Goal: Information Seeking & Learning: Find specific fact

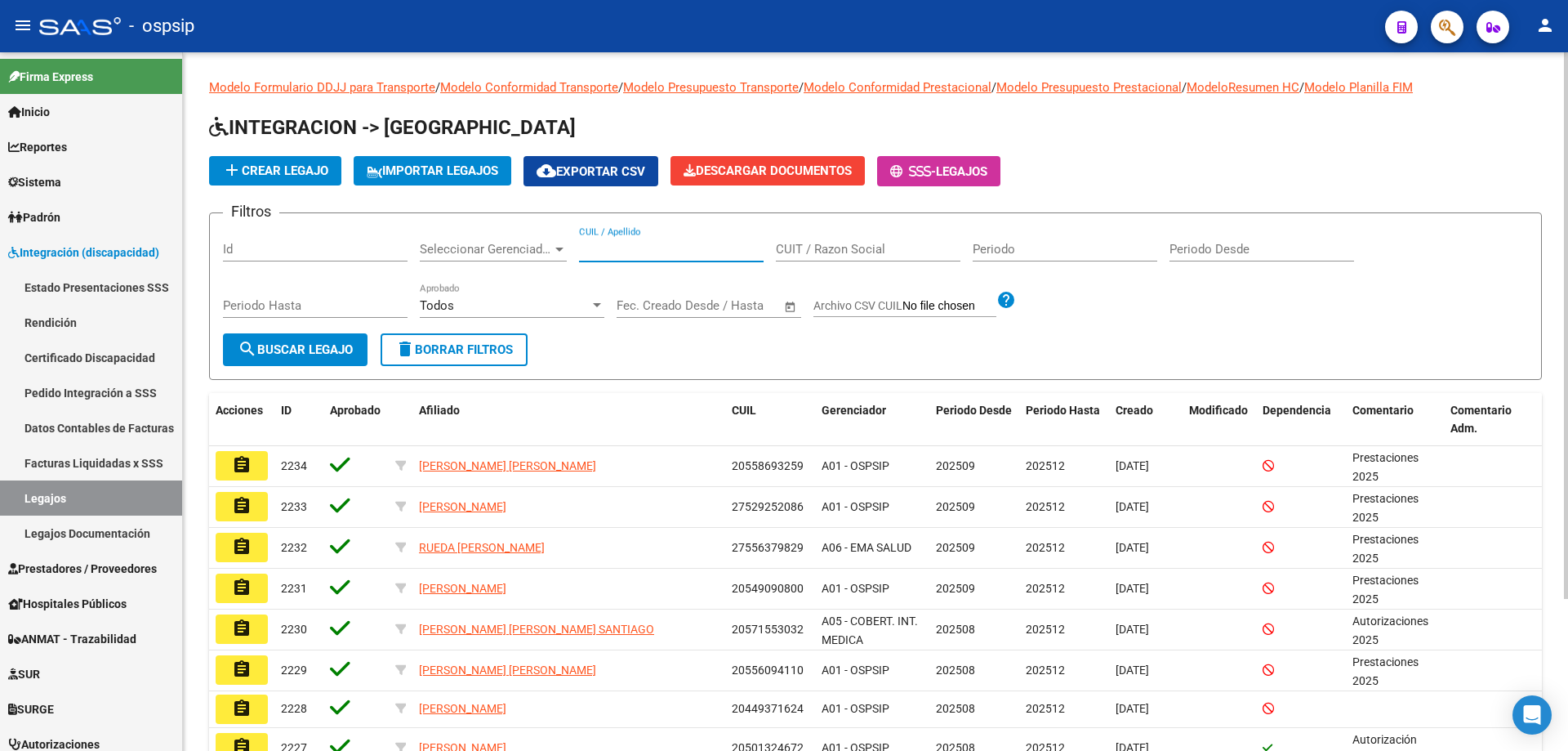
paste input "Recuperando datos. Espera unos segundos e intenta cortar o copiar de nuevo."
paste input "20381667163"
drag, startPoint x: 760, startPoint y: 256, endPoint x: 531, endPoint y: 255, distance: 229.0
click at [542, 256] on div "Filtros Id Seleccionar Gerenciador Seleccionar Gerenciador Recupe20381667163ran…" at bounding box center [875, 280] width 1305 height 107
type input "E"
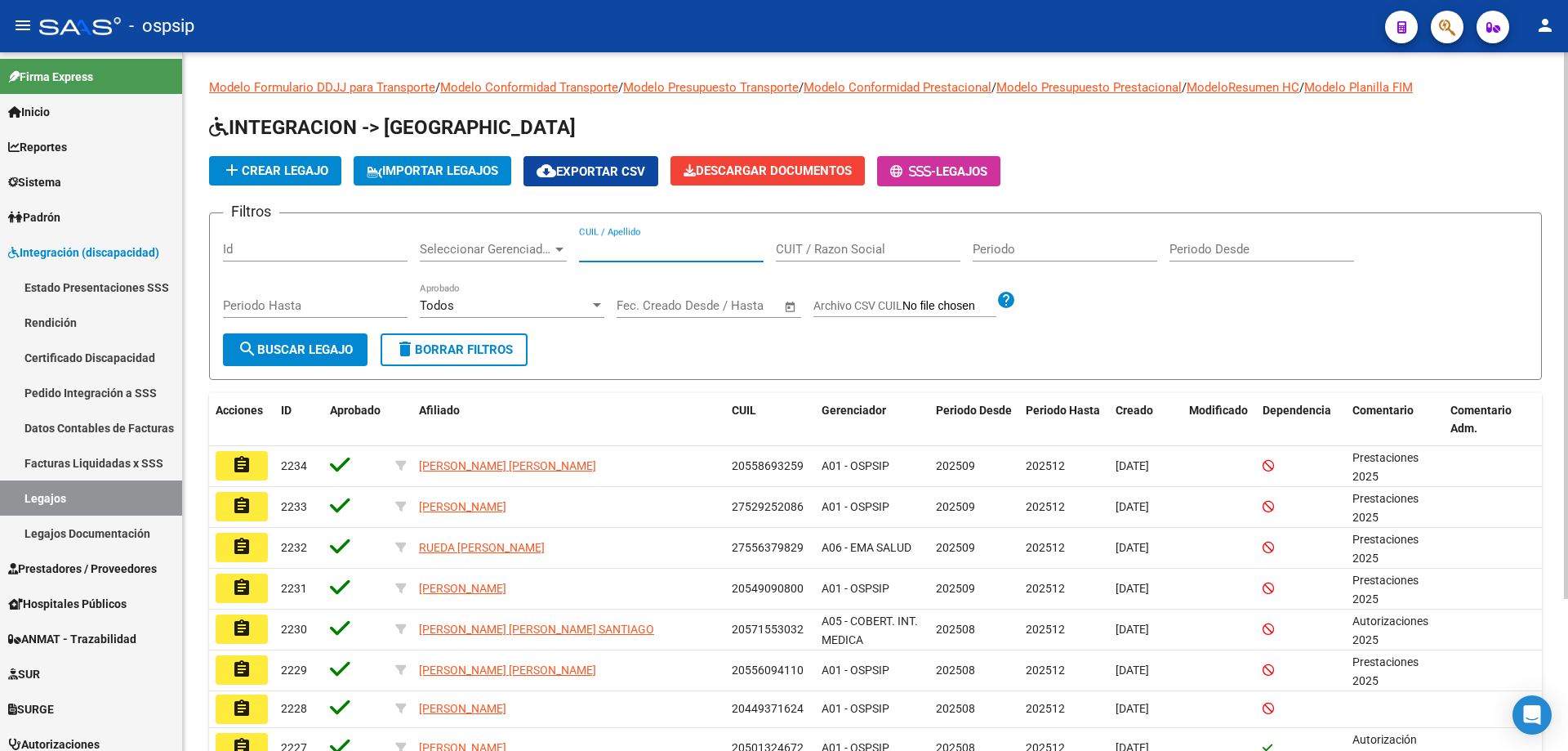
paste input "20381667163"
type input "20381667163"
click at [322, 348] on span "search Buscar Legajo" at bounding box center [295, 349] width 116 height 15
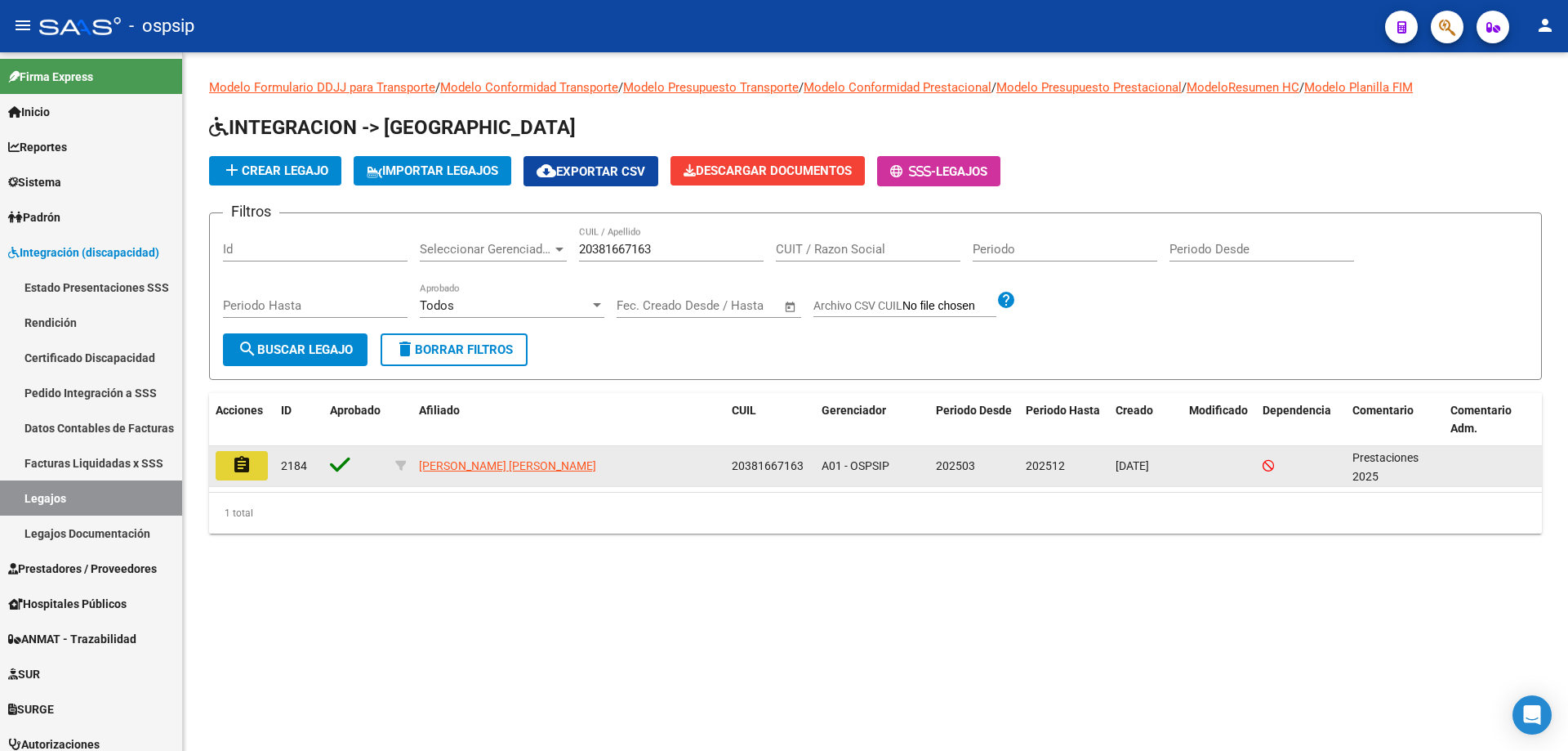
click at [246, 466] on mat-icon "assignment" at bounding box center [241, 464] width 20 height 20
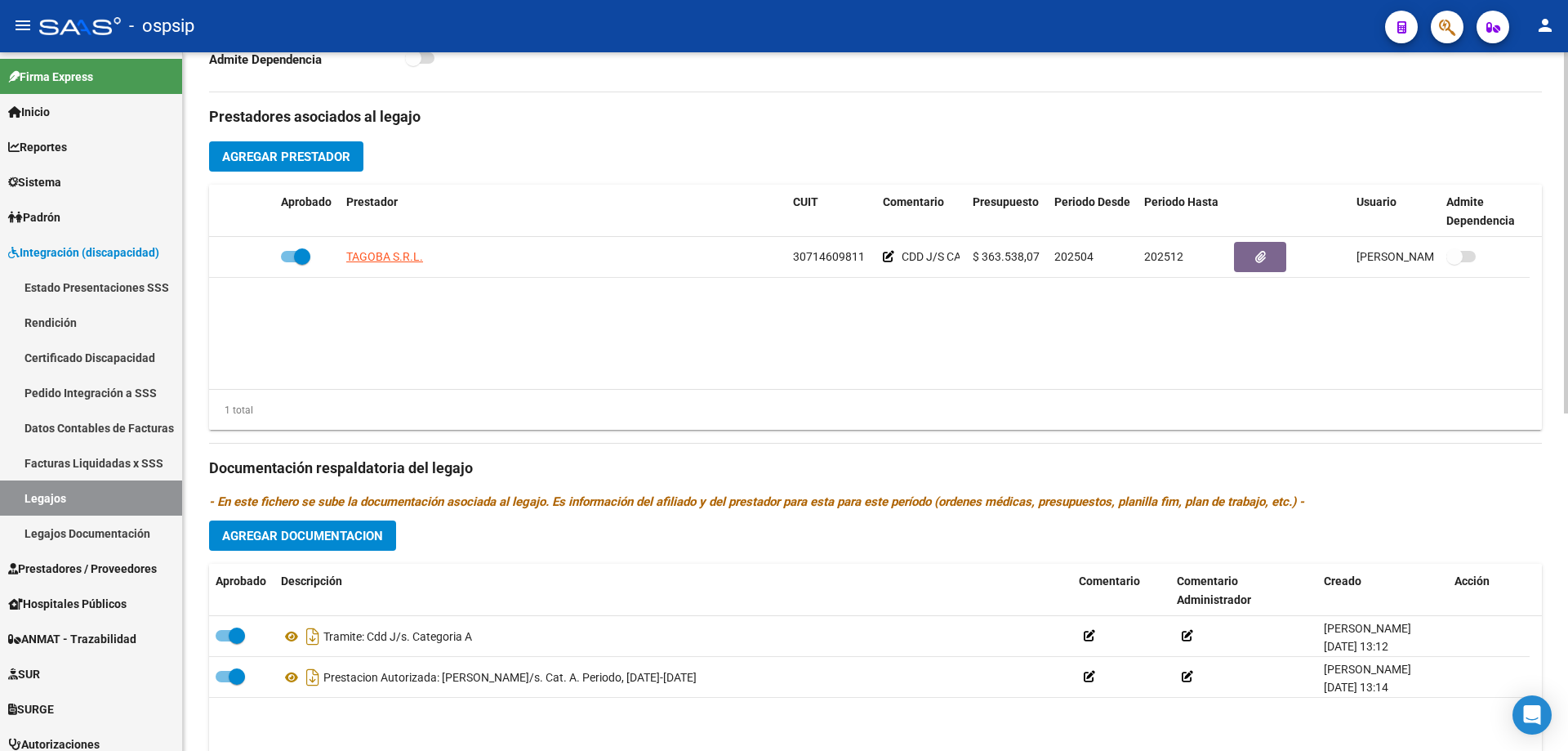
scroll to position [572, 0]
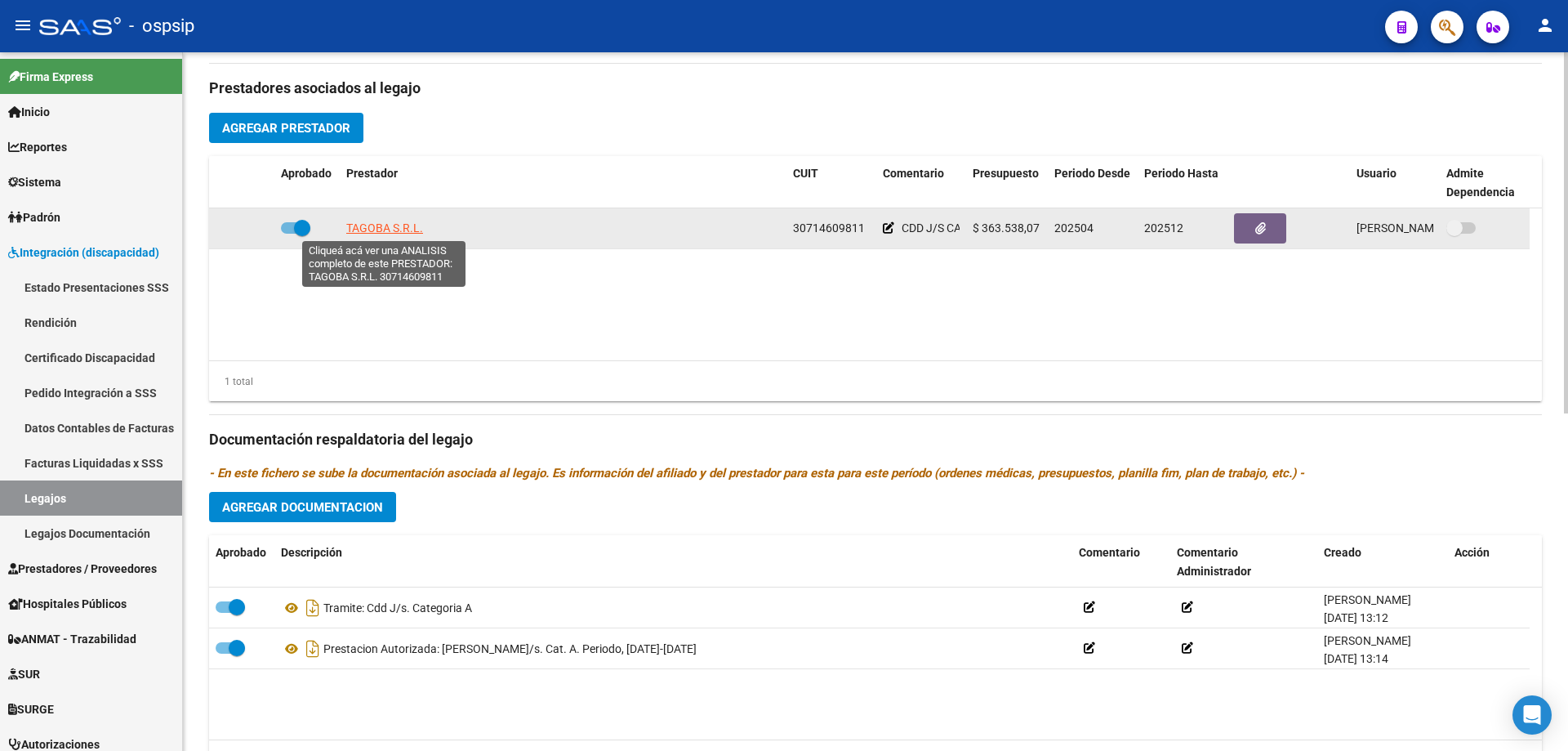
click at [361, 231] on span "TAGOBA S.R.L." at bounding box center [385, 228] width 76 height 13
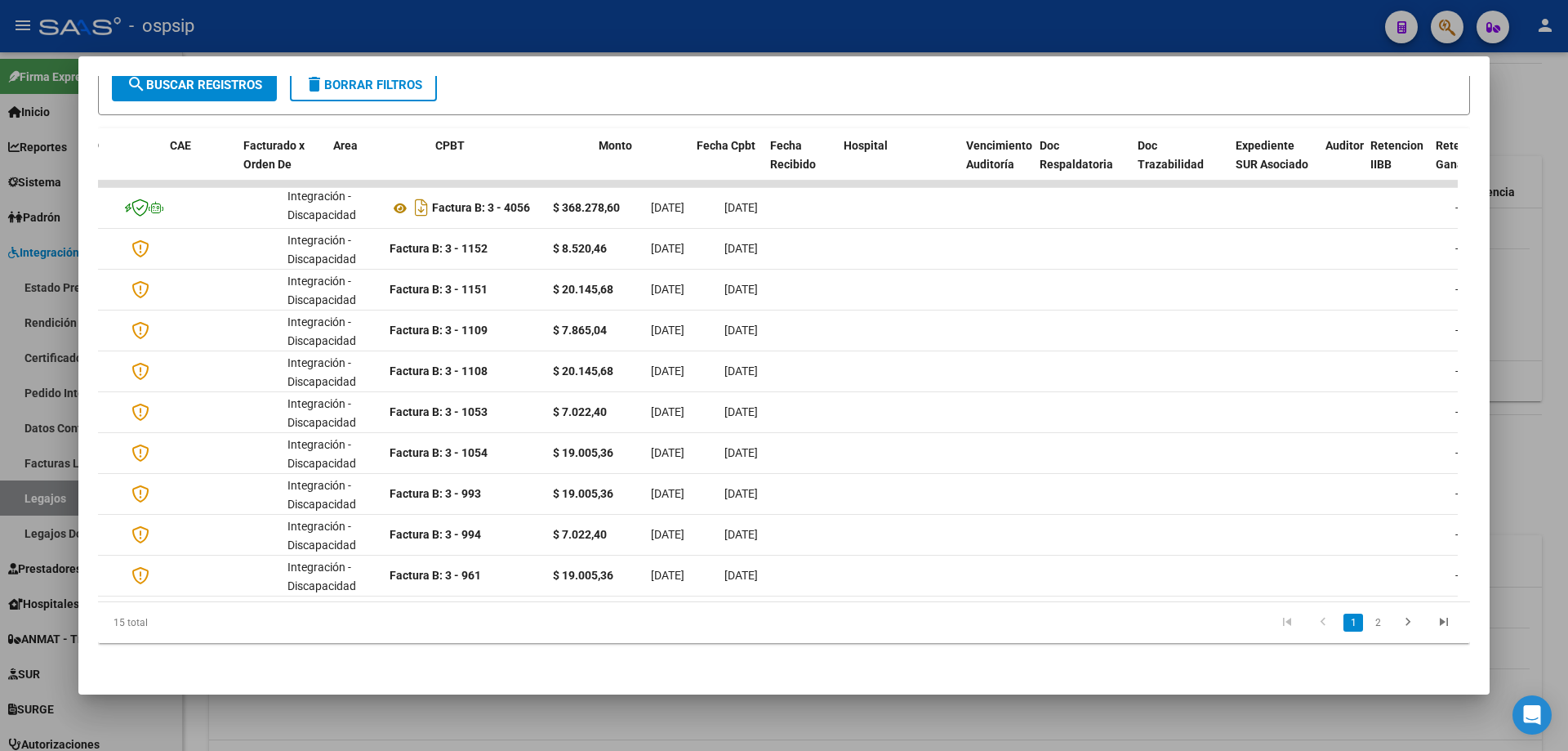
scroll to position [0, 0]
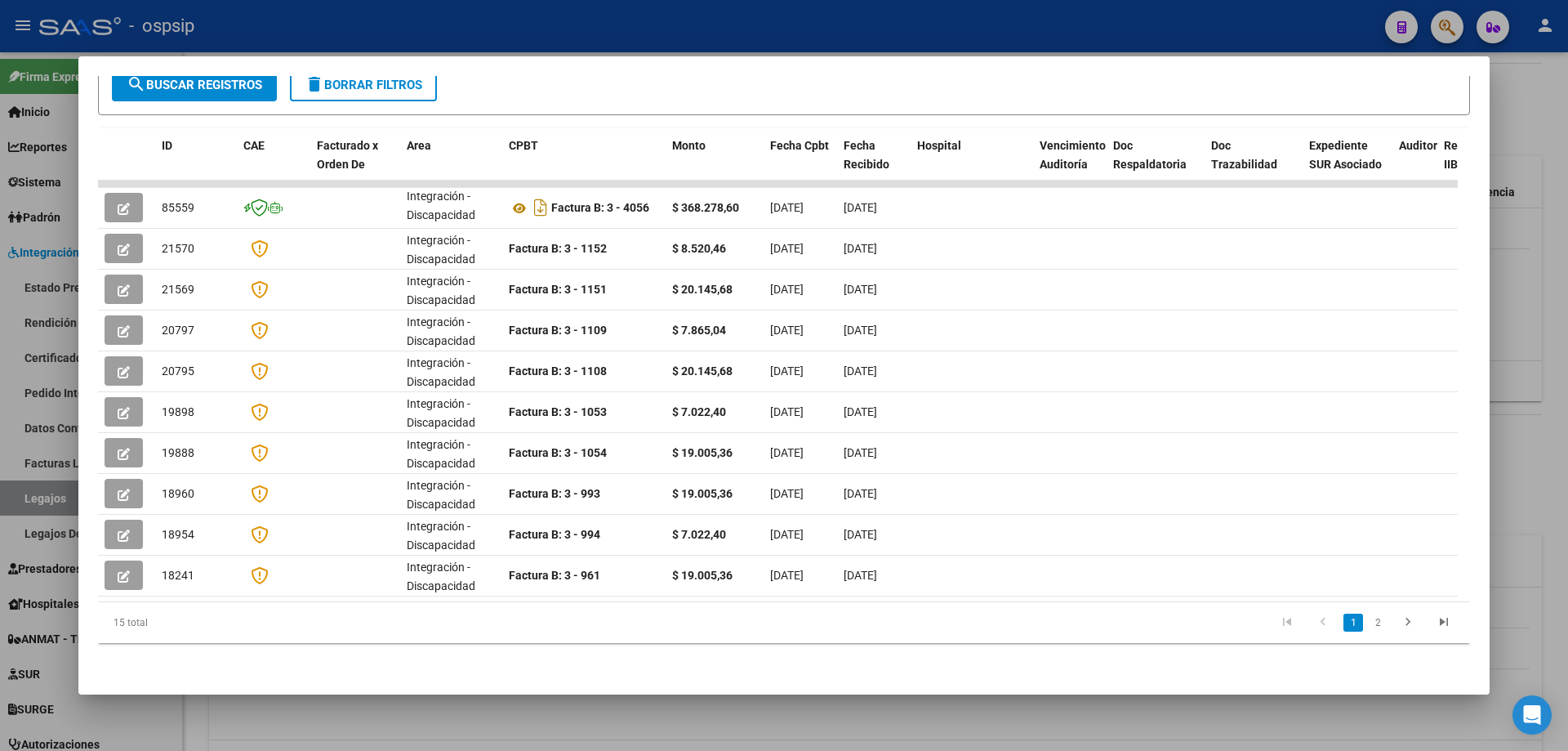
click at [1519, 350] on div at bounding box center [784, 376] width 1568 height 751
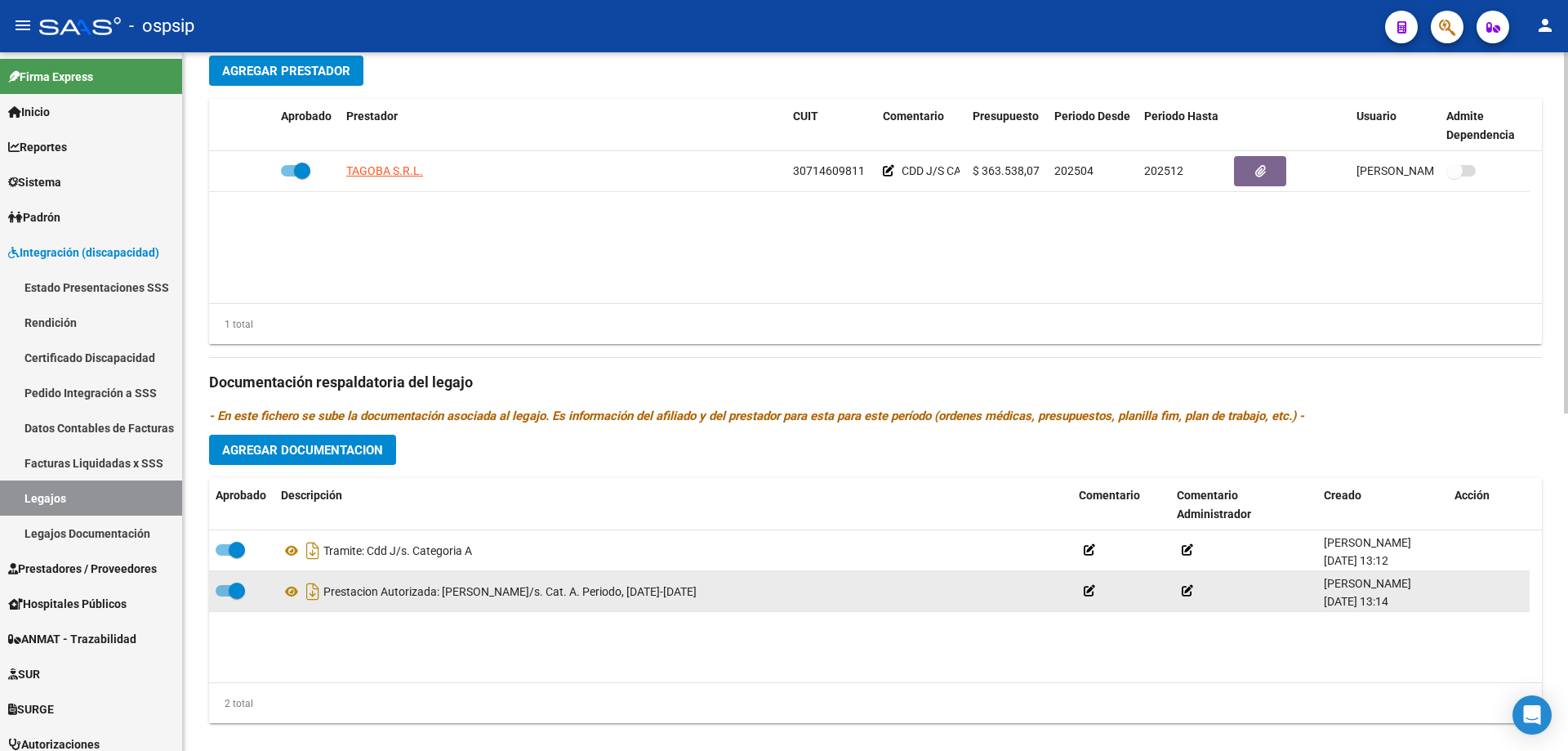
scroll to position [653, 0]
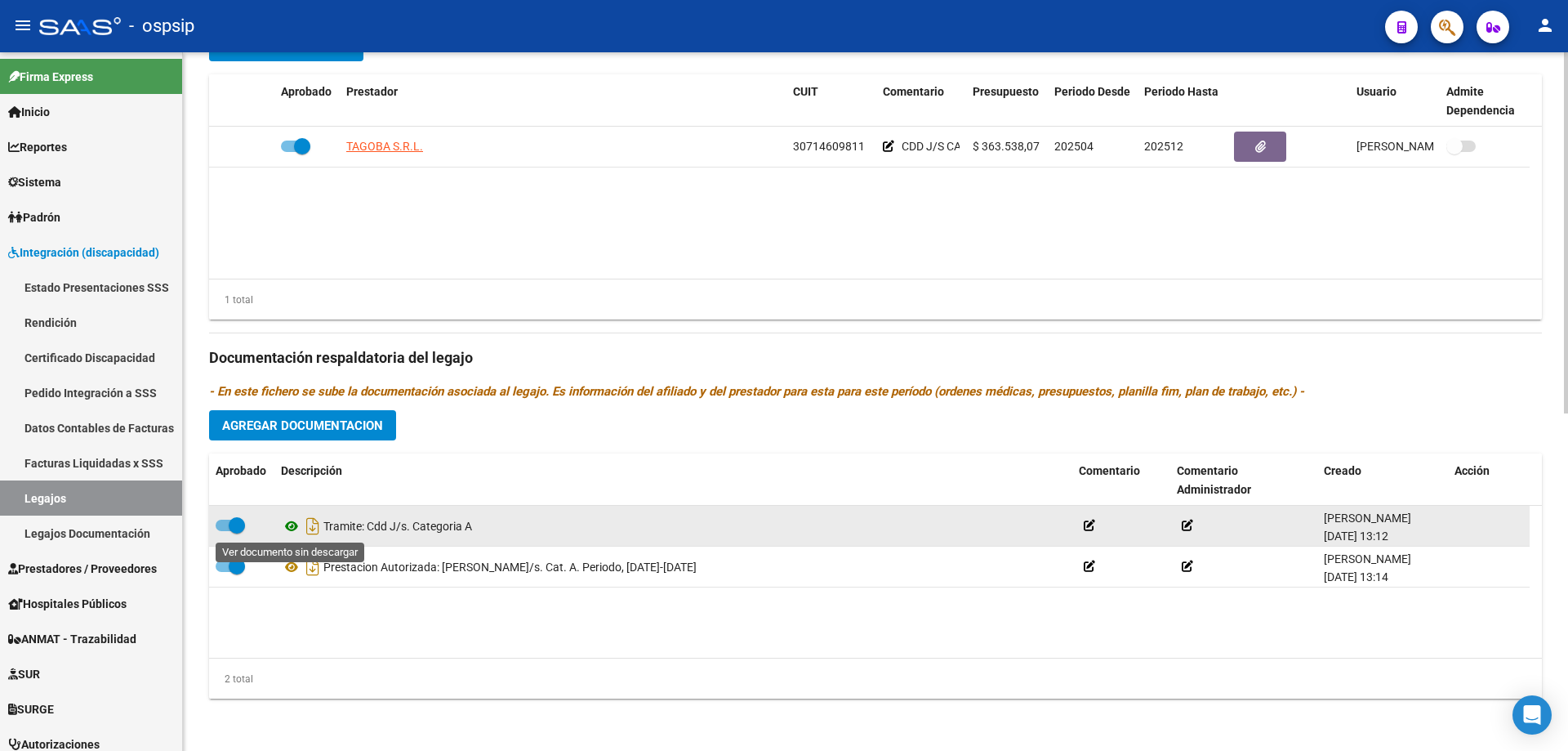
click at [287, 523] on icon at bounding box center [292, 526] width 21 height 20
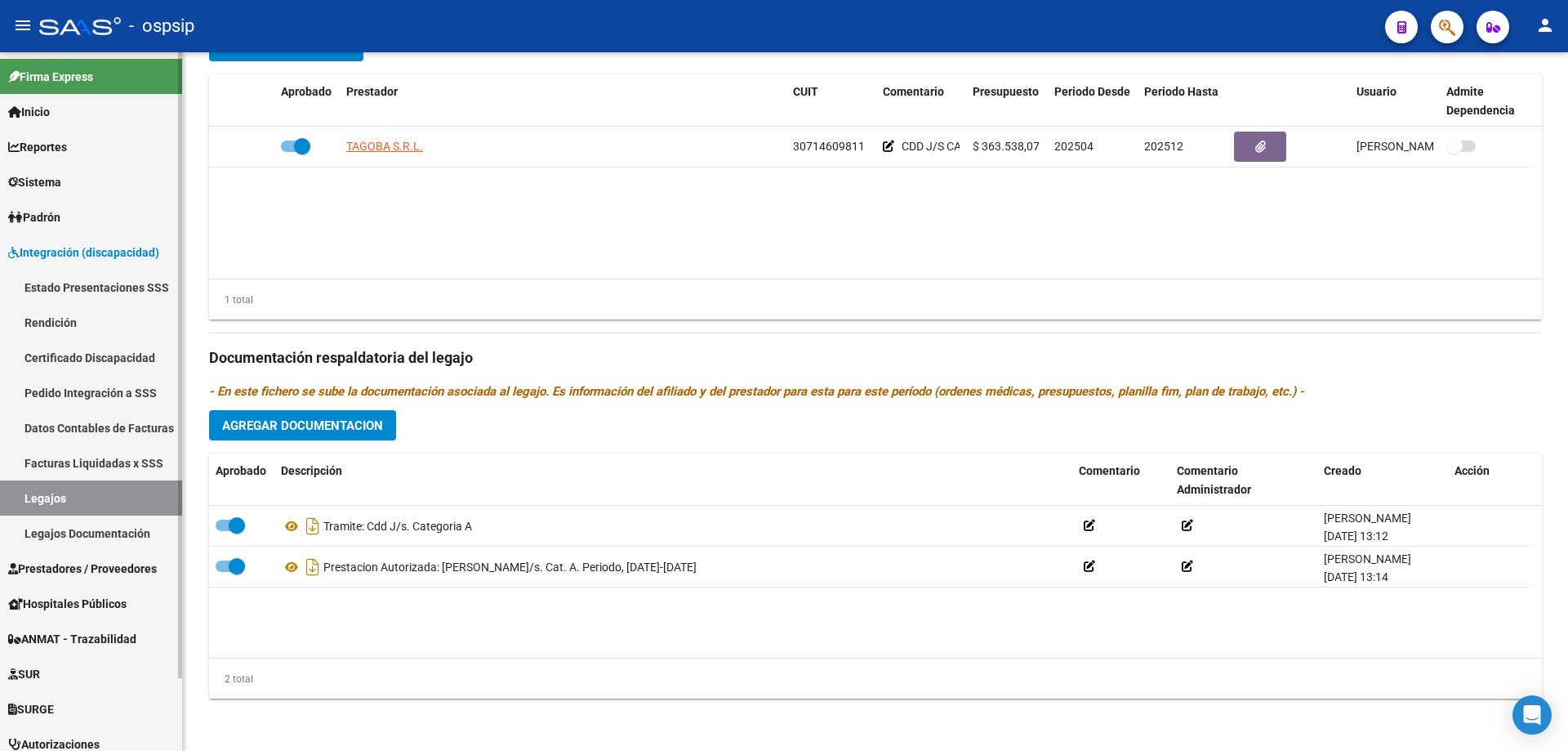
click at [73, 498] on link "Legajos" at bounding box center [90, 498] width 182 height 35
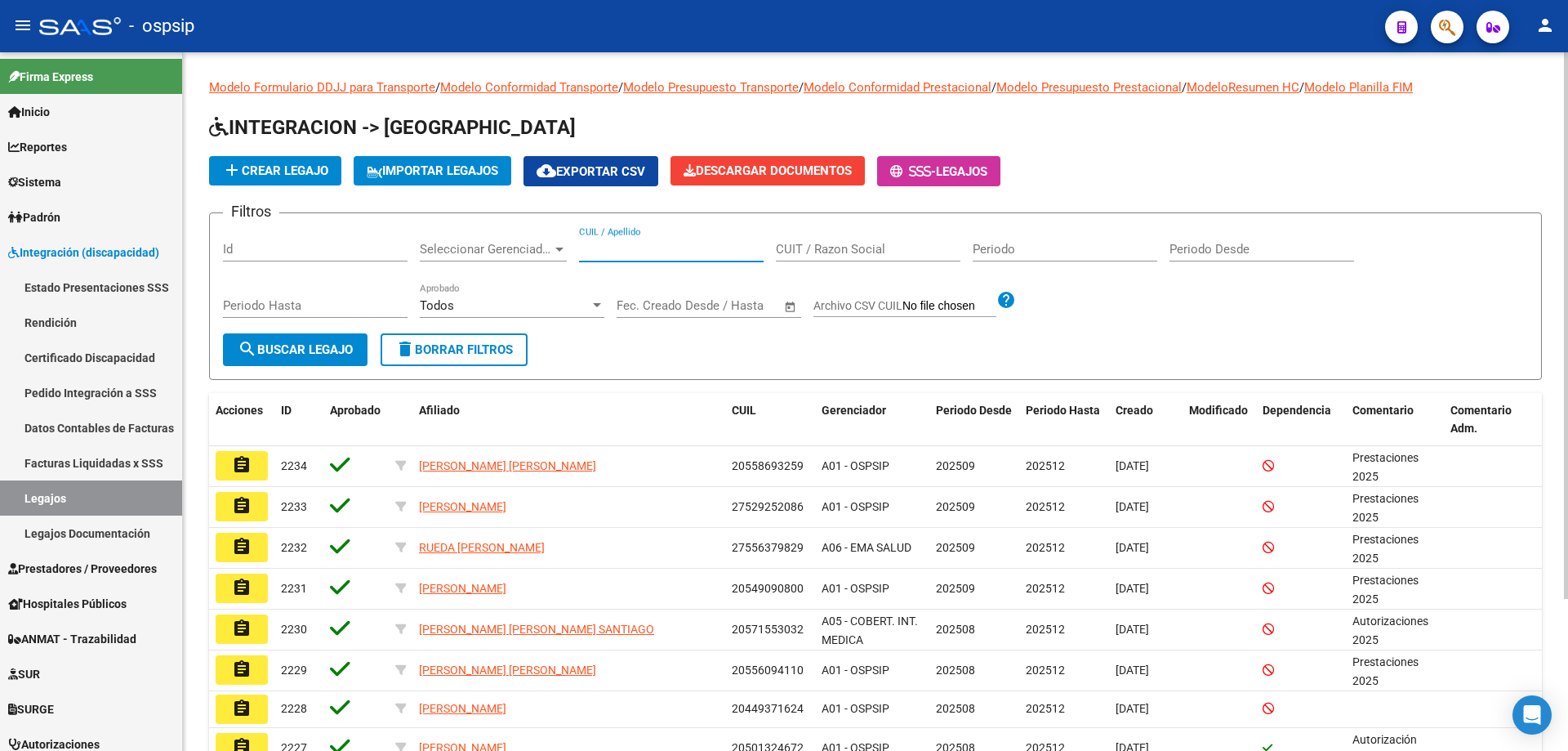
paste input "23465575689"
type input "23465575689"
click at [295, 348] on span "search Buscar Legajo" at bounding box center [295, 349] width 116 height 15
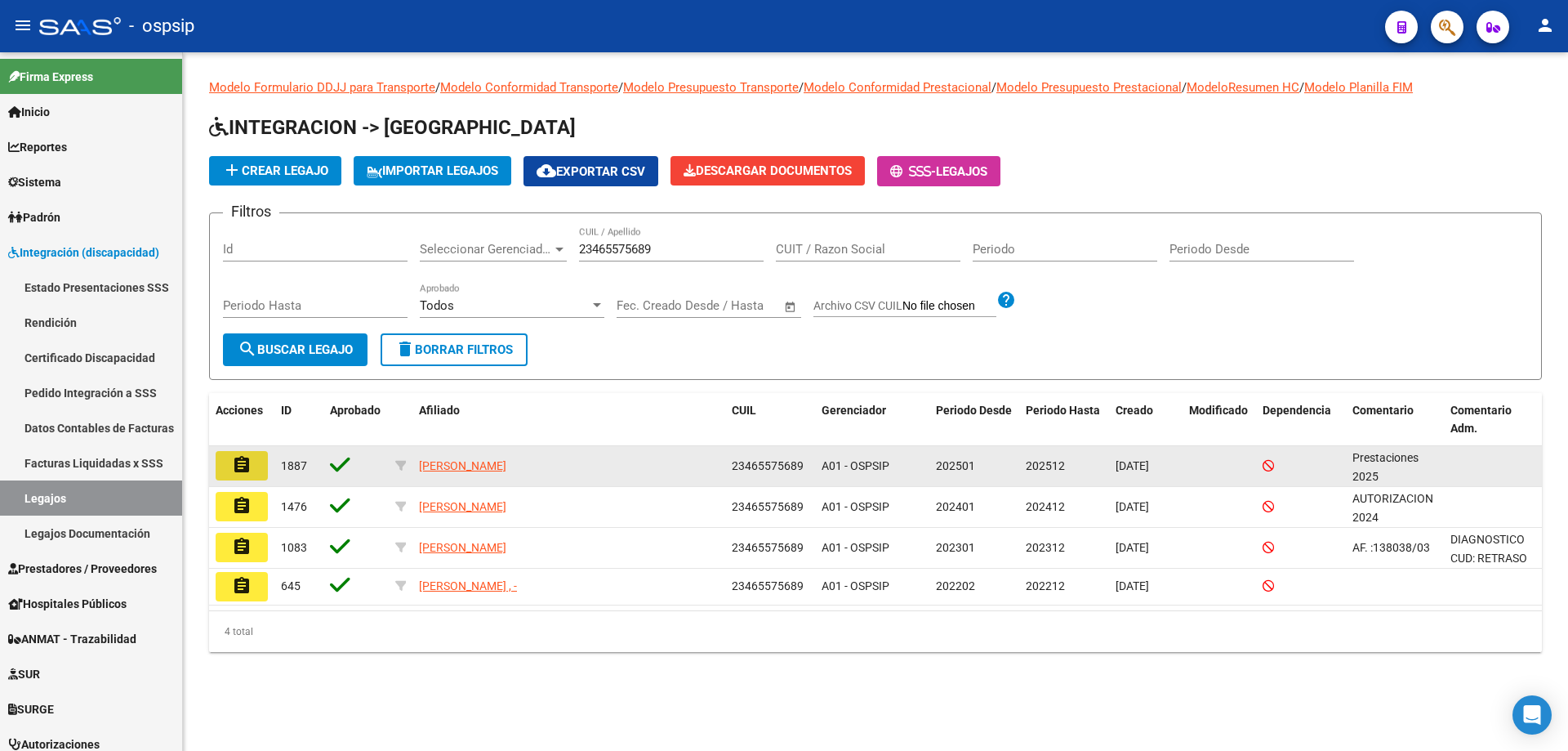
click at [266, 466] on button "assignment" at bounding box center [241, 466] width 52 height 30
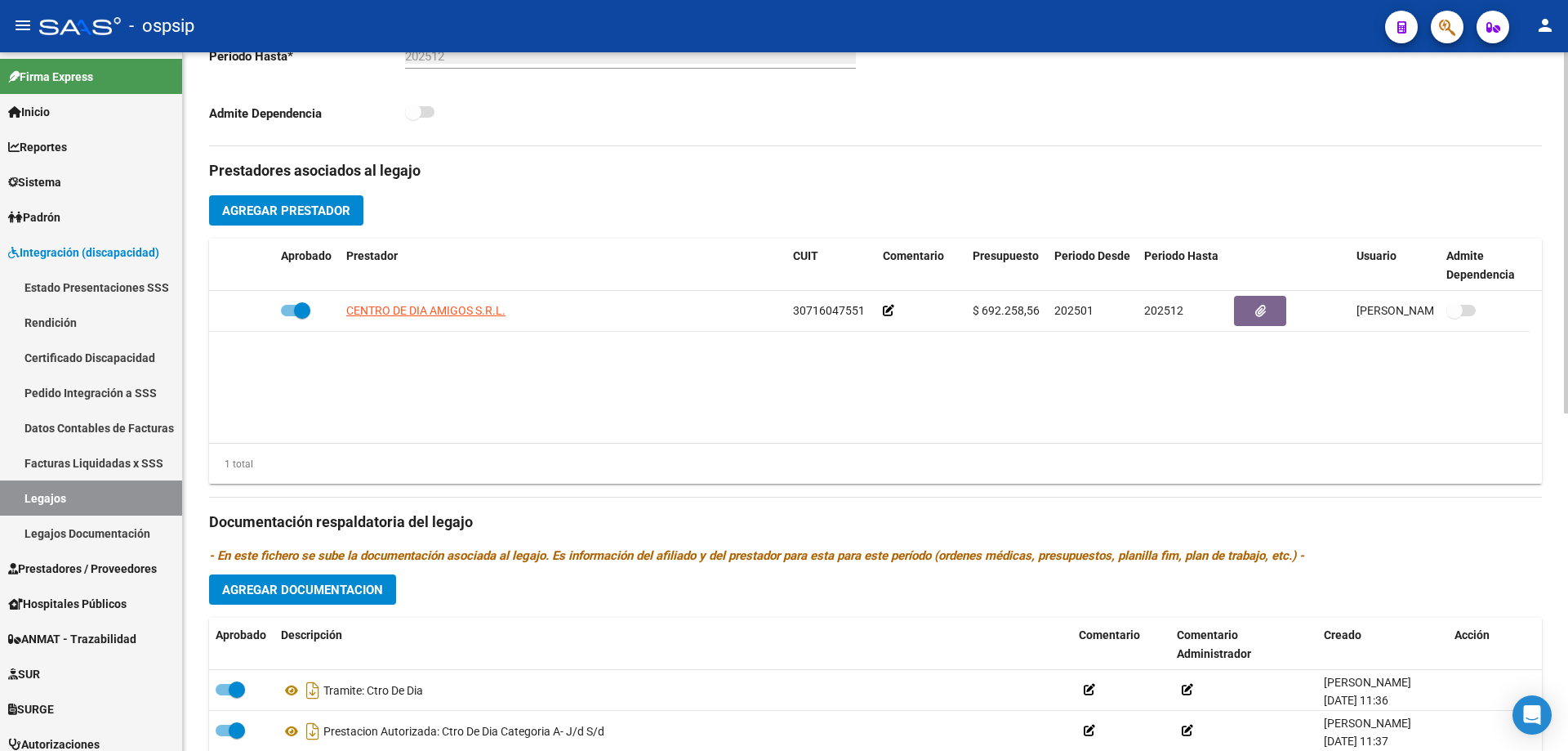
scroll to position [490, 0]
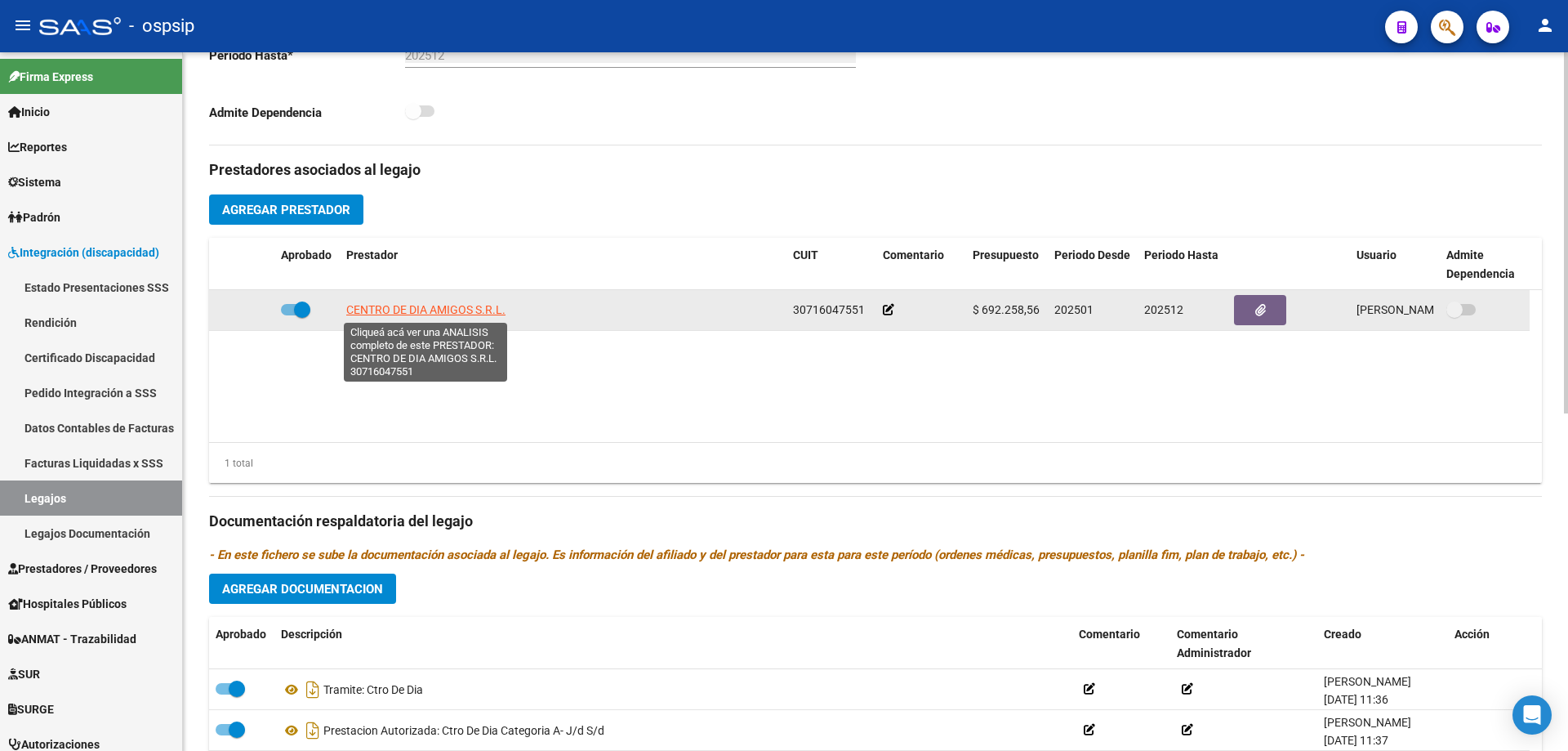
click at [436, 314] on span "CENTRO DE DIA AMIGOS S.R.L." at bounding box center [426, 309] width 159 height 13
type textarea "30716047551"
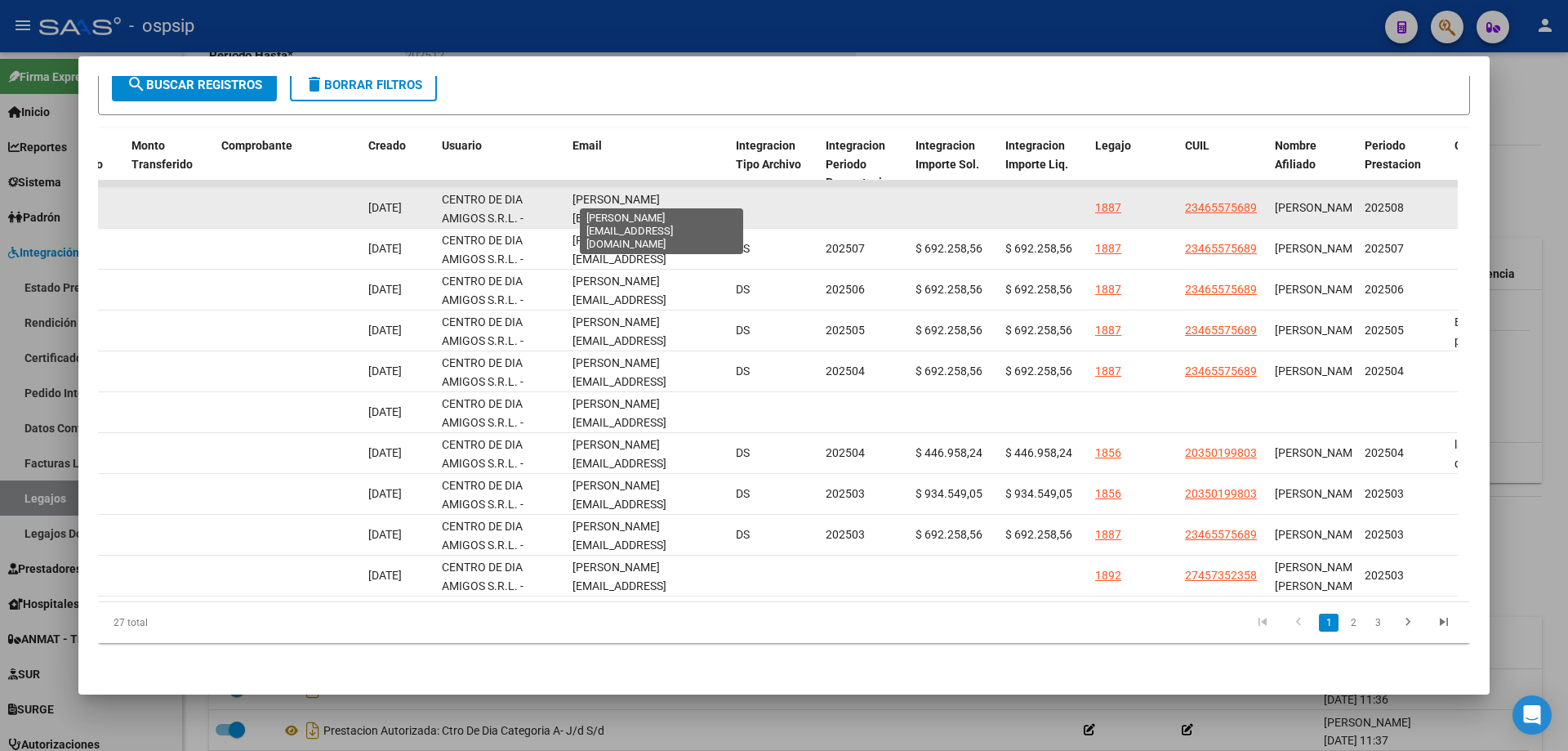
scroll to position [0, 28]
drag, startPoint x: 572, startPoint y: 196, endPoint x: 732, endPoint y: 196, distance: 160.0
click at [732, 196] on div "88604 Integración - Discapacidad Factura C: 11 - 2273 $ 692.258,56 [DATE] [DATE…" at bounding box center [264, 209] width 3528 height 41
copy div "[PERSON_NAME][EMAIL_ADDRESS][DOMAIN_NAME]"
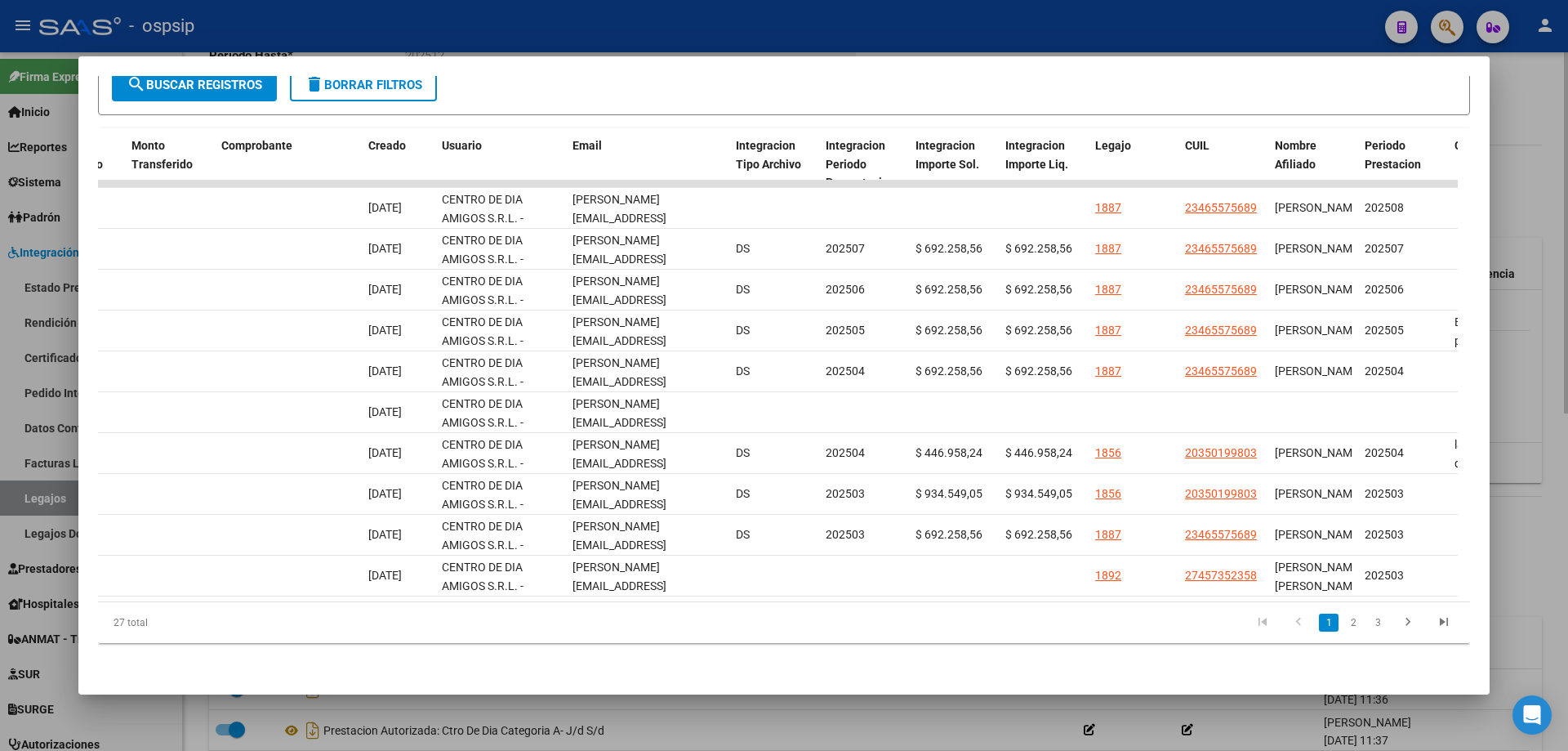
click at [1558, 426] on div at bounding box center [784, 376] width 1568 height 751
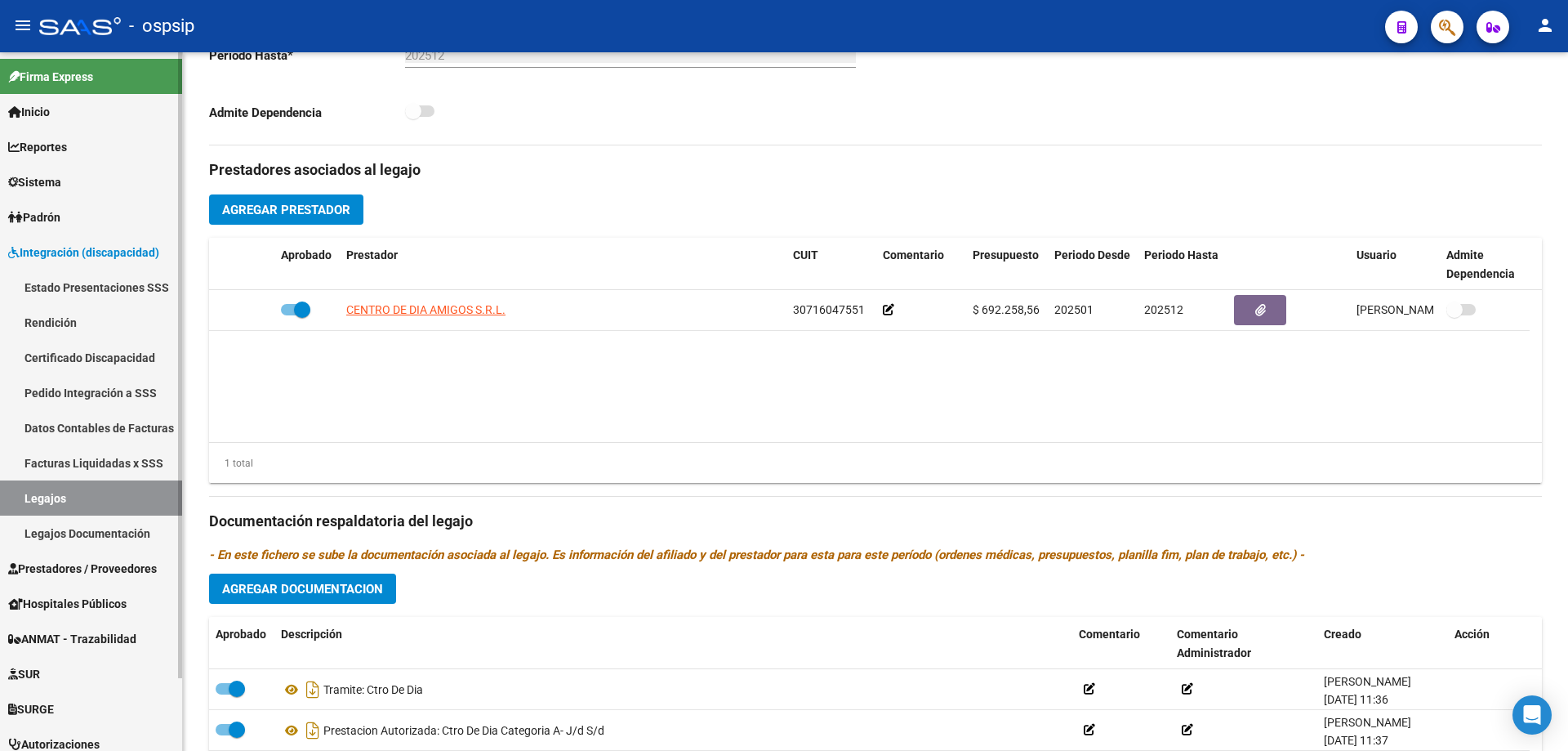
click at [44, 493] on link "Legajos" at bounding box center [90, 498] width 182 height 35
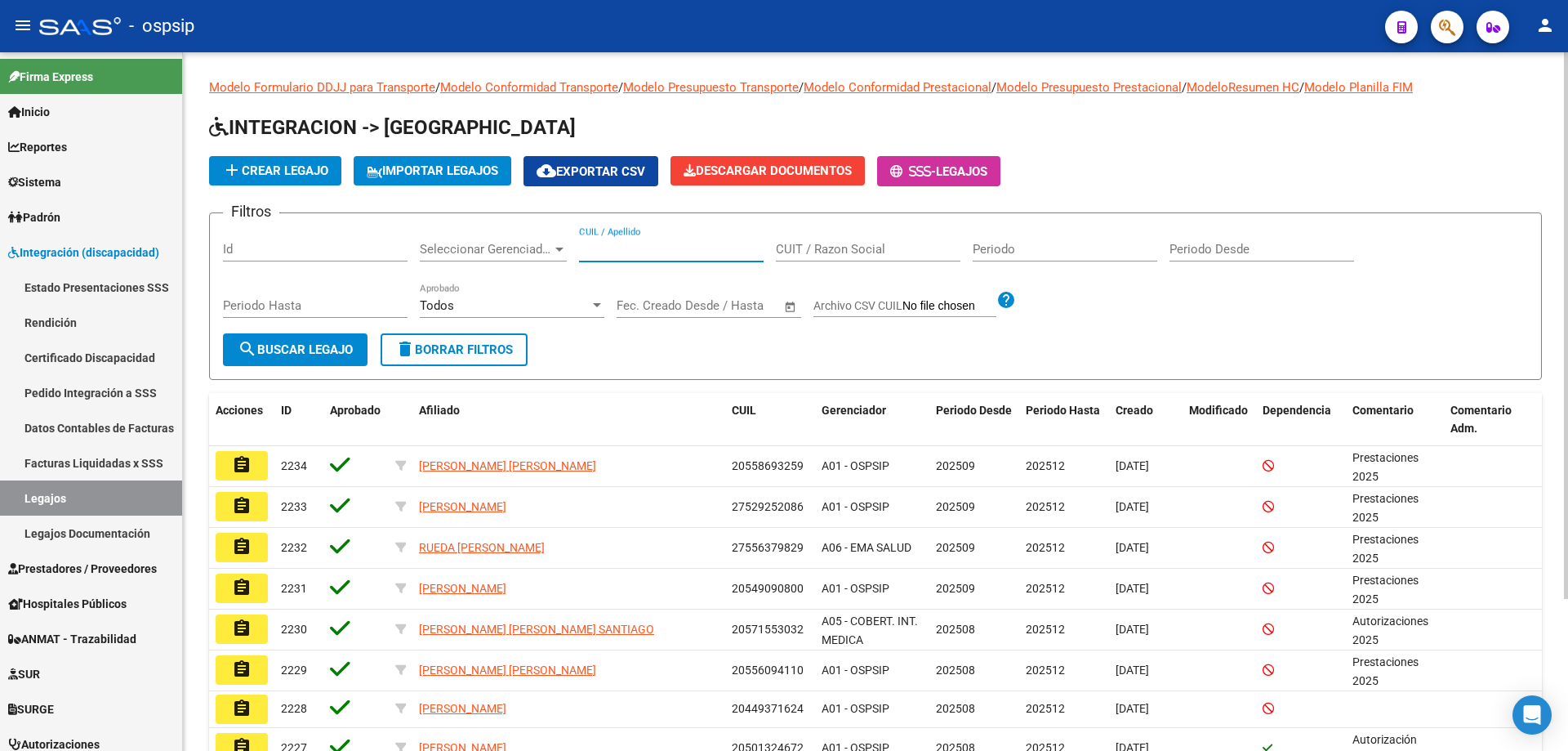
paste input "20483179341"
type input "20483179341"
click at [315, 354] on span "search Buscar Legajo" at bounding box center [295, 349] width 116 height 15
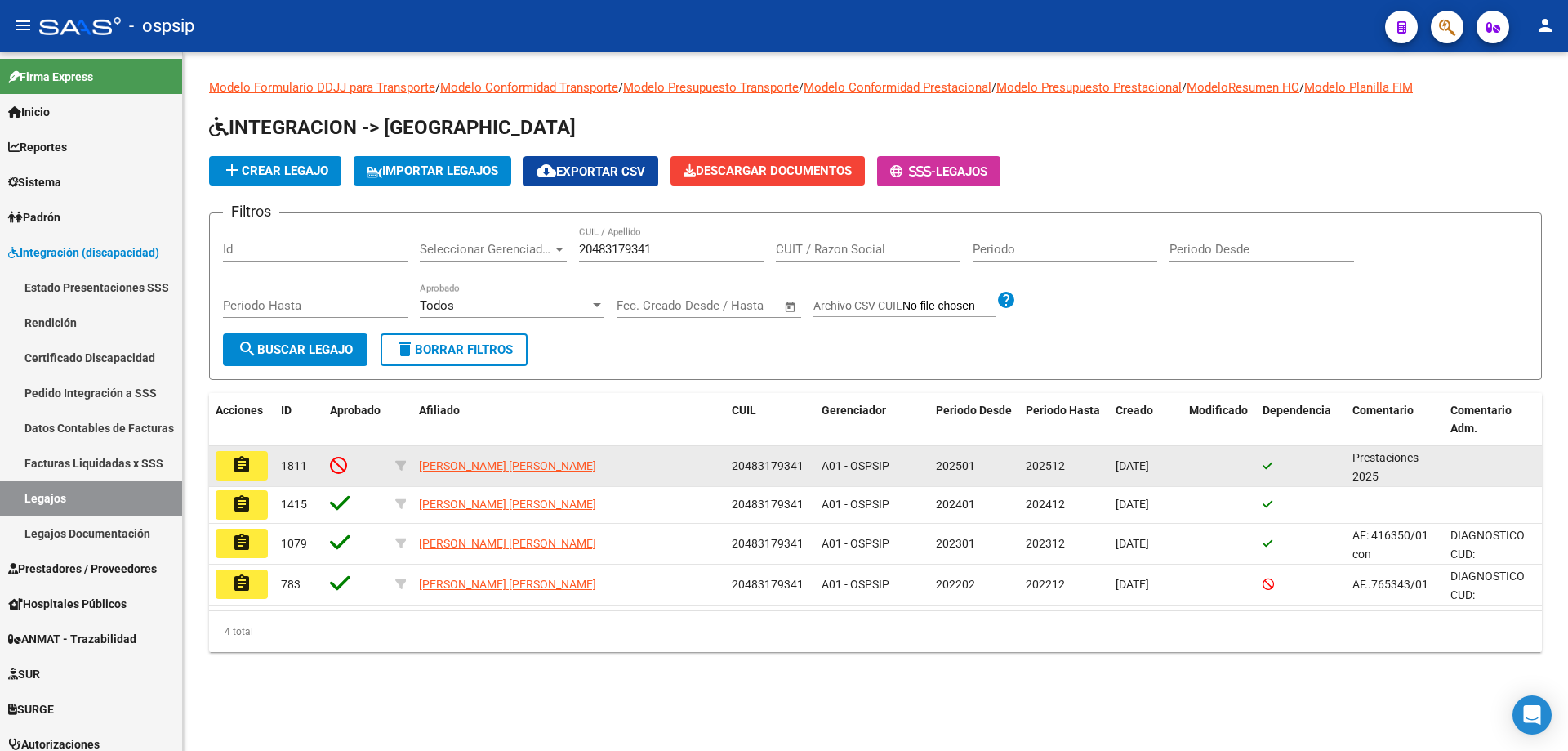
click at [241, 470] on mat-icon "assignment" at bounding box center [241, 464] width 20 height 20
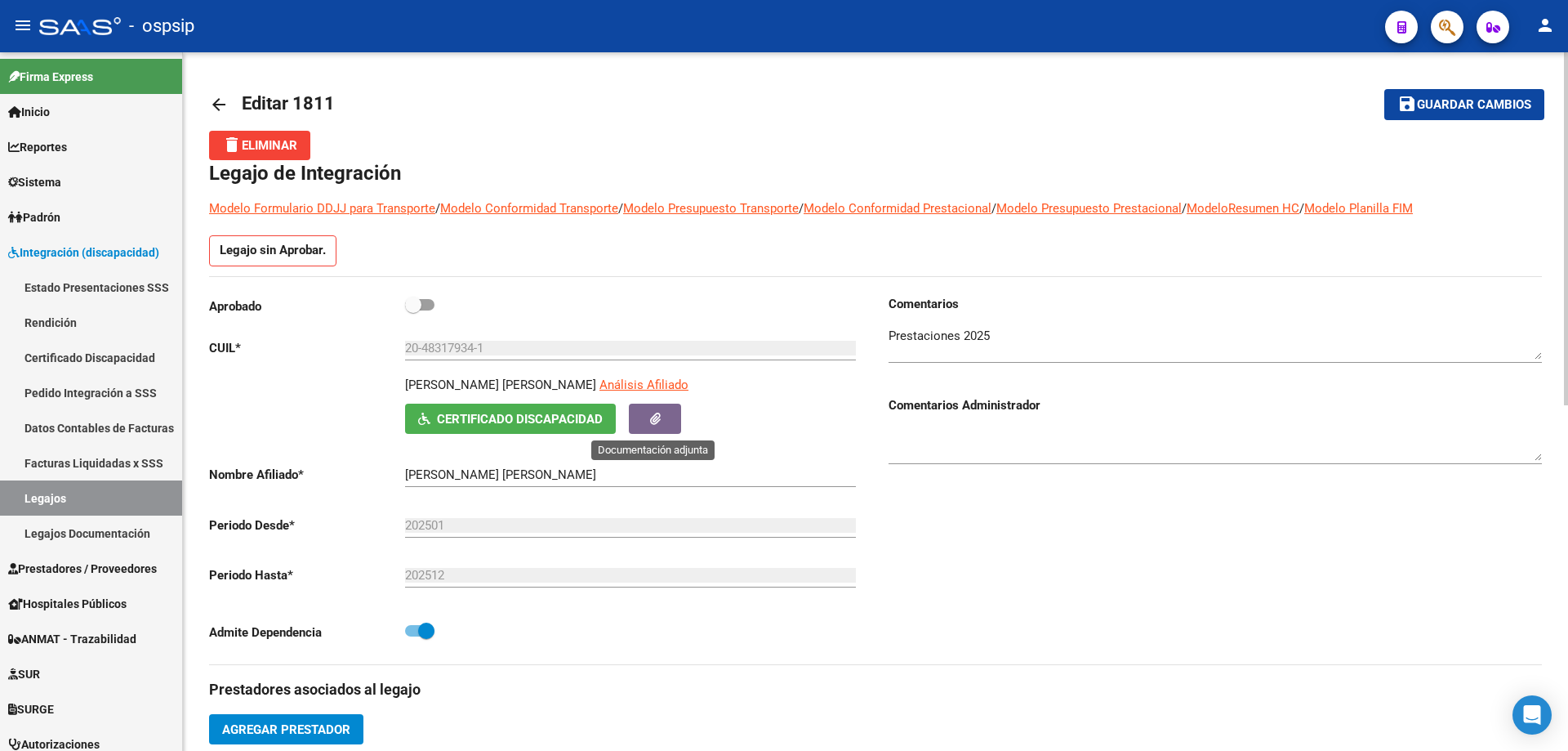
click at [651, 424] on icon "button" at bounding box center [655, 418] width 10 height 12
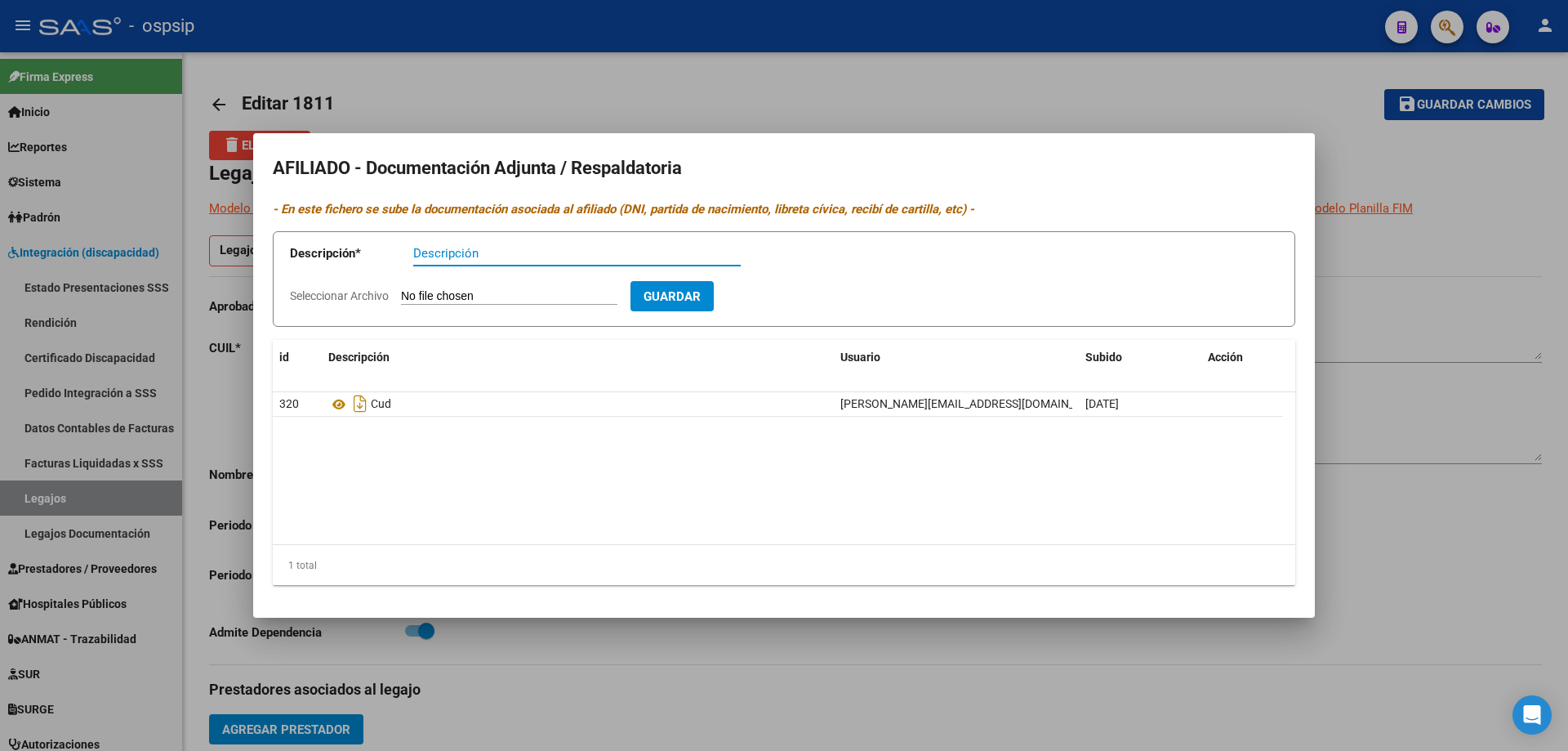
drag, startPoint x: 1378, startPoint y: 440, endPoint x: 1162, endPoint y: 388, distance: 222.2
click at [1363, 435] on div at bounding box center [784, 376] width 1568 height 751
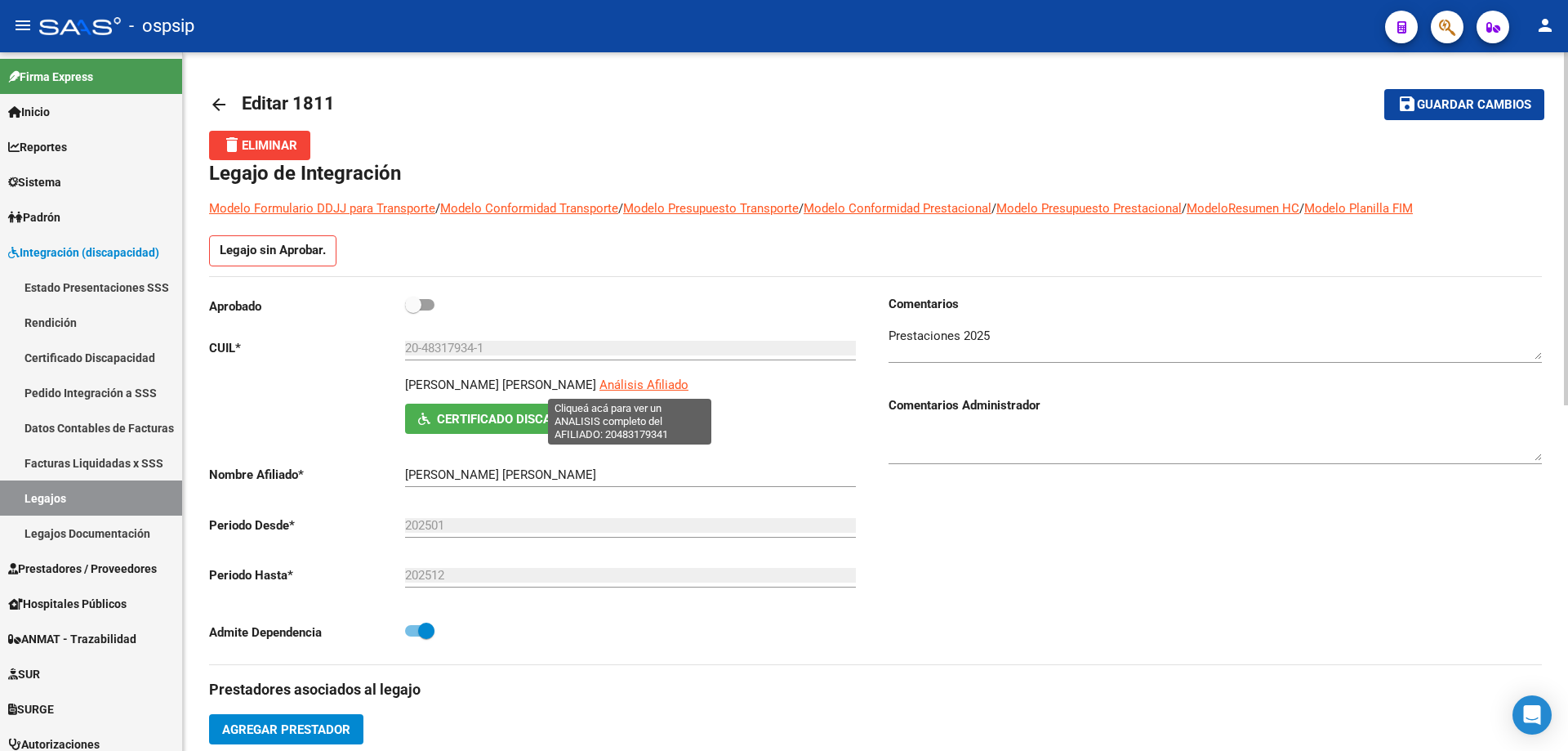
click at [632, 381] on span "Análisis Afiliado" at bounding box center [644, 385] width 89 height 15
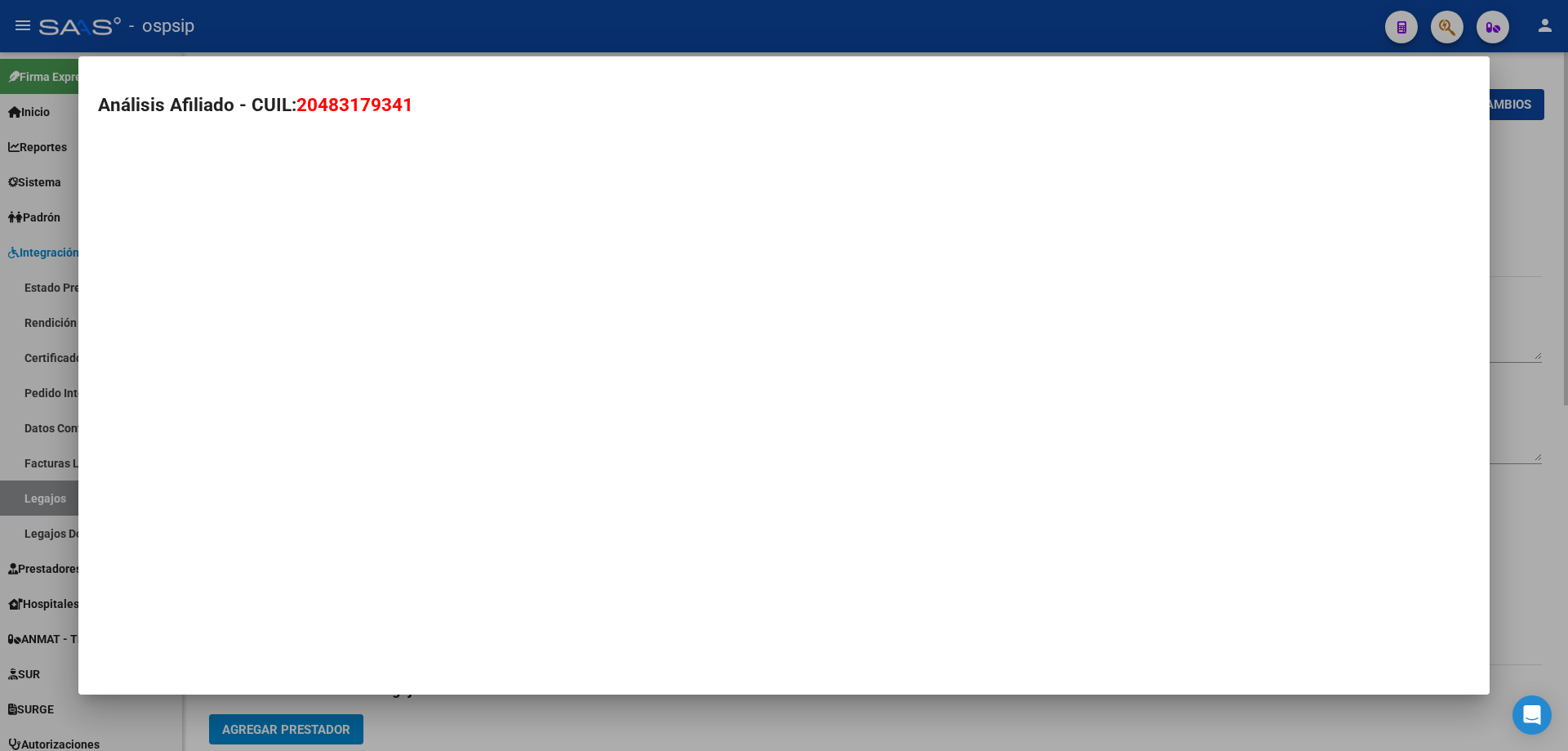
type textarea "20483179341"
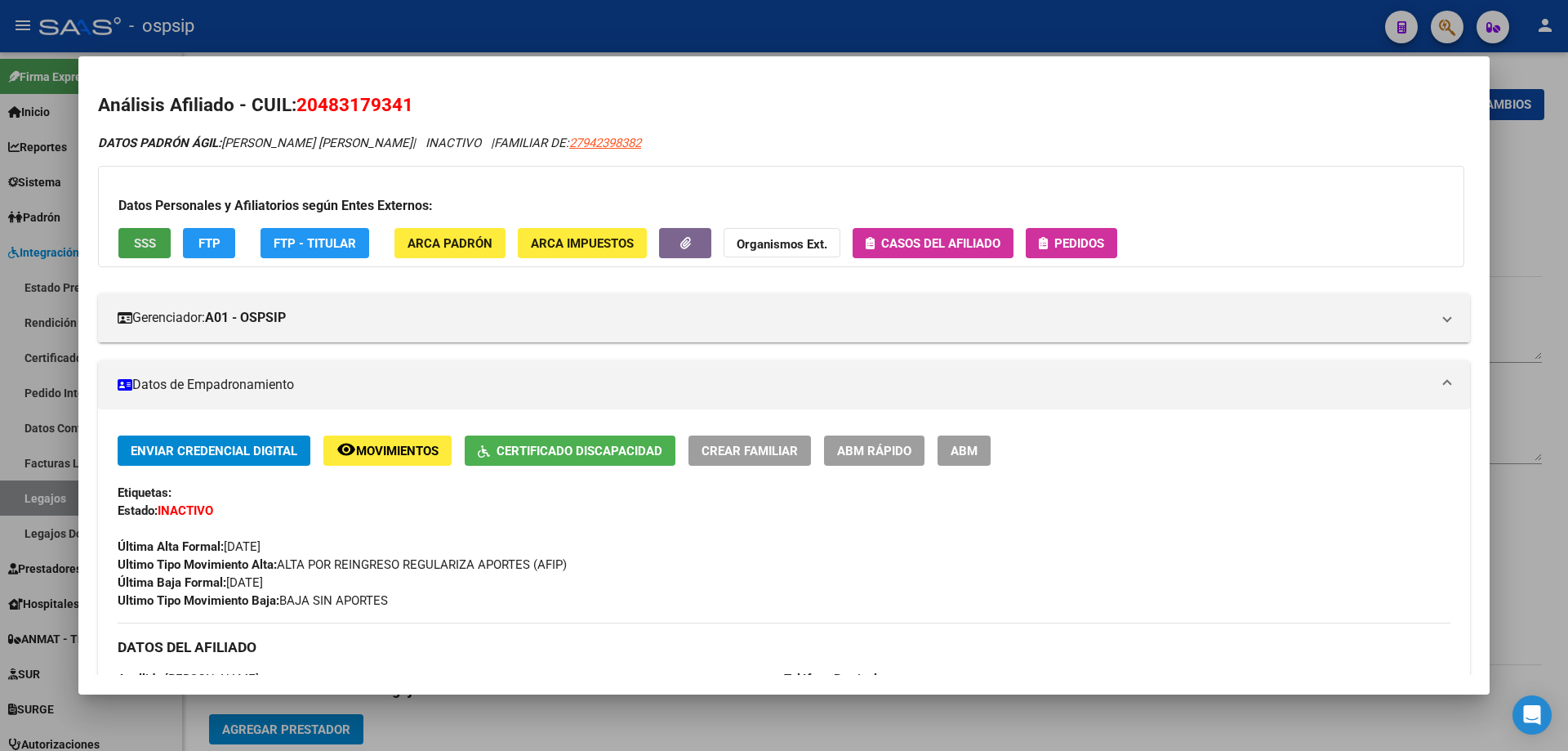
click at [164, 242] on button "SSS" at bounding box center [144, 243] width 52 height 30
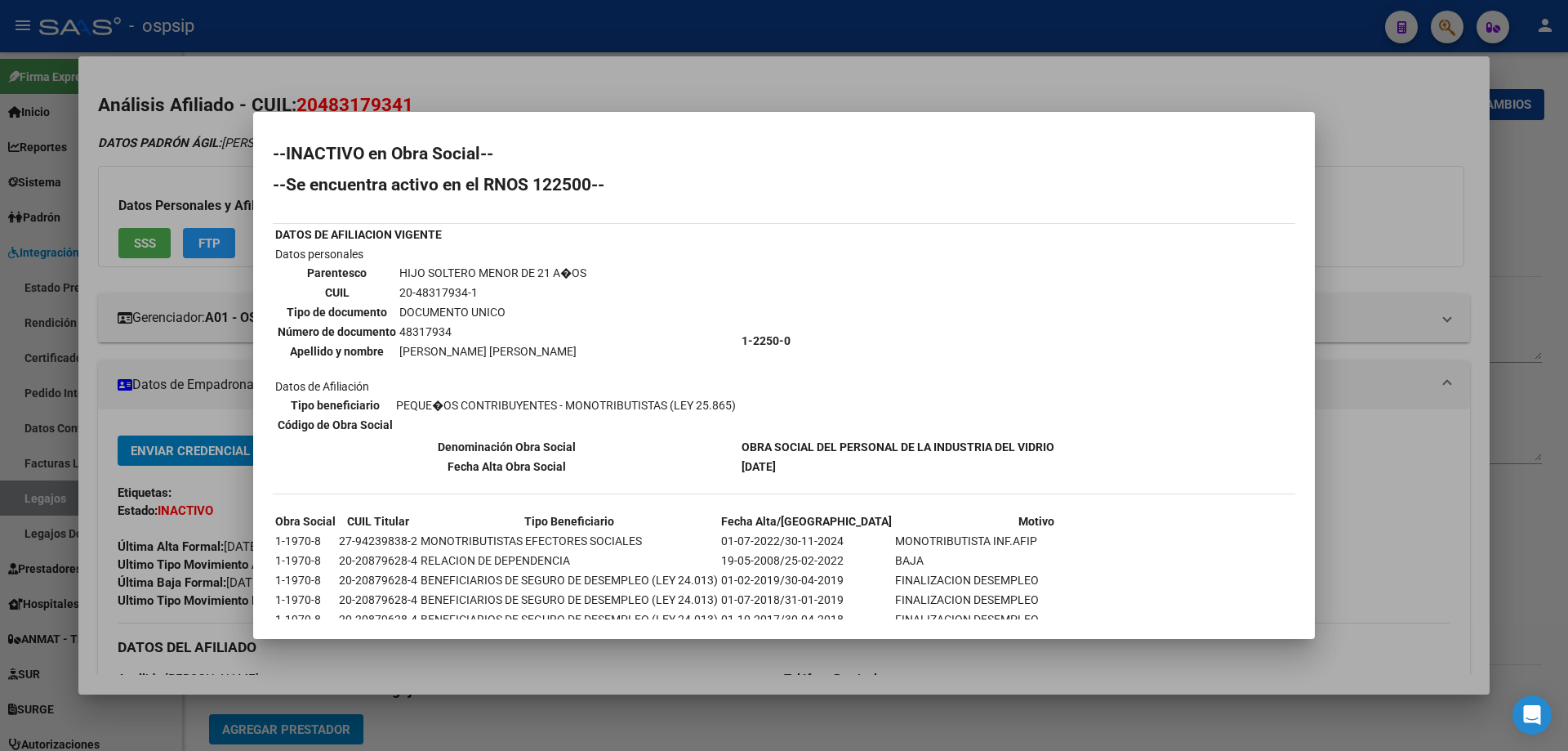
drag, startPoint x: 1397, startPoint y: 409, endPoint x: 1428, endPoint y: 410, distance: 31.0
click at [1392, 416] on div at bounding box center [784, 376] width 1568 height 751
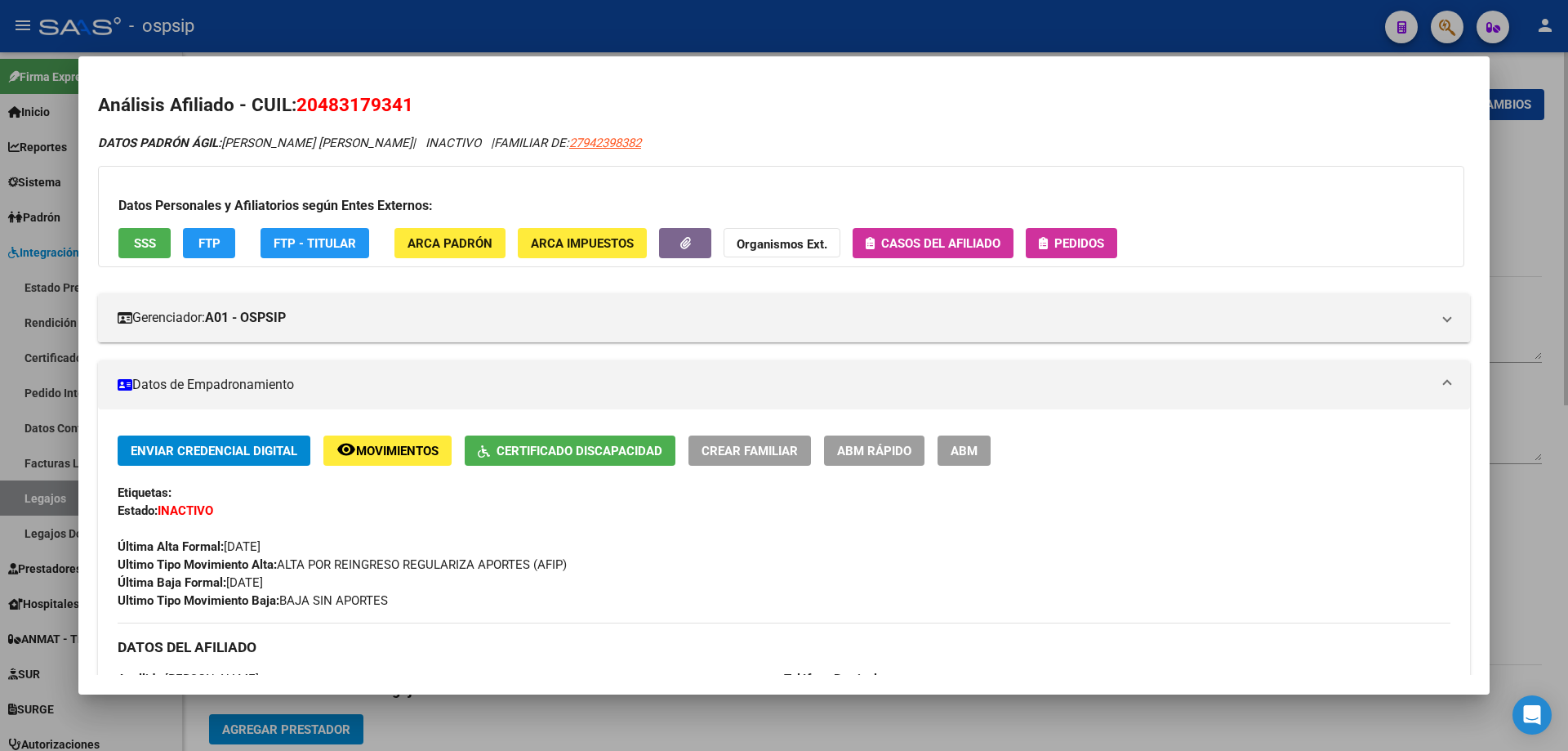
click at [1563, 275] on div at bounding box center [784, 376] width 1568 height 751
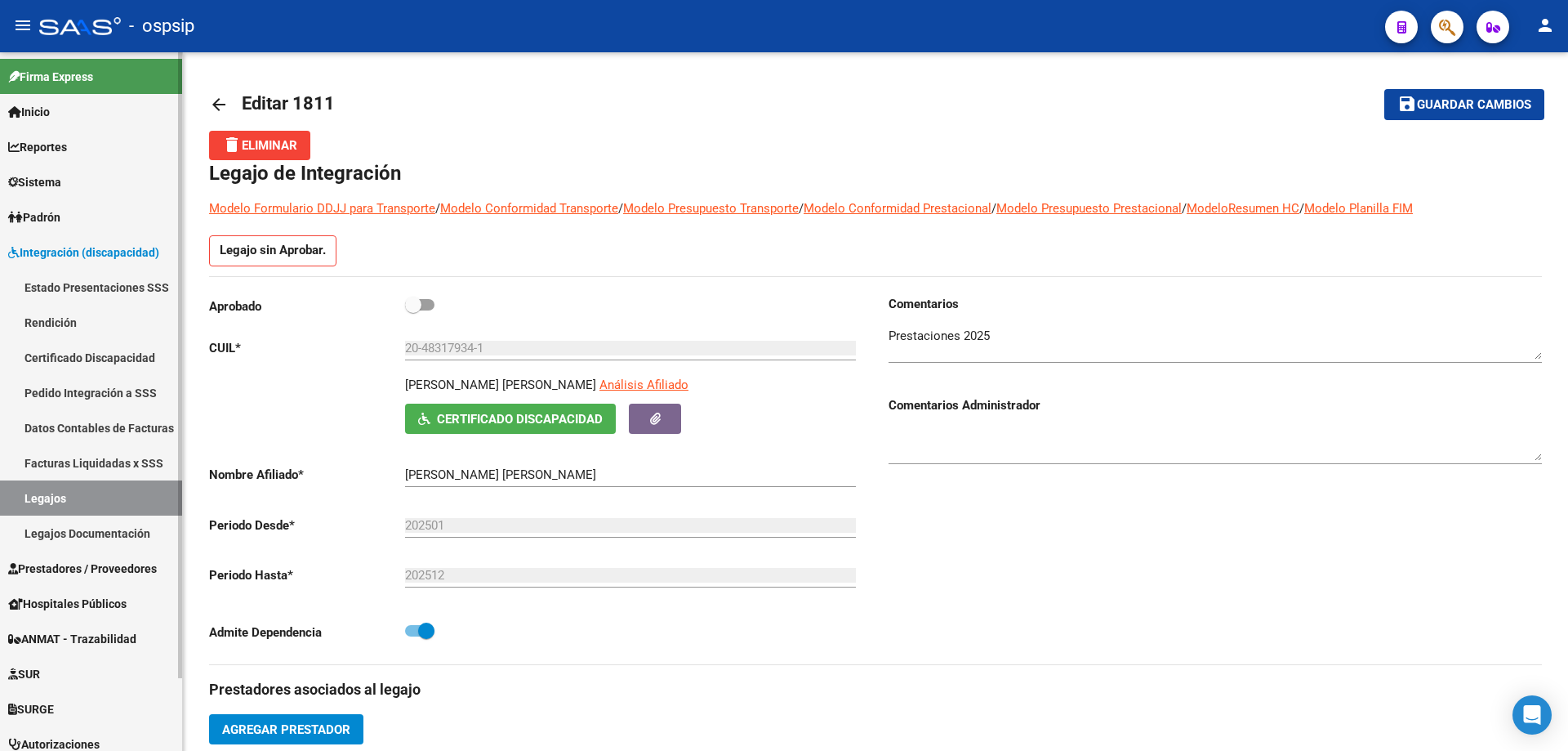
click at [44, 497] on link "Legajos" at bounding box center [90, 498] width 182 height 35
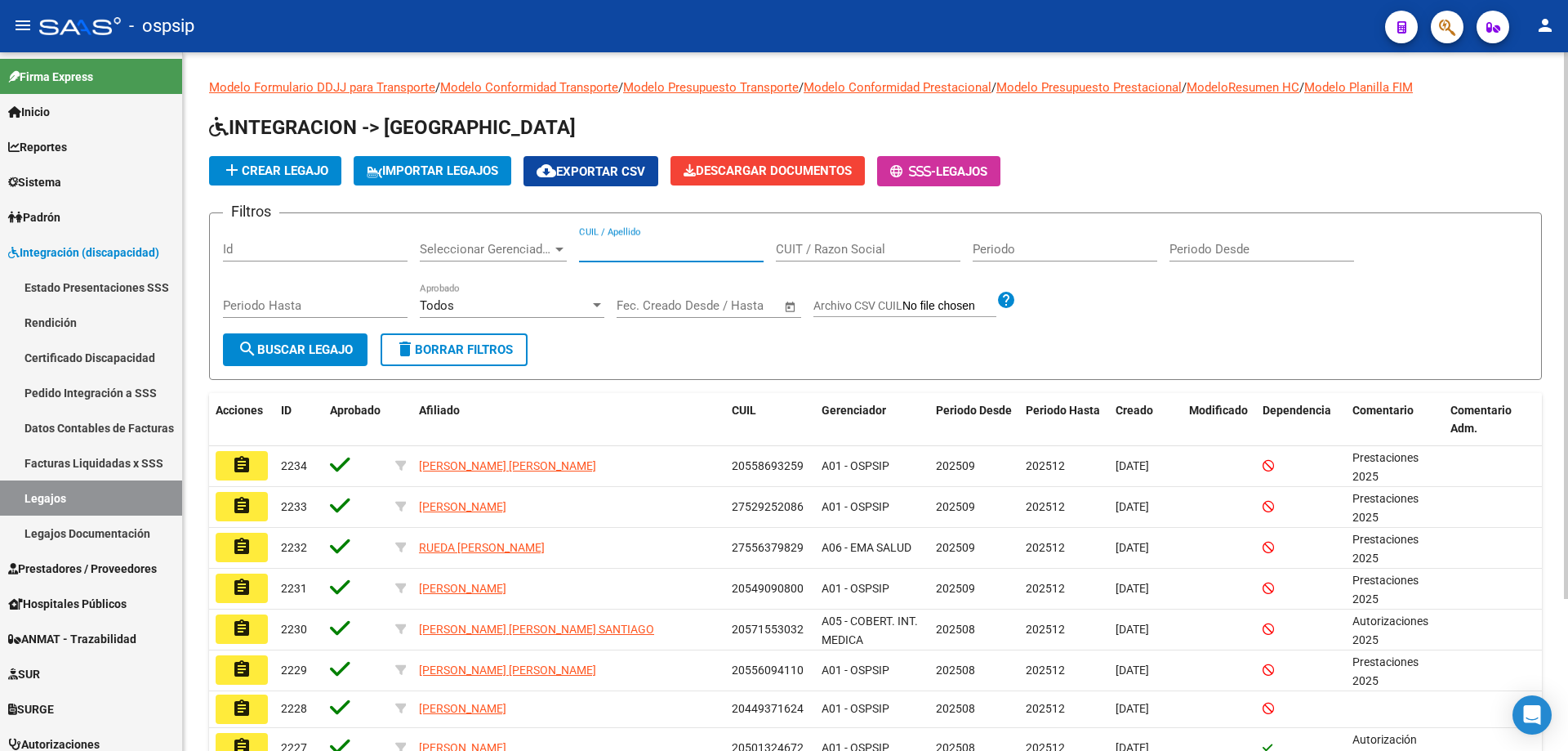
paste input "20574817057"
type input "20574817057"
click at [314, 359] on button "search Buscar Legajo" at bounding box center [294, 349] width 144 height 33
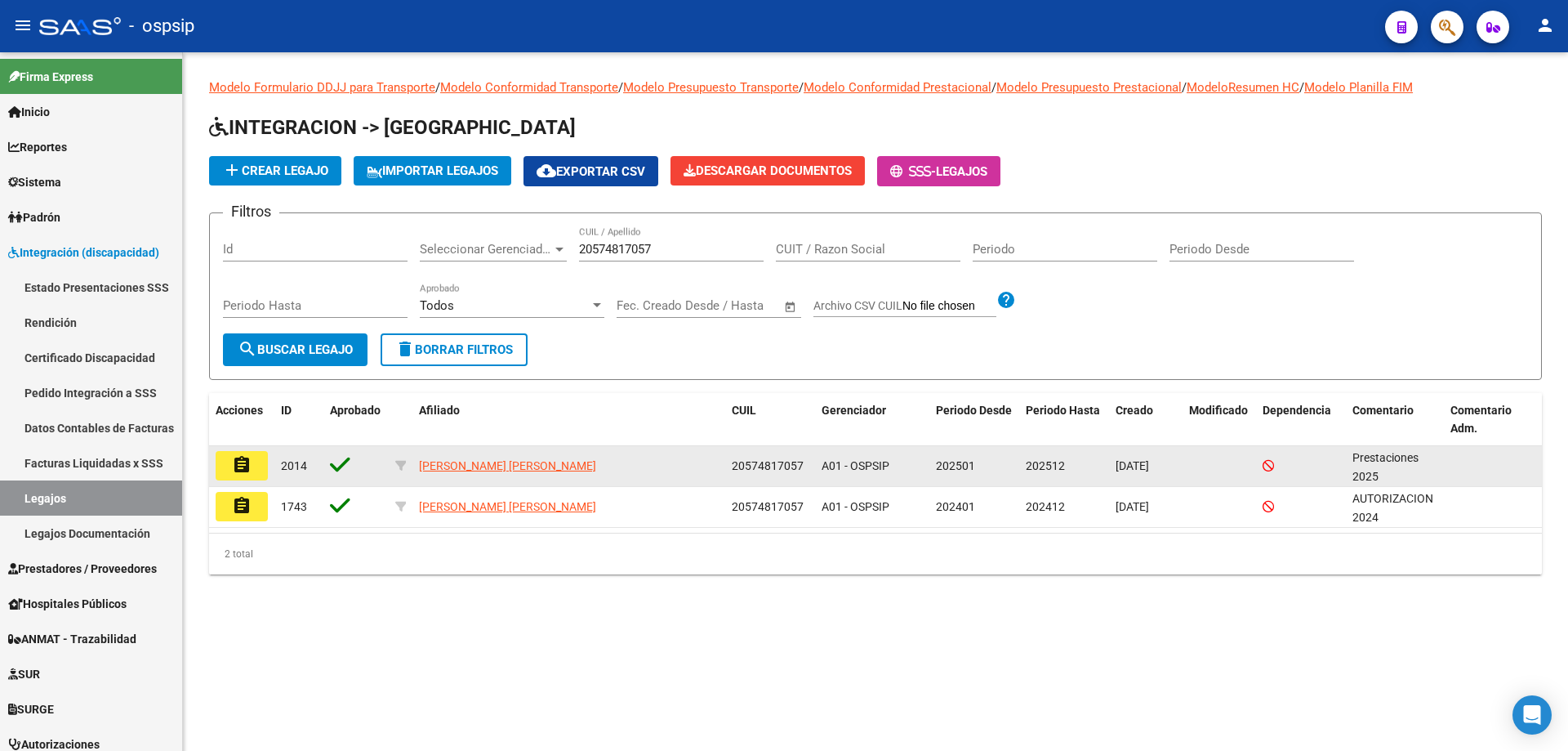
click at [237, 465] on mat-icon "assignment" at bounding box center [241, 464] width 20 height 20
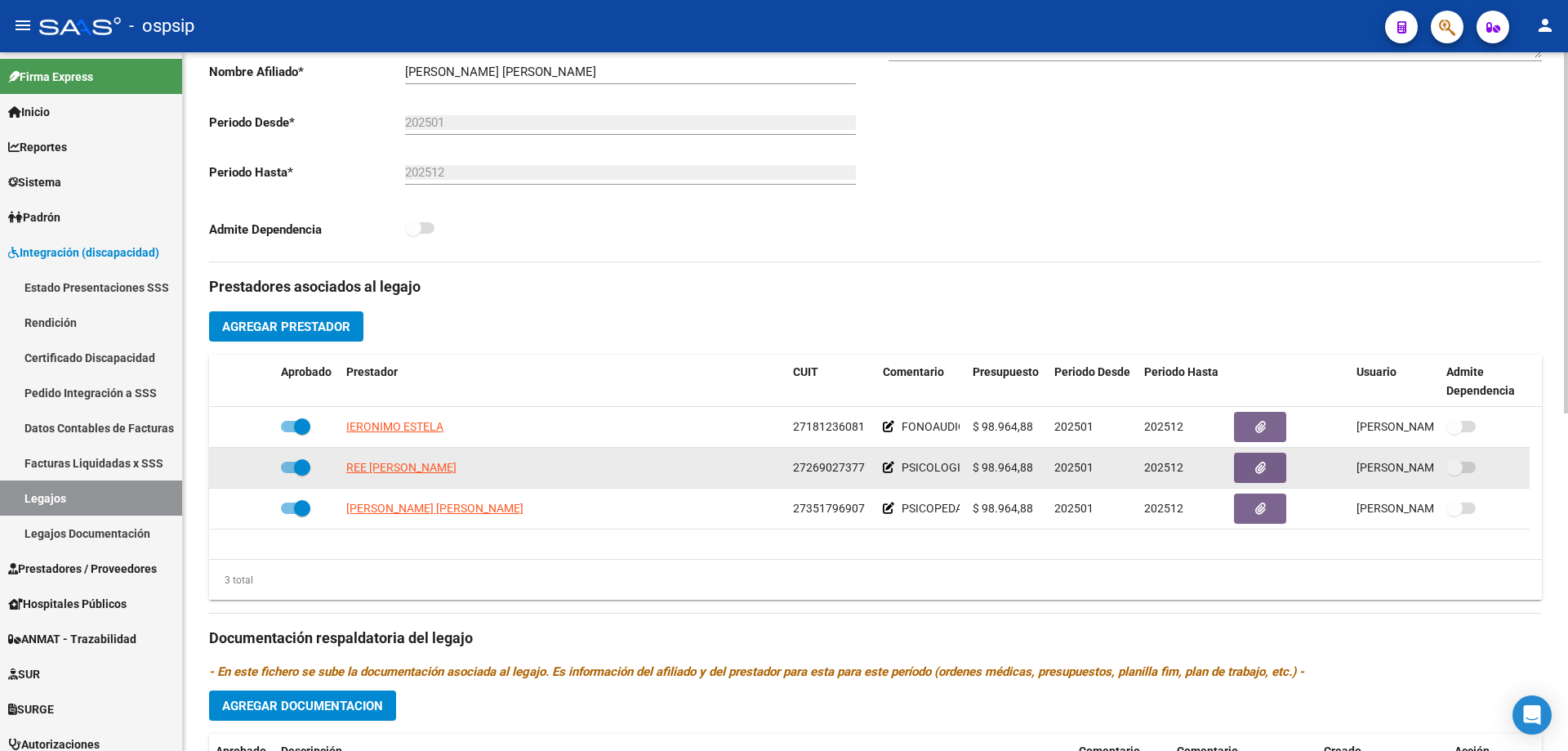
scroll to position [408, 0]
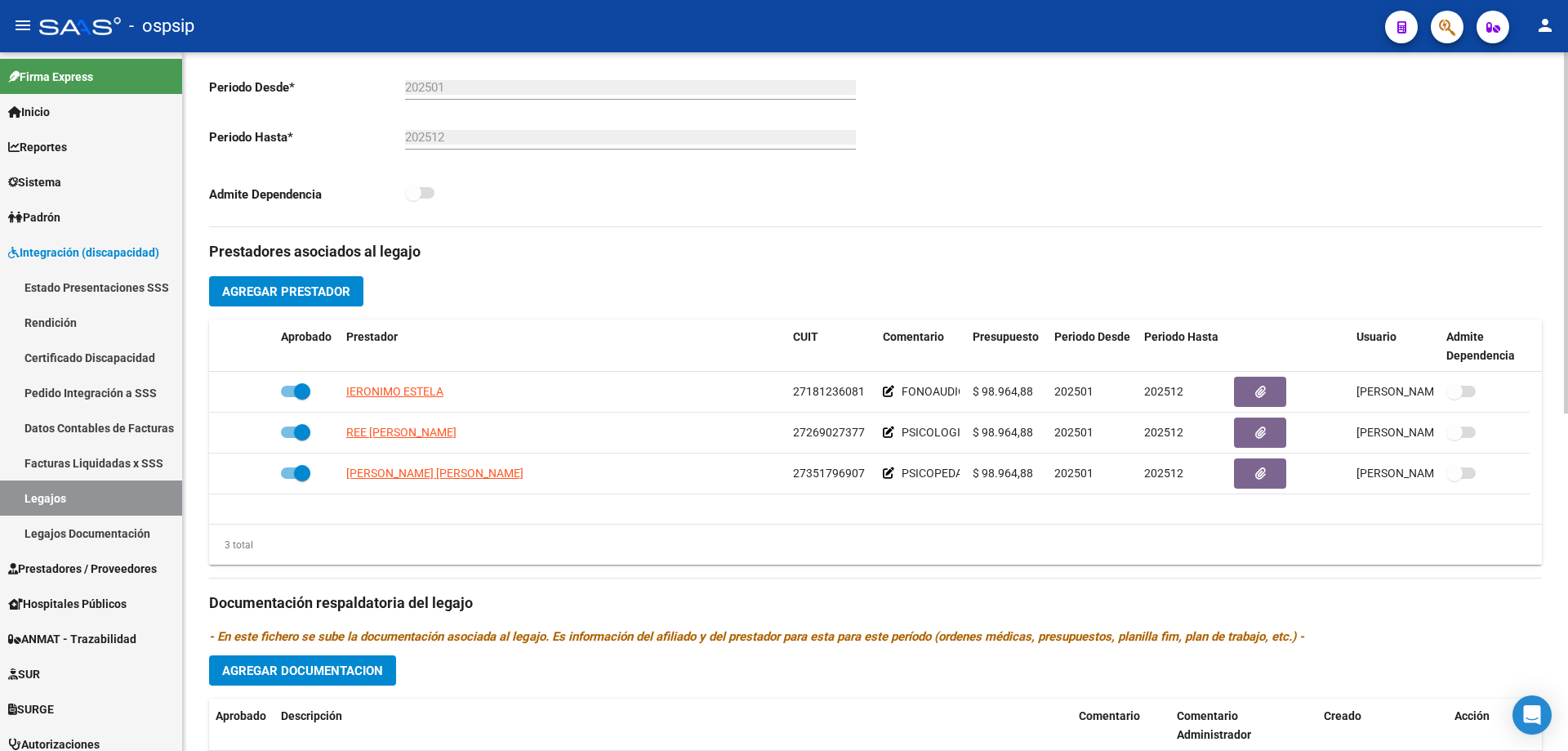
click at [992, 167] on div "Comentarios Comentarios Administrador" at bounding box center [1208, 42] width 666 height 369
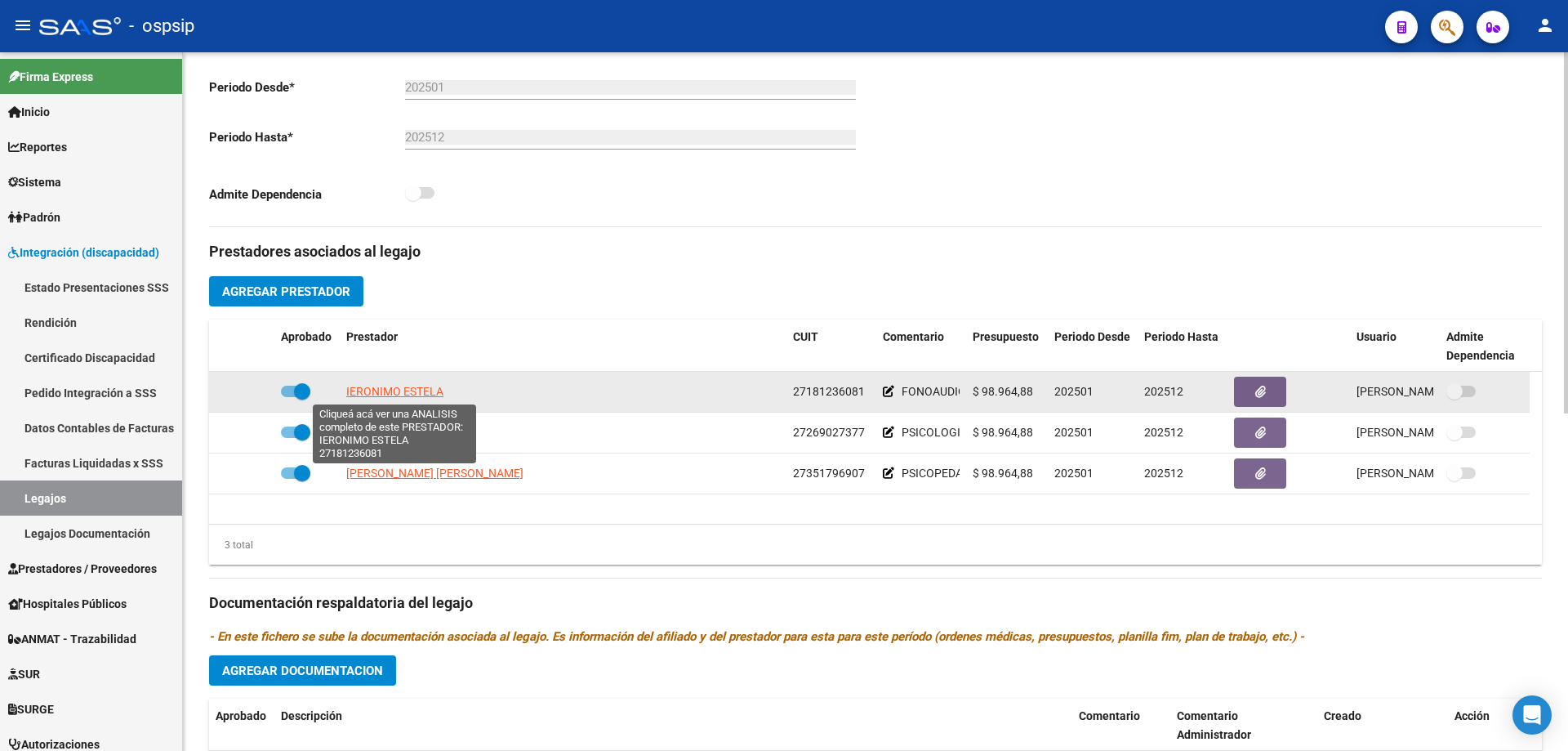
click at [433, 385] on span "IERONIMO ESTELA" at bounding box center [395, 391] width 97 height 13
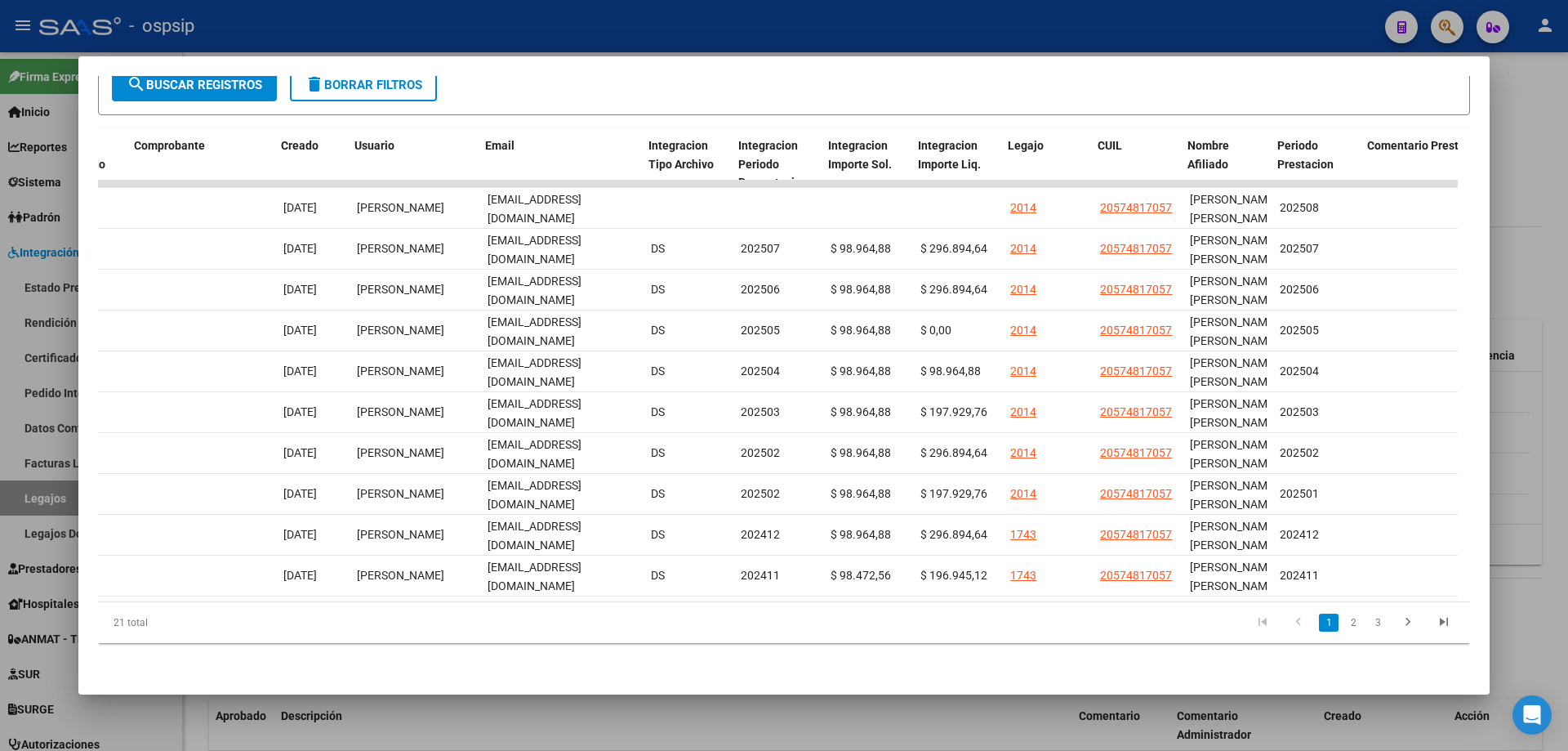
scroll to position [0, 1685]
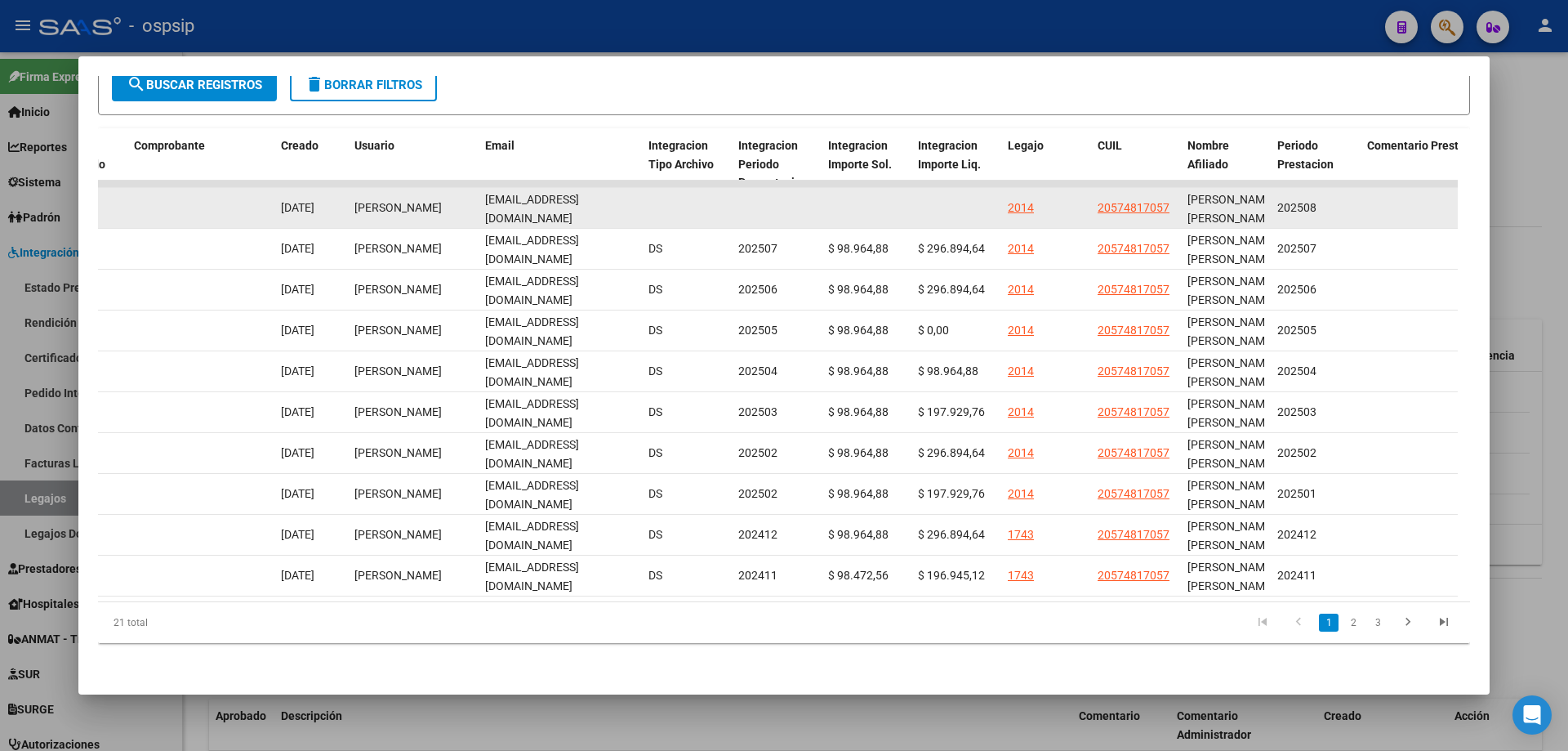
drag, startPoint x: 481, startPoint y: 198, endPoint x: 635, endPoint y: 201, distance: 154.0
click at [635, 201] on datatable-body-cell "[EMAIL_ADDRESS][DOMAIN_NAME]" at bounding box center [560, 208] width 163 height 40
copy span "[EMAIL_ADDRESS][DOMAIN_NAME]"
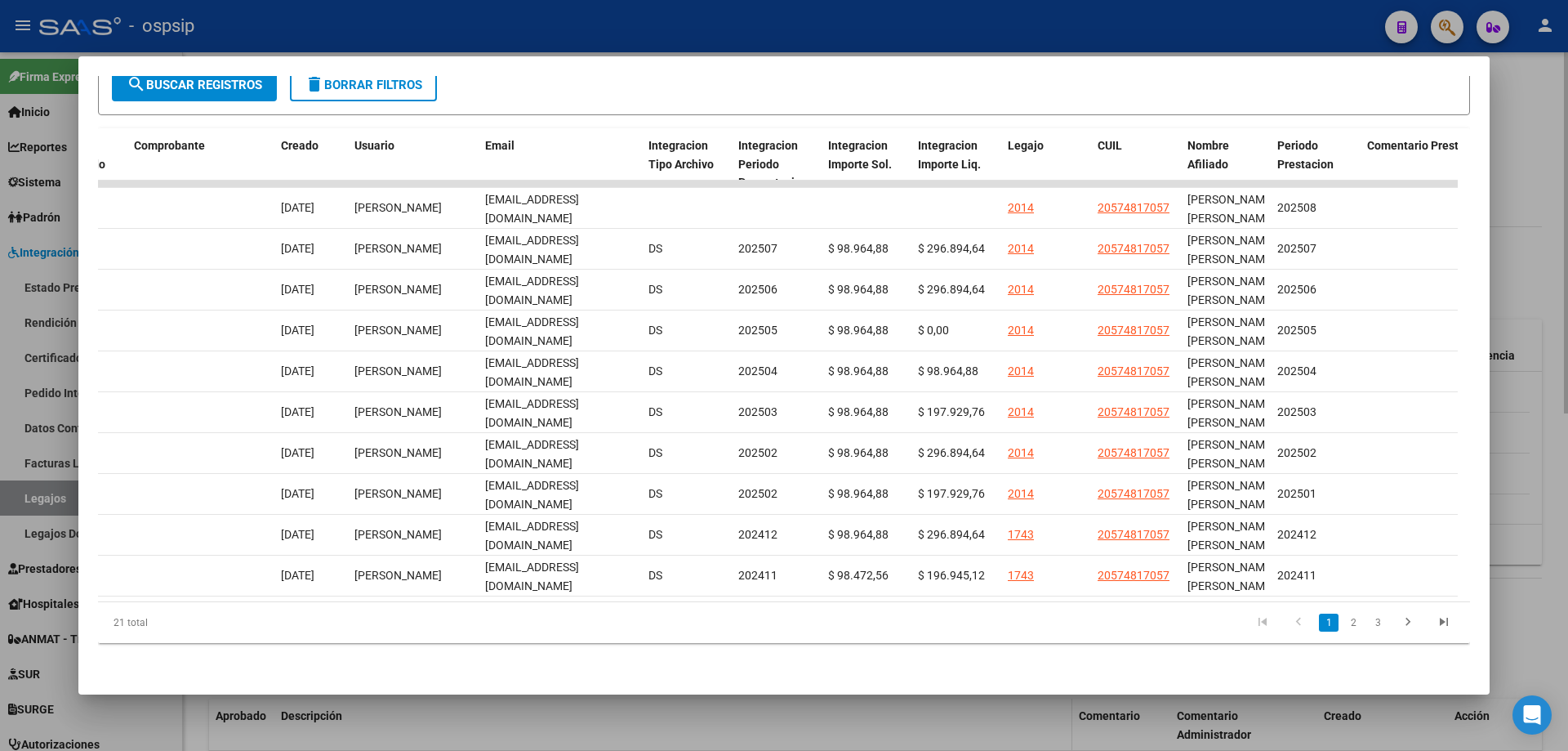
click at [951, 708] on div at bounding box center [784, 376] width 1568 height 751
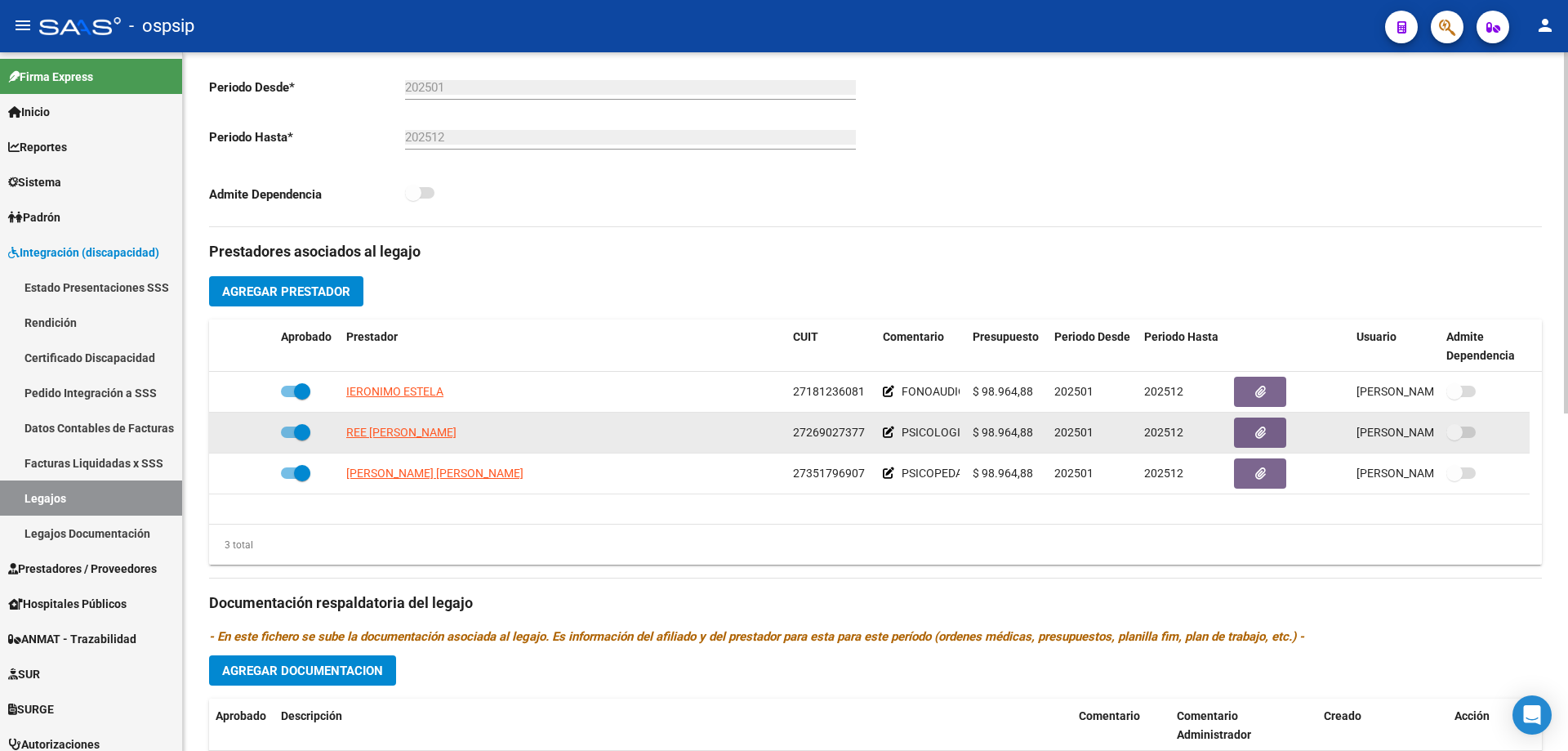
click at [437, 440] on app-link-go-to "REE [PERSON_NAME]" at bounding box center [402, 432] width 110 height 19
click at [434, 429] on span "REE [PERSON_NAME]" at bounding box center [402, 432] width 110 height 13
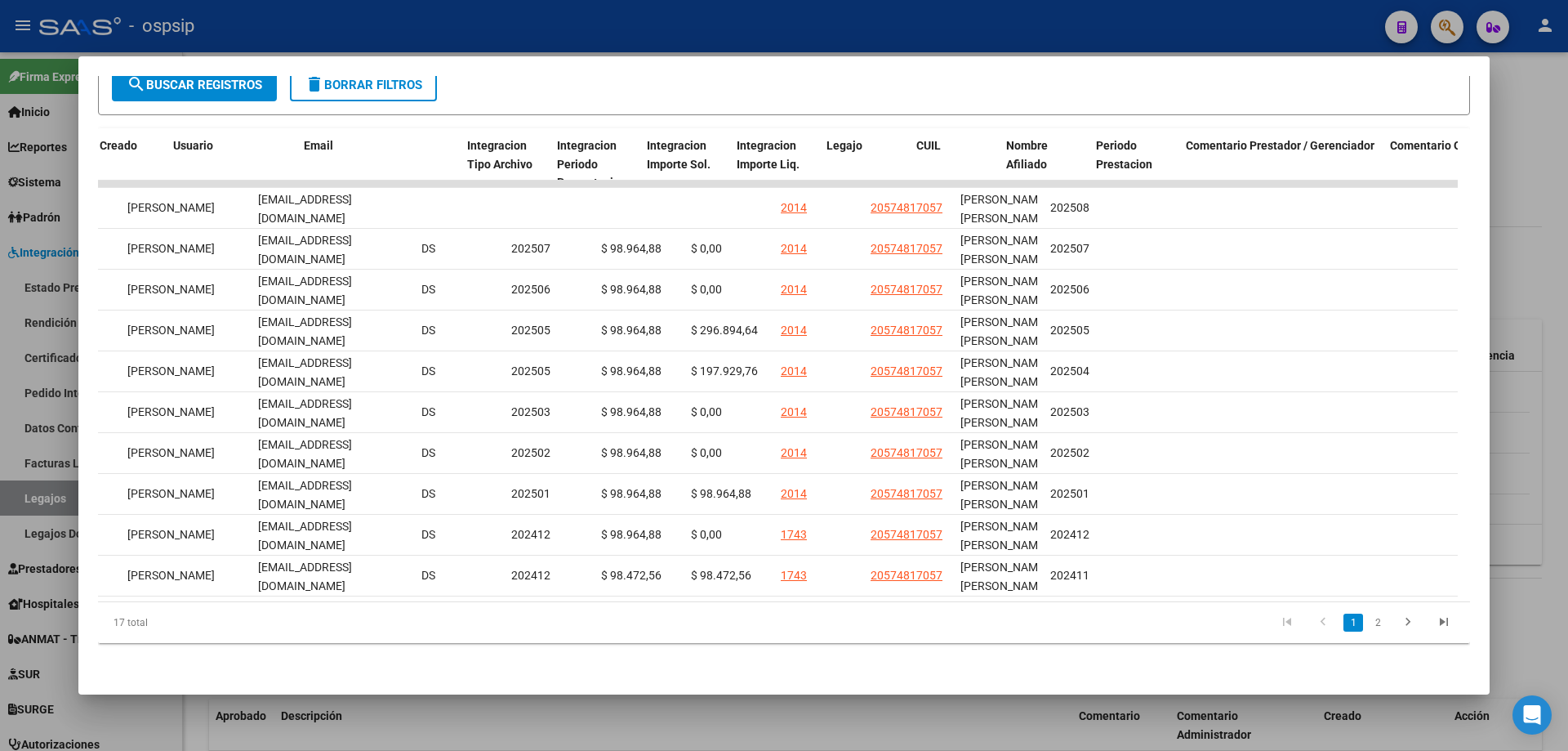
scroll to position [0, 1807]
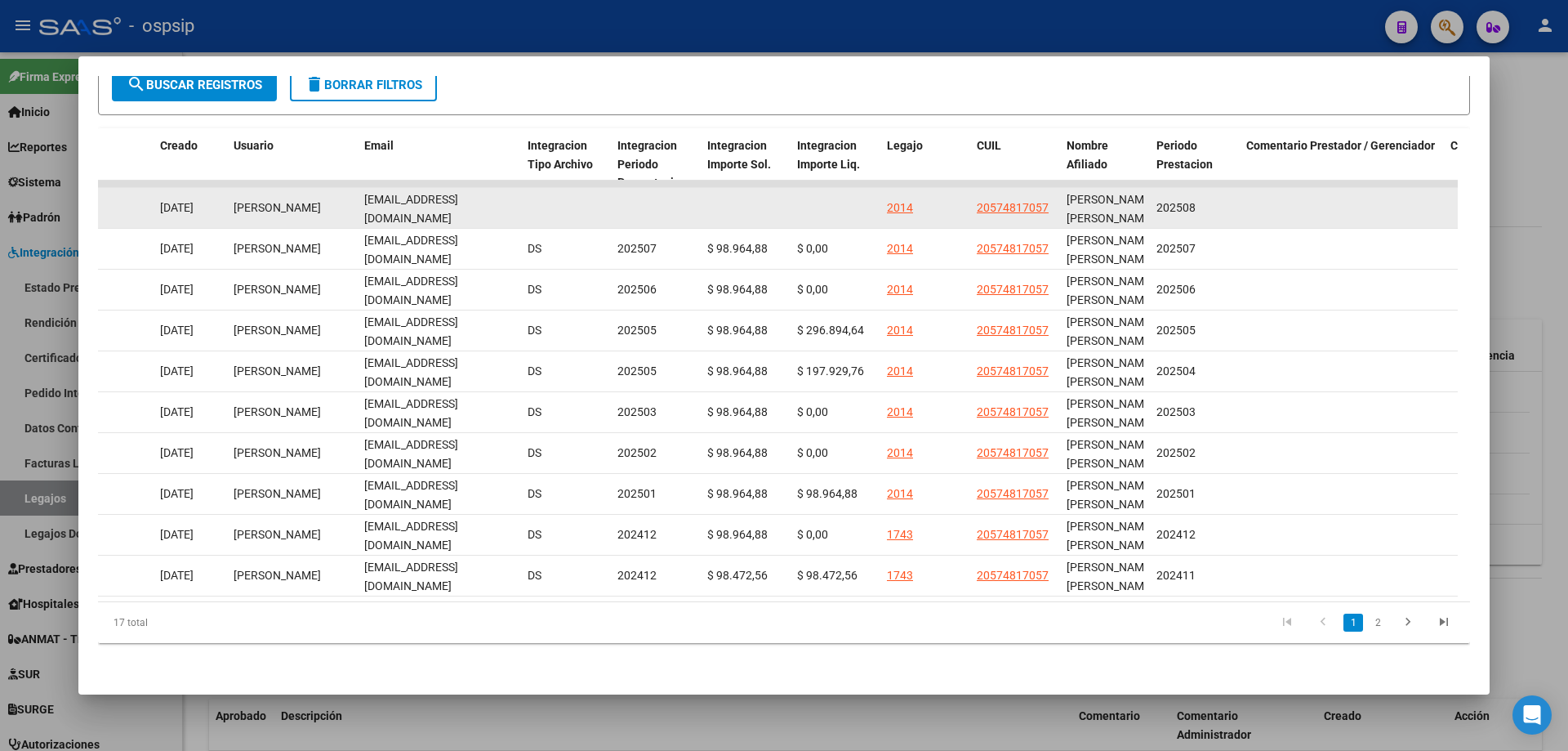
drag, startPoint x: 364, startPoint y: 188, endPoint x: 499, endPoint y: 202, distance: 135.7
click at [499, 202] on div "[EMAIL_ADDRESS][DOMAIN_NAME]" at bounding box center [439, 207] width 150 height 34
copy span "[EMAIL_ADDRESS][DOMAIN_NAME]"
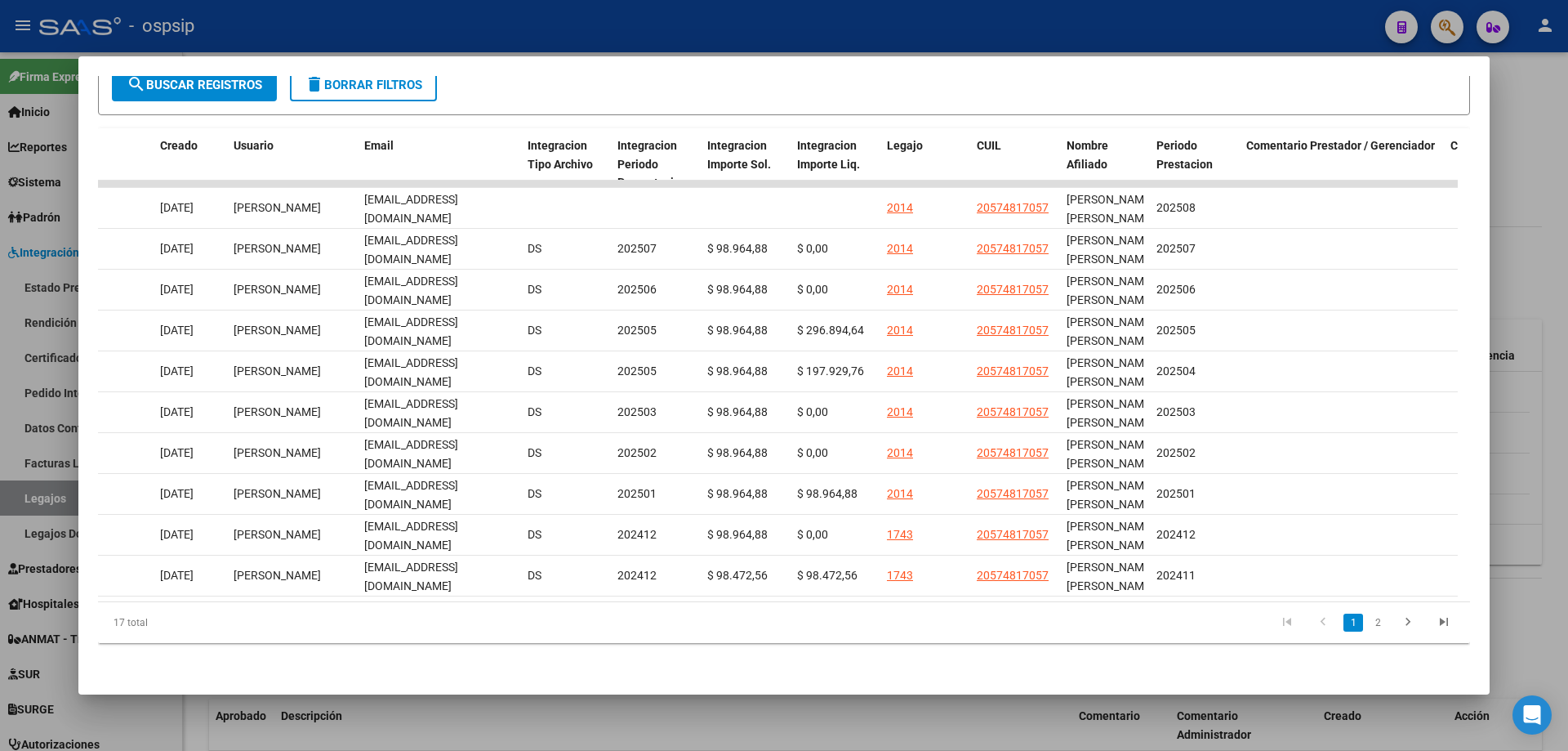
click at [1540, 294] on div at bounding box center [784, 376] width 1568 height 751
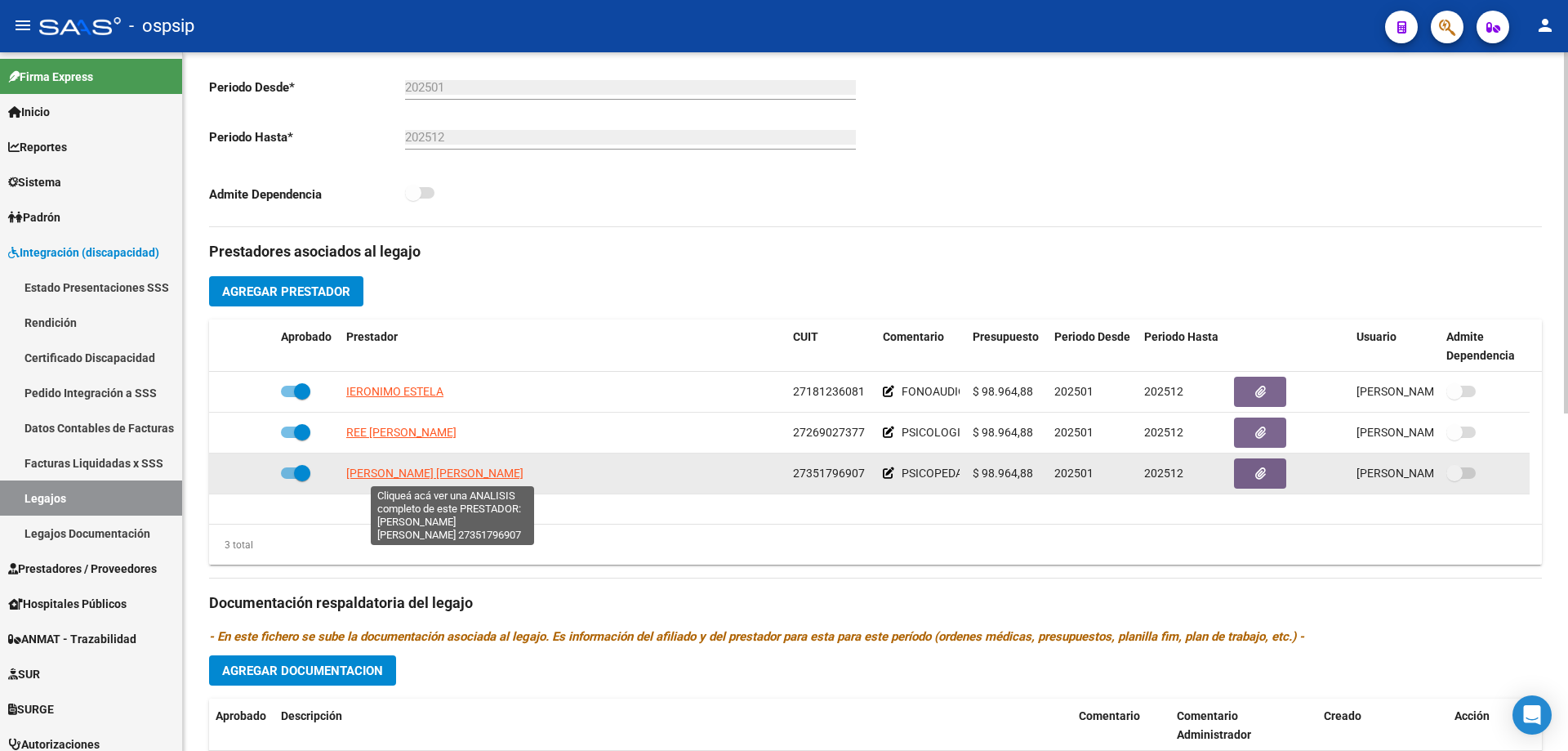
click at [431, 475] on span "[PERSON_NAME] [PERSON_NAME]" at bounding box center [435, 472] width 177 height 13
type textarea "27351796907"
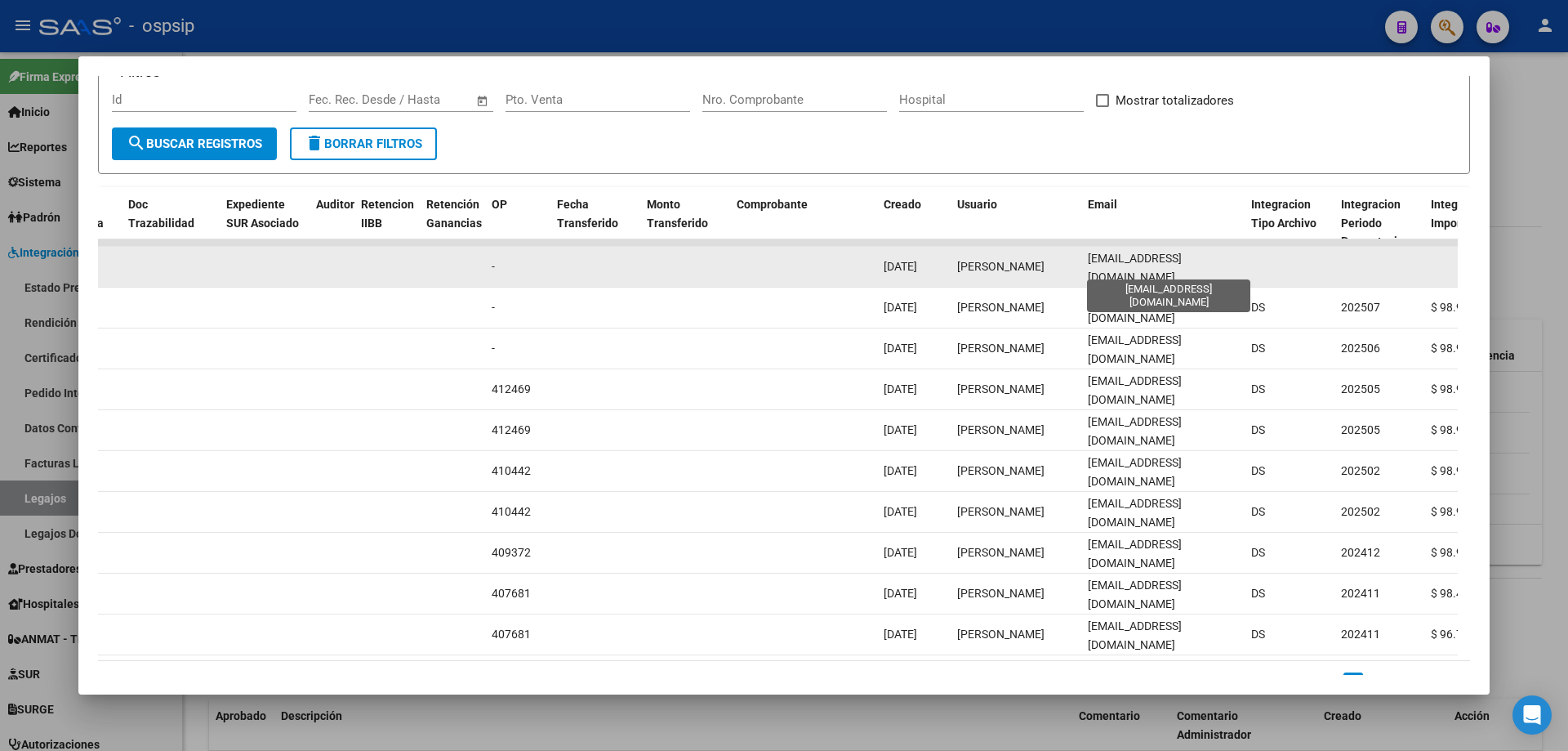
scroll to position [0, 5]
drag, startPoint x: 1088, startPoint y: 266, endPoint x: 1246, endPoint y: 266, distance: 158.0
click at [1246, 266] on div "89689 Integración - Discapacidad Factura C: 2 - 1020 $ 98.964,88 [DATE] [DATE] …" at bounding box center [779, 267] width 3528 height 41
copy div "[EMAIL_ADDRESS][DOMAIN_NAME]"
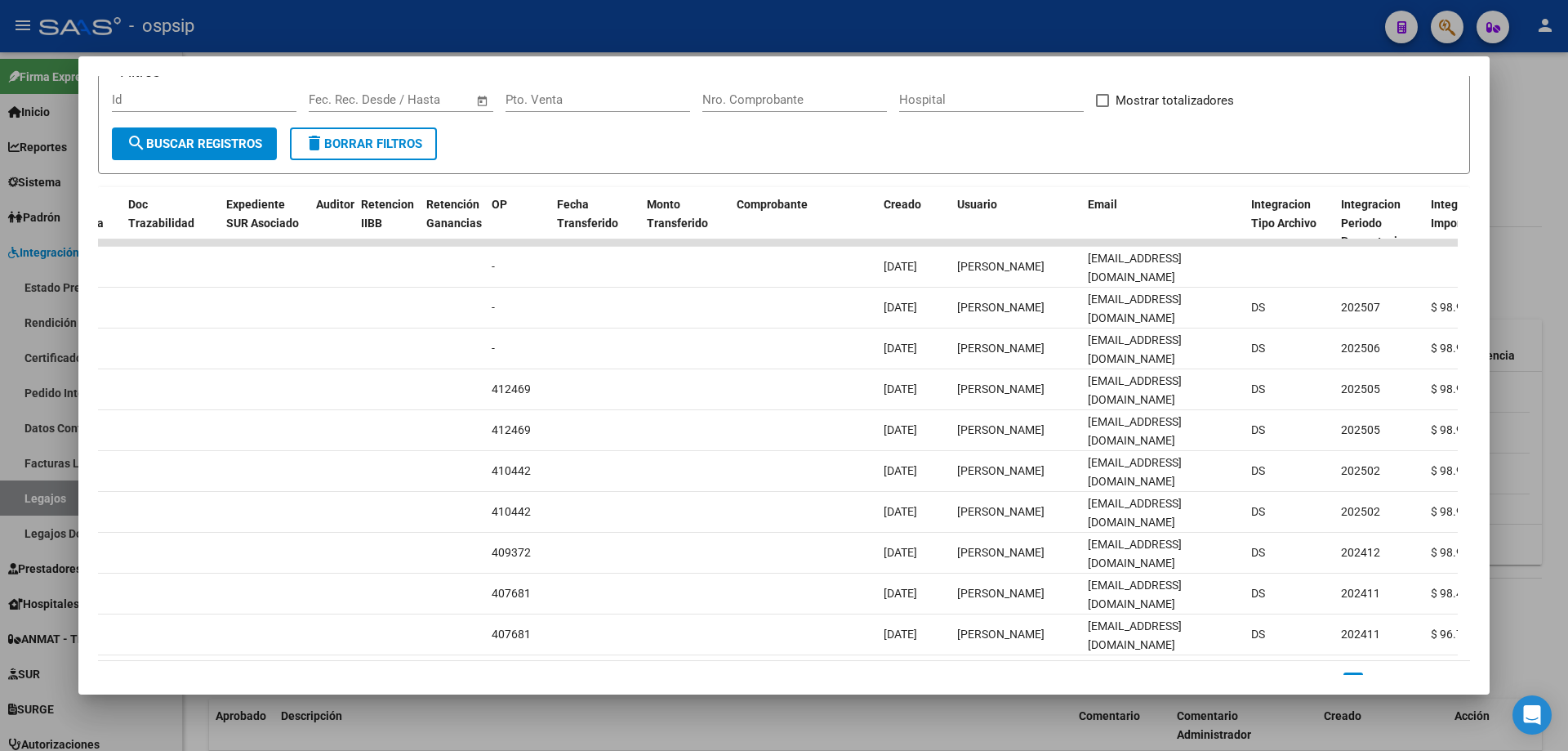
click at [1528, 198] on div at bounding box center [784, 376] width 1568 height 751
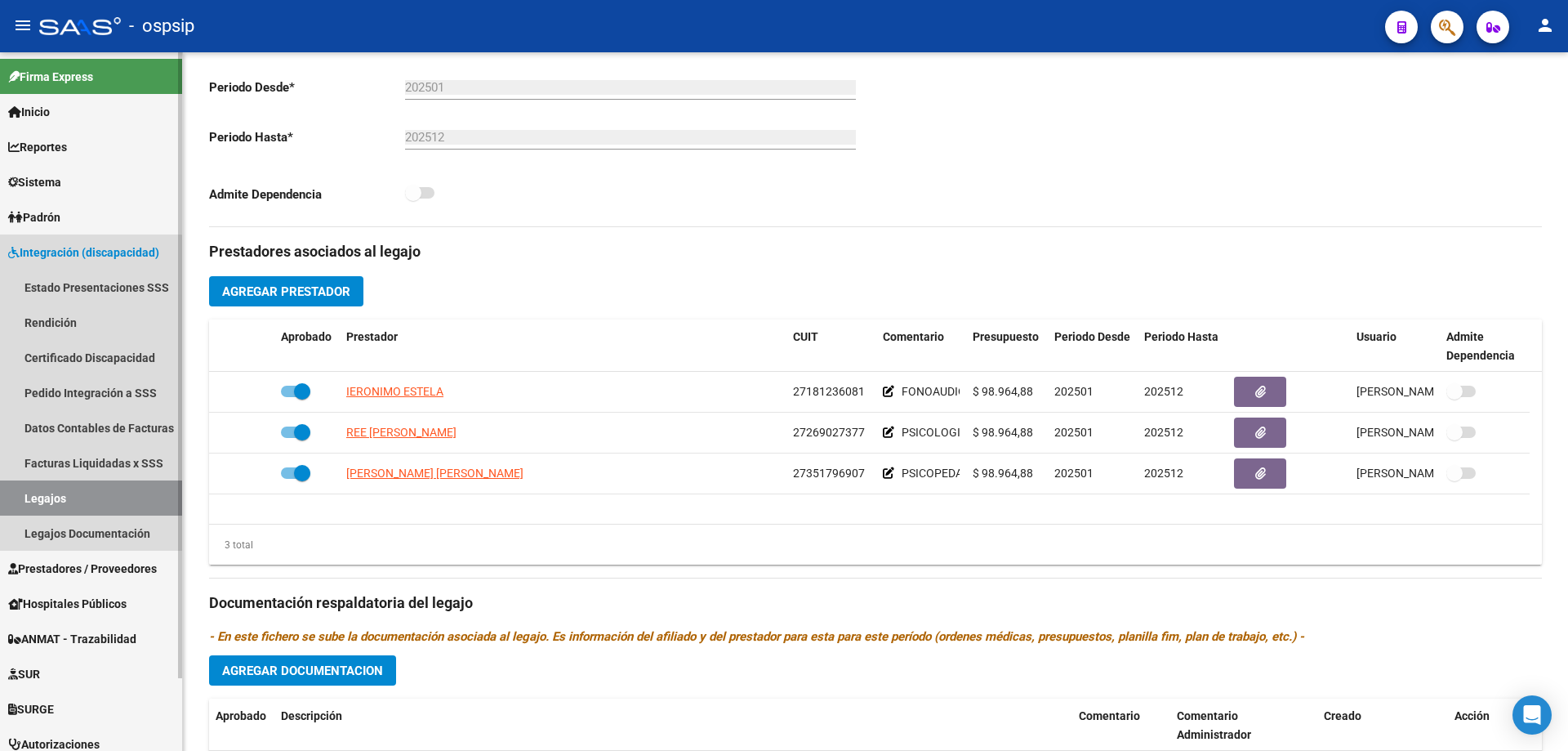
click at [51, 501] on link "Legajos" at bounding box center [90, 498] width 182 height 35
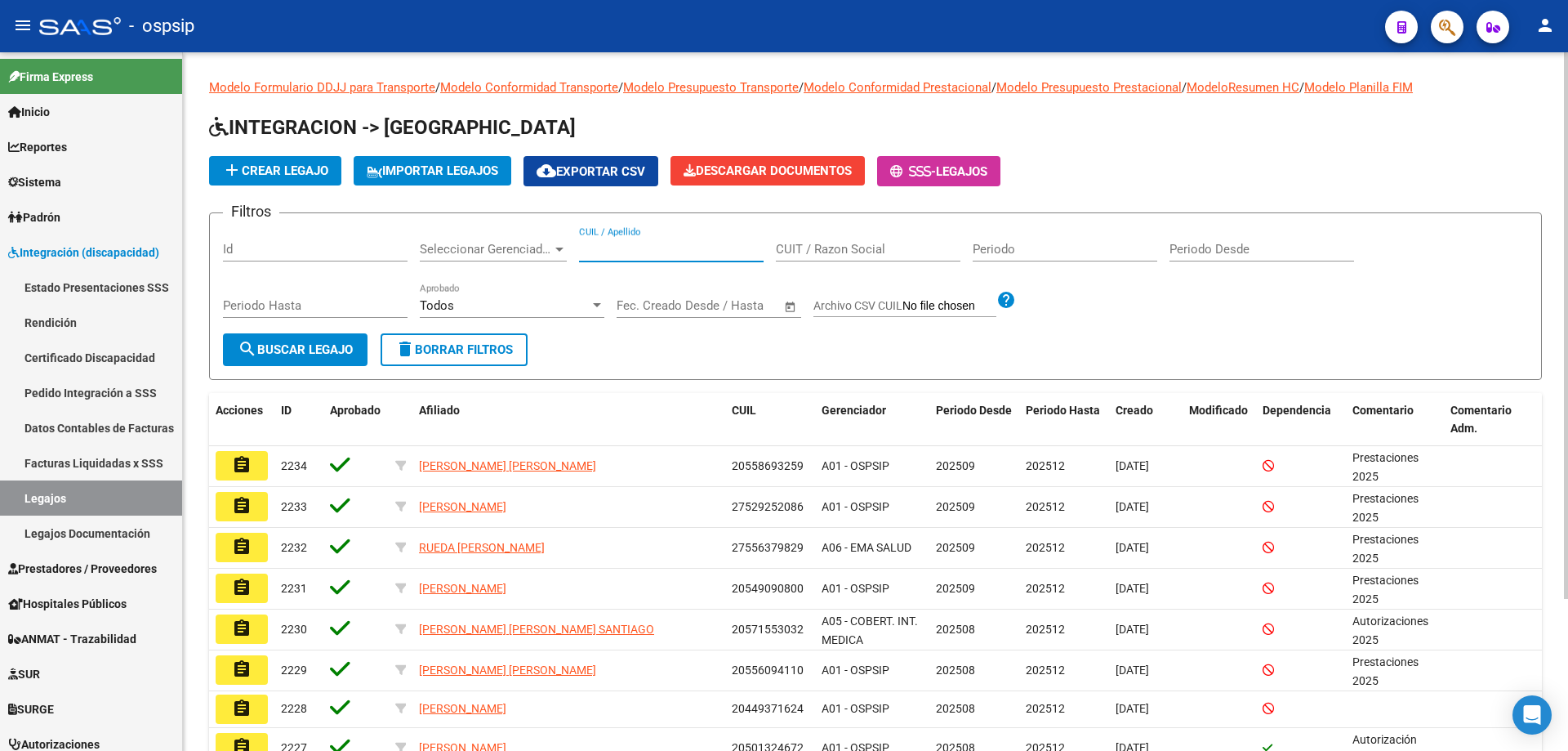
paste input "20448701639"
type input "20448701639"
click at [320, 354] on span "search Buscar Legajo" at bounding box center [295, 349] width 116 height 15
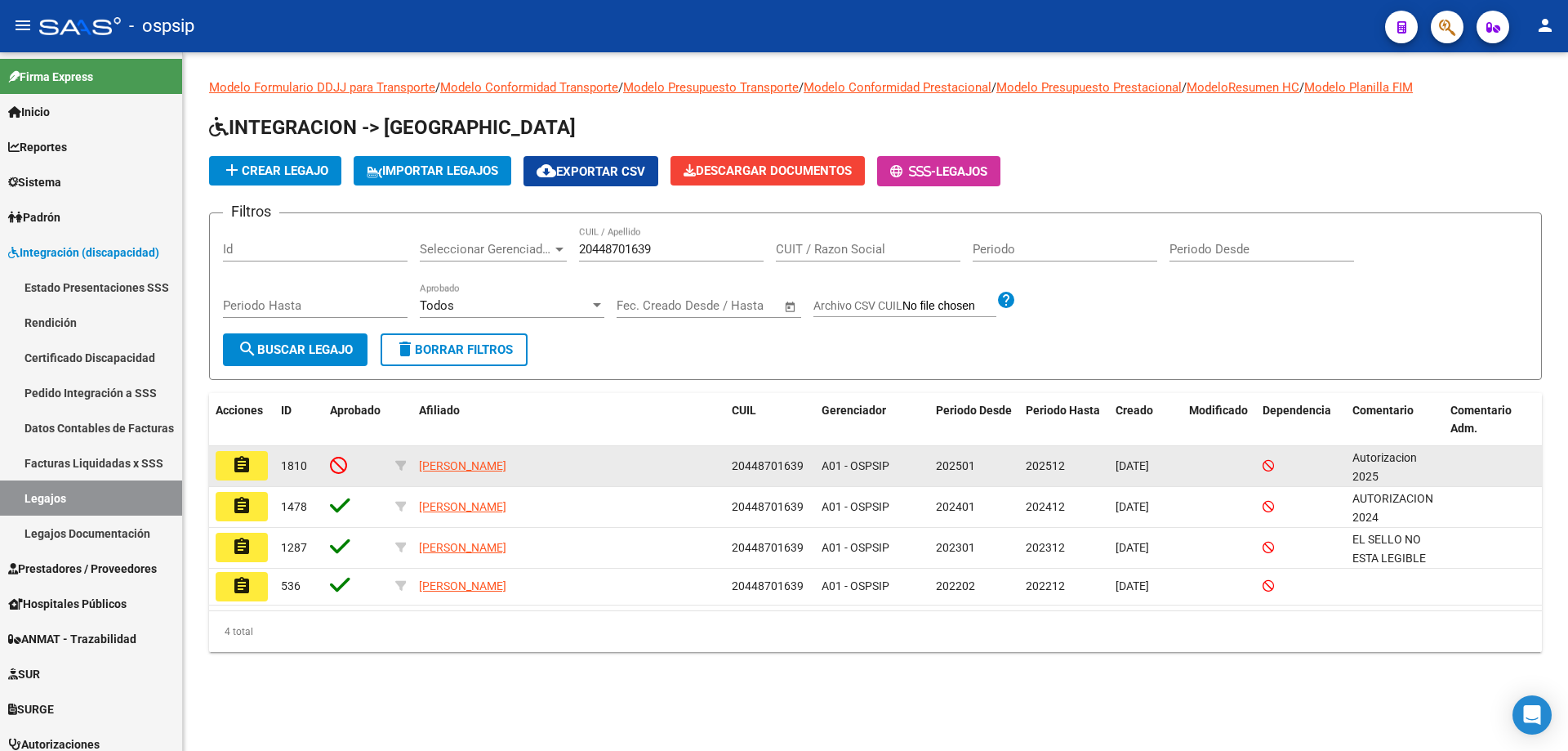
click at [241, 468] on mat-icon "assignment" at bounding box center [241, 464] width 20 height 20
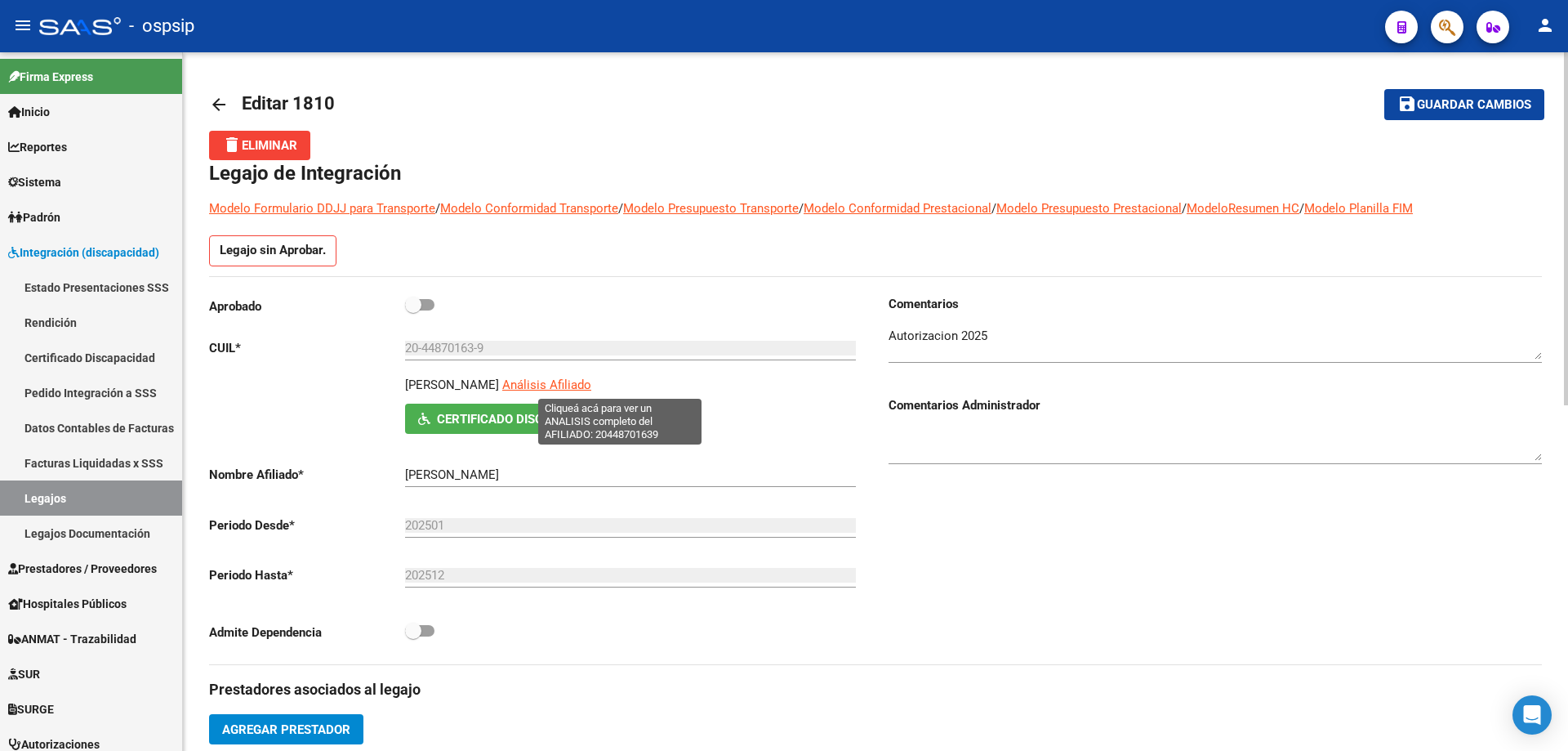
click at [592, 383] on span "Análisis Afiliado" at bounding box center [547, 385] width 89 height 15
type textarea "20448701639"
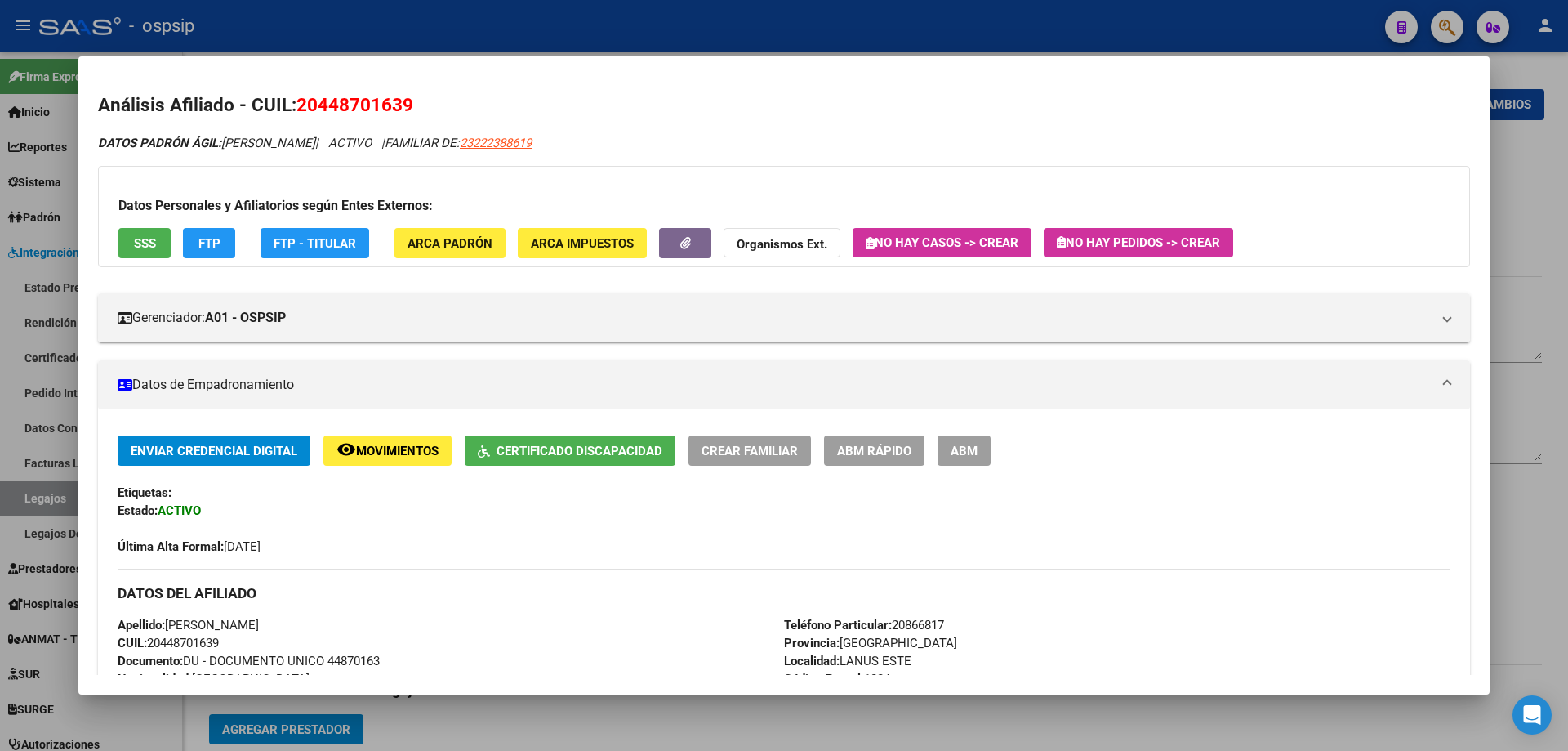
click at [135, 248] on span "SSS" at bounding box center [145, 243] width 22 height 15
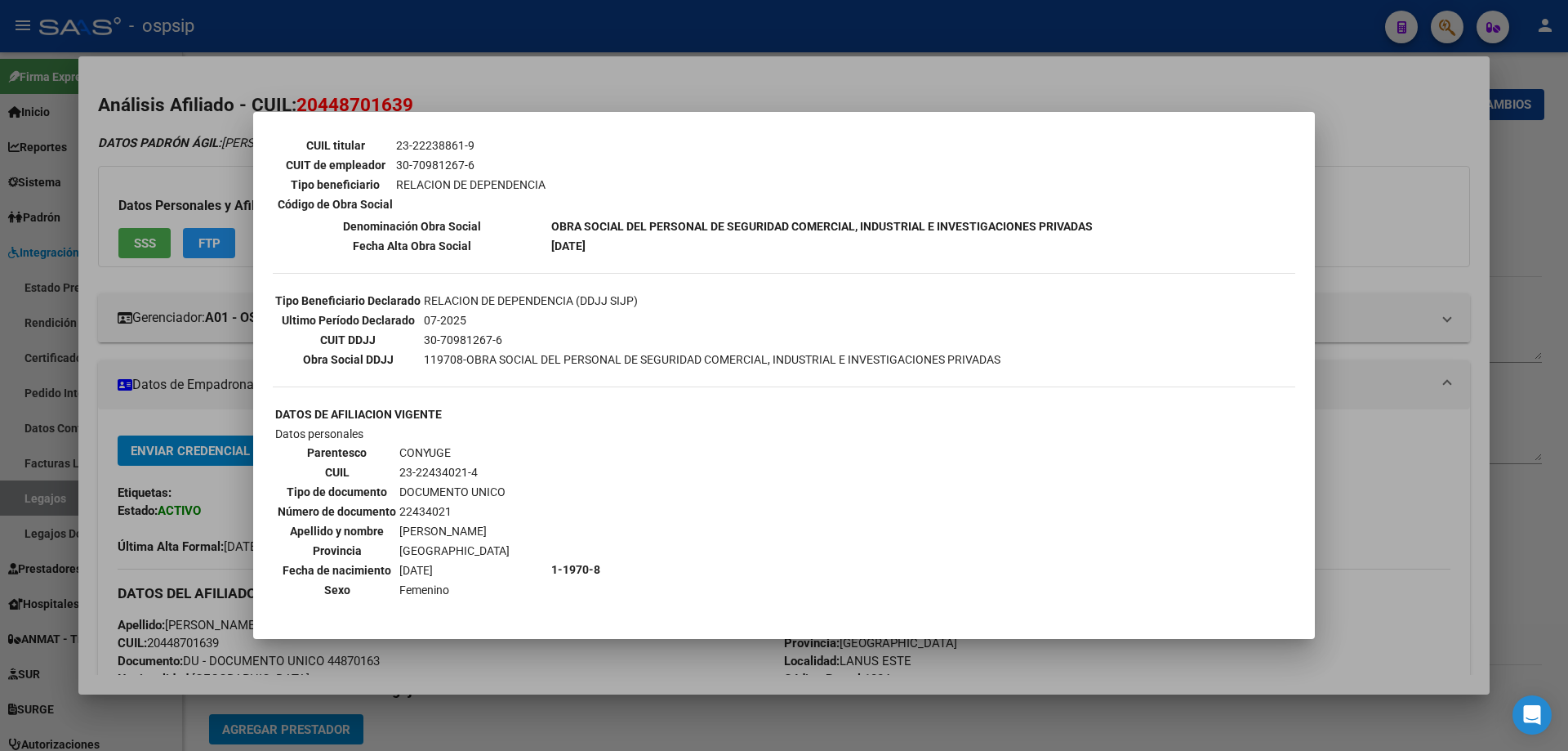
scroll to position [327, 0]
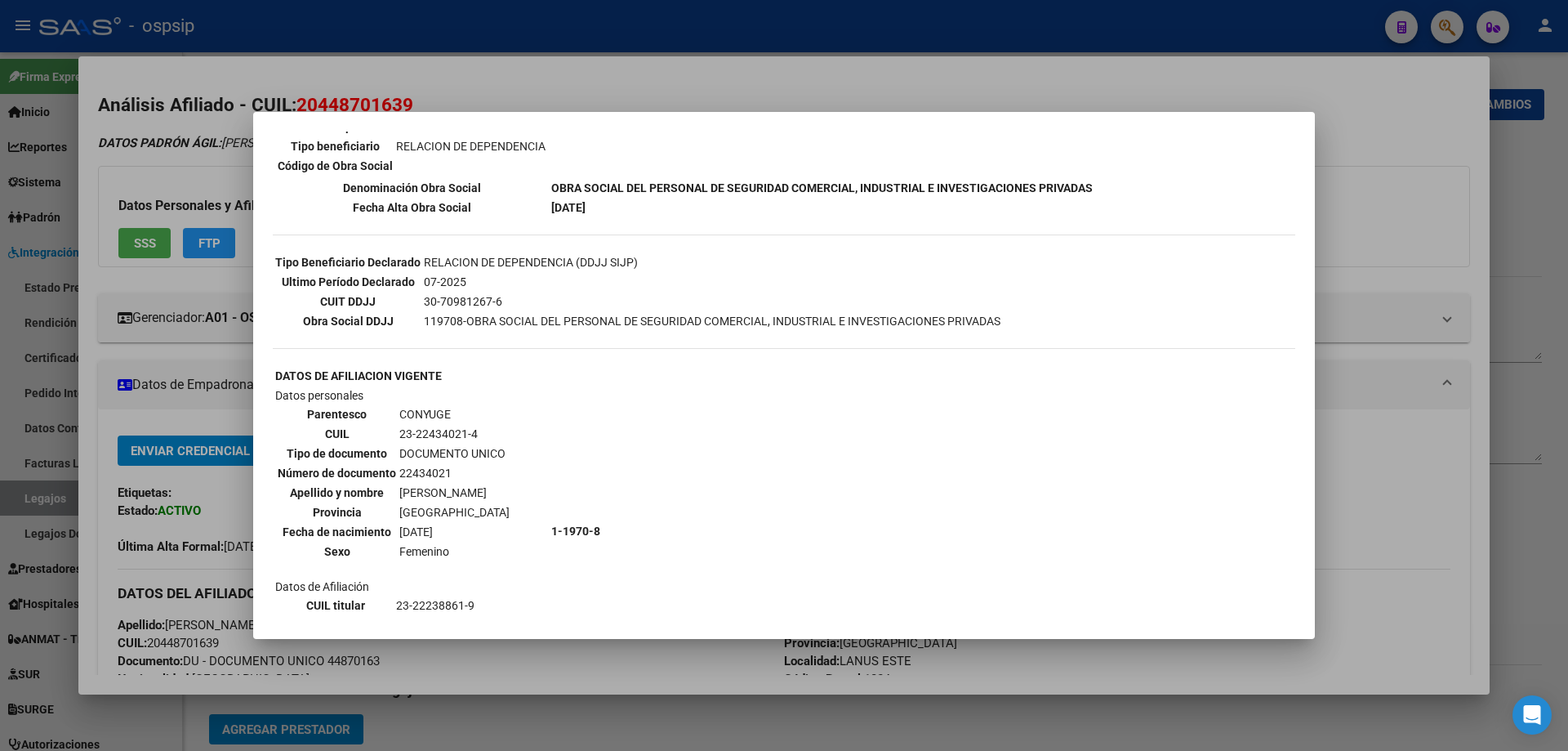
click at [1424, 466] on div at bounding box center [784, 376] width 1568 height 751
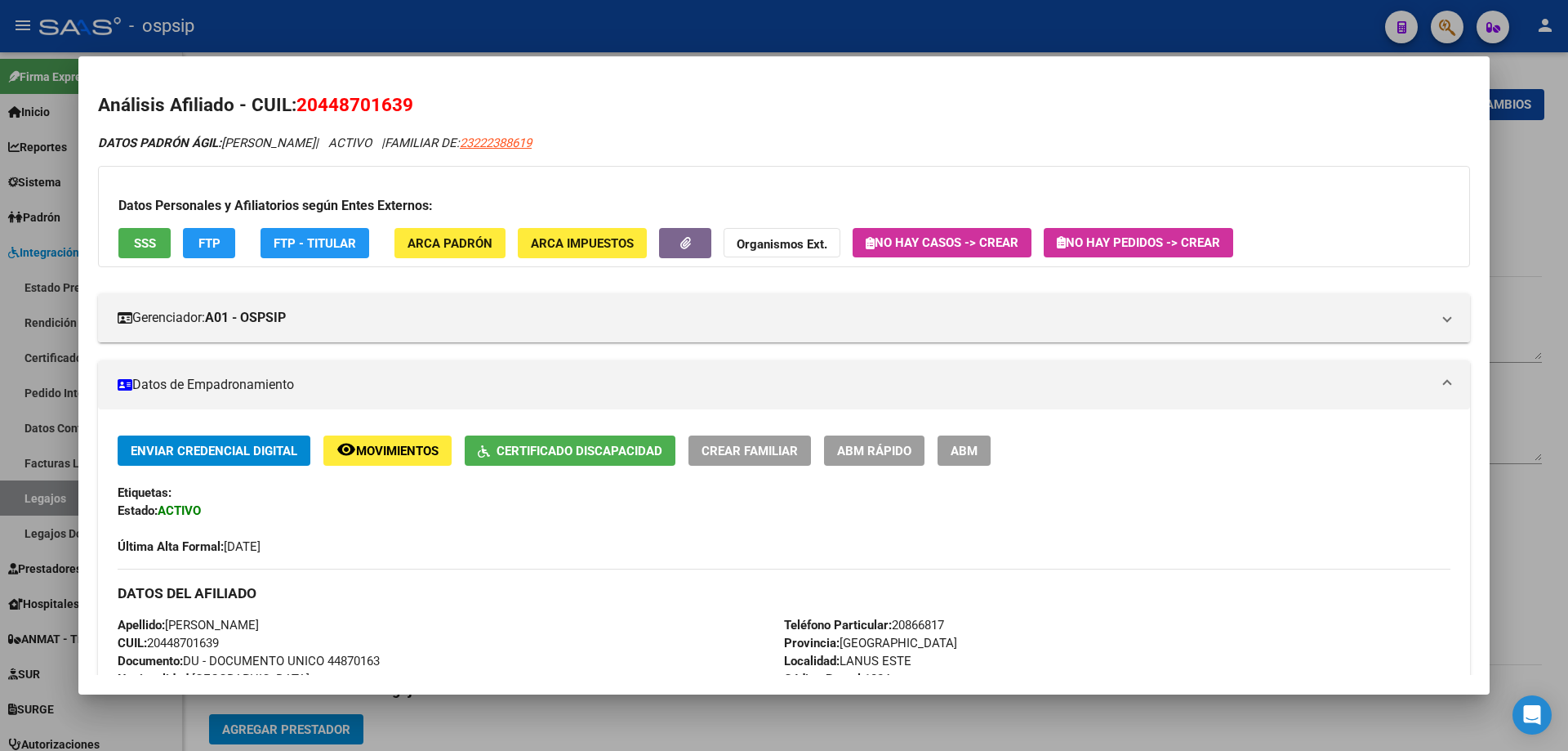
click at [1548, 318] on div at bounding box center [784, 376] width 1568 height 751
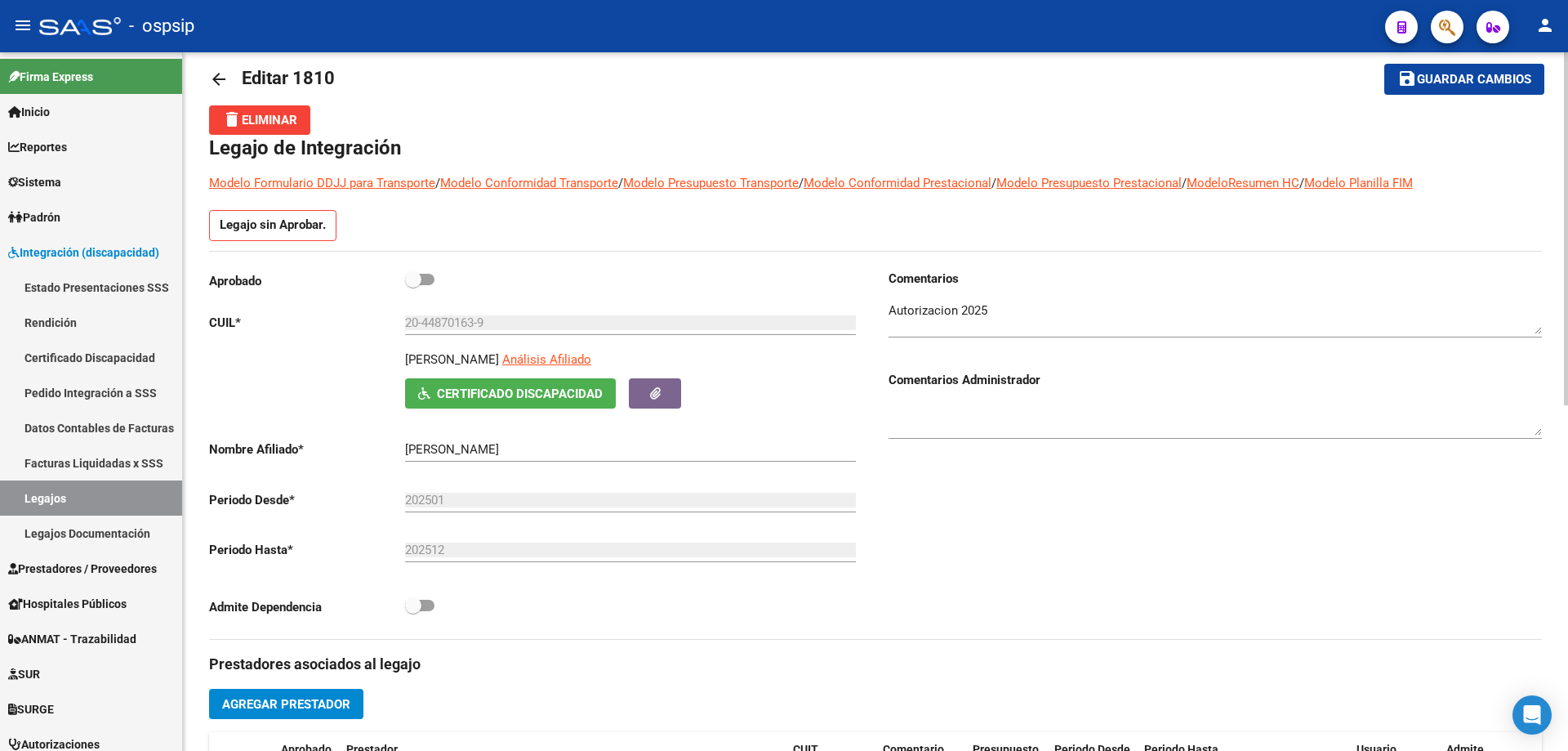
scroll to position [0, 0]
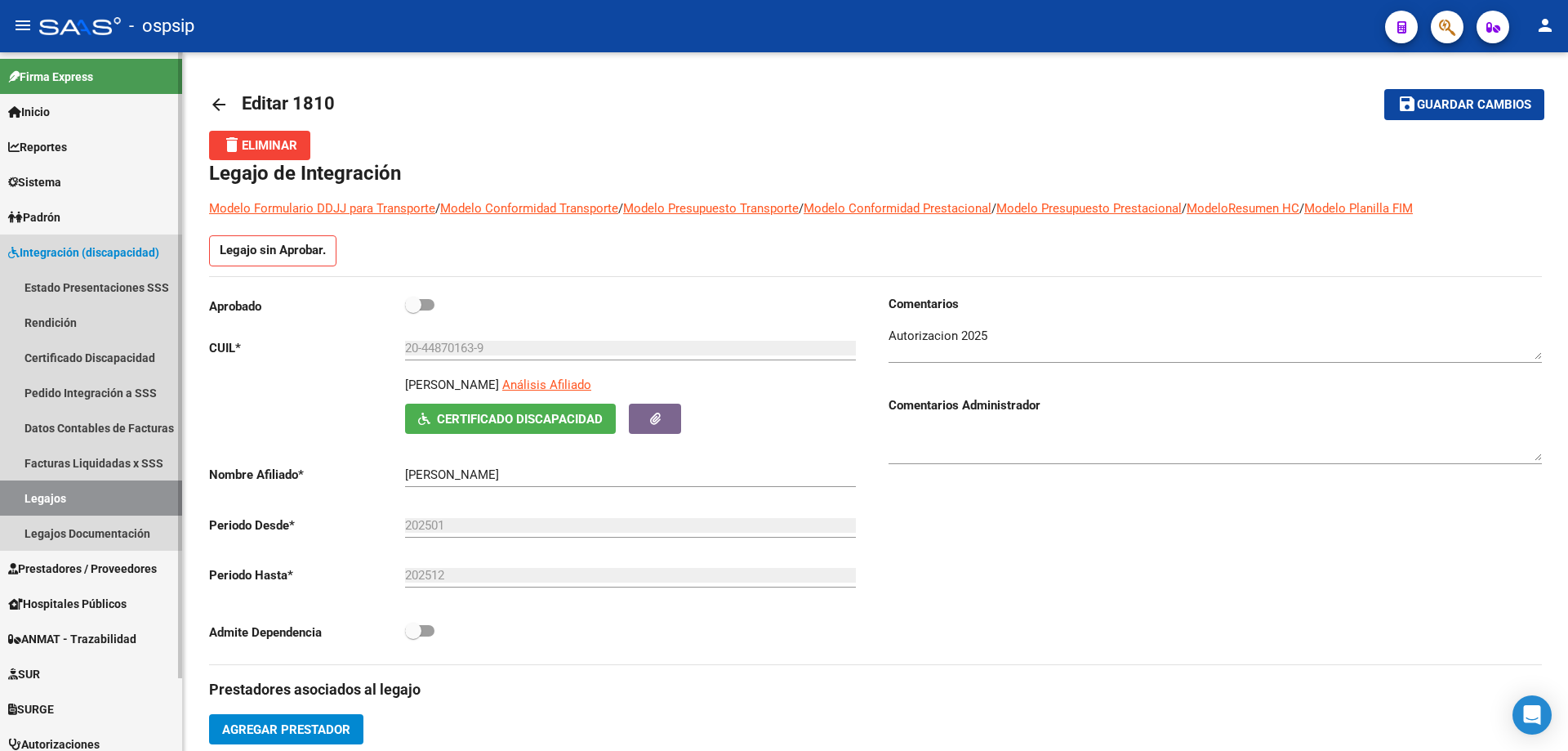
click at [72, 492] on link "Legajos" at bounding box center [90, 498] width 182 height 35
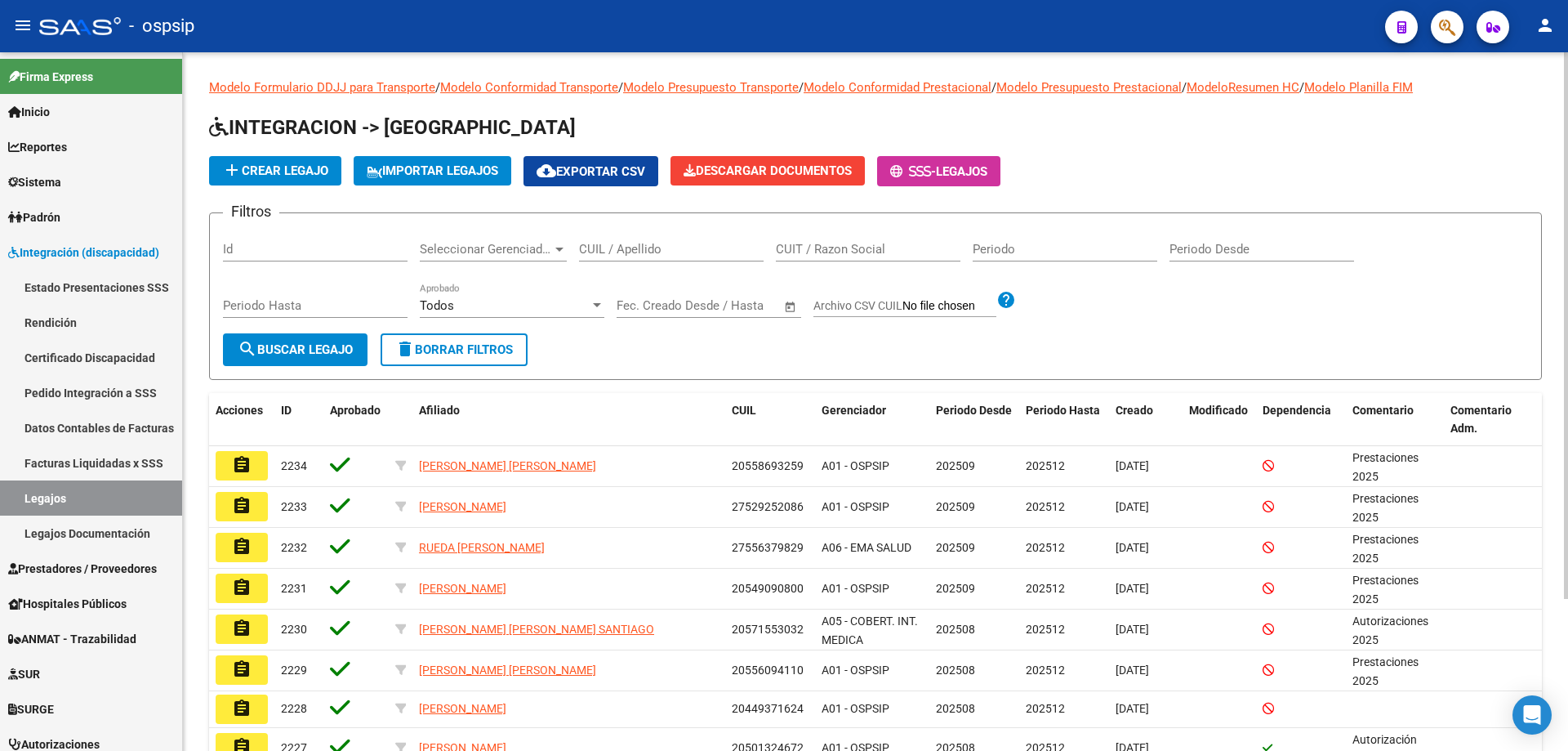
drag, startPoint x: 632, startPoint y: 234, endPoint x: 625, endPoint y: 247, distance: 14.8
paste input "20448701639"
type input "20448701639"
click at [306, 361] on button "search Buscar Legajo" at bounding box center [294, 349] width 144 height 33
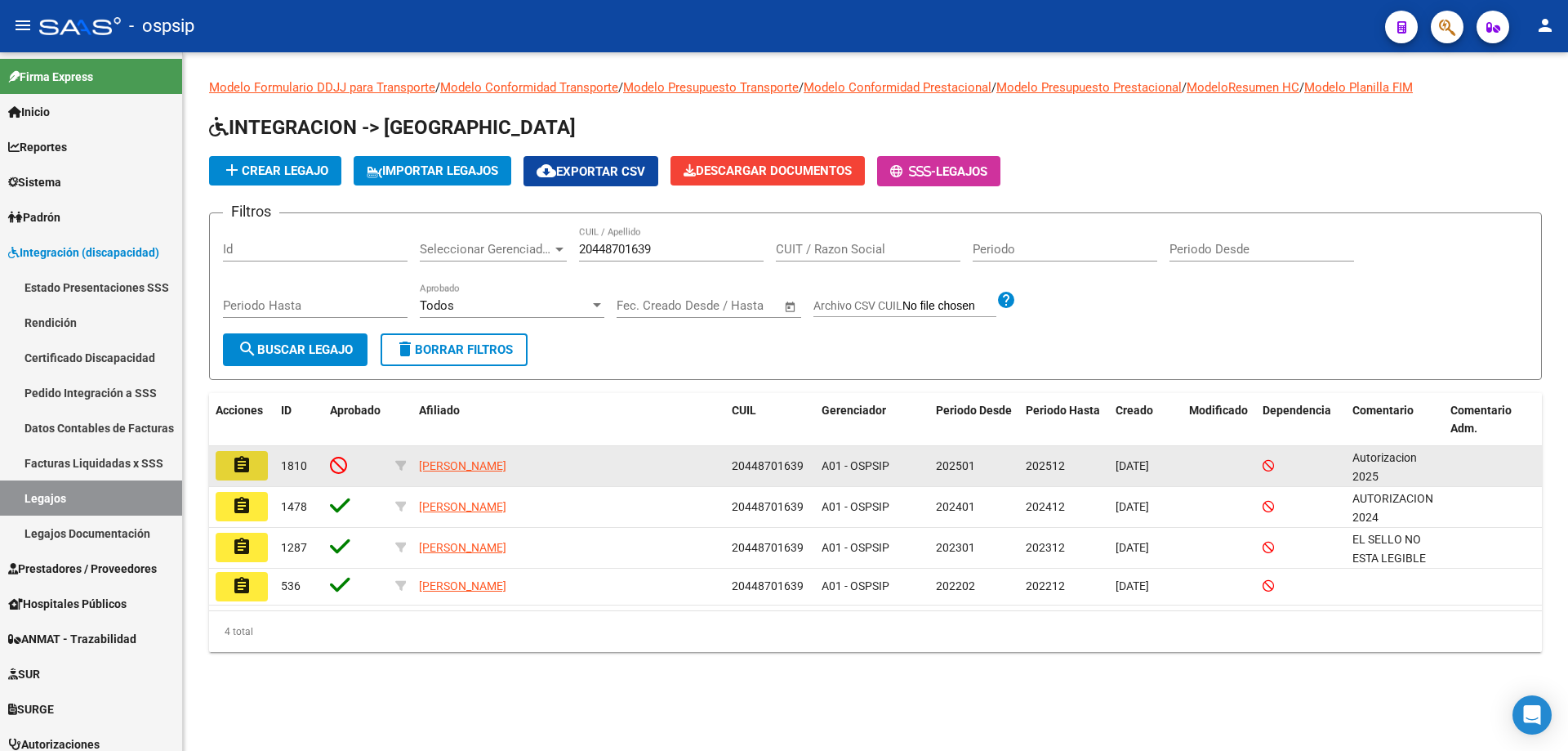
click at [243, 463] on mat-icon "assignment" at bounding box center [241, 464] width 20 height 20
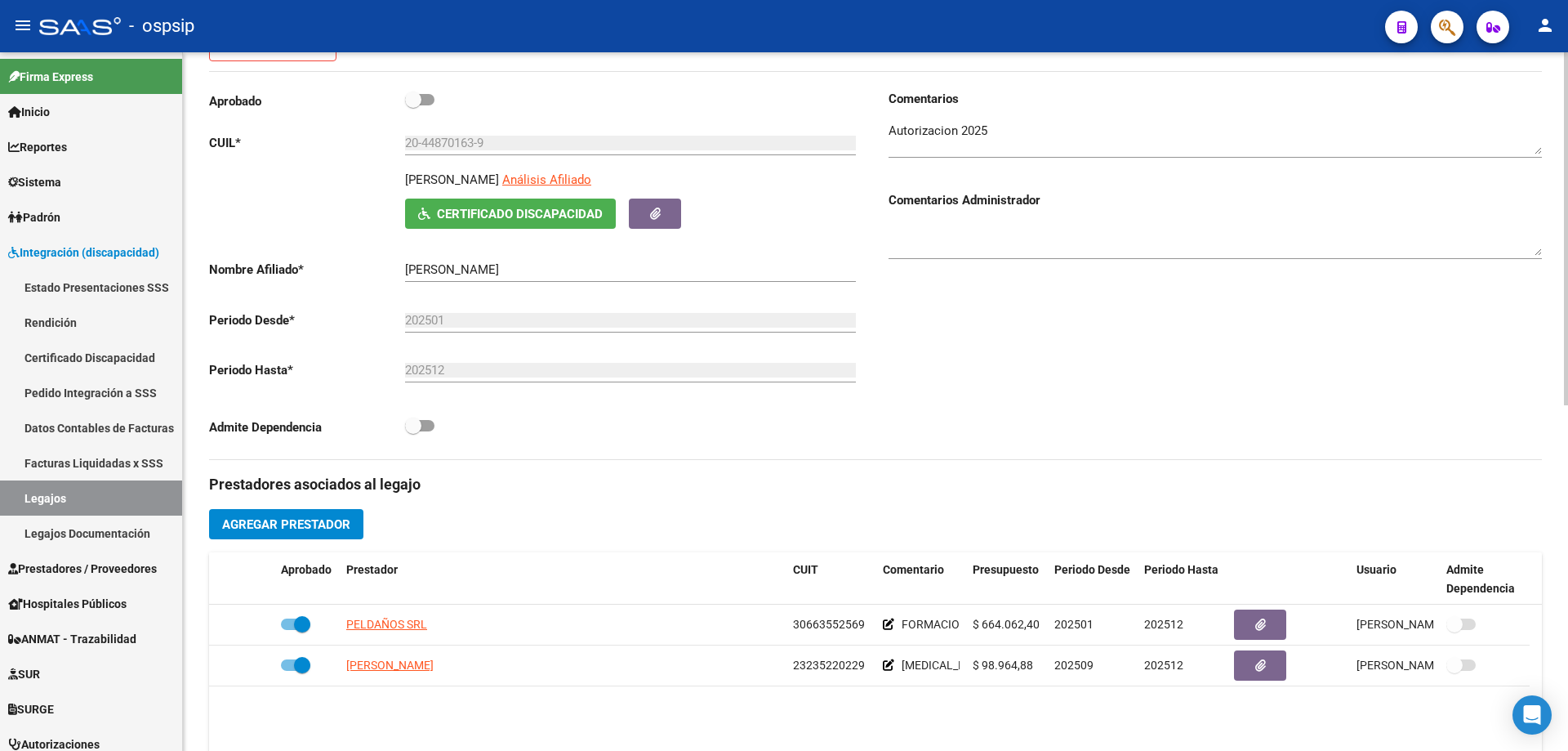
scroll to position [193, 0]
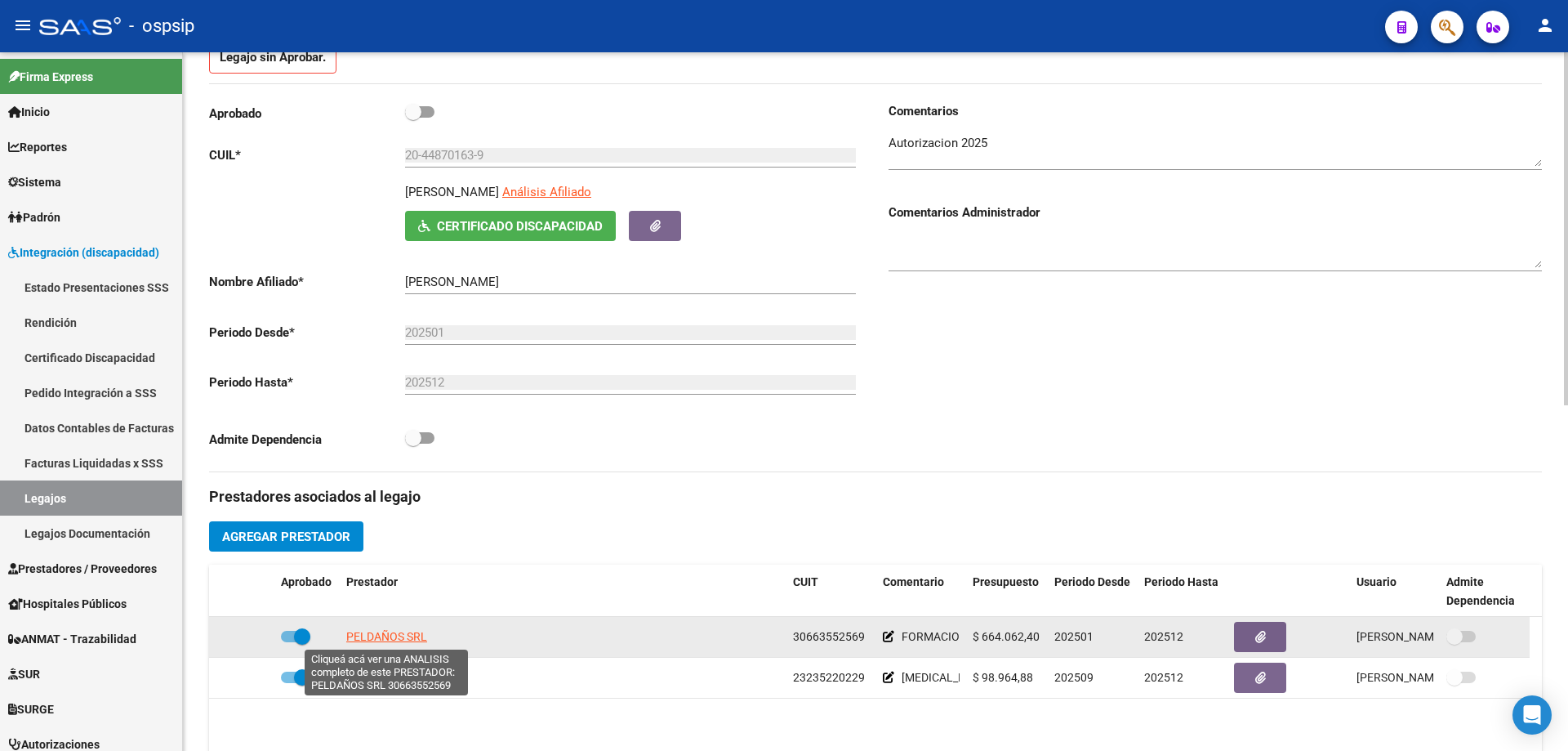
click at [372, 634] on span "PELDAÑOS SRL" at bounding box center [387, 636] width 81 height 13
type textarea "30663552569"
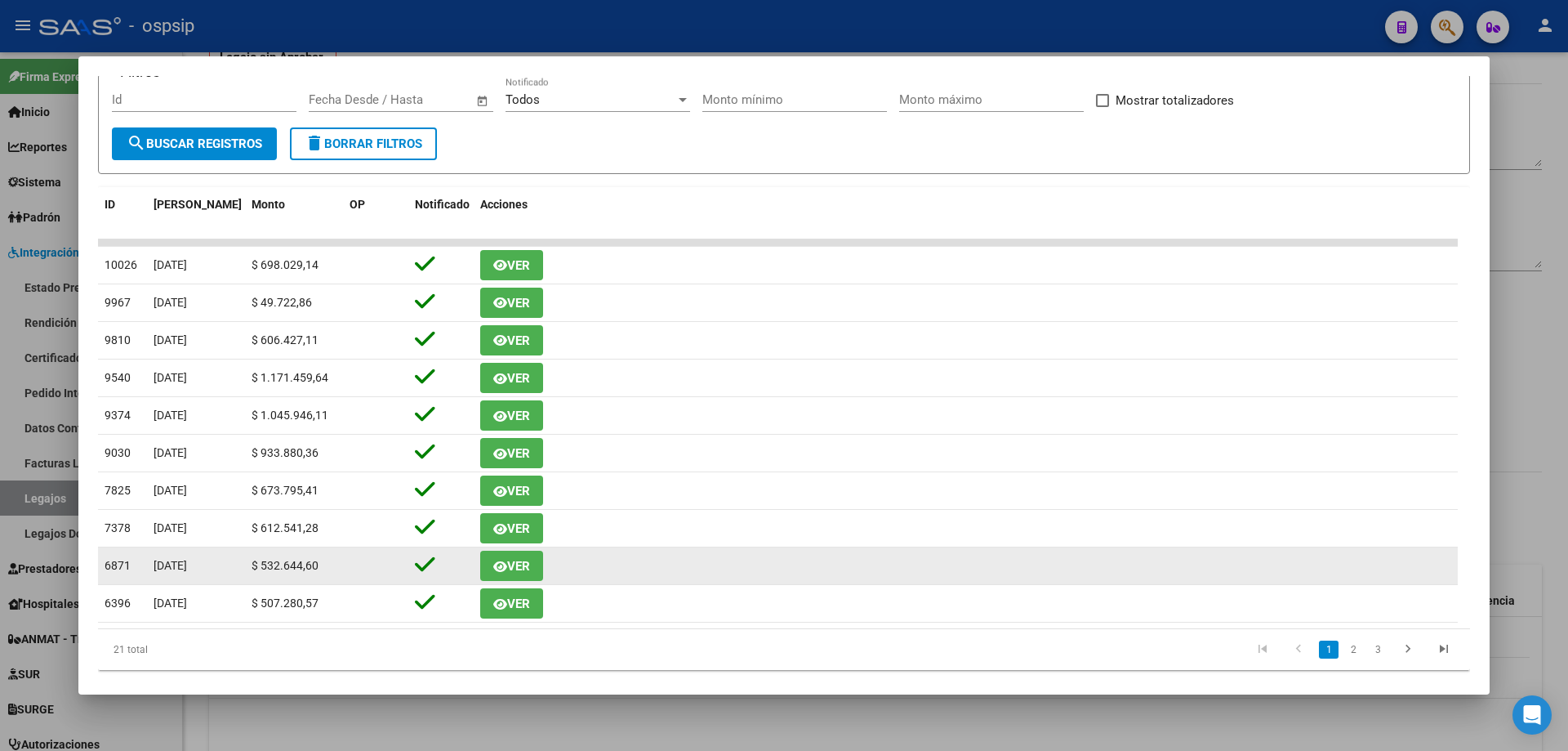
scroll to position [271, 0]
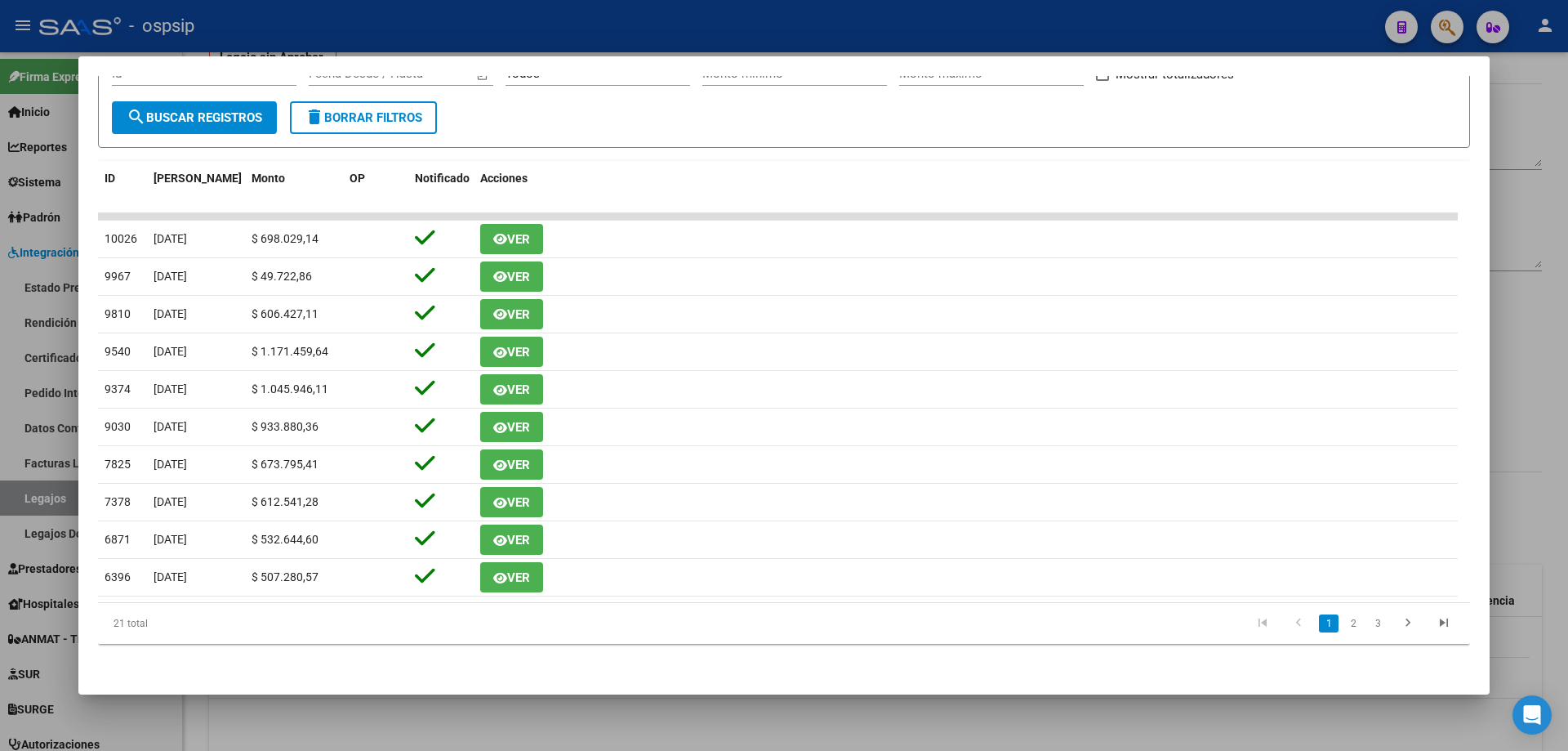
drag, startPoint x: 1547, startPoint y: 387, endPoint x: 1533, endPoint y: 391, distance: 14.6
click at [1547, 387] on div at bounding box center [784, 376] width 1568 height 751
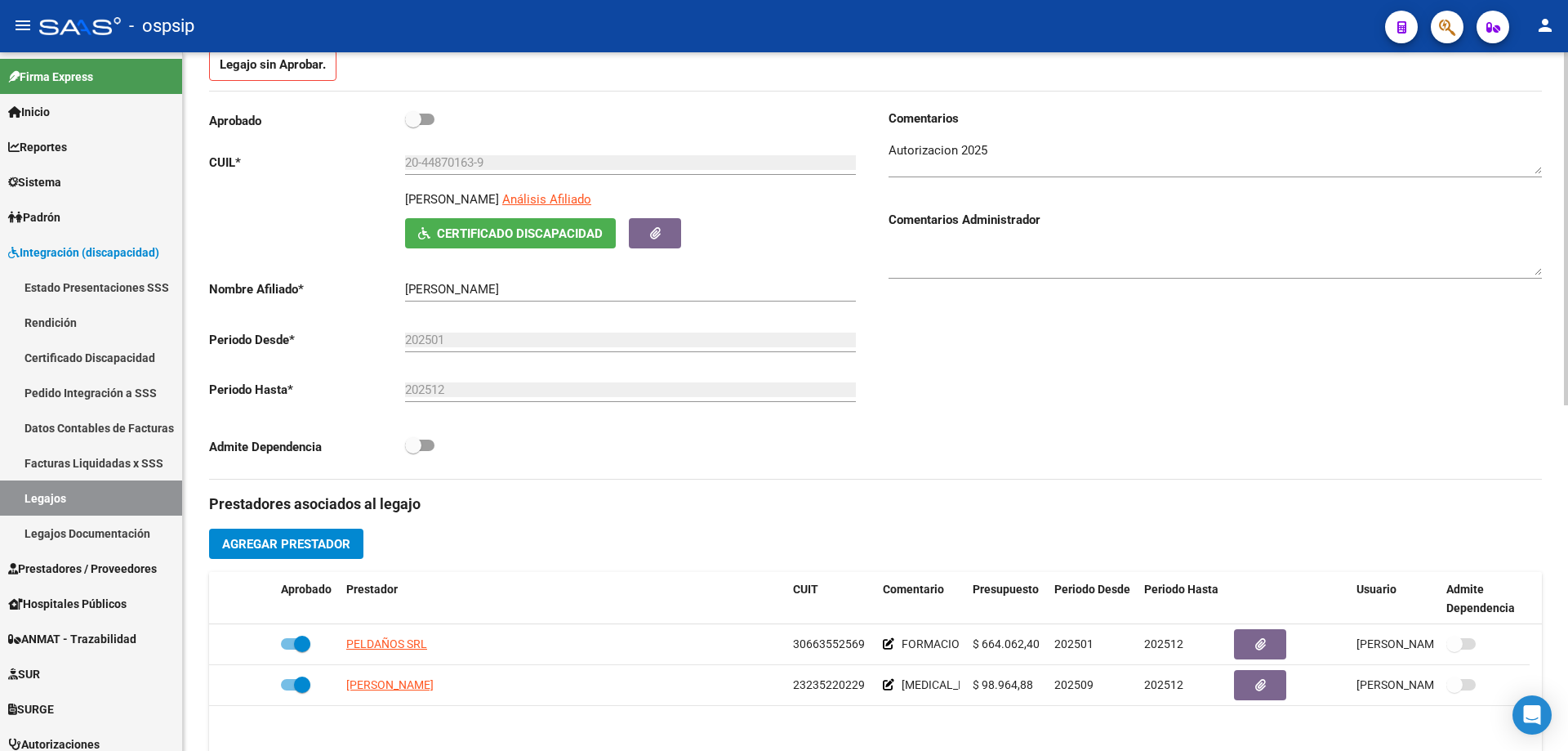
scroll to position [0, 0]
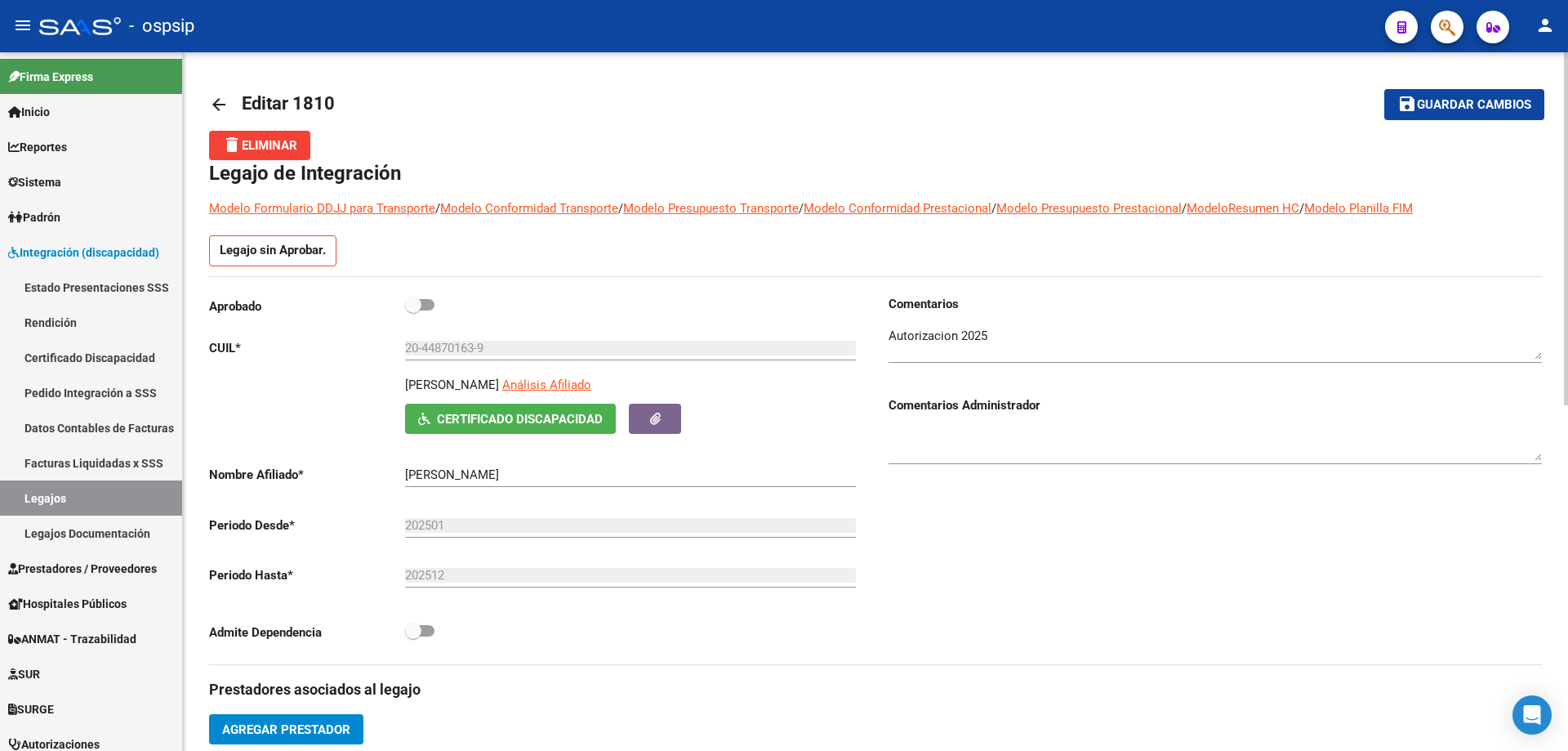
click at [425, 300] on label at bounding box center [420, 304] width 30 height 20
click at [414, 310] on input "checkbox" at bounding box center [413, 310] width 1 height 1
checkbox input "true"
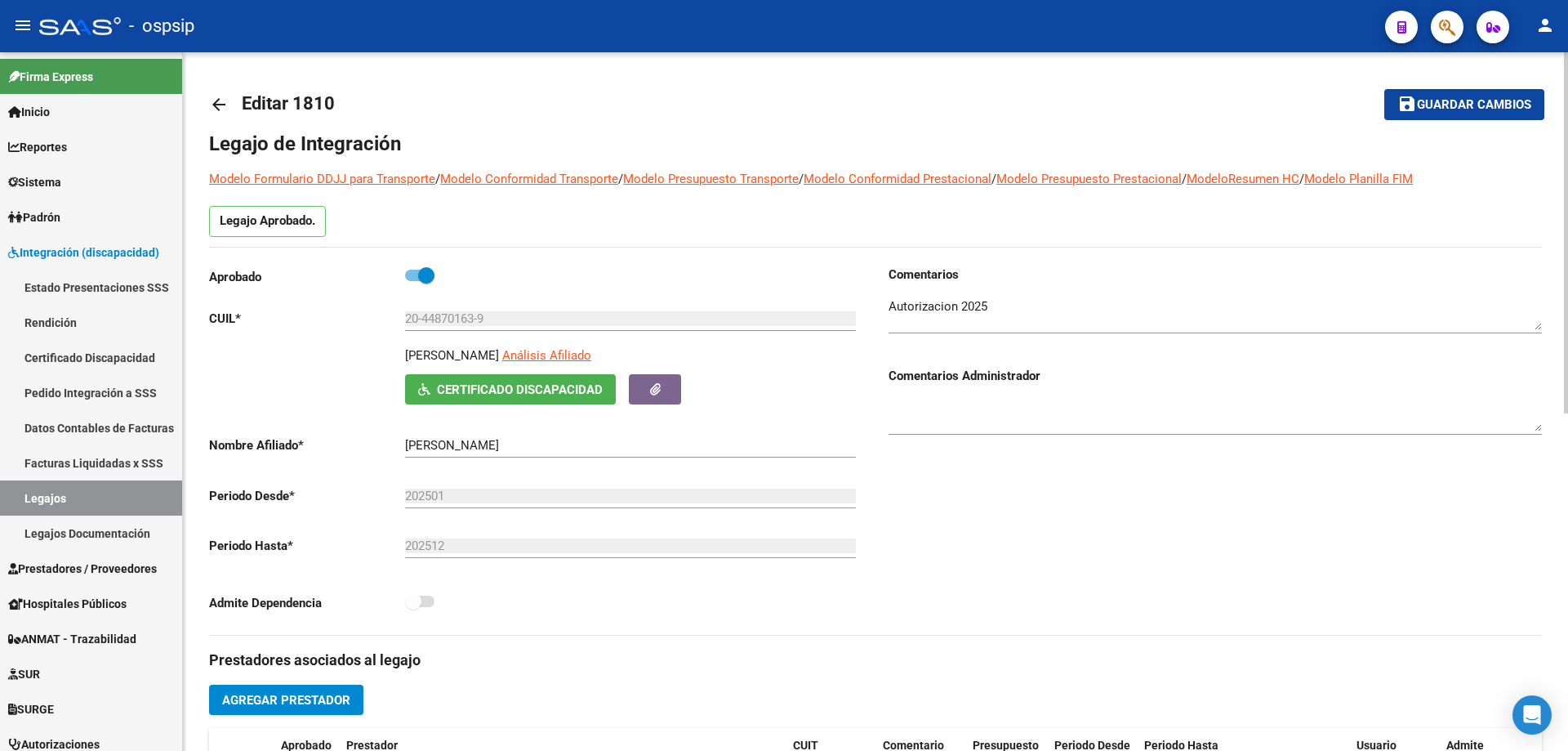
click at [1454, 99] on span "Guardar cambios" at bounding box center [1474, 105] width 115 height 15
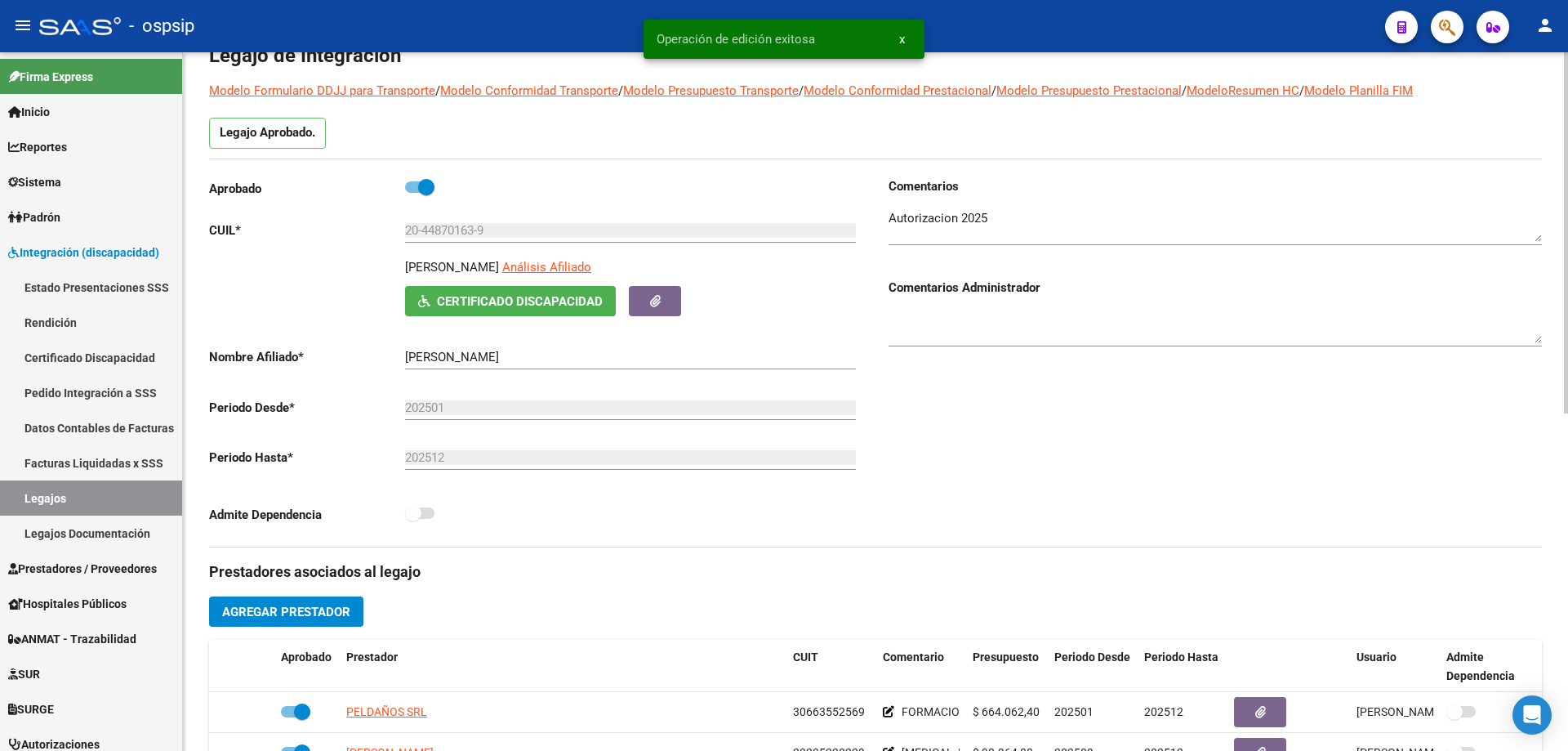
scroll to position [327, 0]
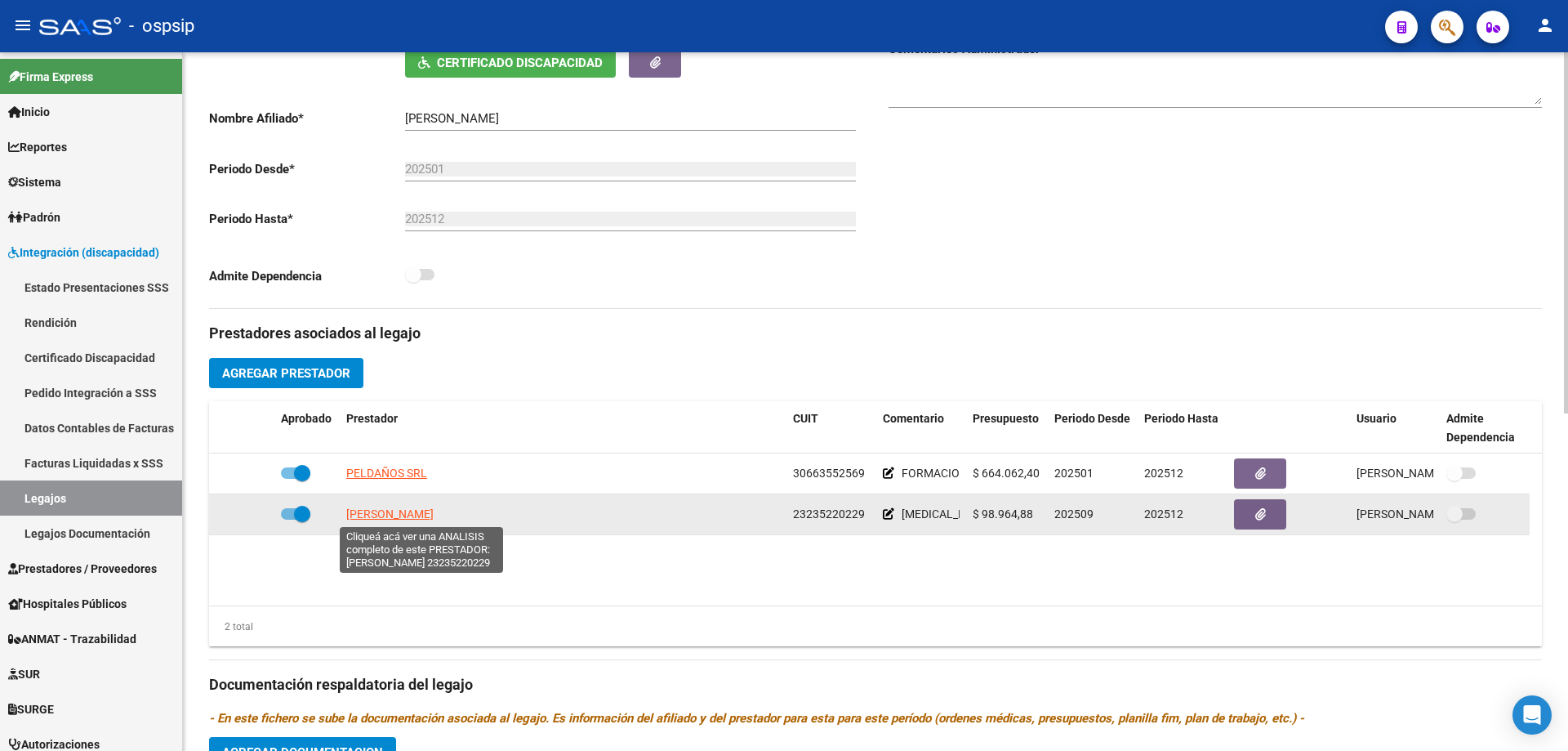
click at [392, 513] on span "[PERSON_NAME]" at bounding box center [390, 513] width 88 height 13
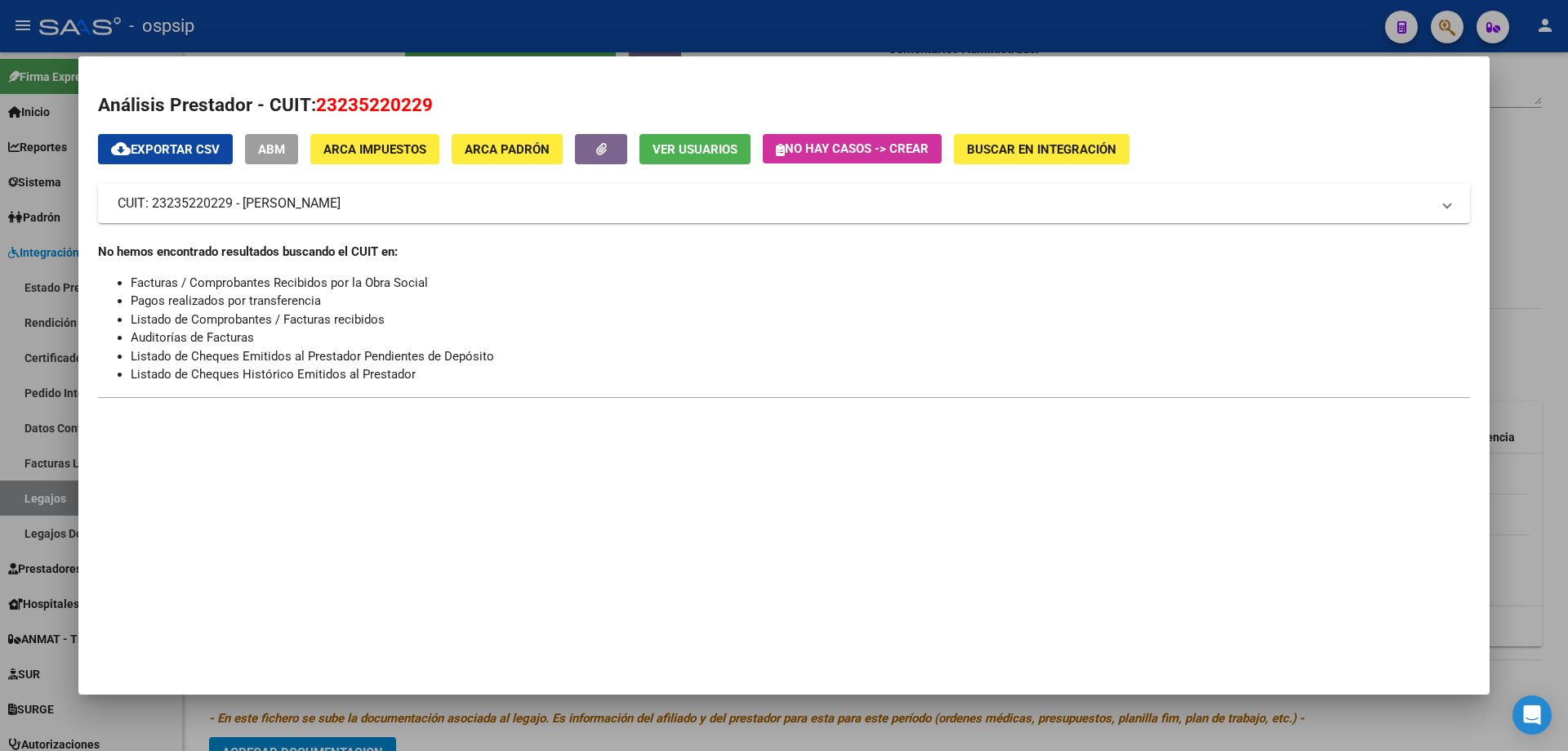
click at [1536, 179] on div at bounding box center [784, 376] width 1568 height 751
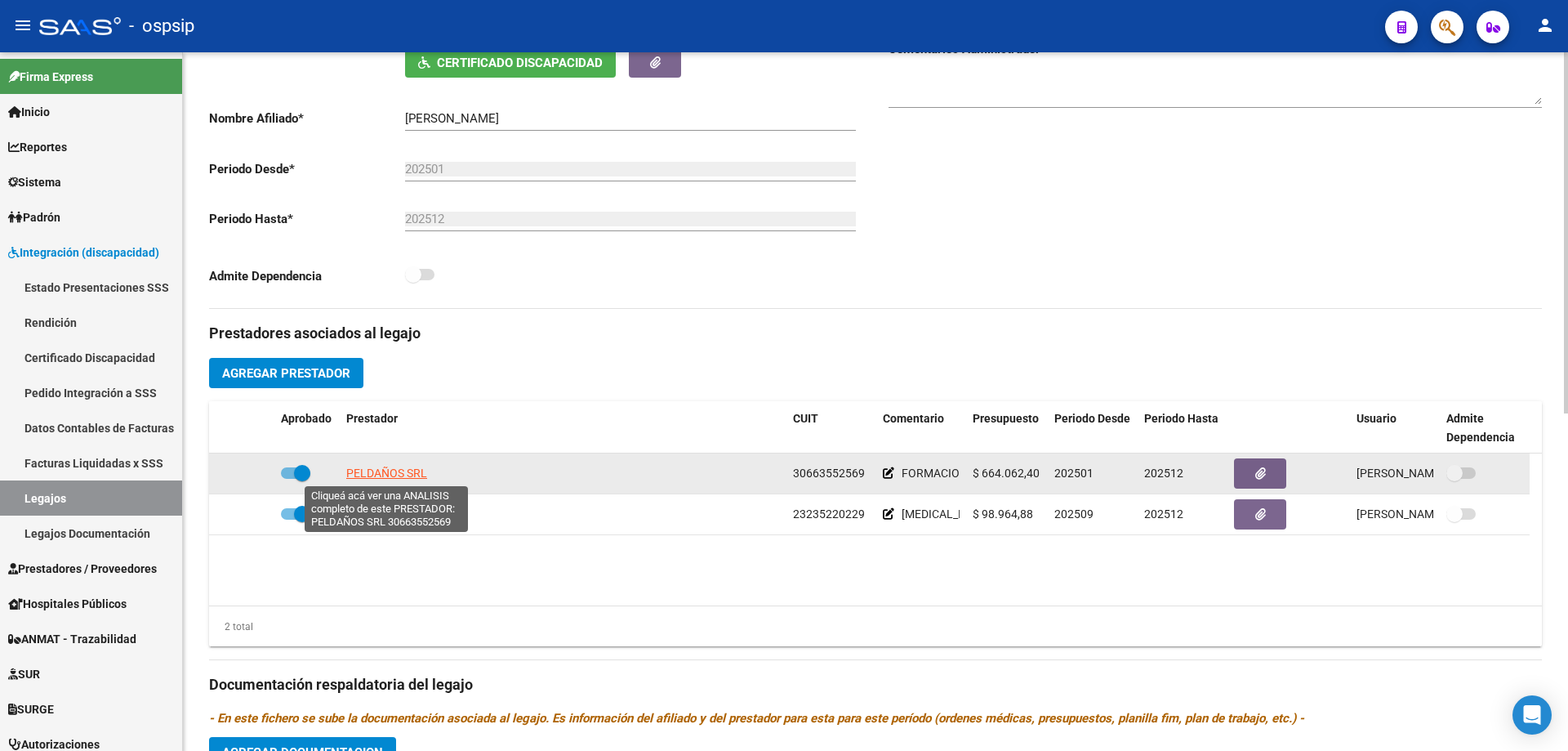
click at [387, 467] on span "PELDAÑOS SRL" at bounding box center [387, 472] width 81 height 13
type textarea "30663552569"
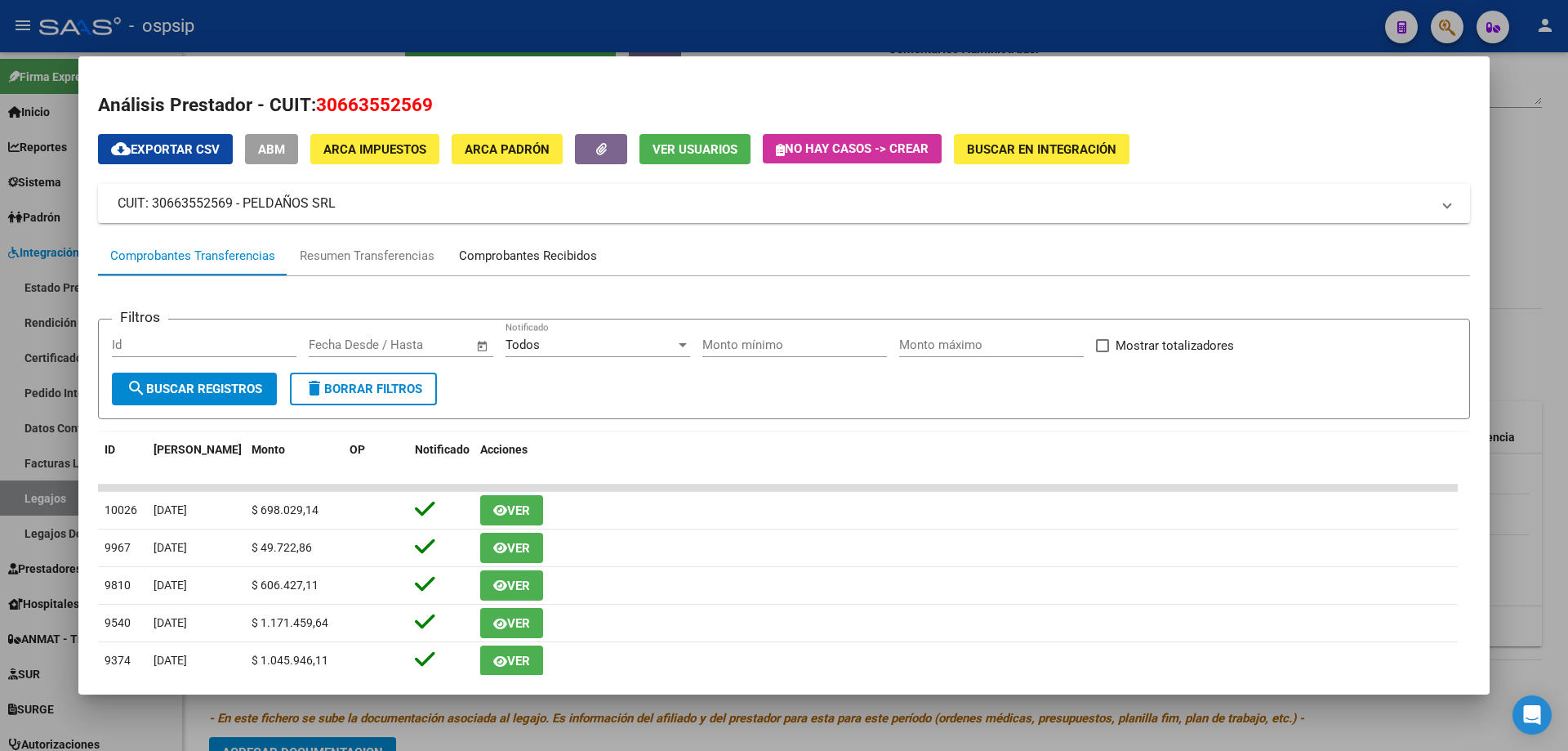
click at [556, 254] on div "Comprobantes Recibidos" at bounding box center [528, 256] width 138 height 19
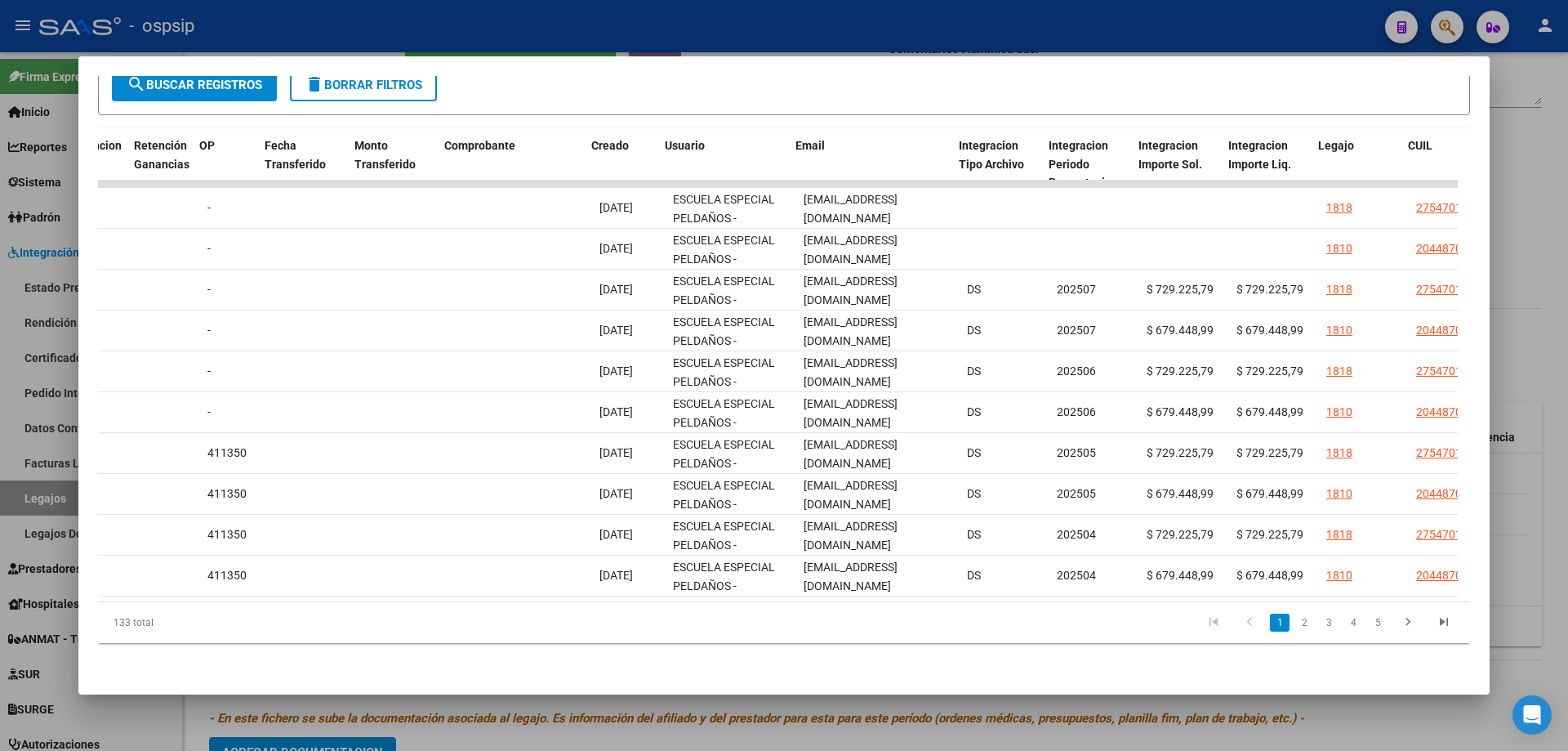
scroll to position [0, 1375]
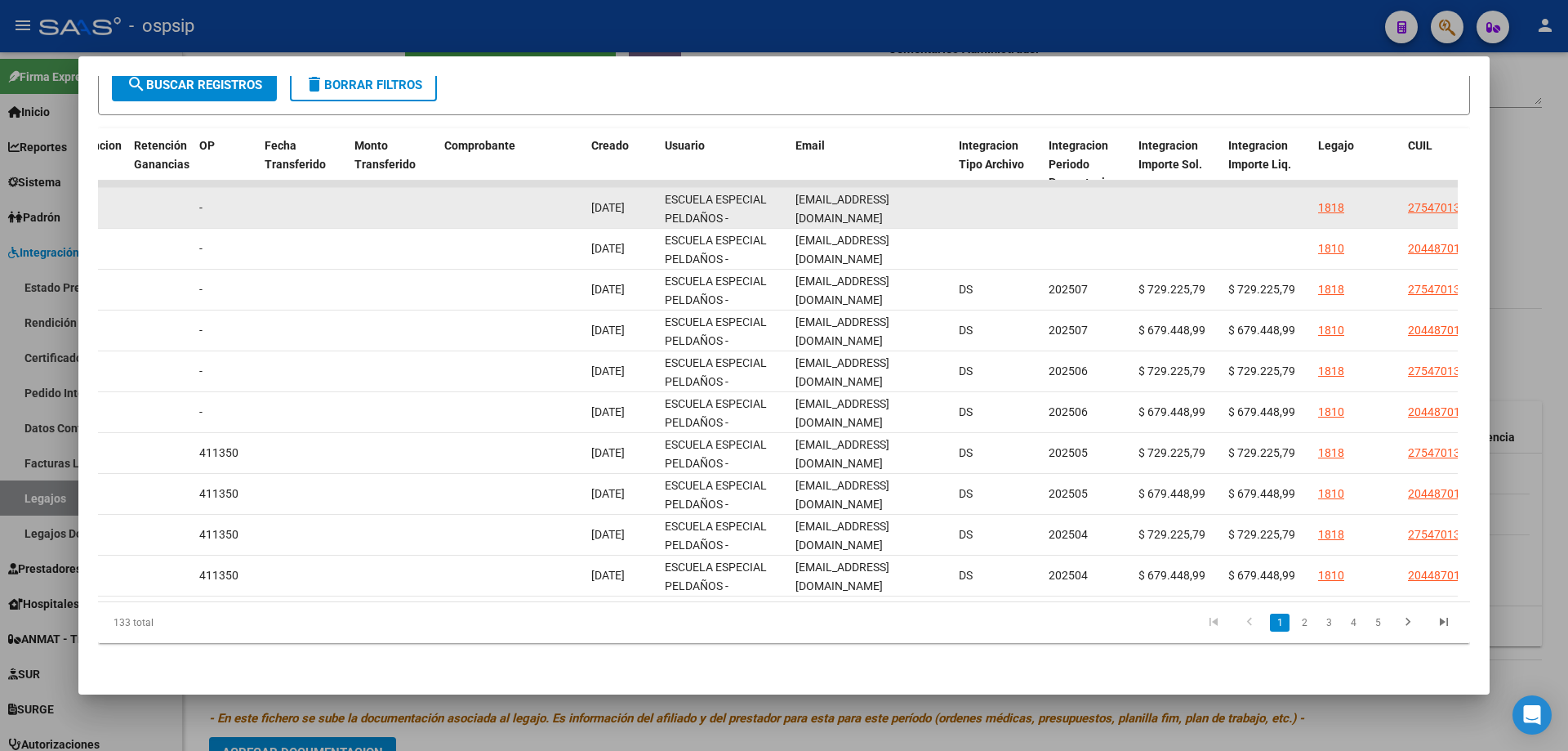
drag, startPoint x: 797, startPoint y: 196, endPoint x: 934, endPoint y: 206, distance: 137.4
click at [934, 206] on datatable-body-cell "[EMAIL_ADDRESS][DOMAIN_NAME]" at bounding box center [870, 208] width 163 height 40
copy span "[EMAIL_ADDRESS][DOMAIN_NAME]"
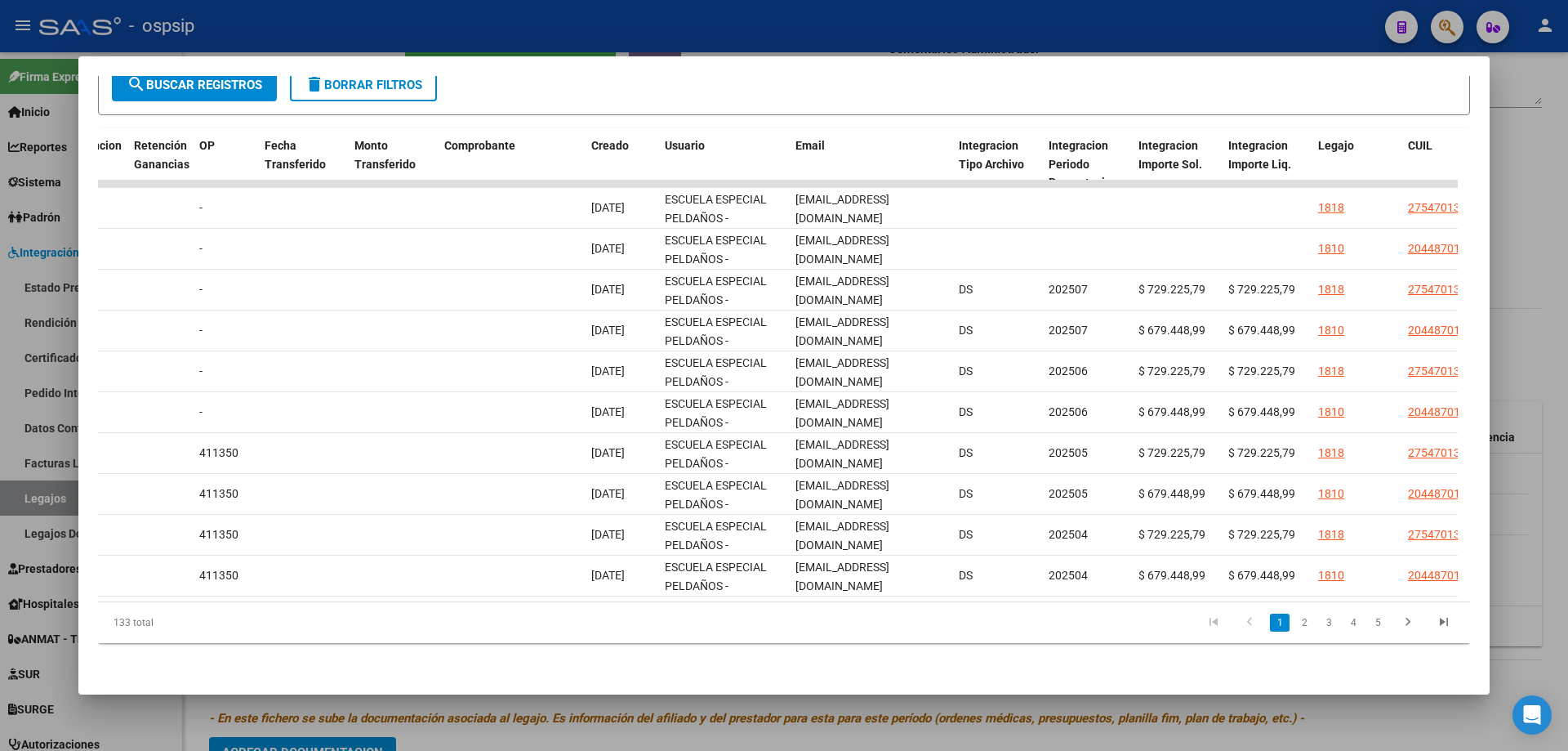
click at [1539, 341] on div at bounding box center [784, 376] width 1568 height 751
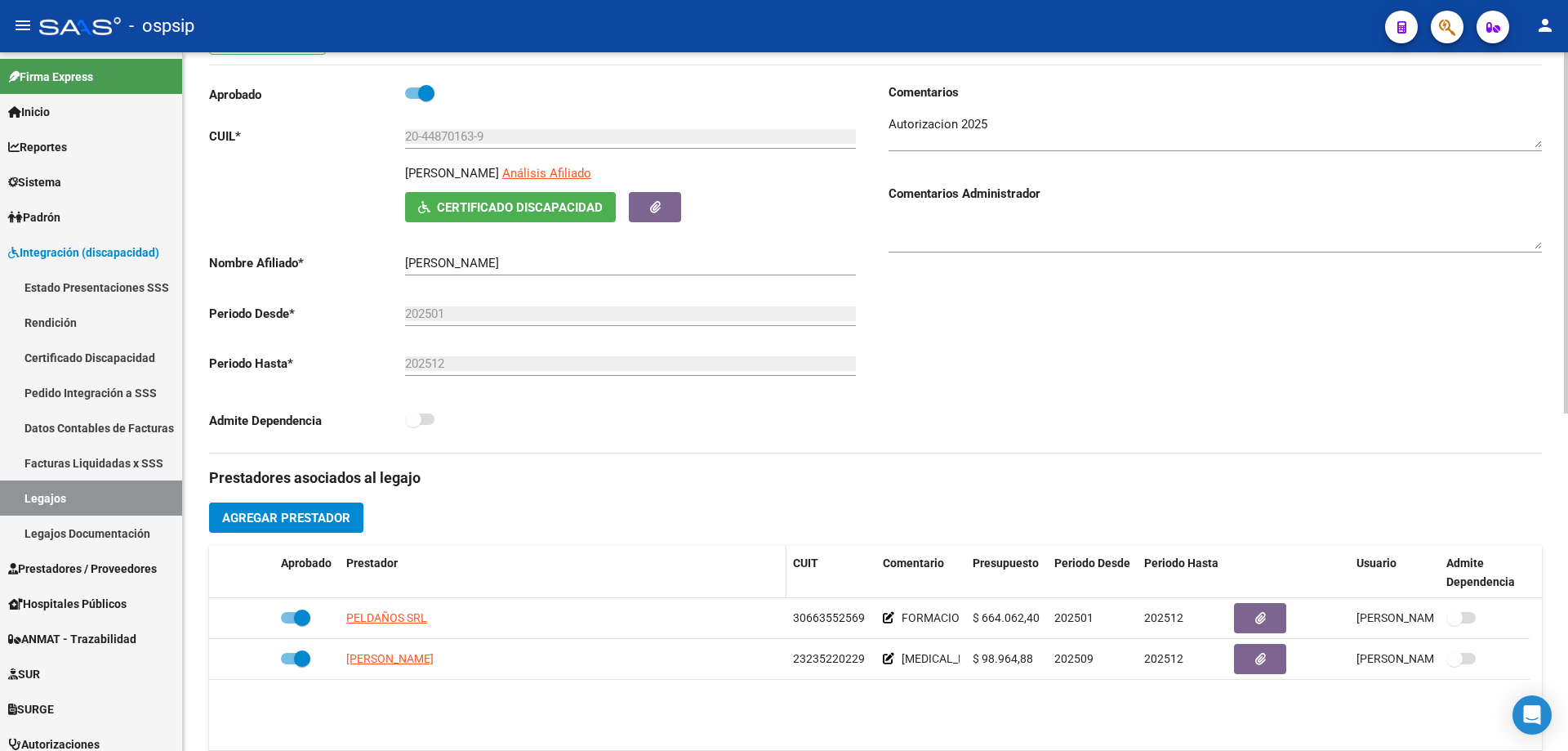
scroll to position [163, 0]
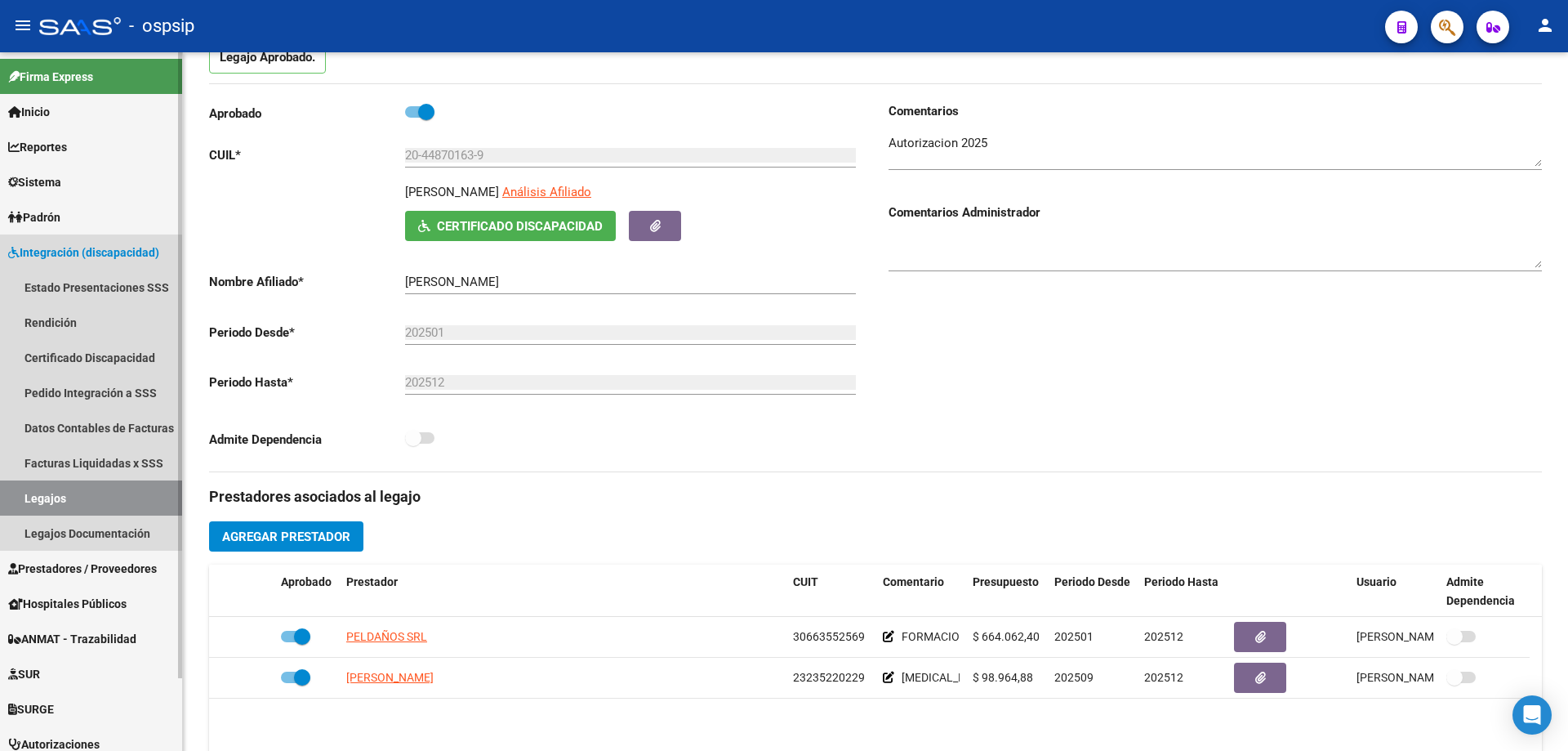
drag, startPoint x: 53, startPoint y: 500, endPoint x: 149, endPoint y: 471, distance: 100.3
click at [55, 500] on link "Legajos" at bounding box center [90, 498] width 182 height 35
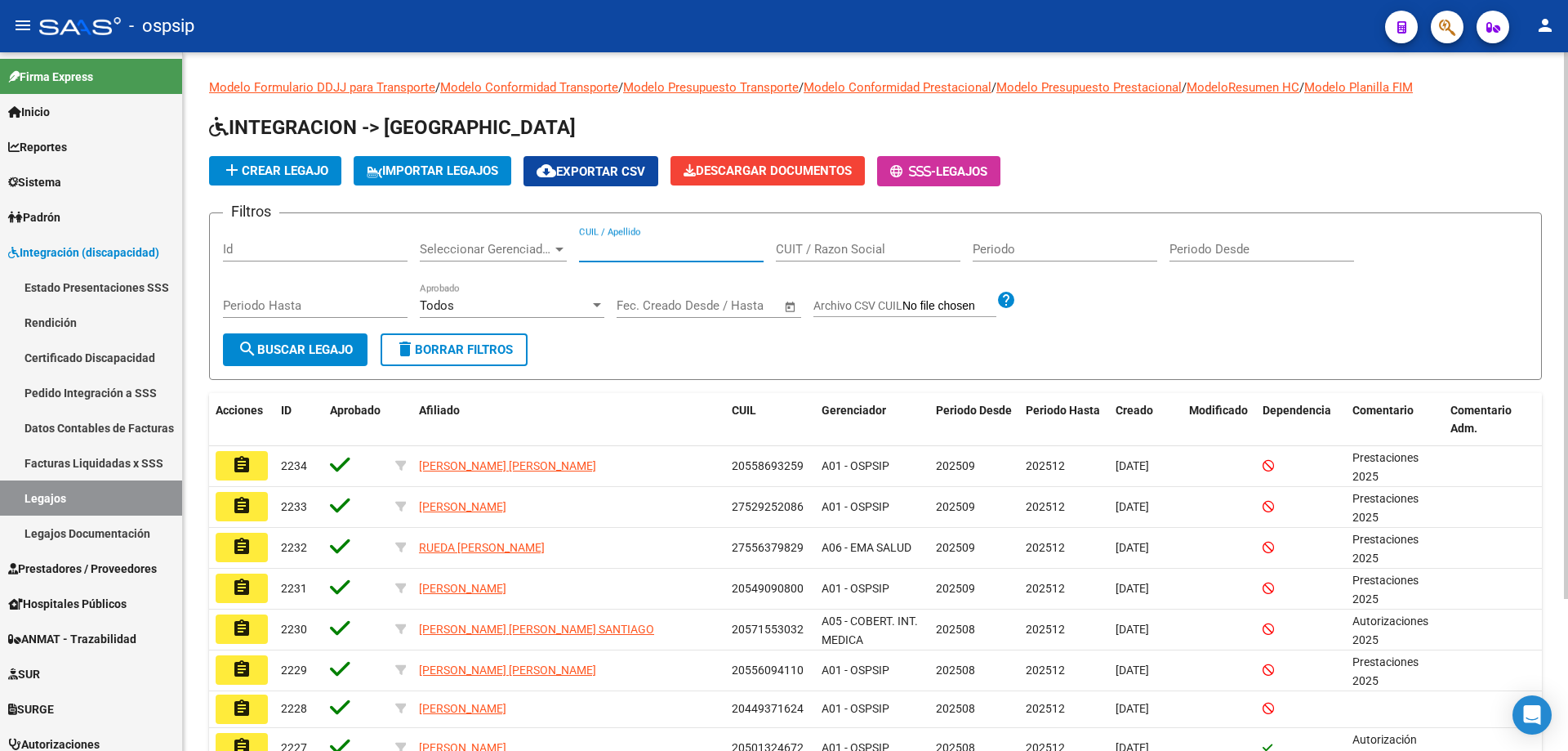
paste input "20538108791"
type input "20538108791"
click at [298, 351] on span "search Buscar Legajo" at bounding box center [295, 349] width 116 height 15
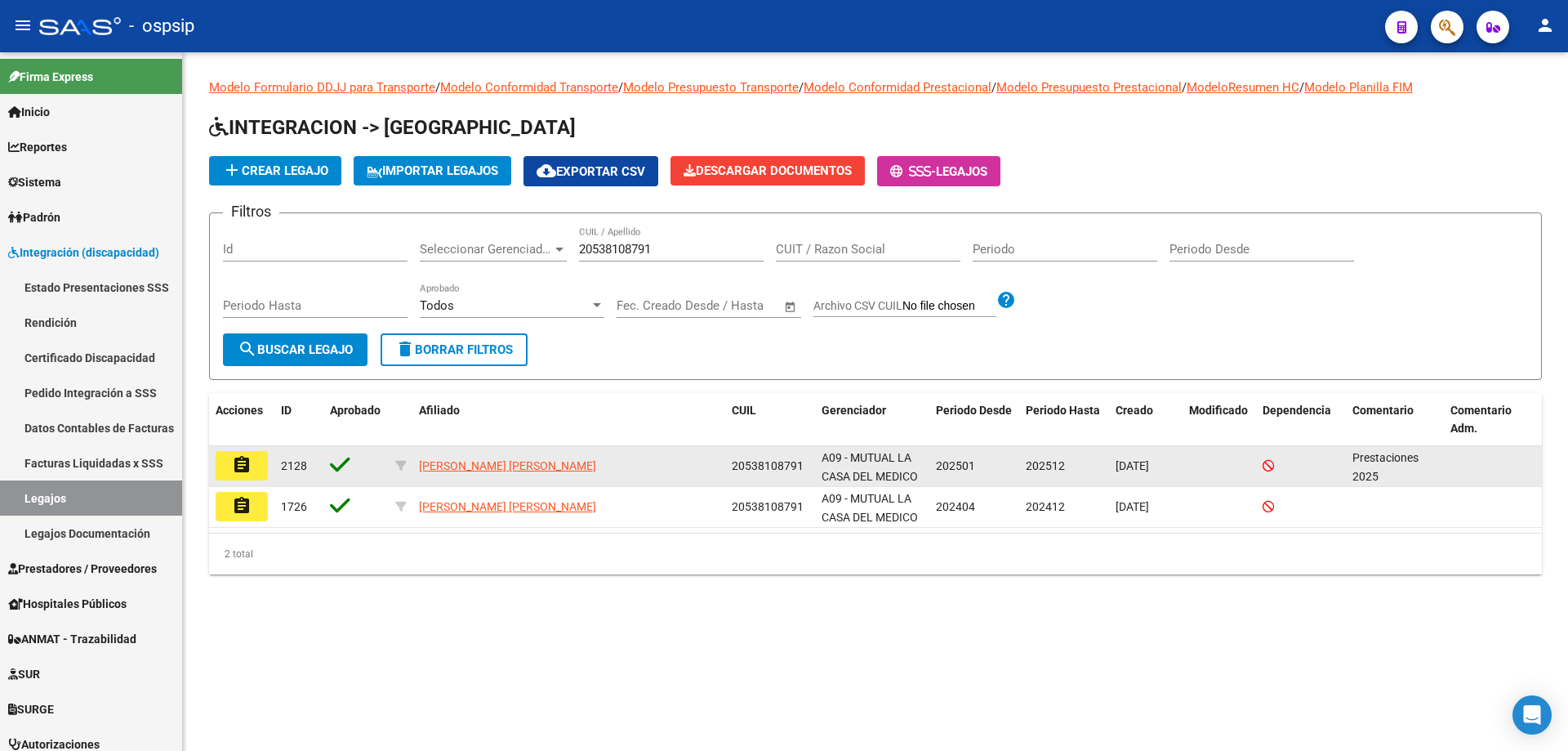
click at [233, 459] on mat-icon "assignment" at bounding box center [241, 464] width 20 height 20
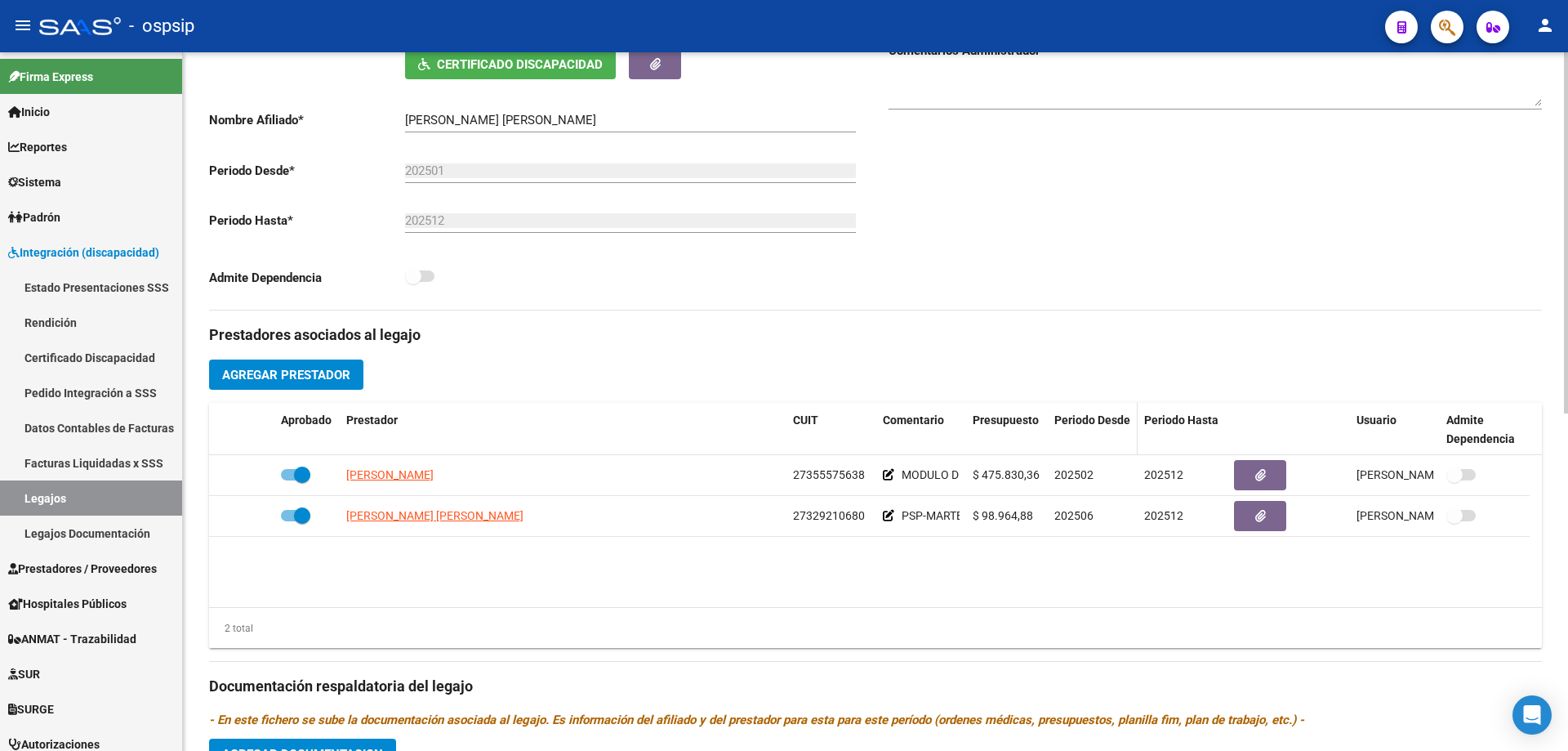
scroll to position [327, 0]
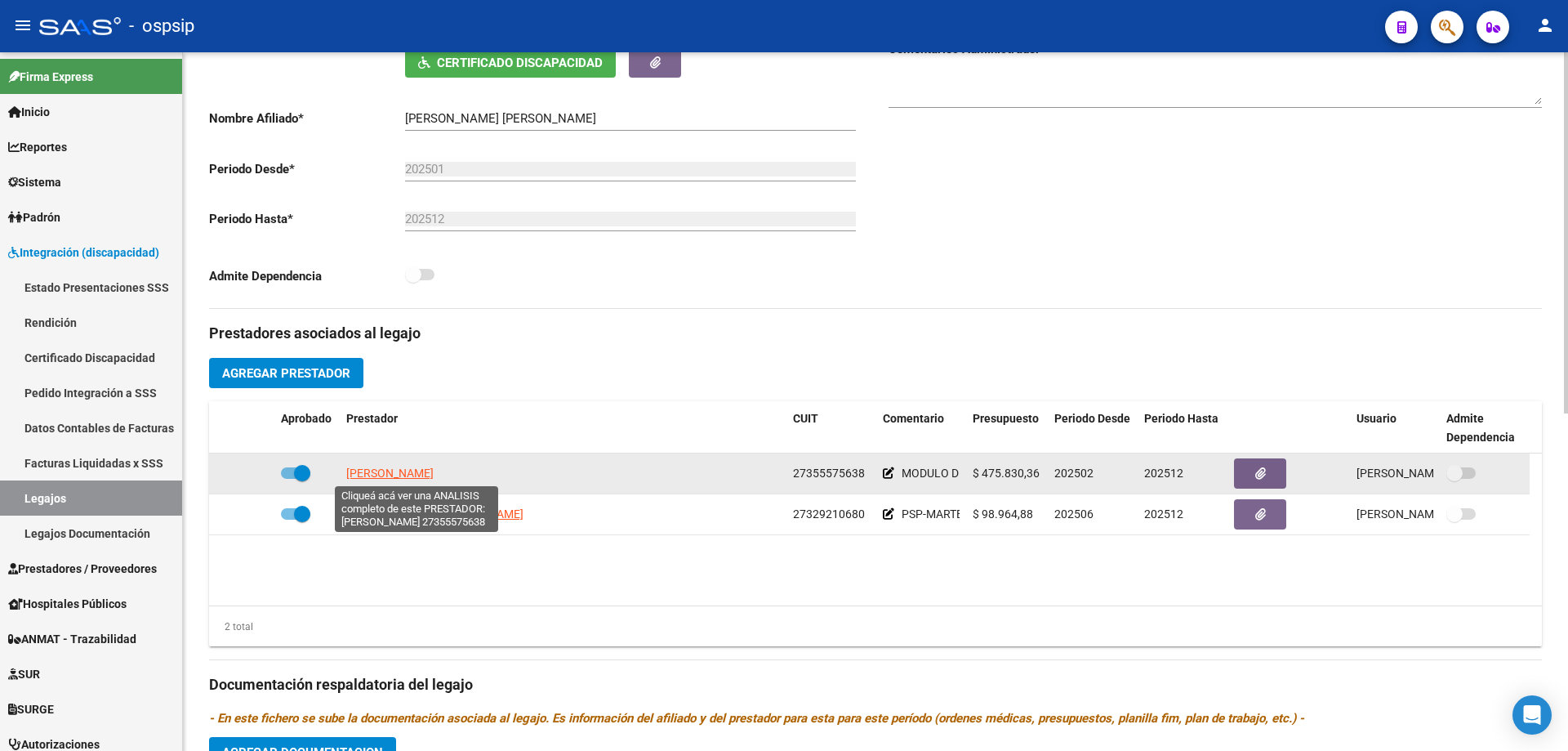
click at [433, 472] on span "[PERSON_NAME]" at bounding box center [390, 472] width 88 height 13
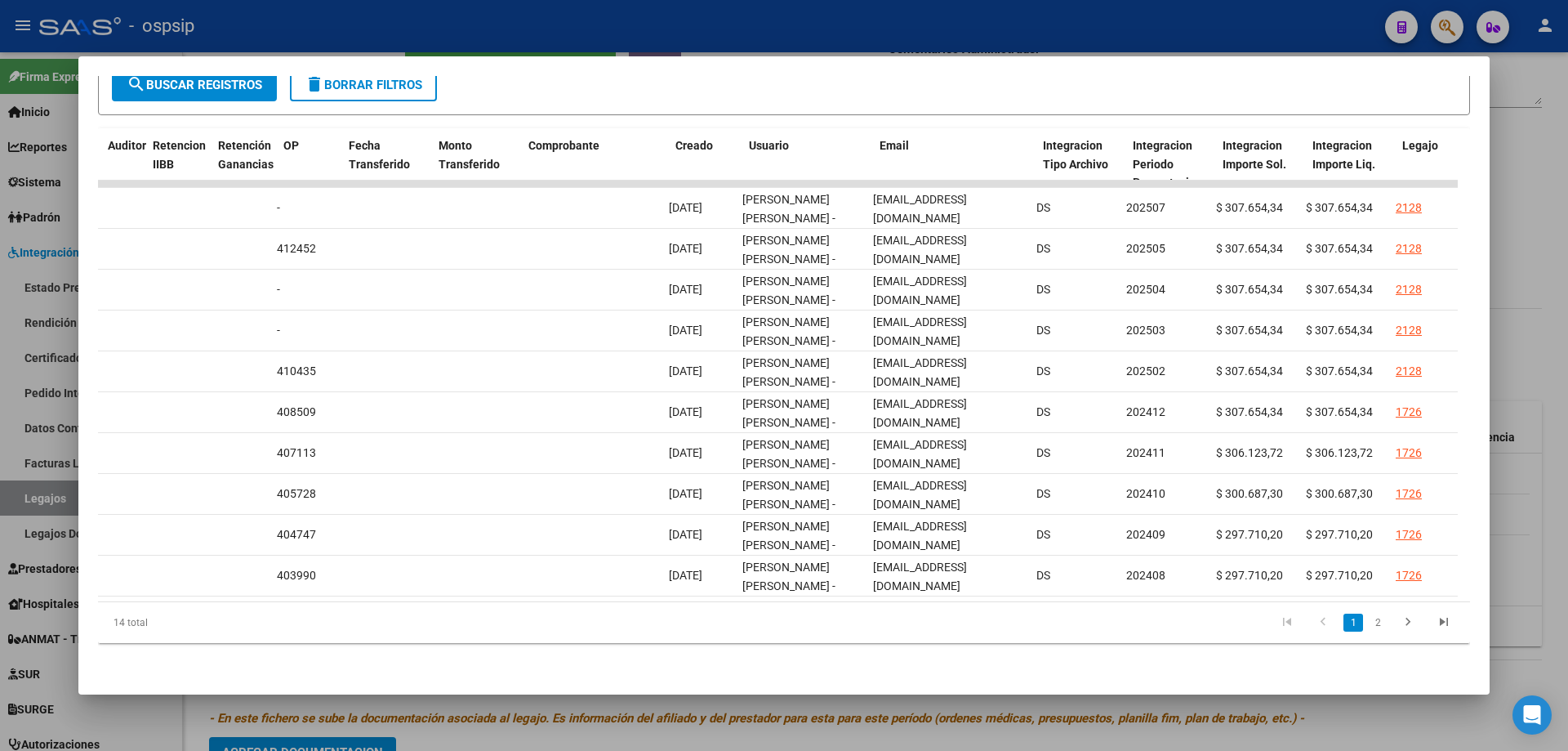
scroll to position [0, 1313]
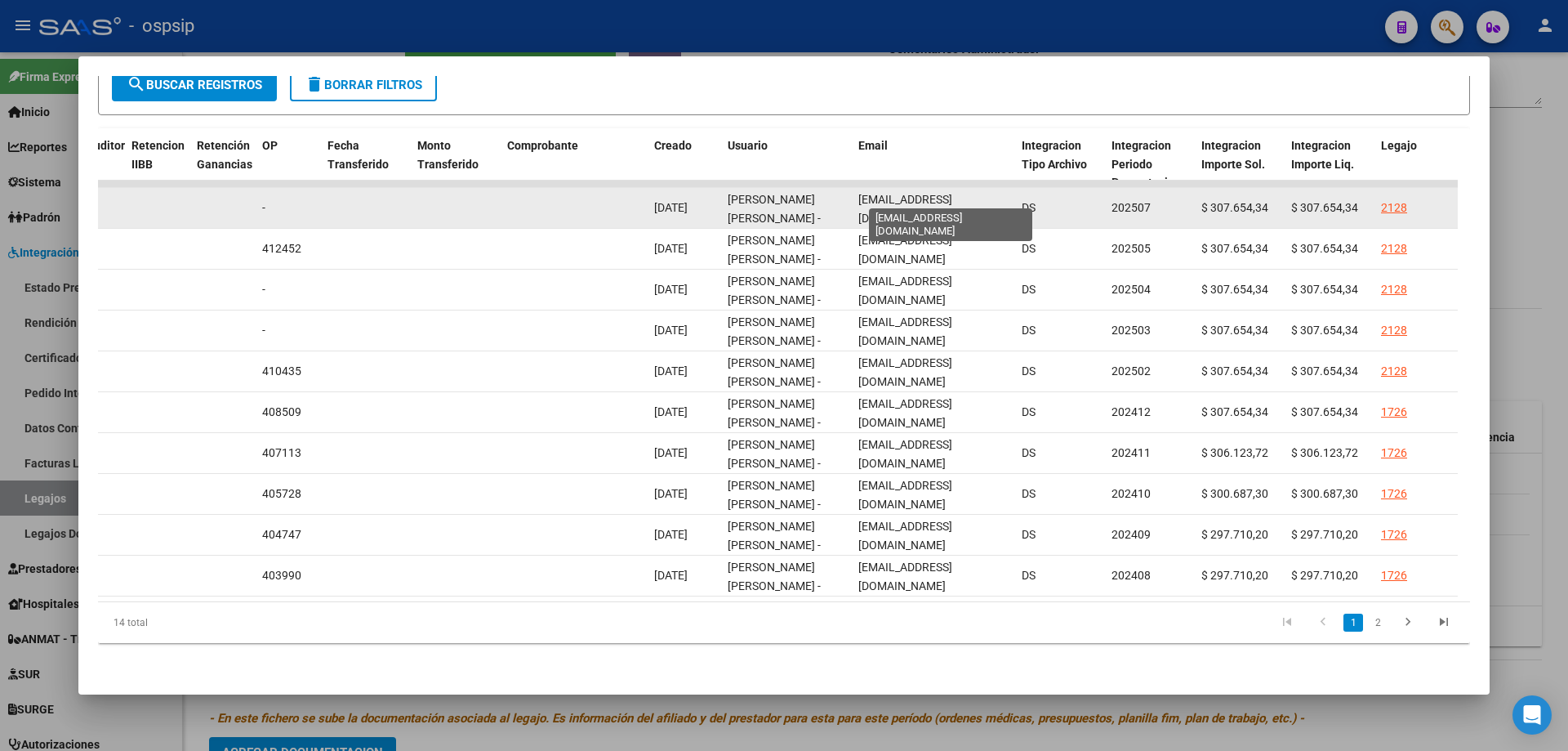
click at [863, 196] on span "[EMAIL_ADDRESS][DOMAIN_NAME]" at bounding box center [905, 209] width 94 height 32
drag, startPoint x: 854, startPoint y: 198, endPoint x: 1020, endPoint y: 212, distance: 166.6
click at [1020, 212] on div "88047 Integración - Discapacidad Factura C: 2 - 175 $ 307.654,34 [DATE] [DATE] …" at bounding box center [550, 209] width 3528 height 41
copy span "[EMAIL_ADDRESS][DOMAIN_NAME]"
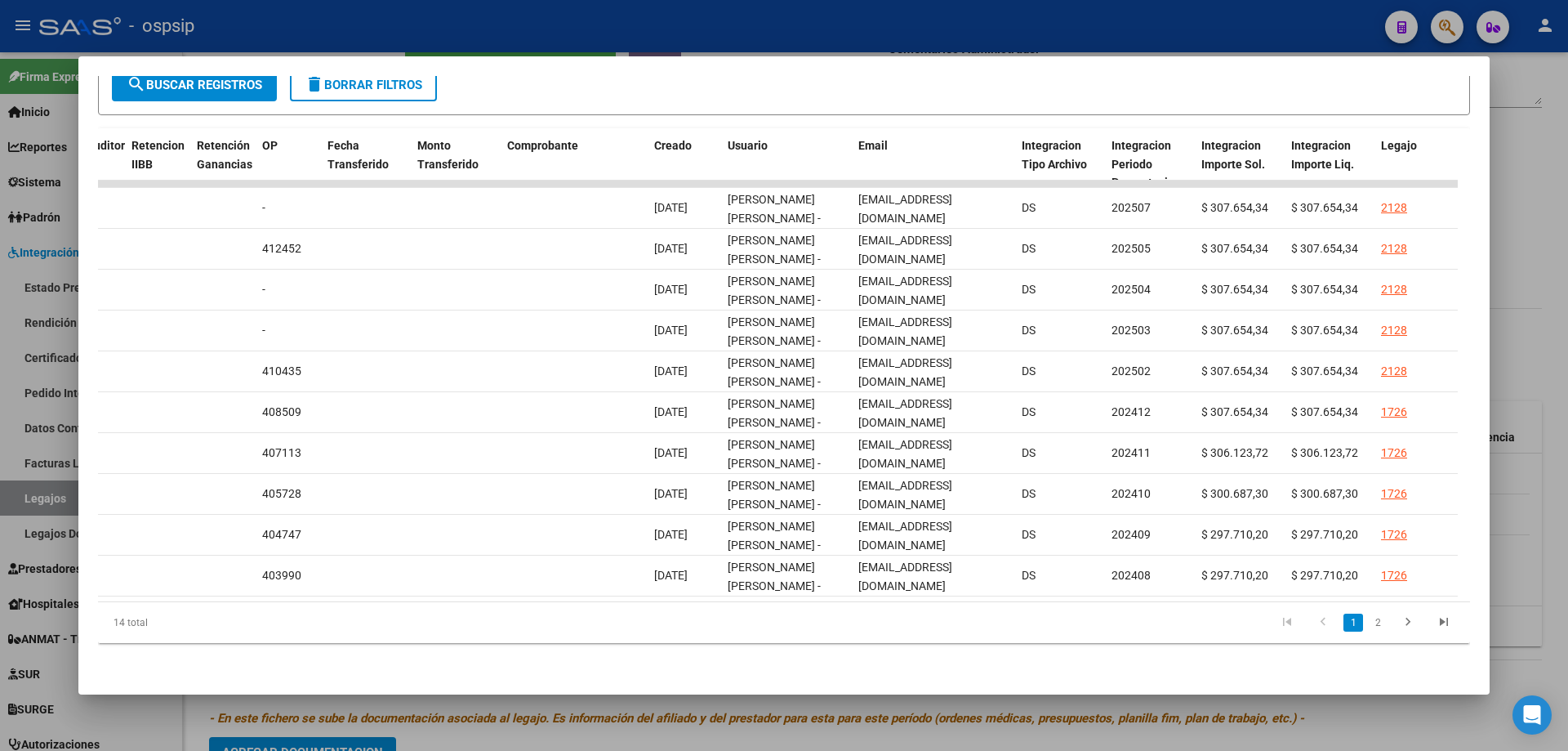
click at [1543, 529] on div at bounding box center [784, 376] width 1568 height 751
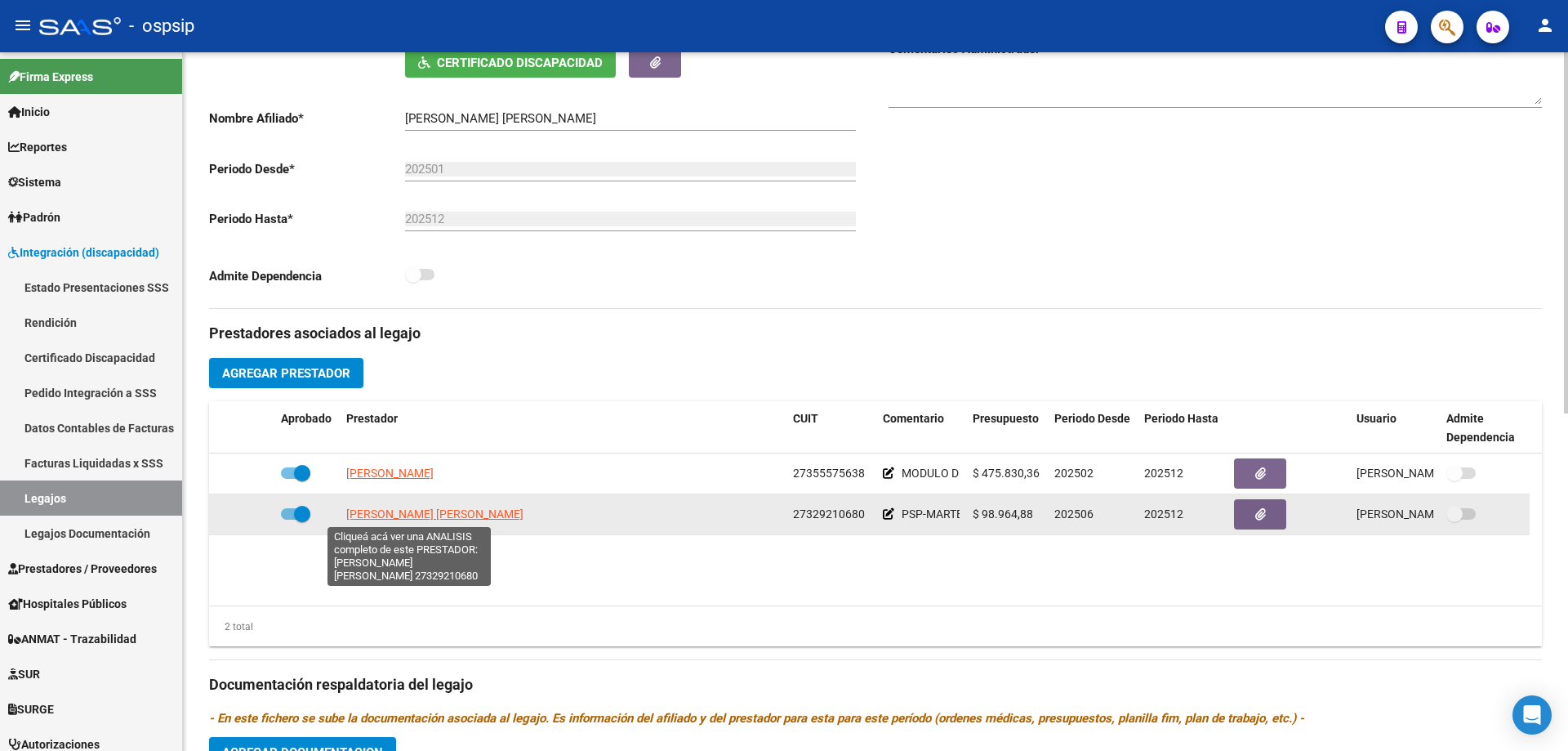
click at [388, 518] on span "[PERSON_NAME] [PERSON_NAME]" at bounding box center [435, 513] width 177 height 13
type textarea "27329210680"
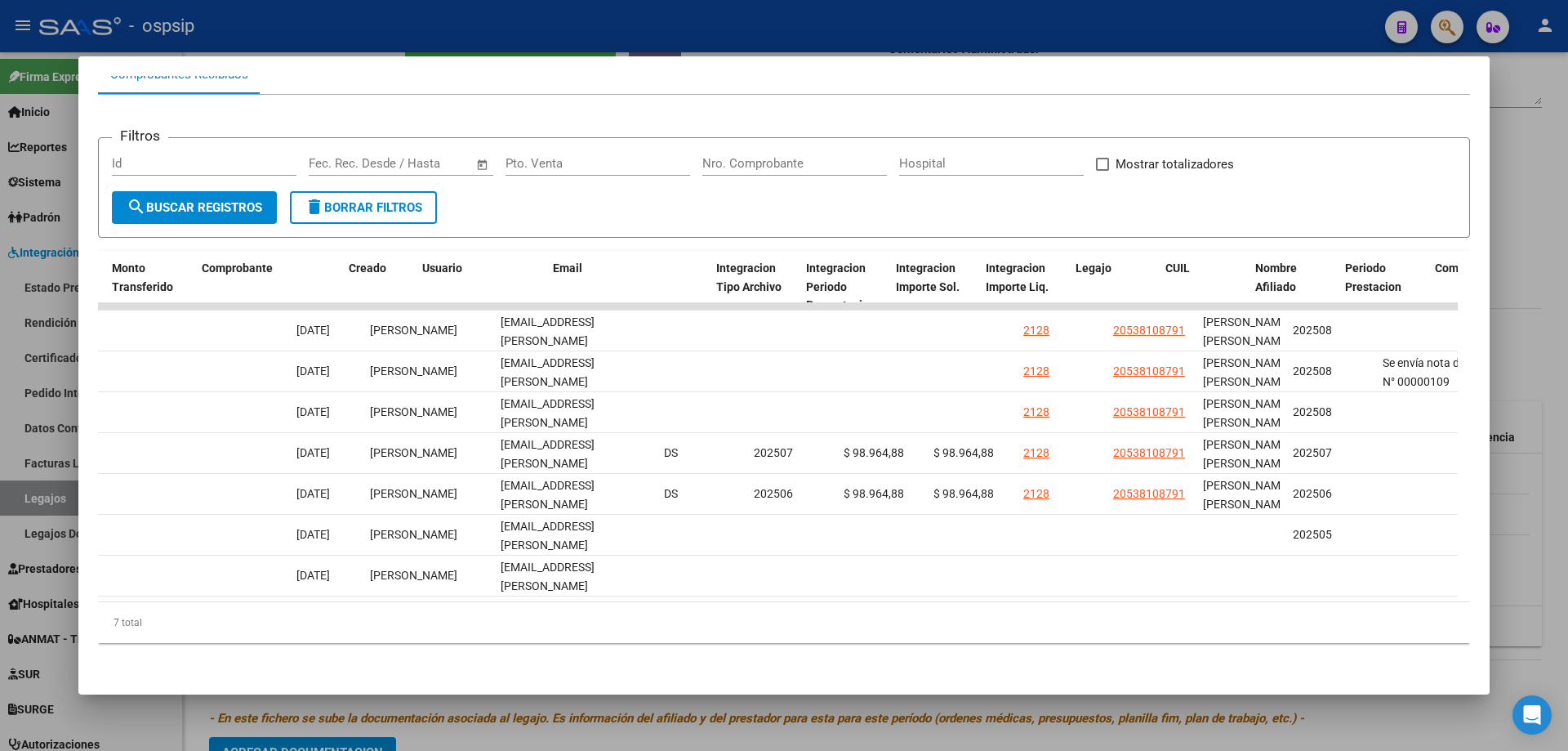
scroll to position [0, 1694]
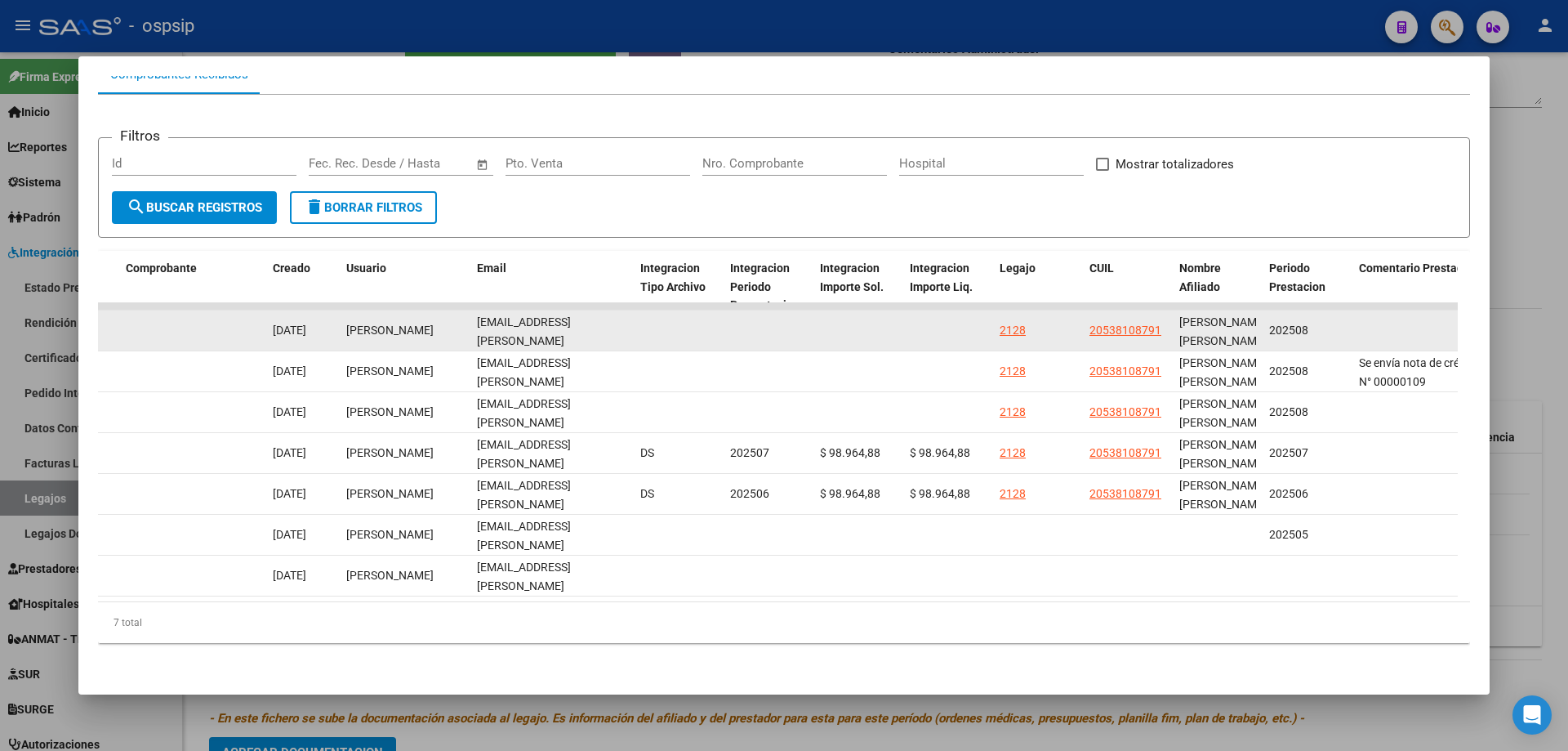
drag, startPoint x: 475, startPoint y: 316, endPoint x: 582, endPoint y: 323, distance: 107.2
click at [623, 323] on datatable-body-cell "[EMAIL_ADDRESS][PERSON_NAME][DOMAIN_NAME]" at bounding box center [552, 330] width 163 height 40
copy span "[EMAIL_ADDRESS][PERSON_NAME][DOMAIN_NAME]"
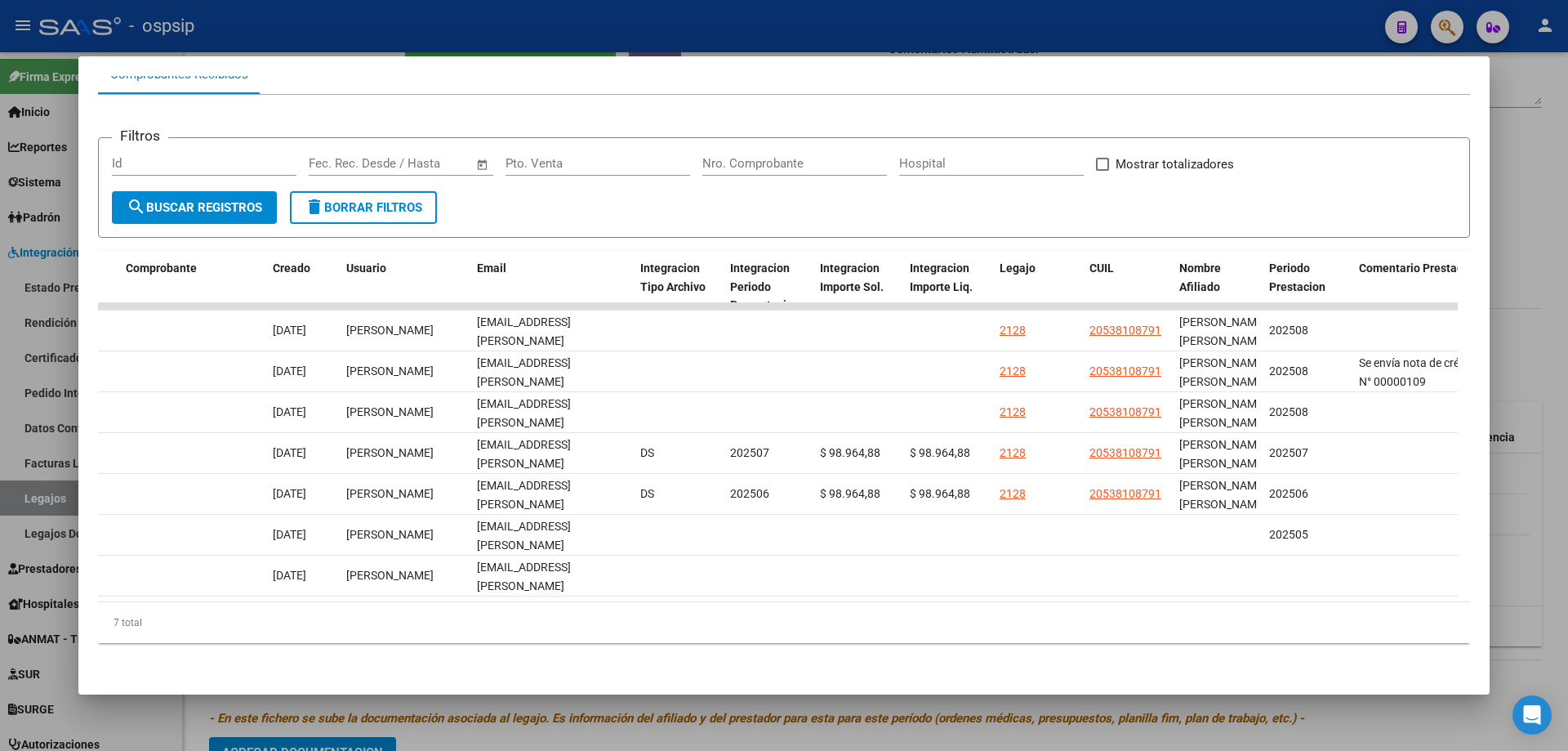
click at [1167, 225] on div "Filtros Id Fecha inicio – Fecha fin Fec. Rec. Desde / Hasta Pto. Venta Nro. Com…" at bounding box center [784, 376] width 1372 height 561
click at [1540, 209] on div at bounding box center [784, 376] width 1568 height 751
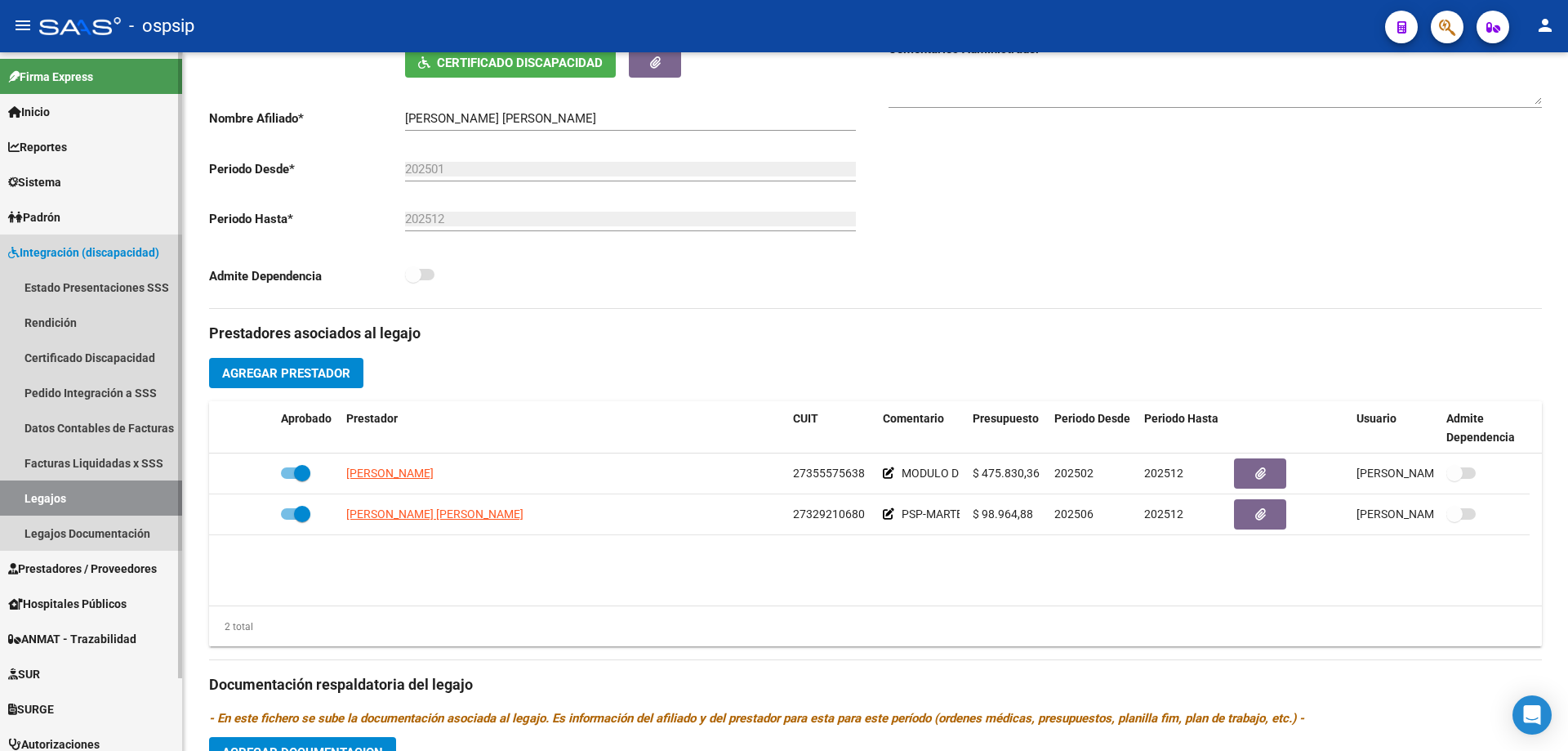
drag, startPoint x: 57, startPoint y: 499, endPoint x: 81, endPoint y: 493, distance: 24.7
click at [56, 499] on link "Legajos" at bounding box center [90, 498] width 182 height 35
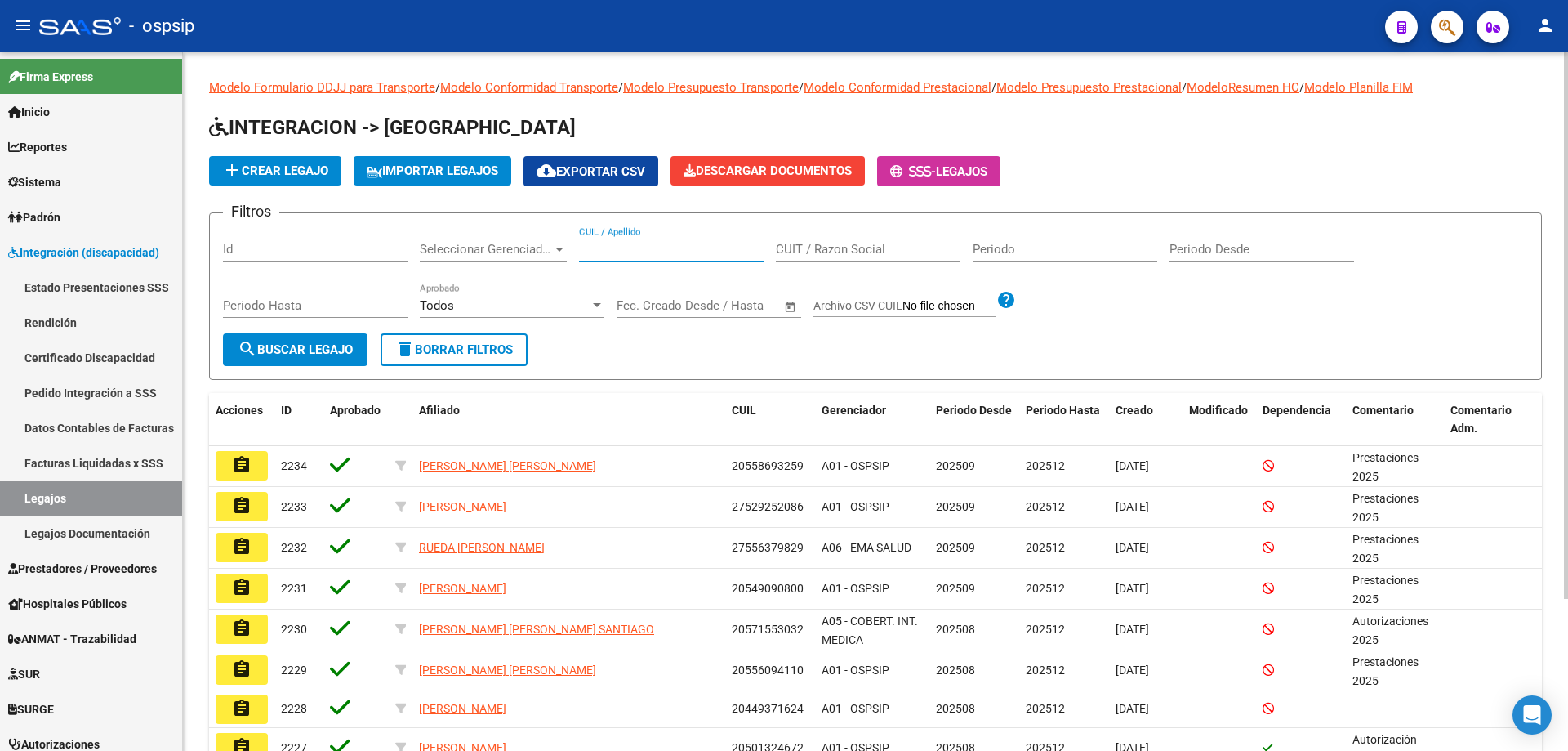
paste input "20557565575"
type input "20557565575"
click at [292, 353] on span "search Buscar Legajo" at bounding box center [295, 349] width 116 height 15
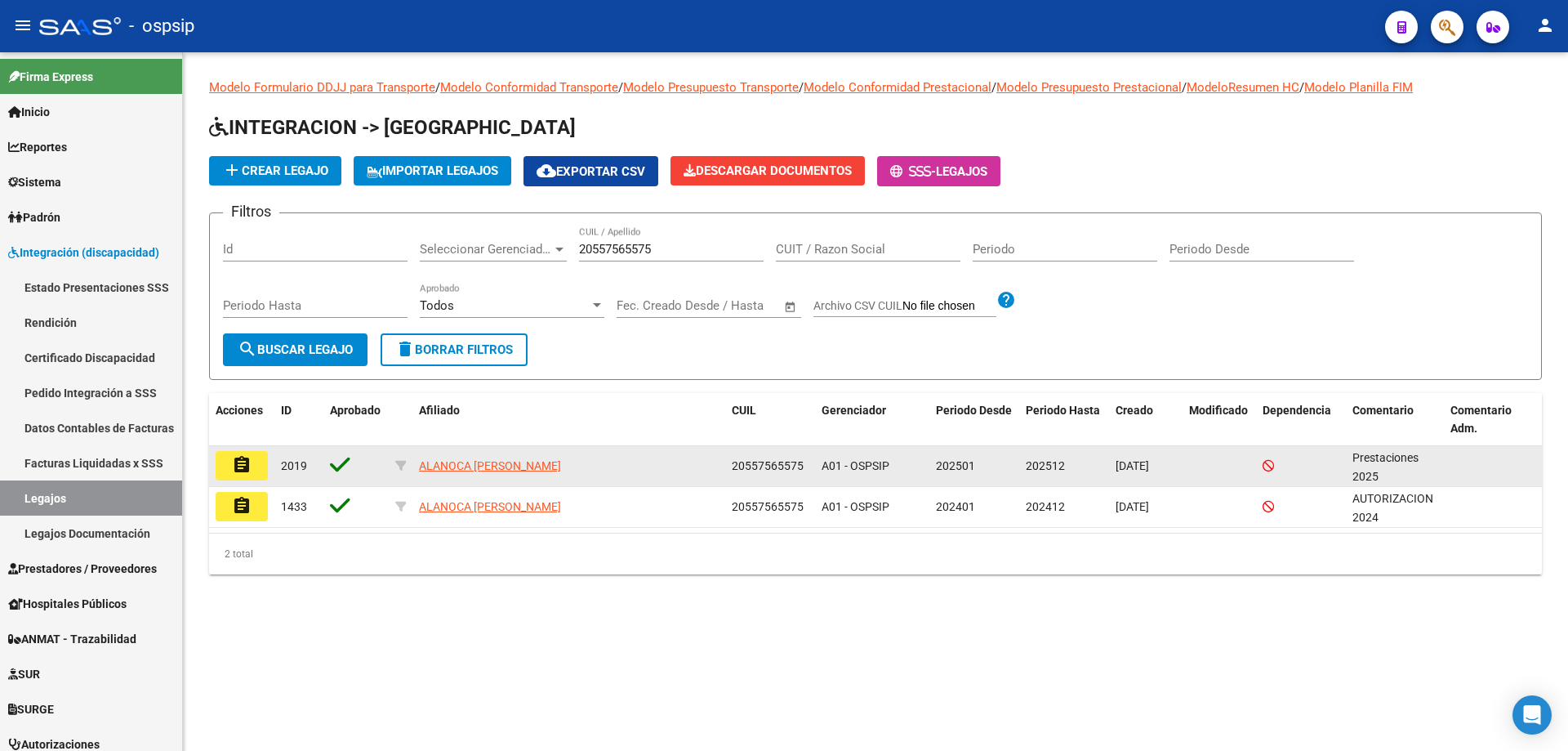
click at [243, 468] on mat-icon "assignment" at bounding box center [241, 464] width 20 height 20
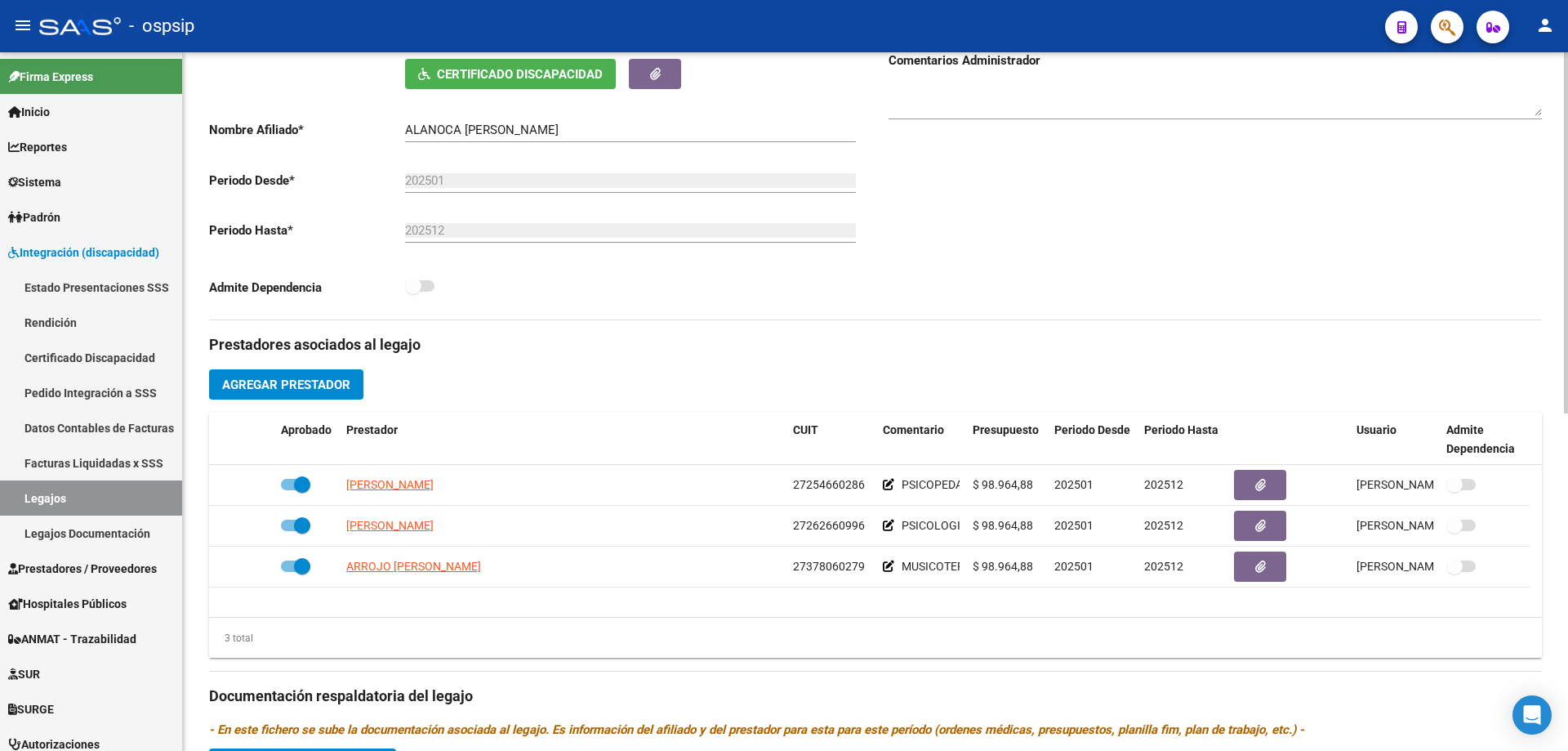
scroll to position [408, 0]
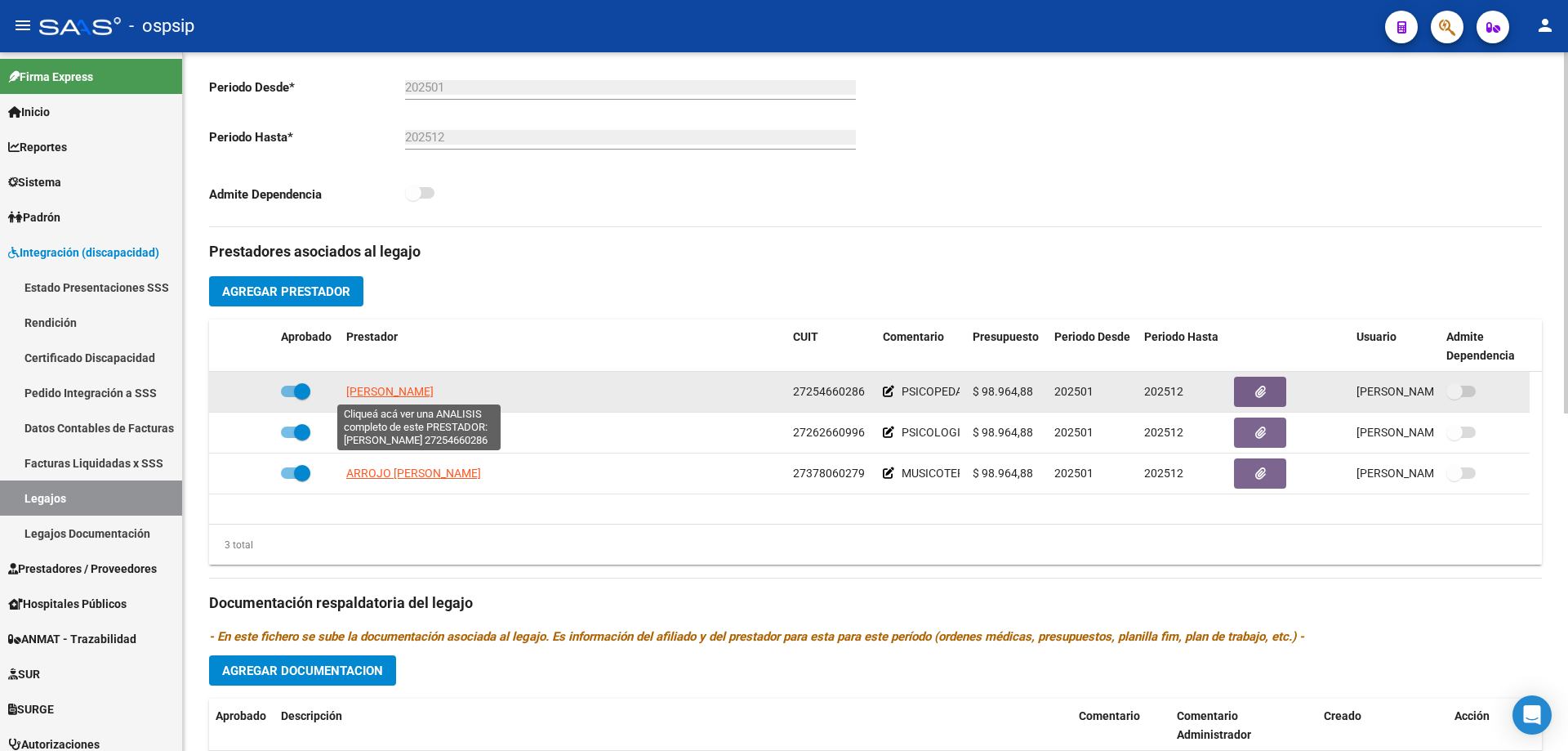
click at [370, 387] on span "[PERSON_NAME]" at bounding box center [390, 391] width 88 height 13
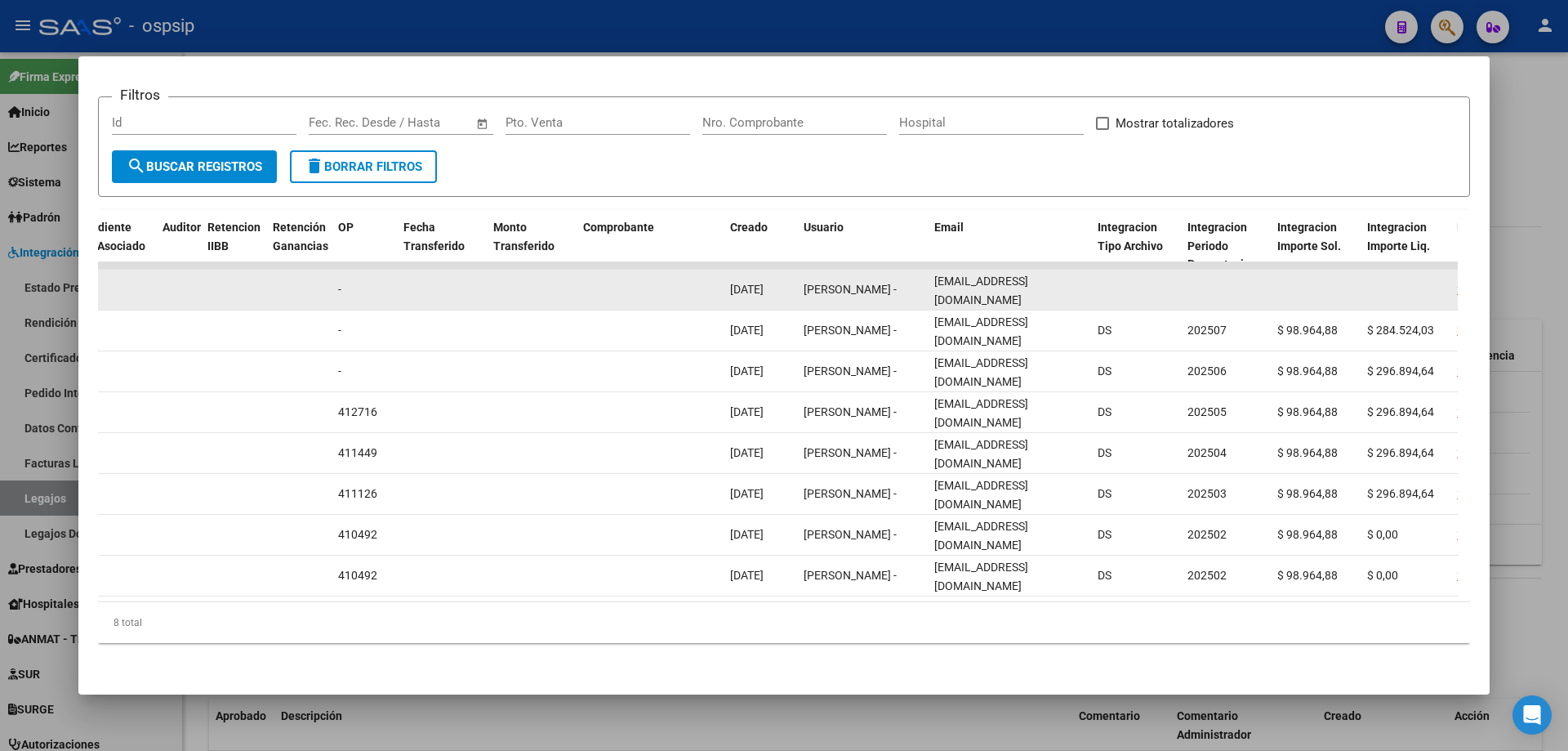
scroll to position [0, 8]
drag, startPoint x: 934, startPoint y: 275, endPoint x: 1095, endPoint y: 282, distance: 161.2
click at [1095, 282] on div "89598 Integración - Discapacidad Factura C: 1 - 475 $ 98.964,88 [DATE] [DATE] -…" at bounding box center [625, 290] width 3528 height 41
copy div "[EMAIL_ADDRESS][DOMAIN_NAME]"
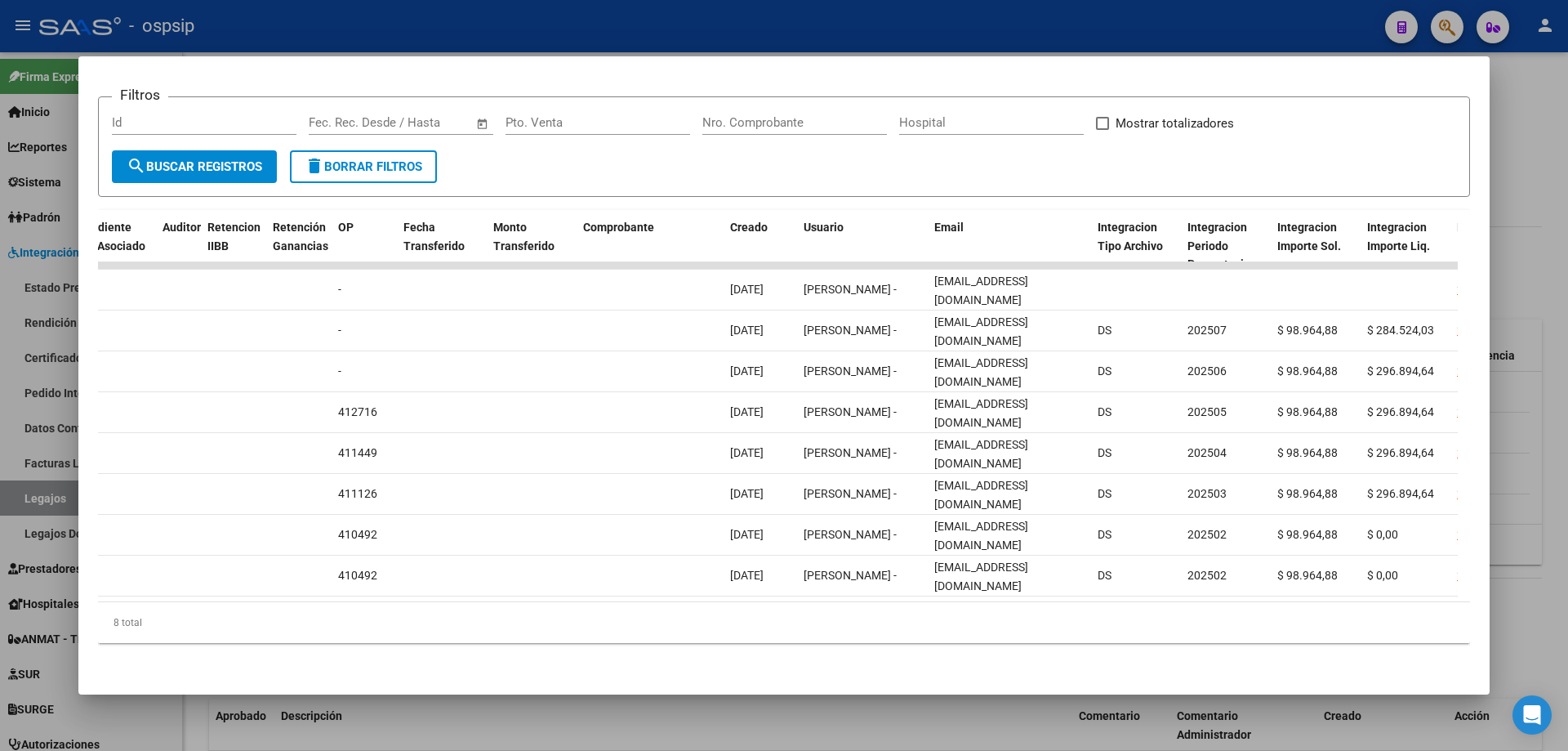
drag, startPoint x: 1512, startPoint y: 261, endPoint x: 1531, endPoint y: 339, distance: 80.3
click at [1514, 263] on div at bounding box center [784, 376] width 1568 height 751
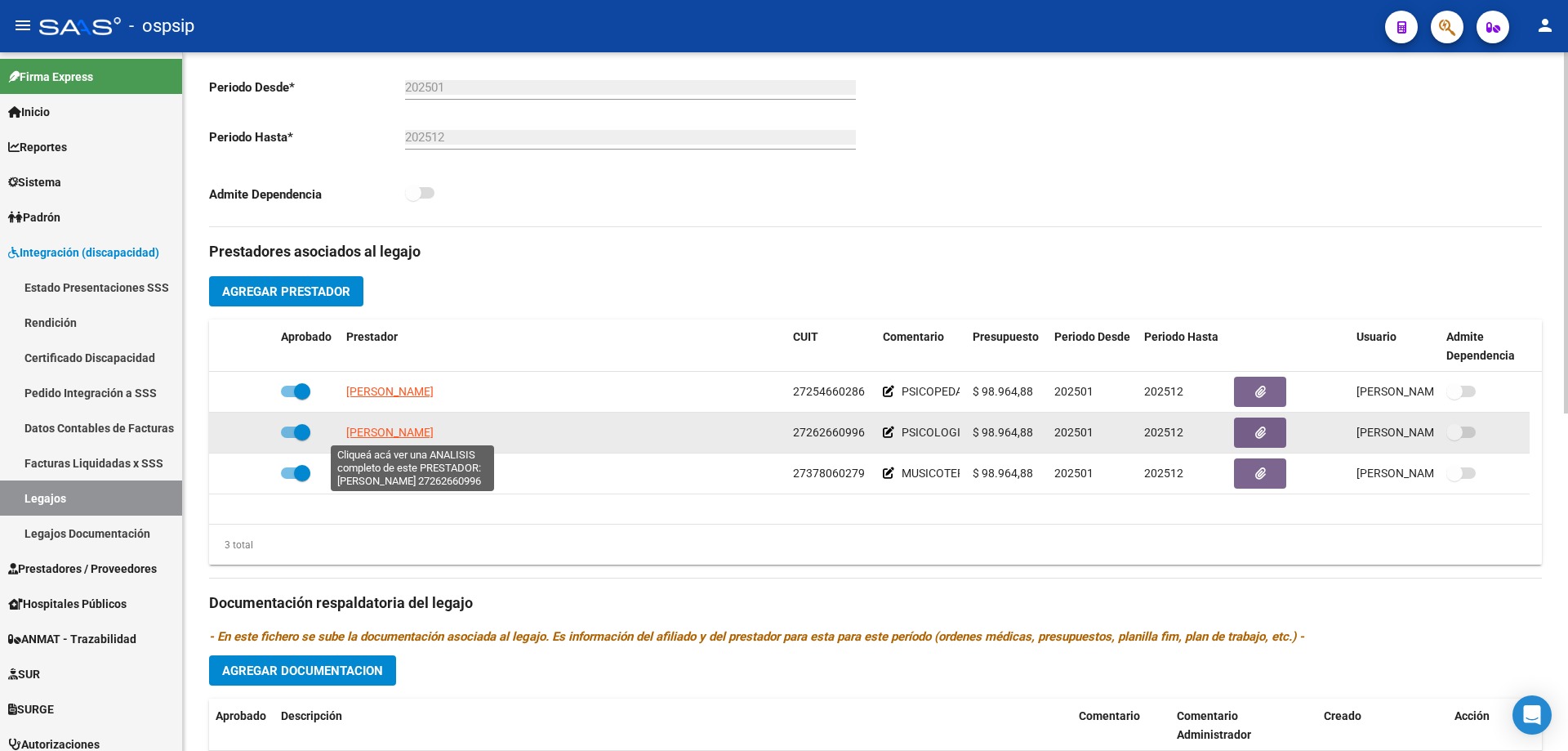
click at [378, 436] on span "[PERSON_NAME]" at bounding box center [390, 432] width 88 height 13
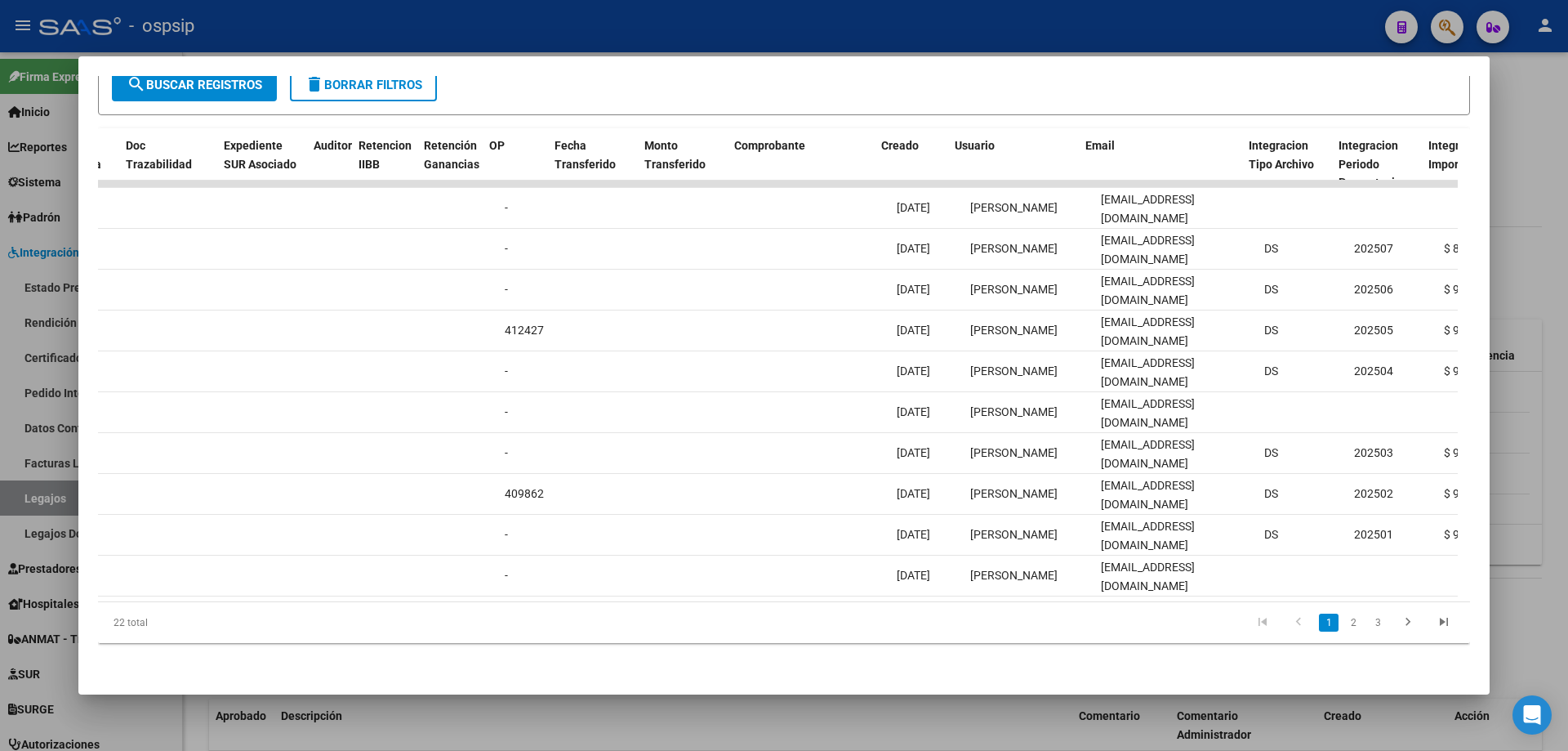
scroll to position [0, 1115]
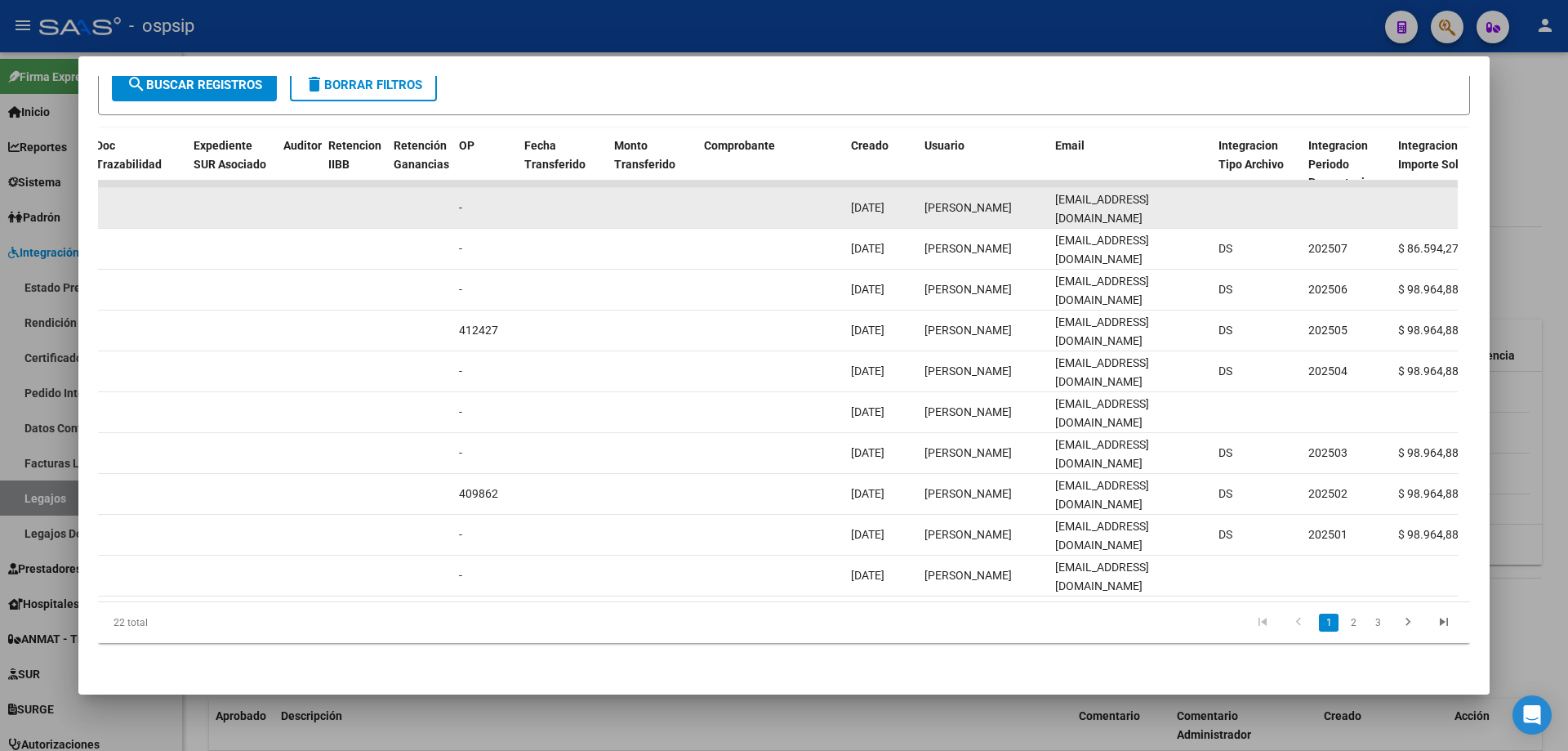
drag, startPoint x: 1050, startPoint y: 195, endPoint x: 1187, endPoint y: 212, distance: 138.1
click at [1187, 212] on datatable-body-cell "[EMAIL_ADDRESS][DOMAIN_NAME]" at bounding box center [1129, 208] width 163 height 40
copy span "[EMAIL_ADDRESS][DOMAIN_NAME]"
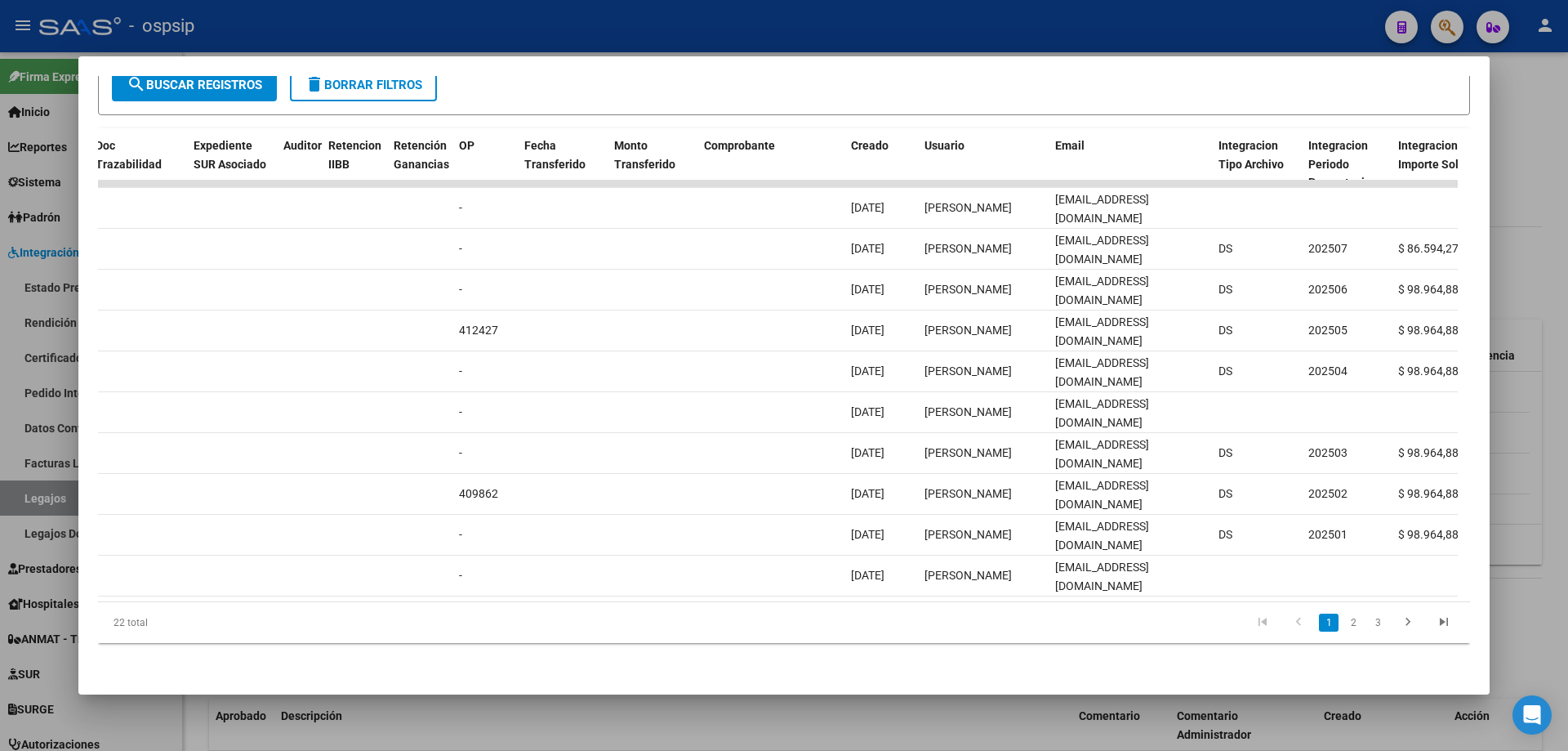
click at [1537, 171] on div at bounding box center [784, 376] width 1568 height 751
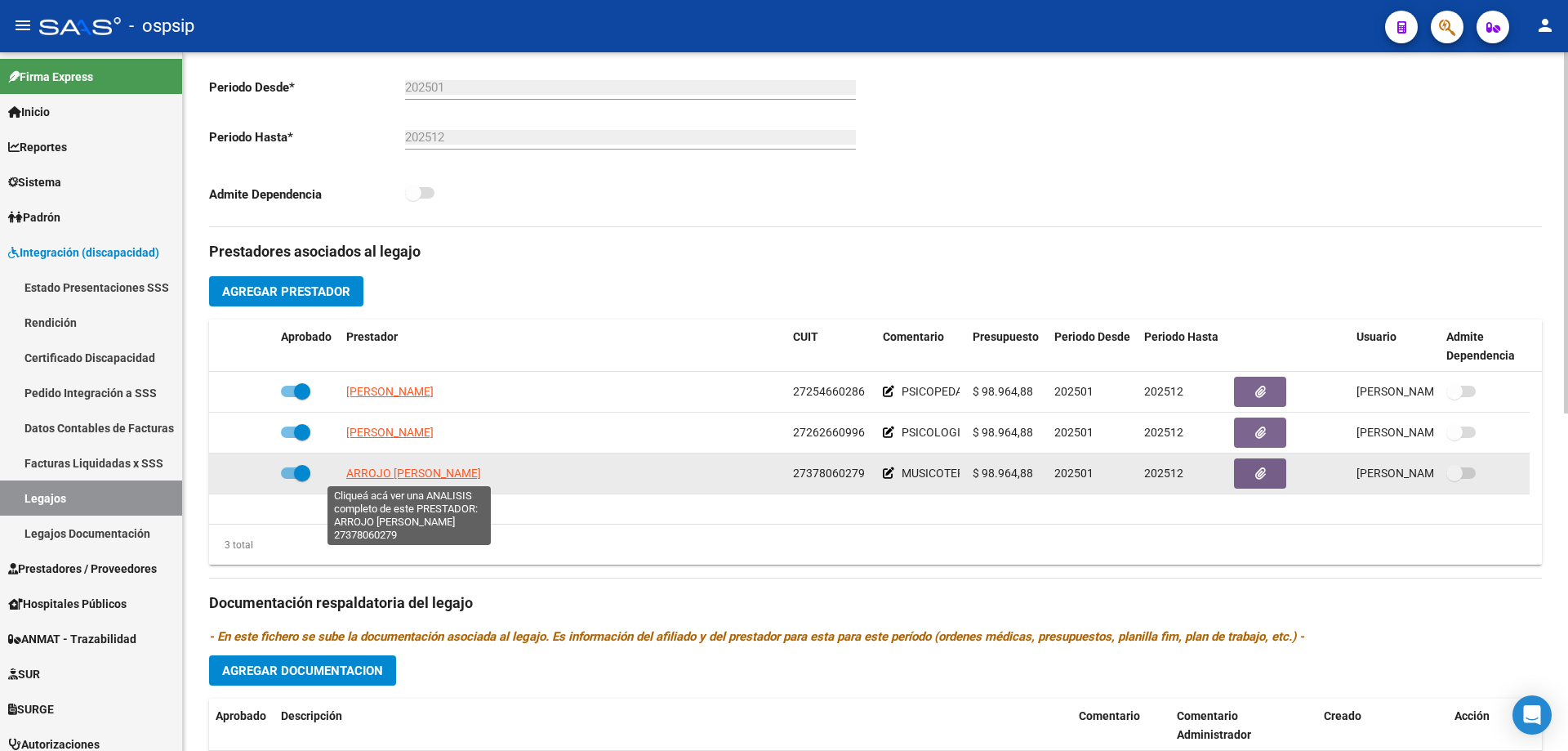
click at [402, 479] on span "ARROJO [PERSON_NAME]" at bounding box center [414, 472] width 135 height 13
type textarea "27378060279"
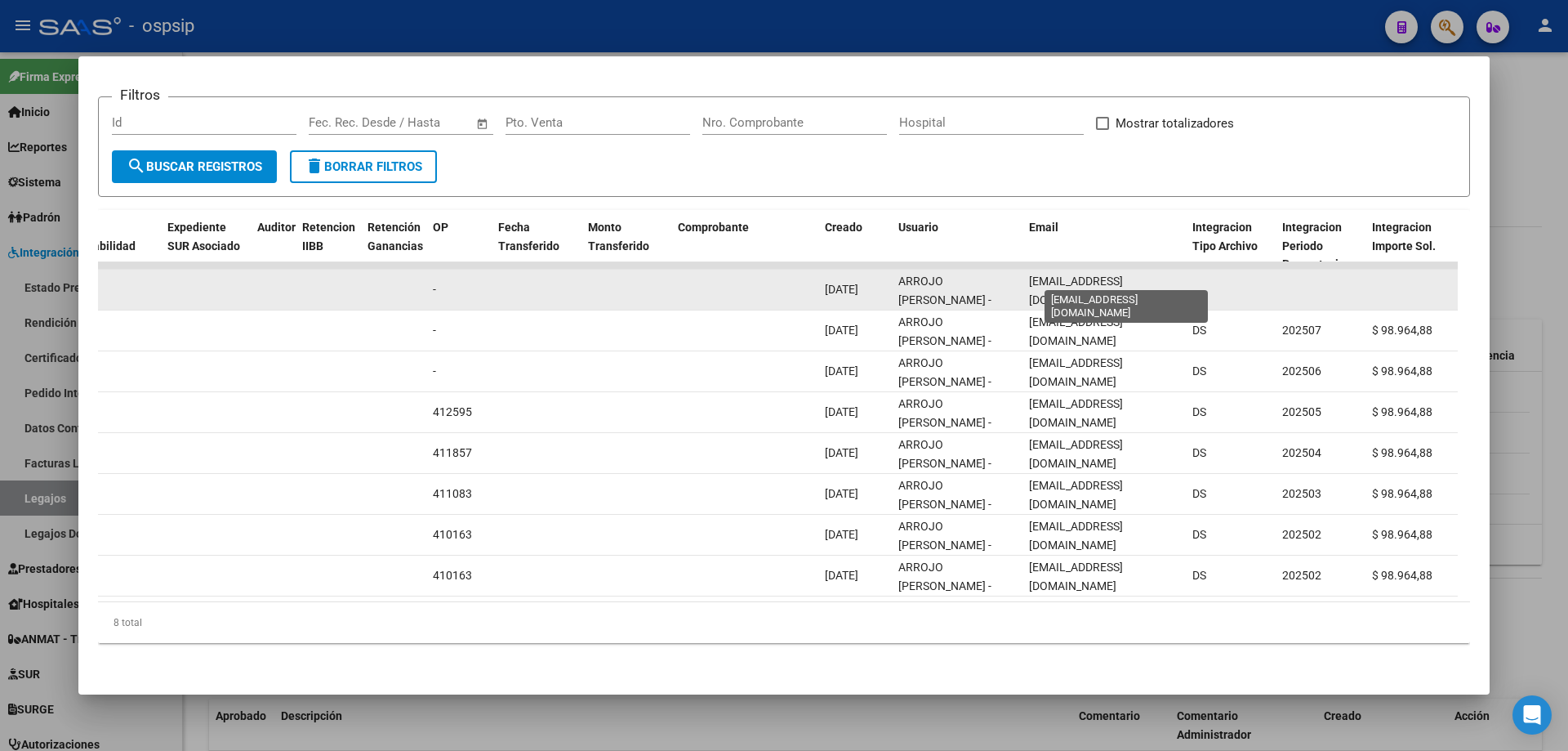
scroll to position [0, 44]
drag, startPoint x: 1029, startPoint y: 275, endPoint x: 1207, endPoint y: 282, distance: 178.1
click at [1207, 282] on div "89555 Integración - Discapacidad Factura B: 5 - 1228 $ 98.964,88 [DATE] [DATE] …" at bounding box center [720, 290] width 3528 height 41
copy div "[EMAIL_ADDRESS][DOMAIN_NAME]"
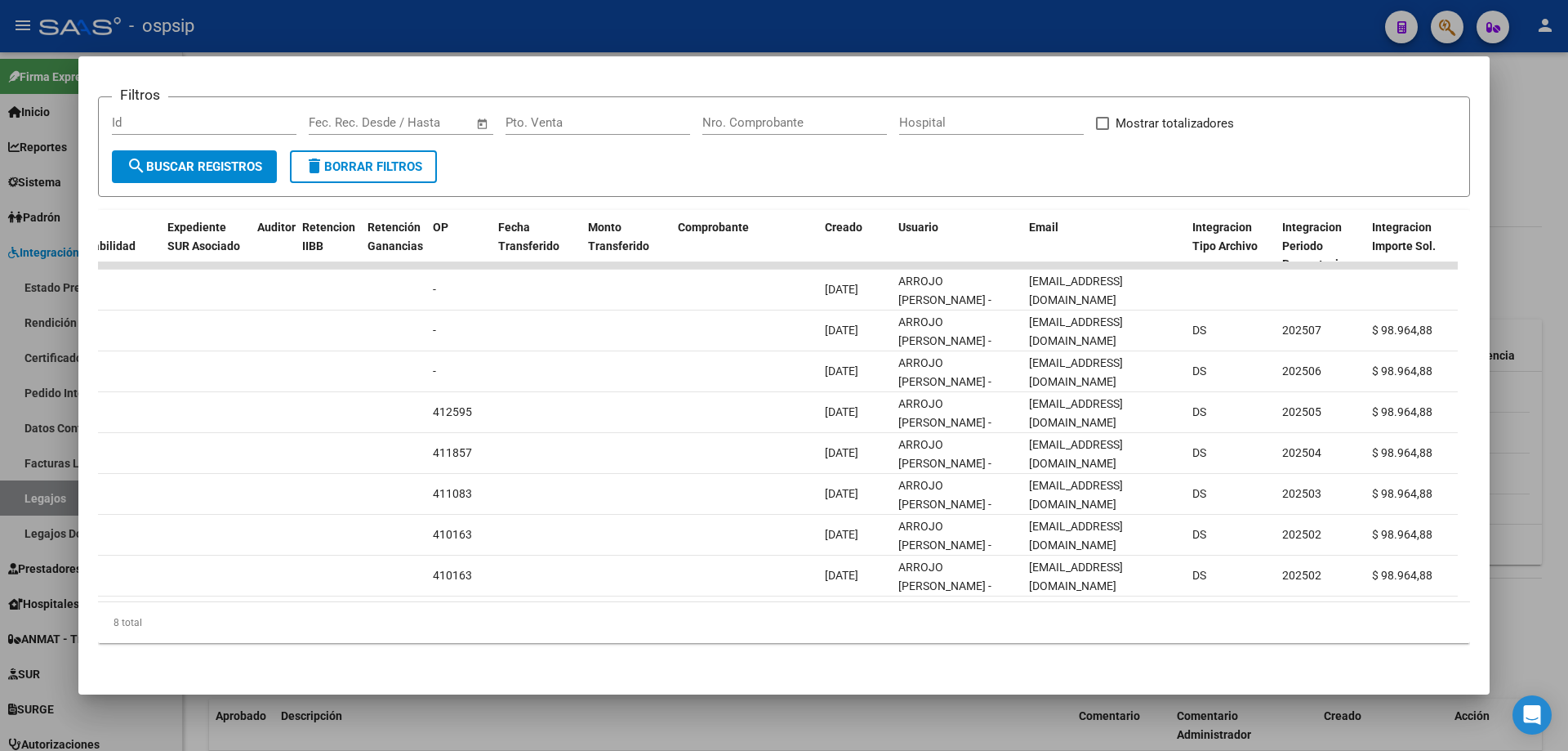
click at [1567, 623] on div at bounding box center [784, 376] width 1568 height 751
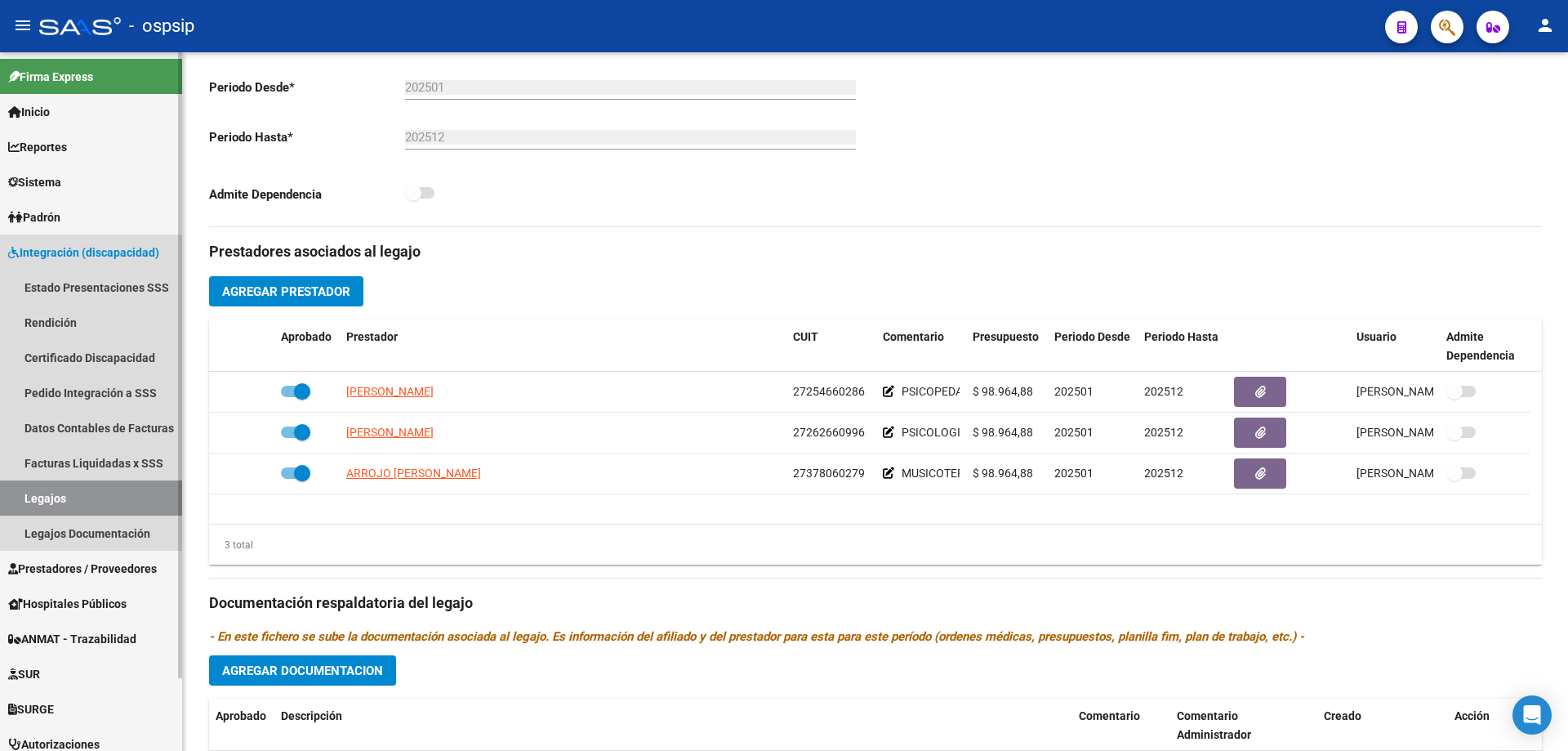
click at [54, 493] on link "Legajos" at bounding box center [90, 498] width 182 height 35
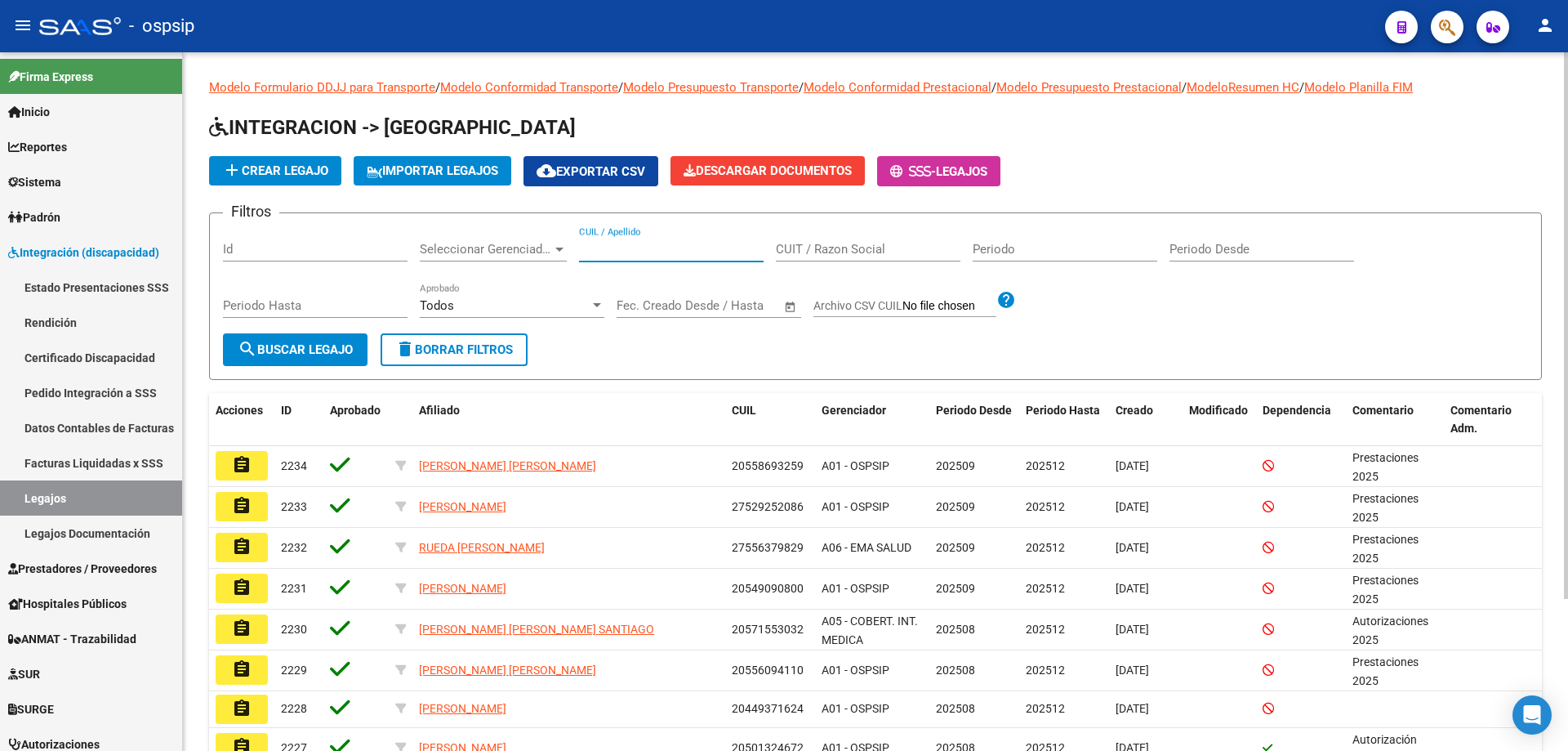
click at [658, 245] on input "CUIL / Apellido" at bounding box center [671, 249] width 184 height 15
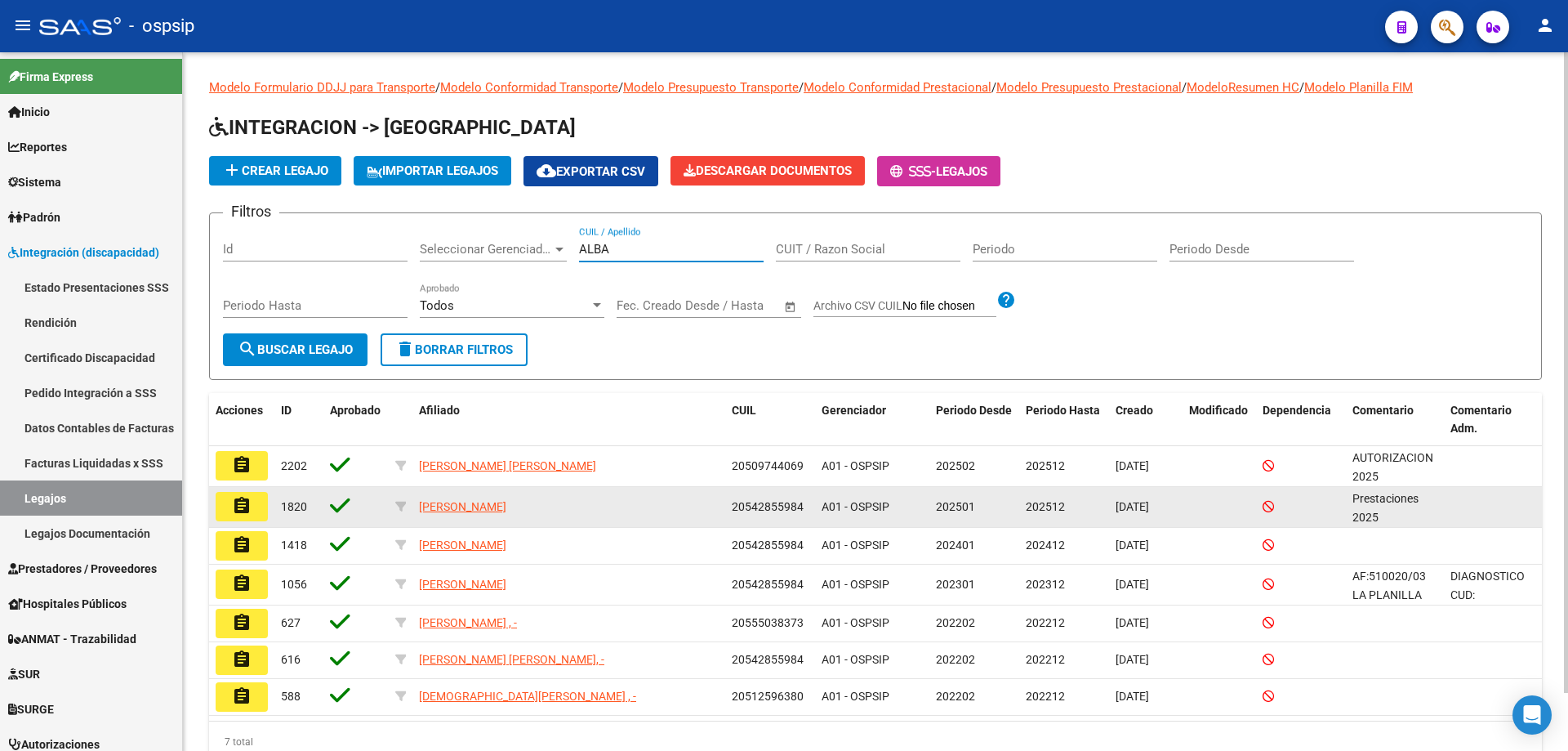
type input "ALBA"
click at [225, 511] on button "assignment" at bounding box center [241, 507] width 52 height 30
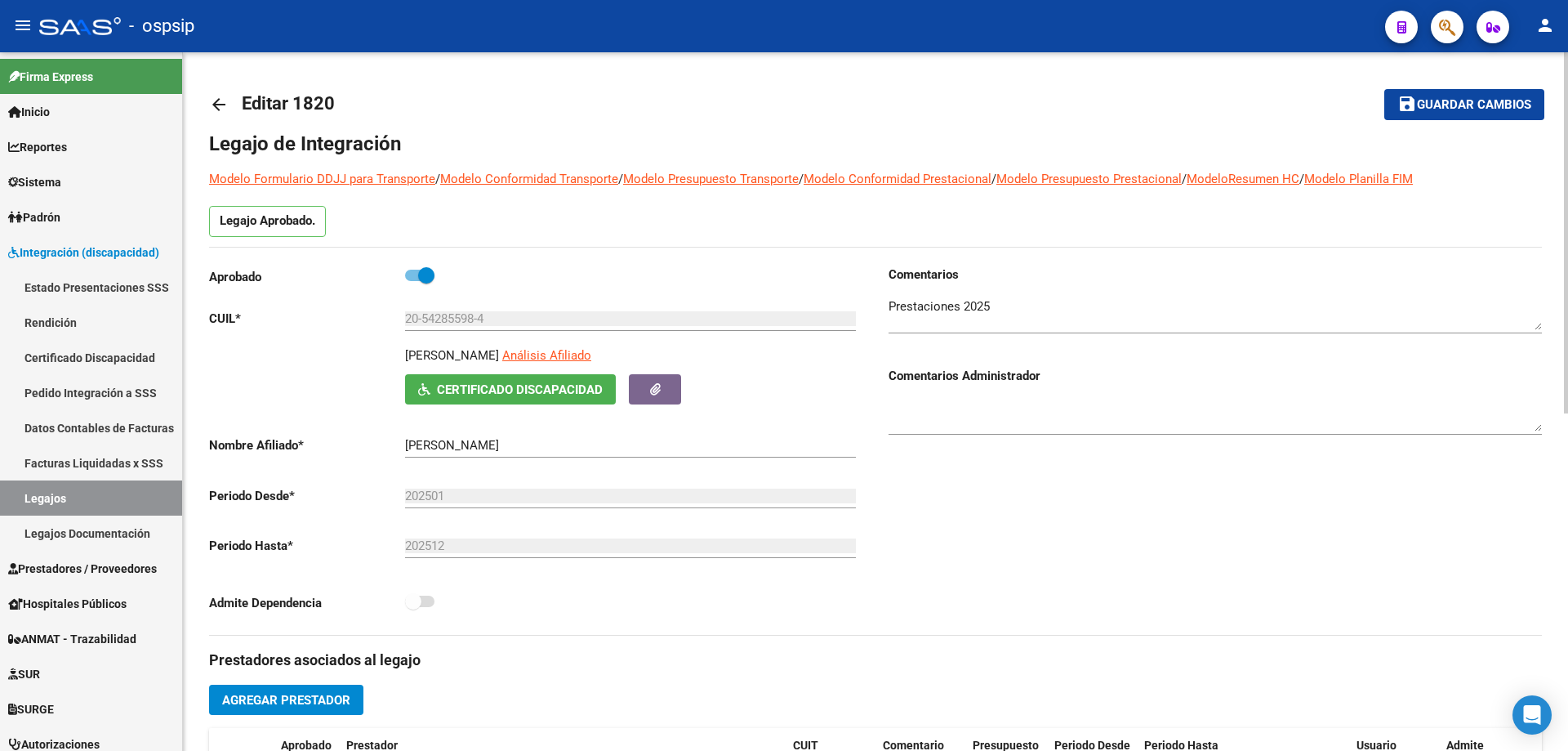
scroll to position [327, 0]
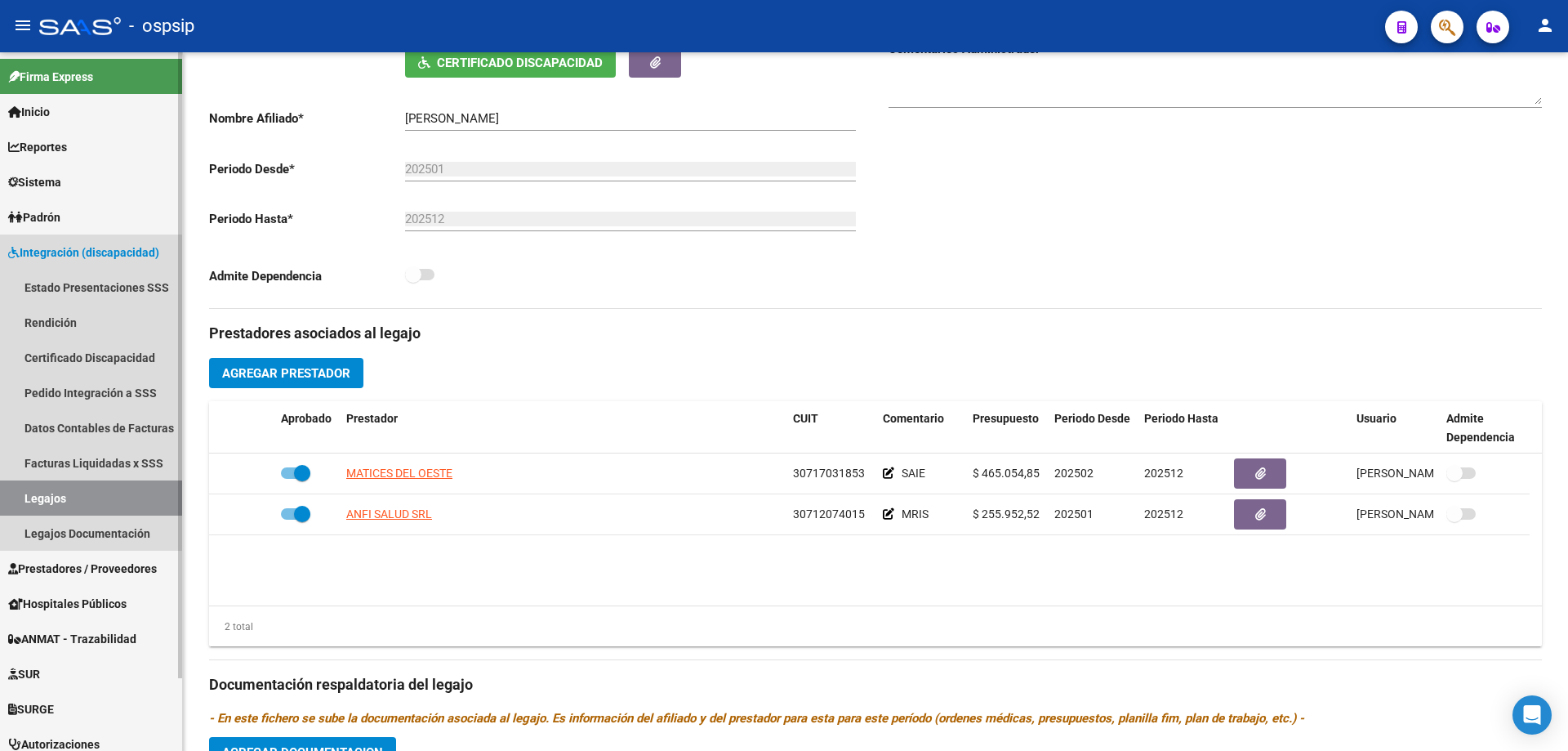
click at [116, 497] on link "Legajos" at bounding box center [90, 498] width 182 height 35
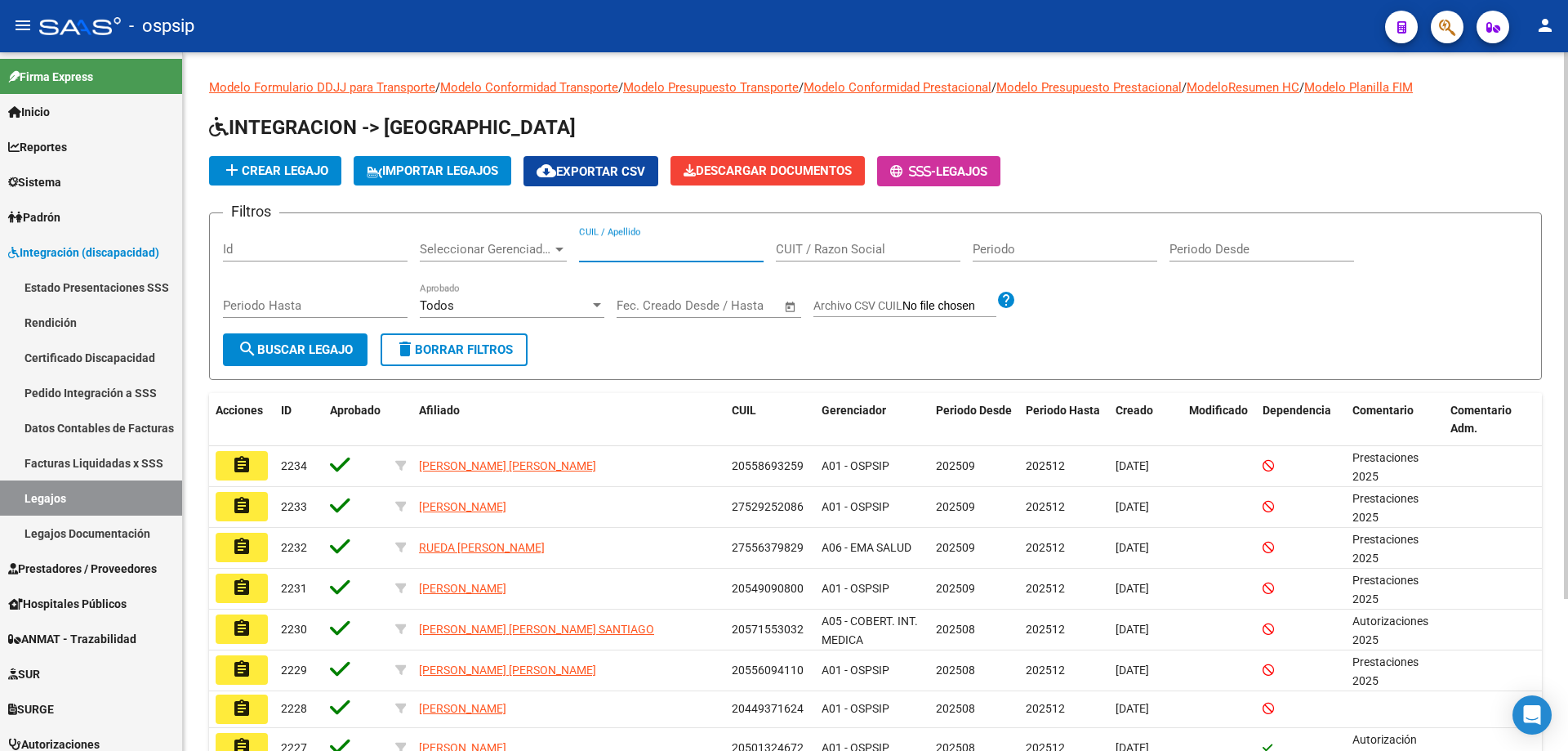
paste input "20512580115"
type input "20512580115"
click at [301, 351] on span "search Buscar Legajo" at bounding box center [295, 349] width 116 height 15
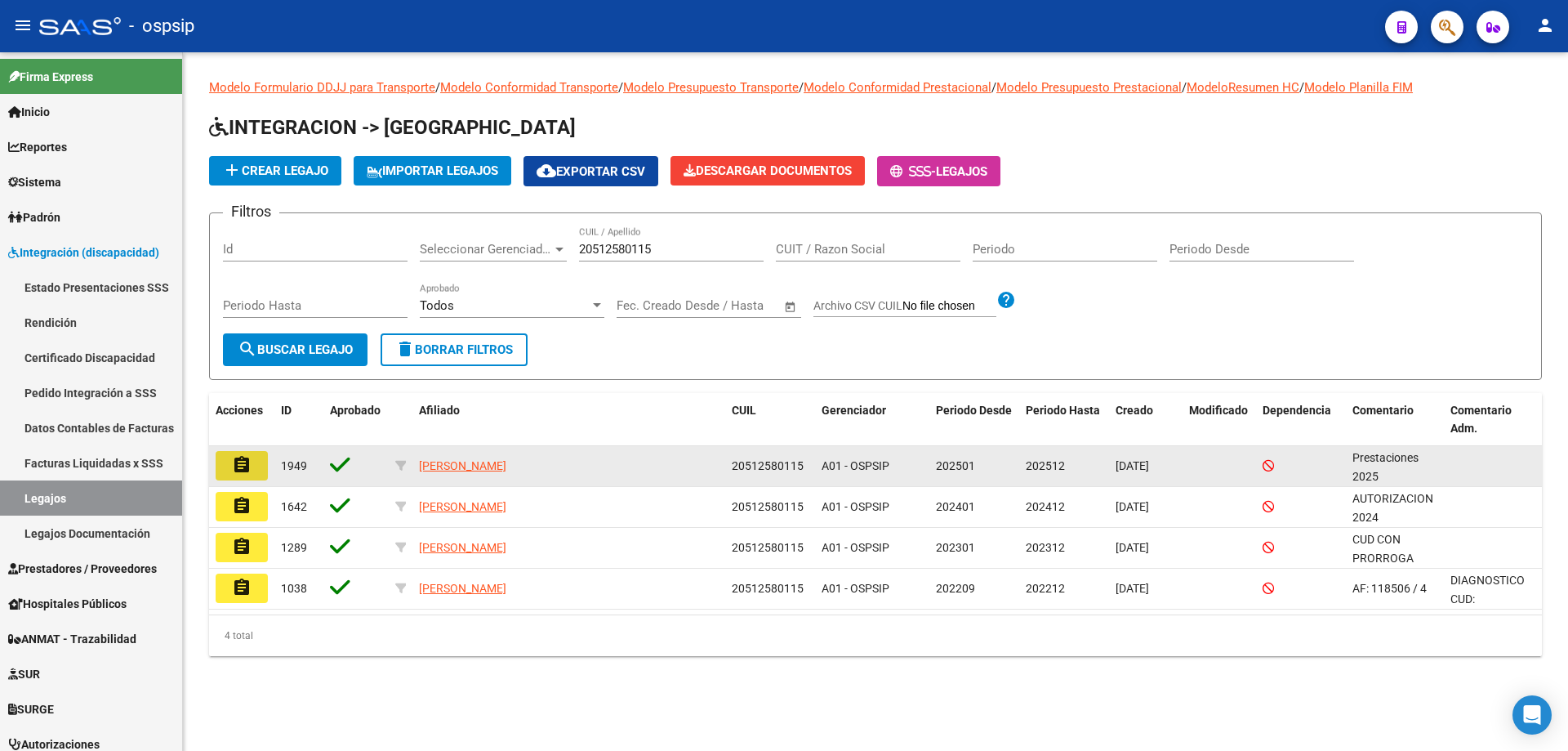
click at [246, 471] on mat-icon "assignment" at bounding box center [241, 464] width 20 height 20
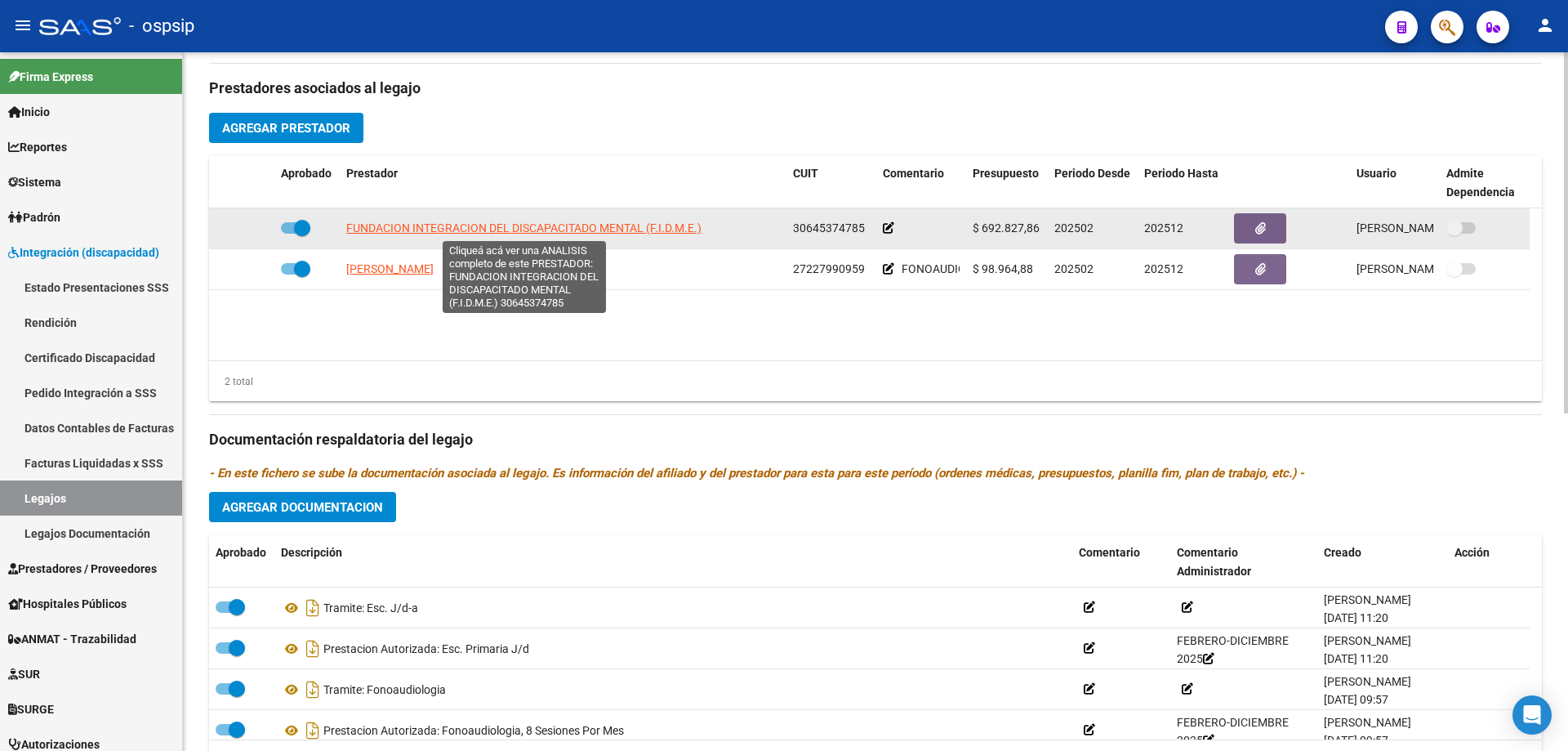
click at [506, 231] on span "FUNDACION INTEGRACION DEL DISCAPACITADO MENTAL (F.I.D.M.E.)" at bounding box center [524, 228] width 355 height 13
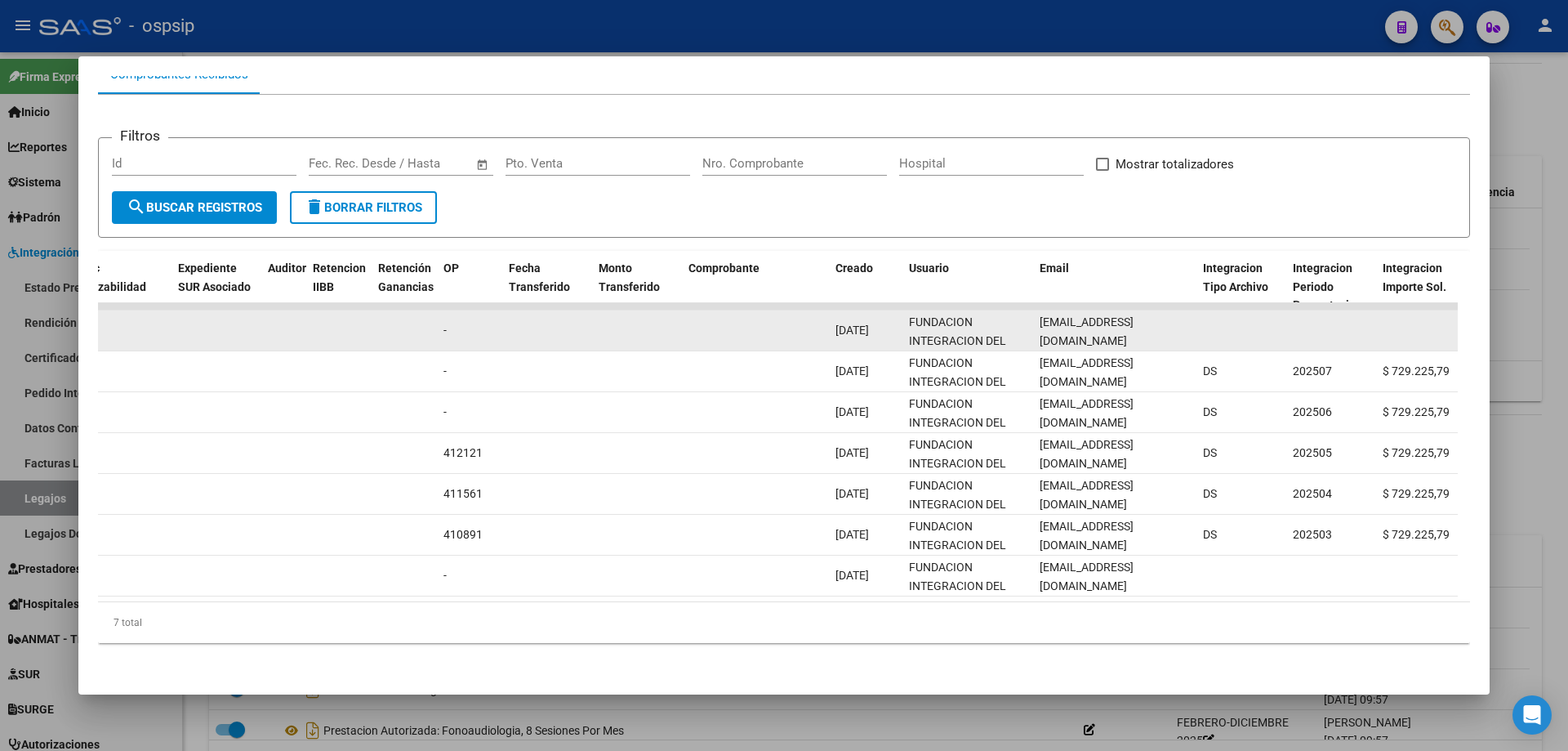
scroll to position [0, 24]
drag, startPoint x: 1041, startPoint y: 320, endPoint x: 1177, endPoint y: 321, distance: 136.0
click at [1229, 322] on div "89448 Integración - Discapacidad Factura C: 2 - 4729 $ 729.225,79 [DATE] [DATE]…" at bounding box center [730, 331] width 3528 height 41
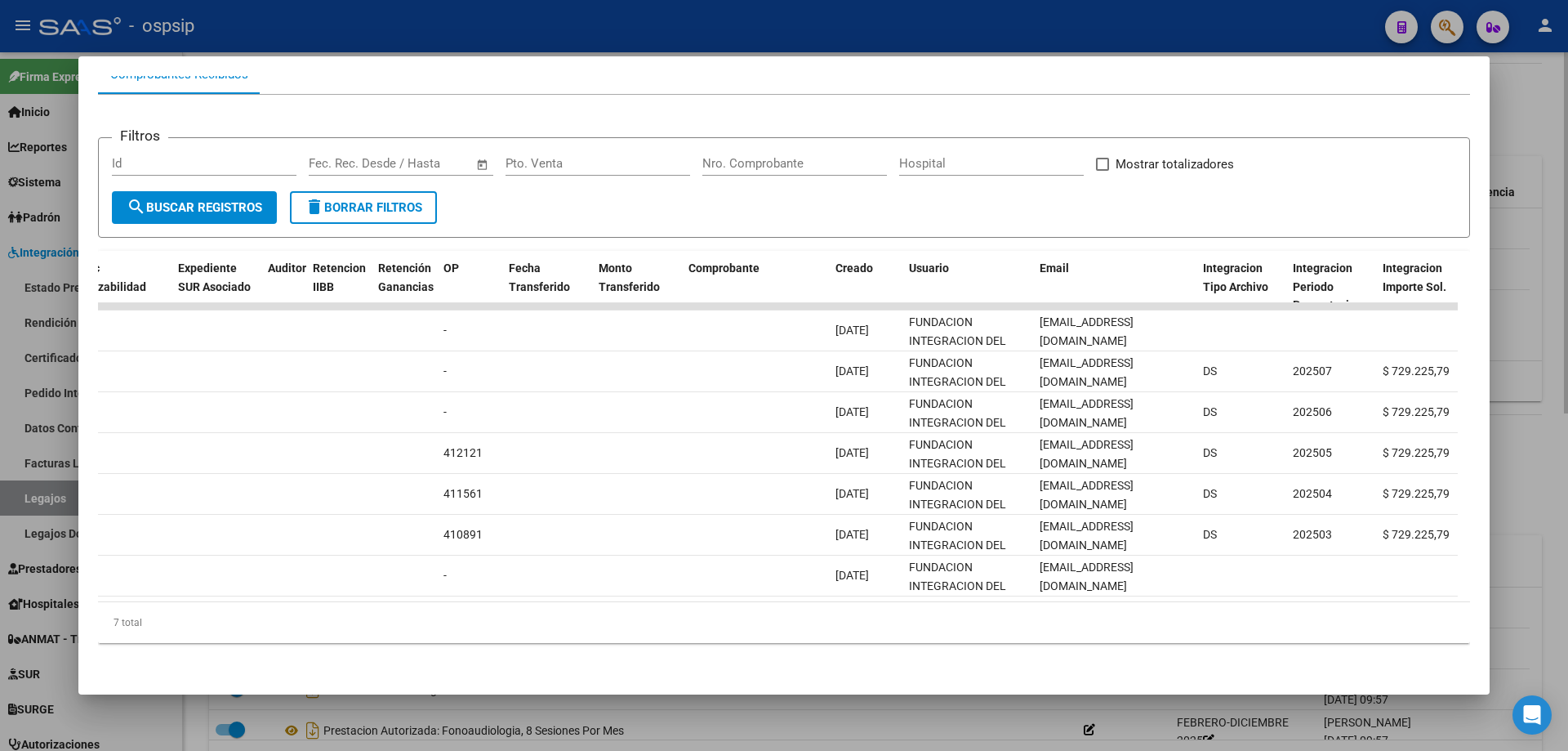
click at [1554, 360] on div at bounding box center [784, 376] width 1568 height 751
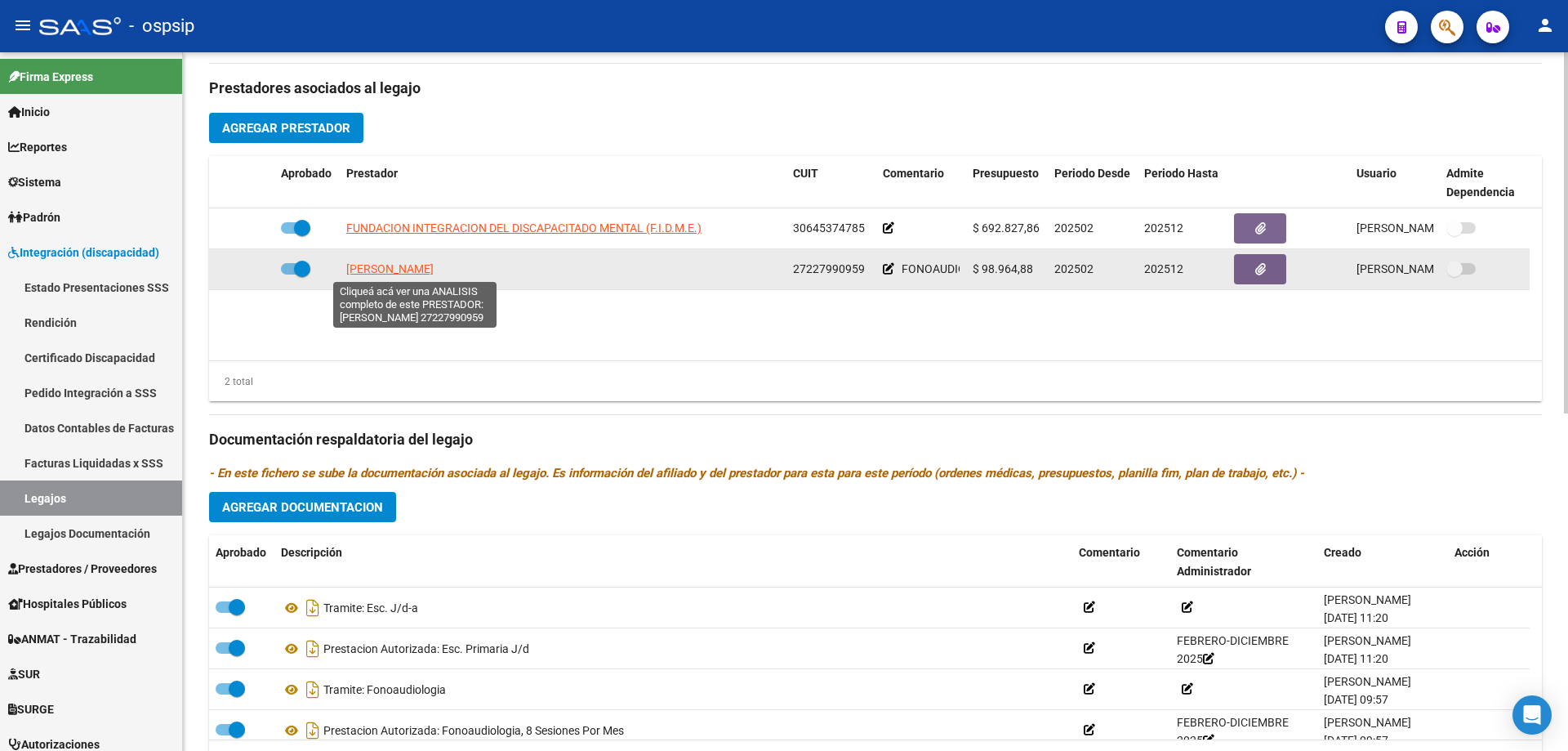
click at [414, 268] on span "[PERSON_NAME]" at bounding box center [390, 268] width 88 height 13
type textarea "27227990959"
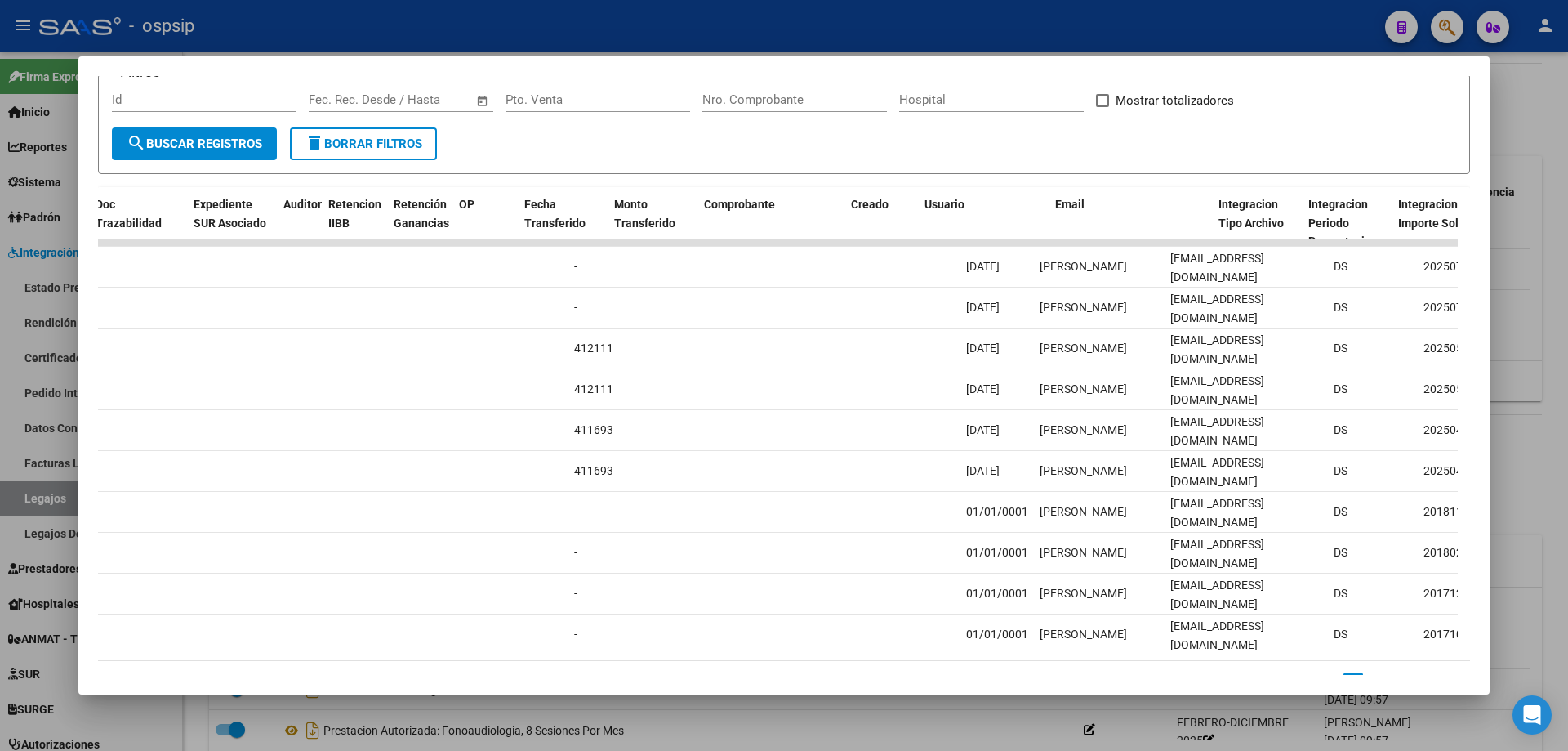
scroll to position [0, 1122]
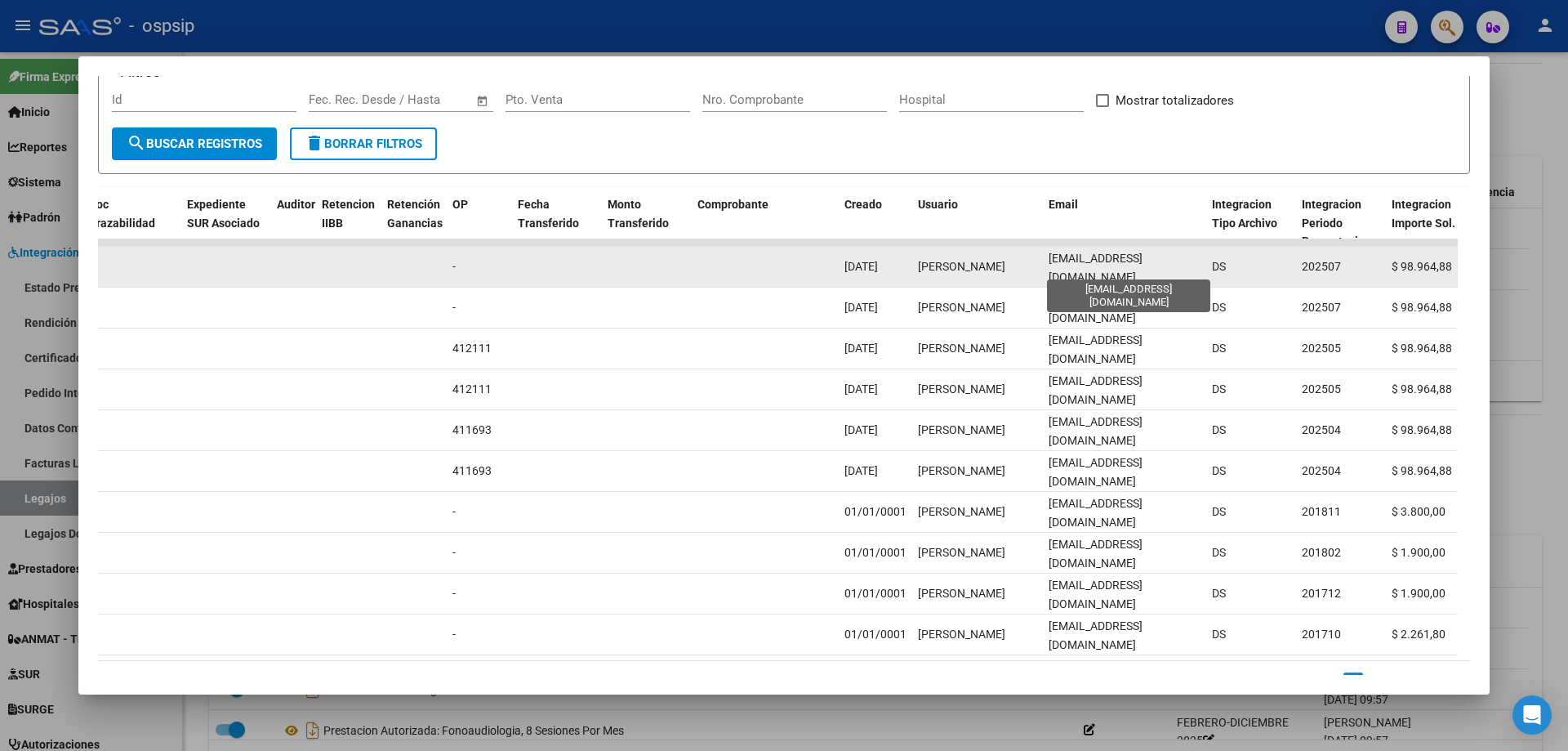
drag, startPoint x: 1044, startPoint y: 267, endPoint x: 1177, endPoint y: 267, distance: 133.0
click at [1177, 267] on datatable-body-cell "[EMAIL_ADDRESS][DOMAIN_NAME]" at bounding box center [1123, 266] width 163 height 40
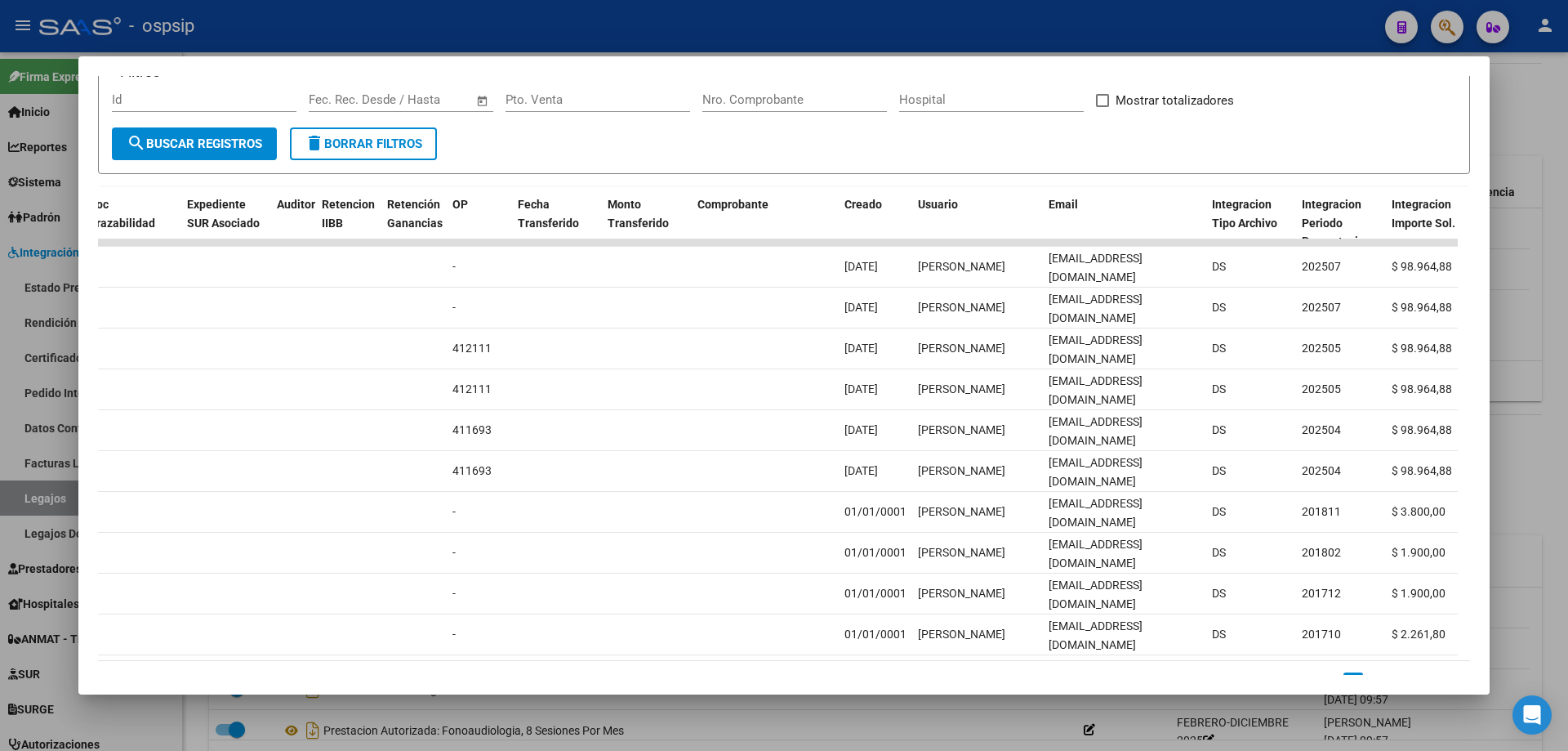
click at [1538, 298] on div at bounding box center [784, 376] width 1568 height 751
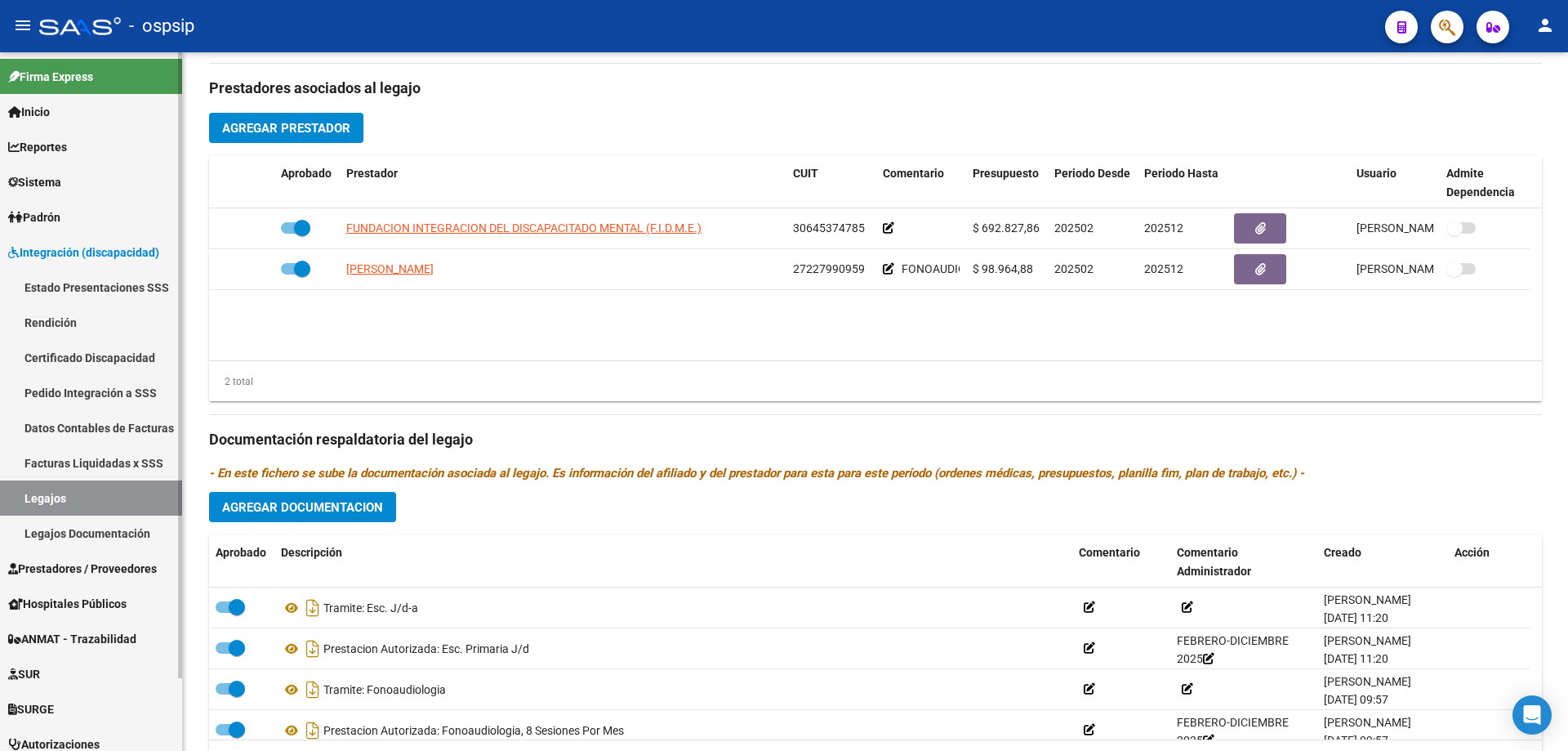
drag, startPoint x: 41, startPoint y: 498, endPoint x: 80, endPoint y: 484, distance: 41.4
click at [43, 498] on link "Legajos" at bounding box center [90, 498] width 182 height 35
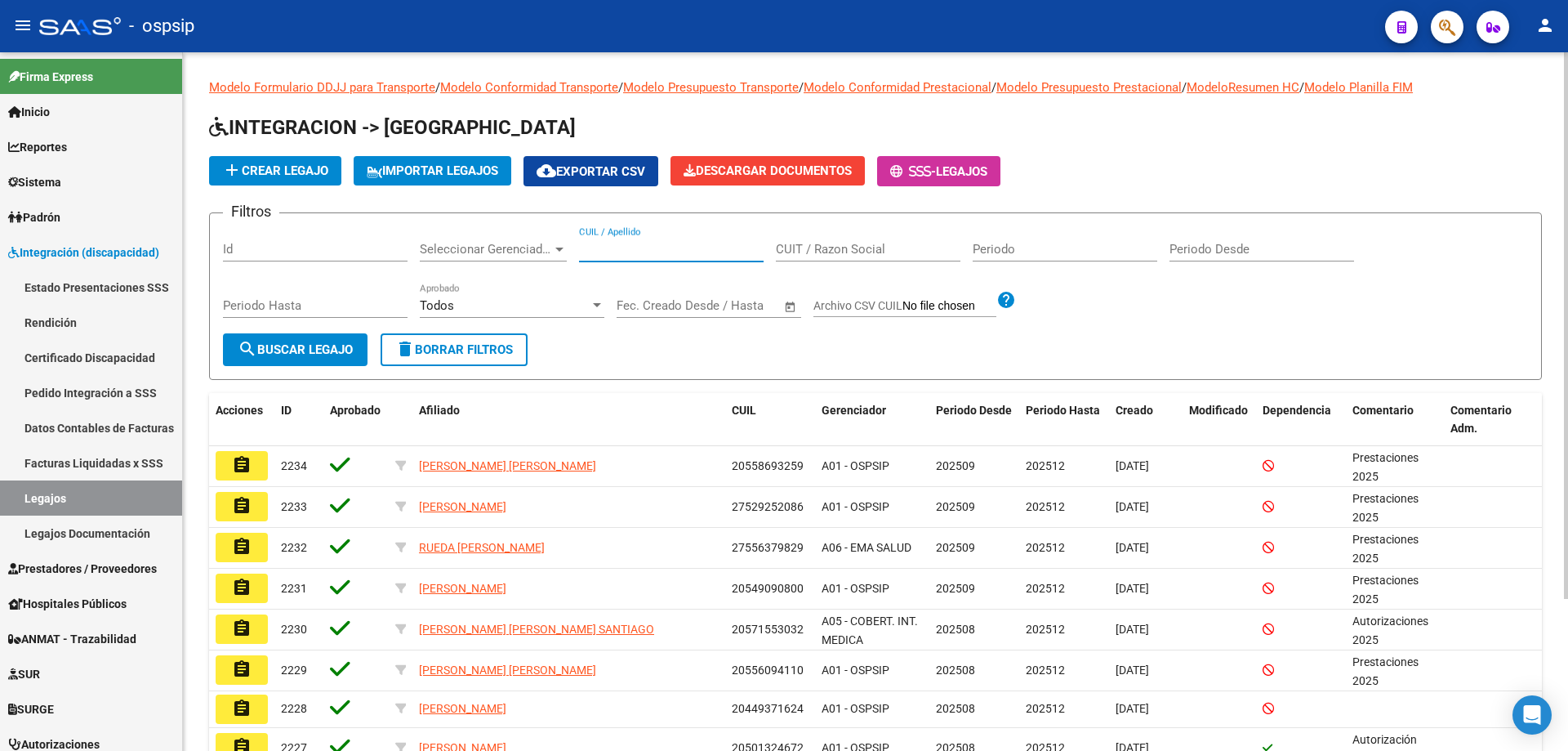
paste input "20553886210"
type input "20553886210"
click at [361, 349] on button "search Buscar Legajo" at bounding box center [294, 349] width 144 height 33
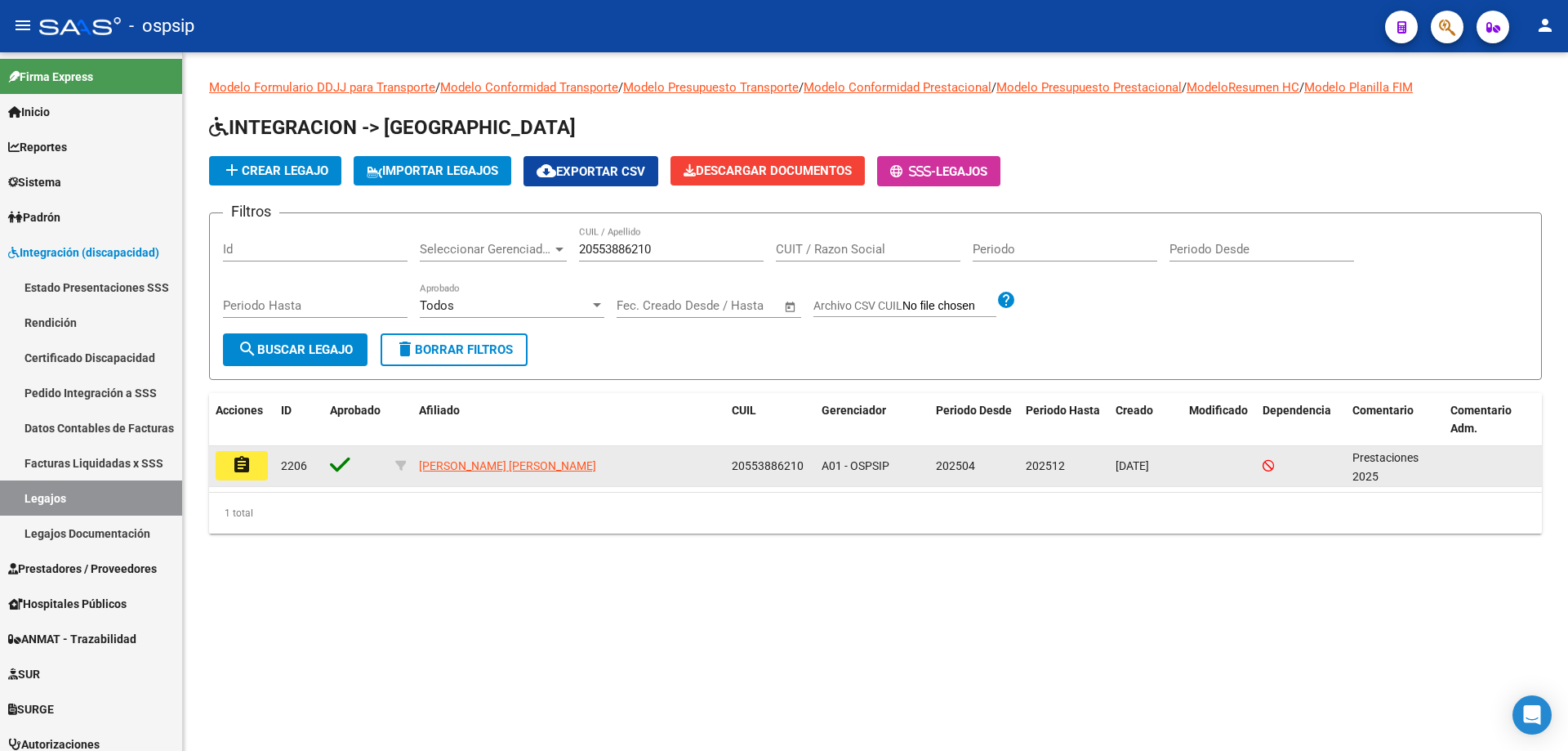
click at [229, 467] on button "assignment" at bounding box center [241, 466] width 52 height 30
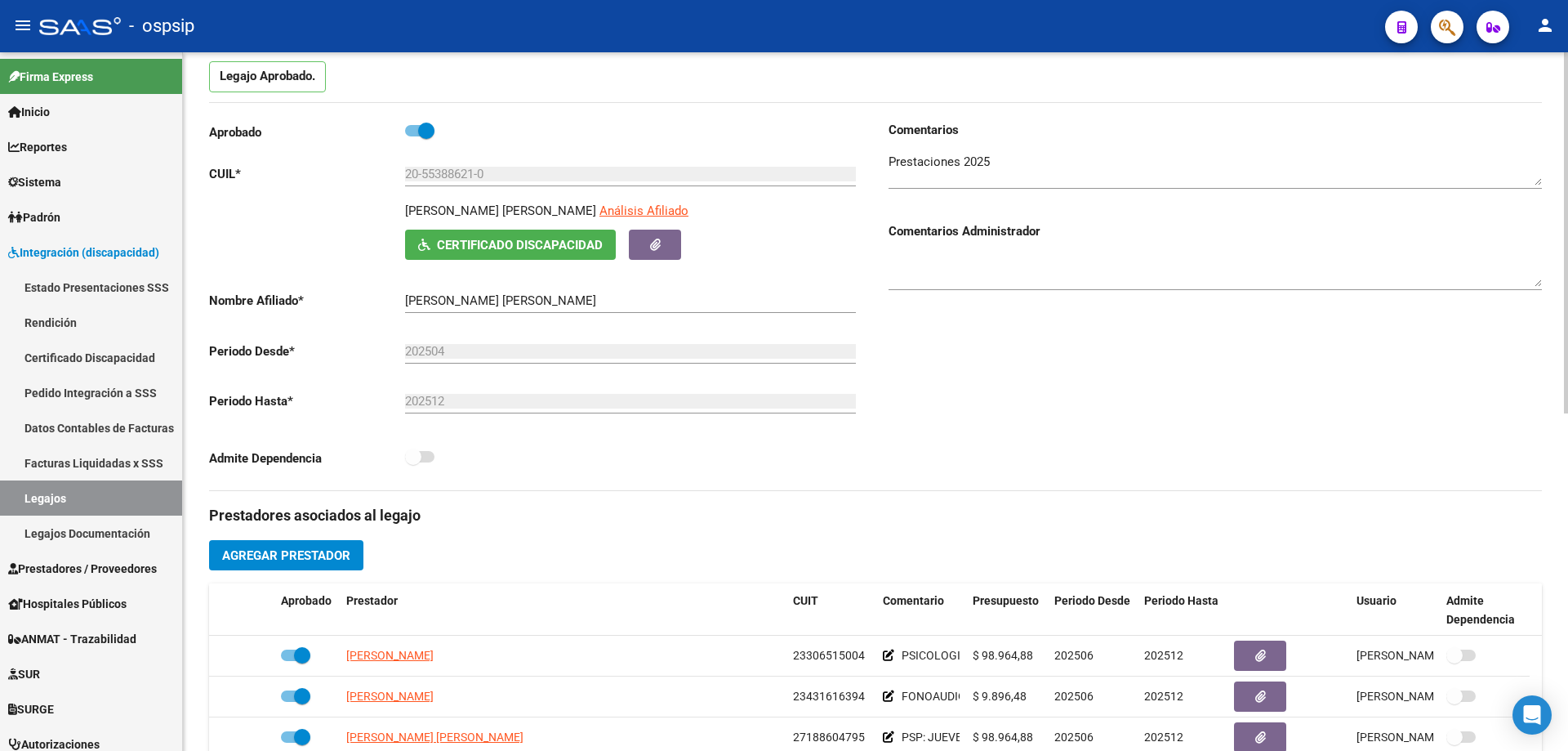
scroll to position [245, 0]
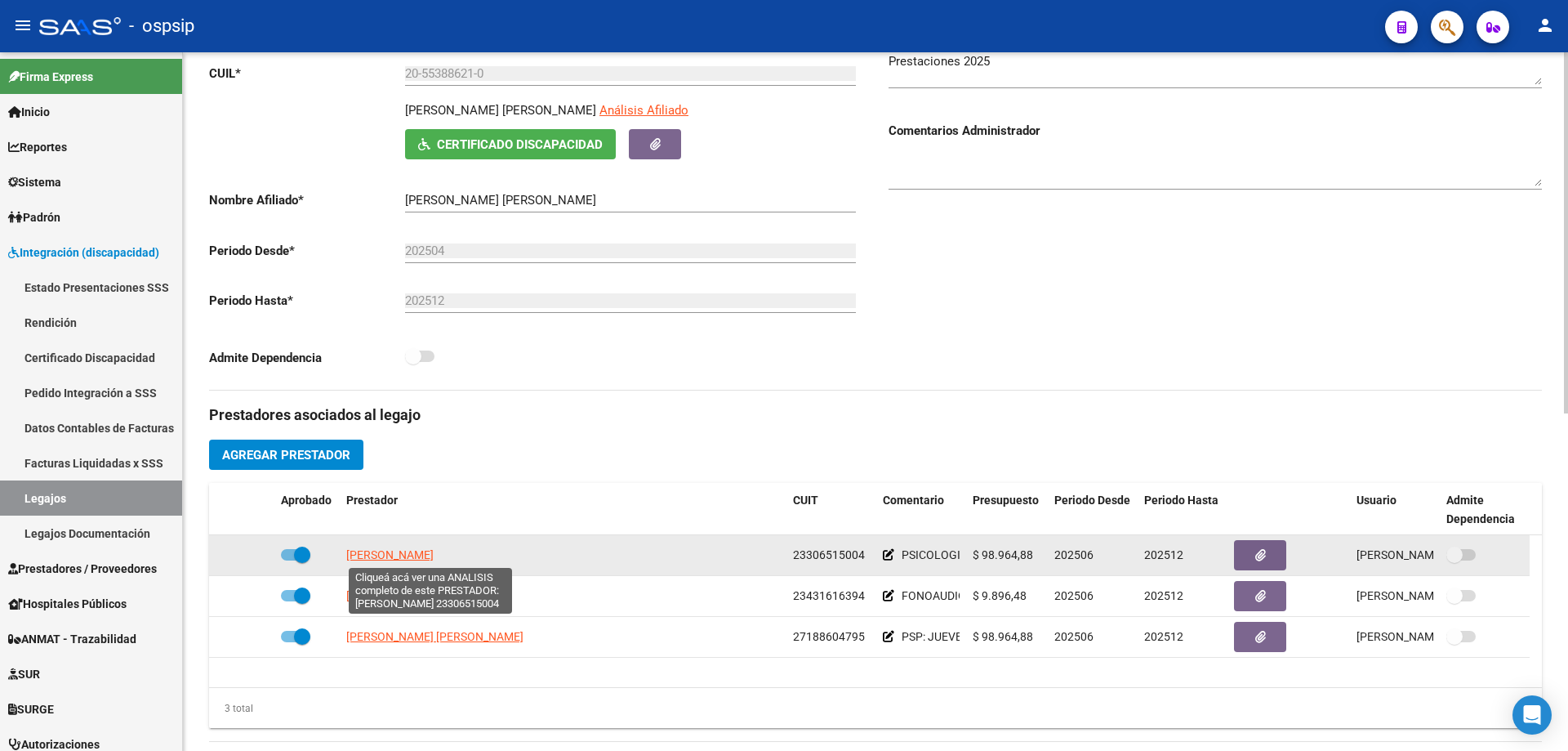
click at [433, 548] on span "[PERSON_NAME]" at bounding box center [390, 554] width 88 height 13
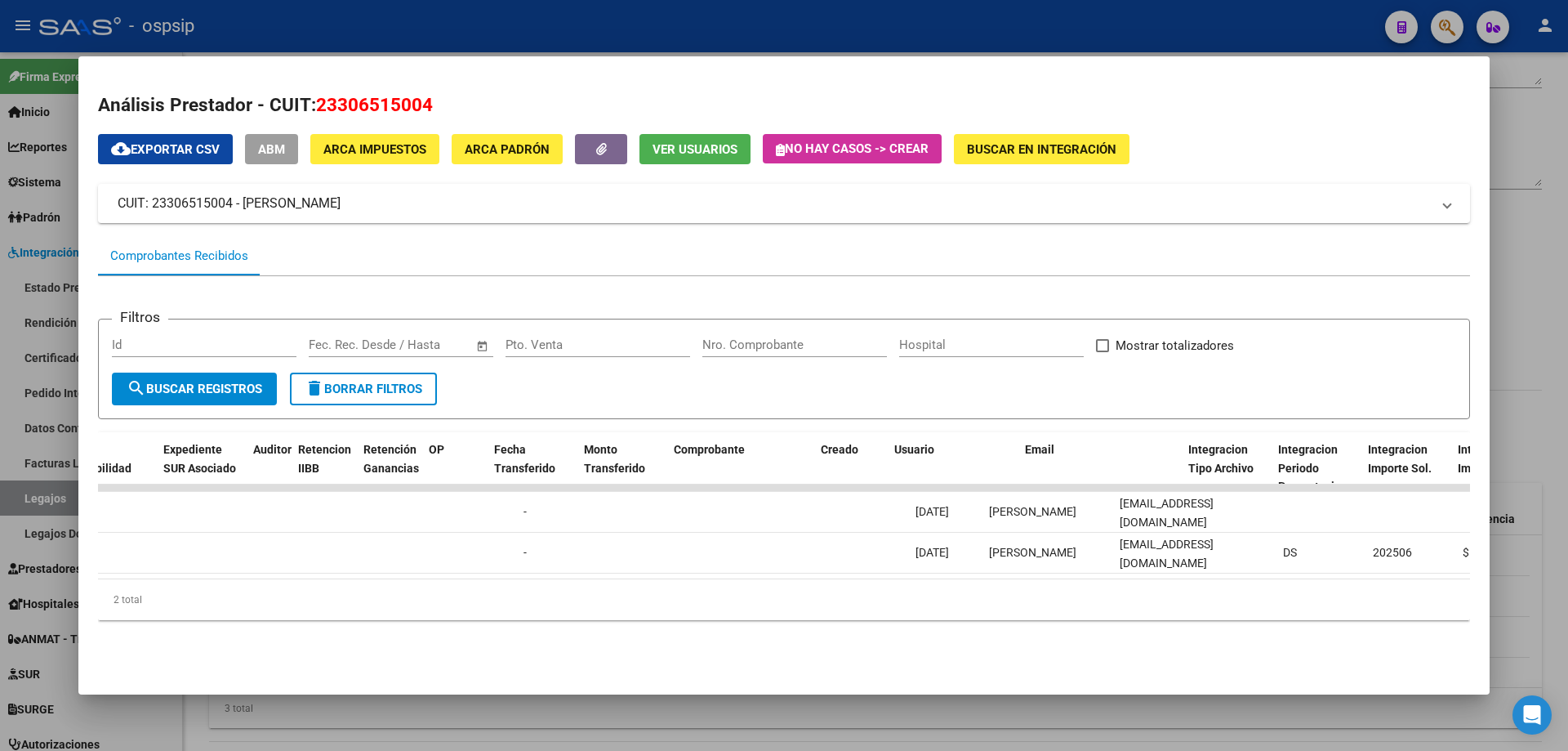
scroll to position [0, 1225]
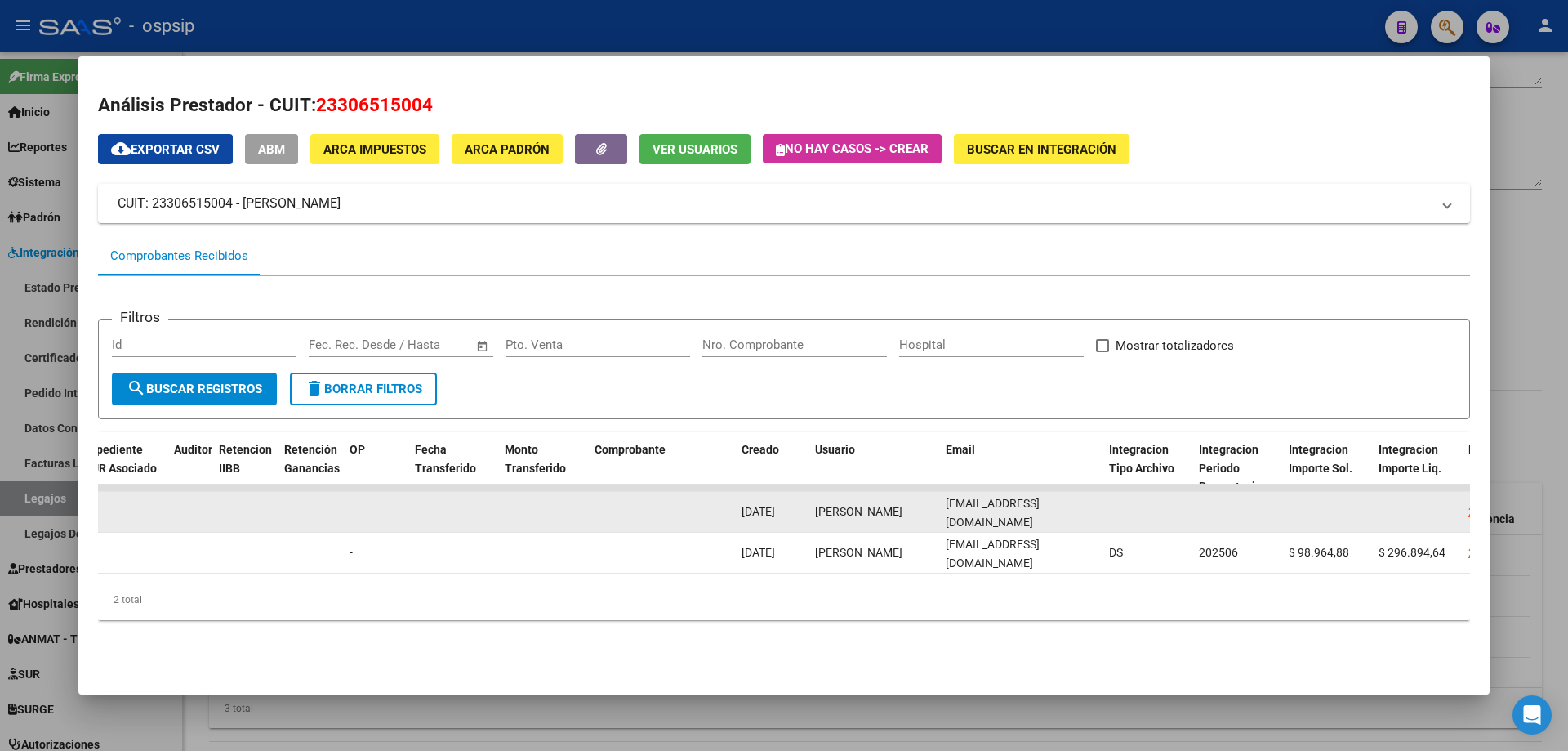
drag, startPoint x: 943, startPoint y: 508, endPoint x: 1085, endPoint y: 524, distance: 142.9
click at [1085, 524] on datatable-body-cell "[EMAIL_ADDRESS][DOMAIN_NAME]" at bounding box center [1020, 512] width 163 height 40
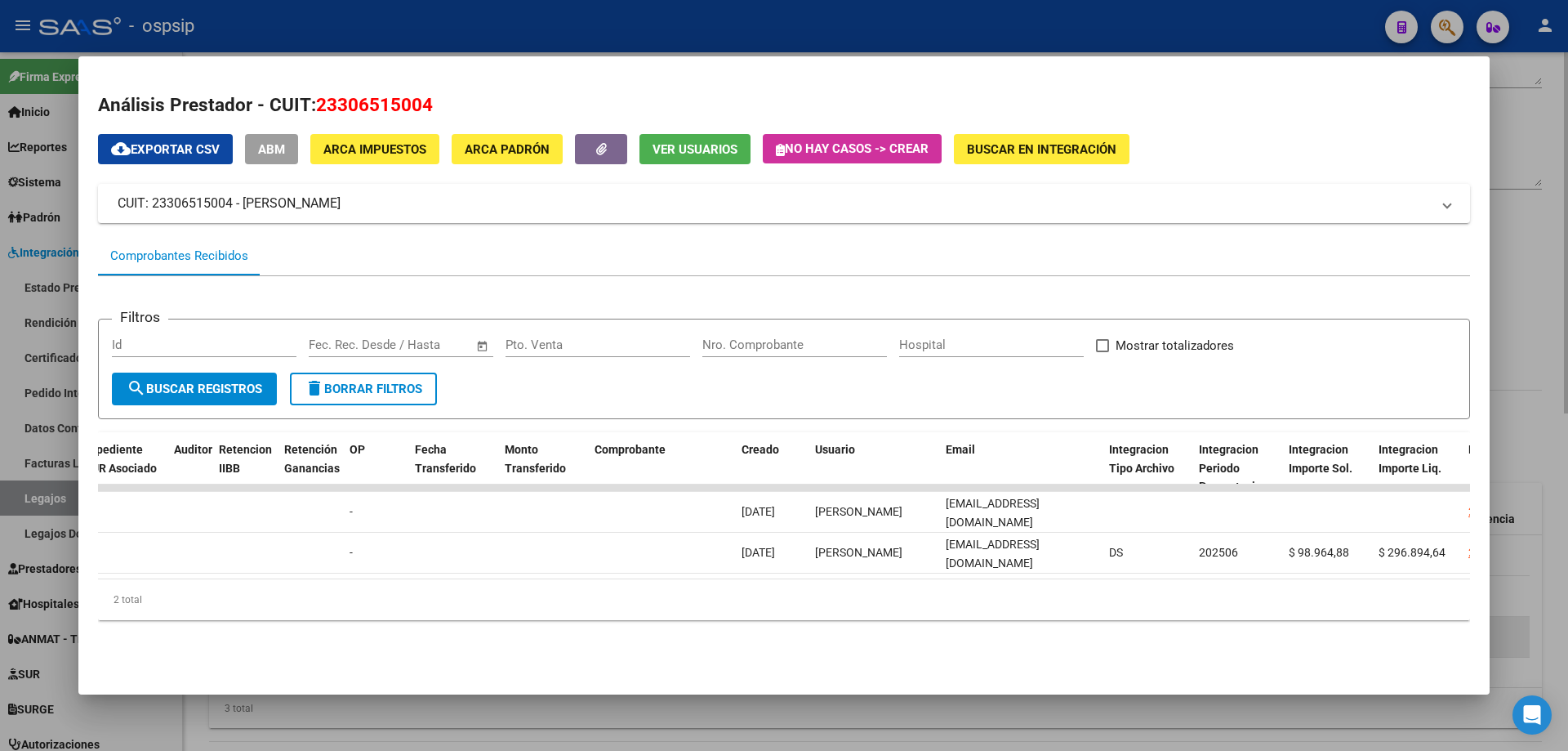
drag, startPoint x: 1549, startPoint y: 580, endPoint x: 1518, endPoint y: 652, distance: 78.4
click at [1548, 580] on div at bounding box center [784, 376] width 1568 height 751
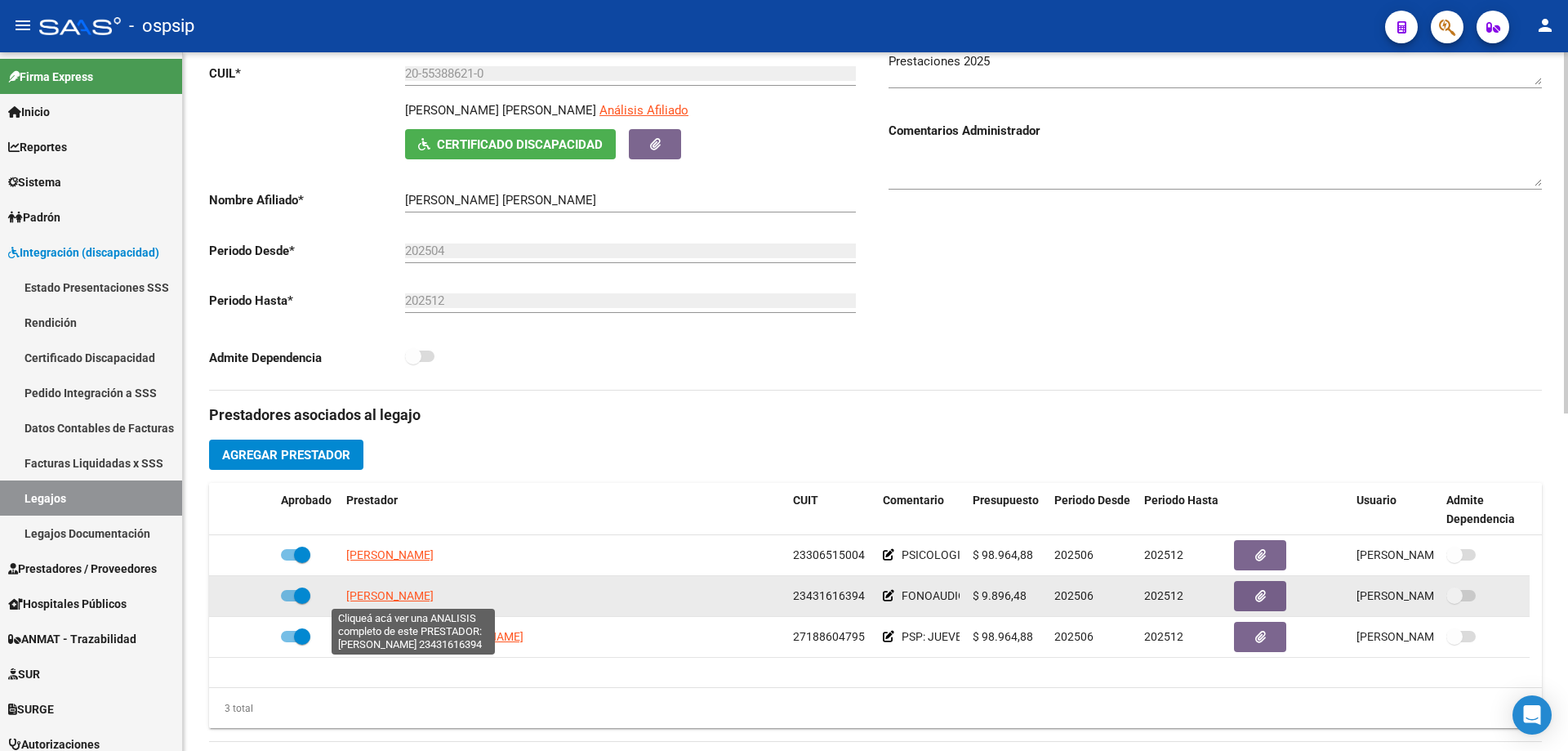
click at [433, 594] on span "[PERSON_NAME]" at bounding box center [390, 595] width 88 height 13
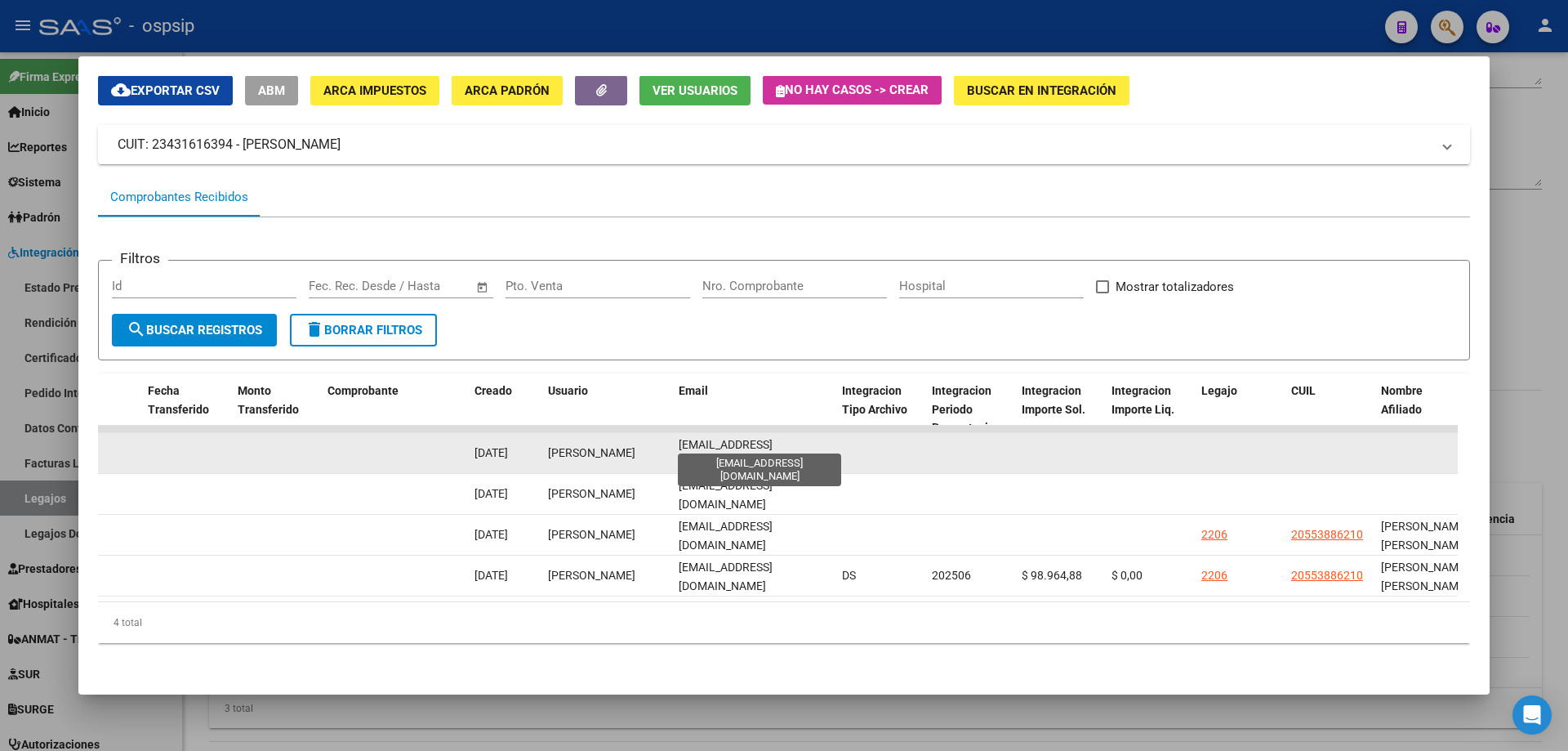
scroll to position [0, 7]
drag, startPoint x: 677, startPoint y: 438, endPoint x: 859, endPoint y: 451, distance: 182.5
click at [859, 451] on div "89612 Prestaciones Propias Factura C: 1 - 80 $ 98.964,88 [DATE] [DATE] [DATE] -…" at bounding box center [370, 454] width 3528 height 41
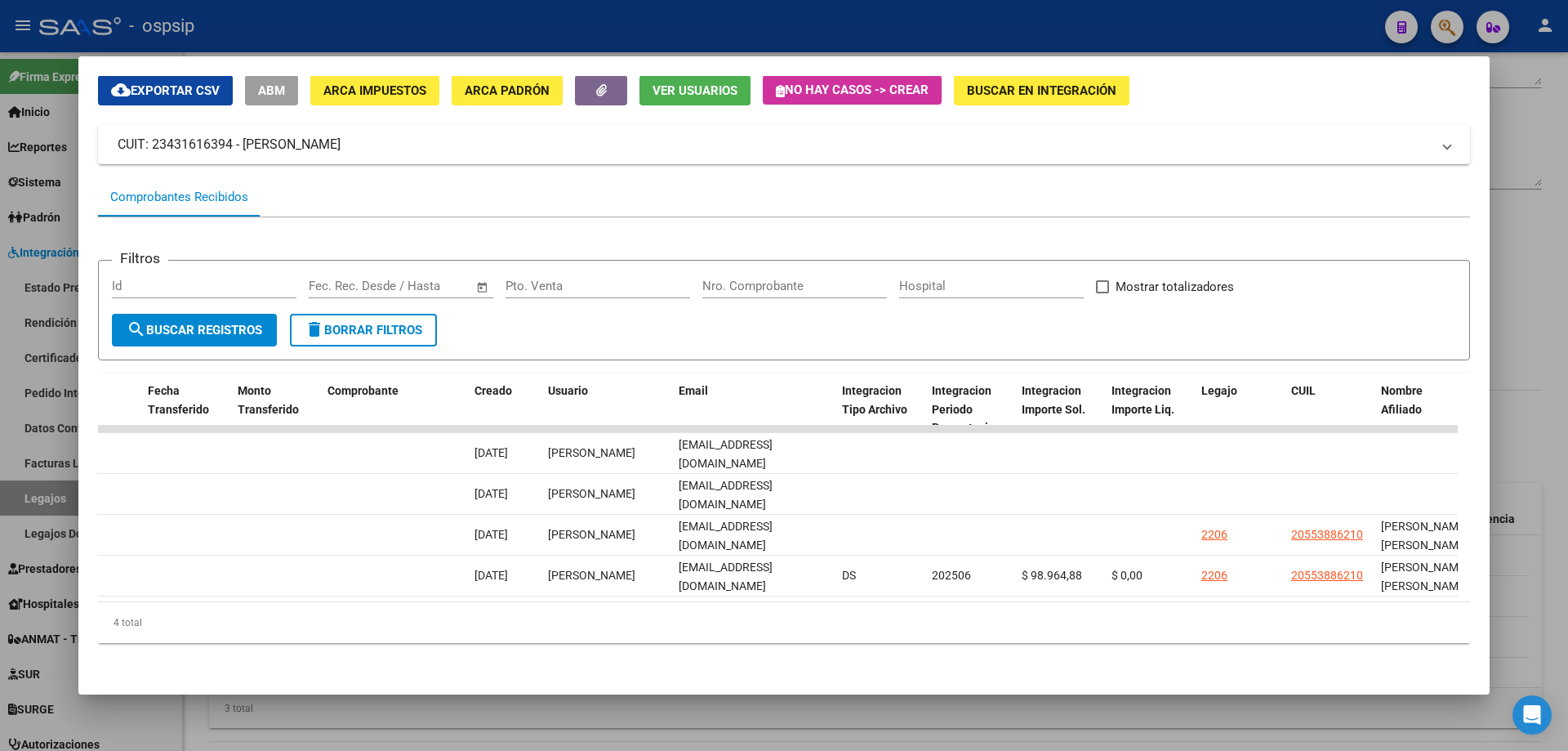
click at [1516, 314] on div at bounding box center [784, 376] width 1568 height 751
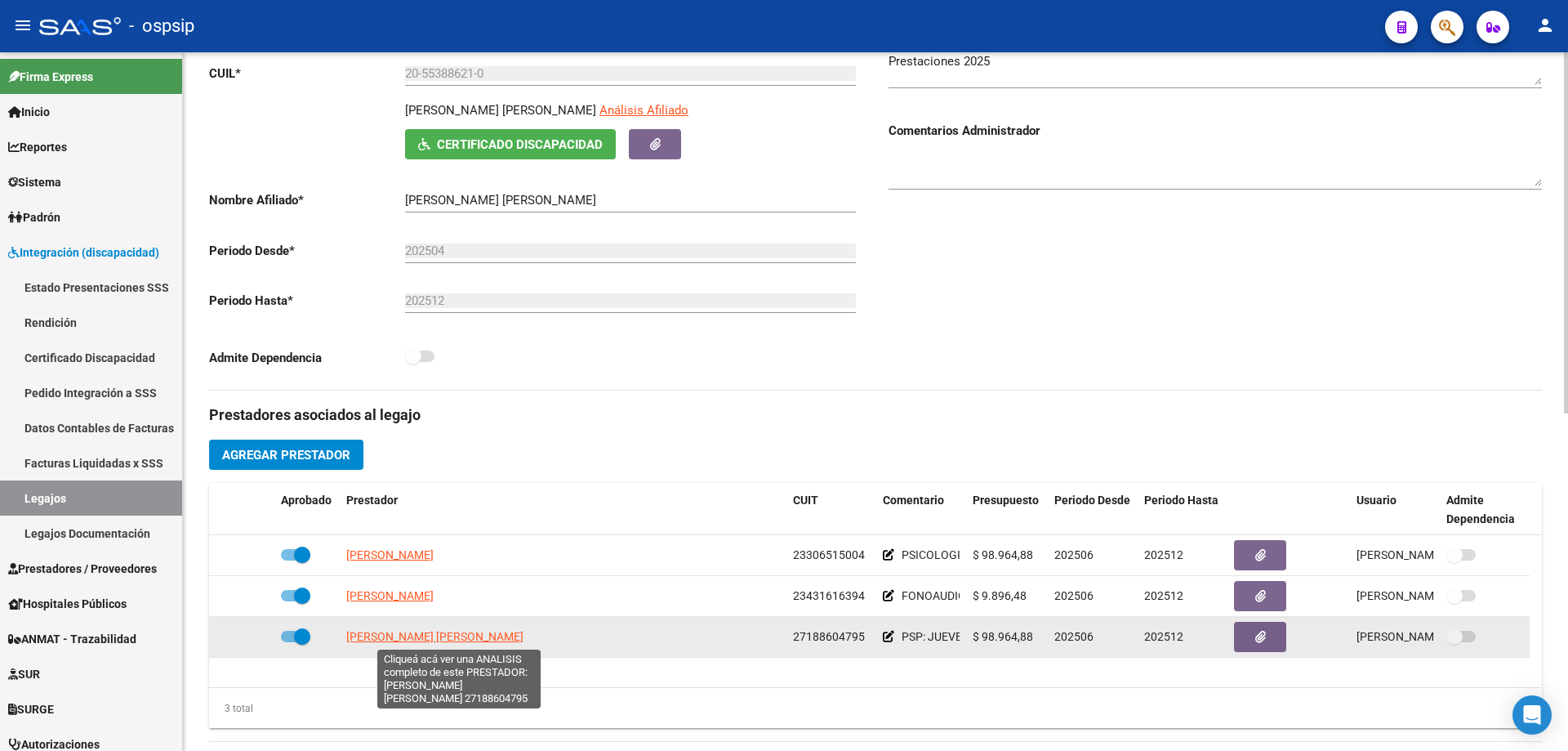
click at [415, 632] on span "[PERSON_NAME] [PERSON_NAME]" at bounding box center [435, 636] width 177 height 13
type textarea "27188604795"
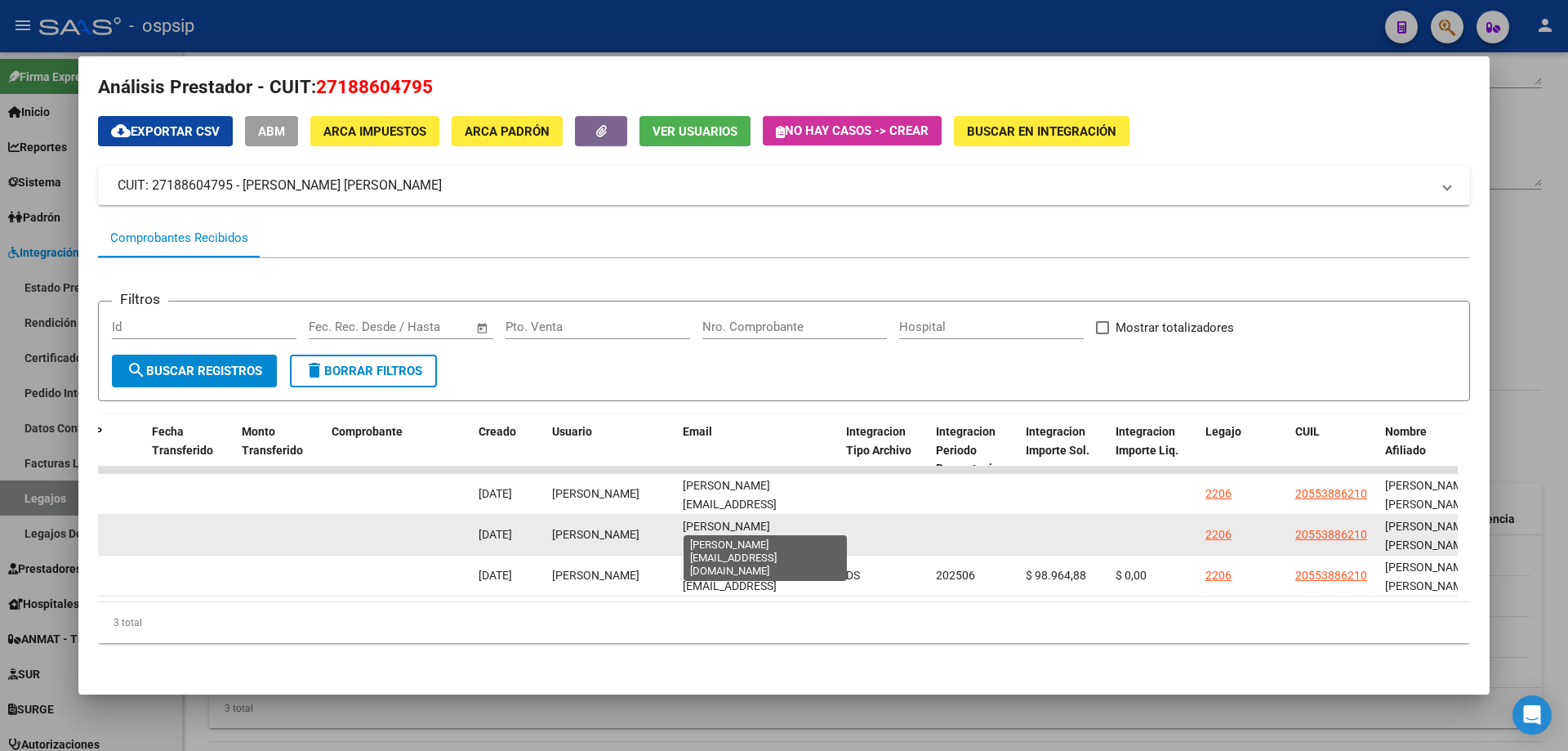
scroll to position [0, 15]
drag, startPoint x: 682, startPoint y: 524, endPoint x: 897, endPoint y: 530, distance: 215.1
click at [897, 530] on div "88042 Integración - Discapacidad Factura C: 1 - 408 $ 98.964,88 [DATE] [DATE] -…" at bounding box center [374, 535] width 3528 height 41
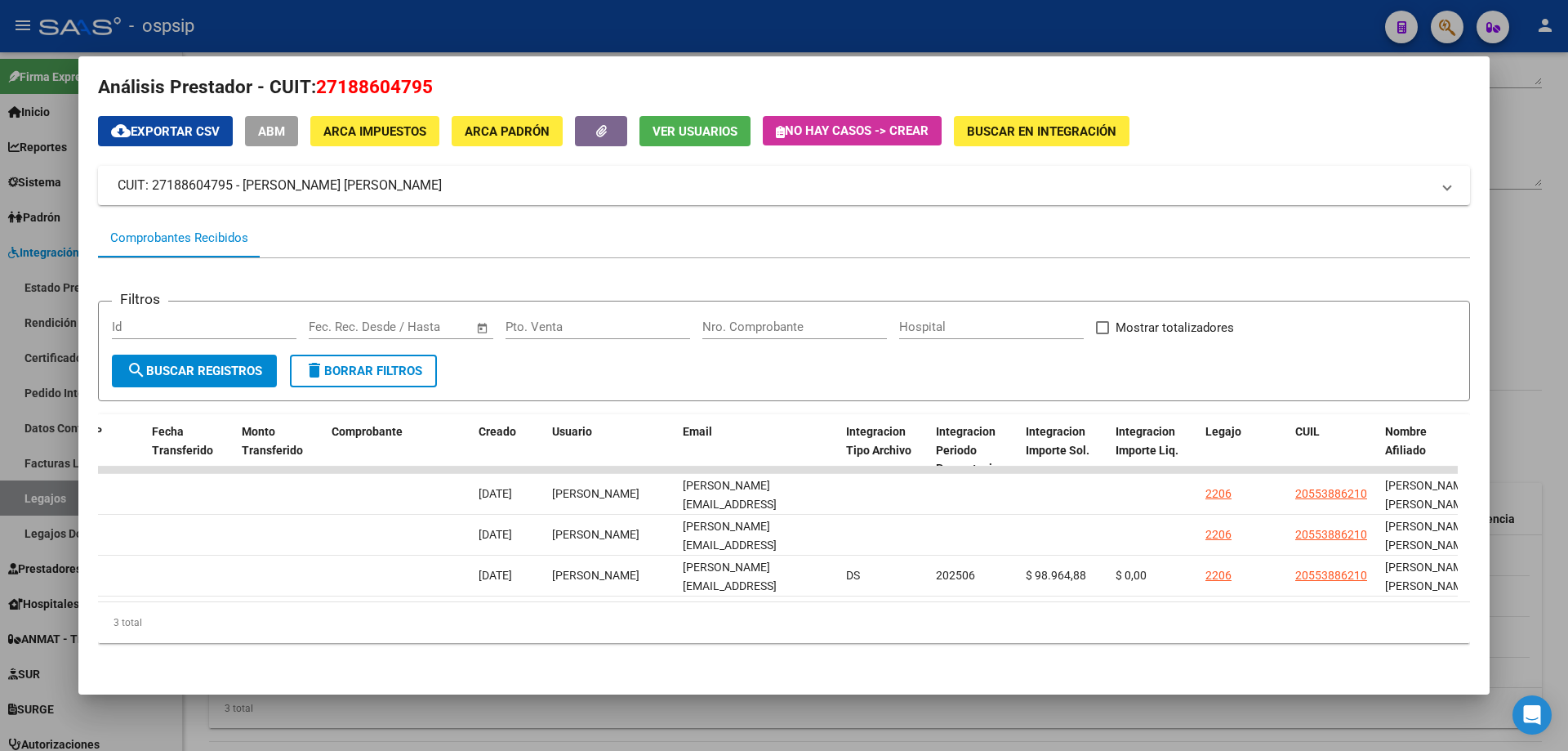
click at [1528, 327] on div at bounding box center [784, 376] width 1568 height 751
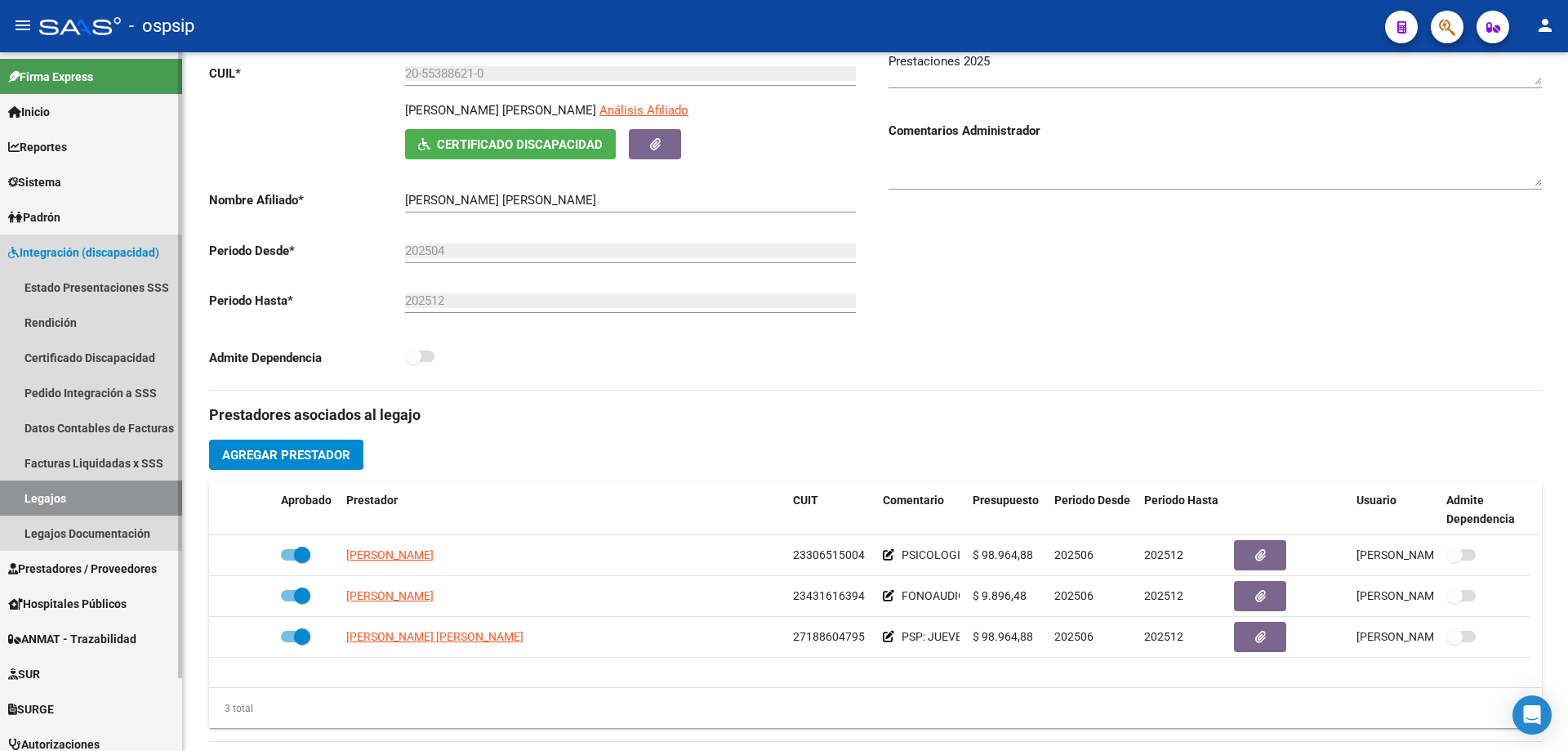
click at [52, 493] on link "Legajos" at bounding box center [90, 498] width 182 height 35
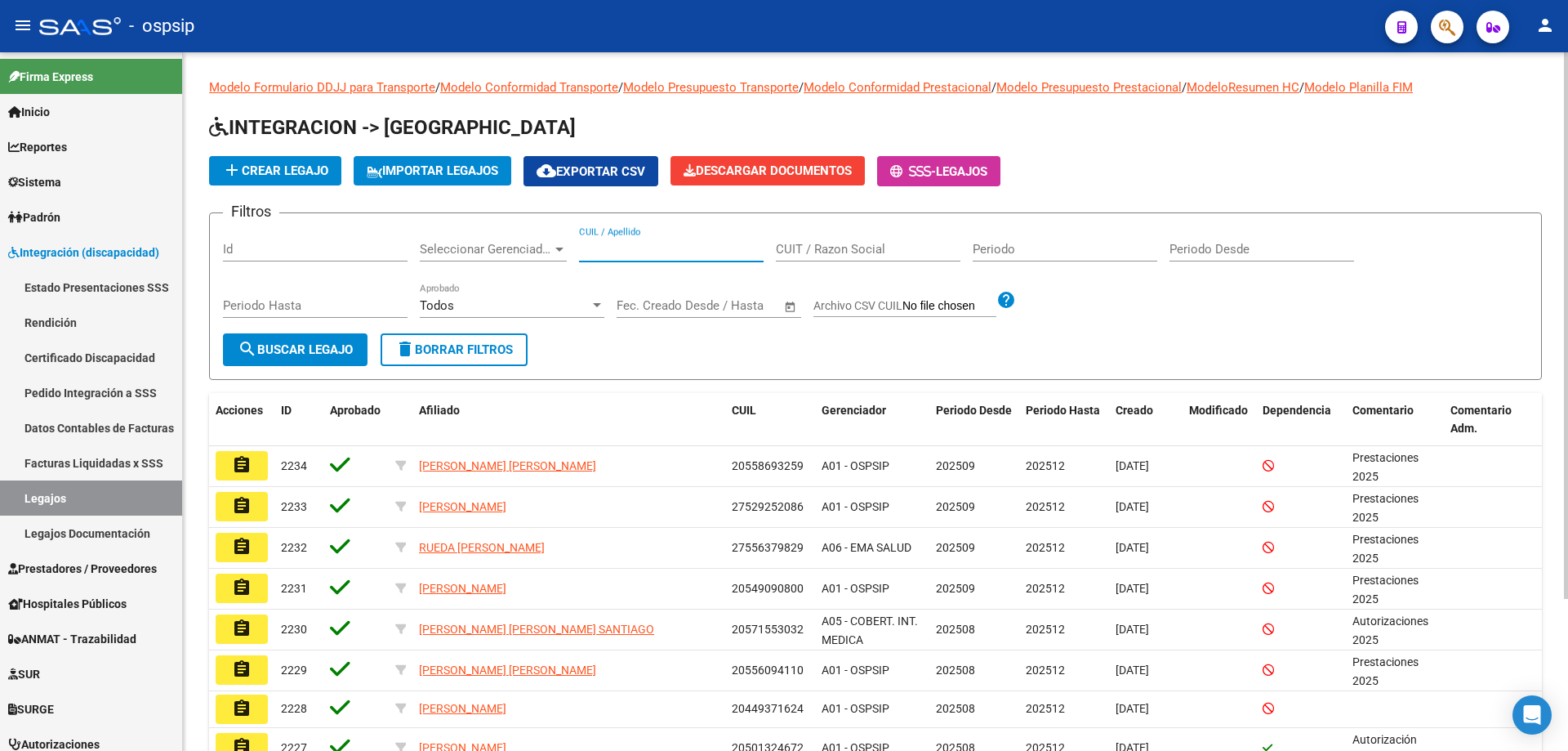
paste input "20443517538"
type input "20443517538"
click at [315, 344] on span "search Buscar Legajo" at bounding box center [295, 349] width 116 height 15
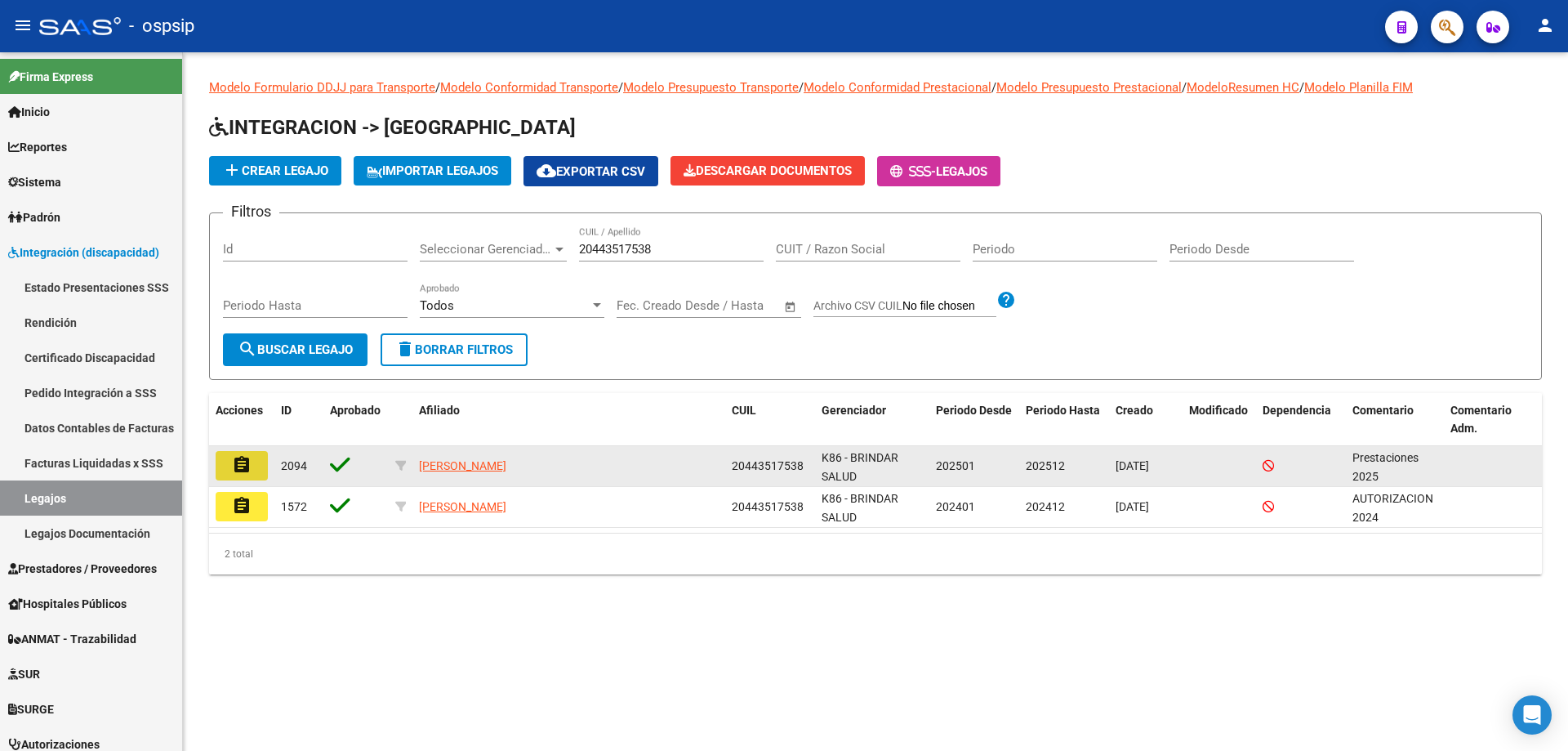
click at [239, 466] on mat-icon "assignment" at bounding box center [241, 464] width 20 height 20
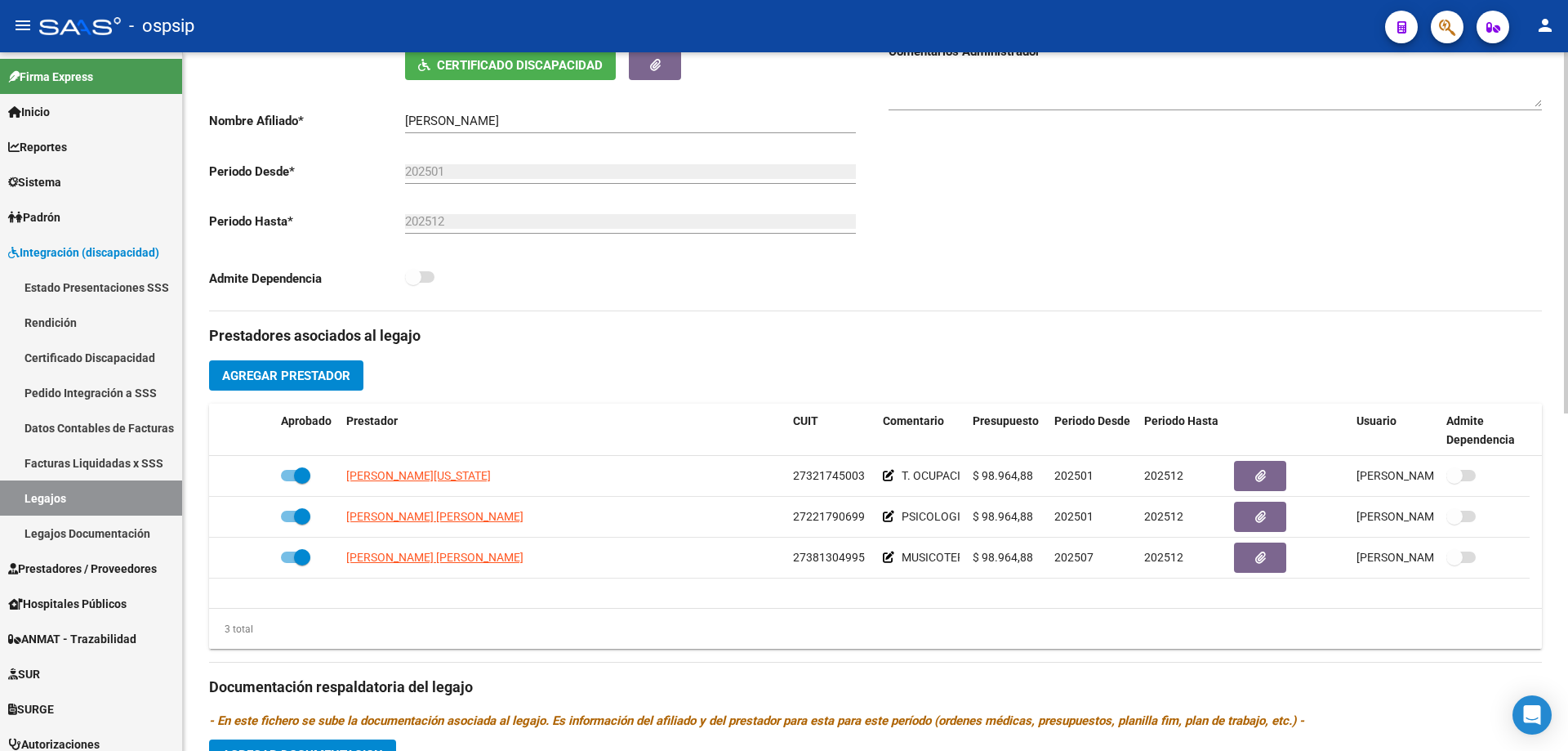
scroll to position [327, 0]
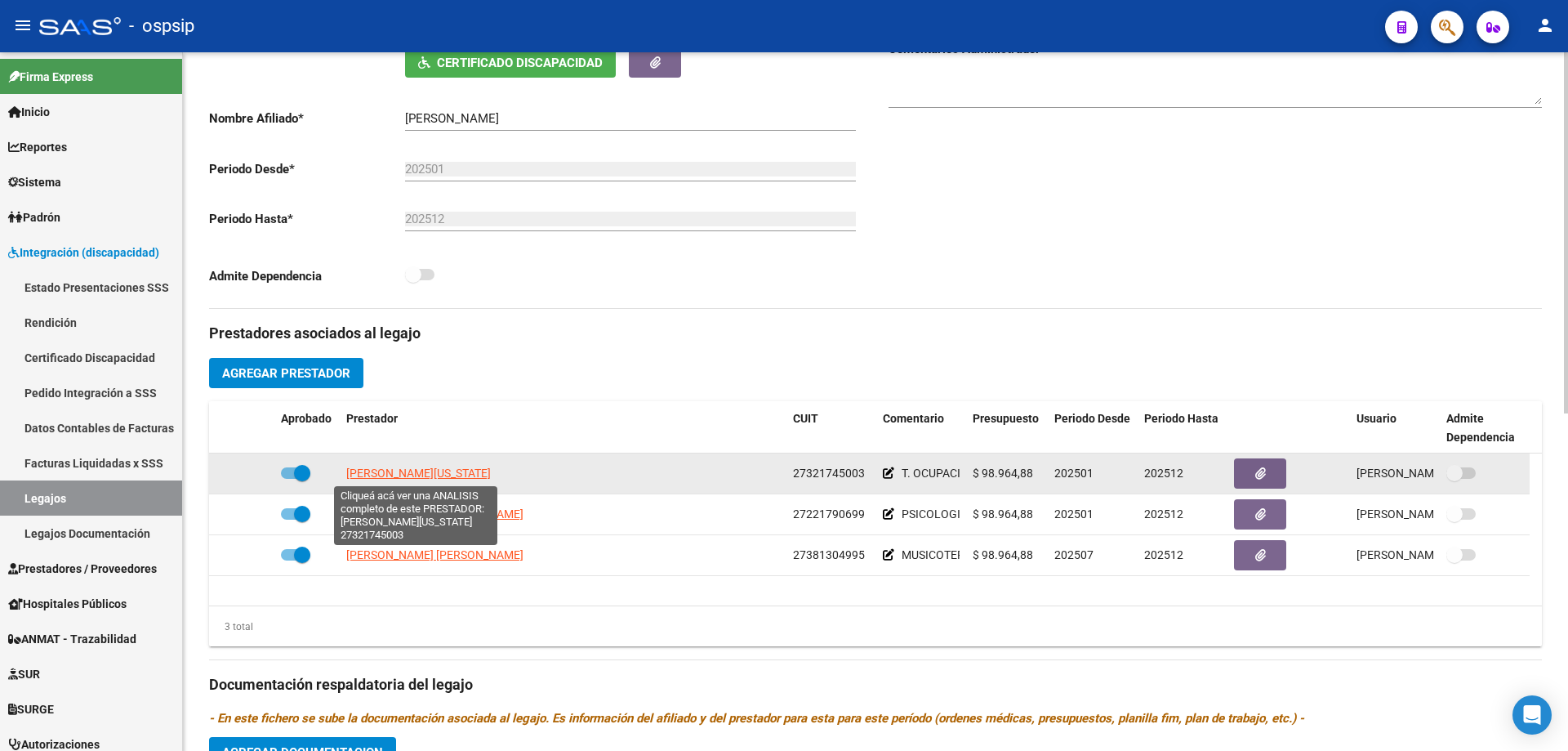
click at [444, 469] on span "[PERSON_NAME][US_STATE]" at bounding box center [418, 472] width 144 height 13
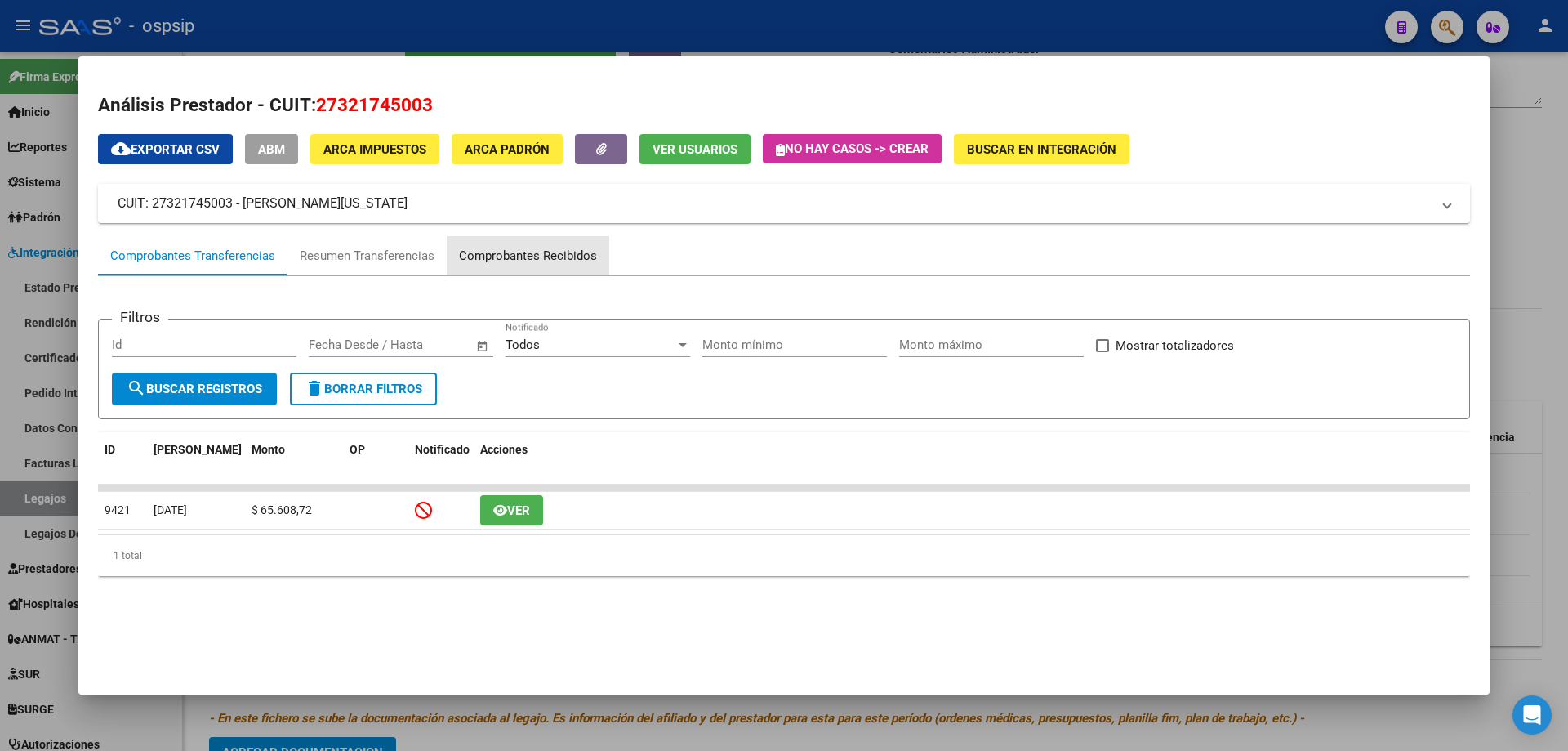
drag, startPoint x: 518, startPoint y: 241, endPoint x: 552, endPoint y: 263, distance: 40.5
click at [518, 242] on div "Comprobantes Recibidos" at bounding box center [527, 255] width 162 height 39
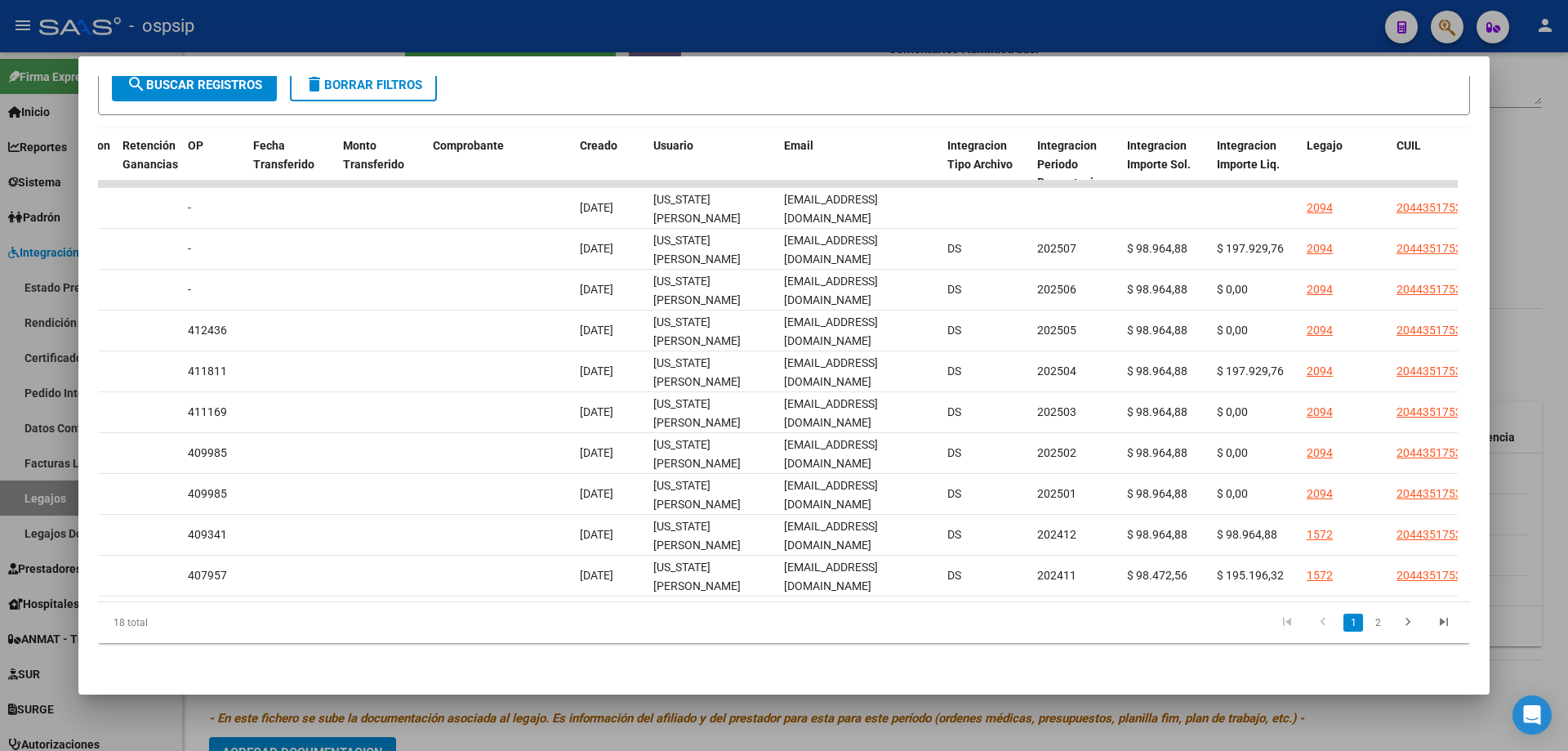
scroll to position [0, 1408]
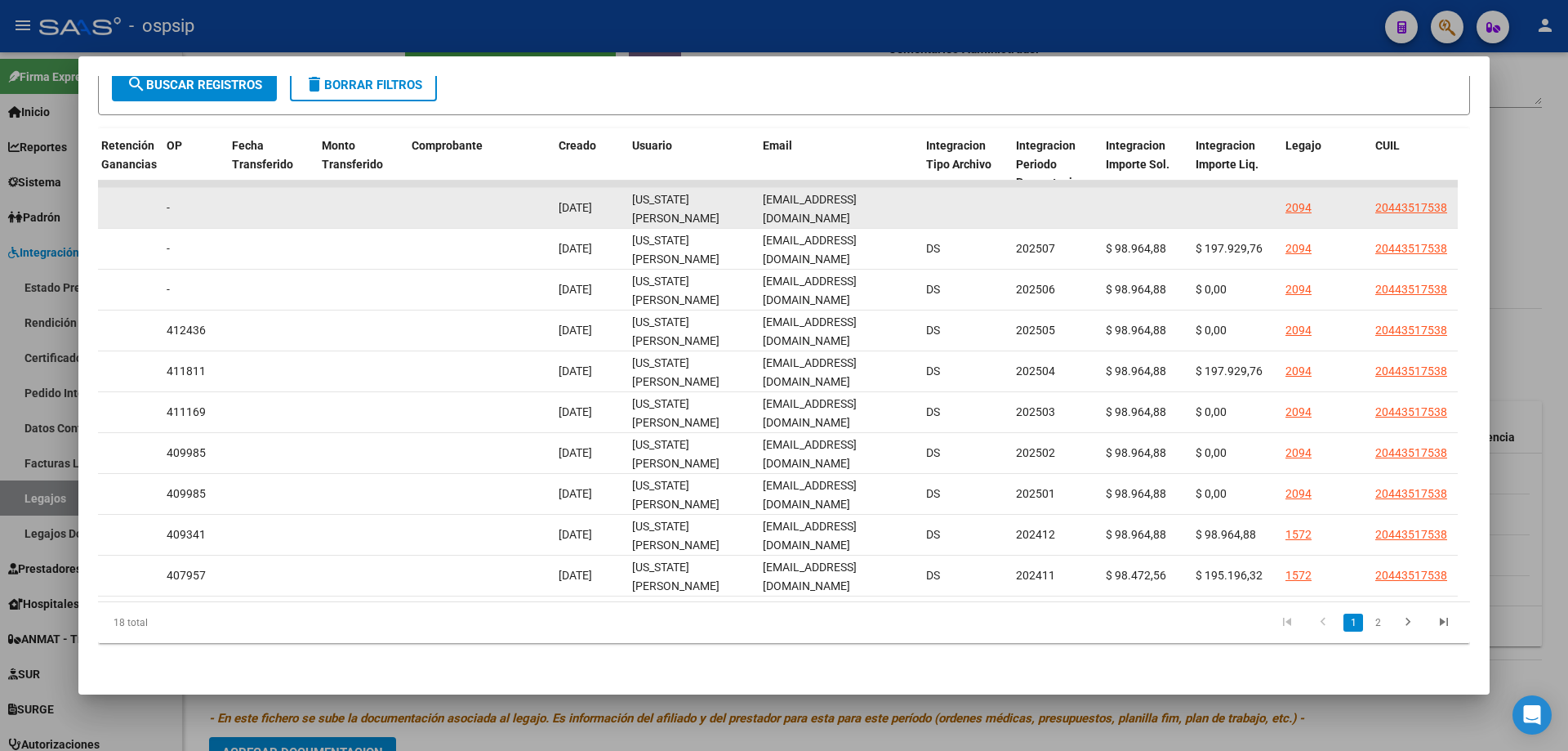
drag, startPoint x: 757, startPoint y: 190, endPoint x: 911, endPoint y: 203, distance: 154.5
click at [911, 203] on datatable-body-cell "[EMAIL_ADDRESS][DOMAIN_NAME]" at bounding box center [838, 208] width 163 height 40
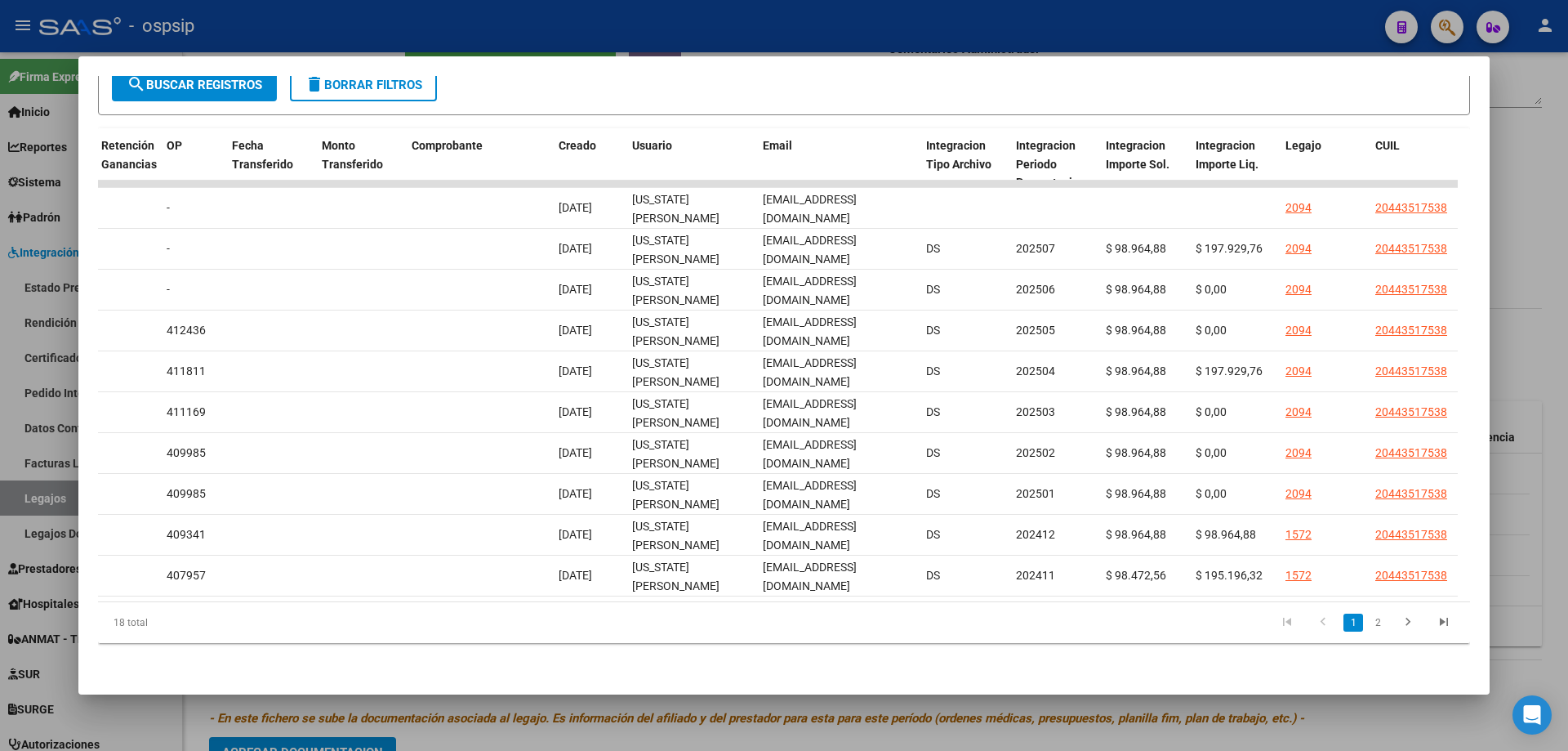
drag, startPoint x: 1541, startPoint y: 194, endPoint x: 1503, endPoint y: 250, distance: 67.7
click at [1541, 196] on div at bounding box center [784, 376] width 1568 height 751
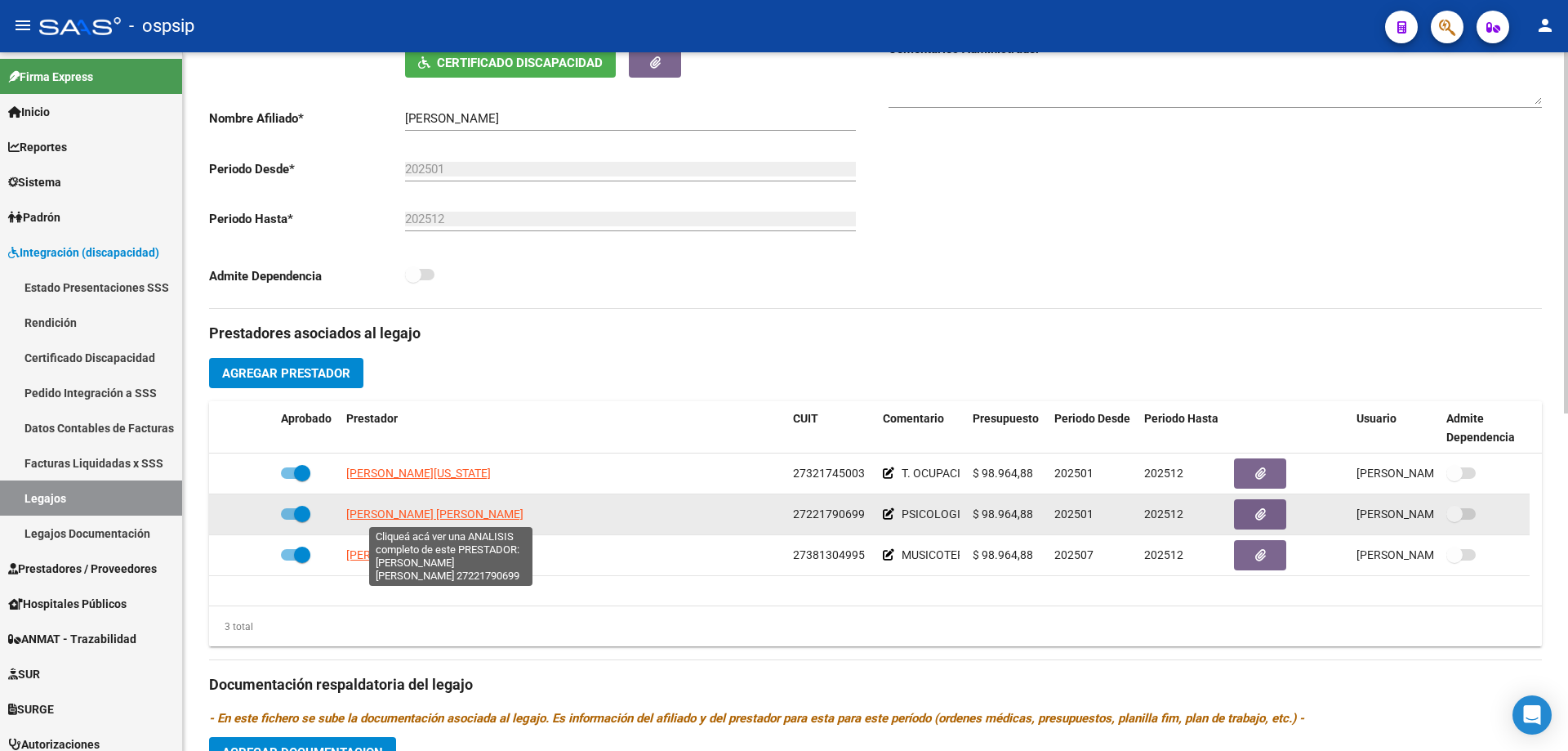
click at [480, 516] on span "[PERSON_NAME] [PERSON_NAME]" at bounding box center [435, 513] width 177 height 13
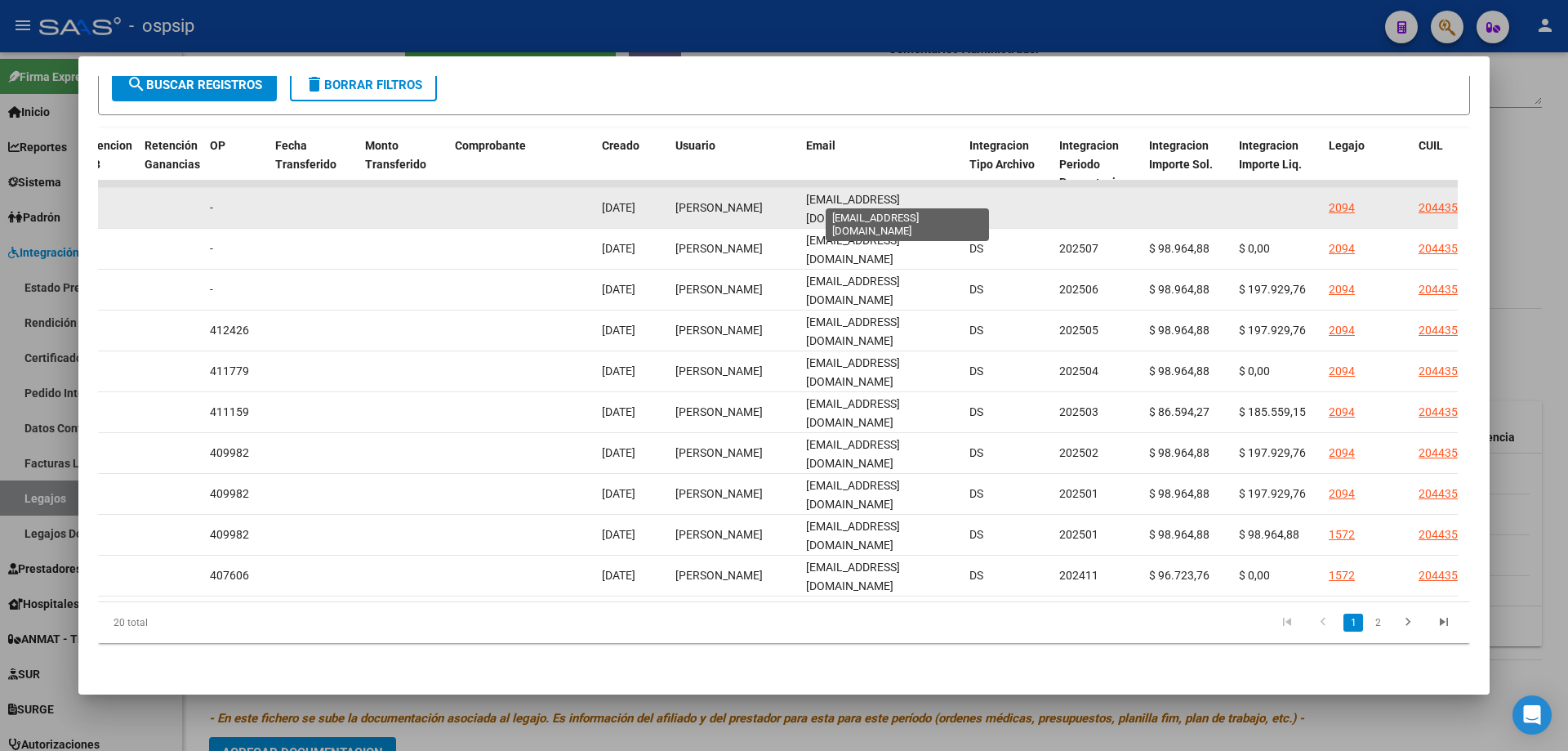
scroll to position [0, 51]
drag, startPoint x: 800, startPoint y: 191, endPoint x: 962, endPoint y: 195, distance: 162.0
click at [962, 195] on datatable-body-cell "[EMAIL_ADDRESS][DOMAIN_NAME]" at bounding box center [880, 208] width 163 height 40
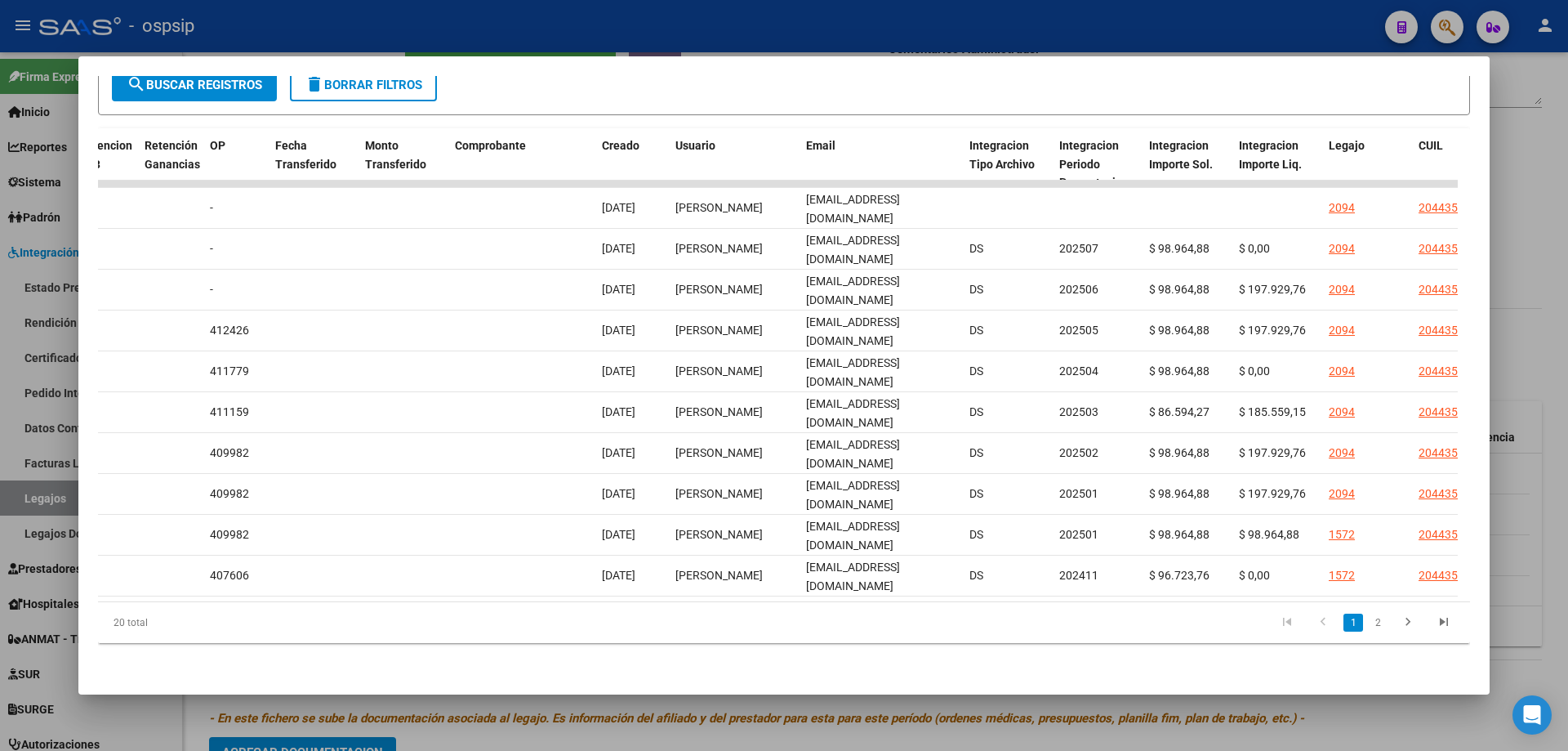
drag, startPoint x: 1555, startPoint y: 234, endPoint x: 1524, endPoint y: 245, distance: 32.9
click at [1554, 234] on div at bounding box center [784, 376] width 1568 height 751
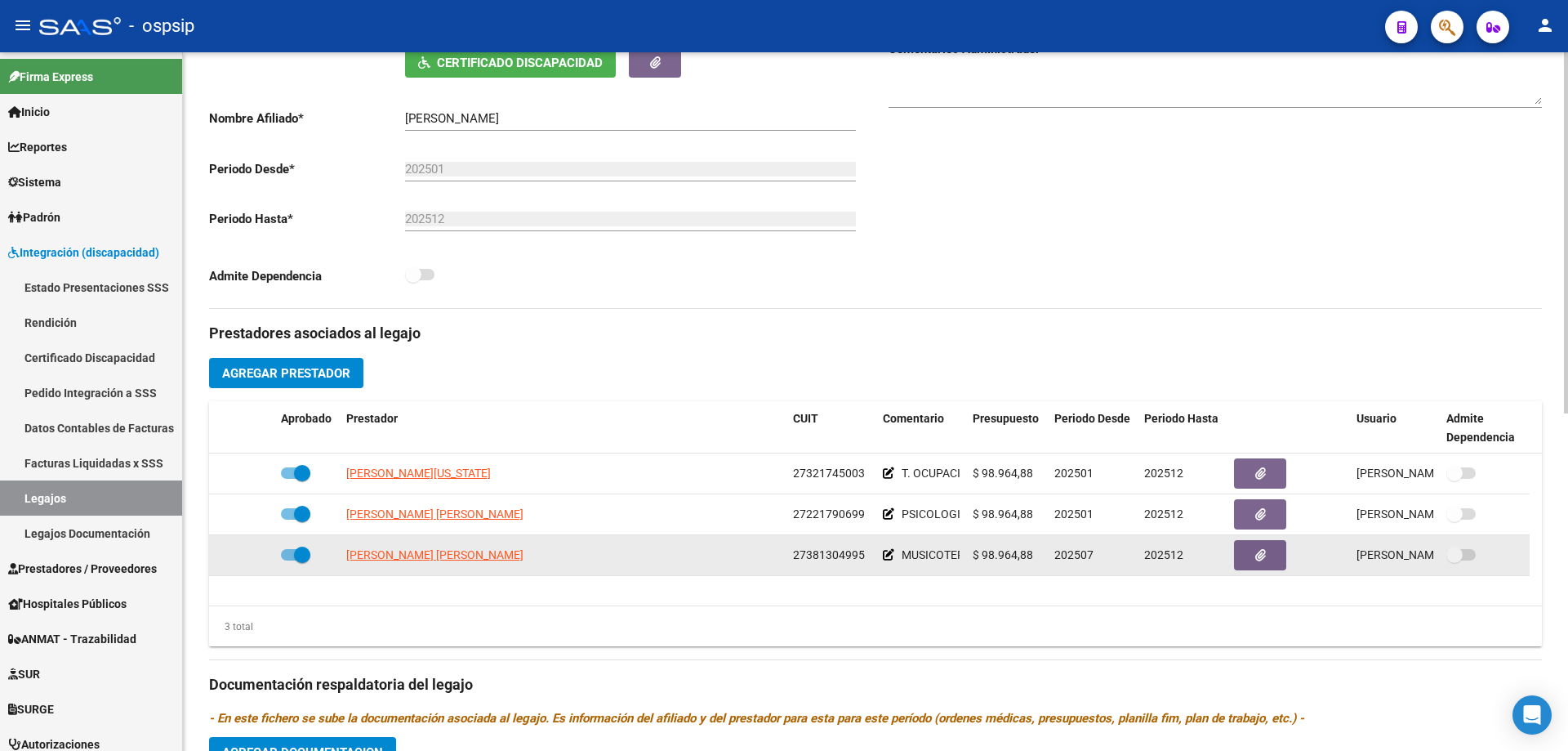
click at [472, 564] on app-link-go-to "[PERSON_NAME] [PERSON_NAME]" at bounding box center [435, 555] width 177 height 19
click at [484, 543] on datatable-body-cell "[PERSON_NAME] [PERSON_NAME]" at bounding box center [563, 554] width 446 height 40
click at [485, 546] on datatable-body-cell "[PERSON_NAME] [PERSON_NAME]" at bounding box center [563, 554] width 446 height 40
click at [485, 546] on app-link-go-to "[PERSON_NAME] [PERSON_NAME]" at bounding box center [435, 555] width 177 height 19
click at [485, 551] on span "[PERSON_NAME] [PERSON_NAME]" at bounding box center [435, 554] width 177 height 13
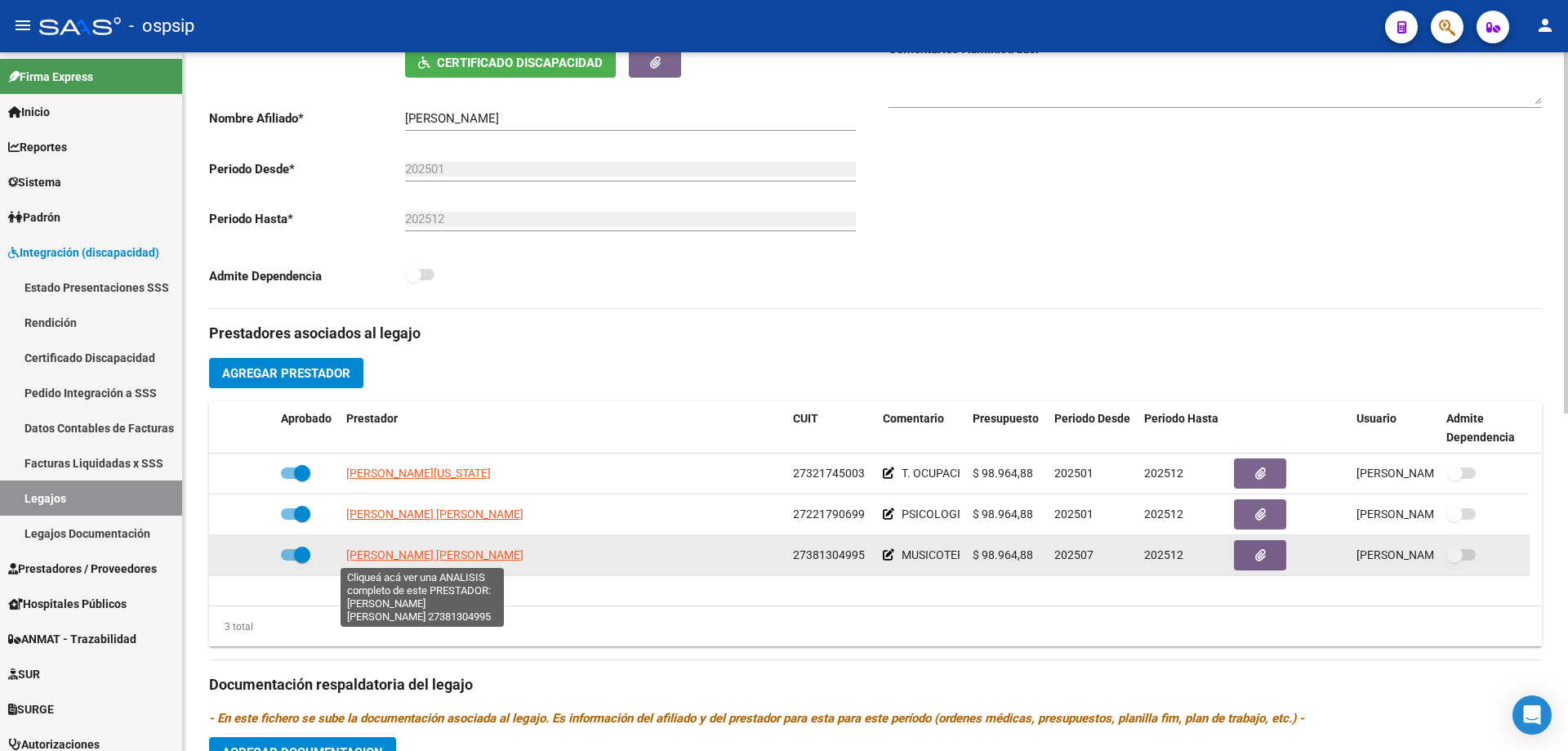
type textarea "27381304995"
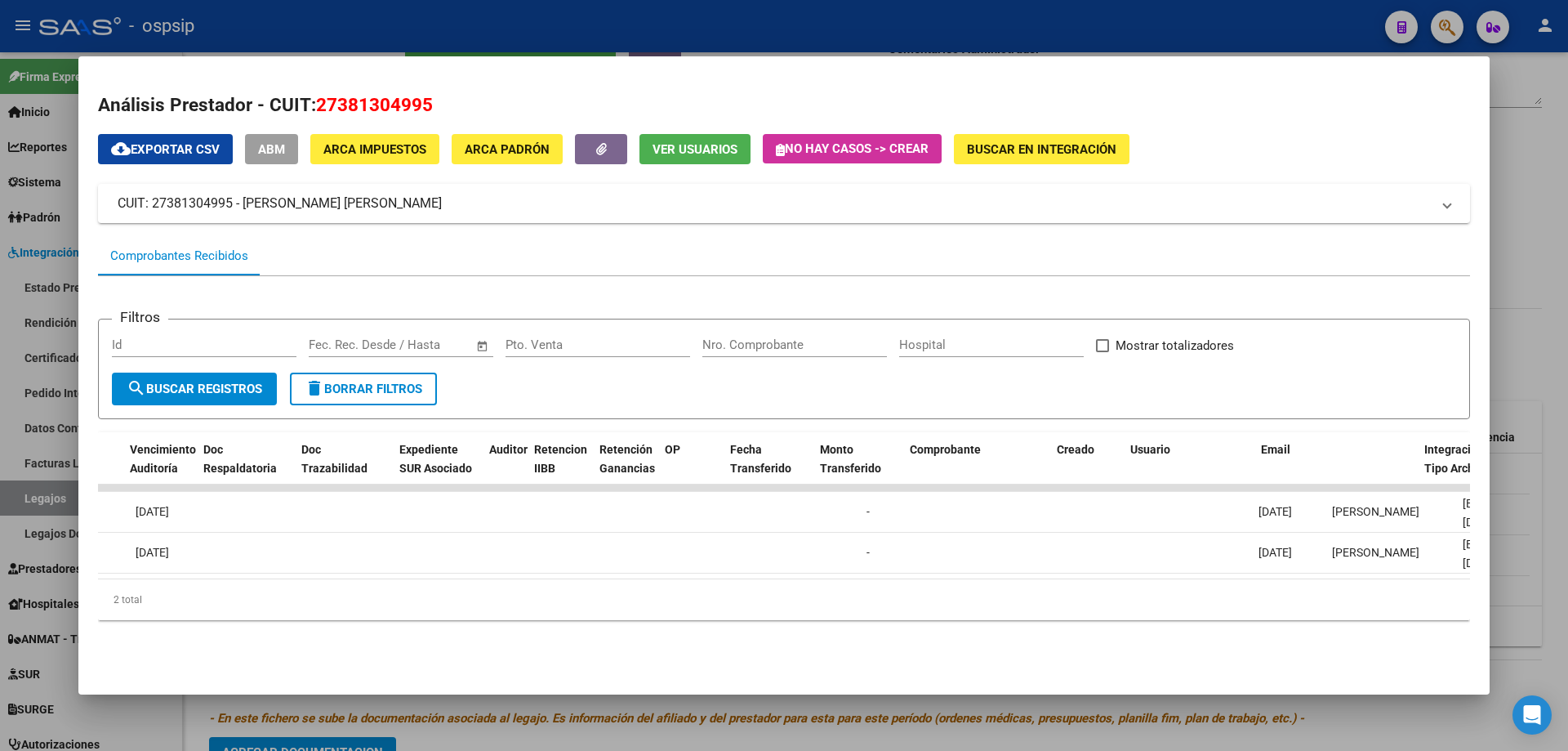
scroll to position [0, 1238]
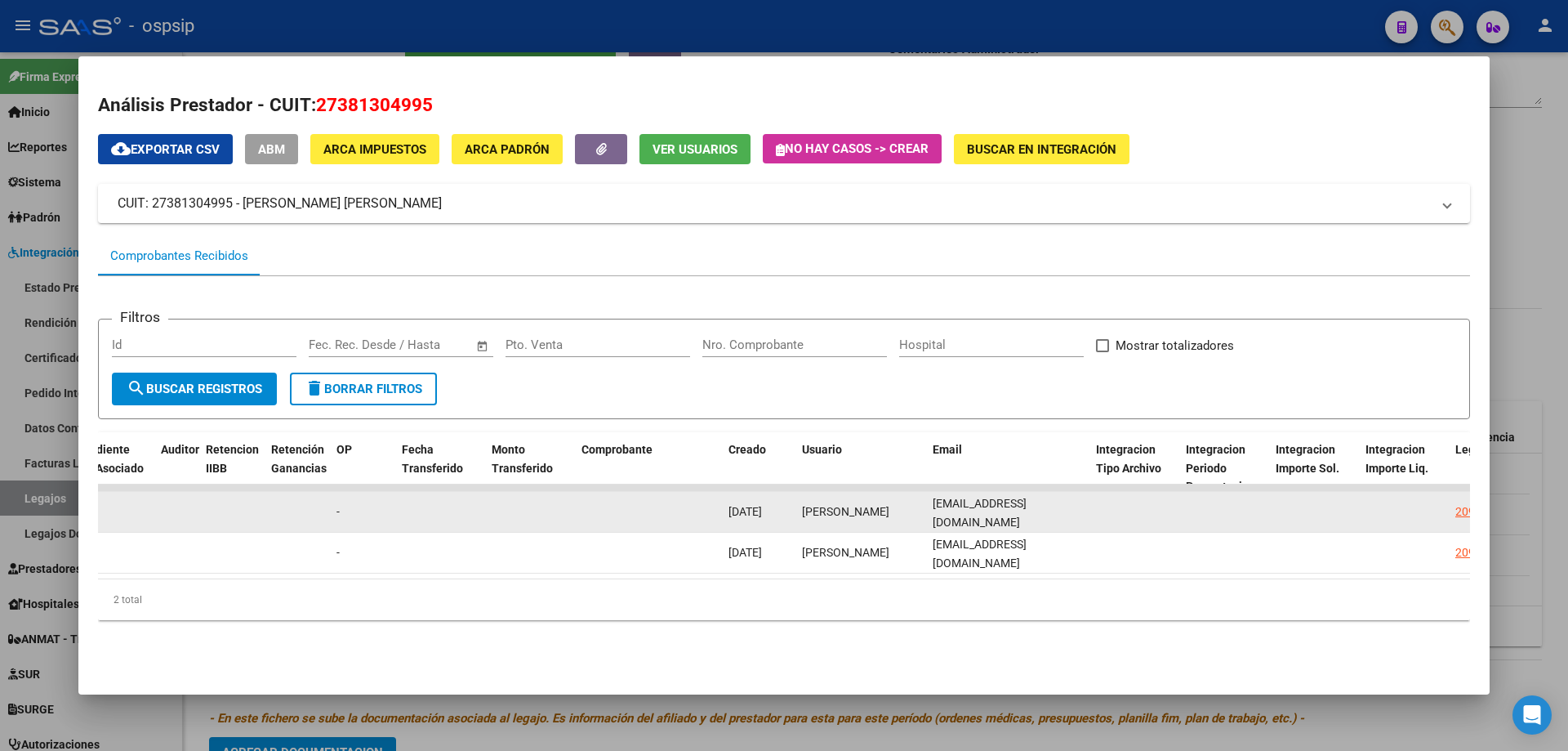
drag, startPoint x: 928, startPoint y: 512, endPoint x: 1092, endPoint y: 526, distance: 164.6
click at [1092, 526] on div "89192 Integración - Discapacidad Factura C: 1 - 547 $ 98.964,88 [DATE] [DATE] -…" at bounding box center [623, 512] width 3528 height 41
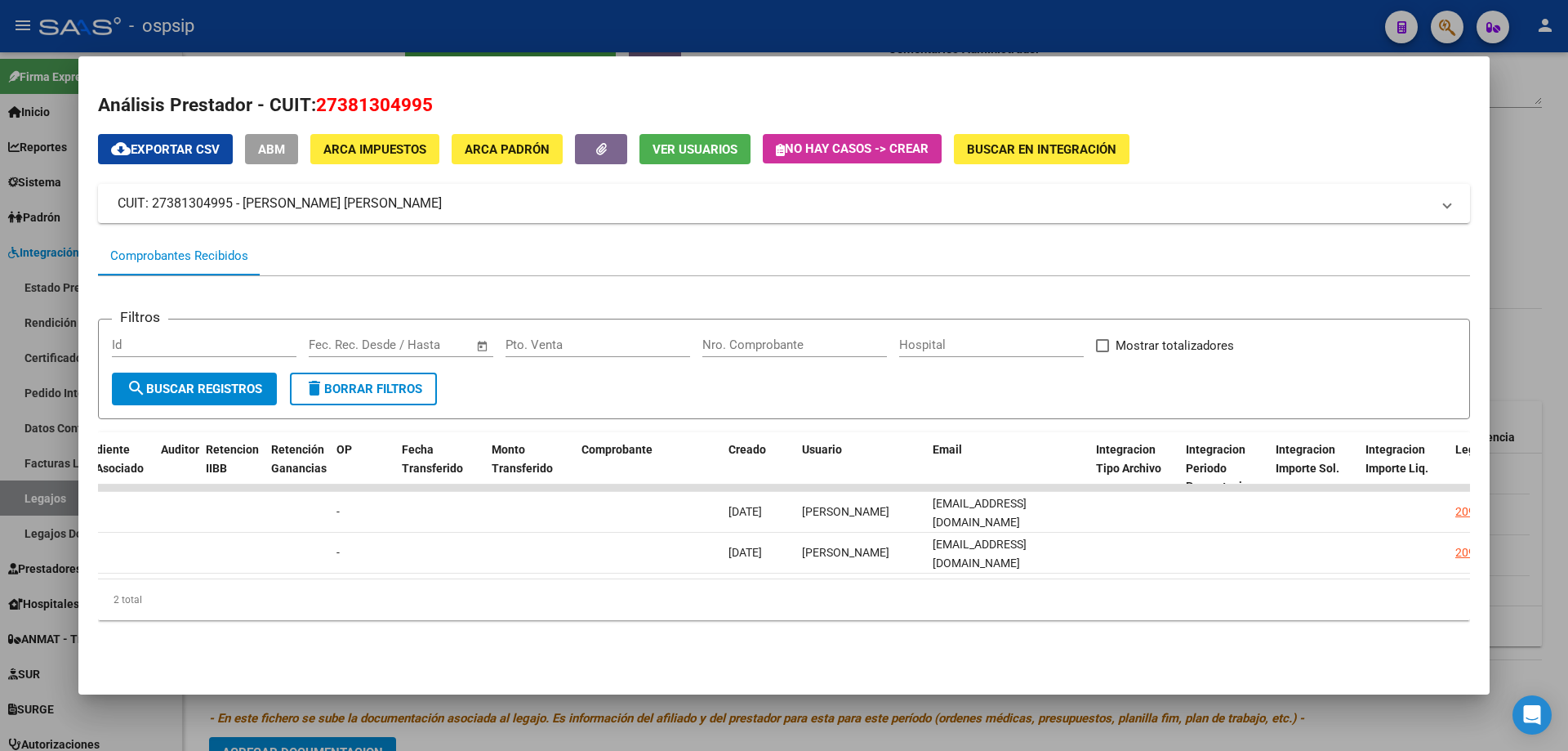
click at [1542, 365] on div at bounding box center [784, 376] width 1568 height 751
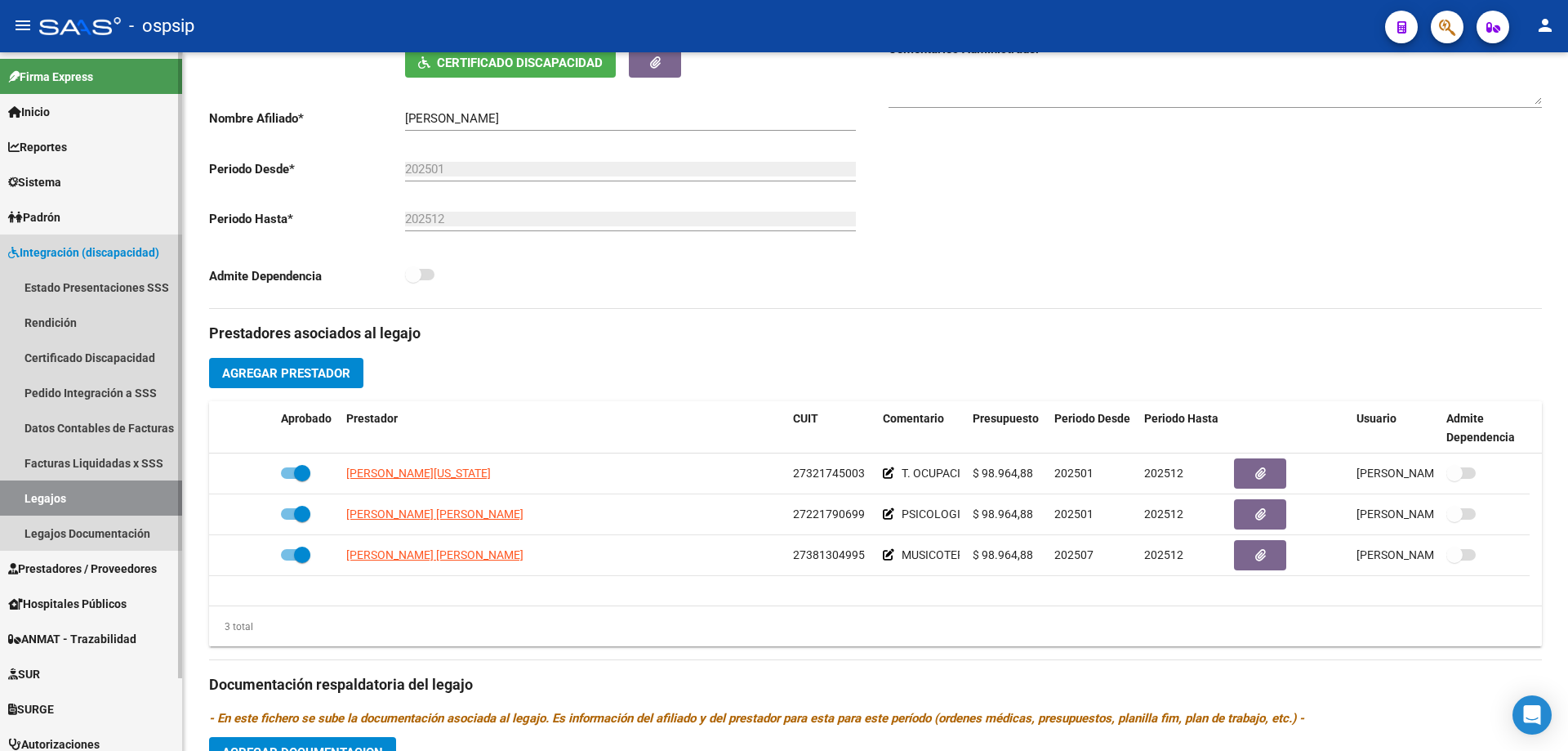
click at [43, 498] on link "Legajos" at bounding box center [90, 498] width 182 height 35
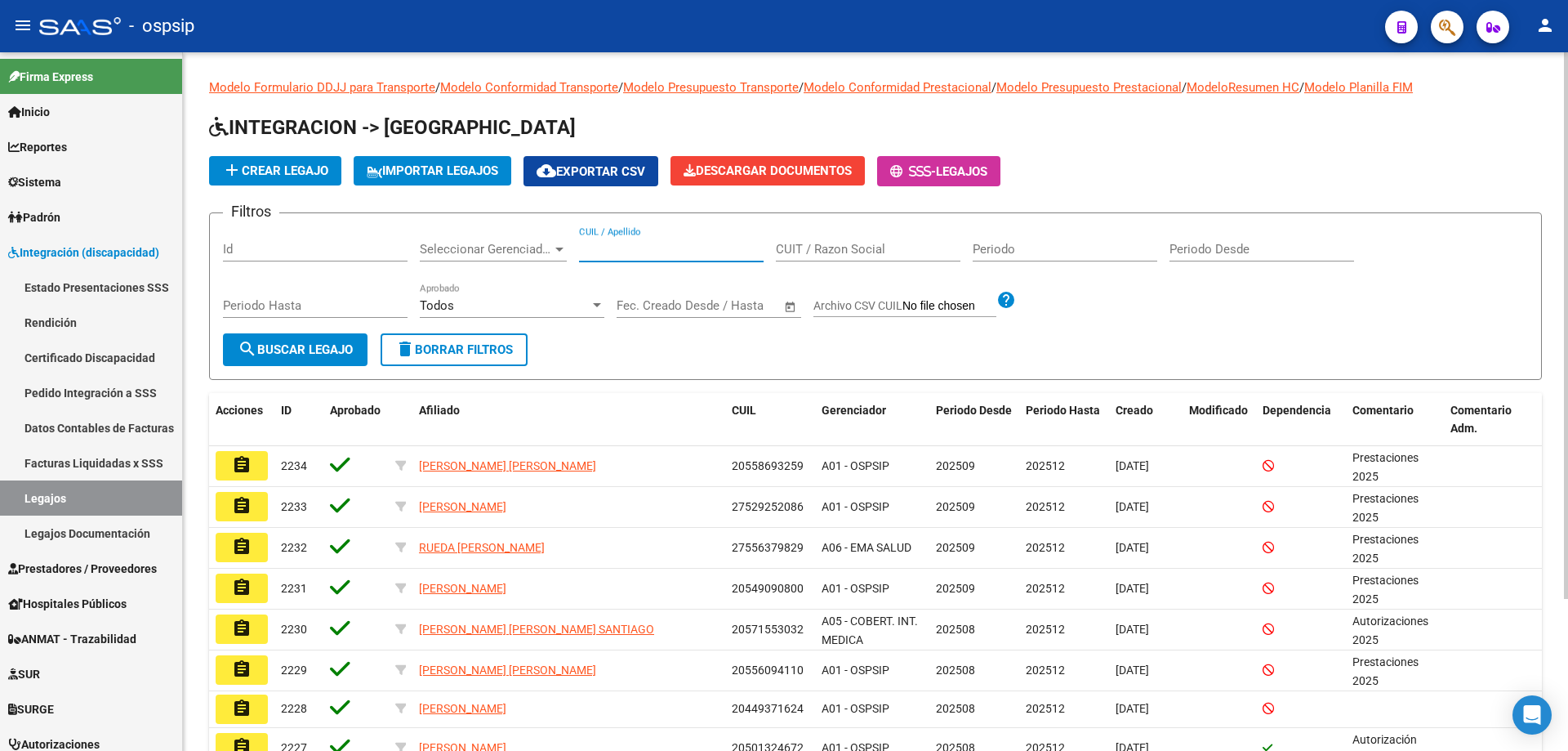
paste input "20506820988"
type input "20506820988"
click at [317, 351] on span "search Buscar Legajo" at bounding box center [295, 349] width 116 height 15
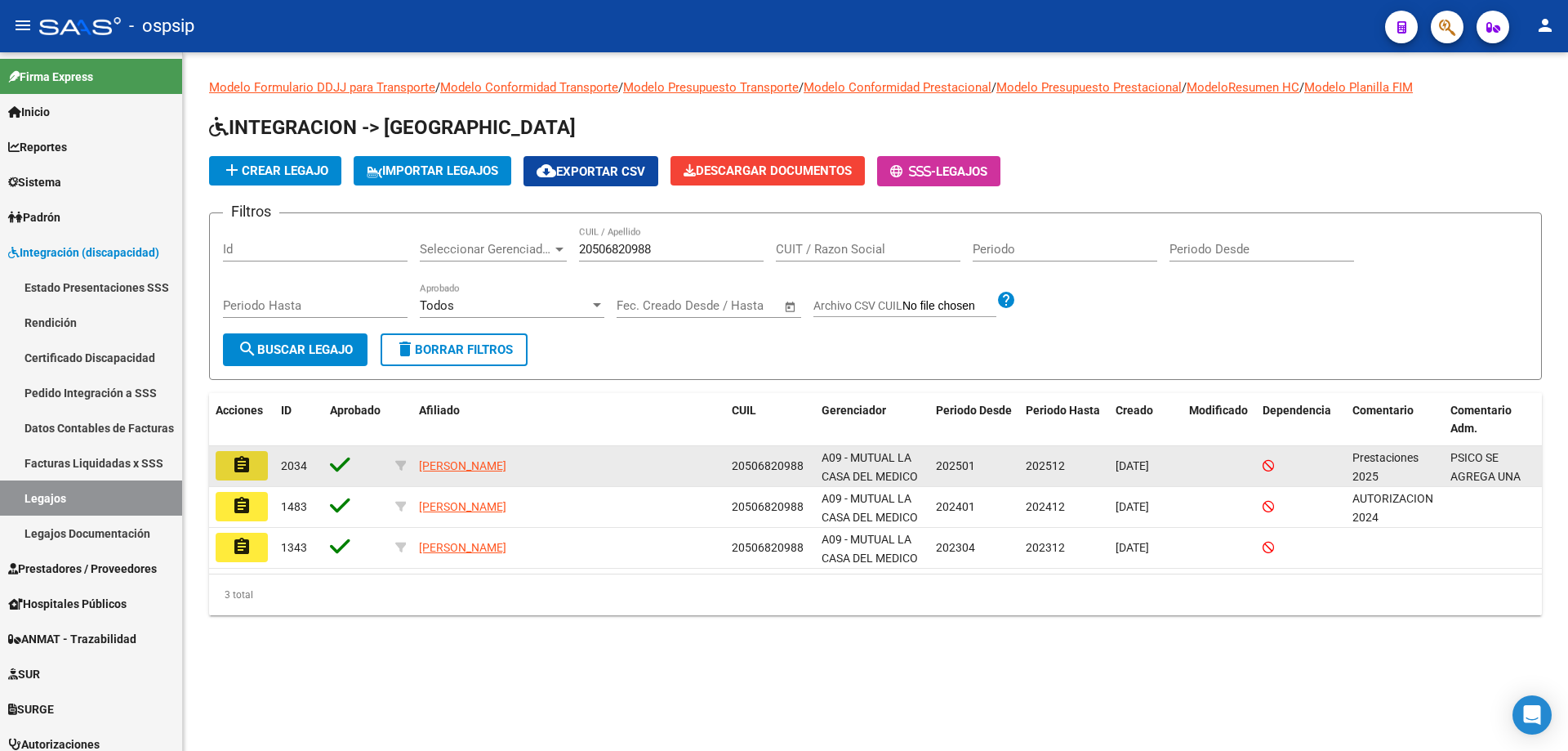
click at [229, 460] on button "assignment" at bounding box center [241, 466] width 52 height 30
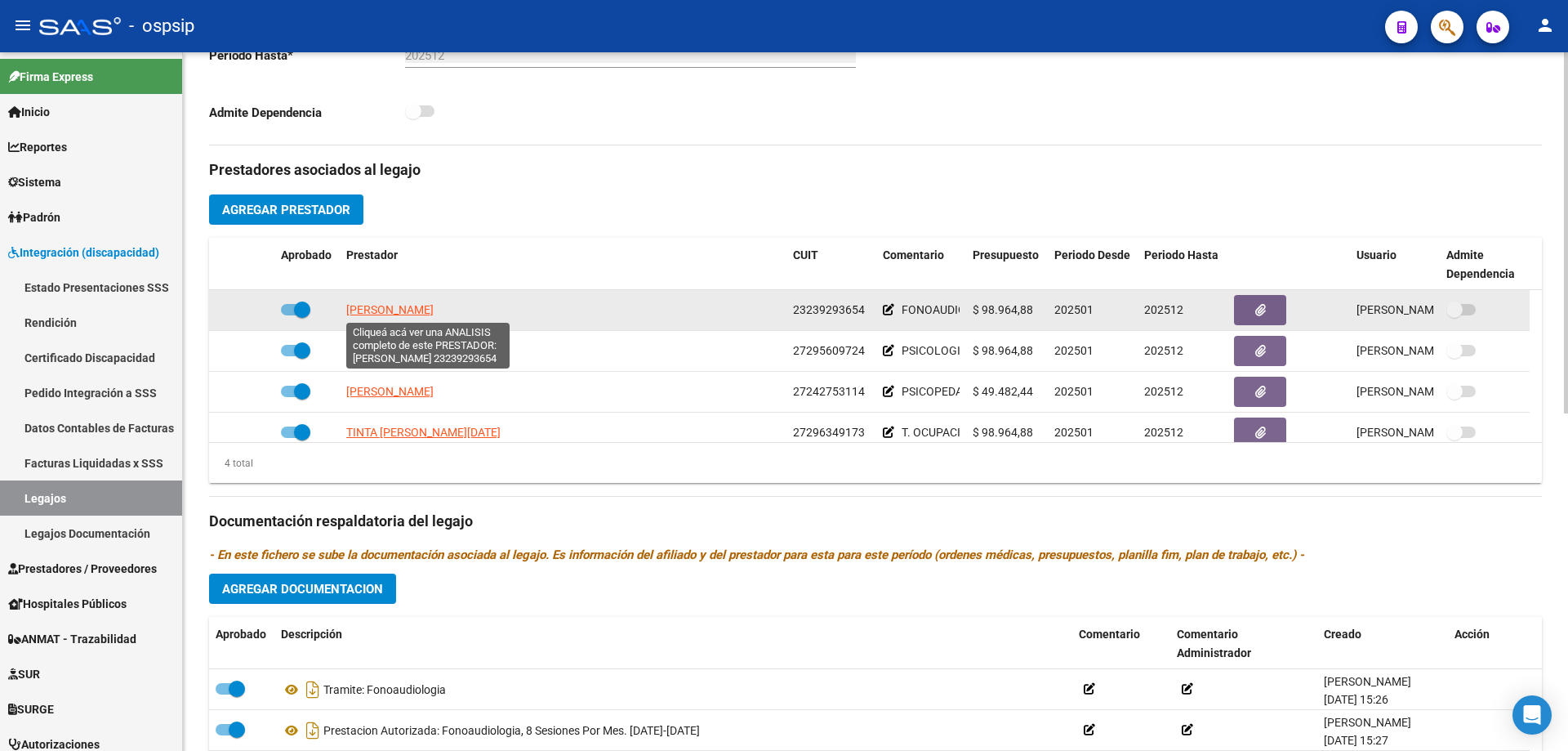
click at [433, 307] on span "[PERSON_NAME]" at bounding box center [390, 309] width 88 height 13
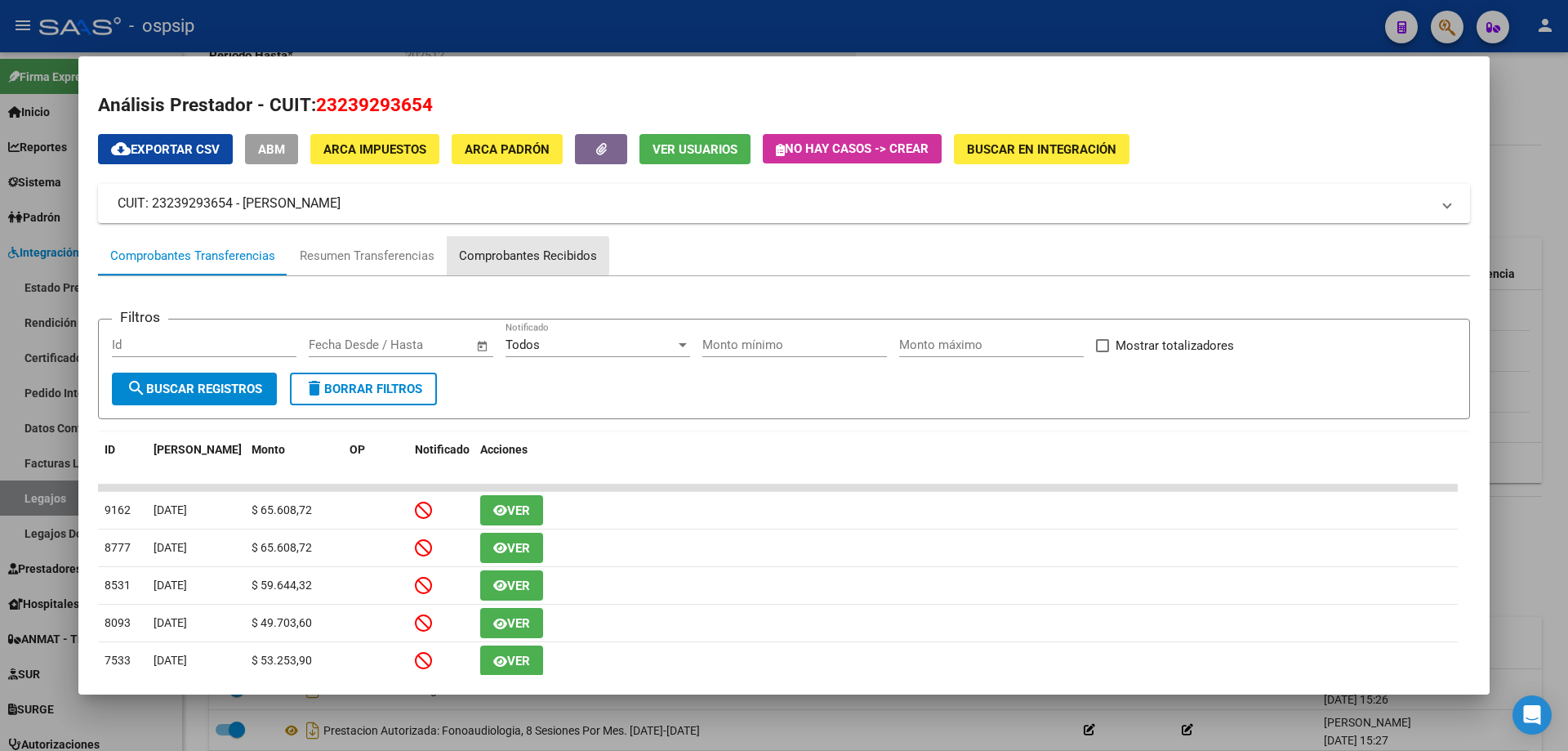
click at [525, 255] on div "Comprobantes Recibidos" at bounding box center [528, 256] width 138 height 19
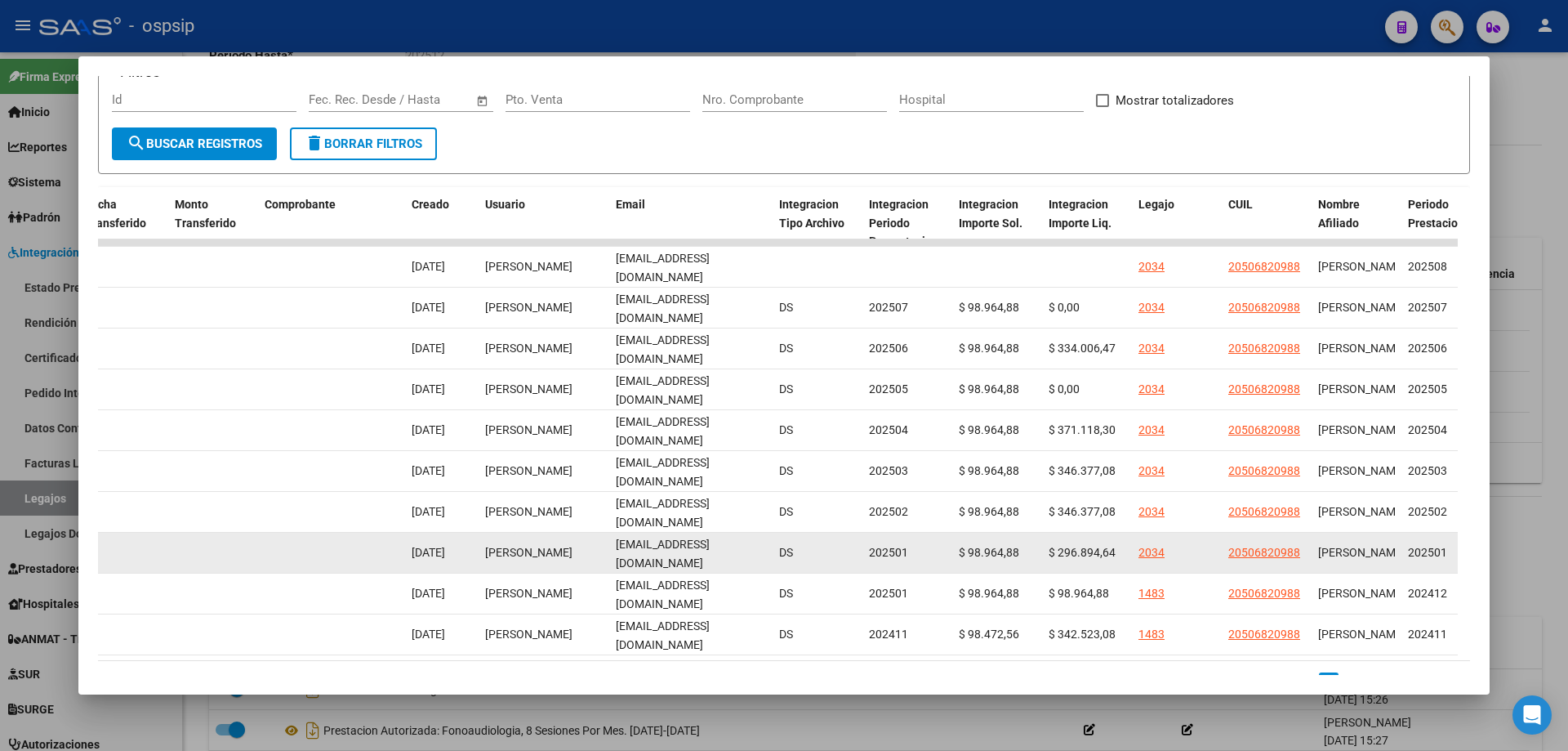
scroll to position [0, 1561]
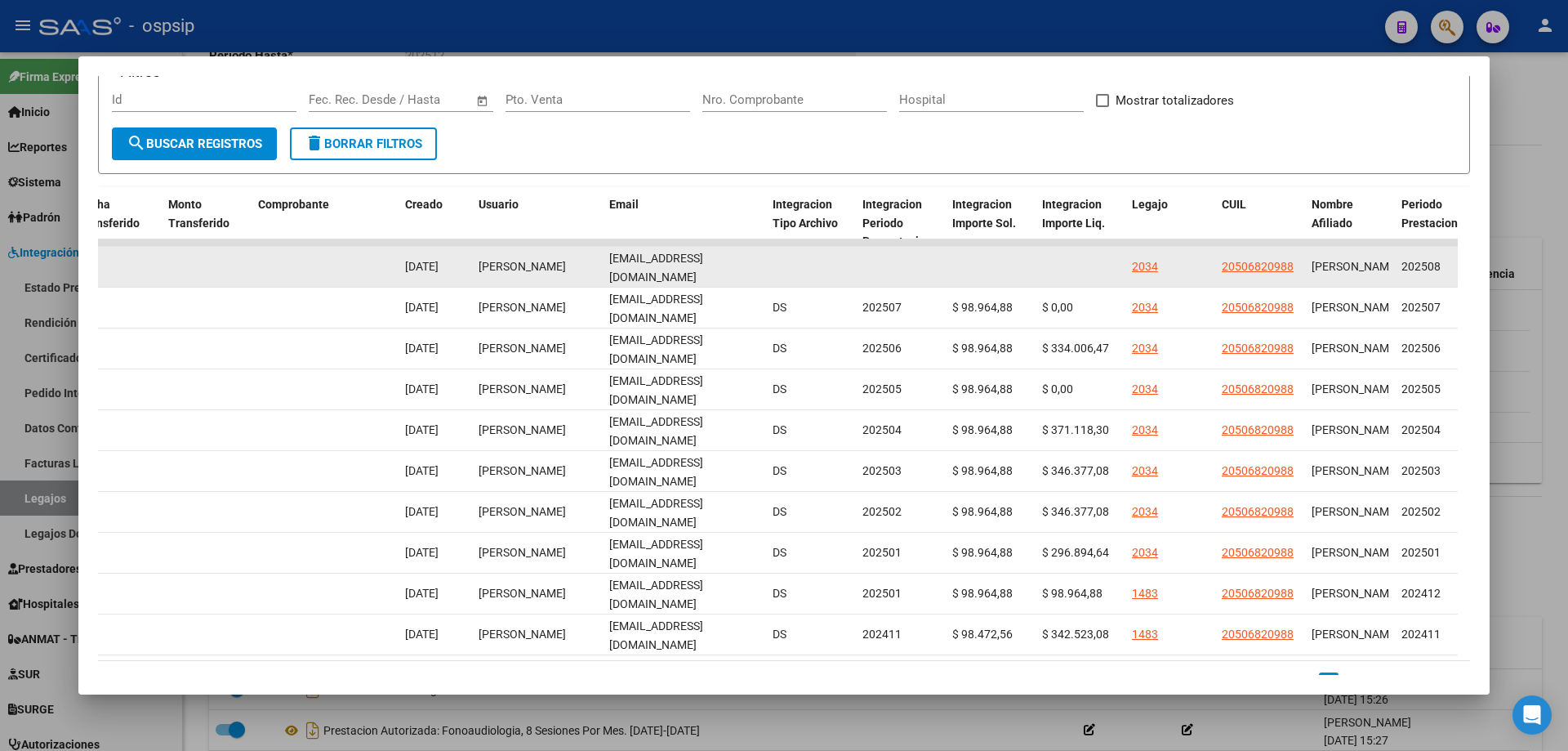
drag, startPoint x: 612, startPoint y: 266, endPoint x: 782, endPoint y: 280, distance: 170.6
click at [782, 280] on div "89519 Integración - Discapacidad Recibo C: 3 - 840 $ 98.964,88 [DATE] [DATE] [D…" at bounding box center [300, 267] width 3528 height 41
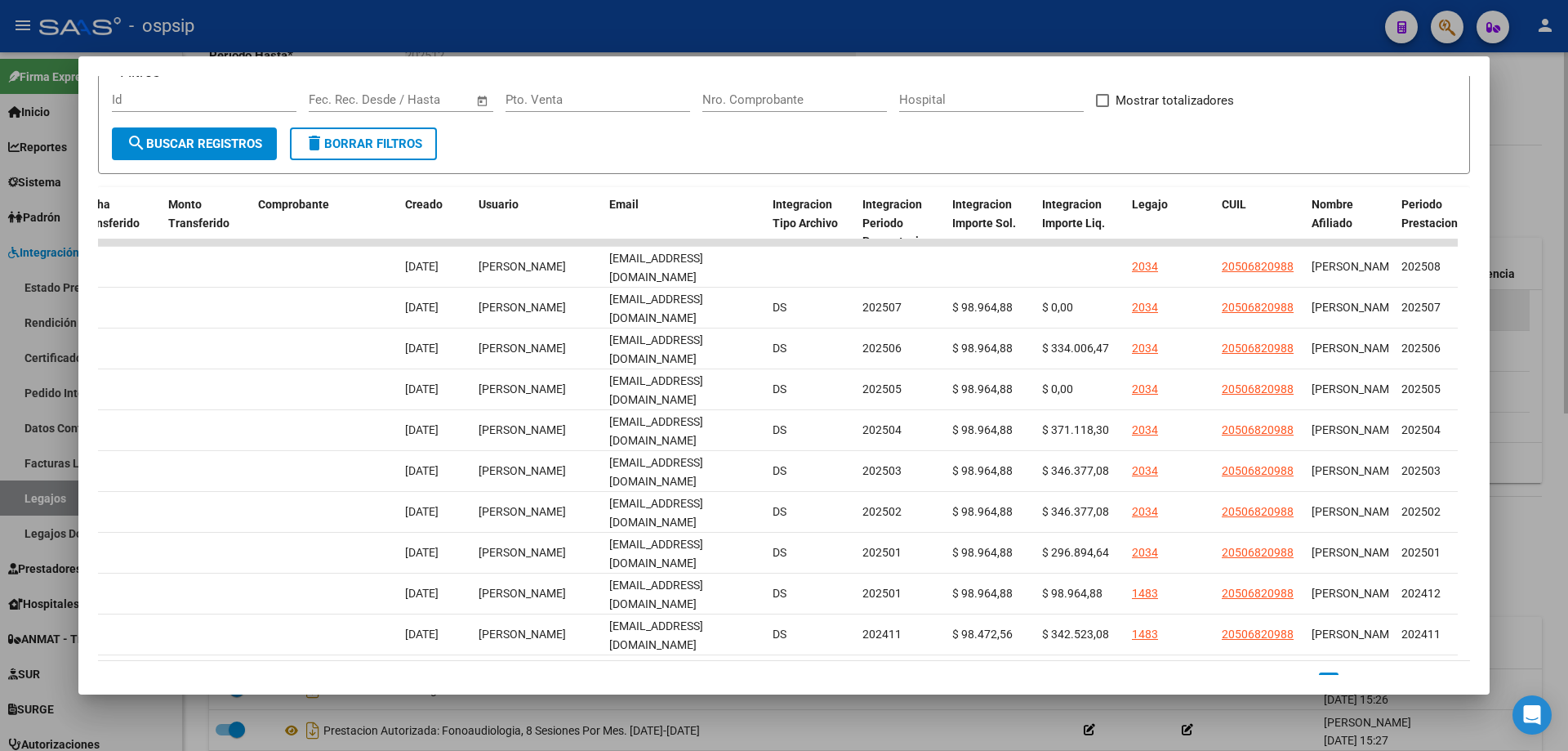
drag, startPoint x: 1553, startPoint y: 195, endPoint x: 1095, endPoint y: 307, distance: 471.5
click at [1553, 197] on div at bounding box center [784, 376] width 1568 height 751
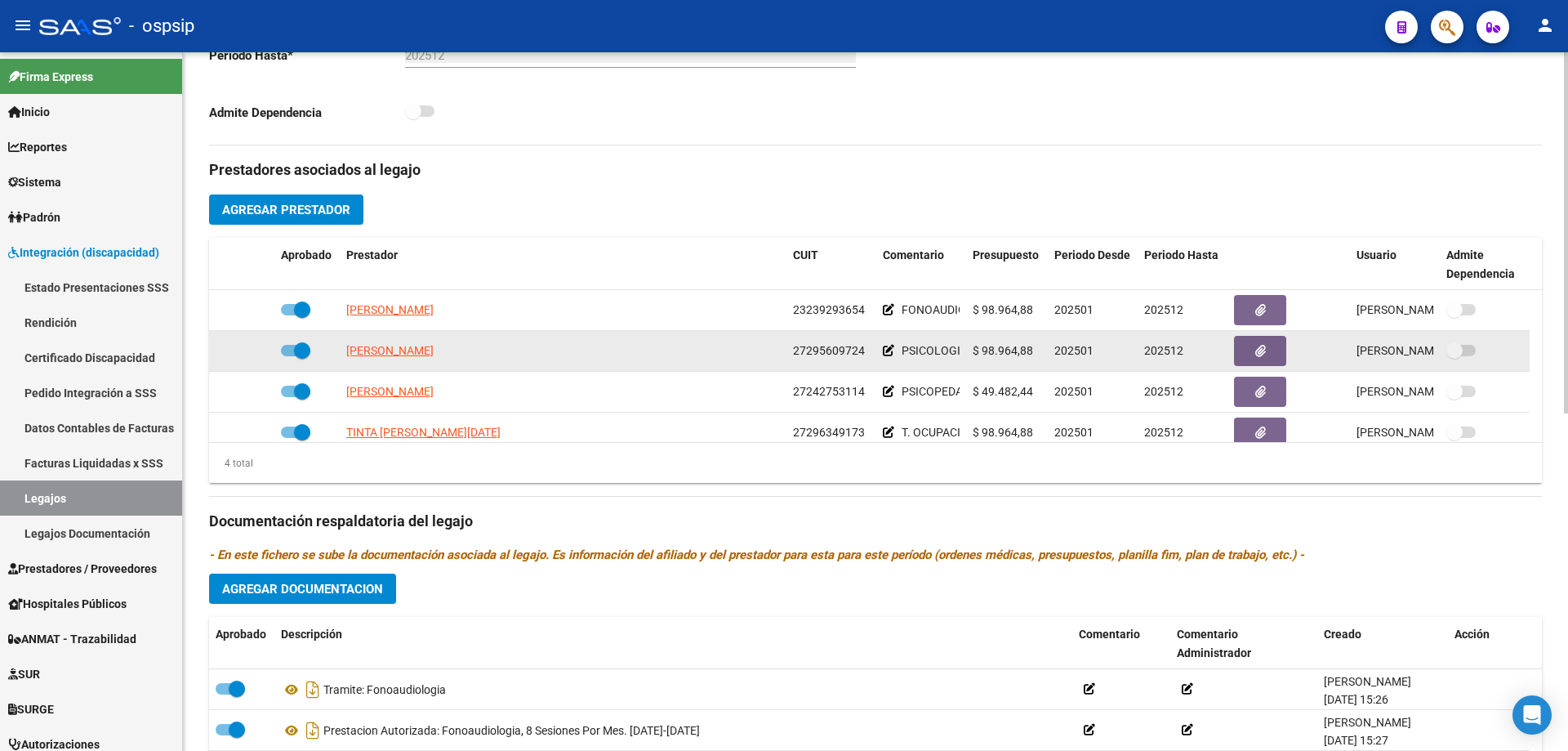
click at [371, 361] on datatable-body-cell "[PERSON_NAME]" at bounding box center [563, 350] width 446 height 40
click at [380, 350] on span "[PERSON_NAME]" at bounding box center [390, 350] width 88 height 13
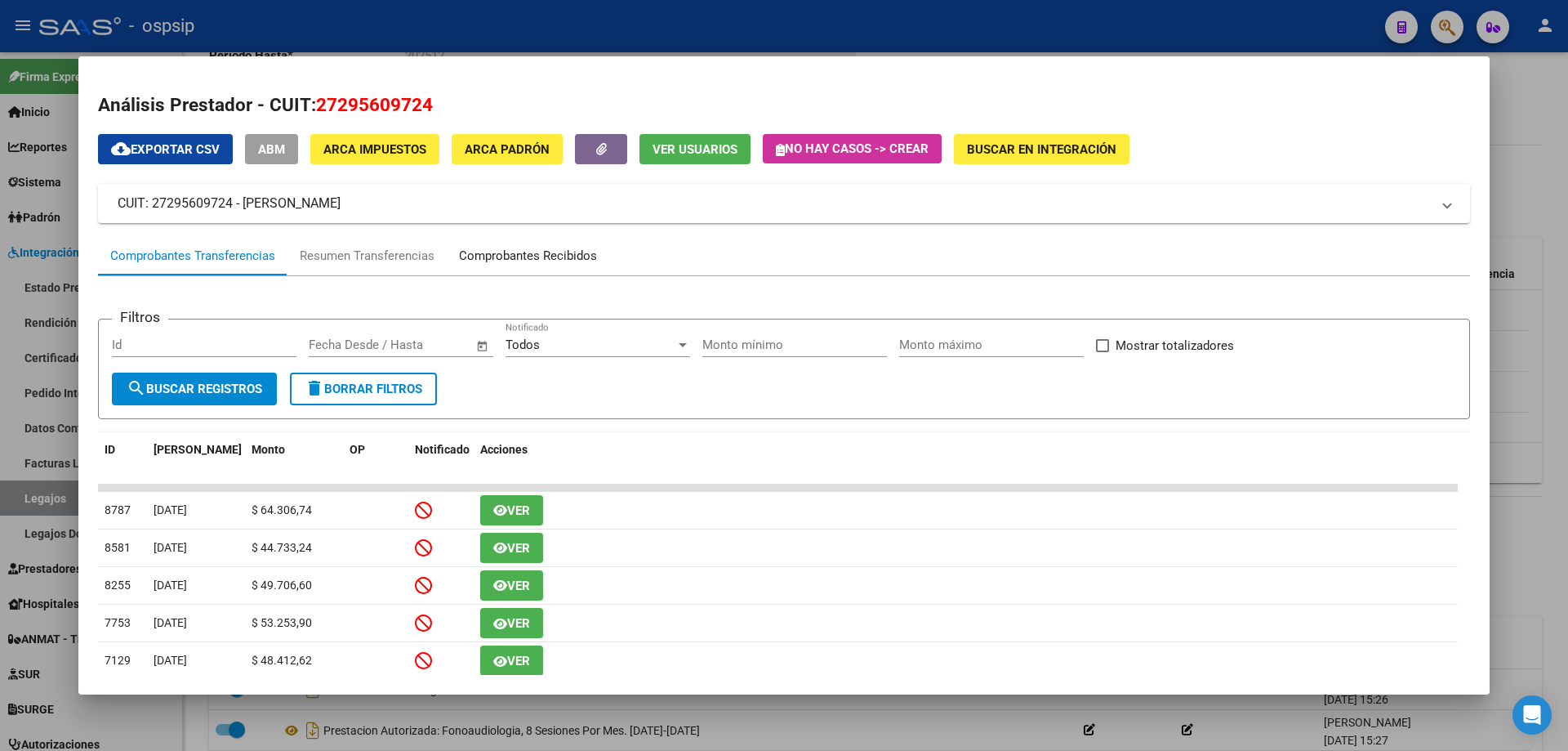
click at [563, 252] on div "Comprobantes Recibidos" at bounding box center [528, 256] width 138 height 19
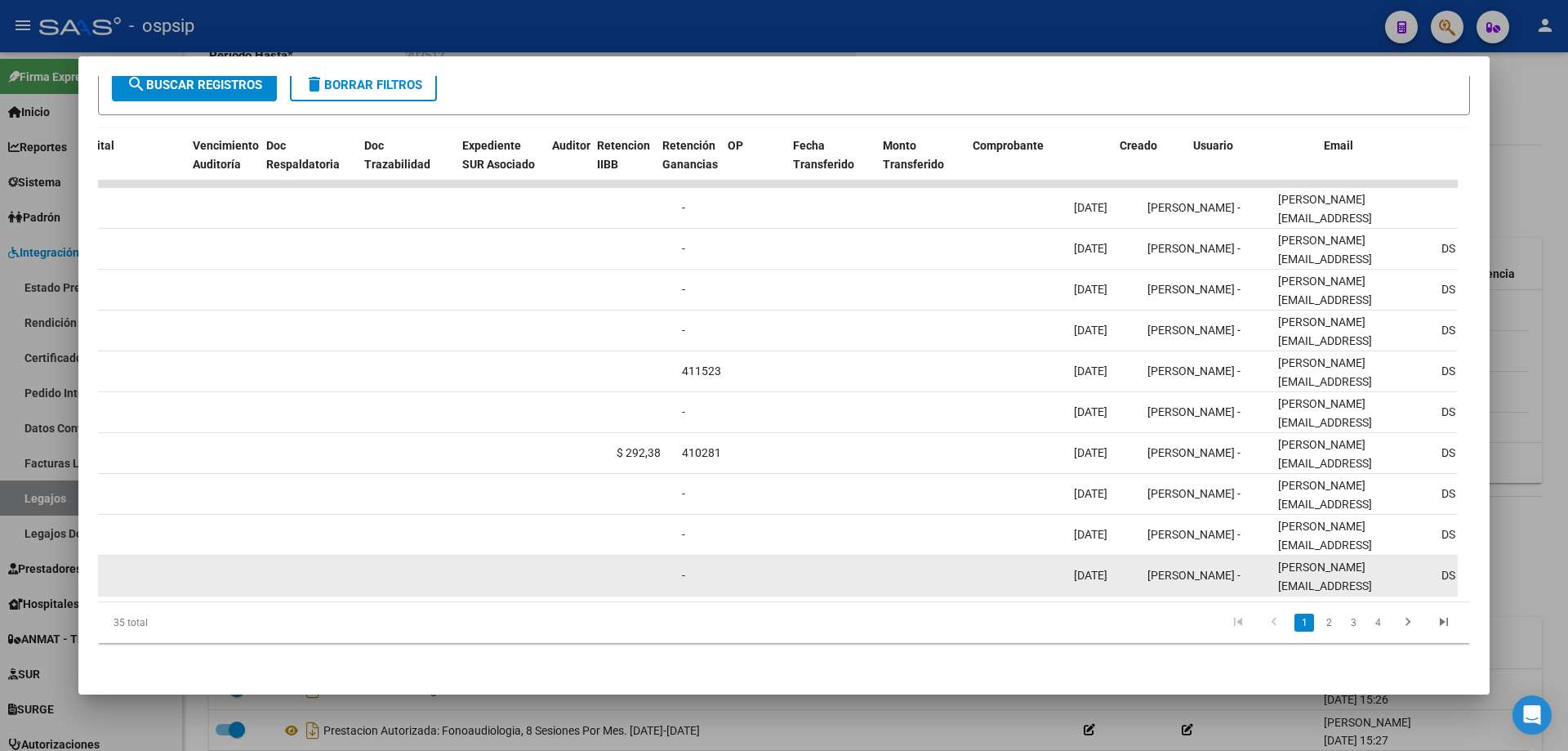
scroll to position [0, 940]
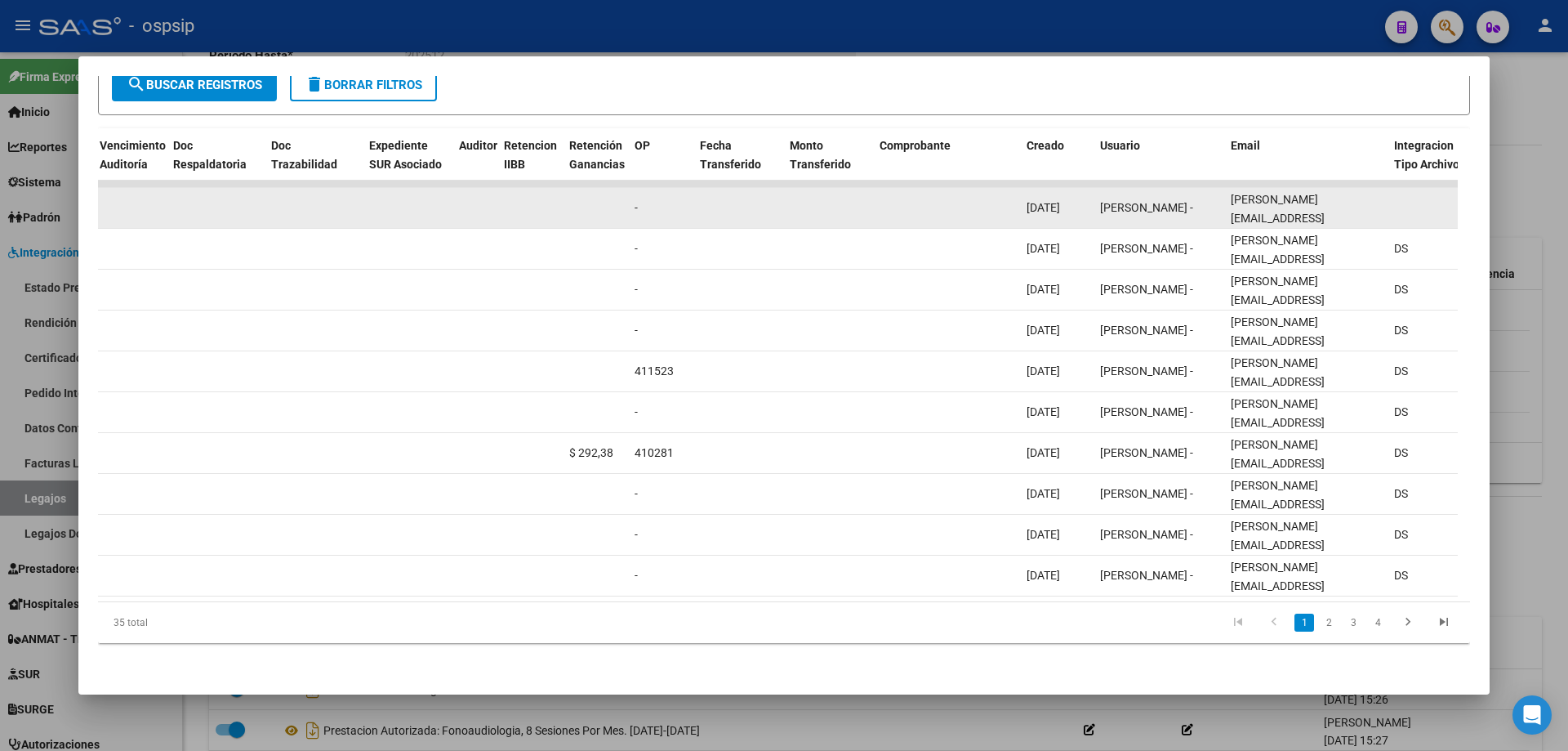
drag, startPoint x: 1223, startPoint y: 196, endPoint x: 1389, endPoint y: 204, distance: 166.2
click at [1389, 204] on div "88782 Integración - Discapacidad Factura C: 3 - 1010 $ 98.964,88 [DATE] [DATE] …" at bounding box center [921, 209] width 3528 height 41
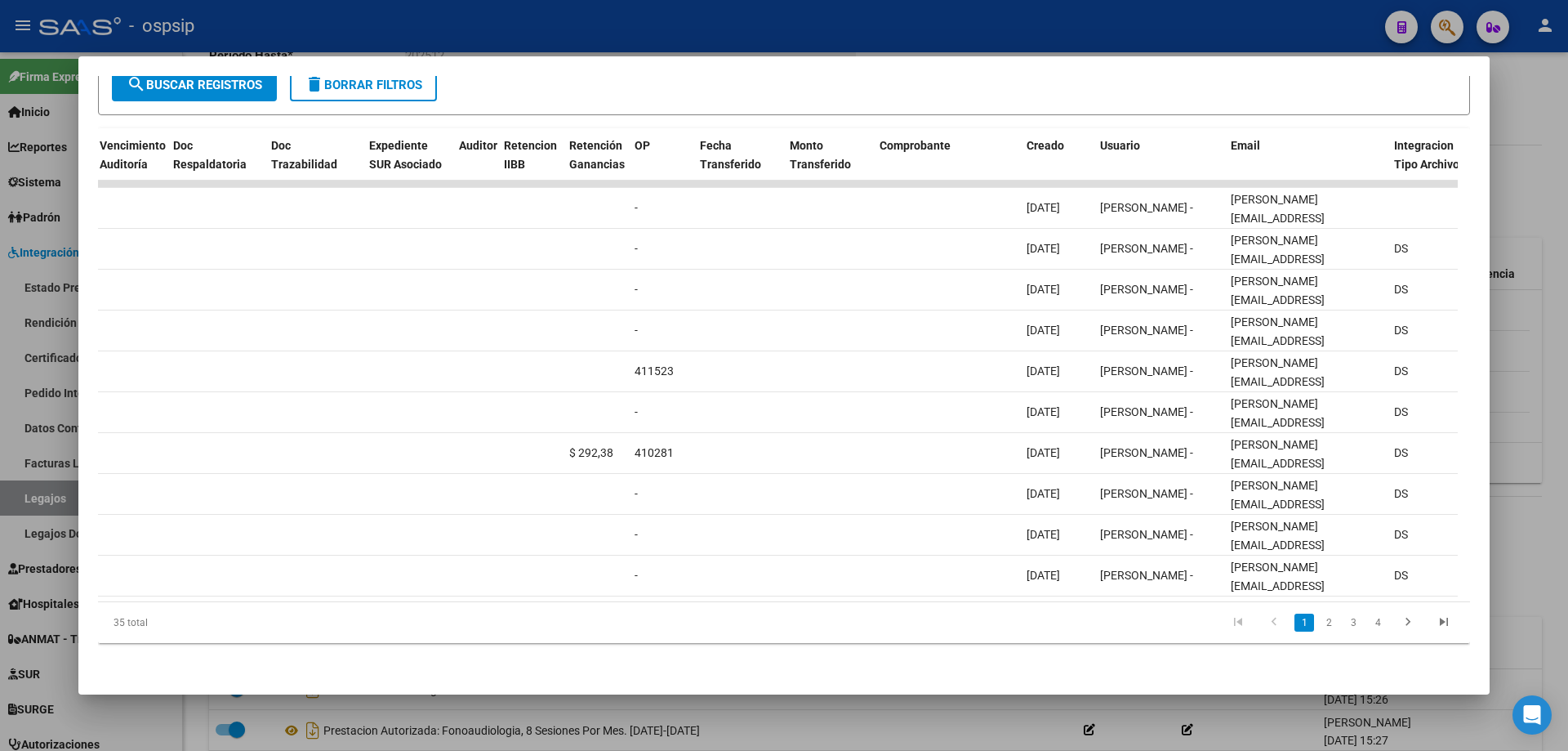
click at [1532, 201] on div at bounding box center [784, 376] width 1568 height 751
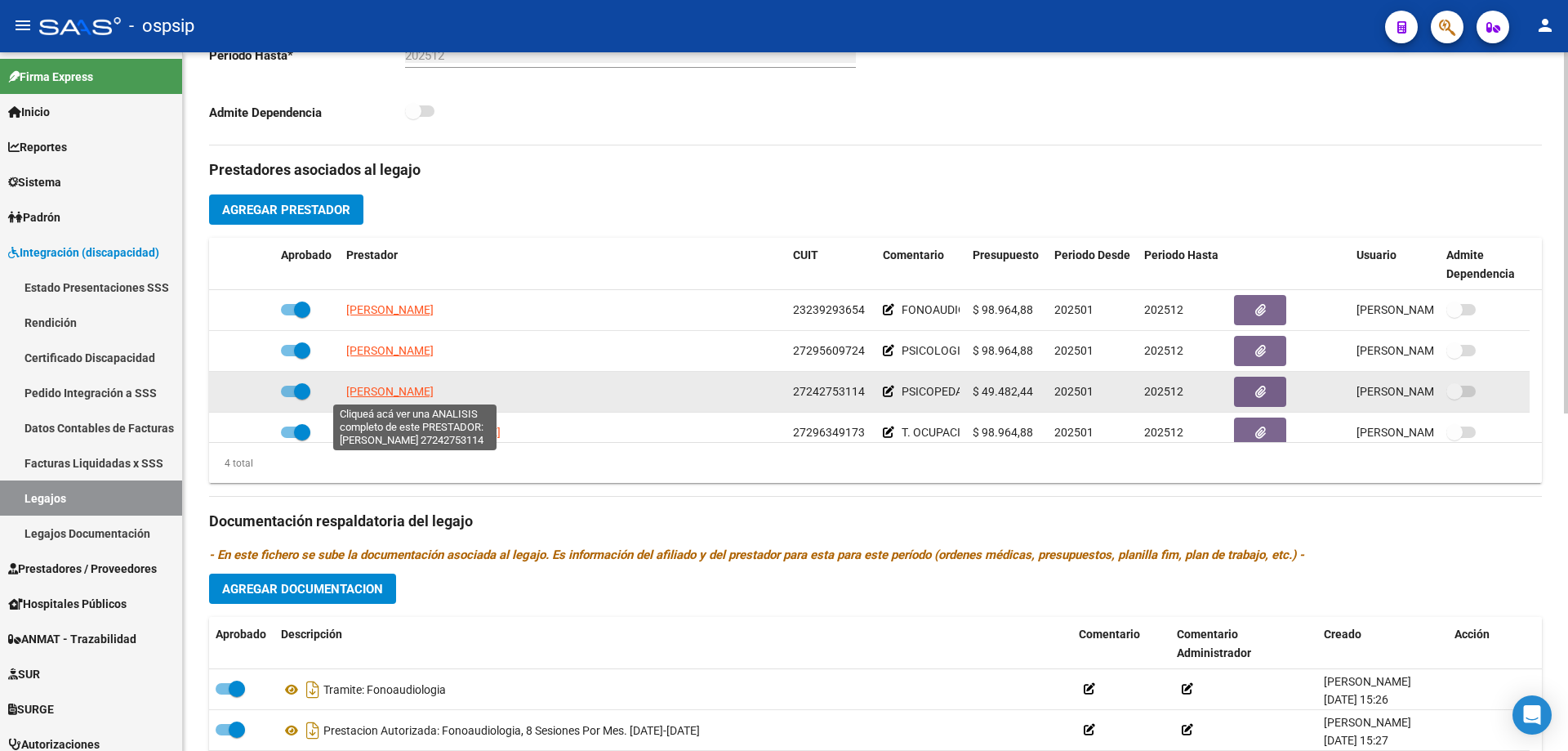
click at [399, 389] on span "[PERSON_NAME]" at bounding box center [390, 391] width 88 height 13
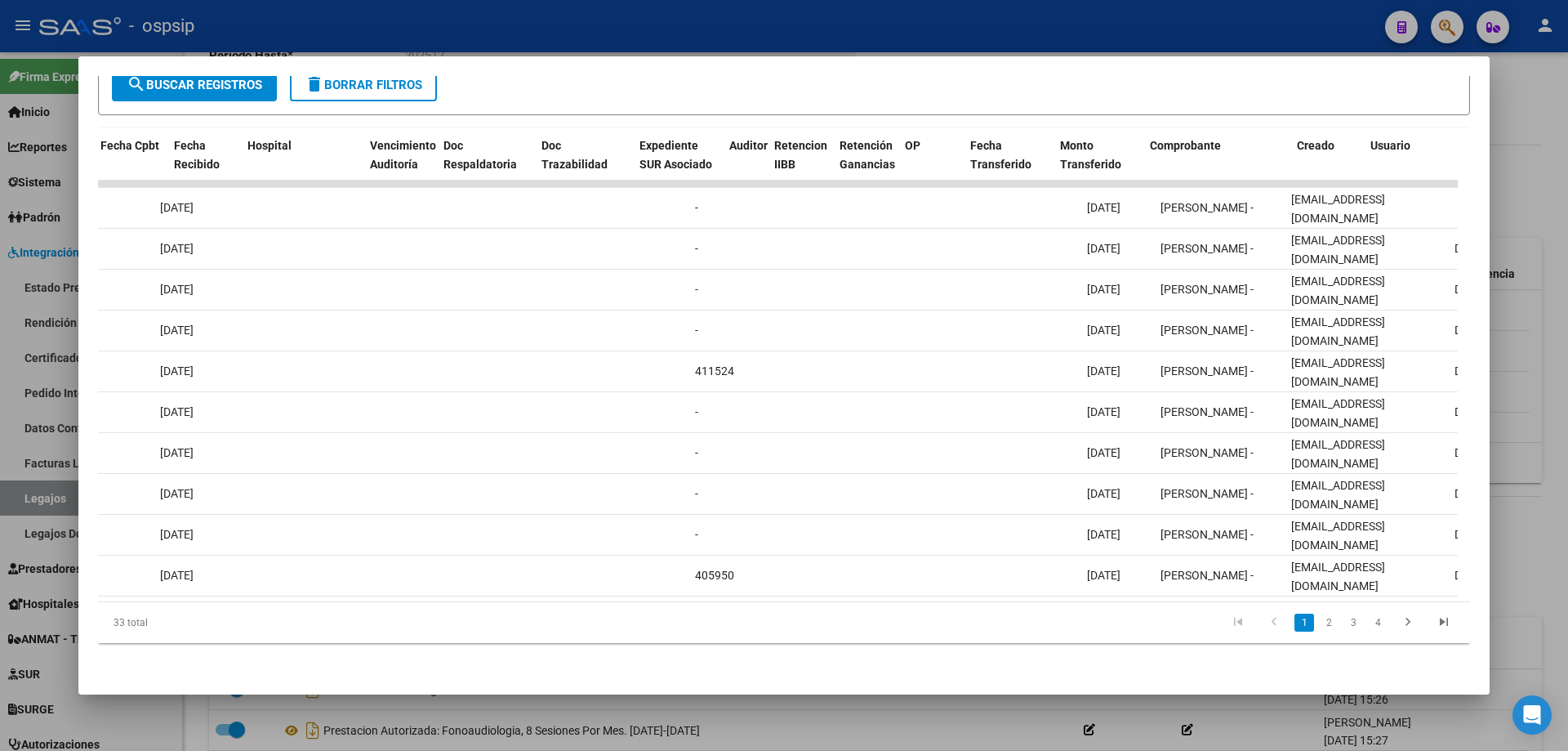
scroll to position [0, 1033]
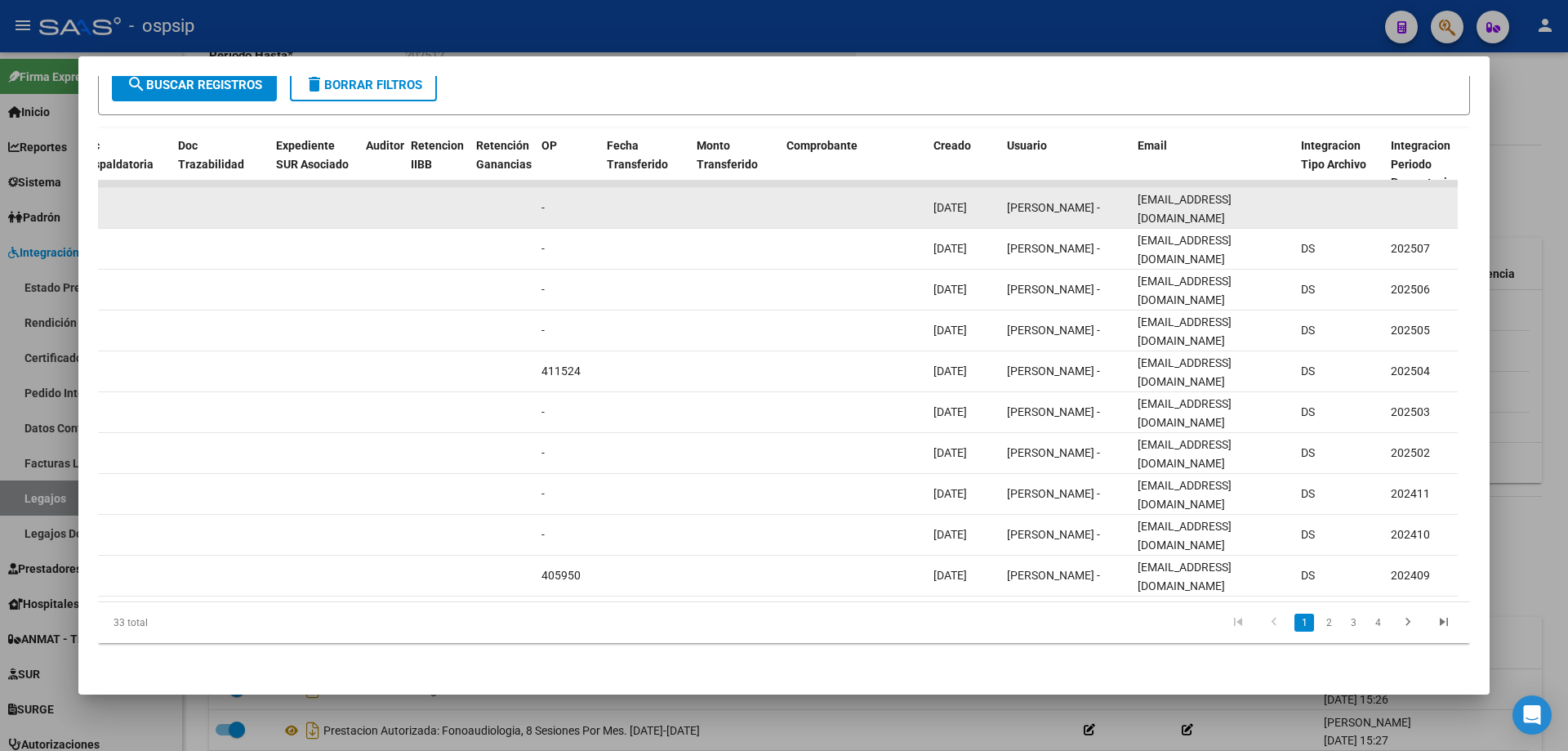
drag, startPoint x: 1155, startPoint y: 197, endPoint x: 1291, endPoint y: 197, distance: 136.0
click at [1291, 197] on datatable-body-cell "[EMAIL_ADDRESS][DOMAIN_NAME]" at bounding box center [1212, 208] width 163 height 40
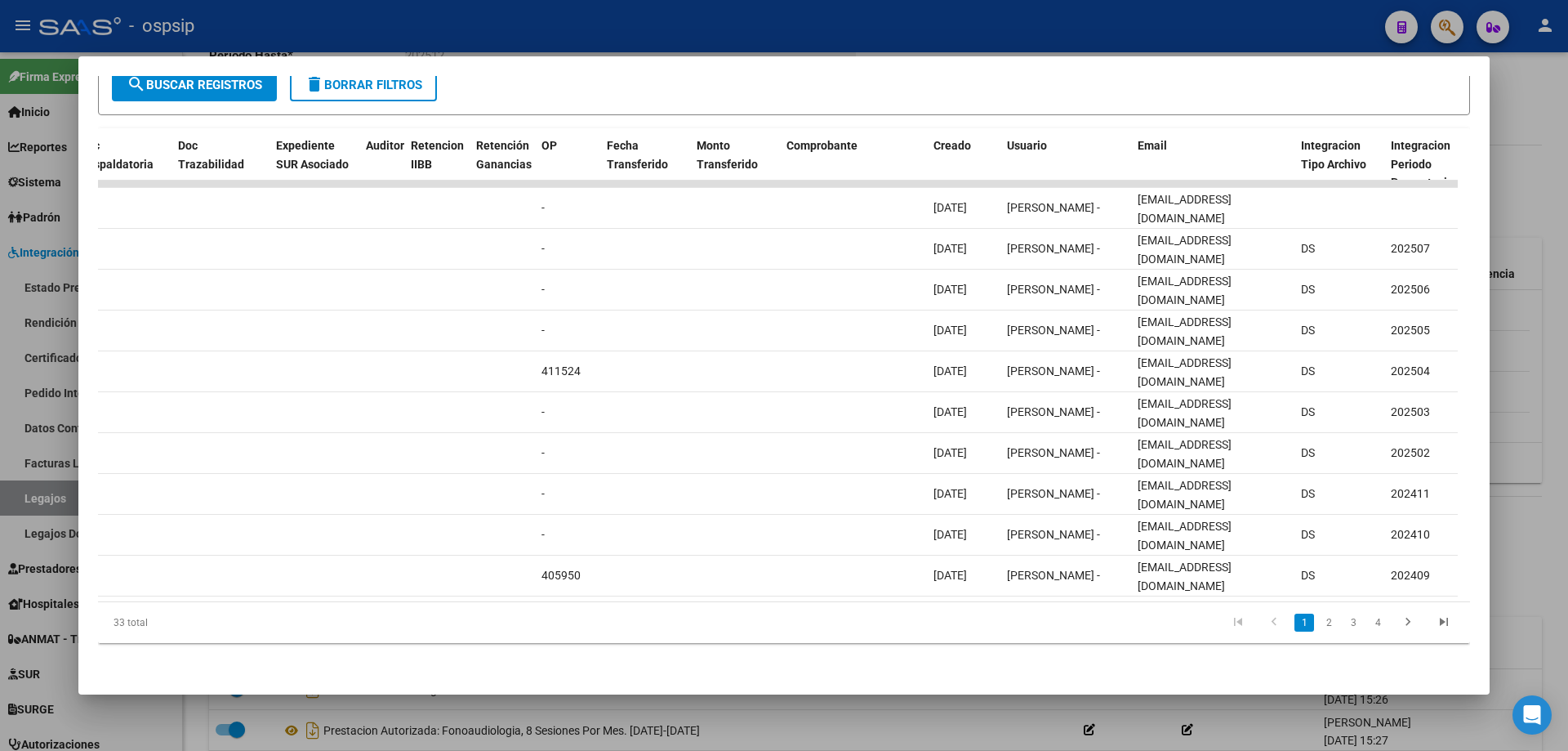
click at [1500, 220] on div at bounding box center [784, 376] width 1568 height 751
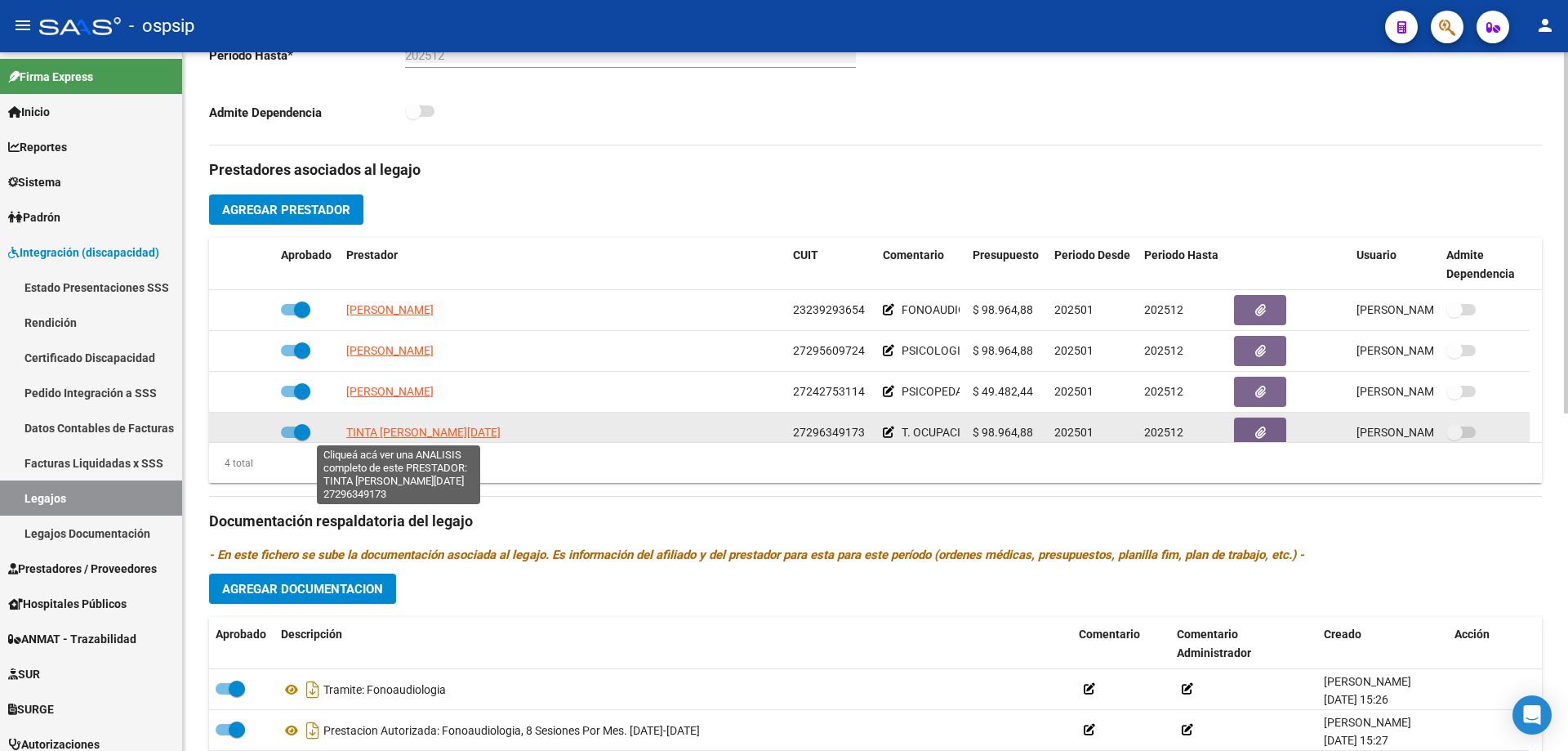
click at [387, 433] on span "TINTA [PERSON_NAME][DATE]" at bounding box center [424, 432] width 155 height 13
type textarea "27296349173"
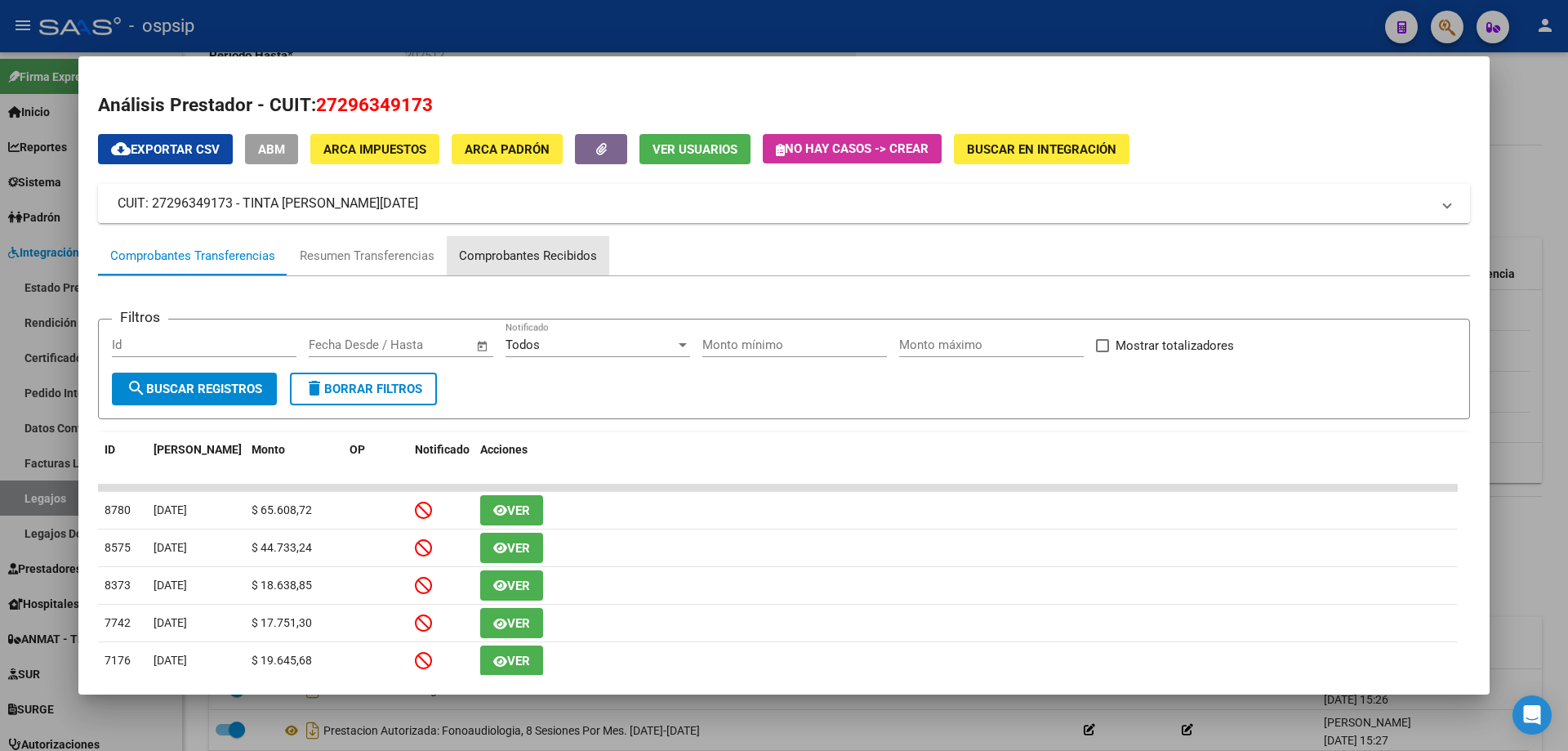
click at [512, 248] on div "Comprobantes Recibidos" at bounding box center [528, 256] width 138 height 19
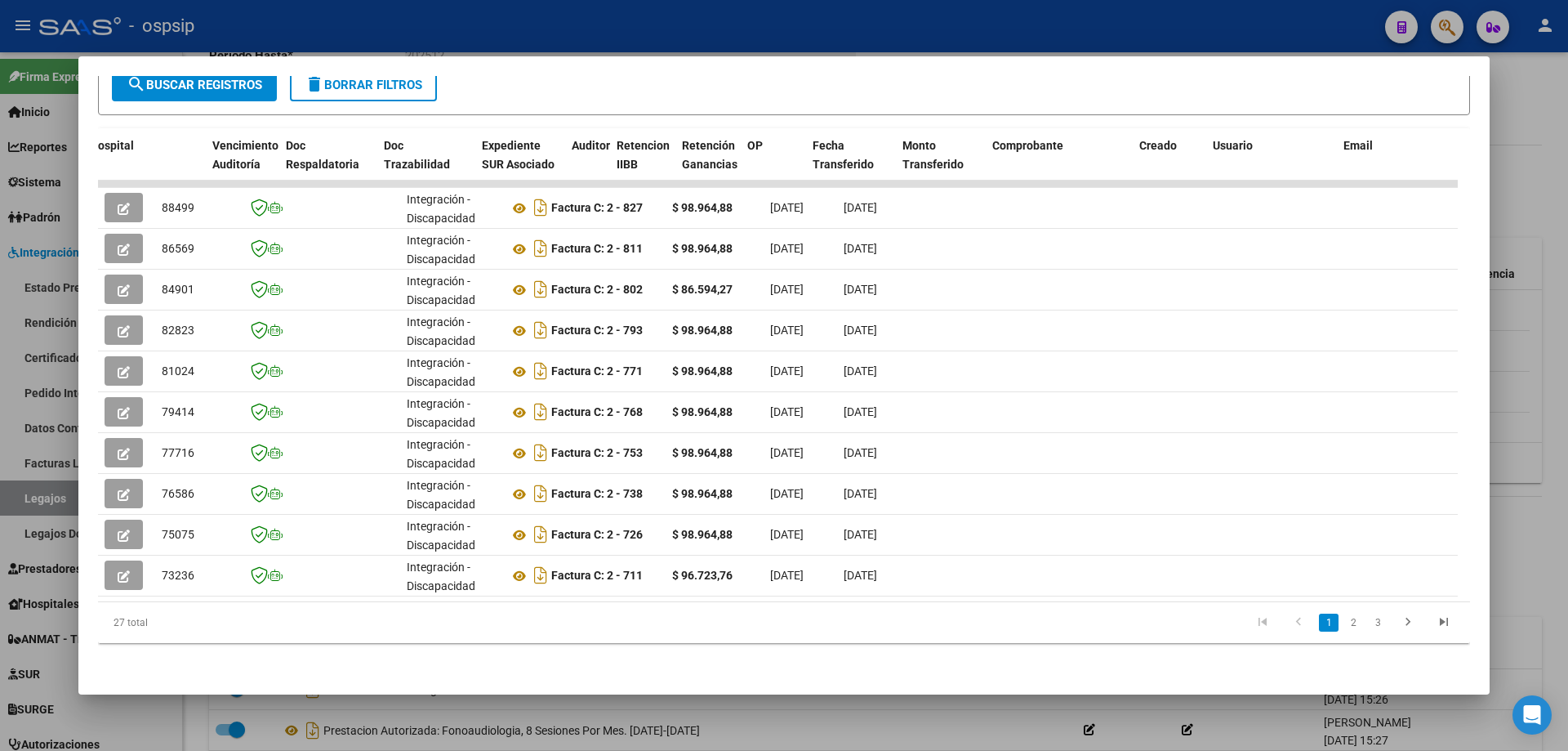
scroll to position [0, 1234]
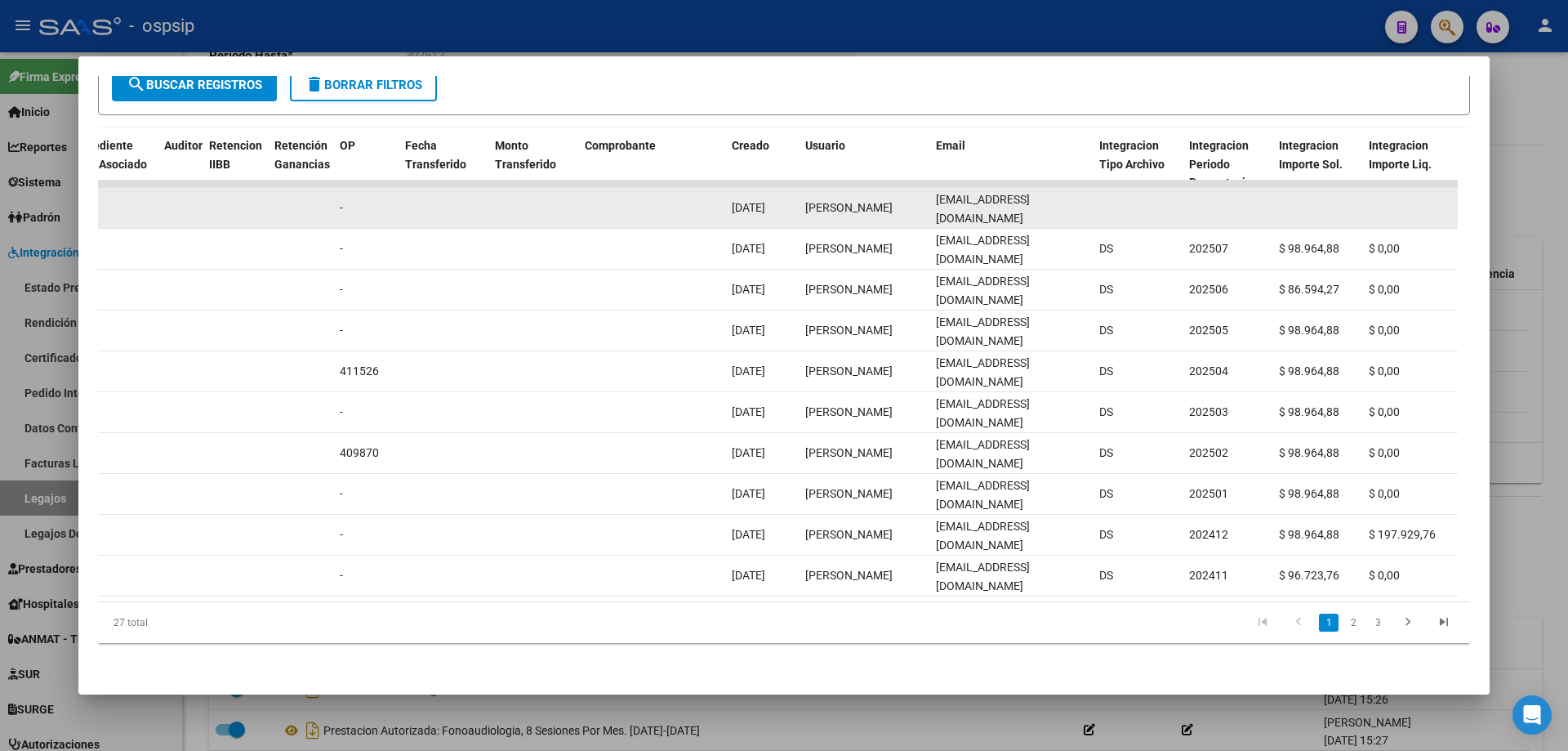
drag, startPoint x: 932, startPoint y: 195, endPoint x: 1060, endPoint y: 204, distance: 128.3
click at [1060, 204] on datatable-body-cell "[EMAIL_ADDRESS][DOMAIN_NAME]" at bounding box center [1010, 208] width 163 height 40
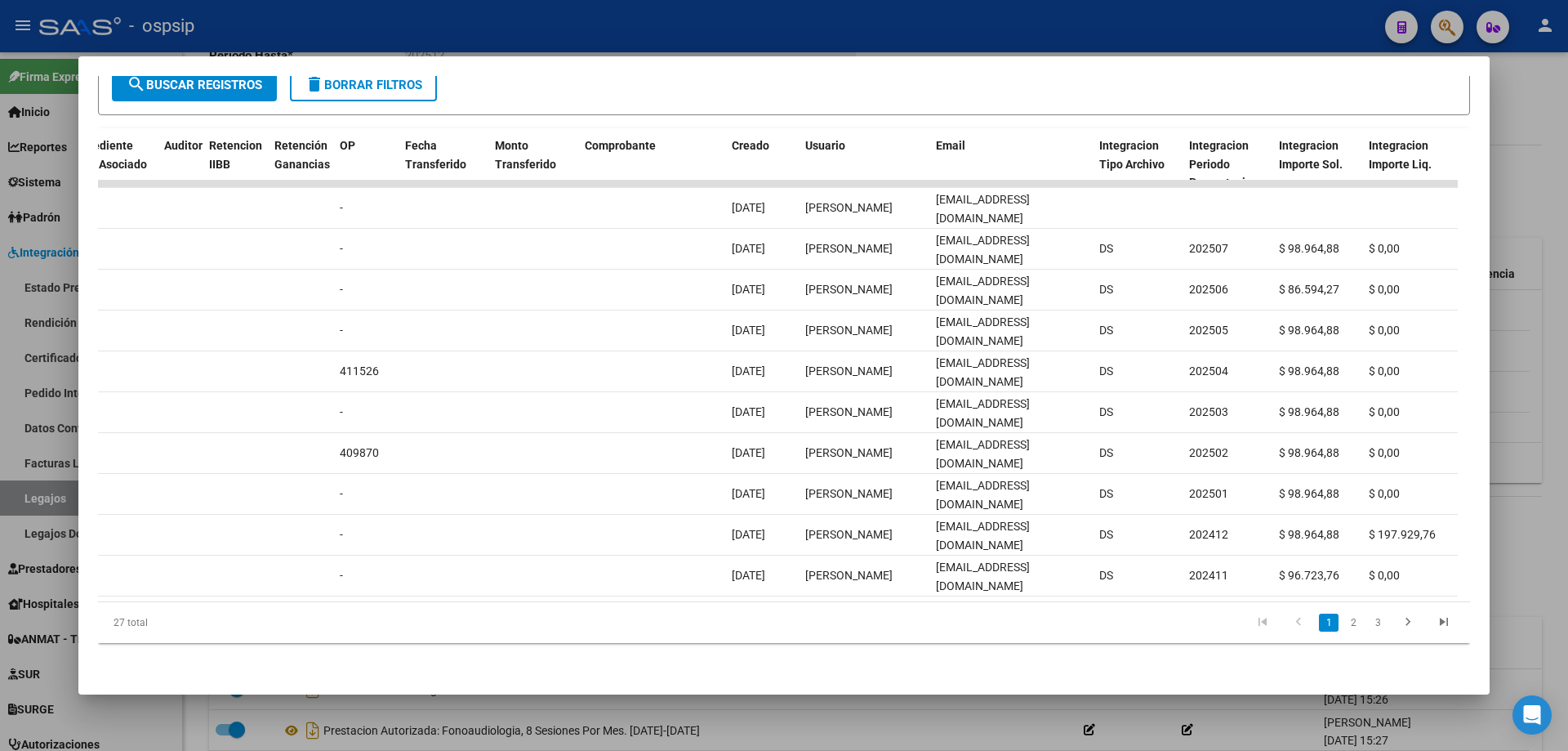
click at [1527, 179] on div at bounding box center [784, 376] width 1568 height 751
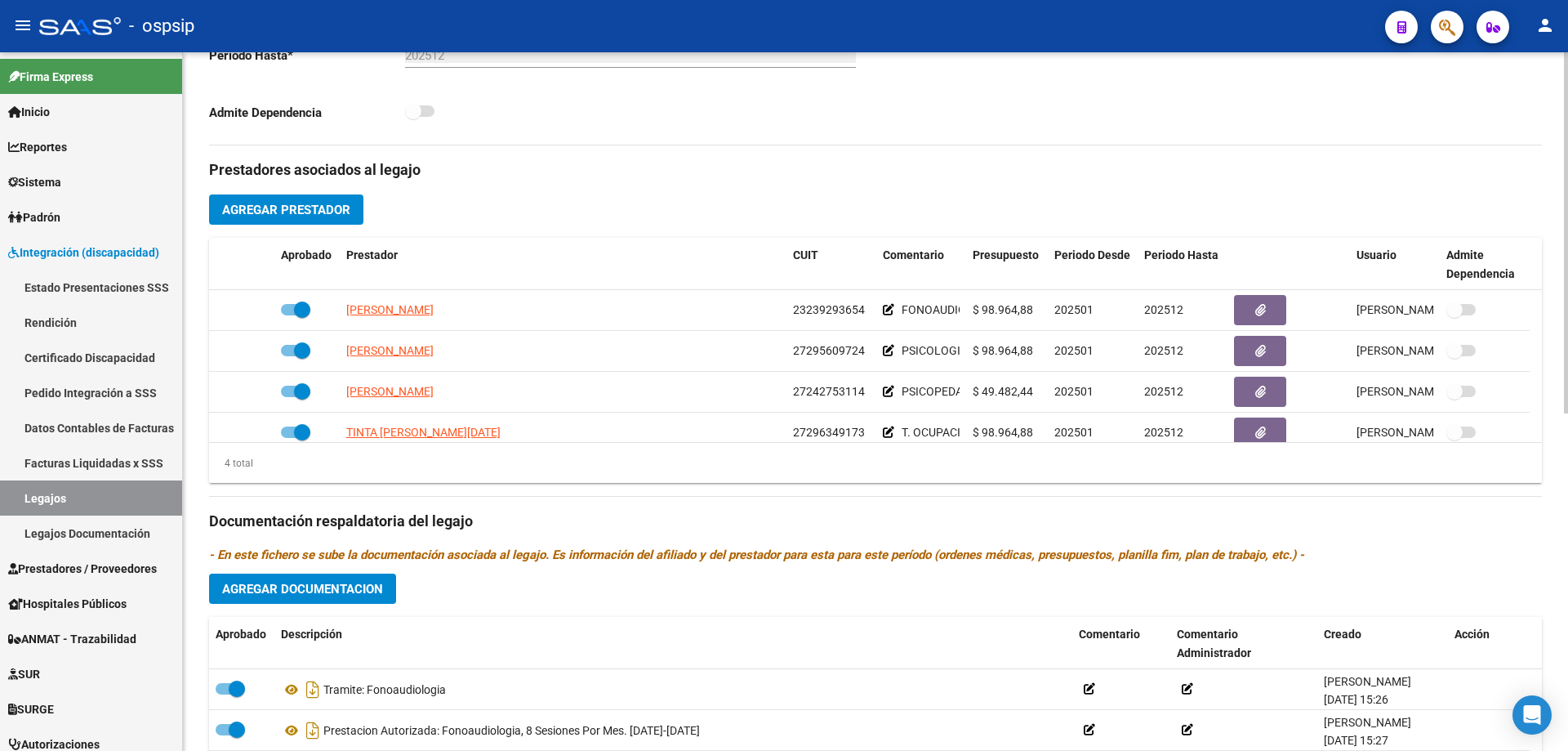
scroll to position [10, 0]
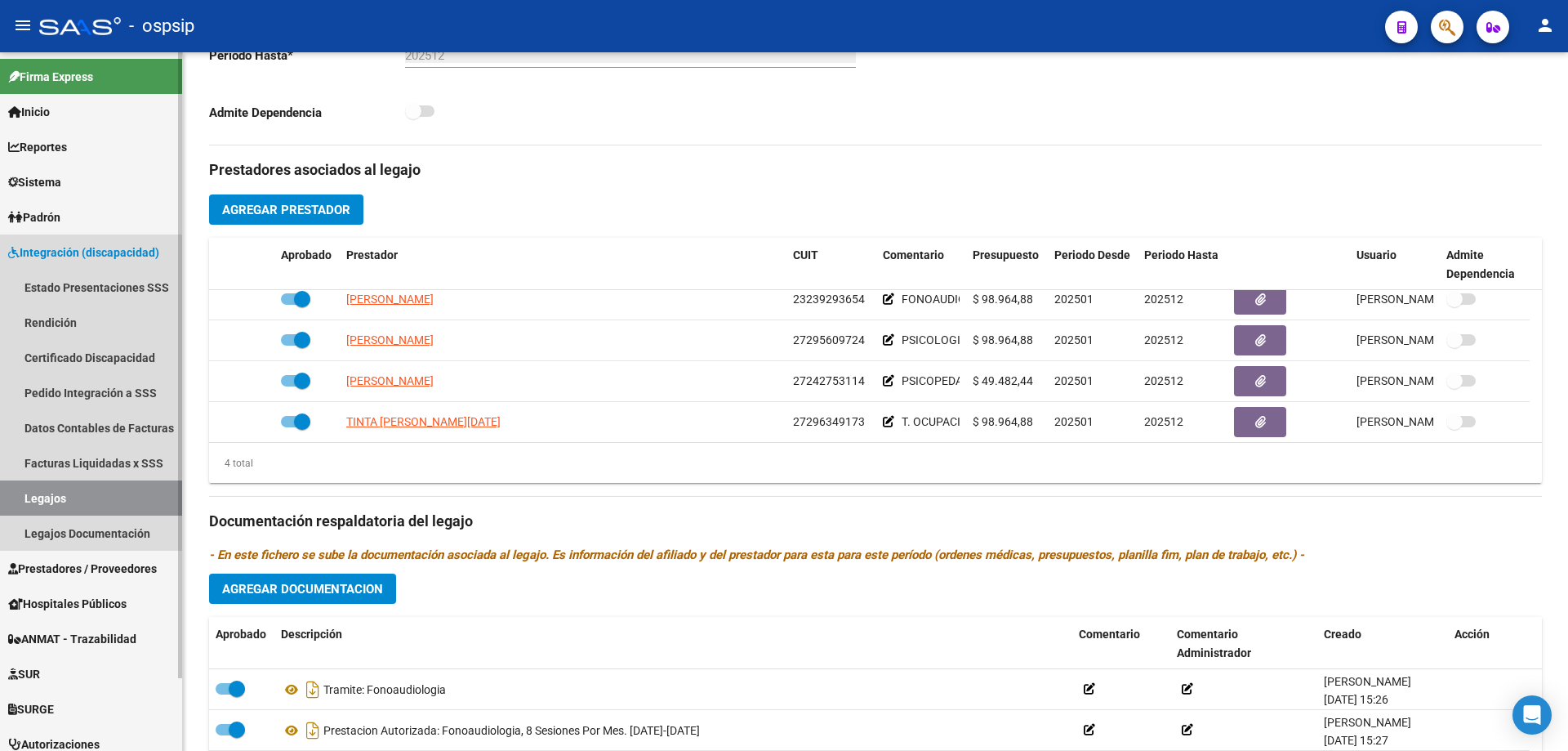
click at [105, 496] on link "Legajos" at bounding box center [90, 498] width 182 height 35
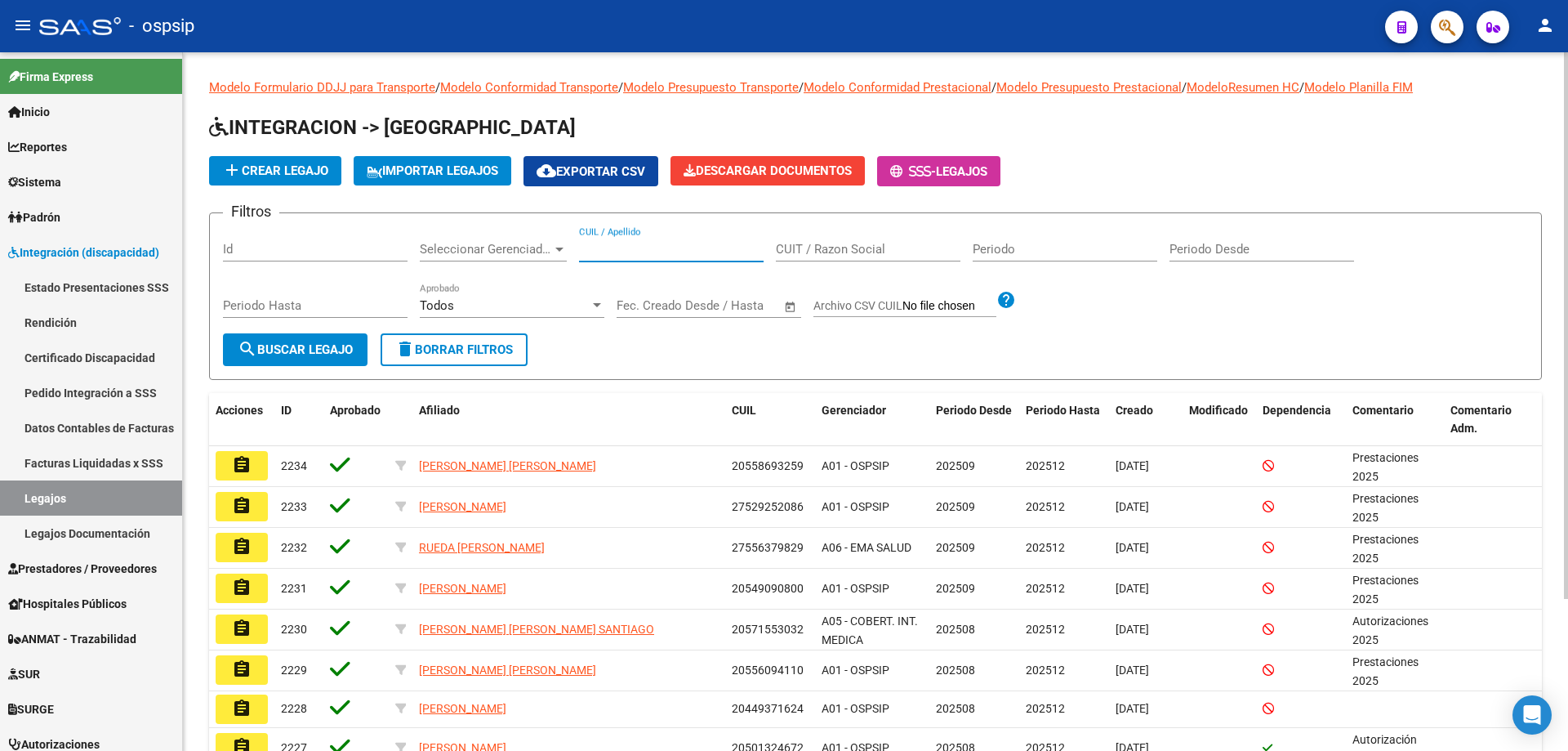
paste input "23471161659"
type input "23471161659"
click at [315, 355] on span "search Buscar Legajo" at bounding box center [295, 349] width 116 height 15
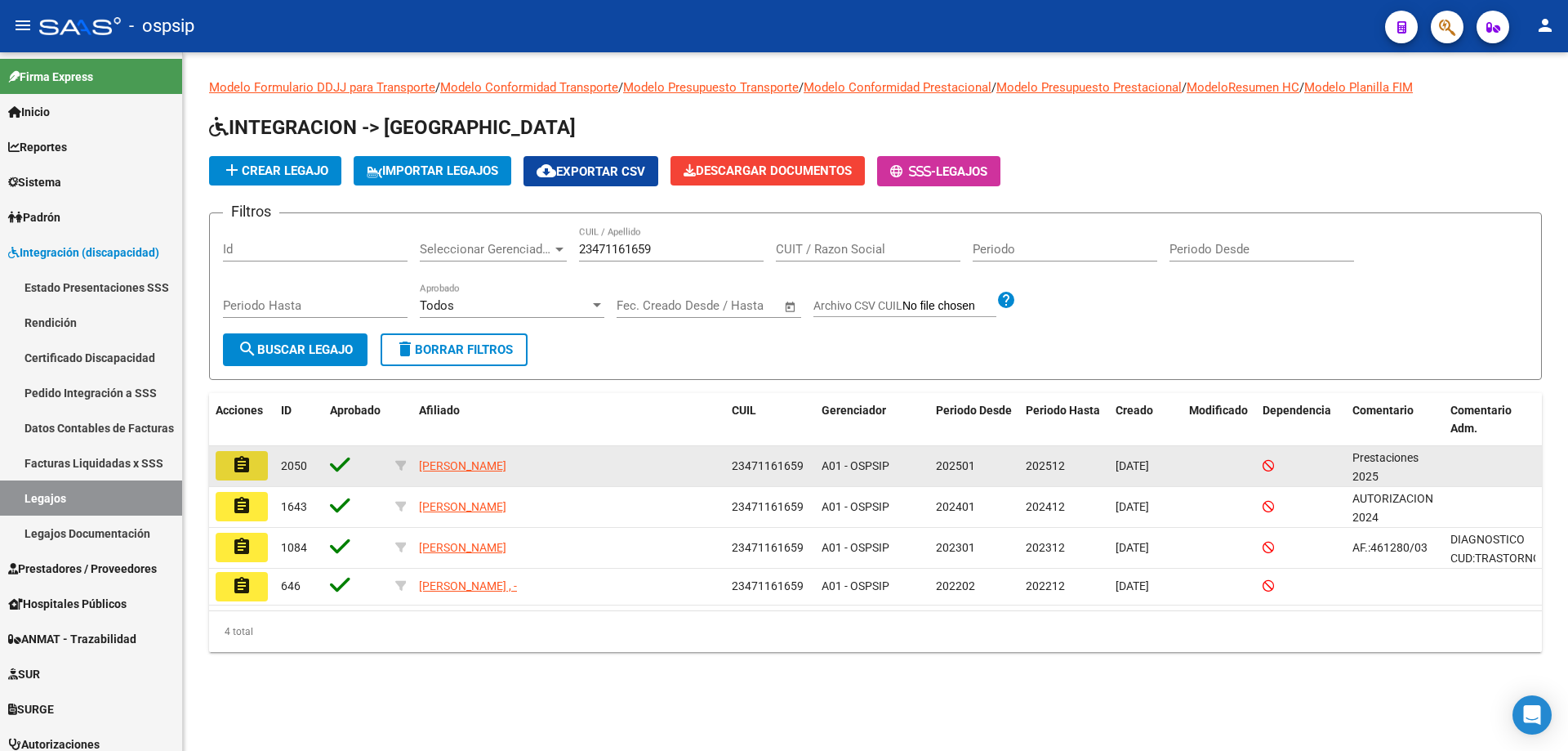
click at [250, 466] on mat-icon "assignment" at bounding box center [241, 464] width 20 height 20
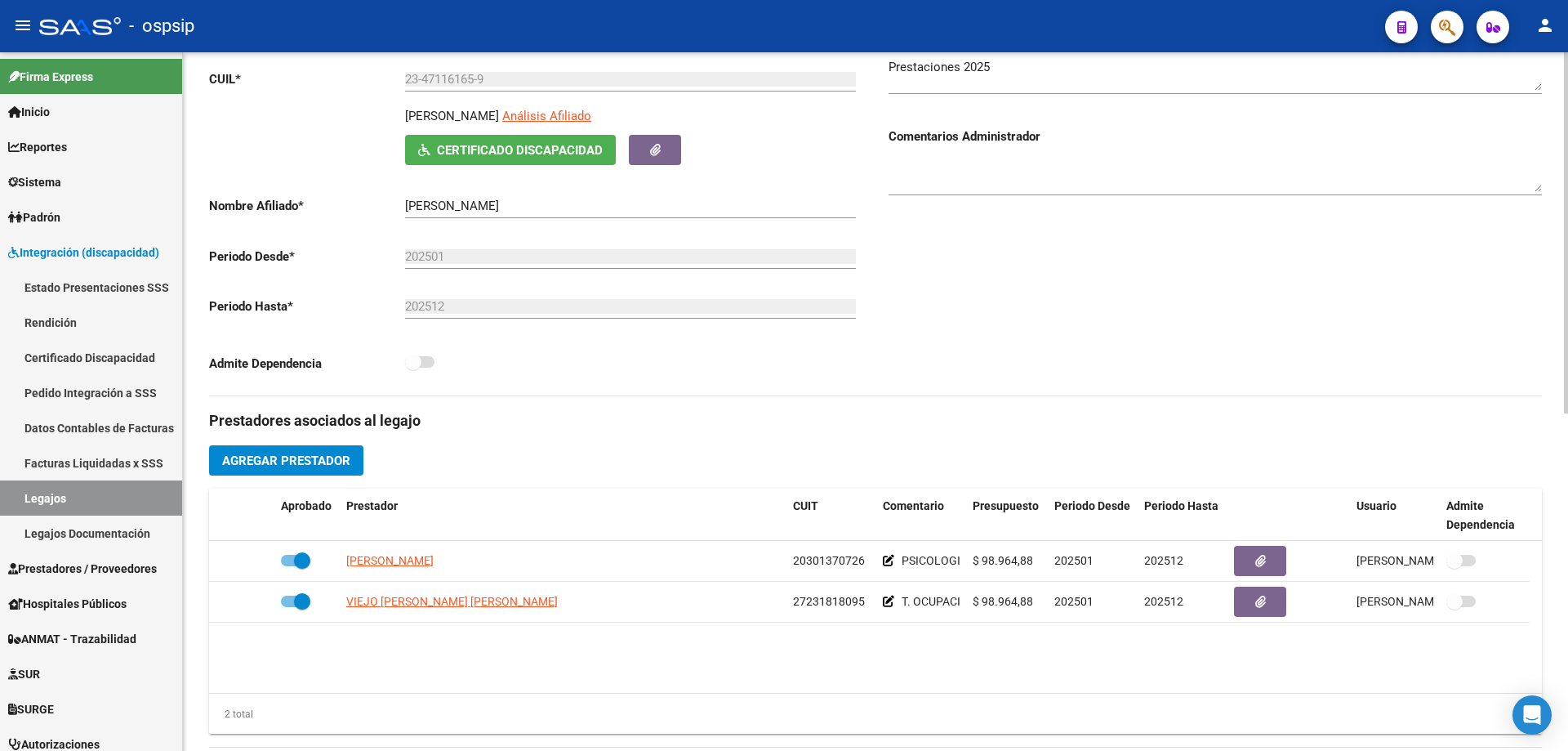
scroll to position [245, 0]
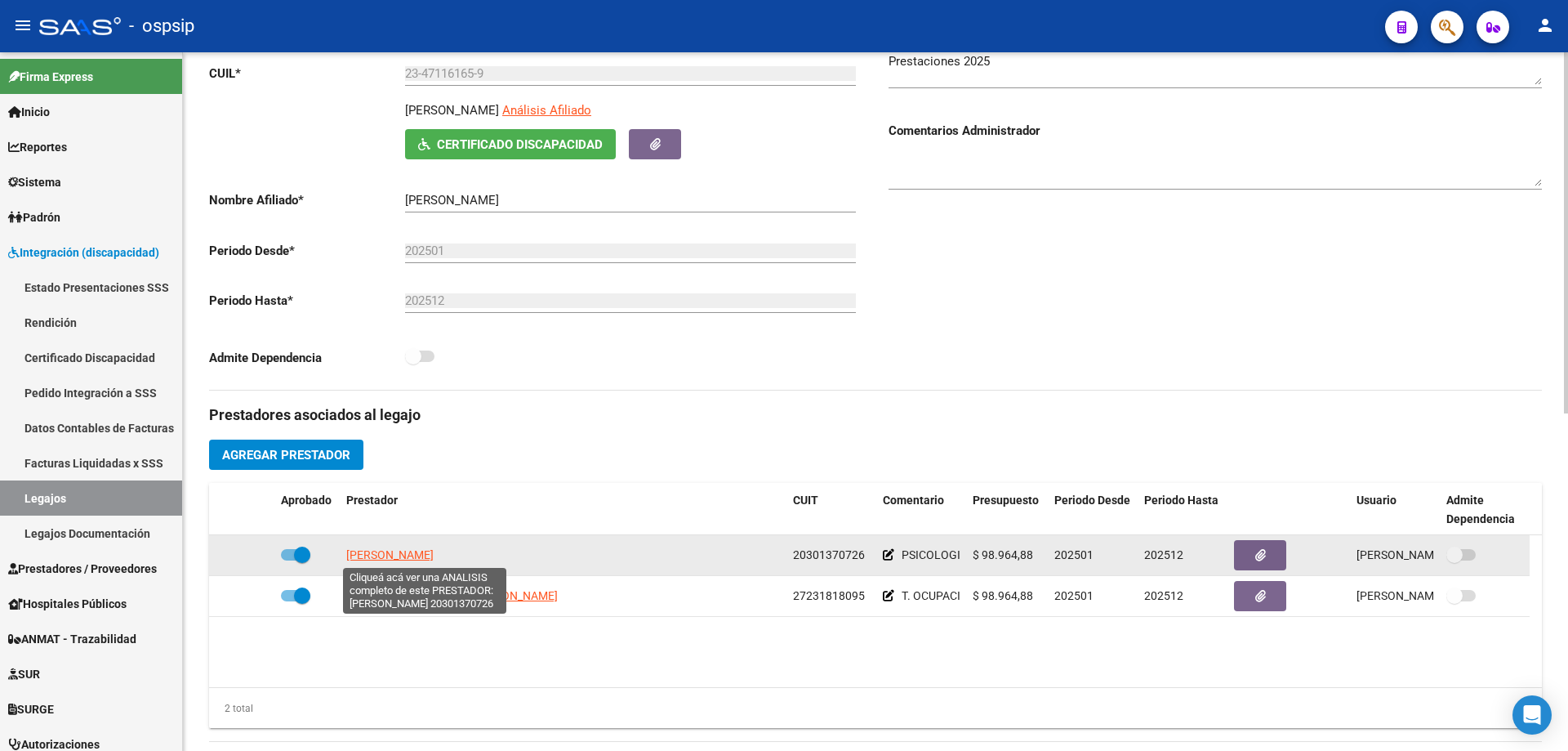
click at [433, 556] on span "[PERSON_NAME]" at bounding box center [390, 554] width 88 height 13
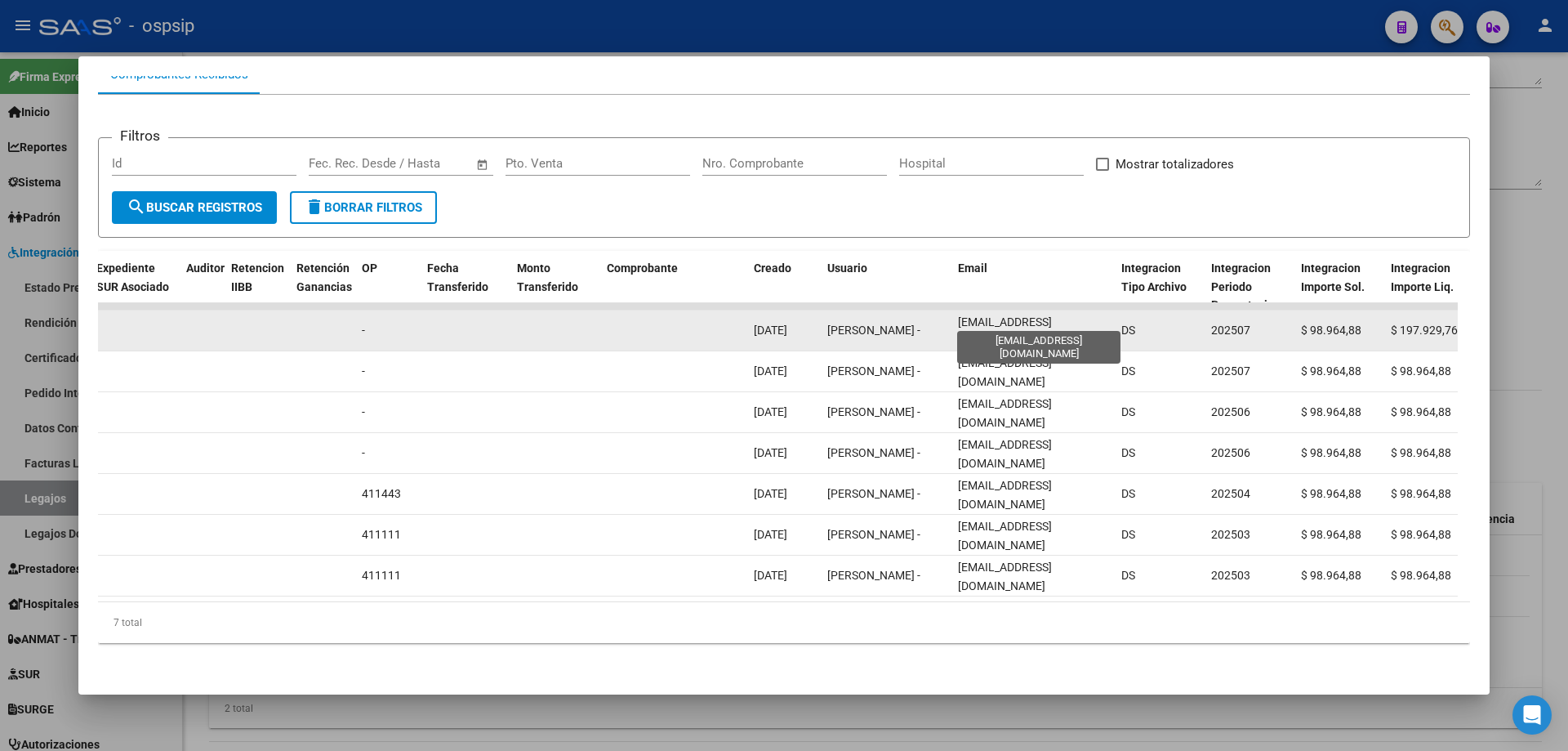
scroll to position [0, 6]
drag, startPoint x: 957, startPoint y: 319, endPoint x: 1084, endPoint y: 317, distance: 127.0
click at [1114, 321] on datatable-body-cell "[EMAIL_ADDRESS][DOMAIN_NAME]" at bounding box center [1032, 330] width 163 height 40
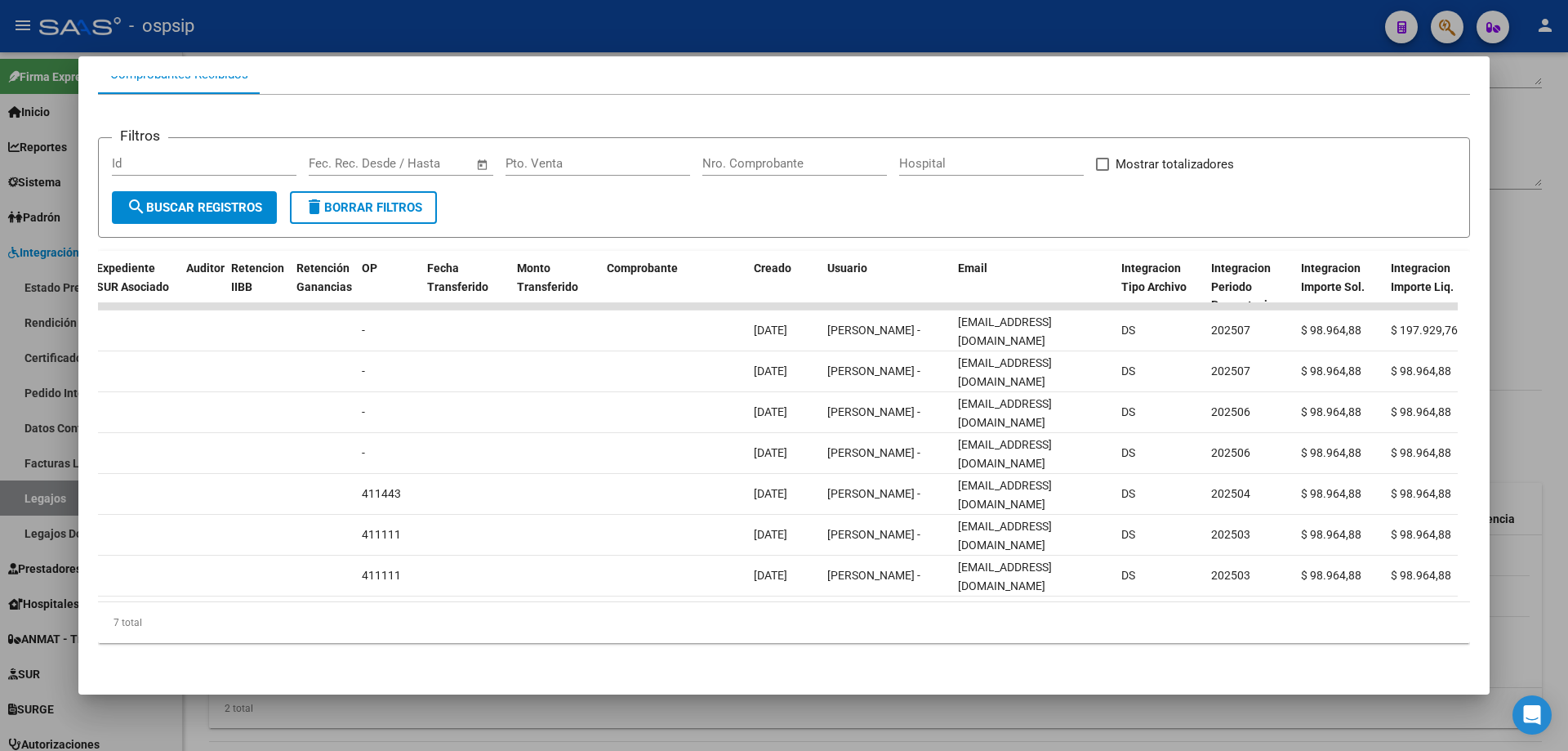
drag, startPoint x: 1499, startPoint y: 261, endPoint x: 1297, endPoint y: 471, distance: 291.4
click at [1500, 264] on div at bounding box center [784, 376] width 1568 height 751
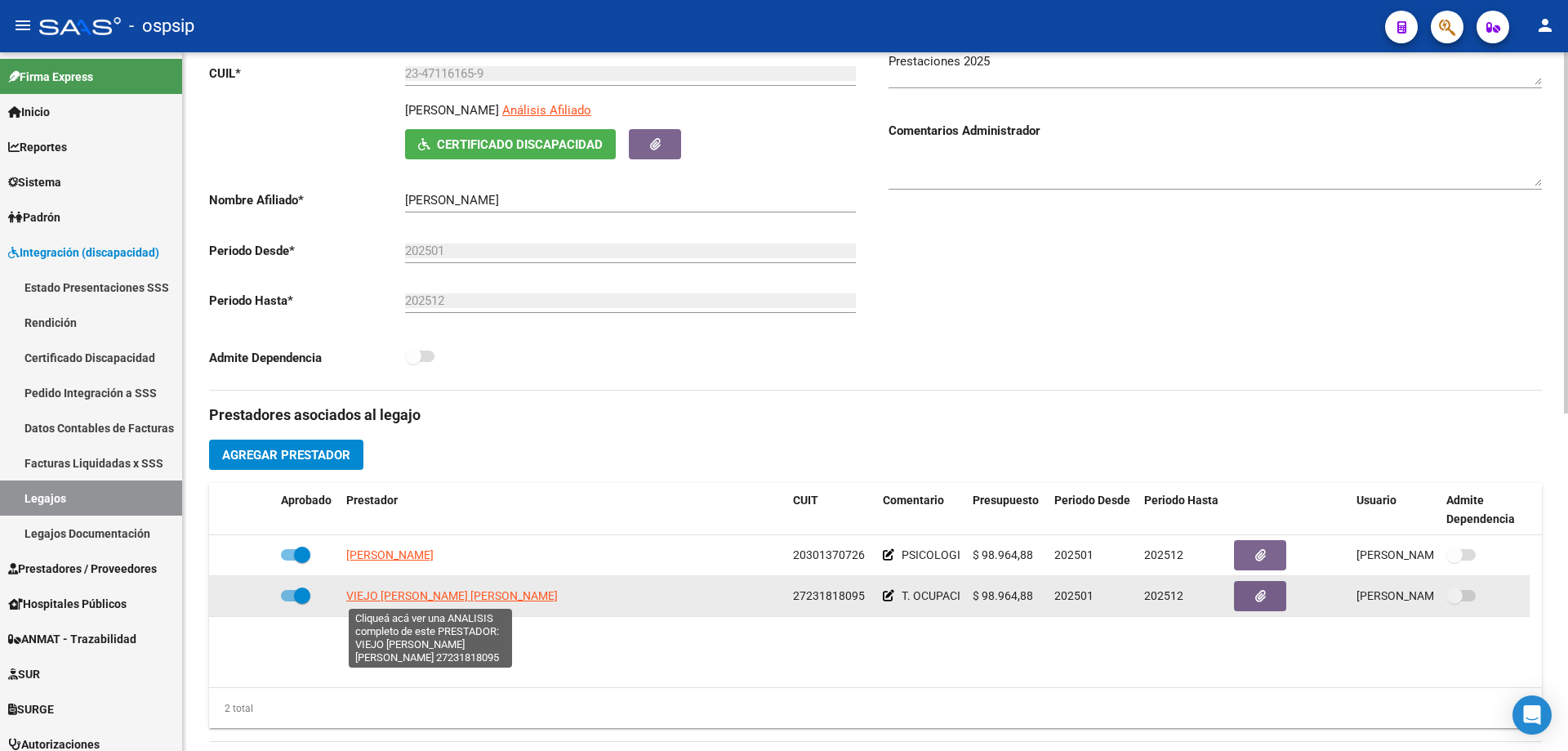
click at [406, 591] on span "VIEJO [PERSON_NAME] [PERSON_NAME]" at bounding box center [452, 595] width 211 height 13
type textarea "27231818095"
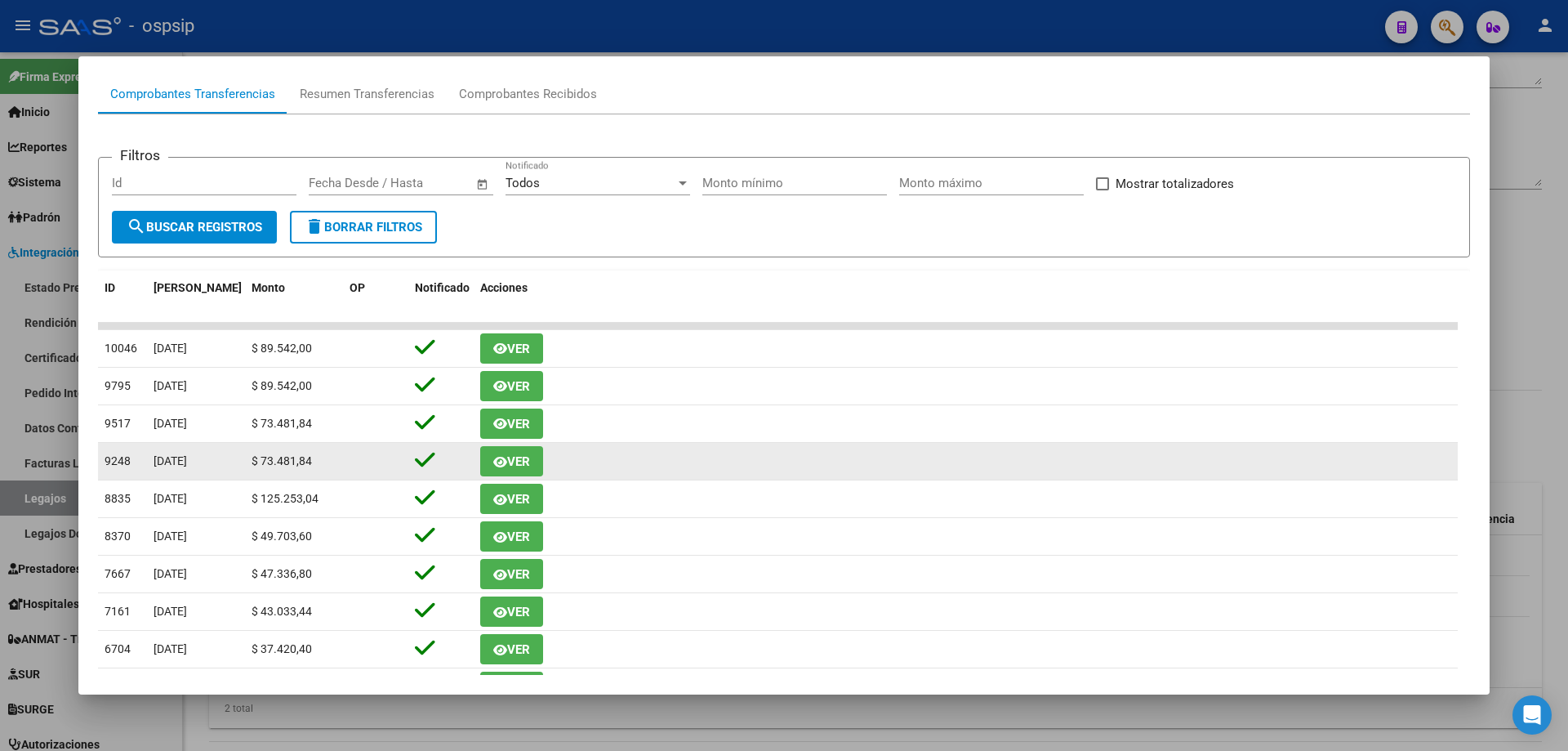
scroll to position [163, 0]
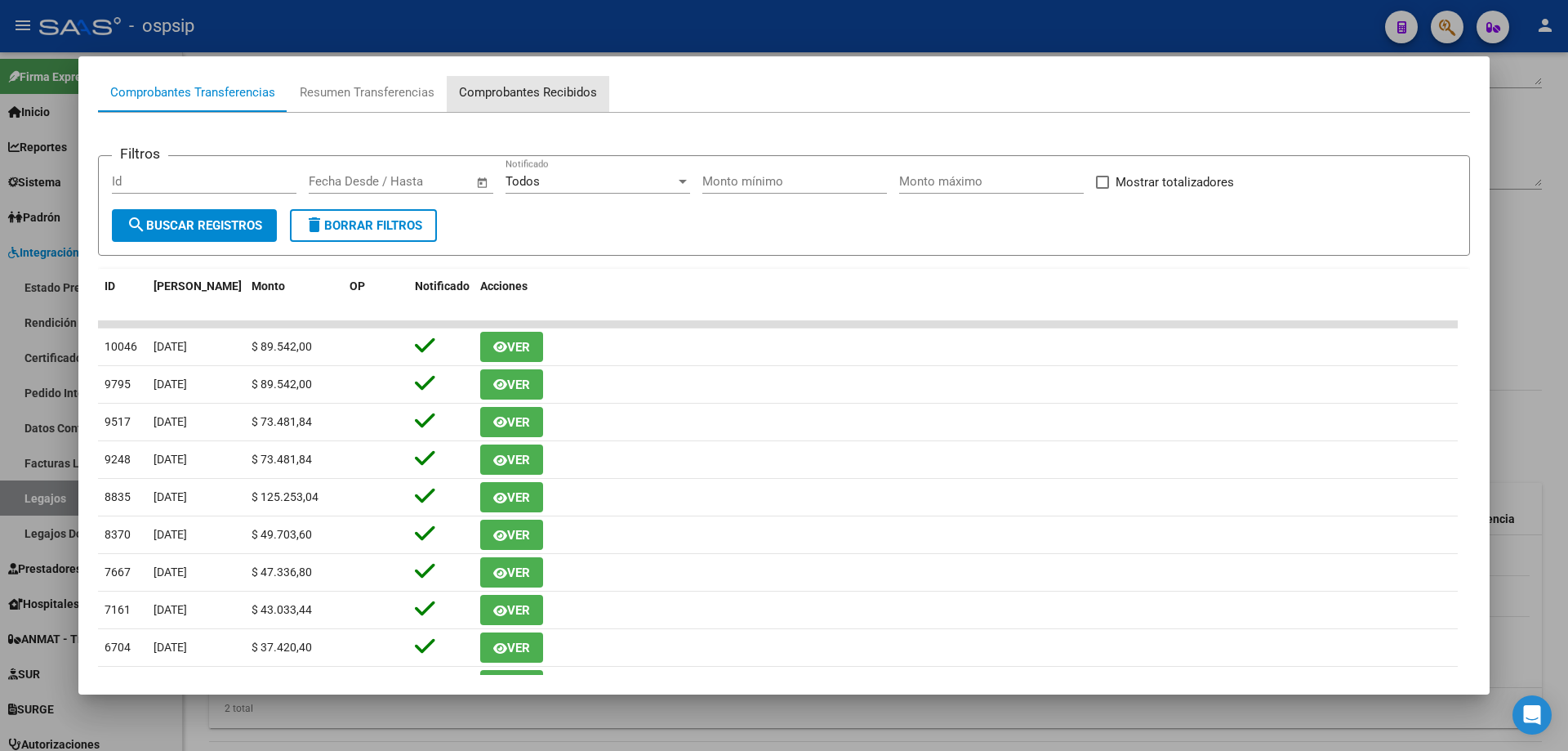
click at [586, 100] on div "Comprobantes Recibidos" at bounding box center [528, 92] width 138 height 19
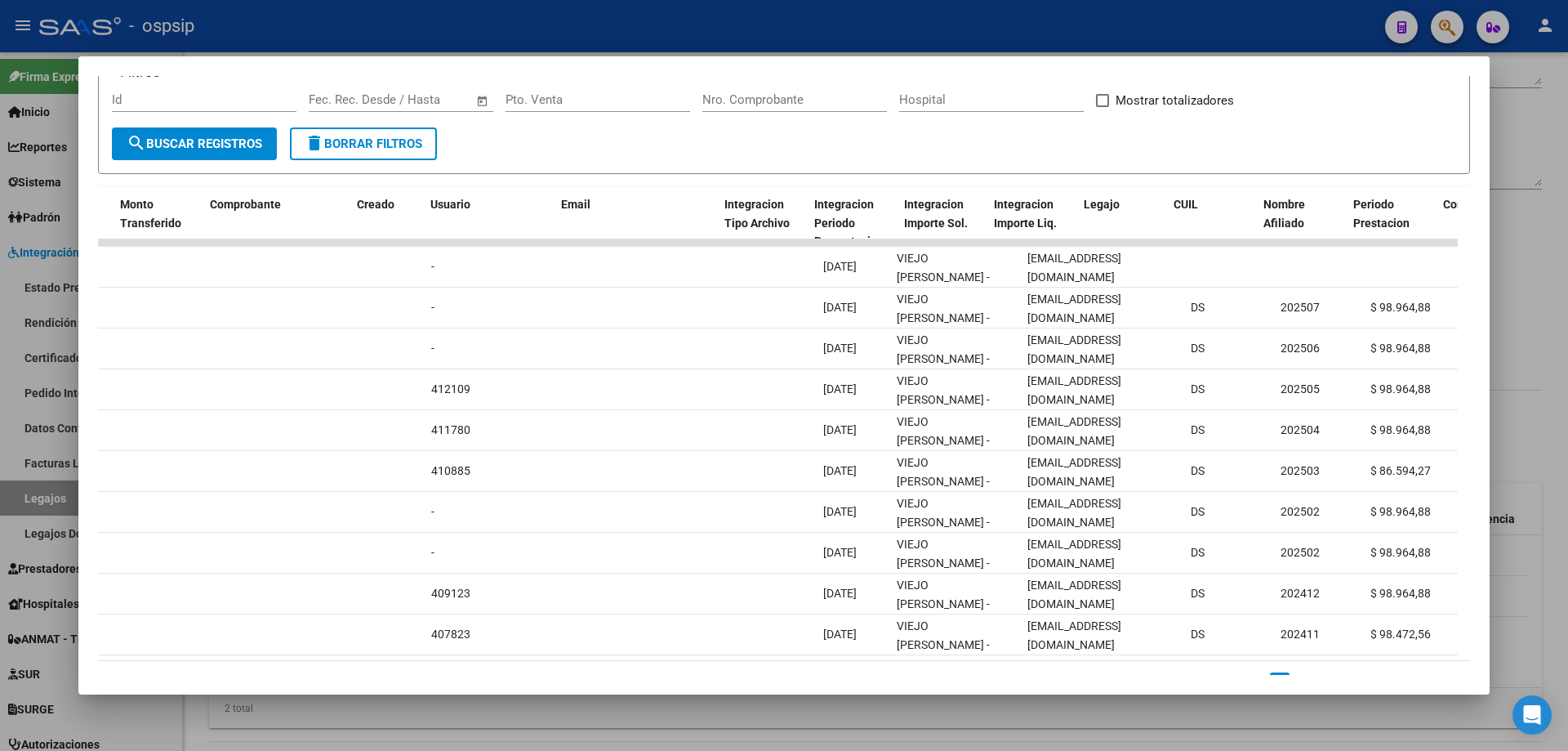
scroll to position [0, 1674]
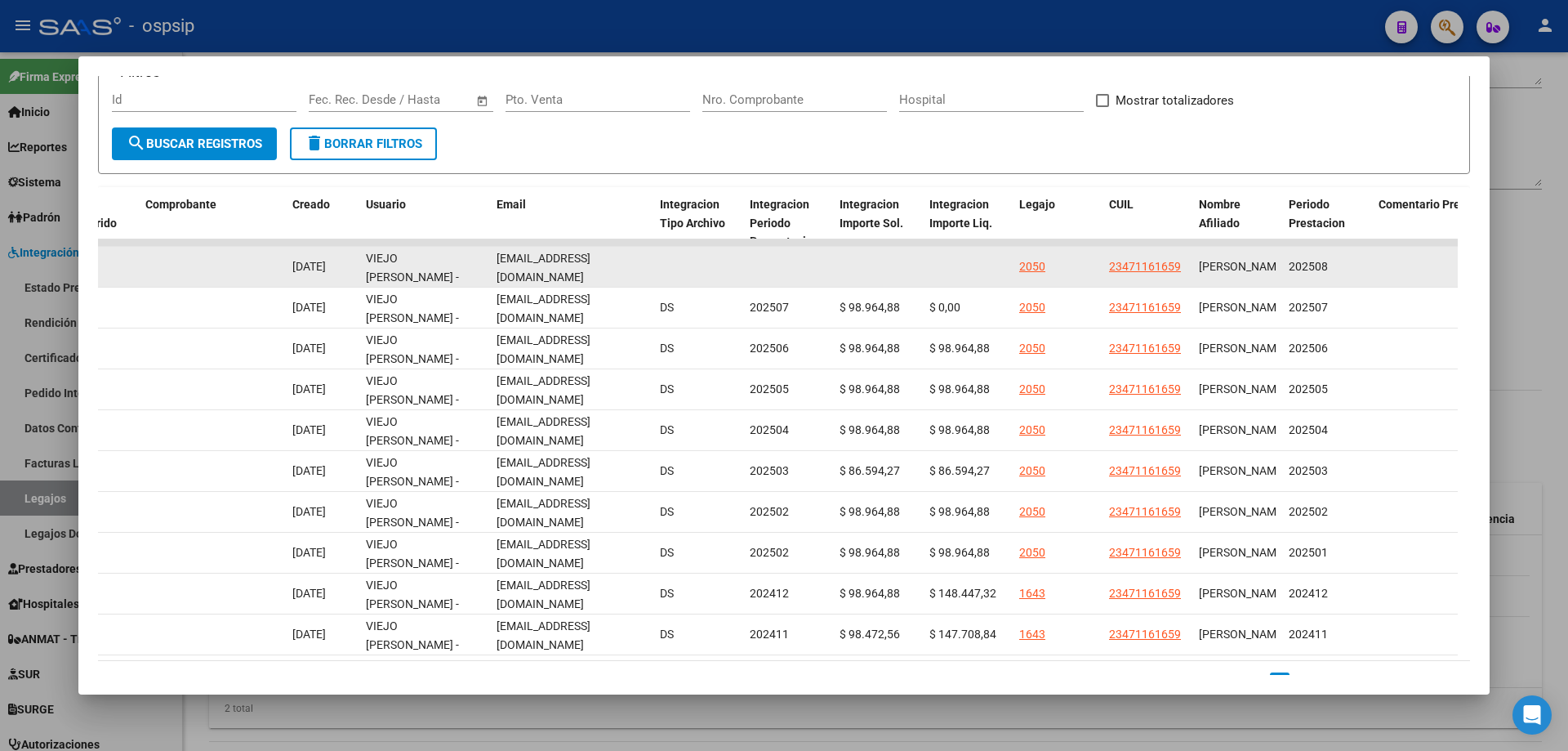
drag, startPoint x: 489, startPoint y: 266, endPoint x: 646, endPoint y: 269, distance: 157.0
click at [646, 269] on div "89077 A01 - OSPSIP Integración - Discapacidad Factura B: 3 - 2130 $ 98.964,88 […" at bounding box center [187, 267] width 3528 height 41
click at [645, 271] on div "[EMAIL_ADDRESS][DOMAIN_NAME]" at bounding box center [571, 266] width 150 height 34
drag, startPoint x: 496, startPoint y: 267, endPoint x: 634, endPoint y: 280, distance: 138.6
click at [634, 280] on datatable-body-cell "[EMAIL_ADDRESS][DOMAIN_NAME]" at bounding box center [571, 266] width 163 height 40
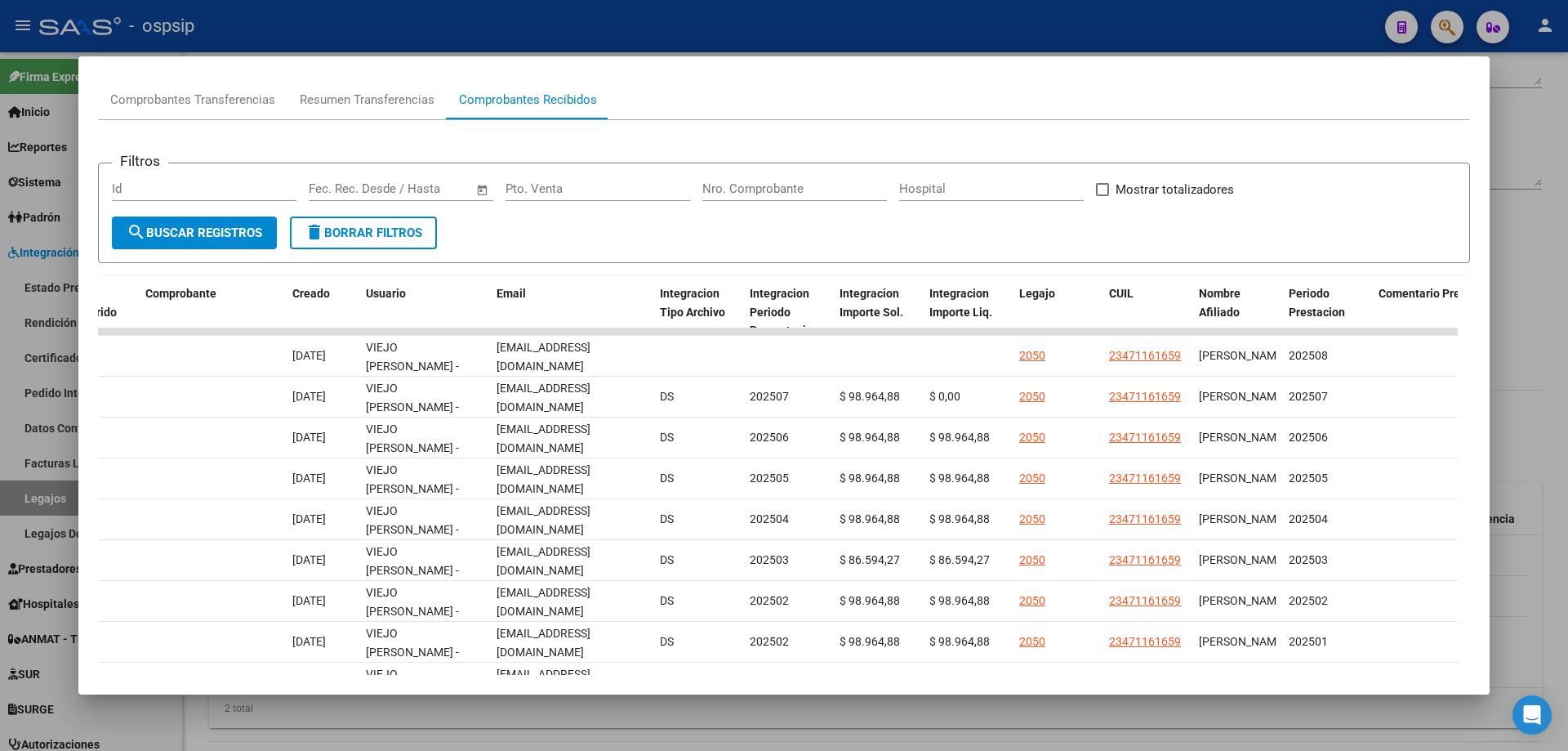
scroll to position [82, 0]
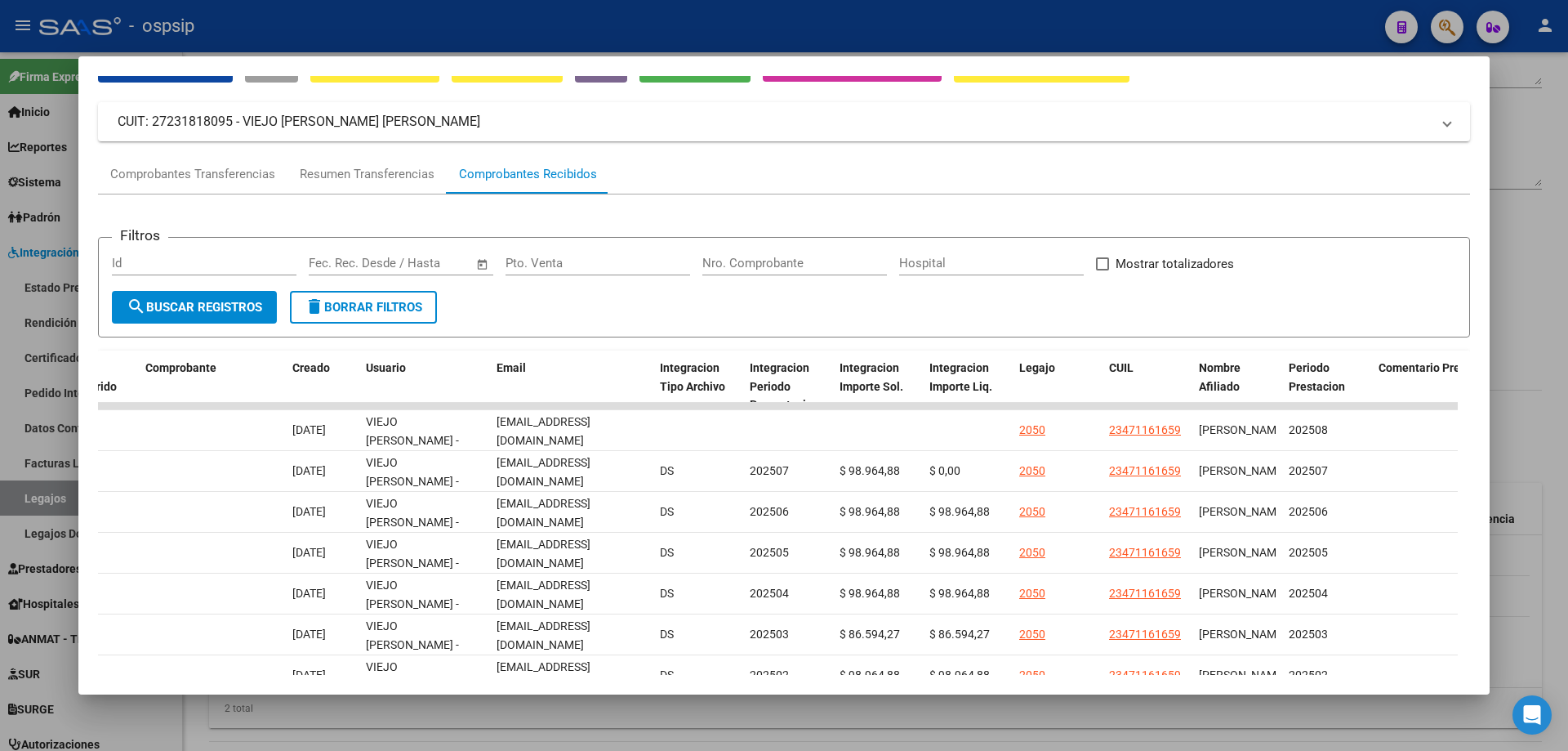
click at [1507, 243] on div at bounding box center [784, 376] width 1568 height 751
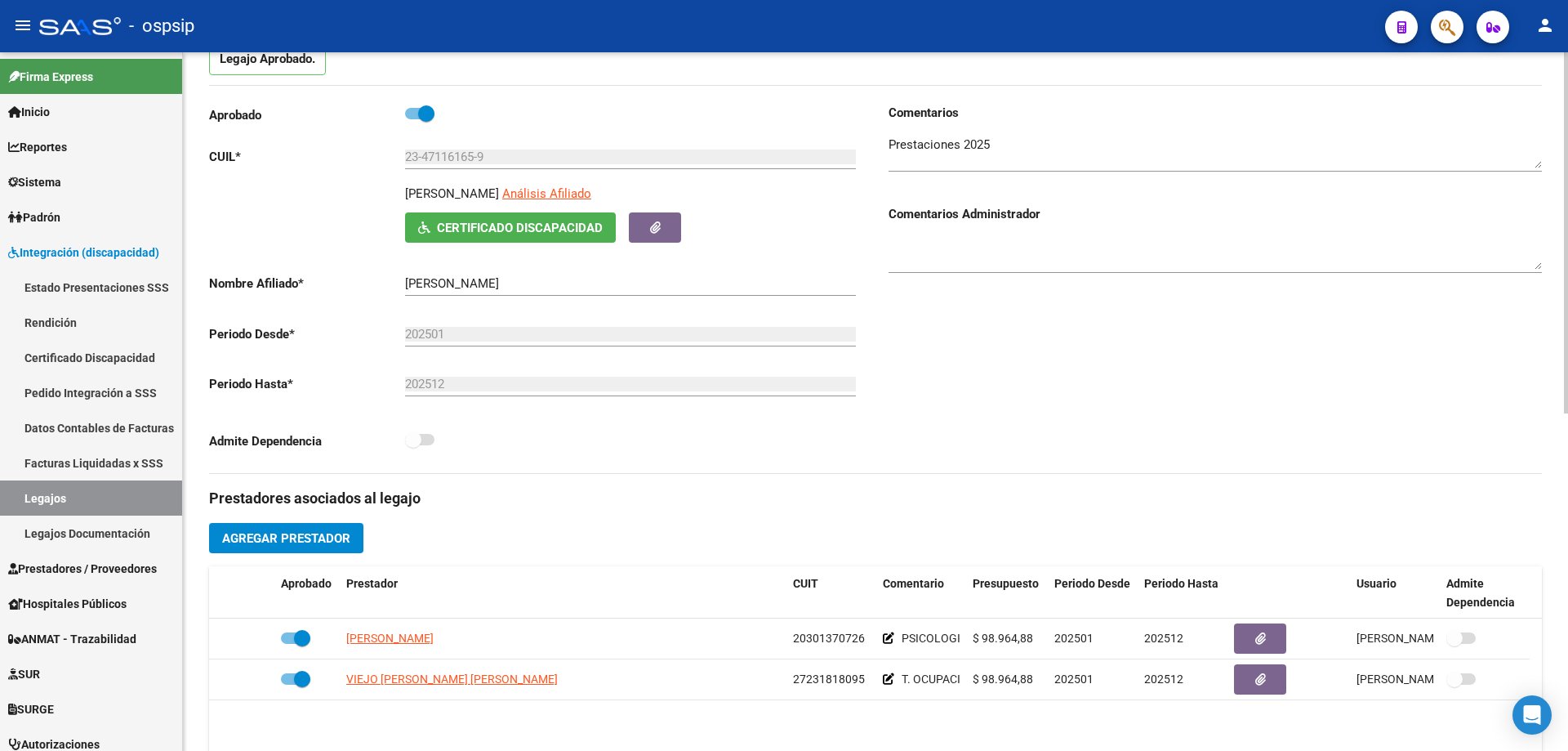
scroll to position [0, 0]
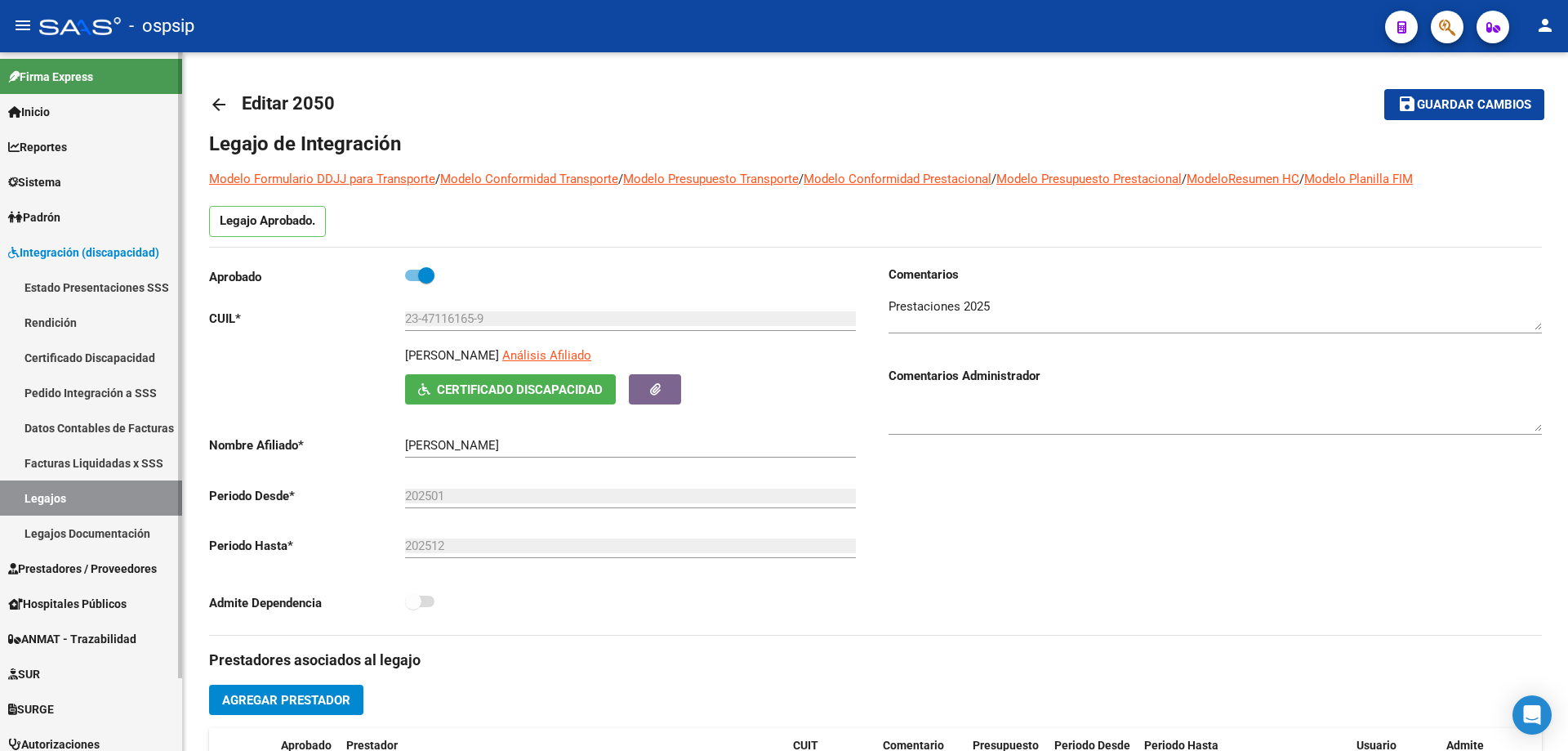
click at [99, 493] on link "Legajos" at bounding box center [90, 498] width 182 height 35
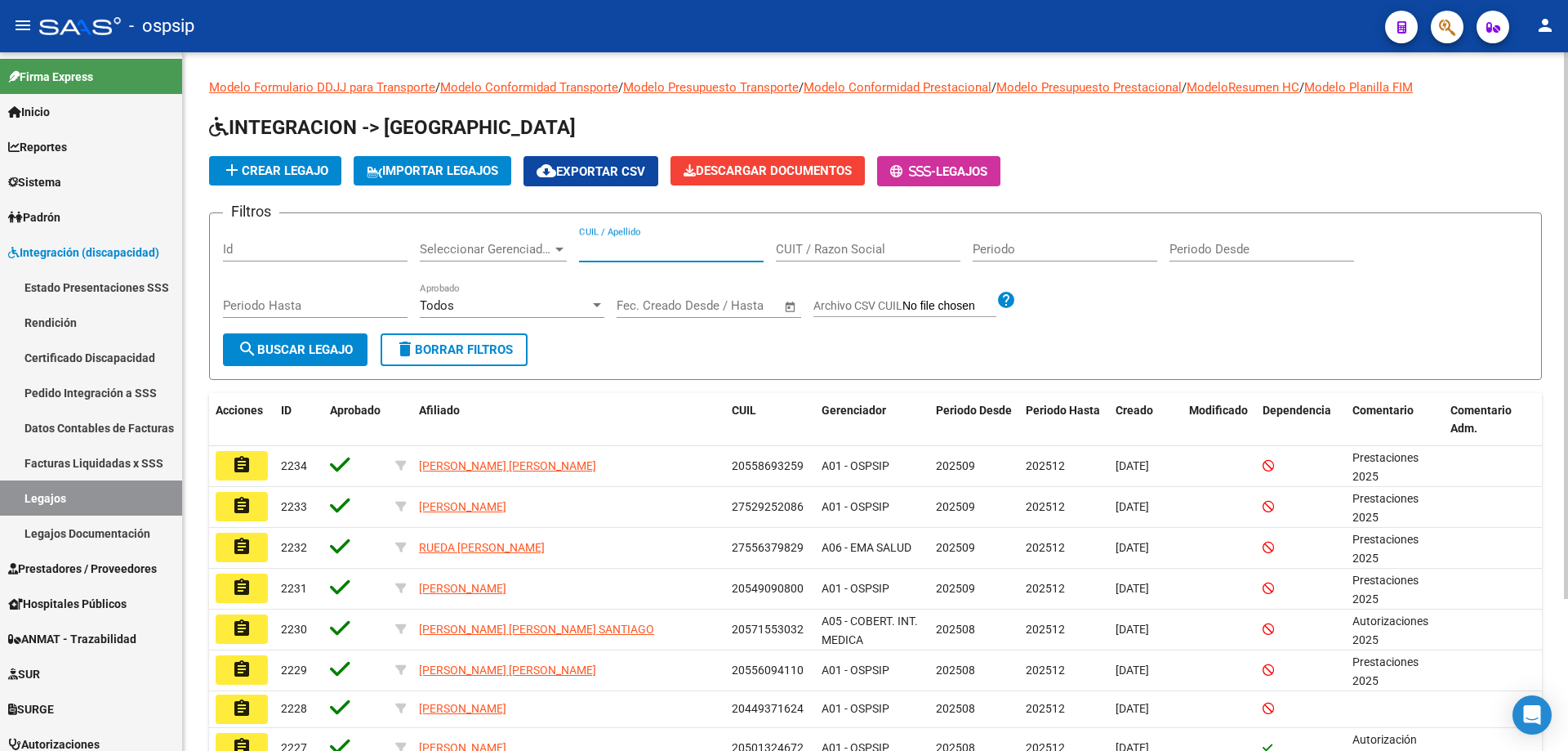
paste input "27584510086"
type input "27584510086"
click at [307, 360] on button "search Buscar Legajo" at bounding box center [294, 349] width 144 height 33
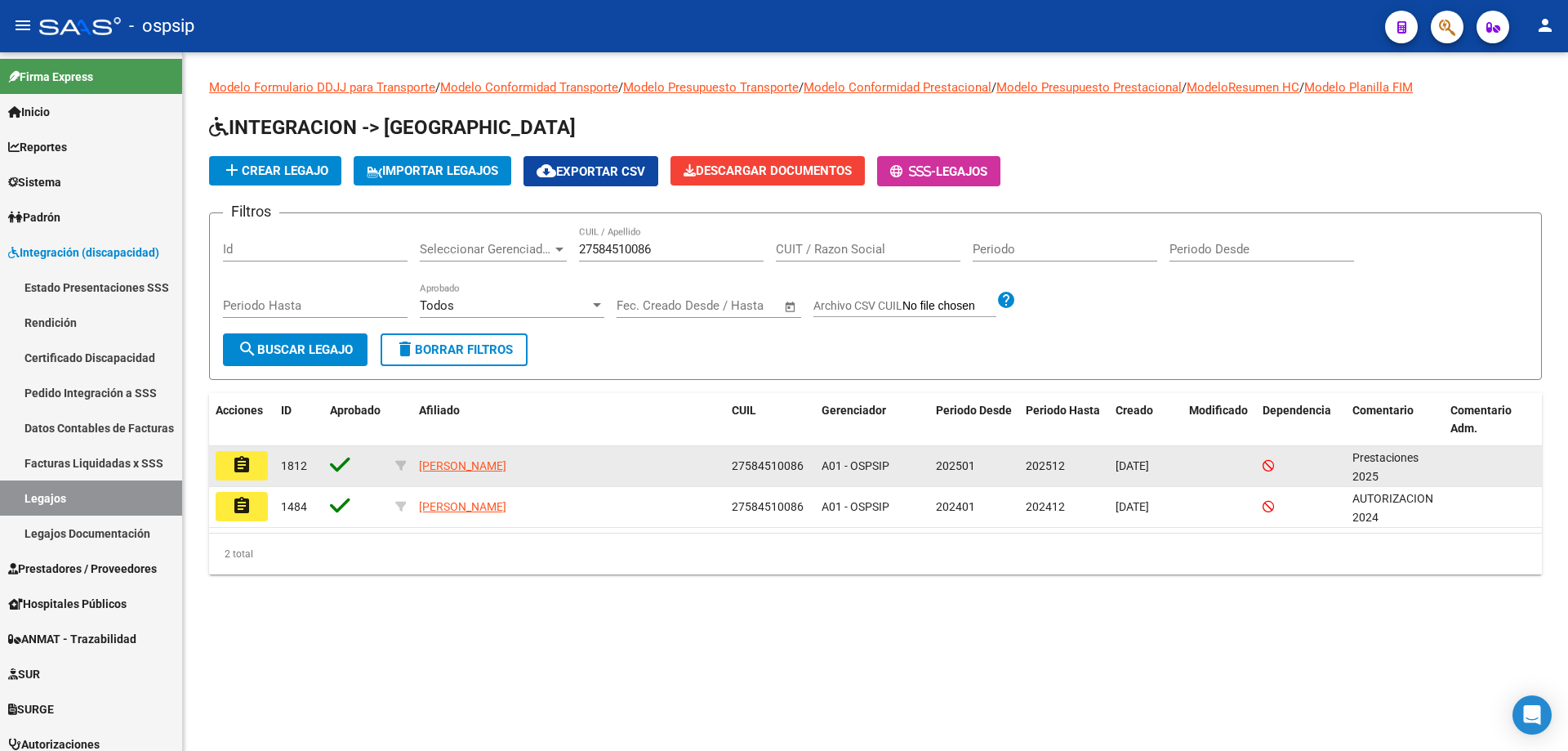
click at [248, 465] on mat-icon "assignment" at bounding box center [241, 464] width 20 height 20
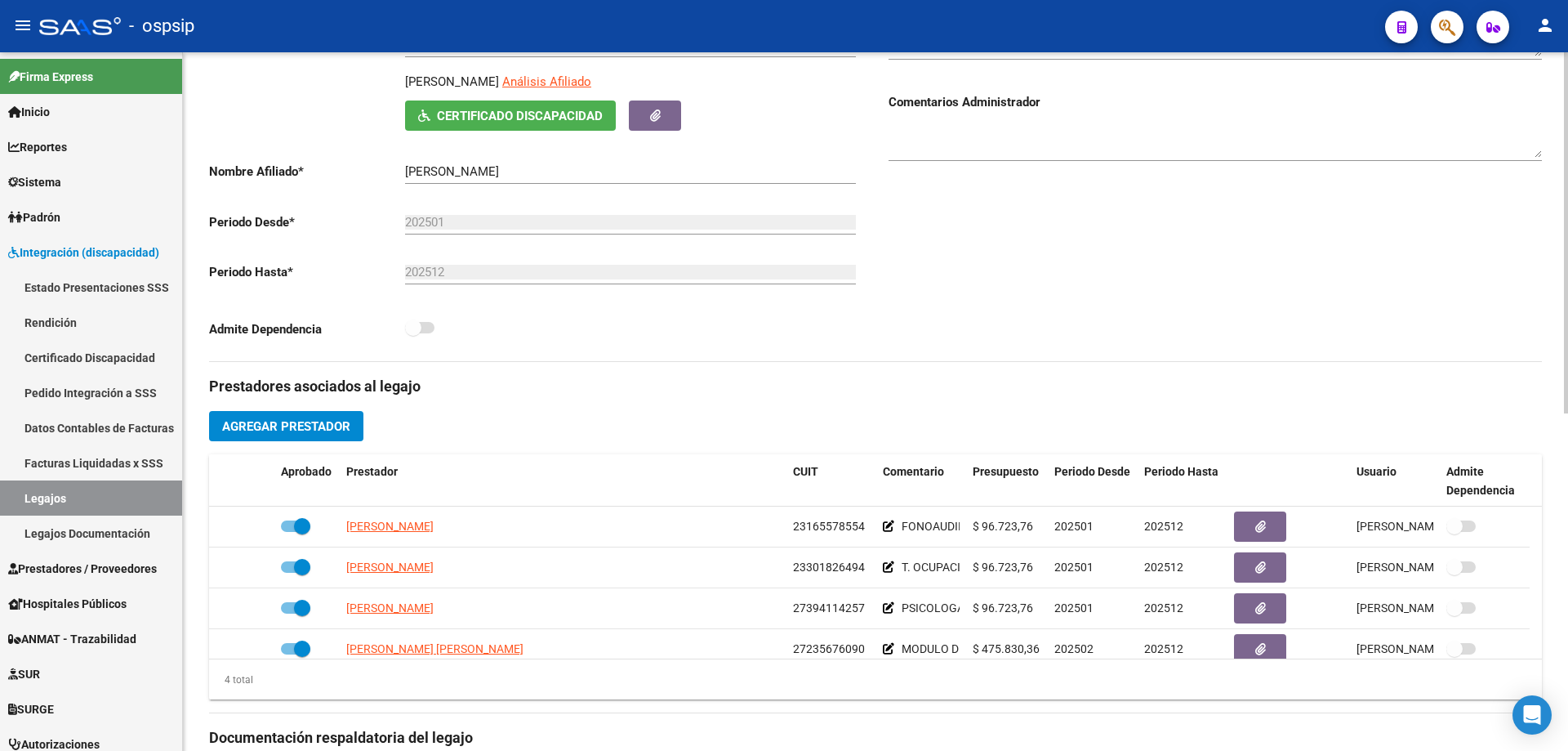
scroll to position [408, 0]
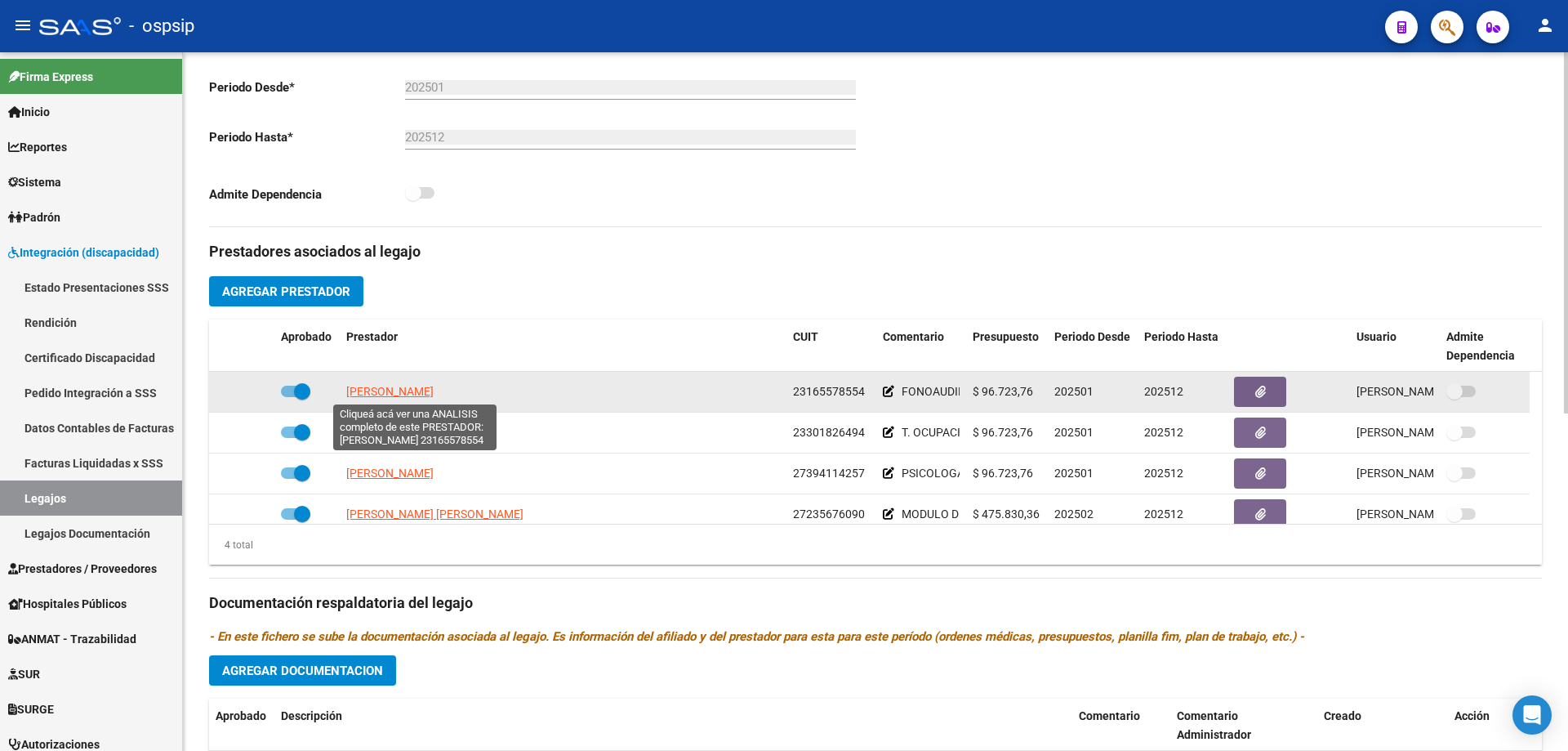
click at [433, 389] on span "[PERSON_NAME]" at bounding box center [390, 391] width 88 height 13
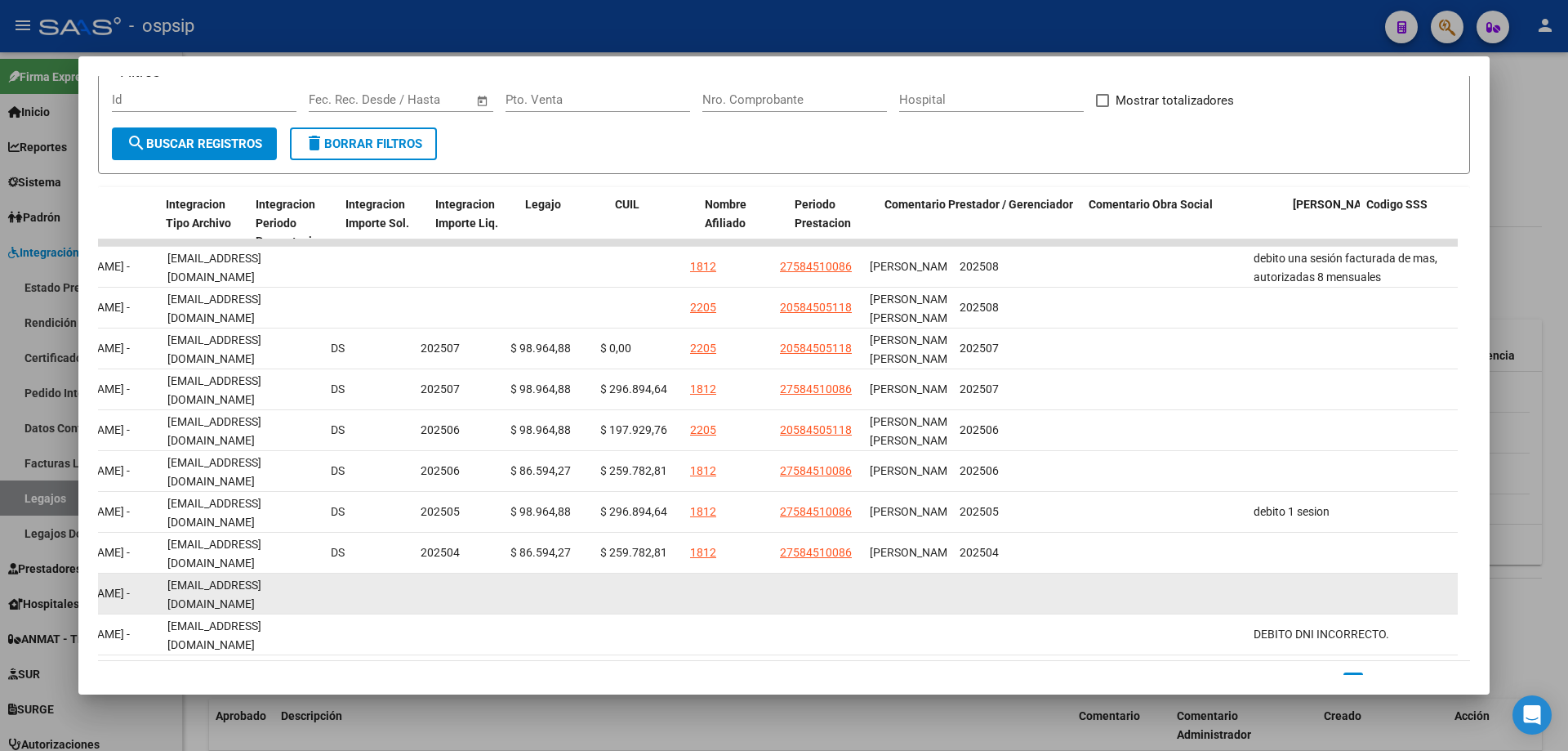
scroll to position [0, 2168]
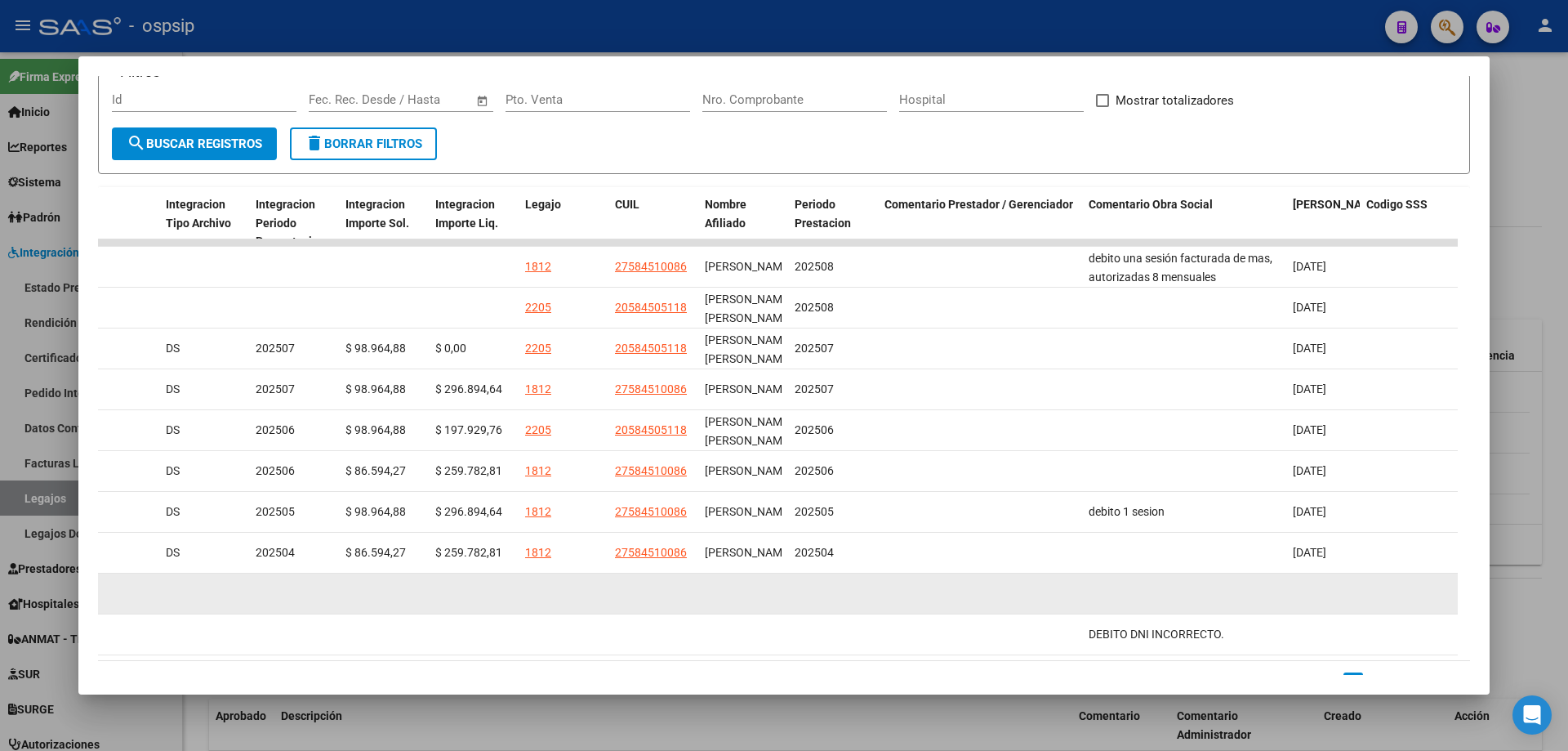
drag, startPoint x: 989, startPoint y: 643, endPoint x: 1207, endPoint y: 610, distance: 220.5
click at [1207, 610] on datatable-body "88947 Integración - Discapacidad Factura C: 1 - 359 $ 111.335,49 [DATE] [DATE] …" at bounding box center [777, 450] width 1359 height 421
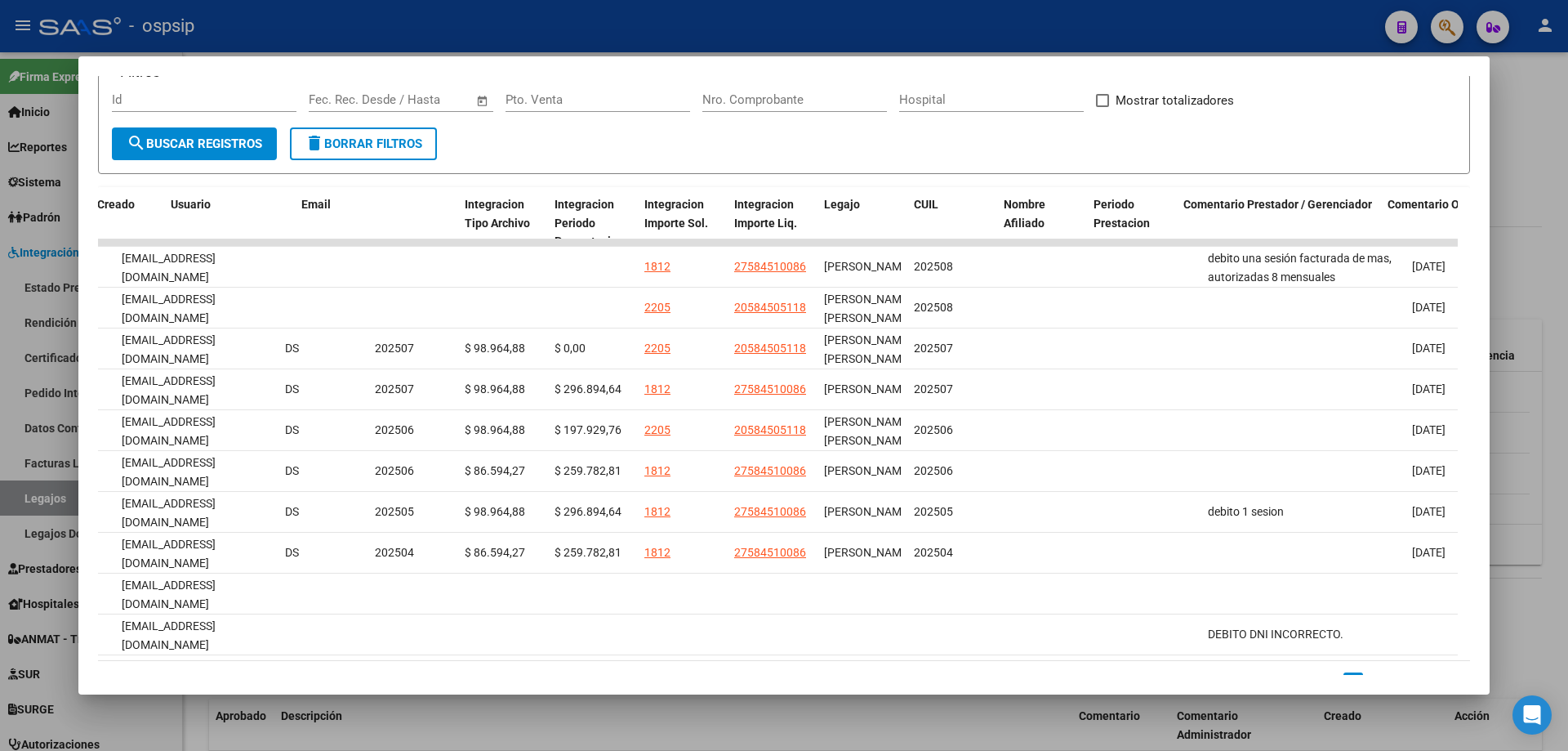
scroll to position [0, 1650]
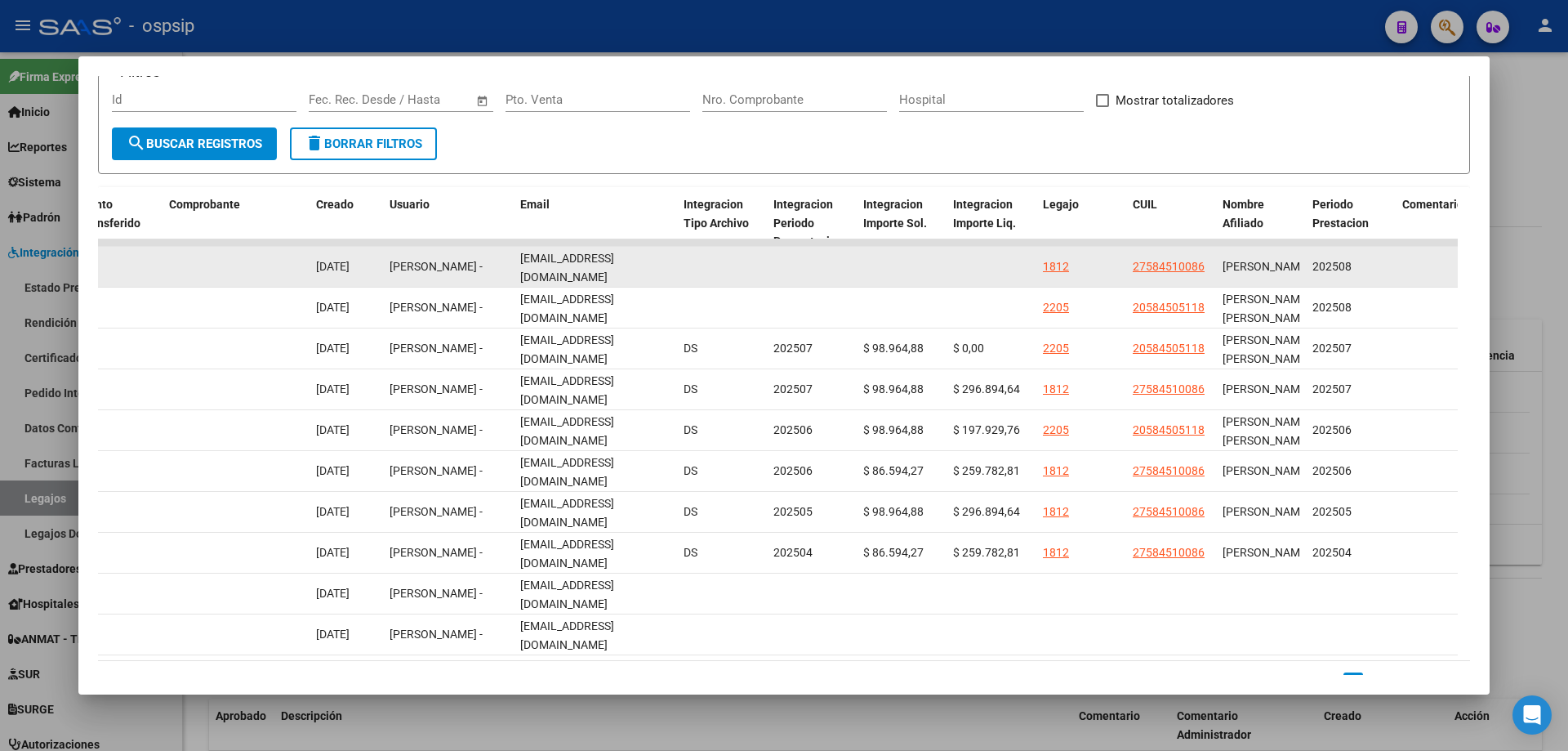
drag, startPoint x: 519, startPoint y: 265, endPoint x: 682, endPoint y: 255, distance: 163.3
click at [704, 261] on div "88947 Integración - Discapacidad Factura C: 1 - 359 $ 111.335,49 [DATE] [DATE] …" at bounding box center [211, 267] width 3528 height 41
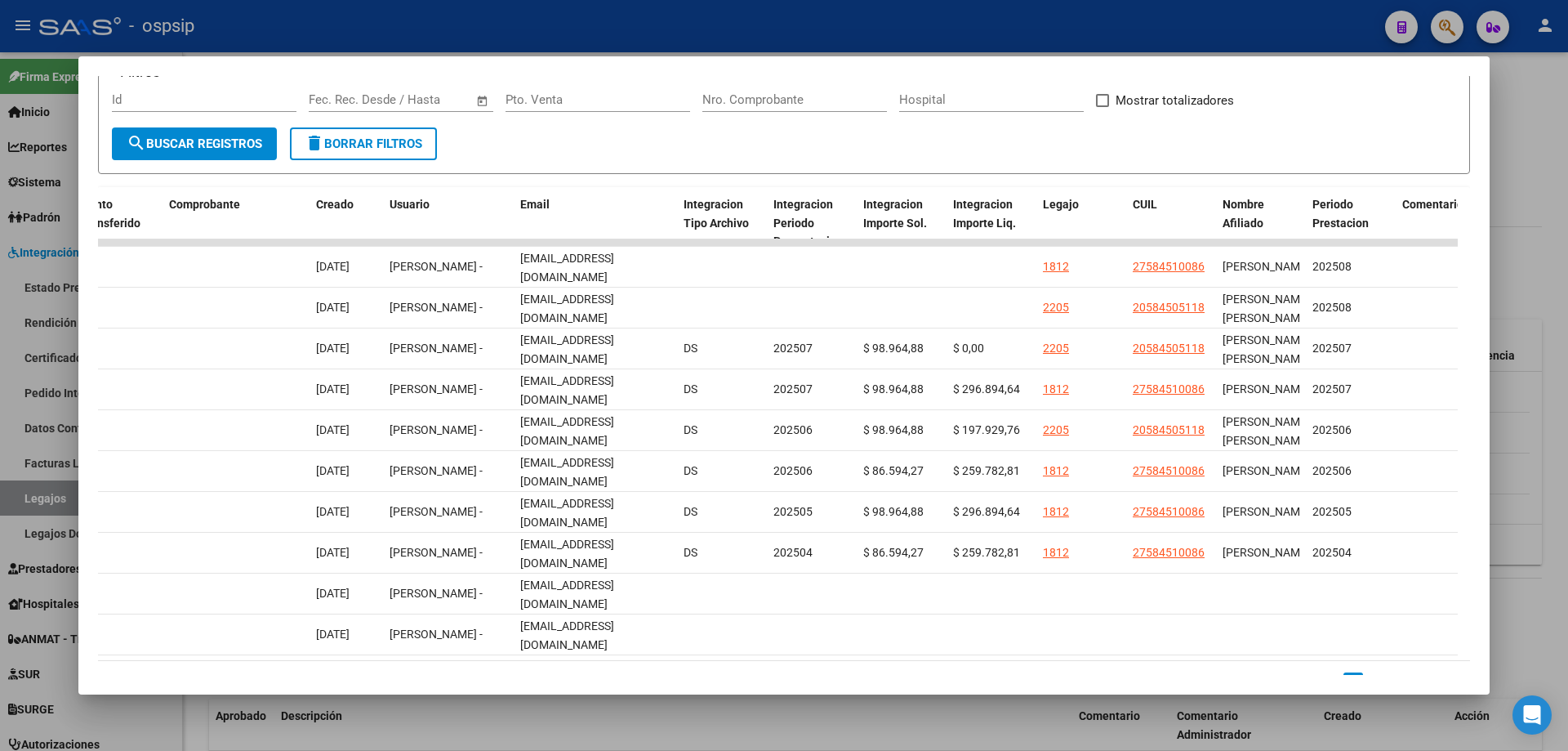
click at [1528, 187] on div at bounding box center [784, 376] width 1568 height 751
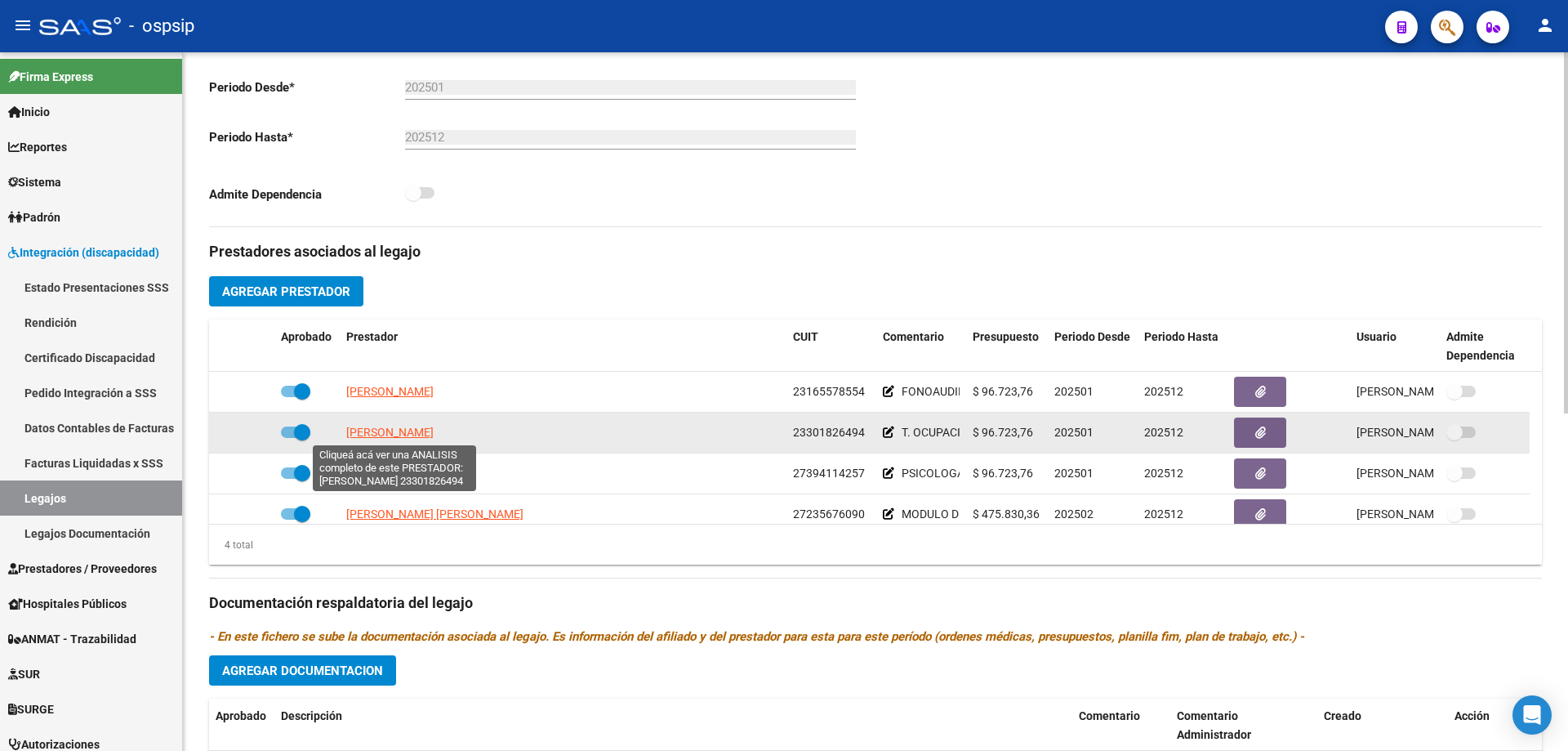
click at [403, 437] on span "[PERSON_NAME]" at bounding box center [390, 432] width 88 height 13
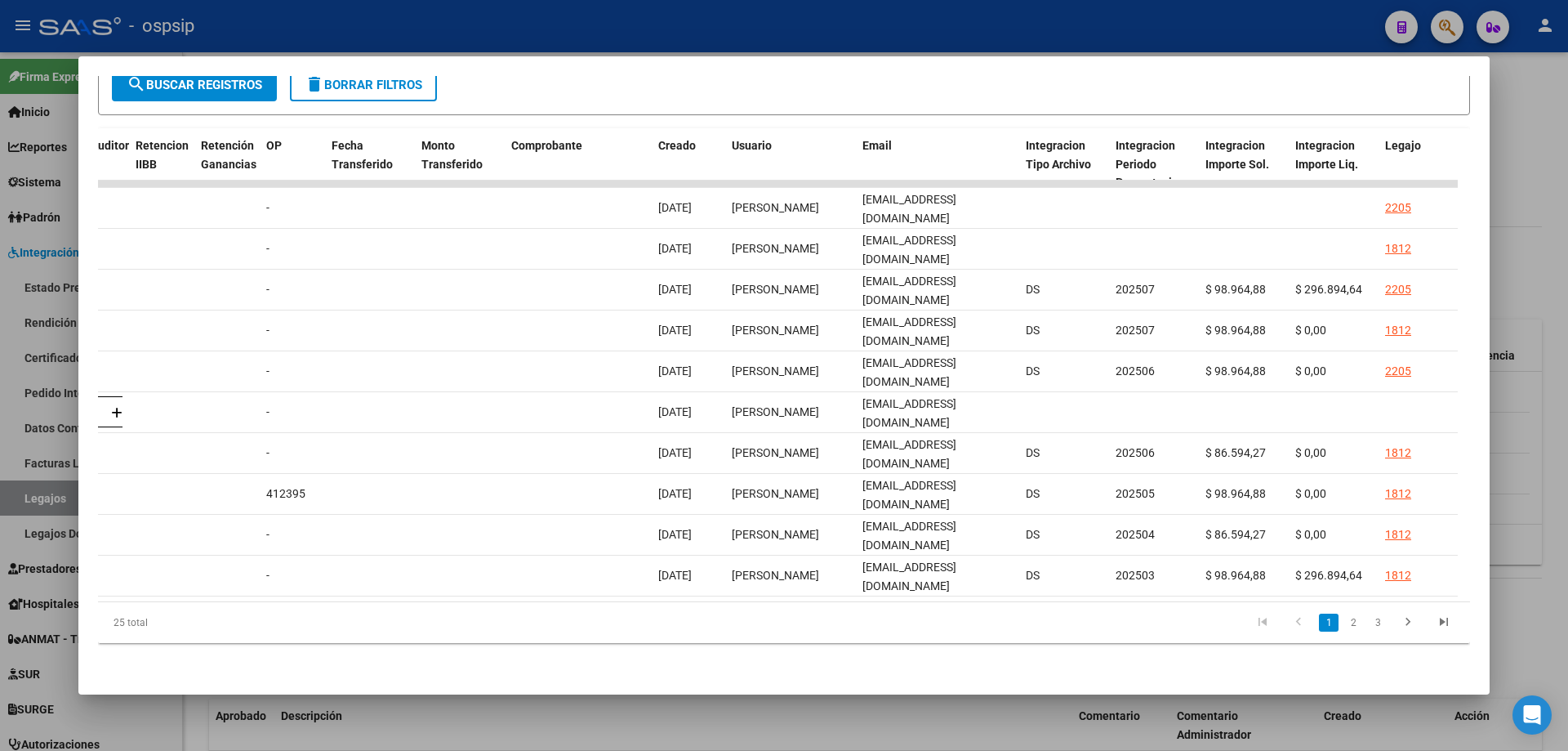
scroll to position [0, 1324]
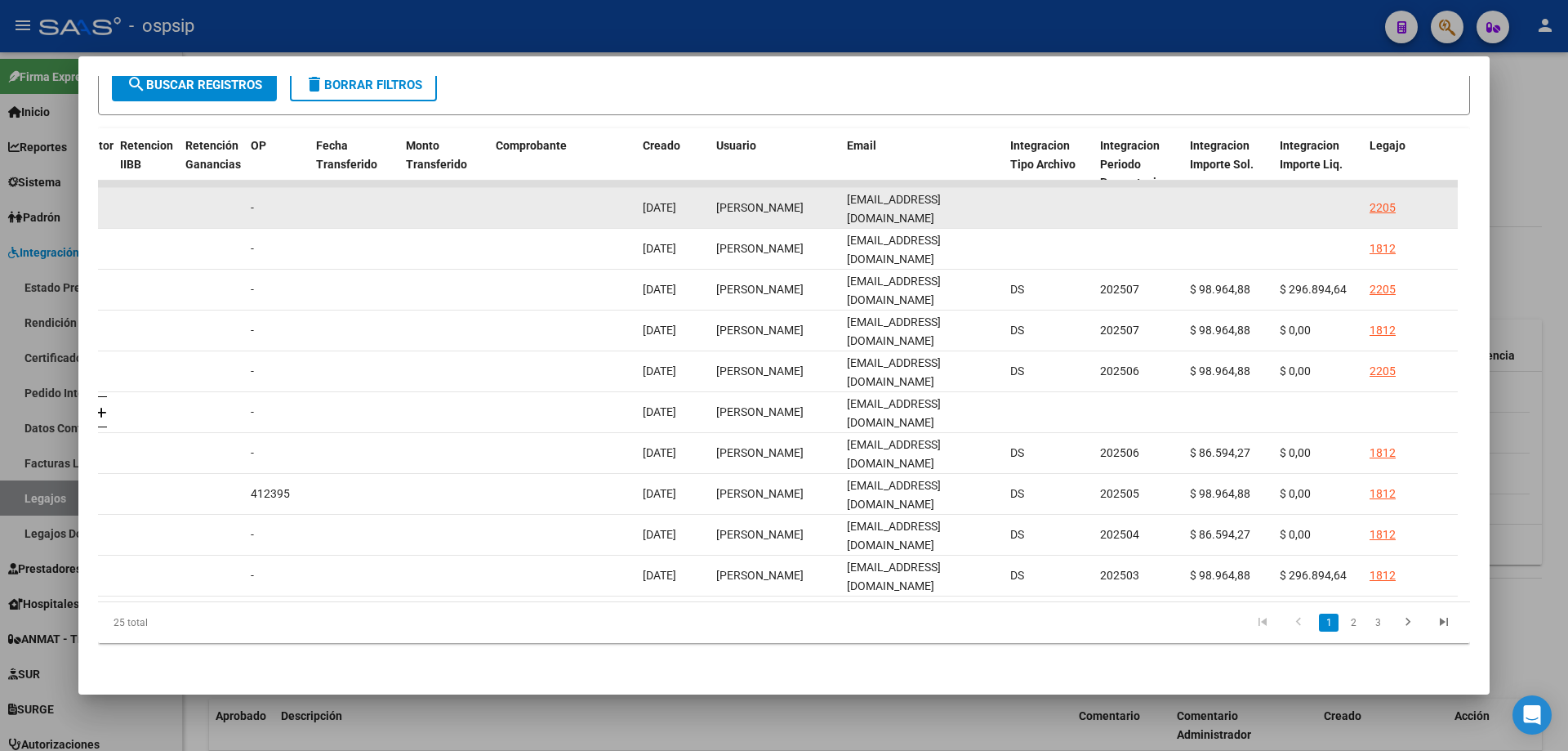
drag, startPoint x: 847, startPoint y: 195, endPoint x: 1008, endPoint y: 207, distance: 161.4
click at [1008, 207] on div "88677 Integración - Discapacidad Factura C: 3 - 1529 $ 98.964,88 [DATE] [DATE] …" at bounding box center [538, 209] width 3528 height 41
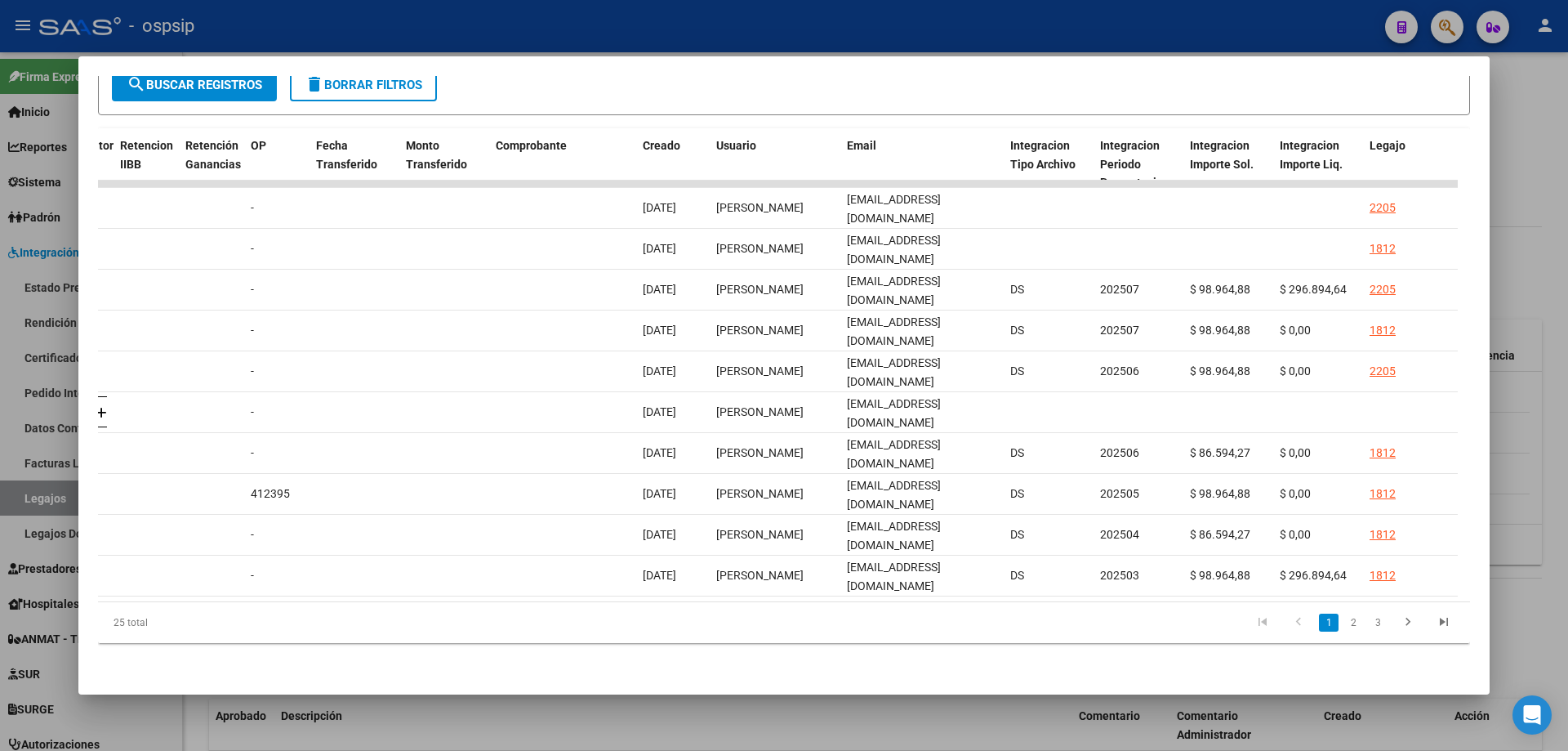
click at [1542, 193] on div at bounding box center [784, 376] width 1568 height 751
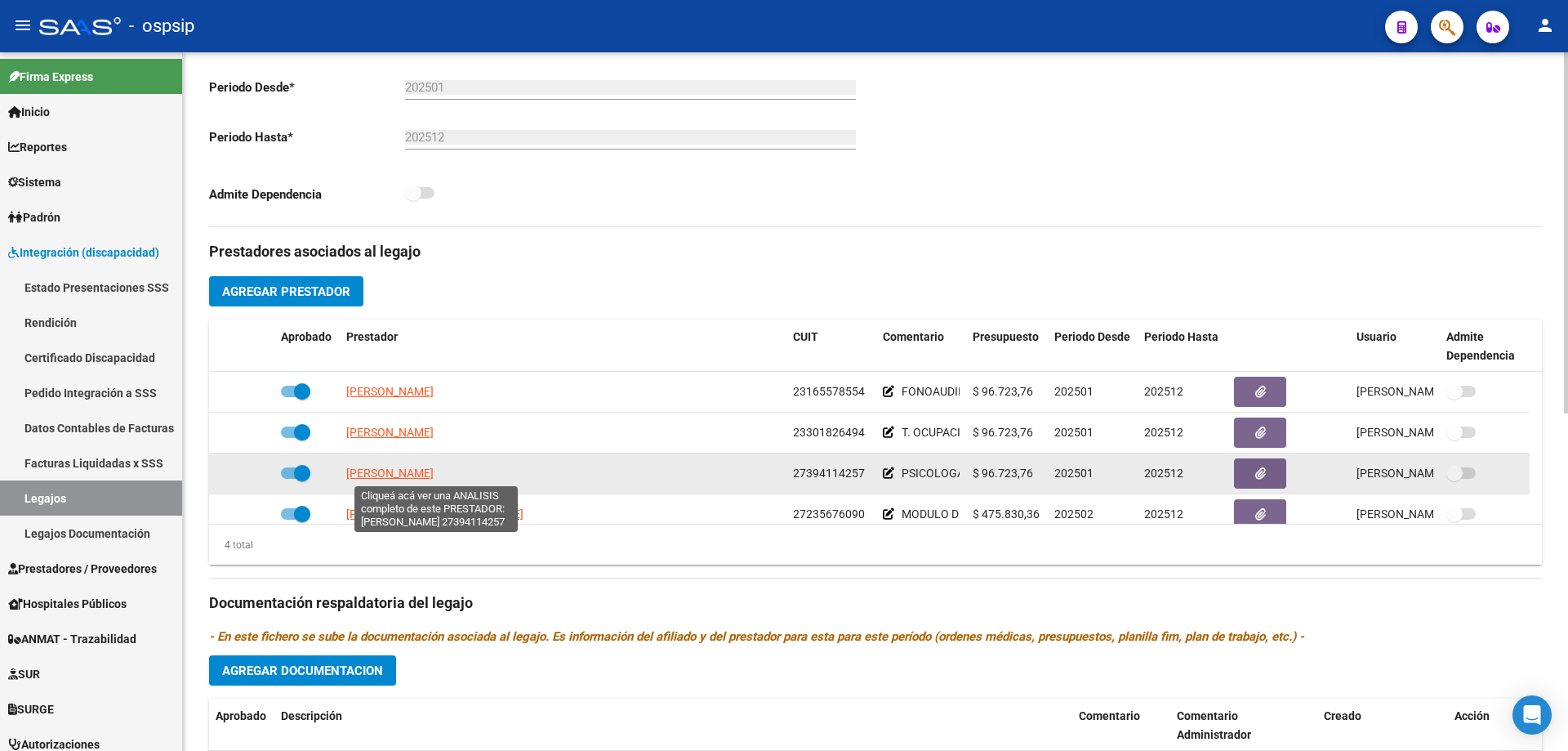
click at [433, 472] on span "[PERSON_NAME]" at bounding box center [390, 472] width 88 height 13
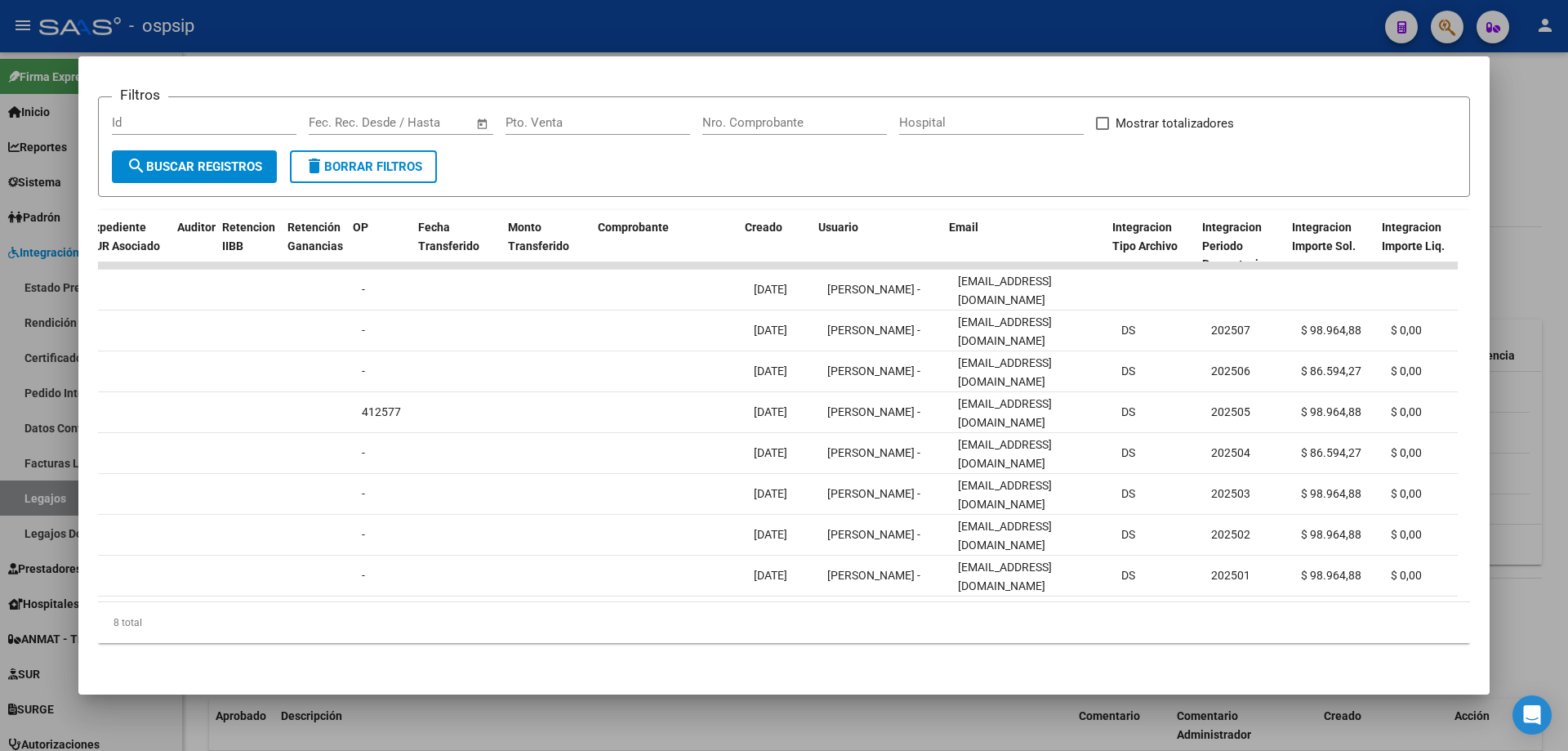
scroll to position [0, 1231]
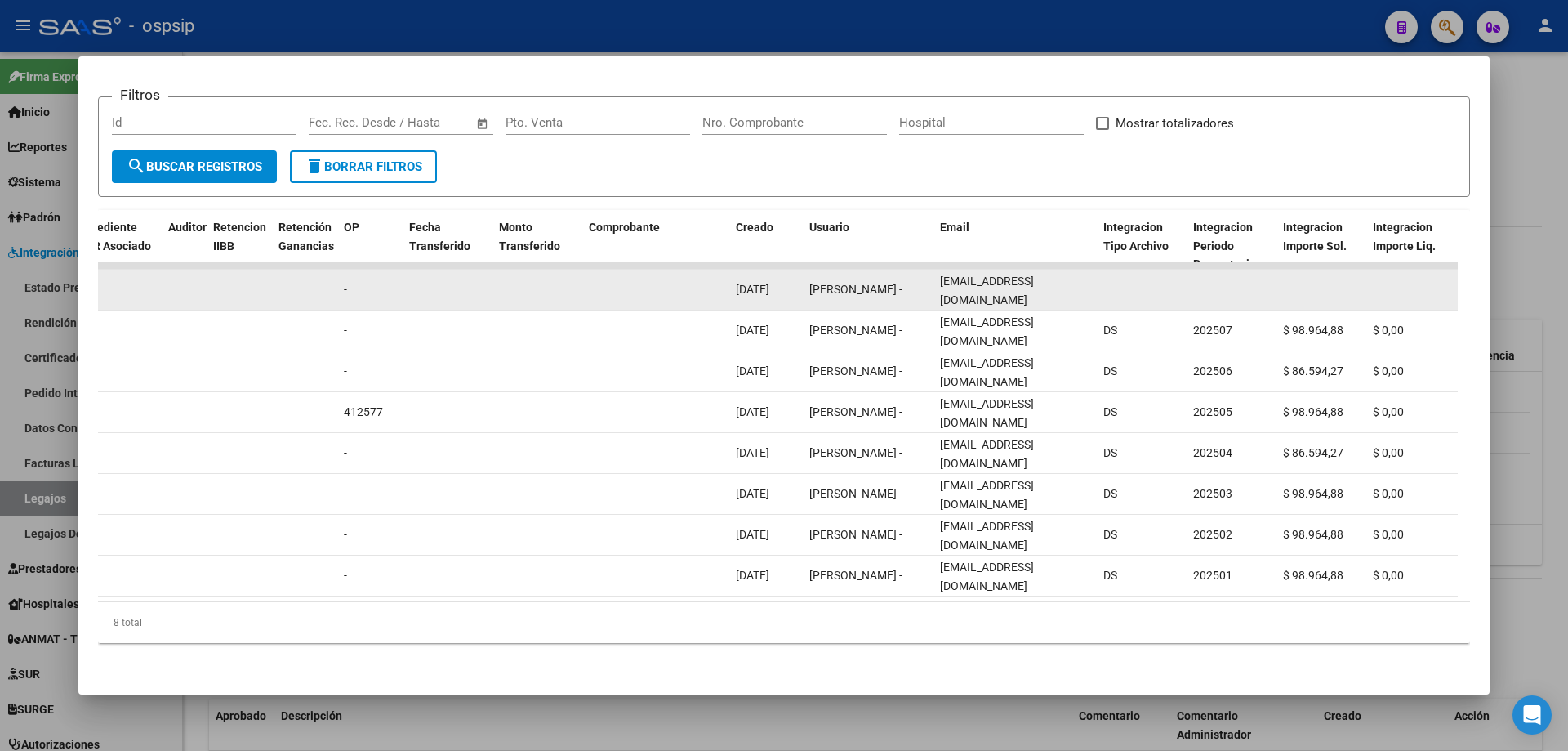
drag, startPoint x: 940, startPoint y: 280, endPoint x: 1093, endPoint y: 292, distance: 153.5
click at [1093, 292] on datatable-body-cell "[EMAIL_ADDRESS][DOMAIN_NAME]" at bounding box center [1015, 289] width 163 height 40
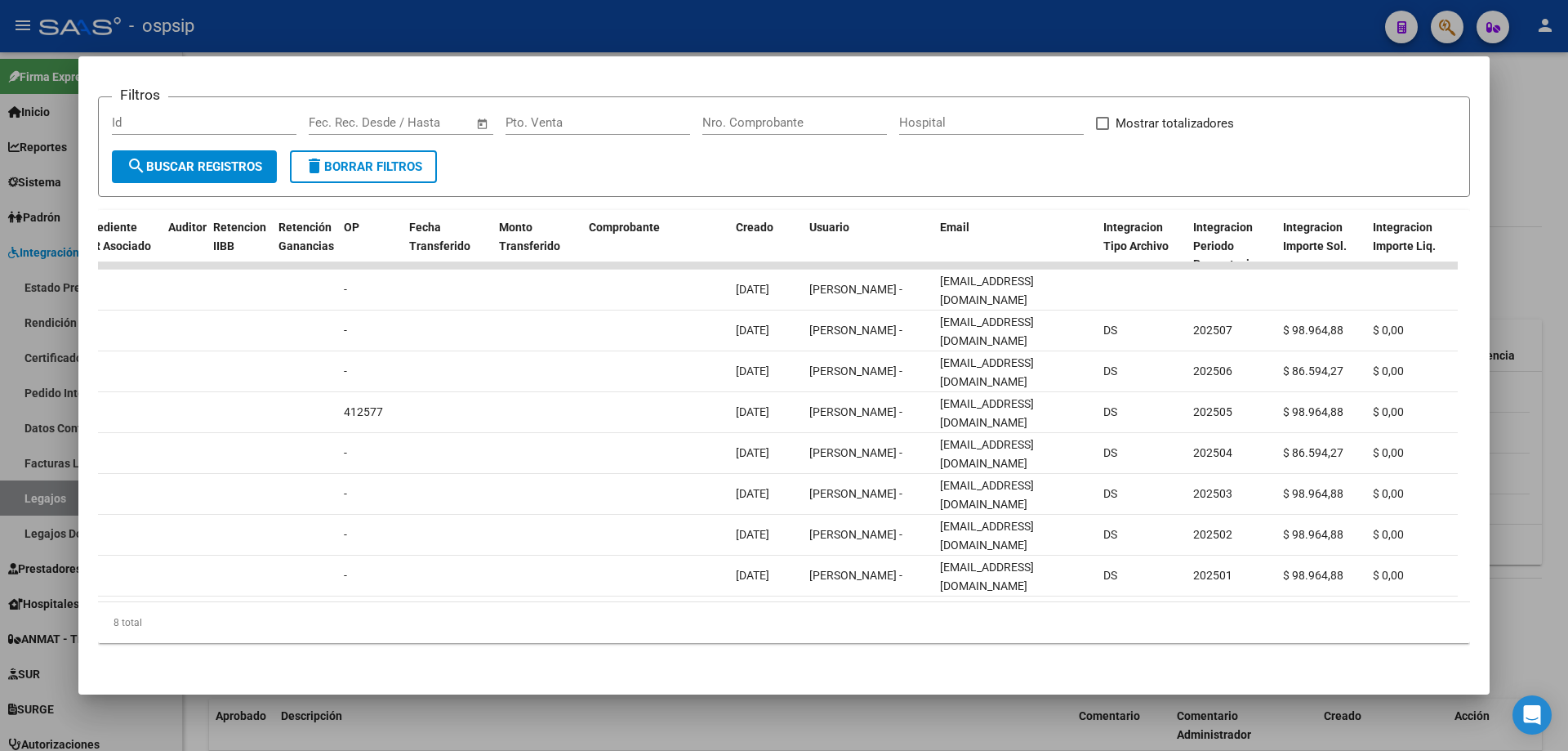
click at [1517, 180] on div at bounding box center [784, 376] width 1568 height 751
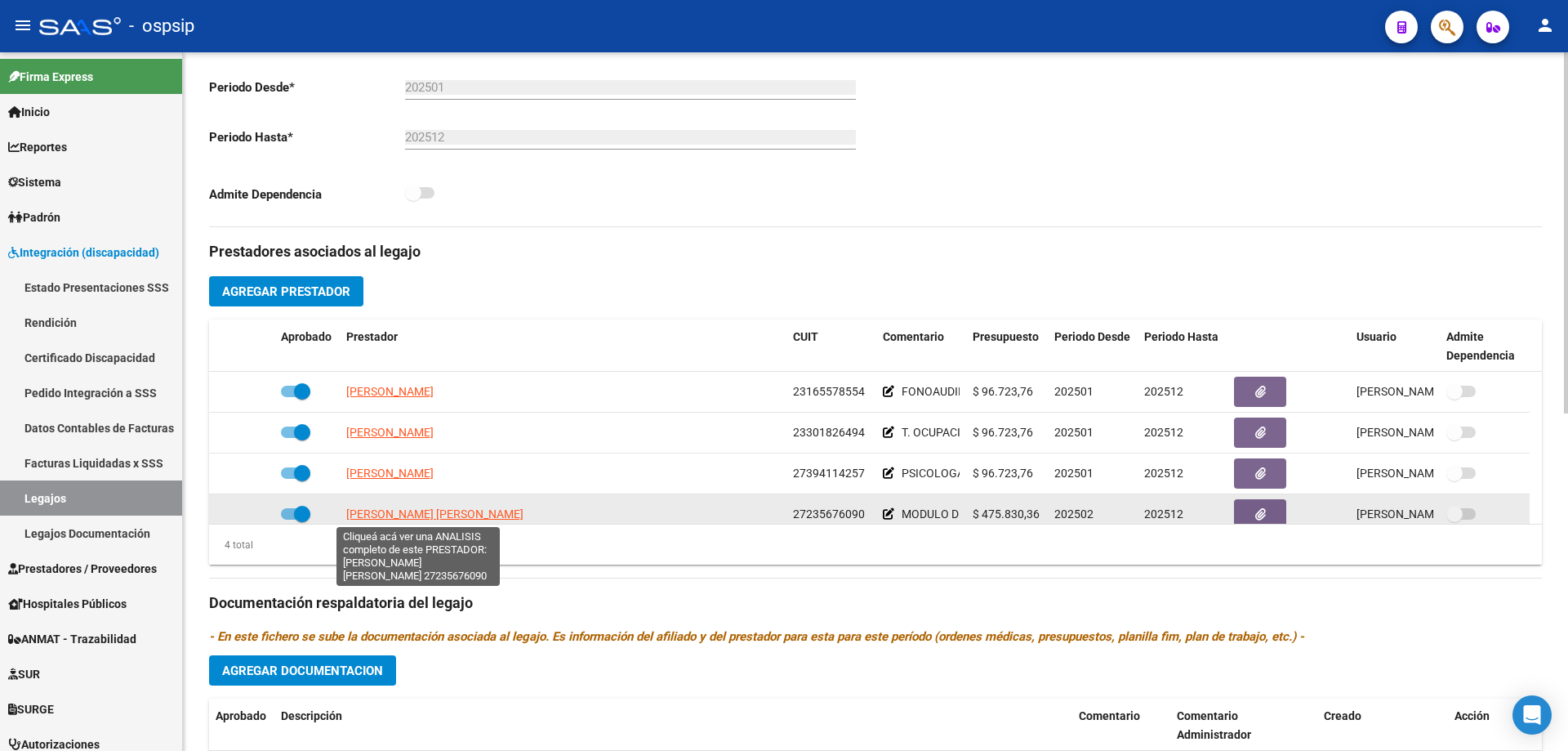
click at [471, 512] on span "[PERSON_NAME] [PERSON_NAME]" at bounding box center [435, 513] width 177 height 13
type textarea "27235676090"
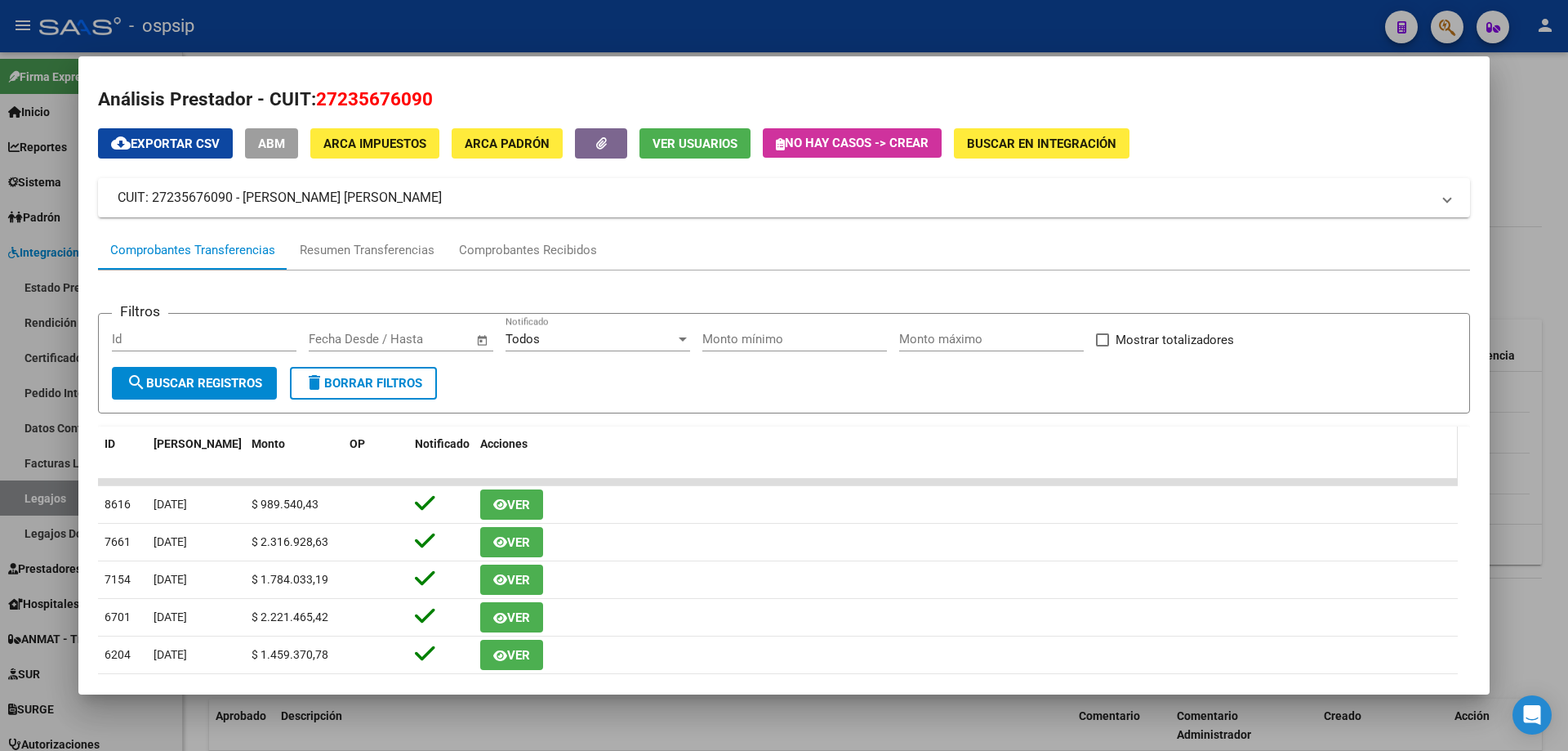
scroll to position [0, 0]
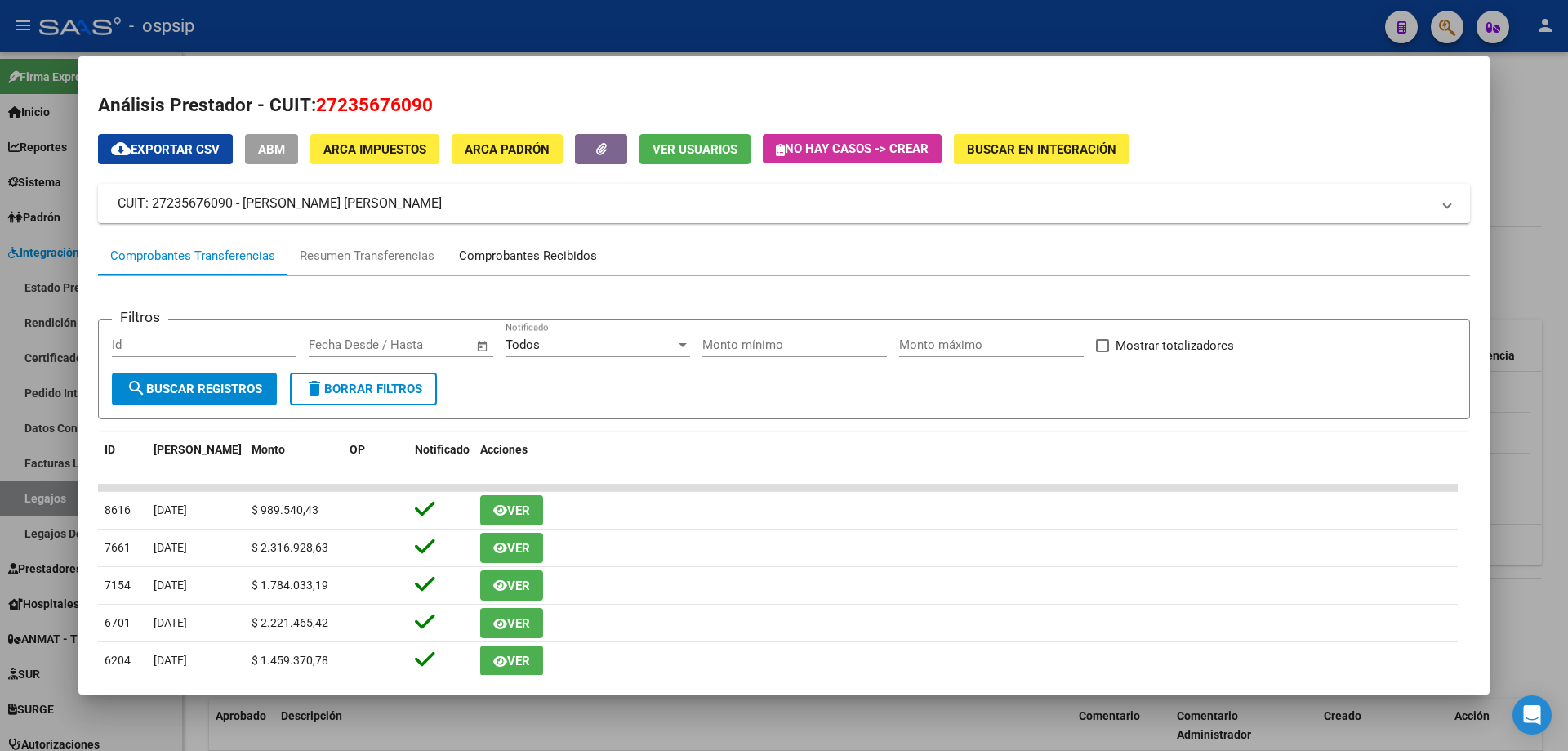
click at [518, 244] on div "Comprobantes Recibidos" at bounding box center [527, 255] width 162 height 39
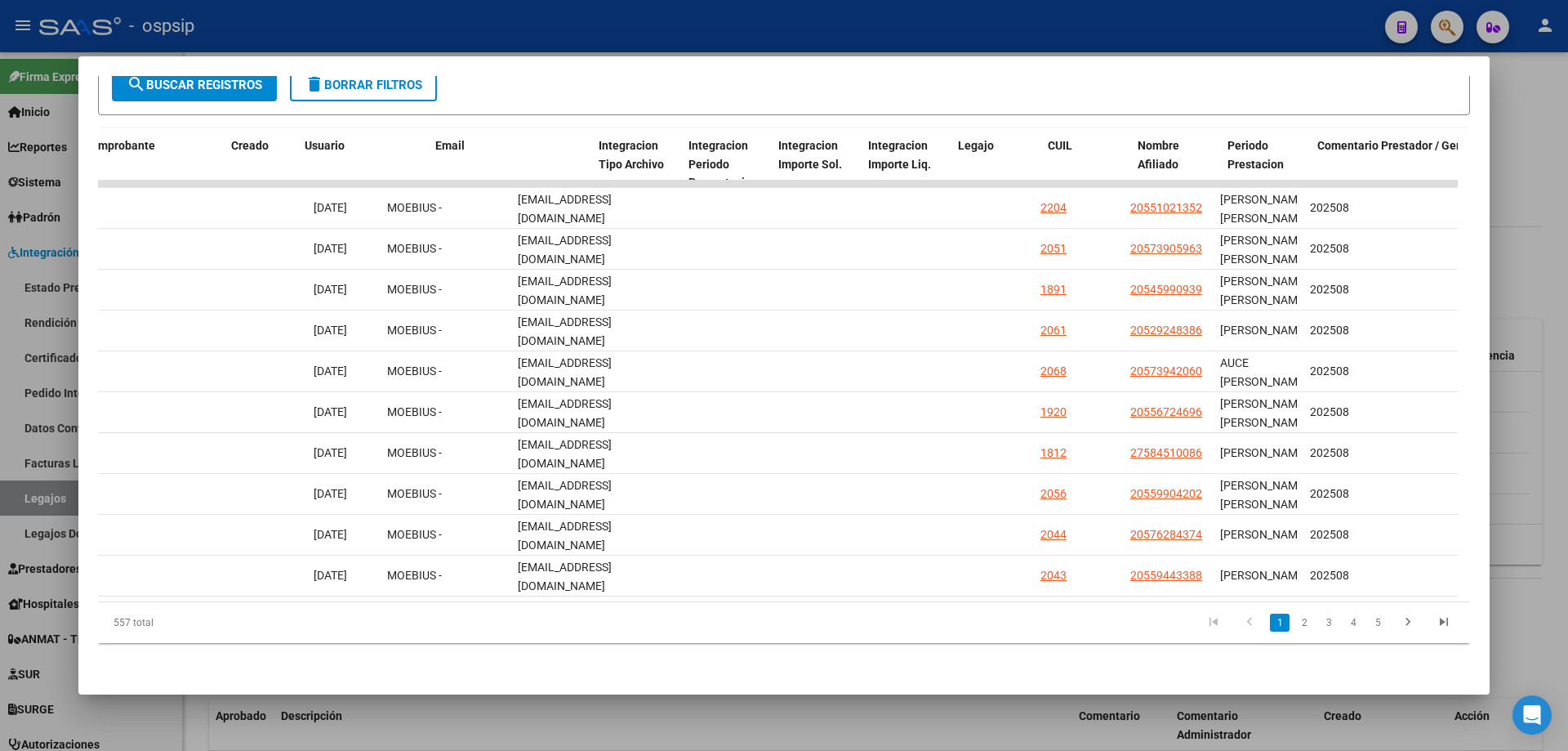
scroll to position [0, 1736]
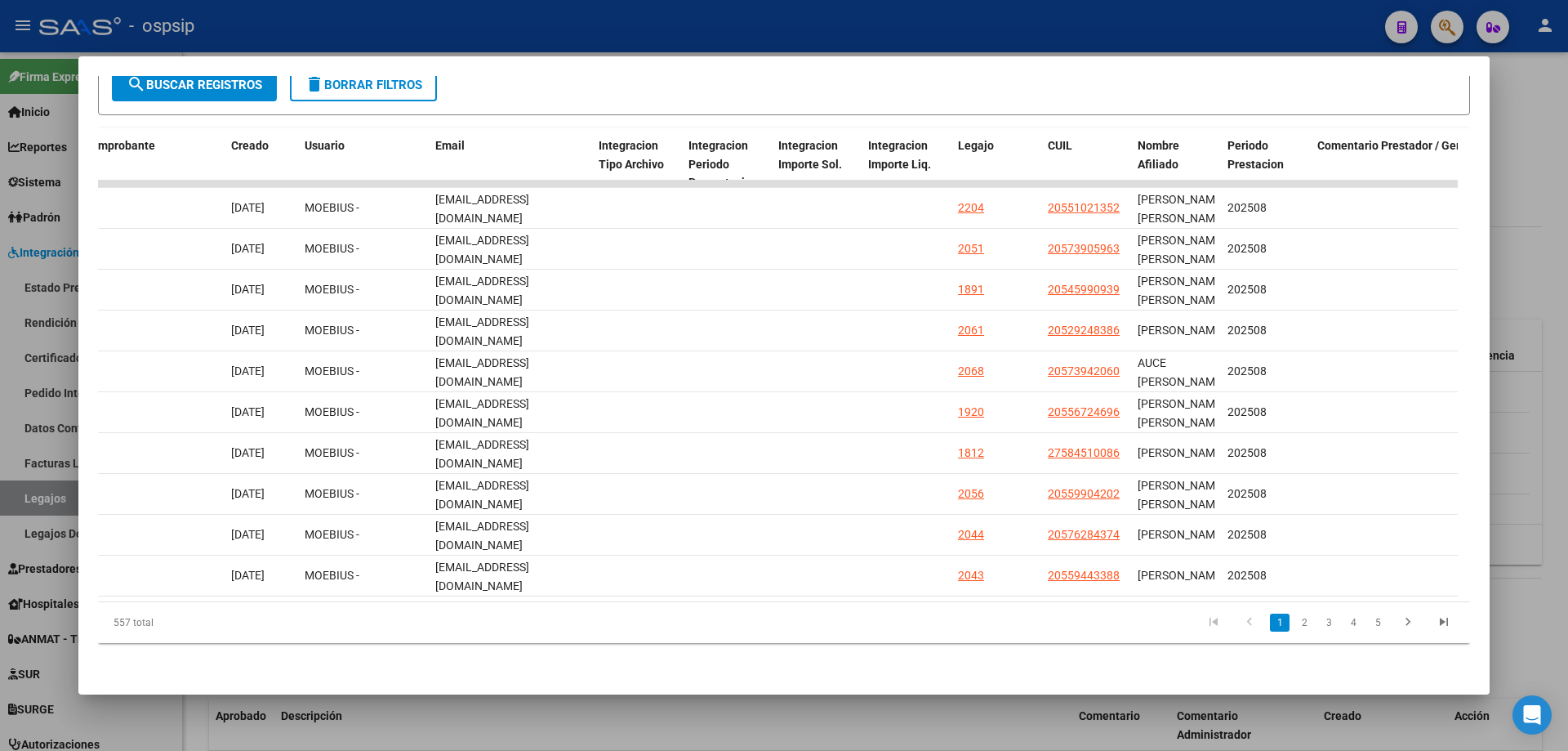
click at [1565, 269] on div at bounding box center [784, 376] width 1568 height 751
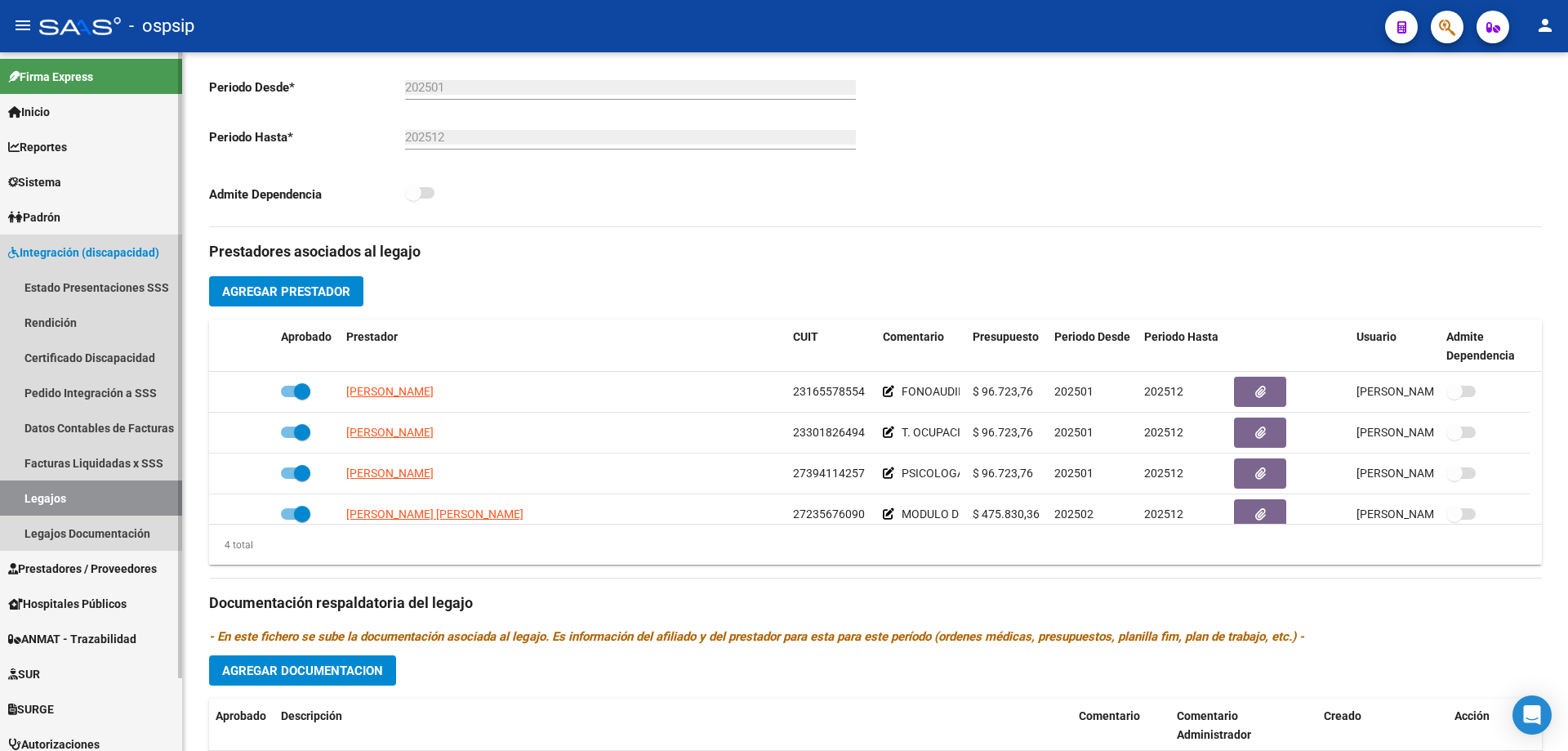
click at [42, 498] on link "Legajos" at bounding box center [90, 498] width 182 height 35
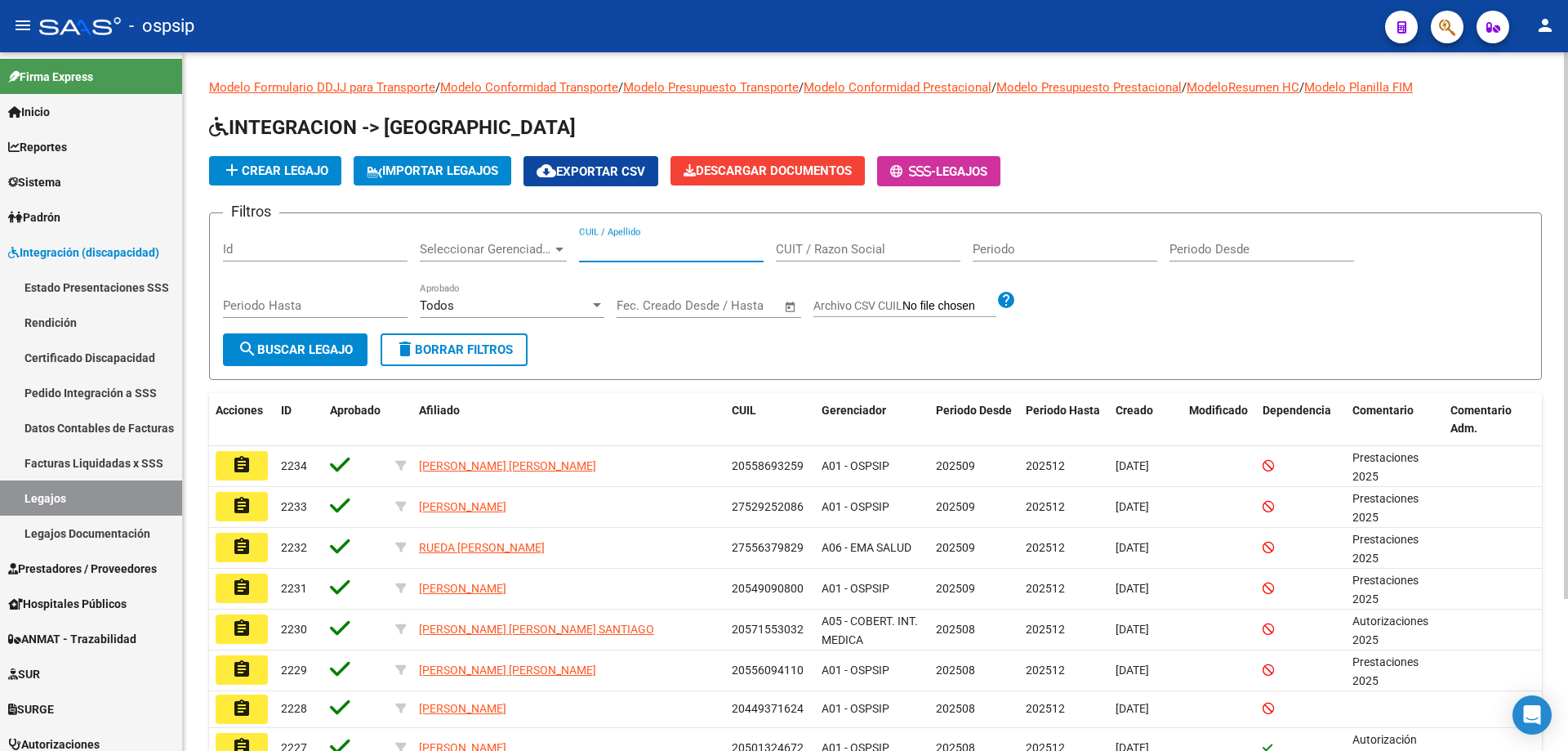
paste input "20549575189"
type input "20549575189"
click at [289, 354] on span "search Buscar Legajo" at bounding box center [295, 349] width 116 height 15
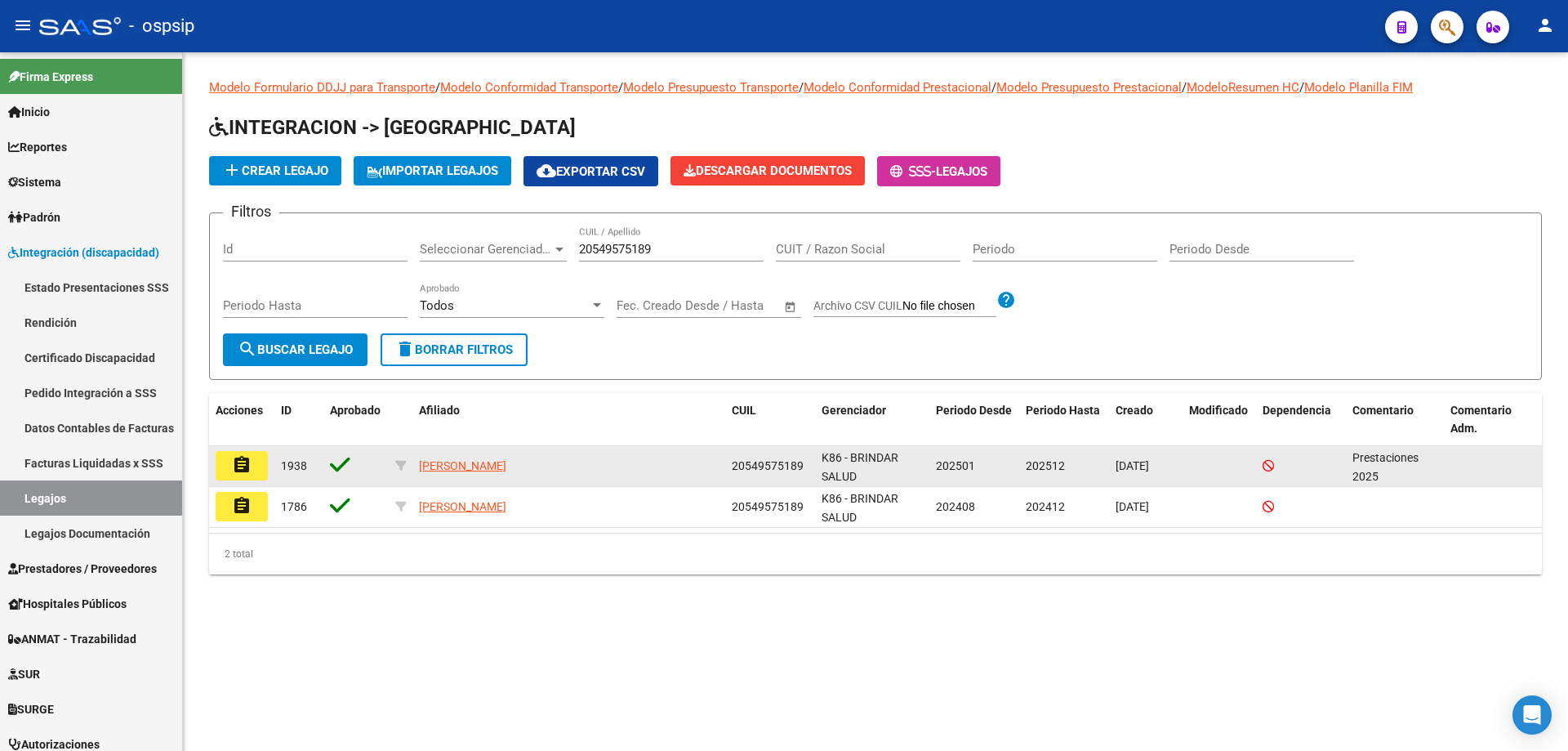
click at [254, 460] on button "assignment" at bounding box center [241, 466] width 52 height 30
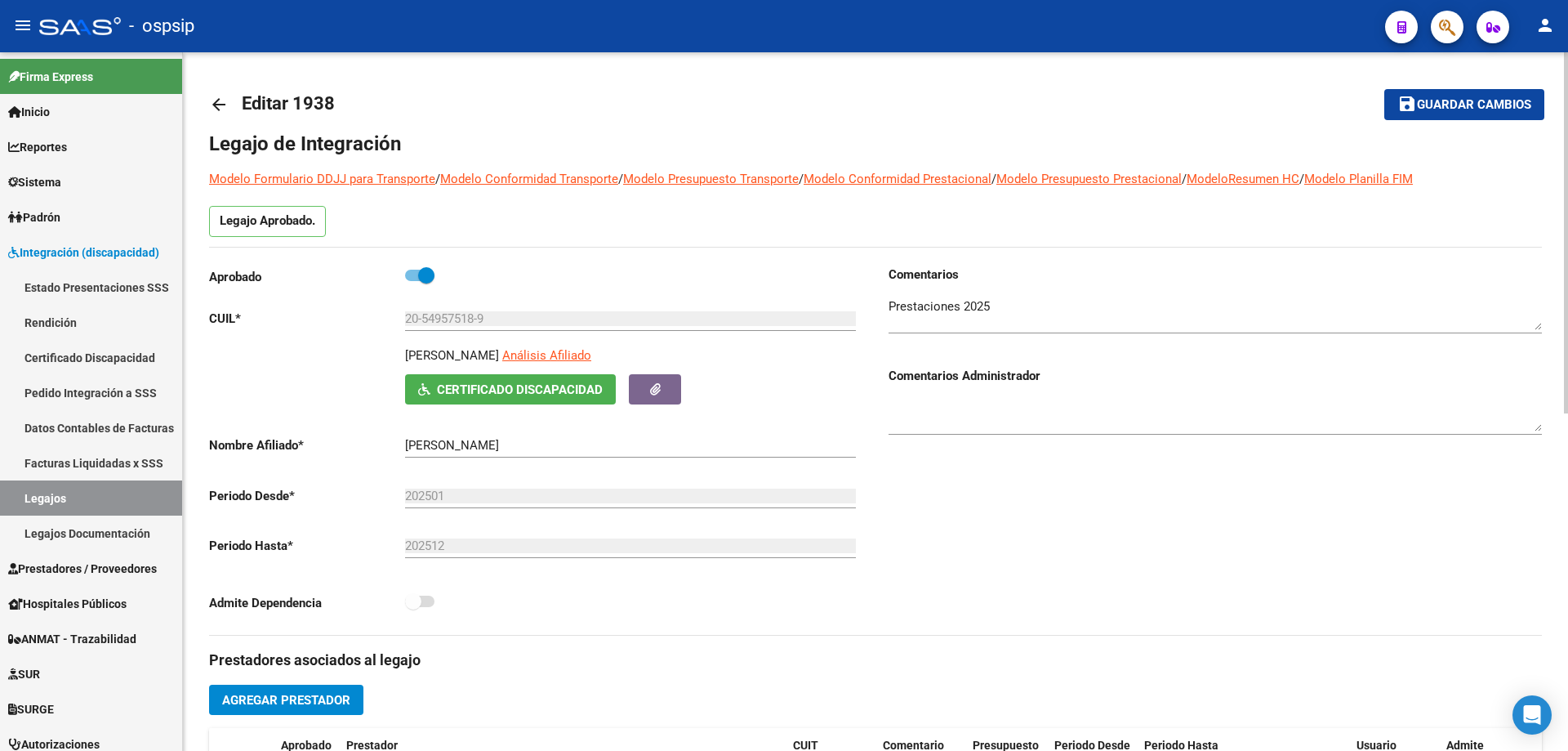
scroll to position [245, 0]
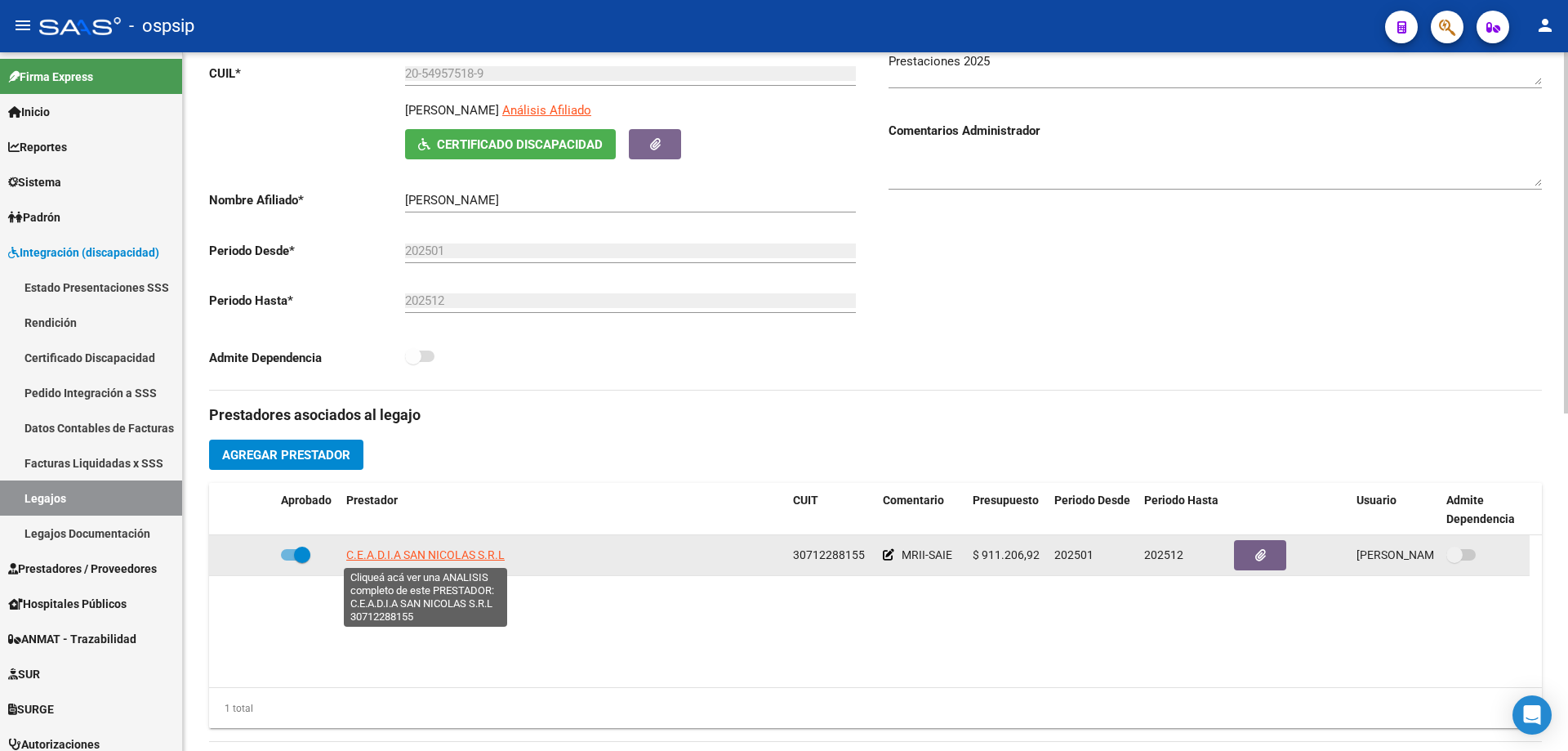
click at [449, 559] on span "C.E.A.D.I.A SAN NICOLAS S.R.L" at bounding box center [426, 554] width 158 height 13
type textarea "30712288155"
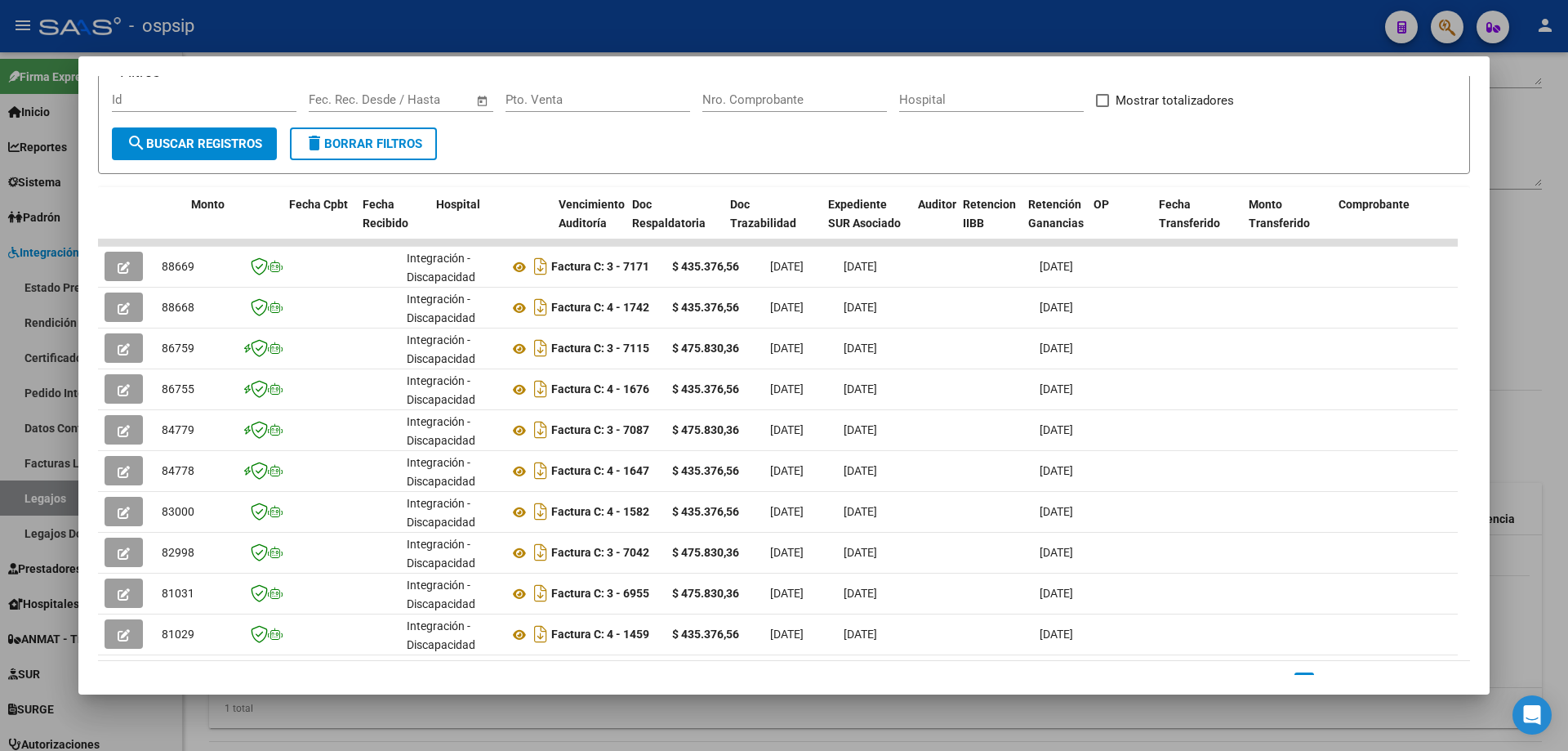
scroll to position [0, 1083]
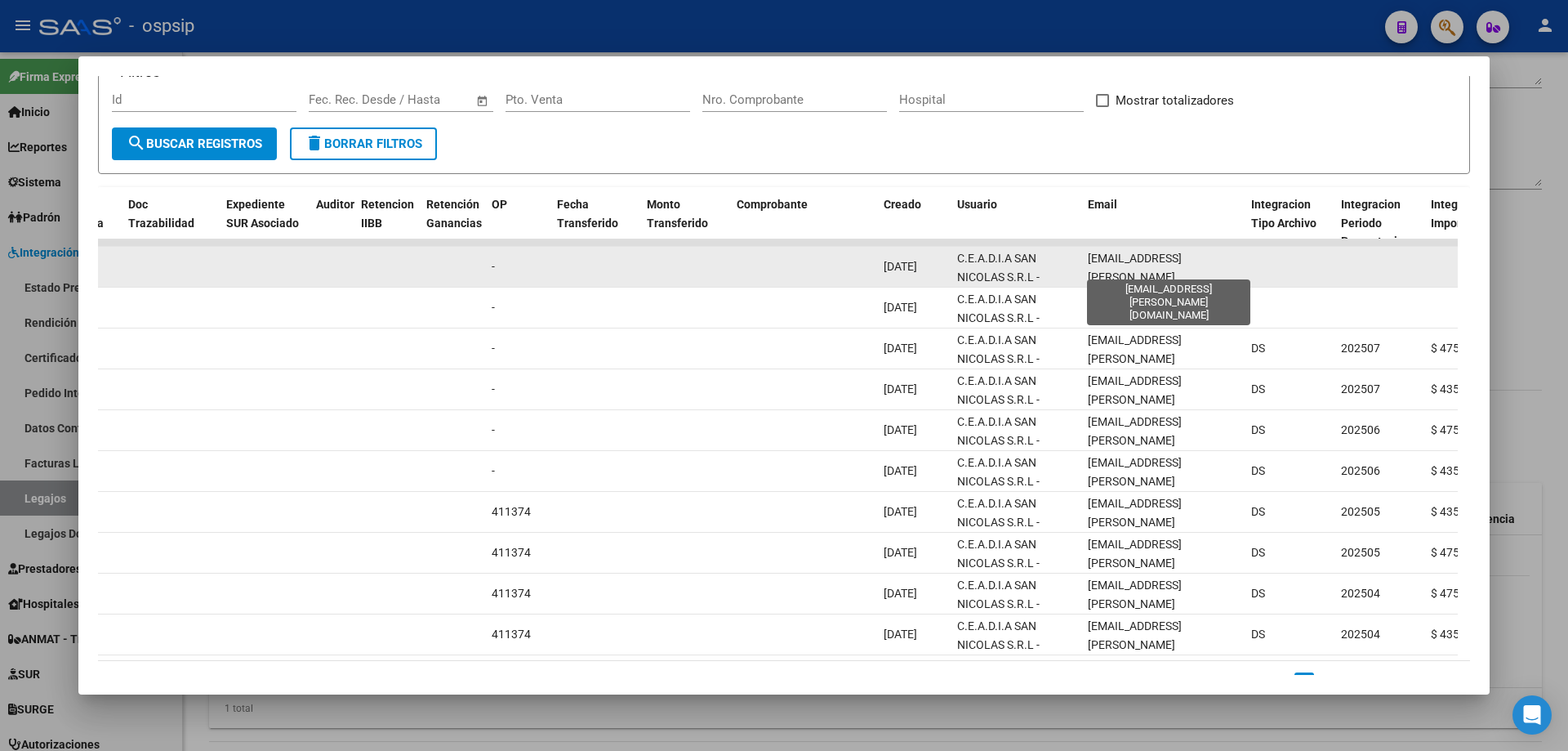
drag, startPoint x: 1248, startPoint y: 267, endPoint x: 1070, endPoint y: 272, distance: 178.1
click at [1070, 272] on div "88669 Integración - Discapacidad Factura C: 3 - 7171 $ 435.376,56 [DATE] [DATE]…" at bounding box center [779, 267] width 3528 height 41
drag, startPoint x: 1088, startPoint y: 266, endPoint x: 1266, endPoint y: 261, distance: 178.1
click at [1266, 261] on div "88669 Integración - Discapacidad Factura C: 3 - 7171 $ 435.376,56 [DATE] [DATE]…" at bounding box center [779, 267] width 3528 height 41
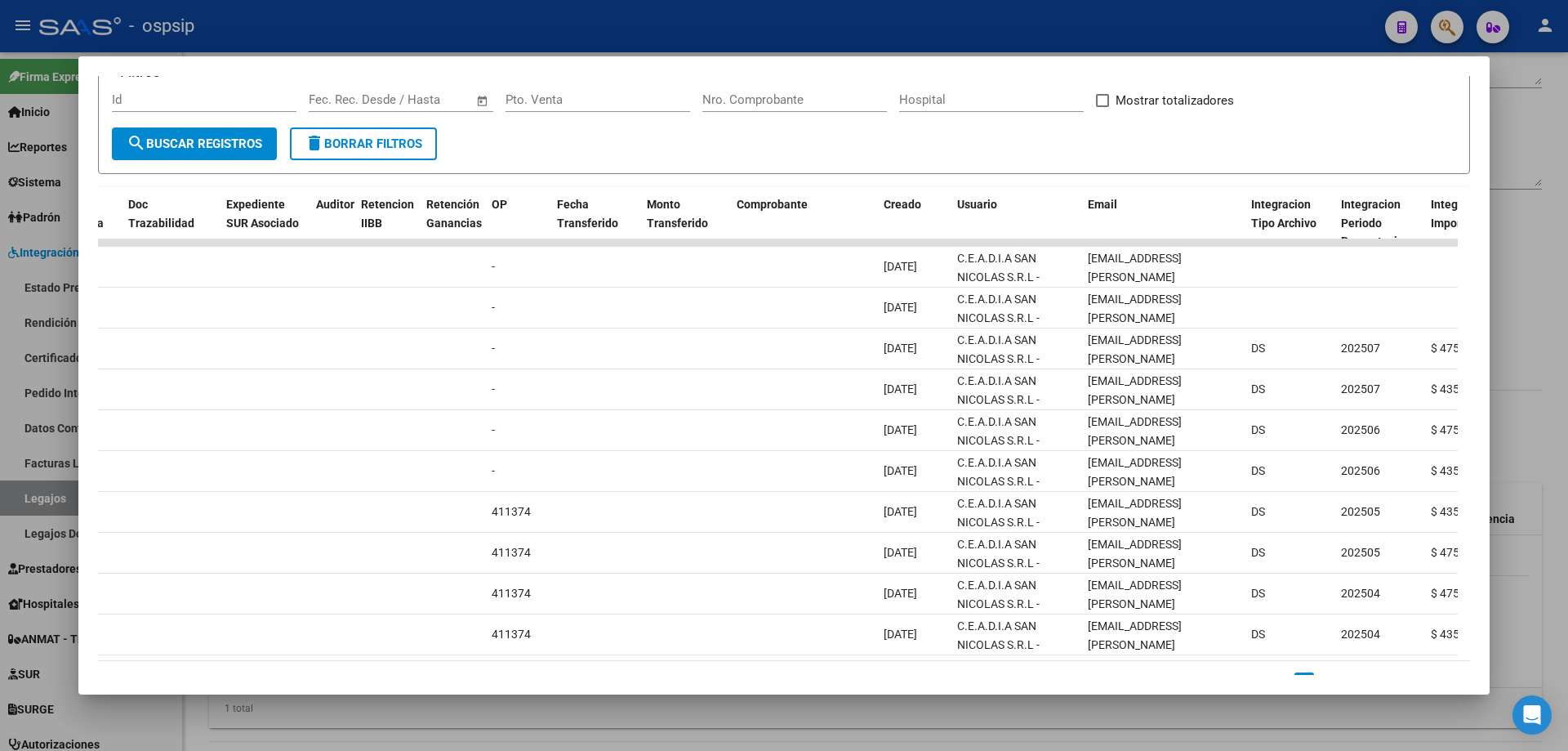
click at [1558, 274] on div at bounding box center [784, 376] width 1568 height 751
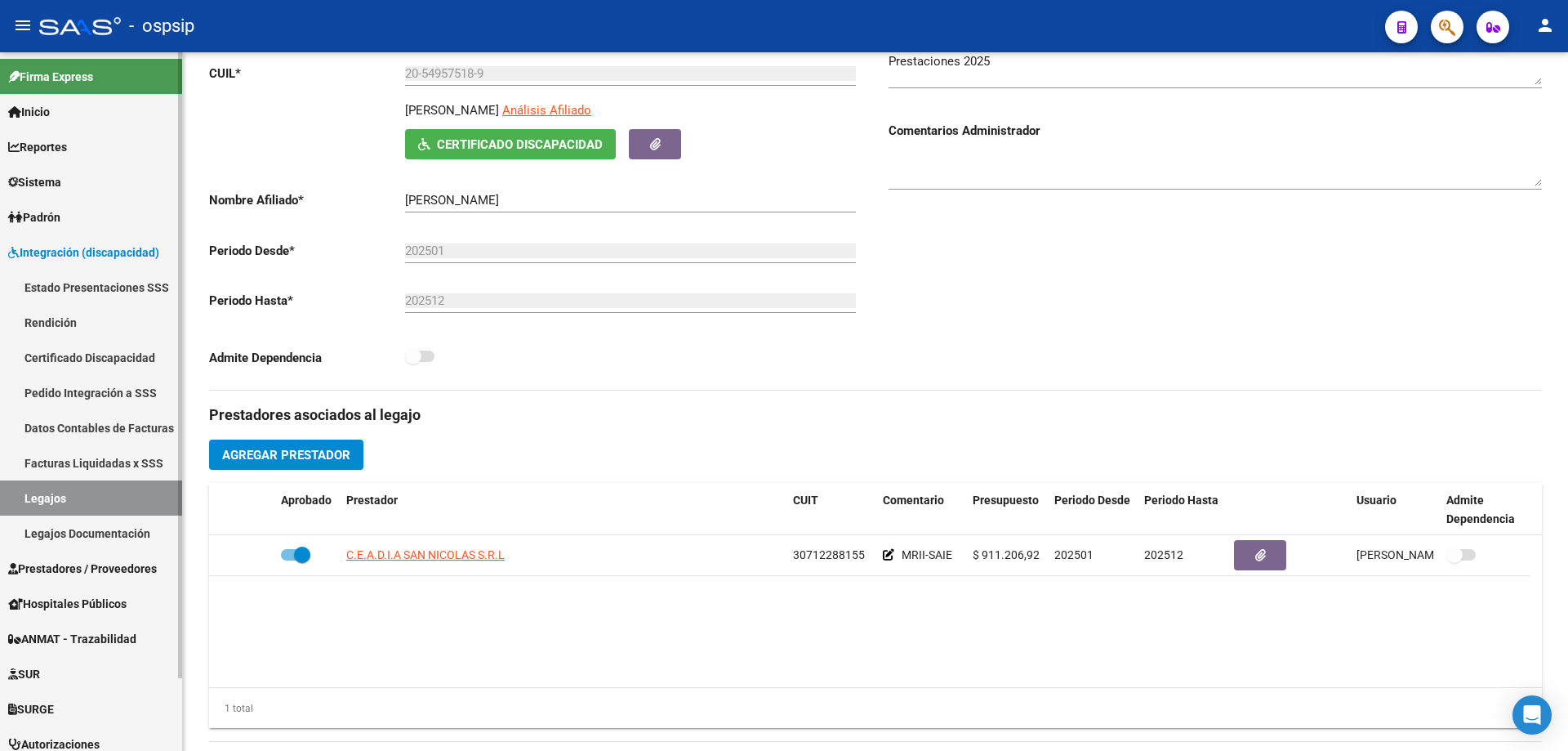
click at [57, 490] on link "Legajos" at bounding box center [90, 498] width 182 height 35
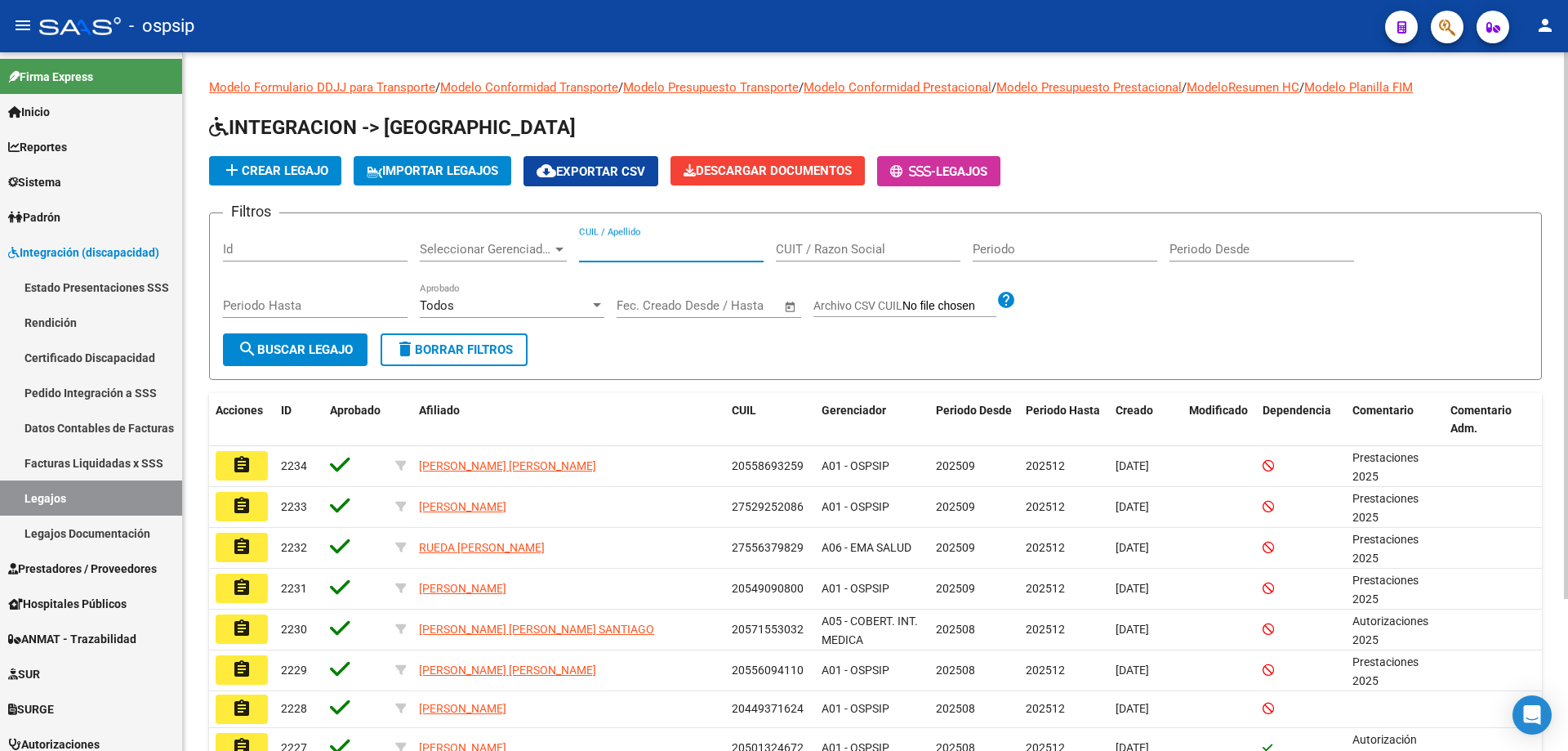
paste input "23546990354"
type input "23546990354"
click at [314, 348] on span "search Buscar Legajo" at bounding box center [295, 349] width 116 height 15
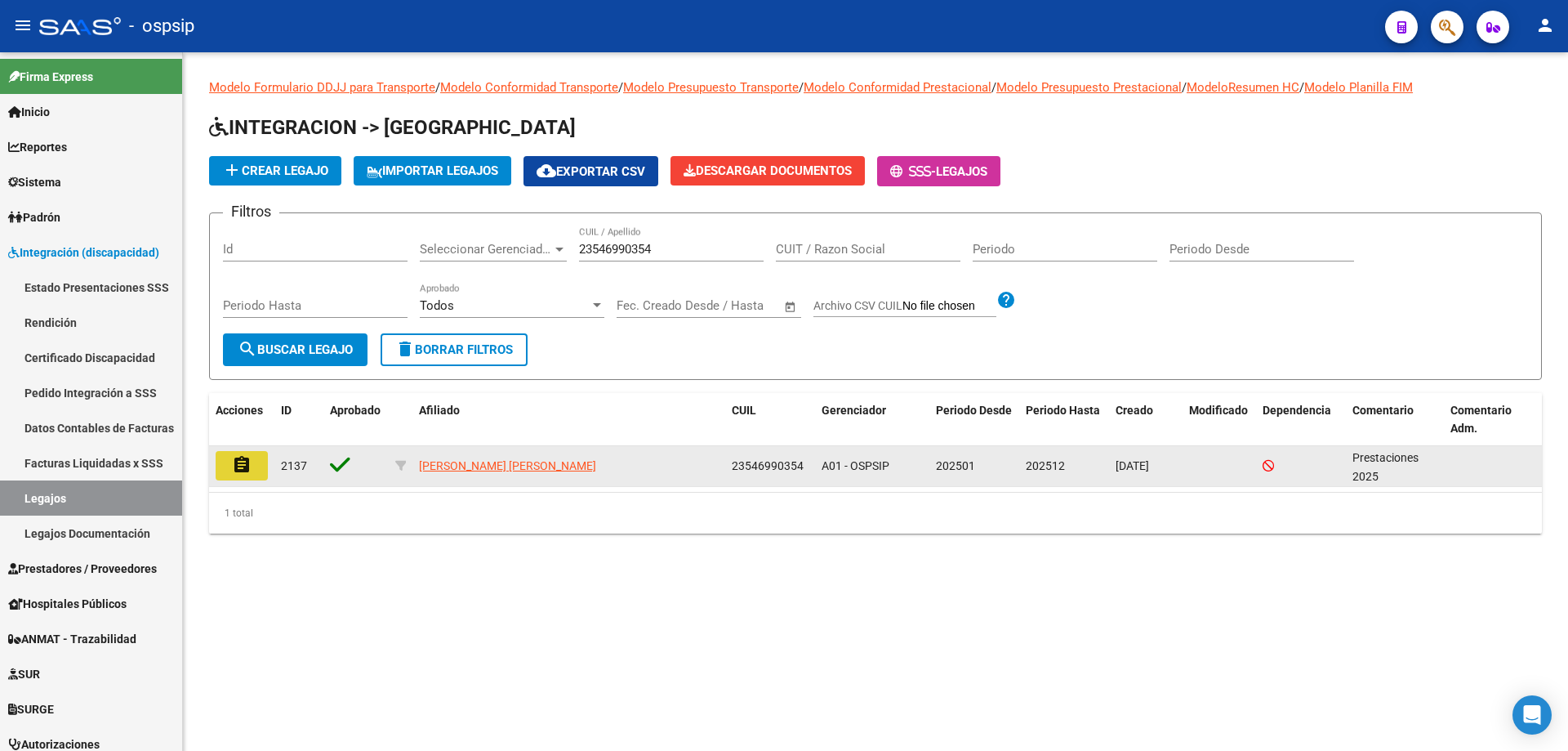
drag, startPoint x: 229, startPoint y: 465, endPoint x: 305, endPoint y: 456, distance: 76.5
click at [229, 463] on button "assignment" at bounding box center [241, 466] width 52 height 30
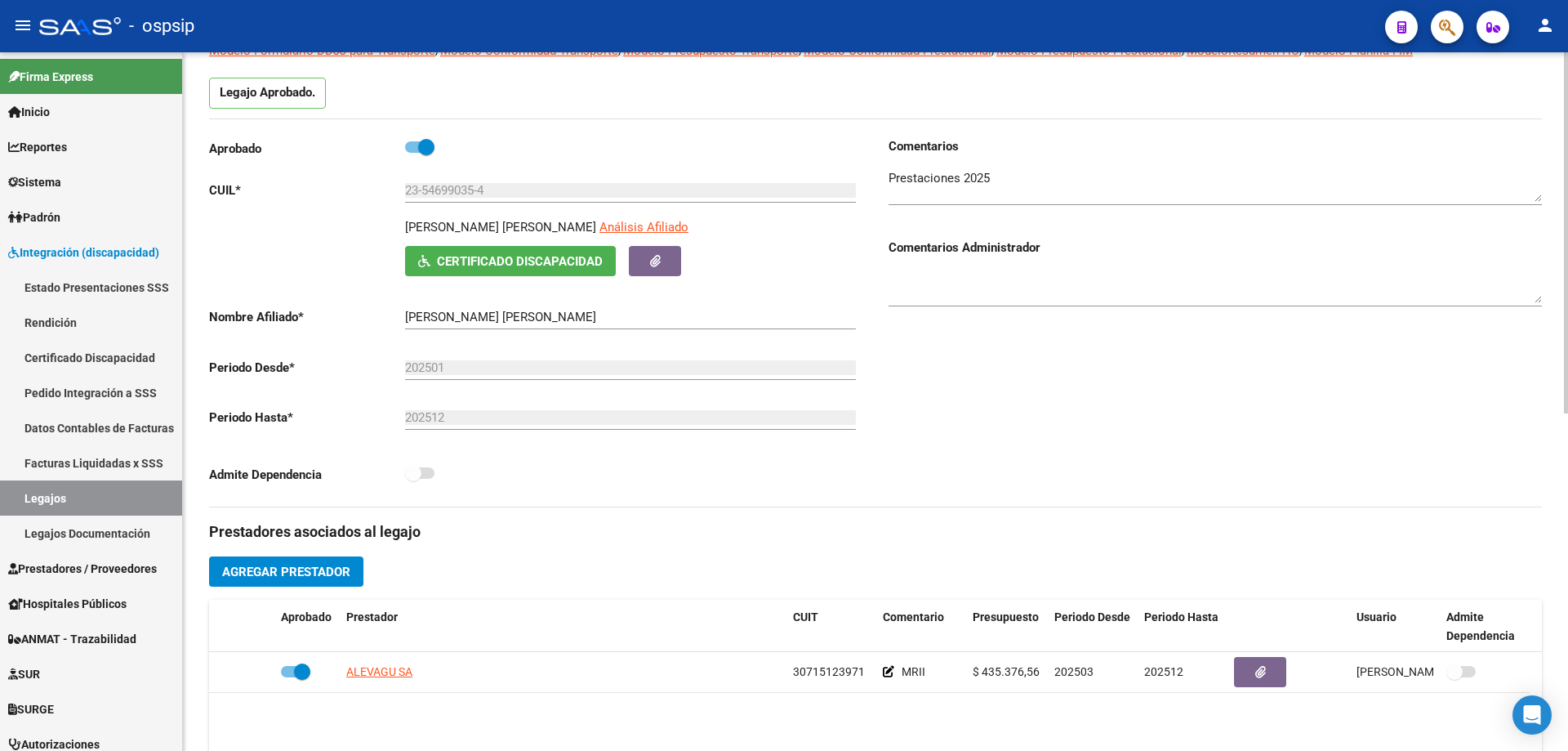
scroll to position [327, 0]
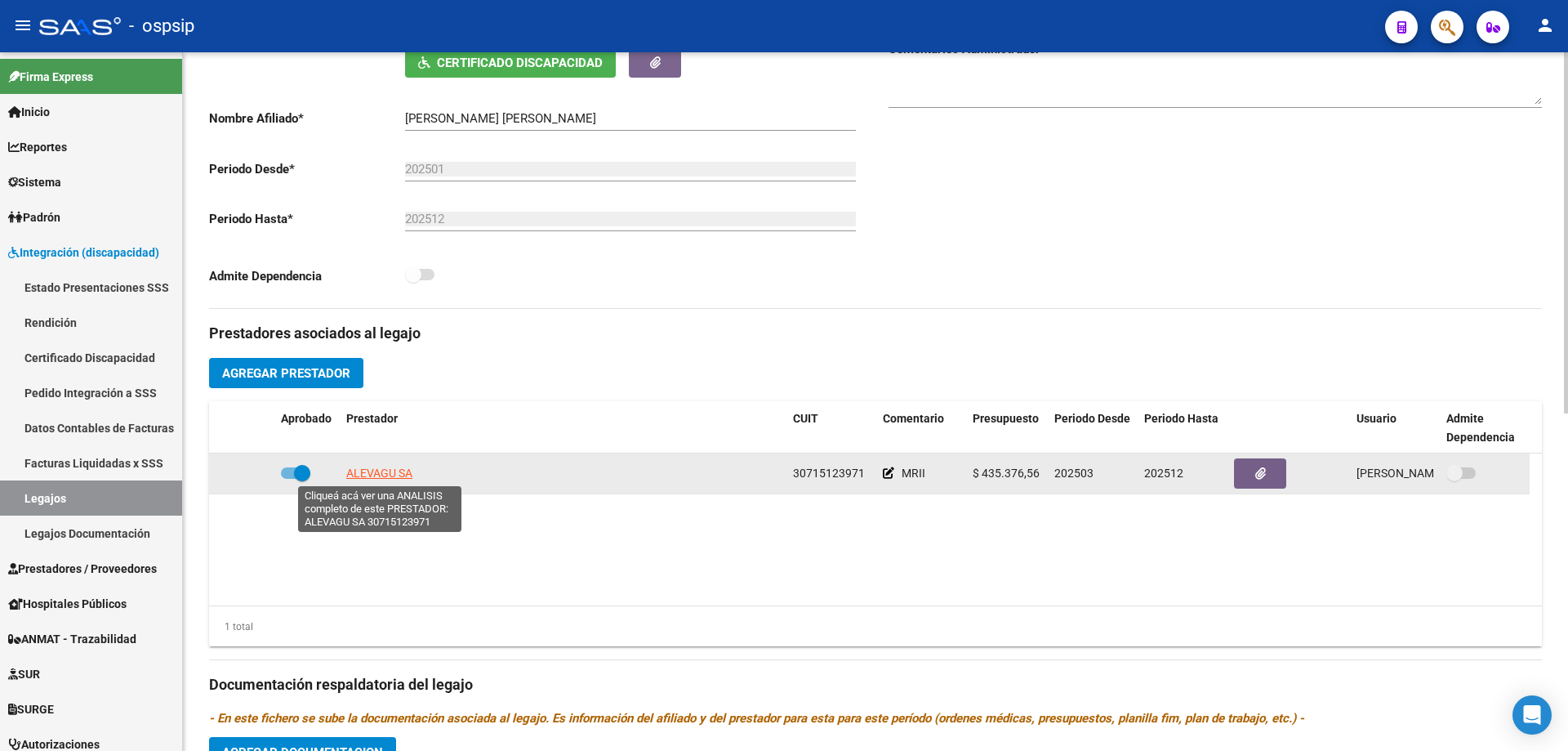
click at [377, 473] on span "ALEVAGU SA" at bounding box center [379, 472] width 66 height 13
type textarea "30715123971"
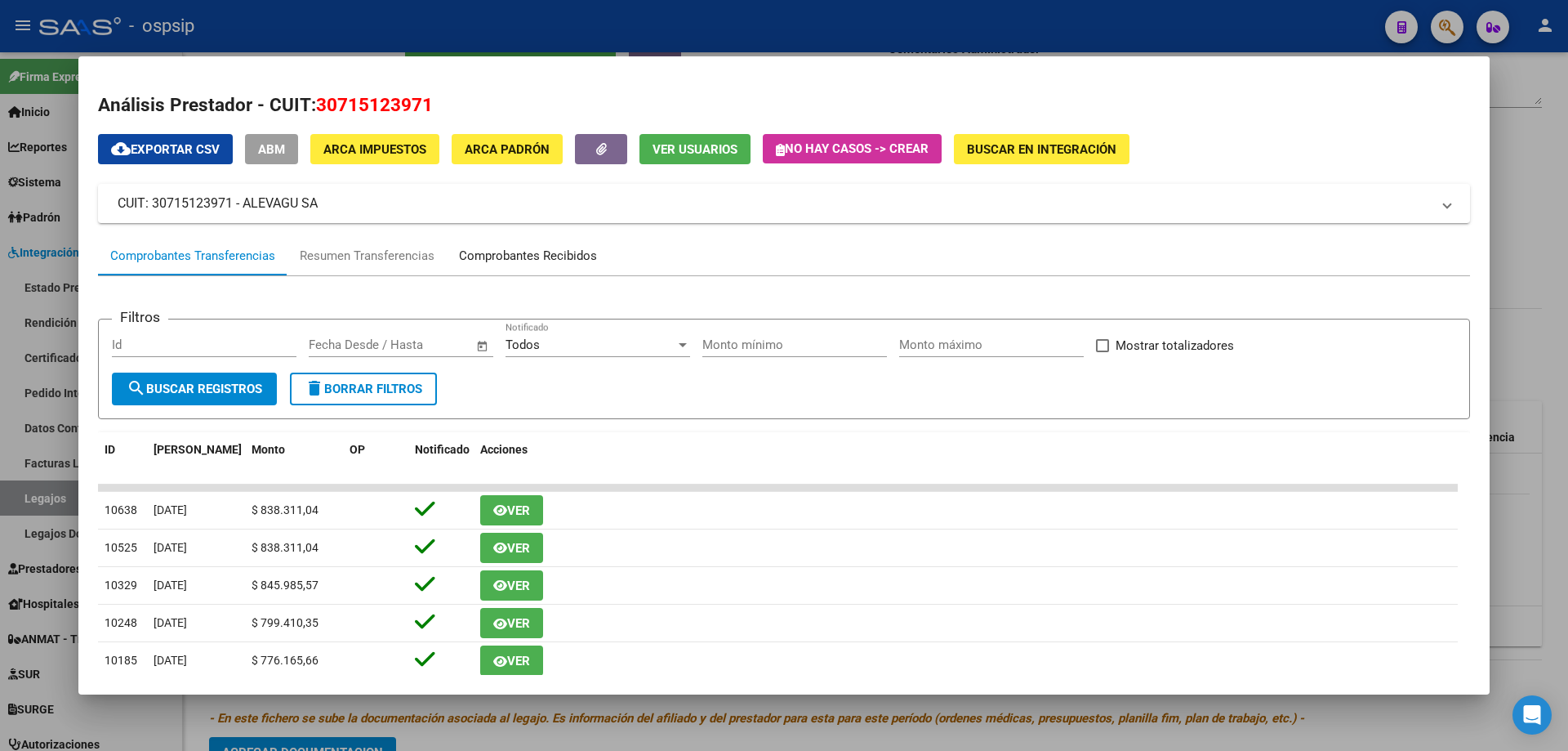
drag, startPoint x: 553, startPoint y: 264, endPoint x: 566, endPoint y: 266, distance: 13.2
click at [552, 267] on div "Comprobantes Recibidos" at bounding box center [527, 255] width 162 height 39
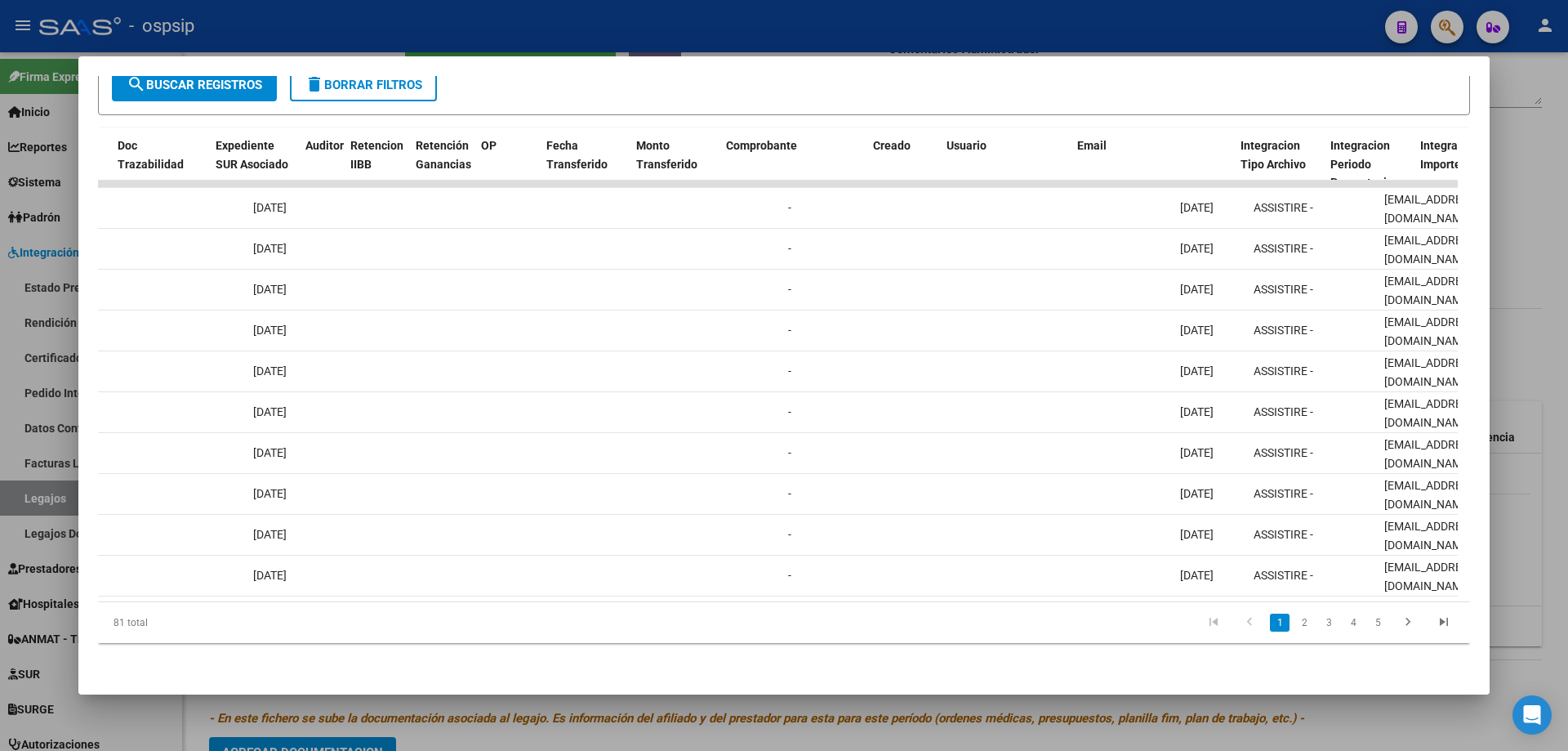
scroll to position [0, 1113]
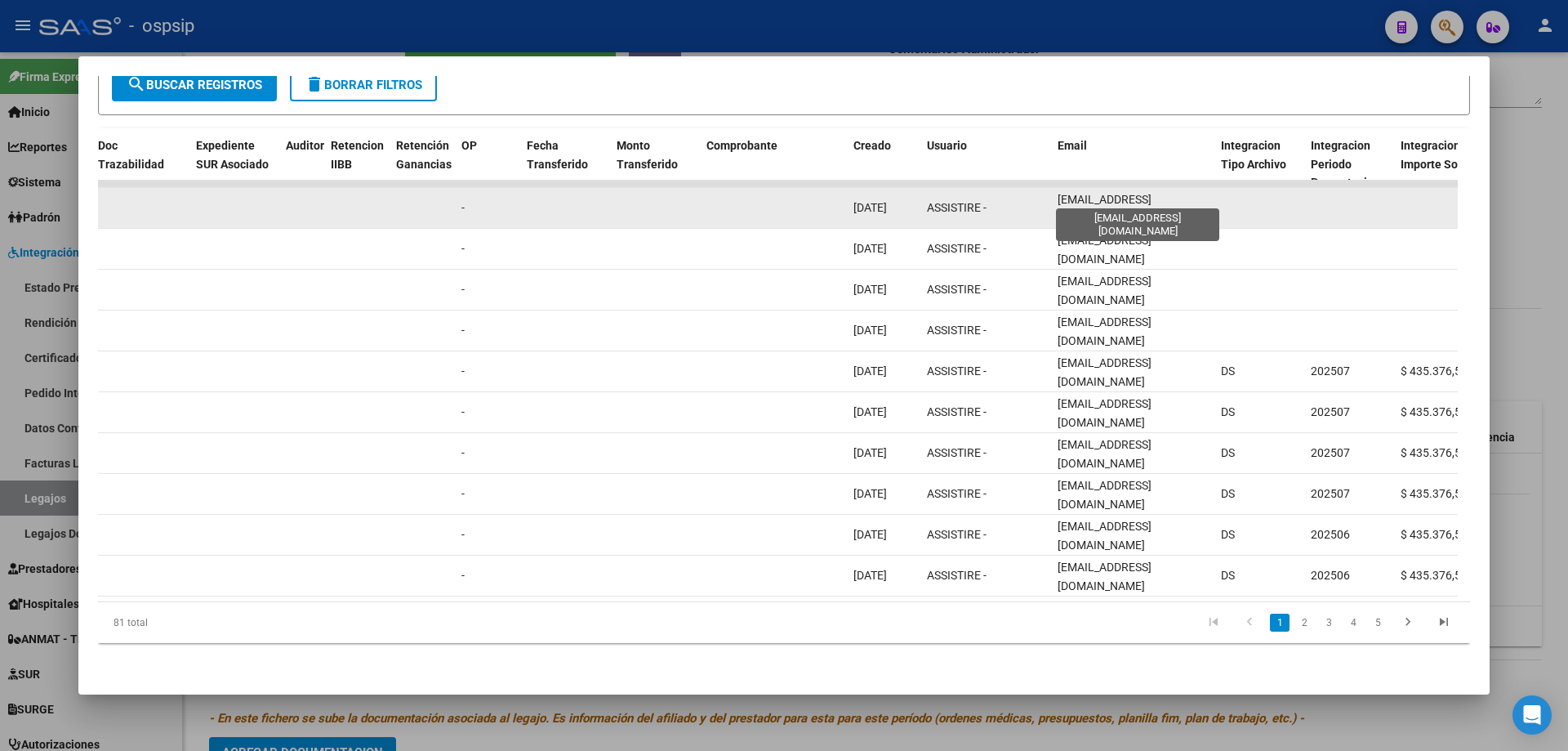
drag, startPoint x: 1193, startPoint y: 194, endPoint x: 1052, endPoint y: 201, distance: 141.2
click at [1052, 201] on datatable-body-cell "[EMAIL_ADDRESS][DOMAIN_NAME]" at bounding box center [1132, 208] width 163 height 40
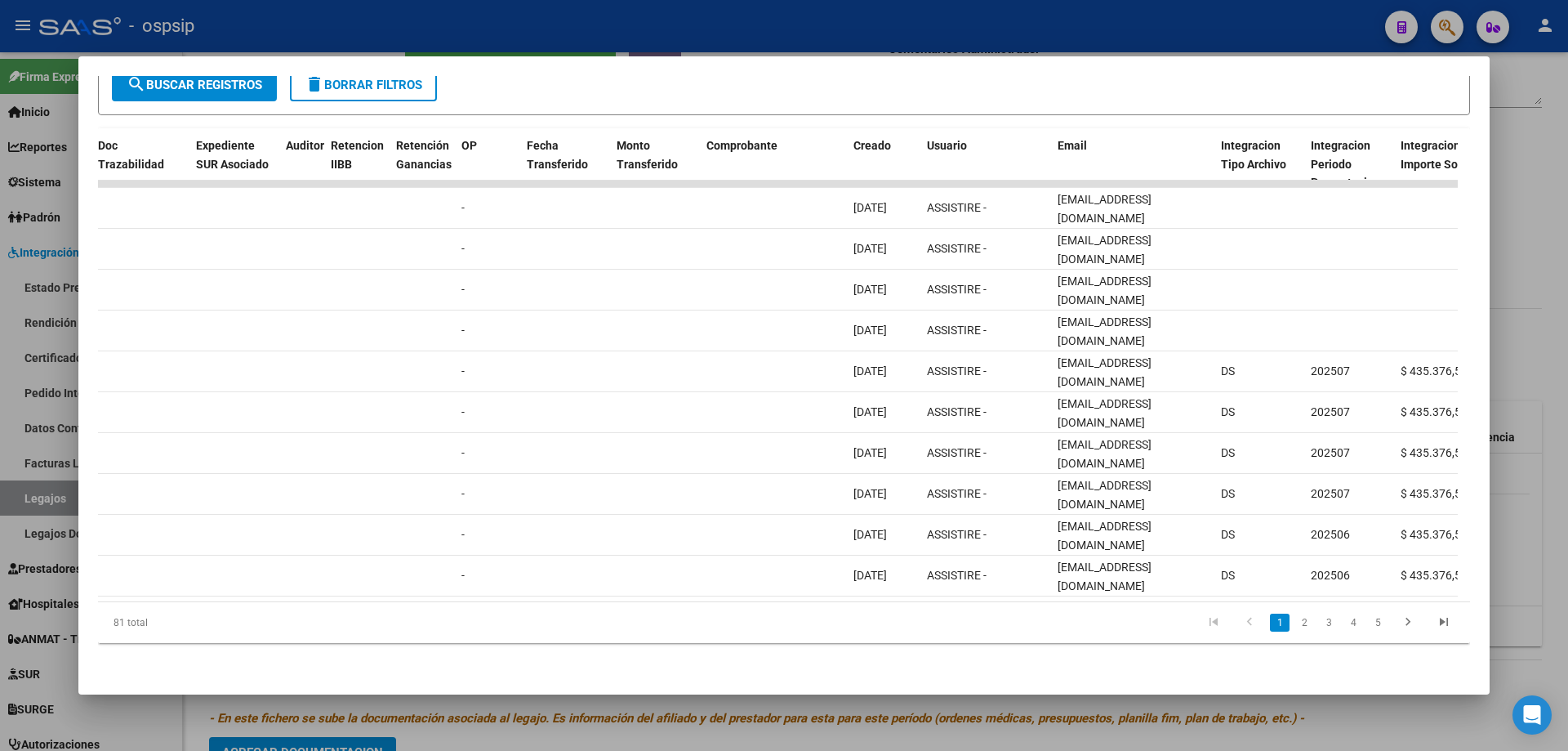
click at [1548, 200] on div at bounding box center [784, 376] width 1568 height 751
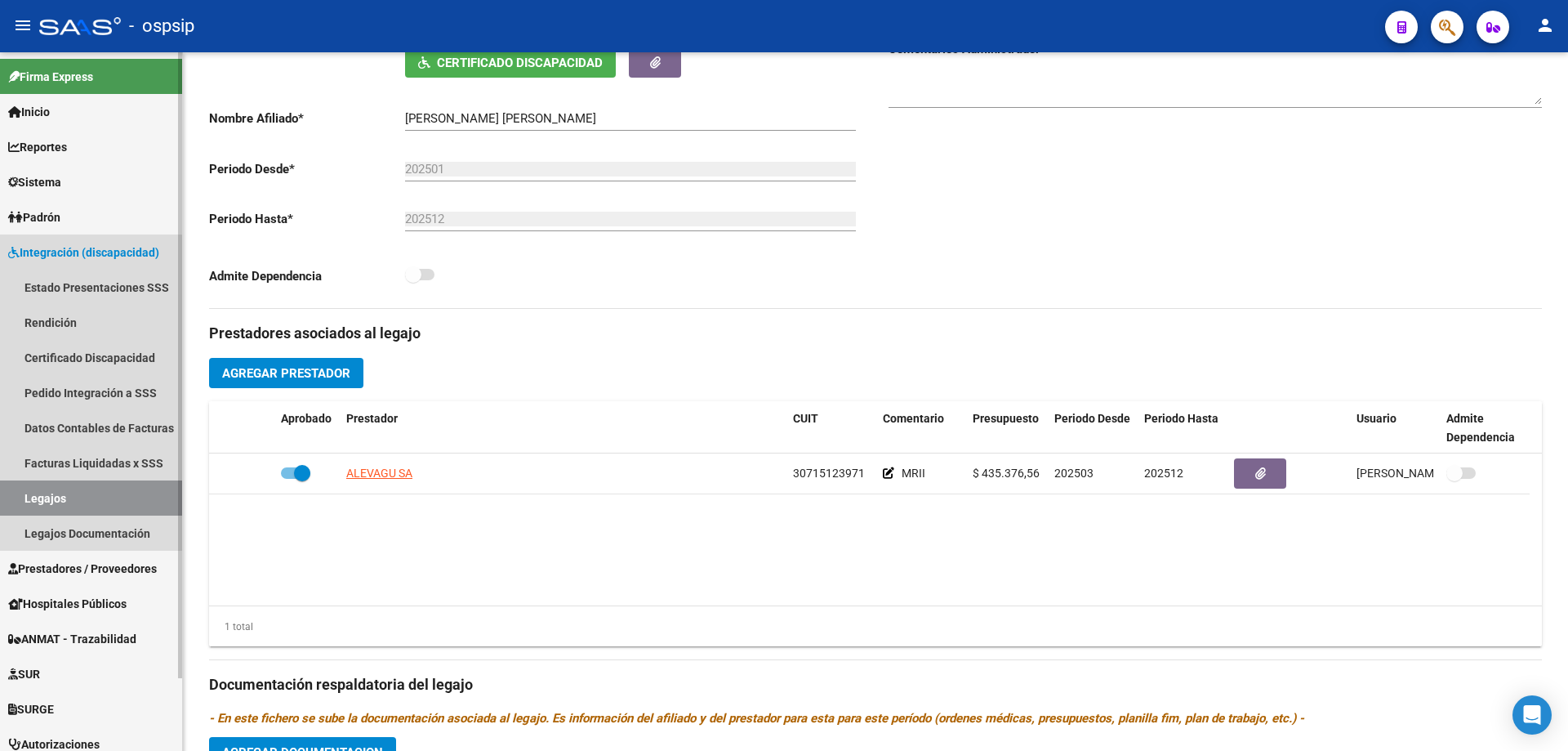
click at [40, 489] on link "Legajos" at bounding box center [90, 498] width 182 height 35
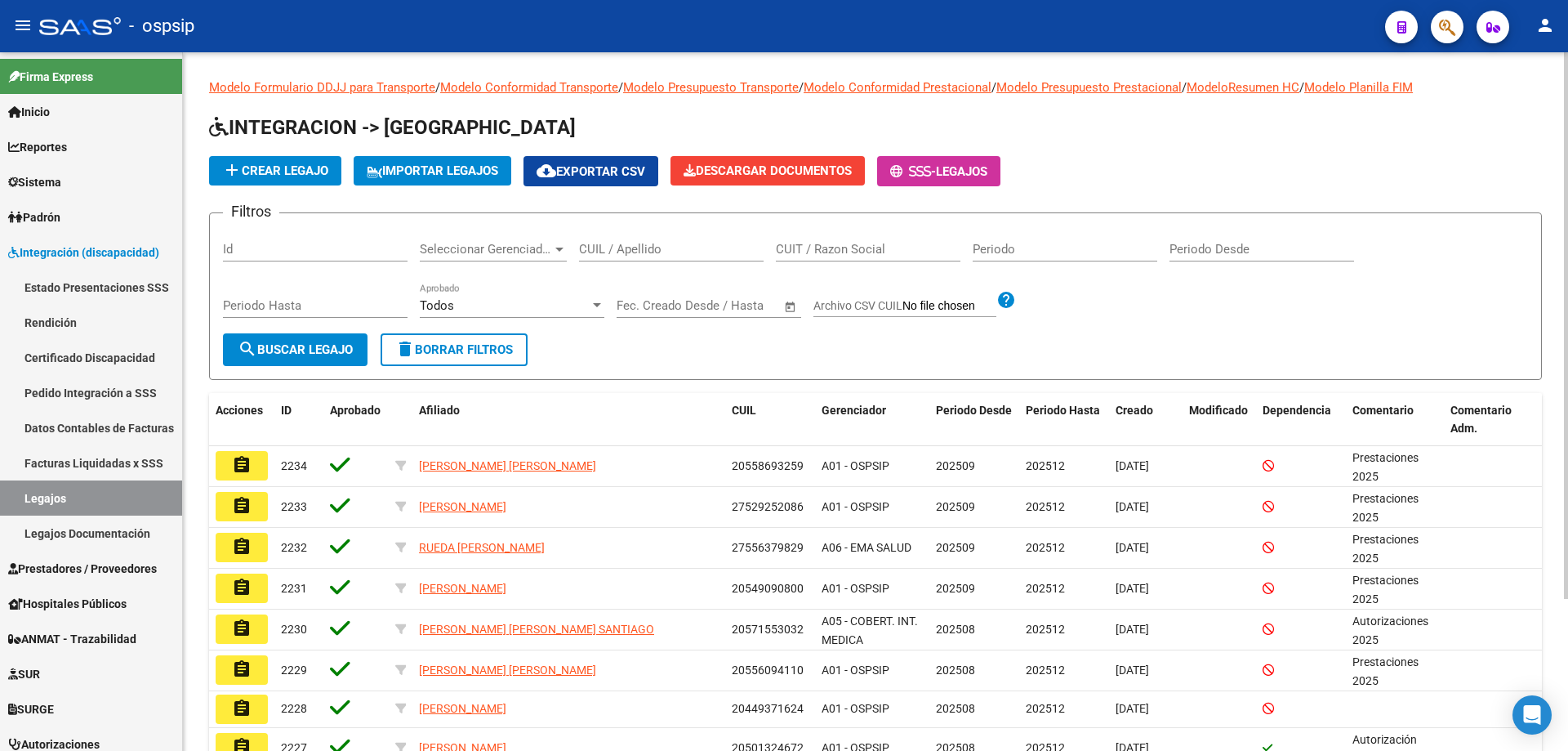
drag, startPoint x: 624, startPoint y: 233, endPoint x: 619, endPoint y: 244, distance: 12.1
click at [619, 244] on input "CUIL / Apellido" at bounding box center [671, 249] width 184 height 15
paste input "27524592563"
type input "27524592563"
click at [330, 356] on span "search Buscar Legajo" at bounding box center [295, 349] width 116 height 15
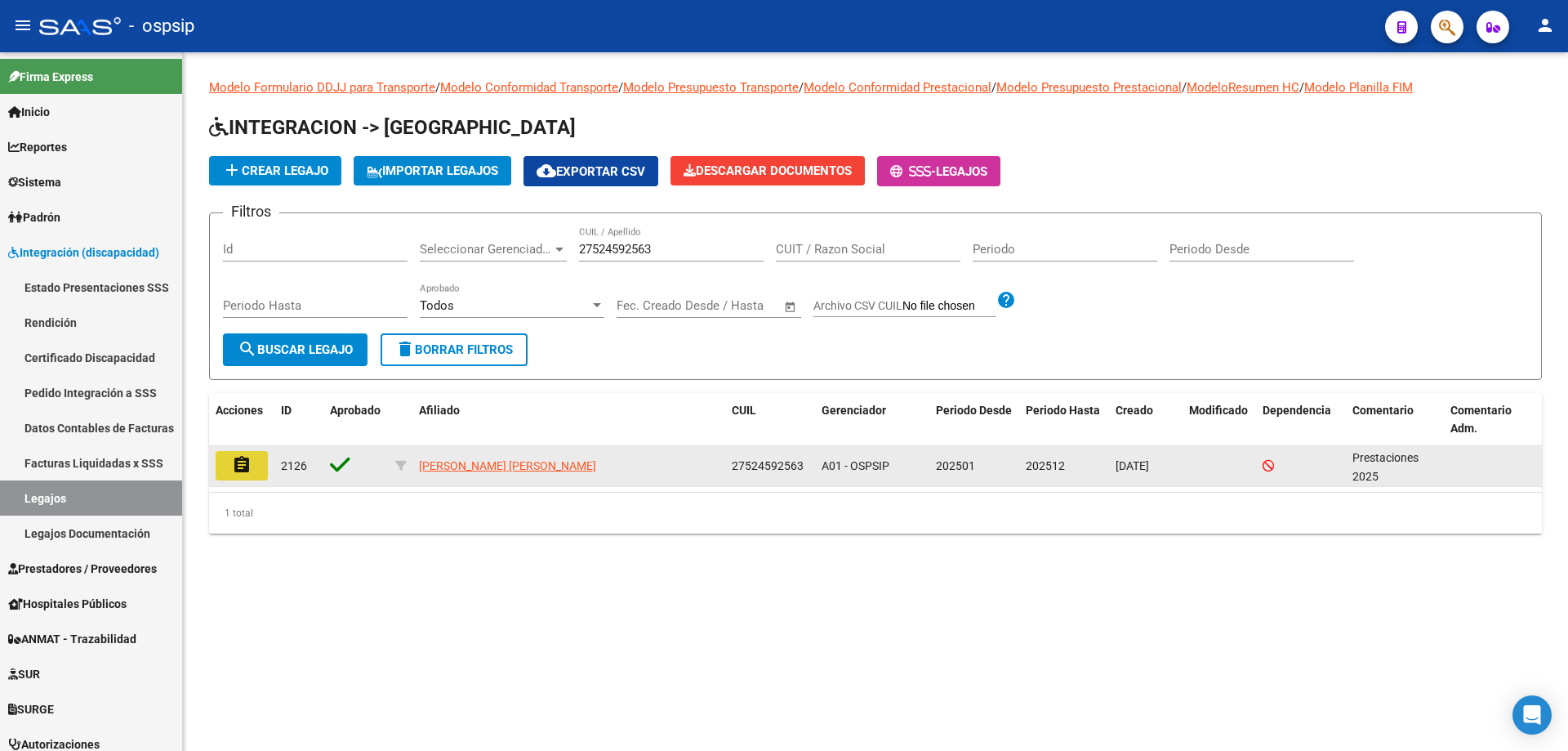
click at [229, 468] on button "assignment" at bounding box center [241, 466] width 52 height 30
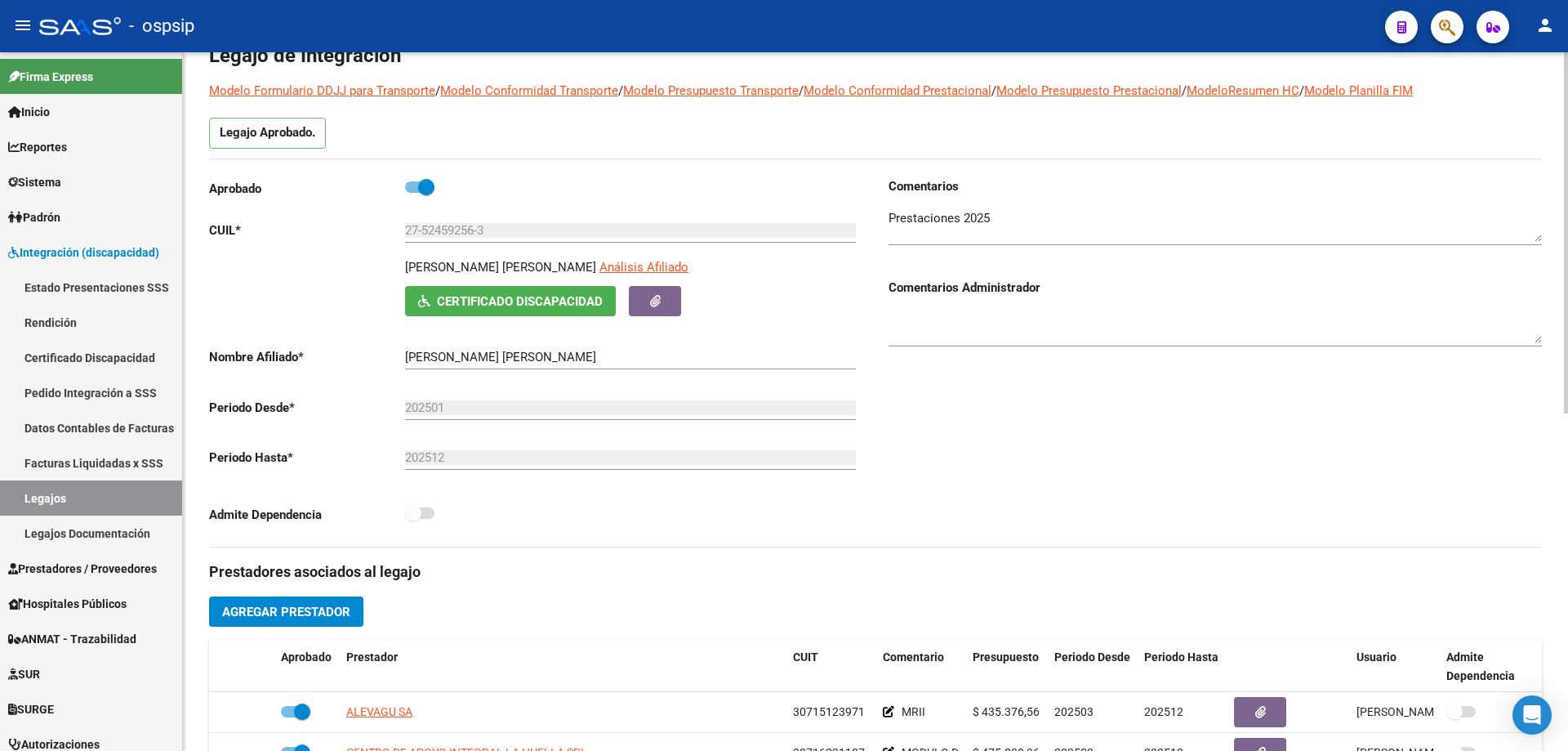
scroll to position [327, 0]
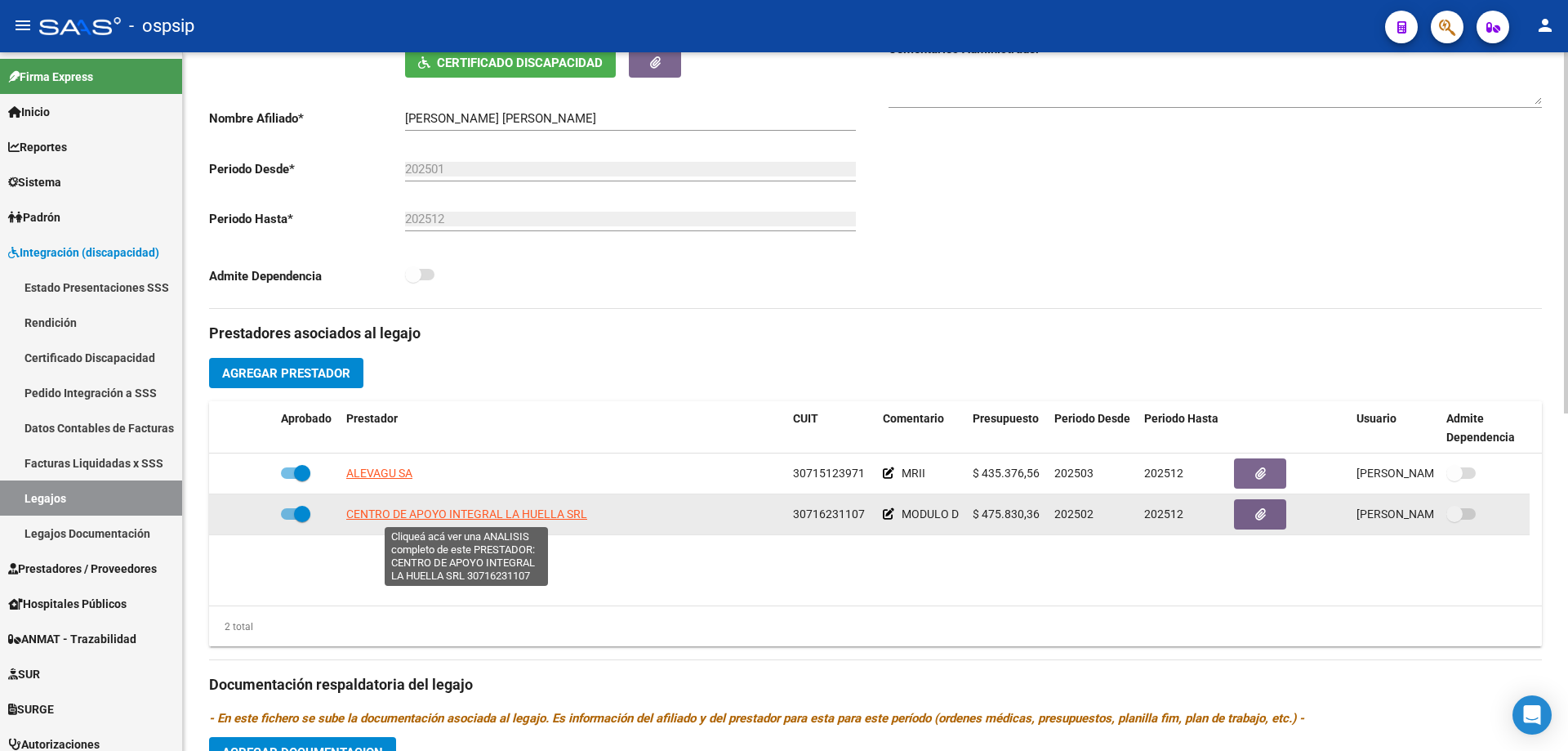
click at [461, 512] on span "CENTRO DE APOYO INTEGRAL LA HUELLA SRL" at bounding box center [467, 513] width 241 height 13
type textarea "30716231107"
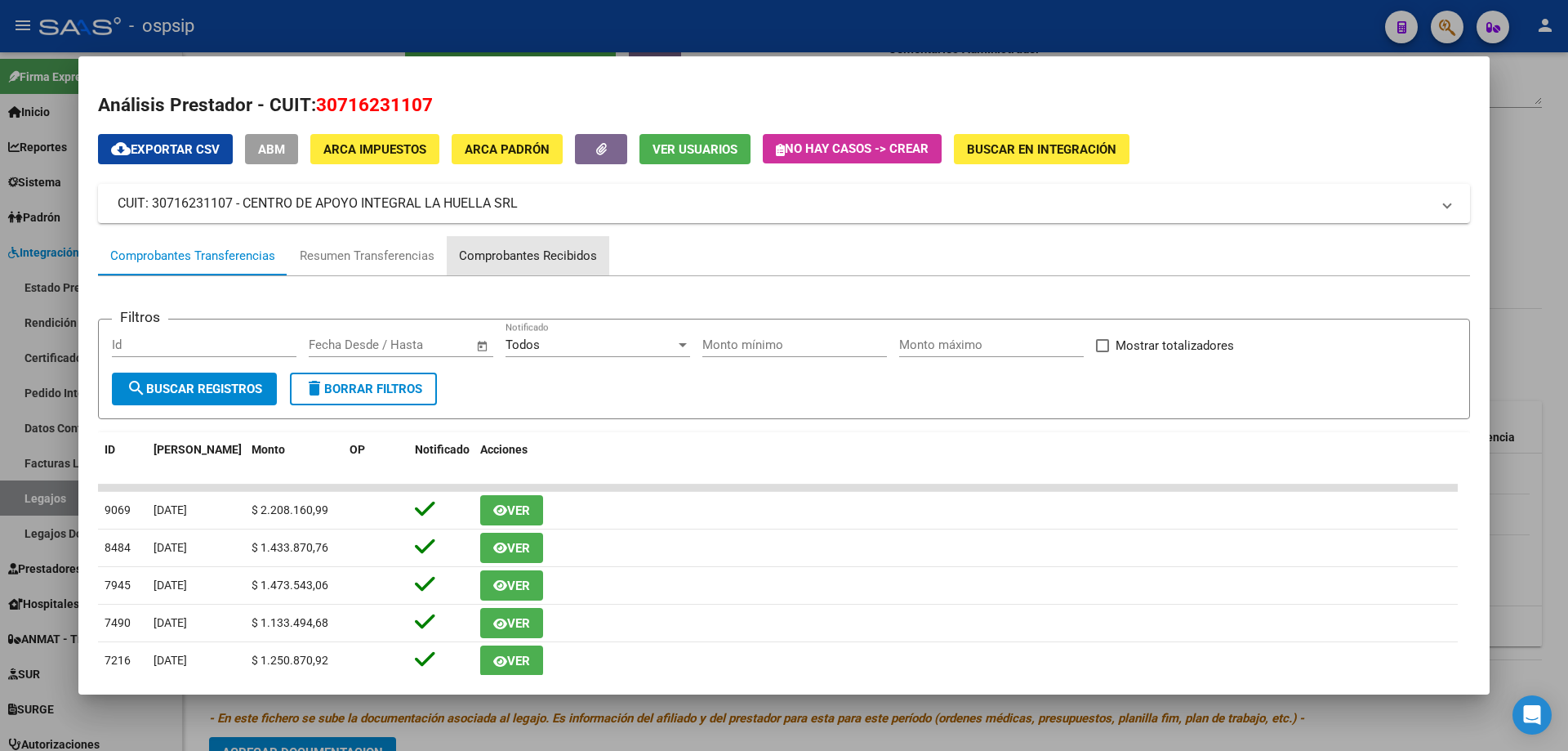
click at [549, 253] on div "Comprobantes Recibidos" at bounding box center [528, 256] width 138 height 19
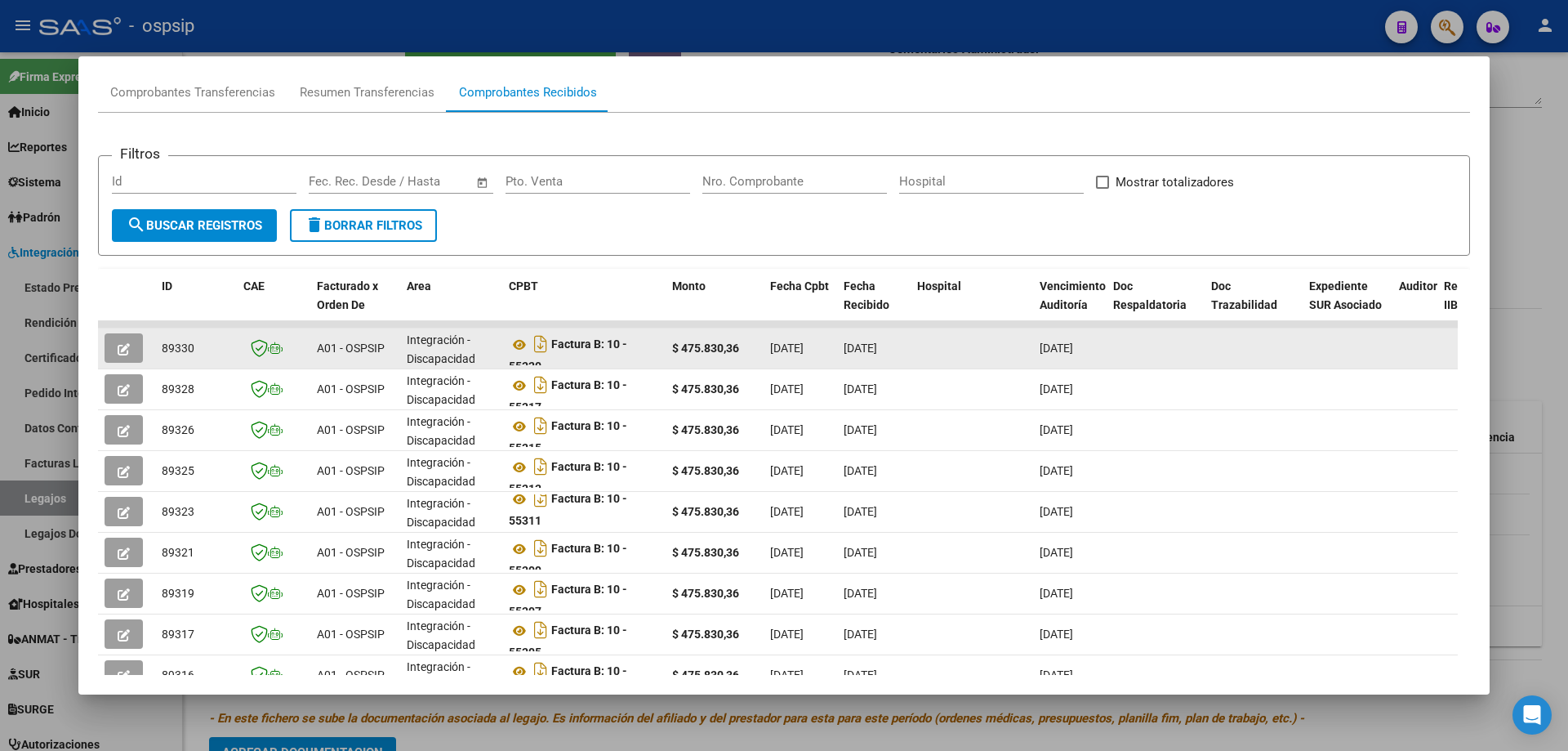
scroll to position [10, 0]
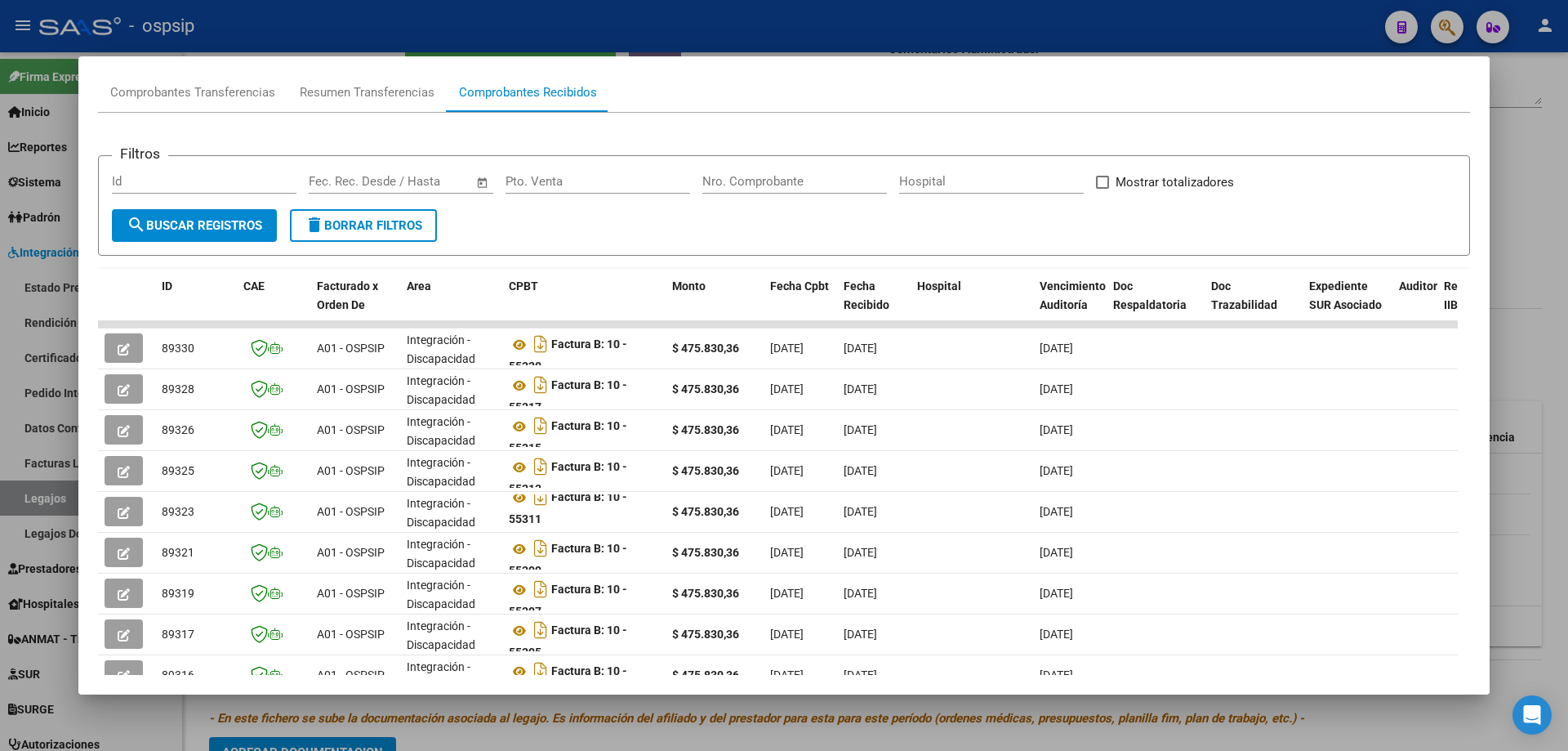
click at [1544, 325] on div at bounding box center [784, 376] width 1568 height 751
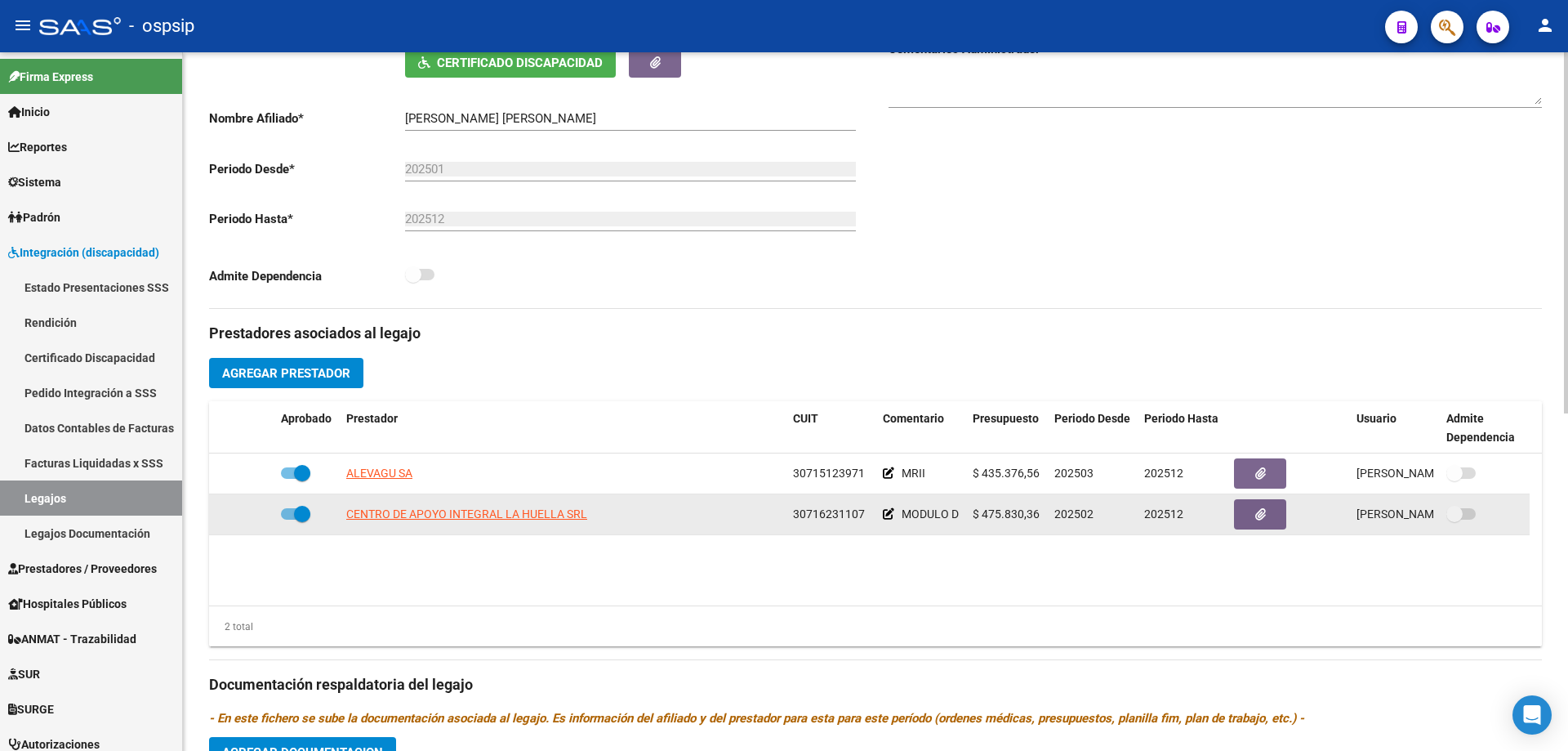
click at [440, 522] on app-link-go-to "CENTRO DE APOYO INTEGRAL LA HUELLA SRL" at bounding box center [467, 514] width 241 height 19
click at [521, 515] on span "CENTRO DE APOYO INTEGRAL LA HUELLA SRL" at bounding box center [467, 513] width 241 height 13
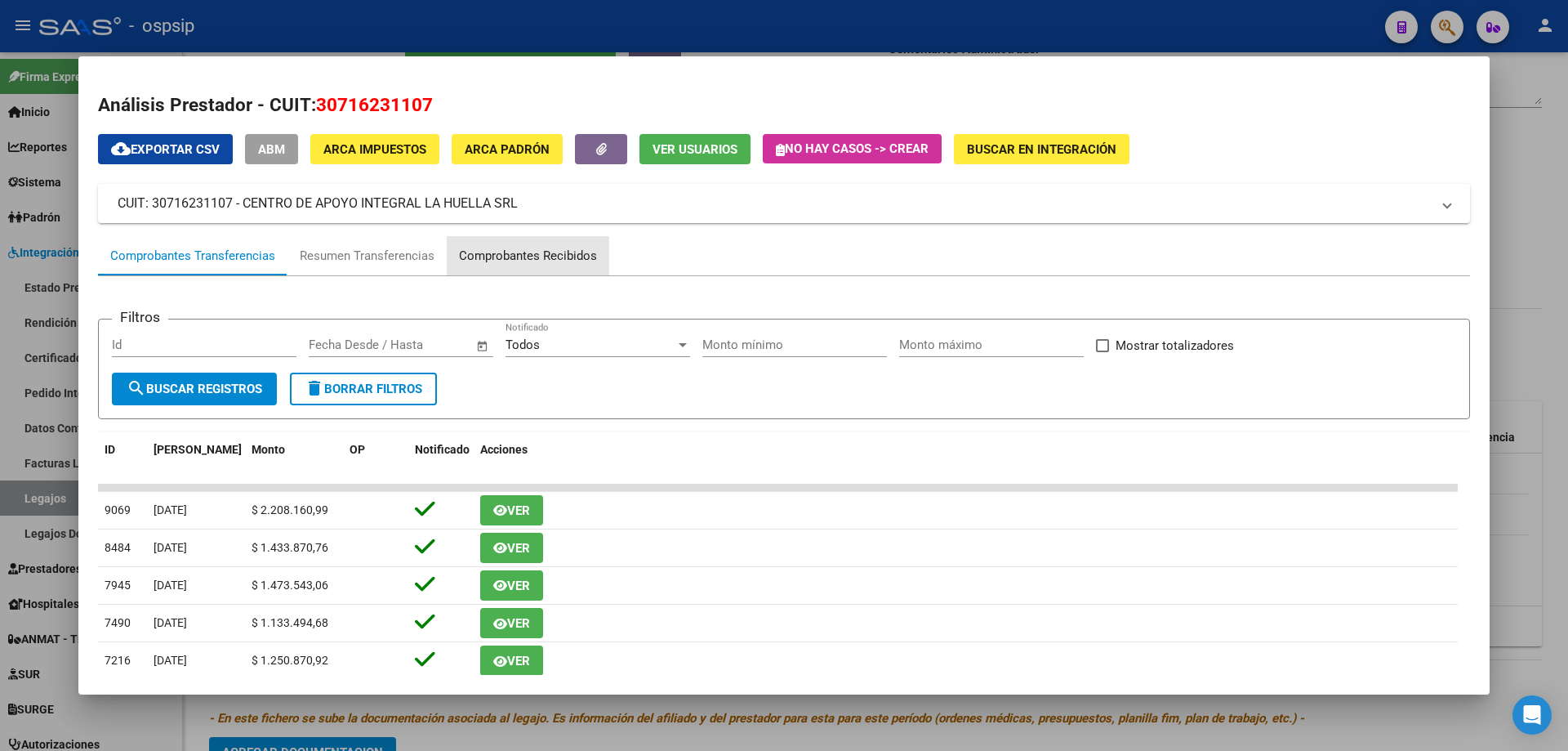
drag, startPoint x: 543, startPoint y: 254, endPoint x: 576, endPoint y: 275, distance: 39.1
click at [544, 254] on div "Comprobantes Recibidos" at bounding box center [528, 256] width 138 height 19
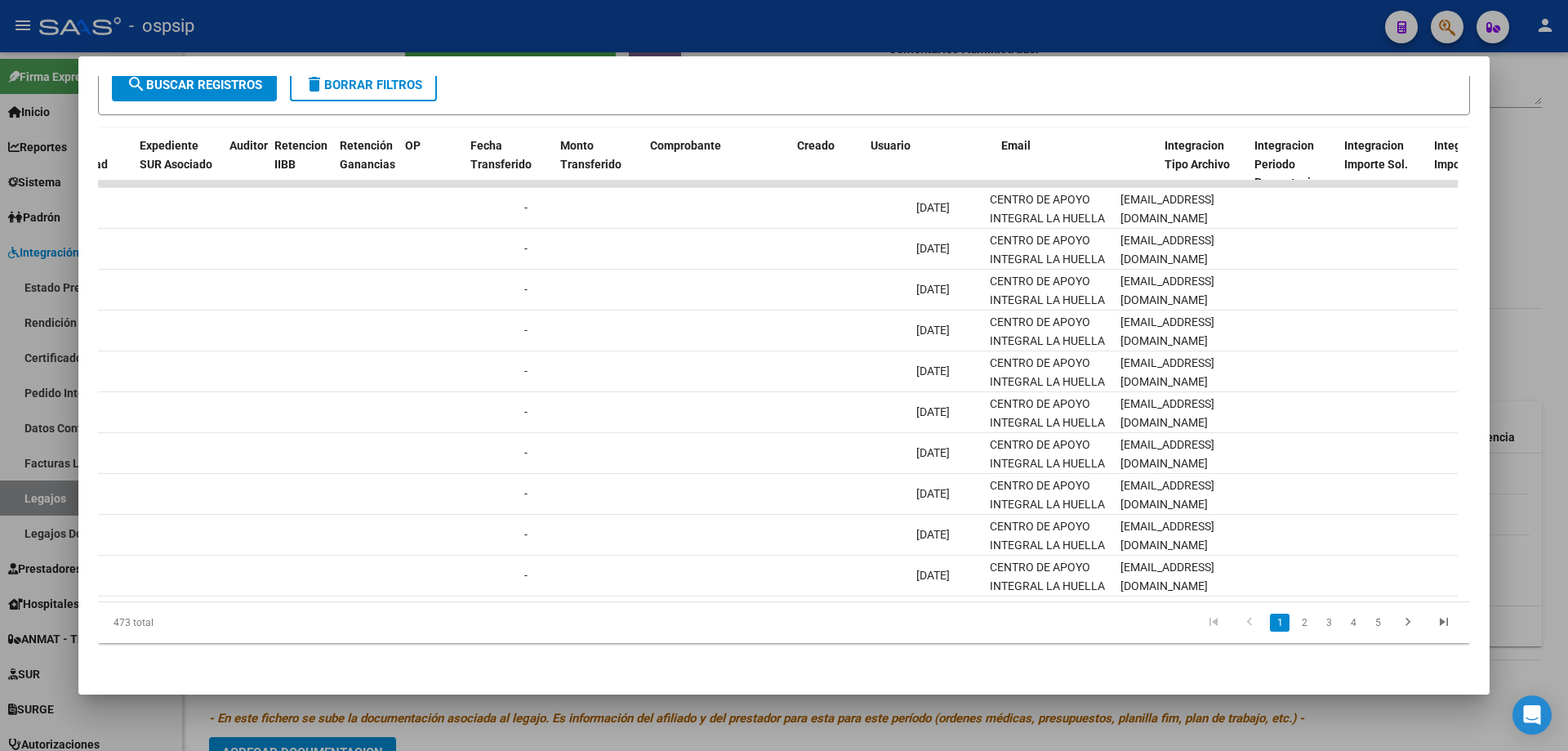
scroll to position [0, 1192]
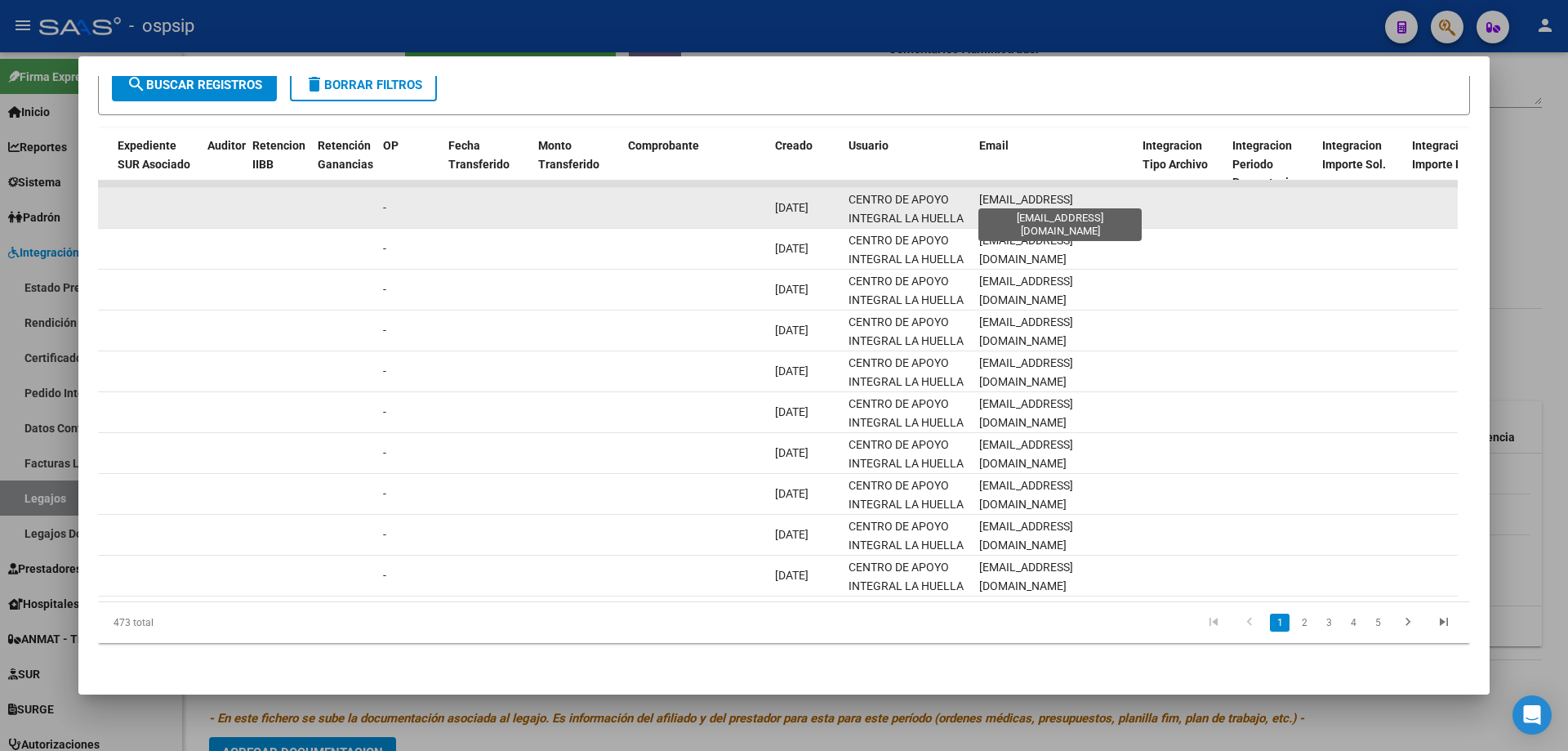
drag, startPoint x: 1140, startPoint y: 199, endPoint x: 991, endPoint y: 191, distance: 149.2
click at [1007, 190] on div "89330 A01 - OSPSIP Integración - Discapacidad Factura B: 10 - 55320 $ 475.830,3…" at bounding box center [670, 209] width 3528 height 41
drag, startPoint x: 980, startPoint y: 195, endPoint x: 1123, endPoint y: 195, distance: 143.0
click at [1073, 195] on span "[EMAIL_ADDRESS][DOMAIN_NAME]" at bounding box center [1026, 209] width 94 height 32
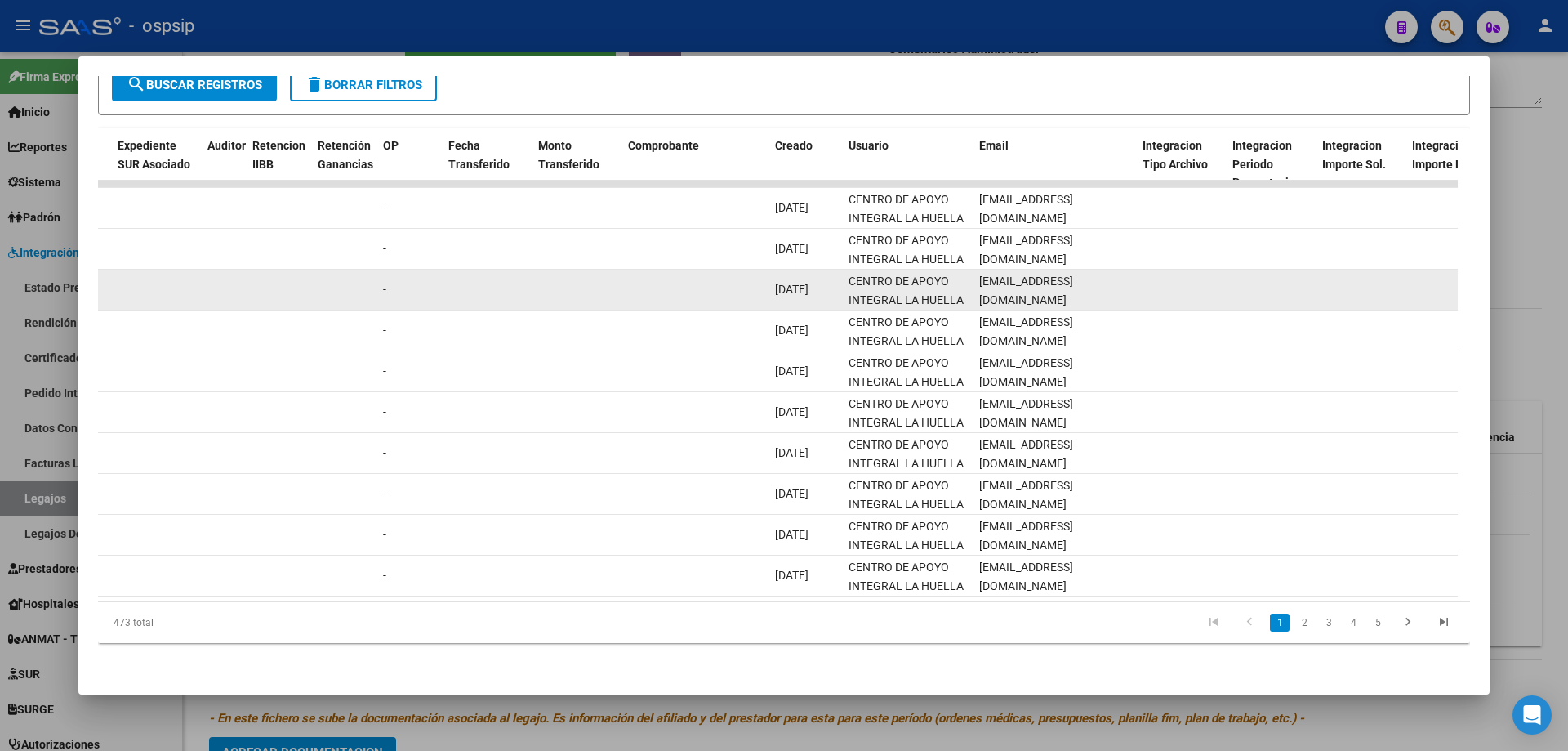
click at [1282, 281] on datatable-body-cell at bounding box center [1271, 289] width 89 height 40
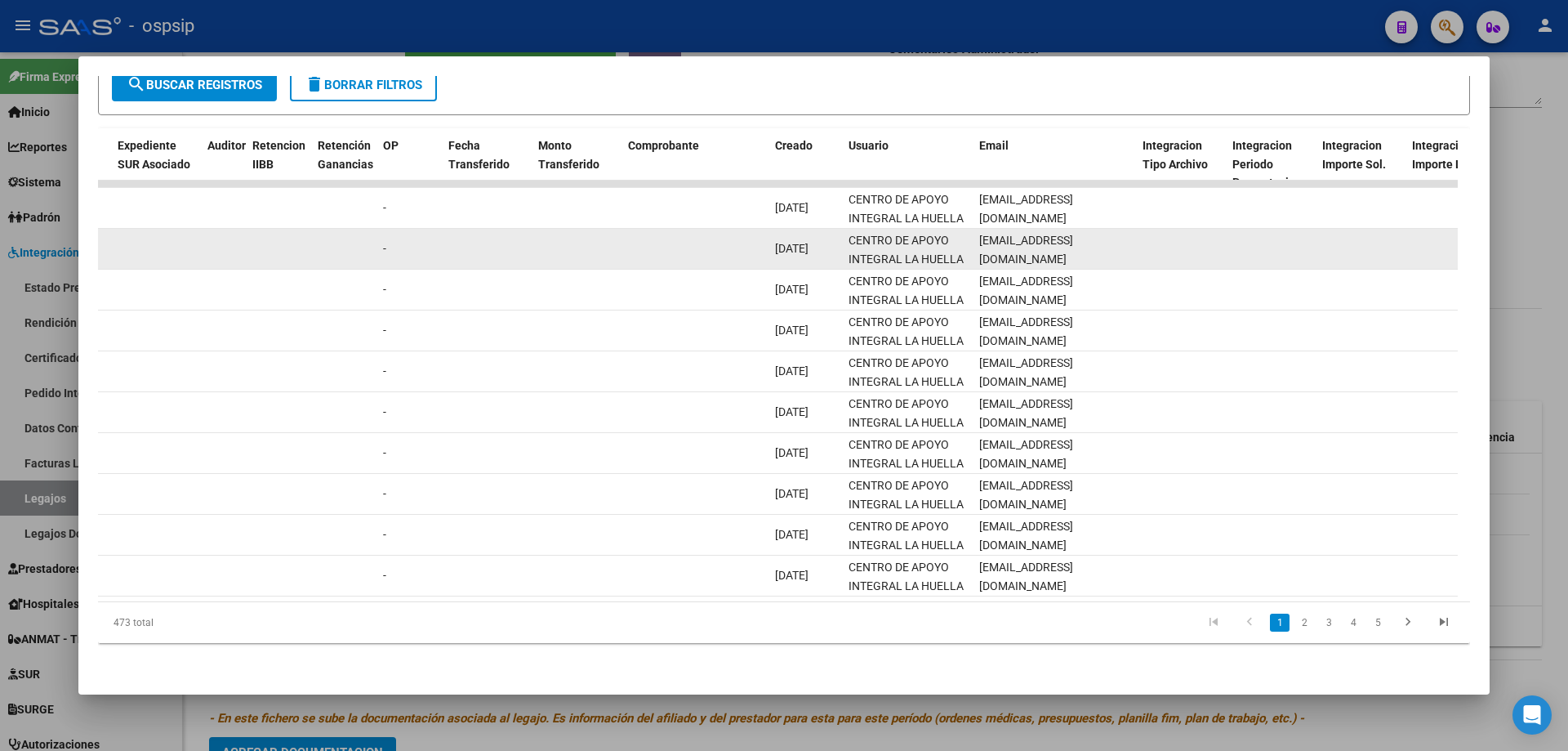
drag, startPoint x: 975, startPoint y: 235, endPoint x: 1156, endPoint y: 242, distance: 181.1
click at [1156, 242] on div "89328 A01 - OSPSIP Integración - Discapacidad Factura B: 10 - 55317 $ 475.830,3…" at bounding box center [670, 249] width 3528 height 41
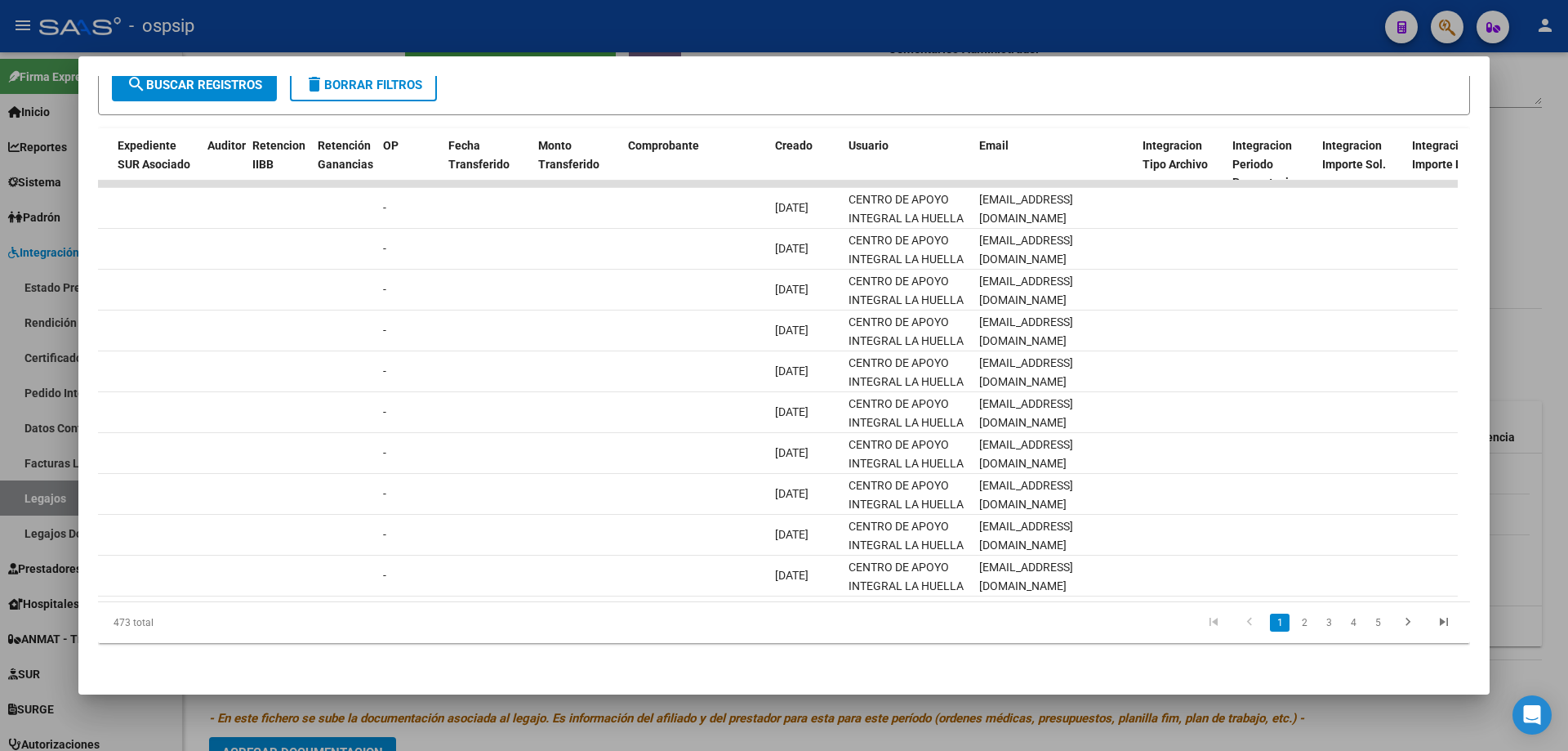
click at [1539, 180] on div at bounding box center [784, 376] width 1568 height 751
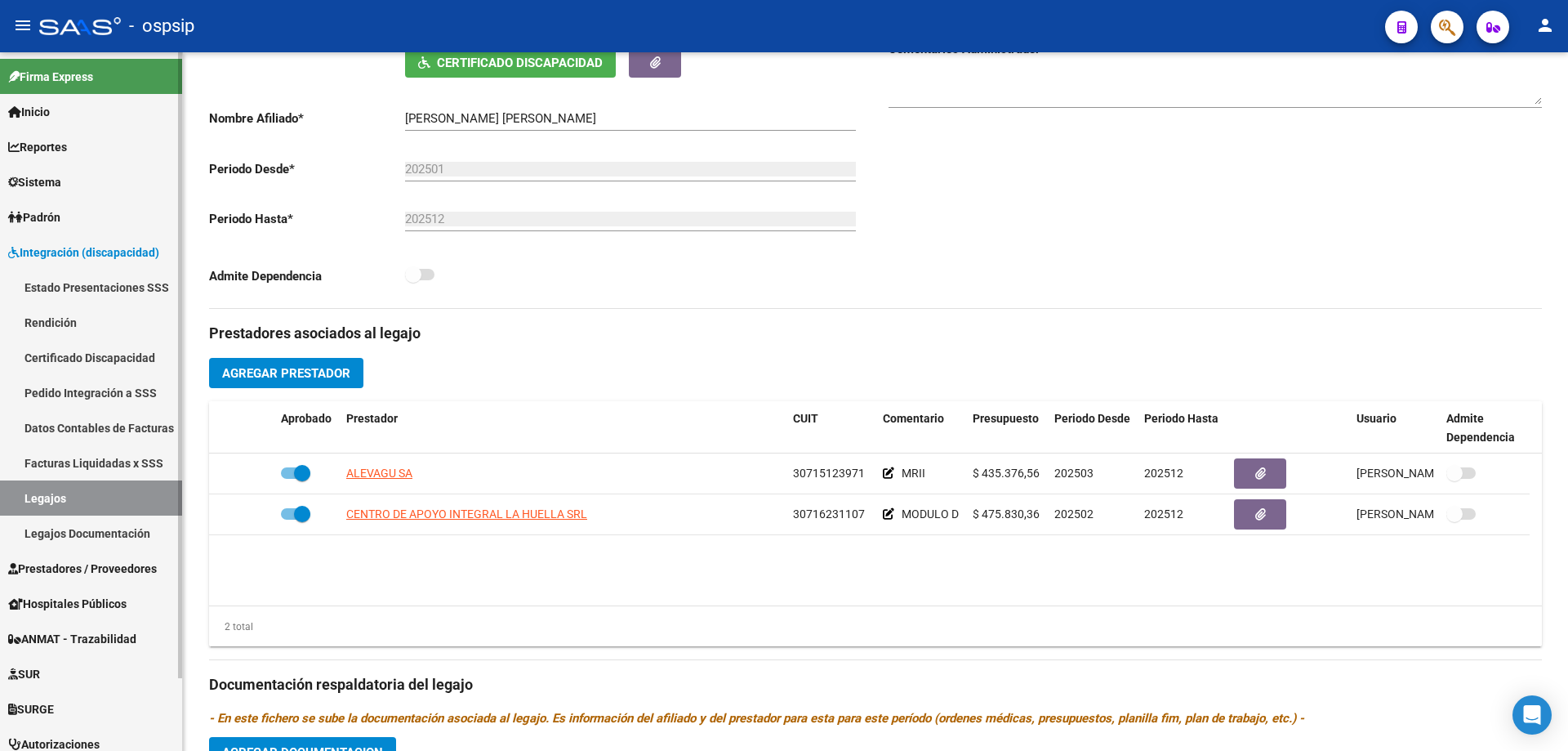
click at [54, 496] on link "Legajos" at bounding box center [90, 498] width 182 height 35
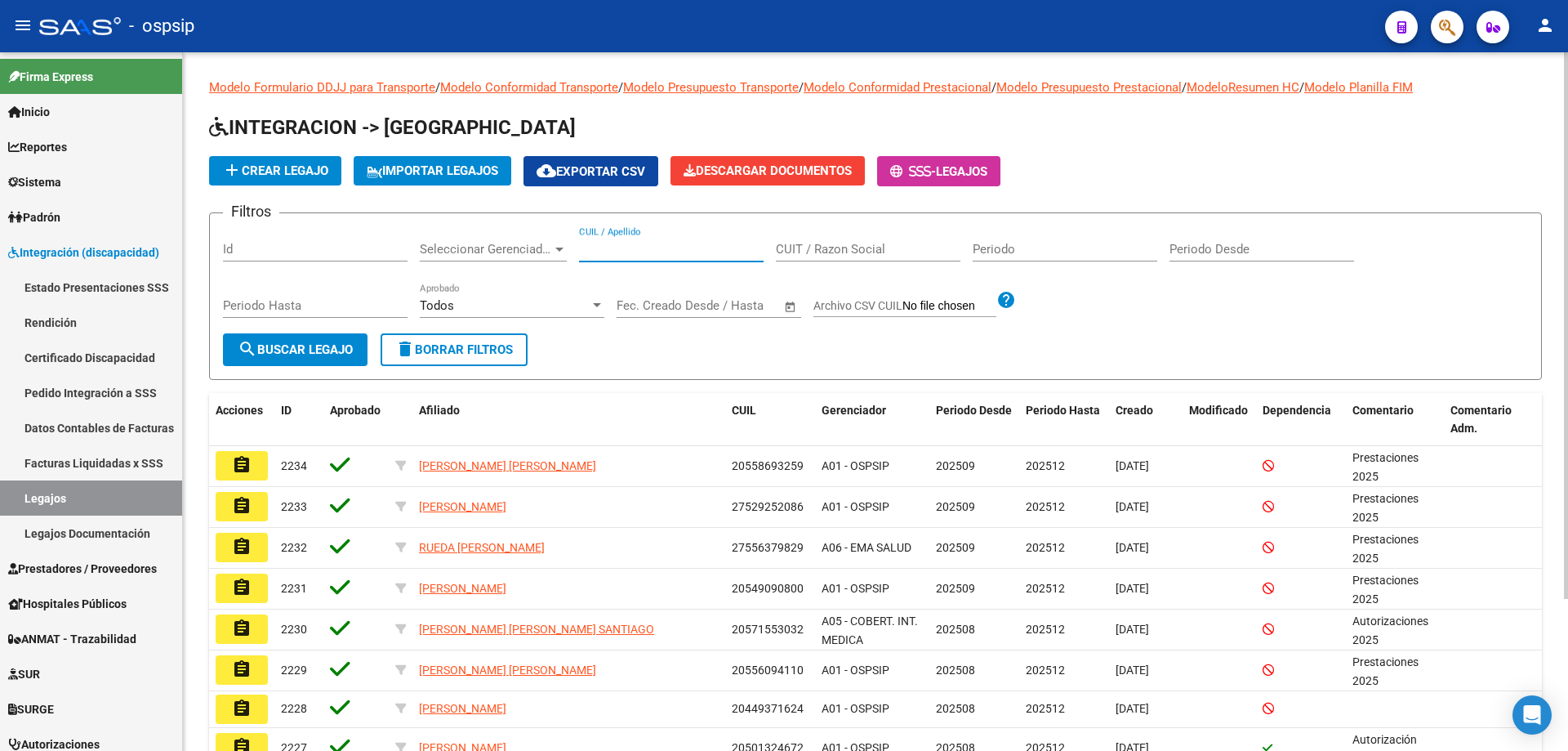
drag, startPoint x: 672, startPoint y: 239, endPoint x: 608, endPoint y: 243, distance: 64.1
drag, startPoint x: 608, startPoint y: 243, endPoint x: 586, endPoint y: 430, distance: 188.3
click at [579, 430] on datatable-header-cell "Afiliado" at bounding box center [569, 420] width 313 height 54
paste input "27406747412"
type input "27406747412"
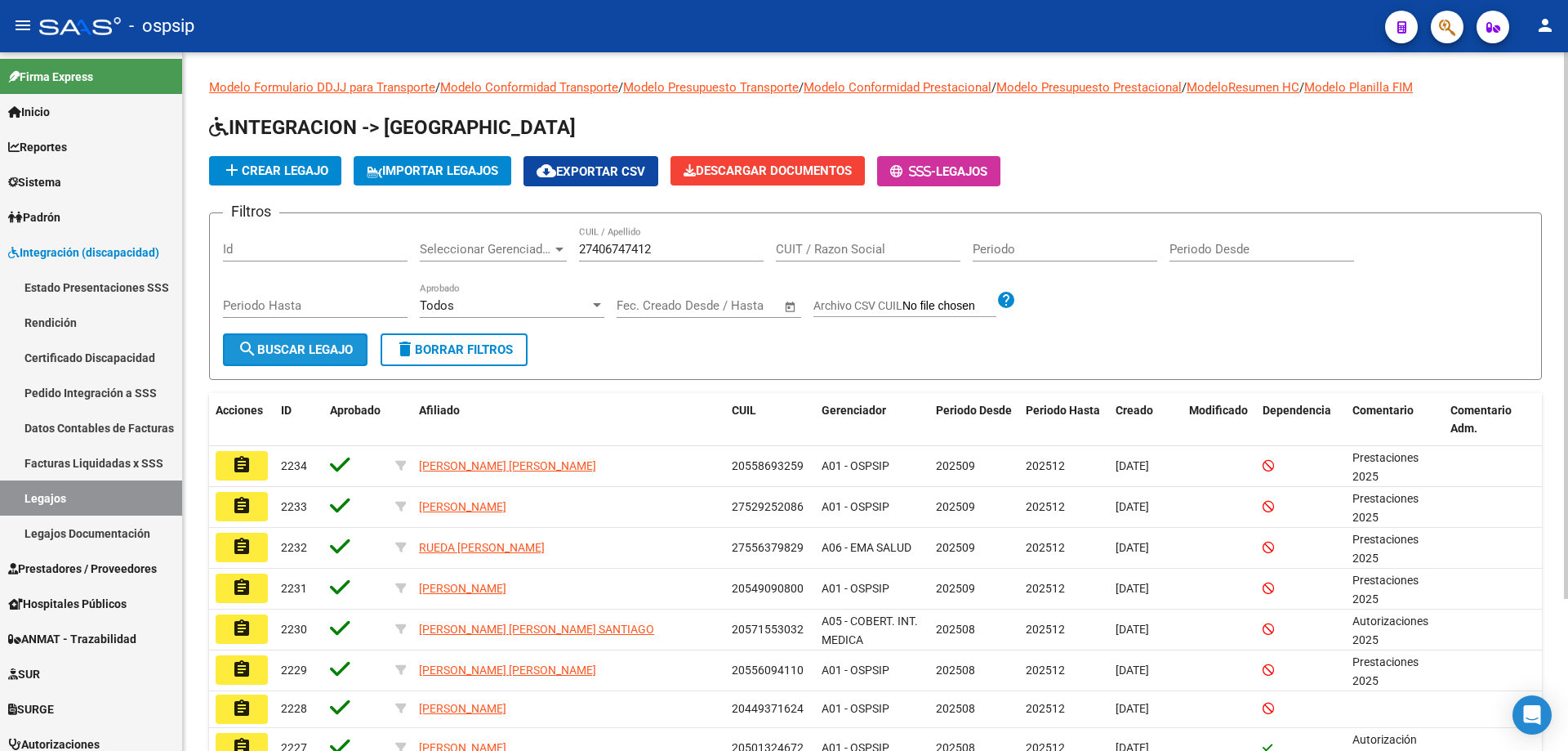
click at [334, 351] on span "search Buscar Legajo" at bounding box center [295, 349] width 116 height 15
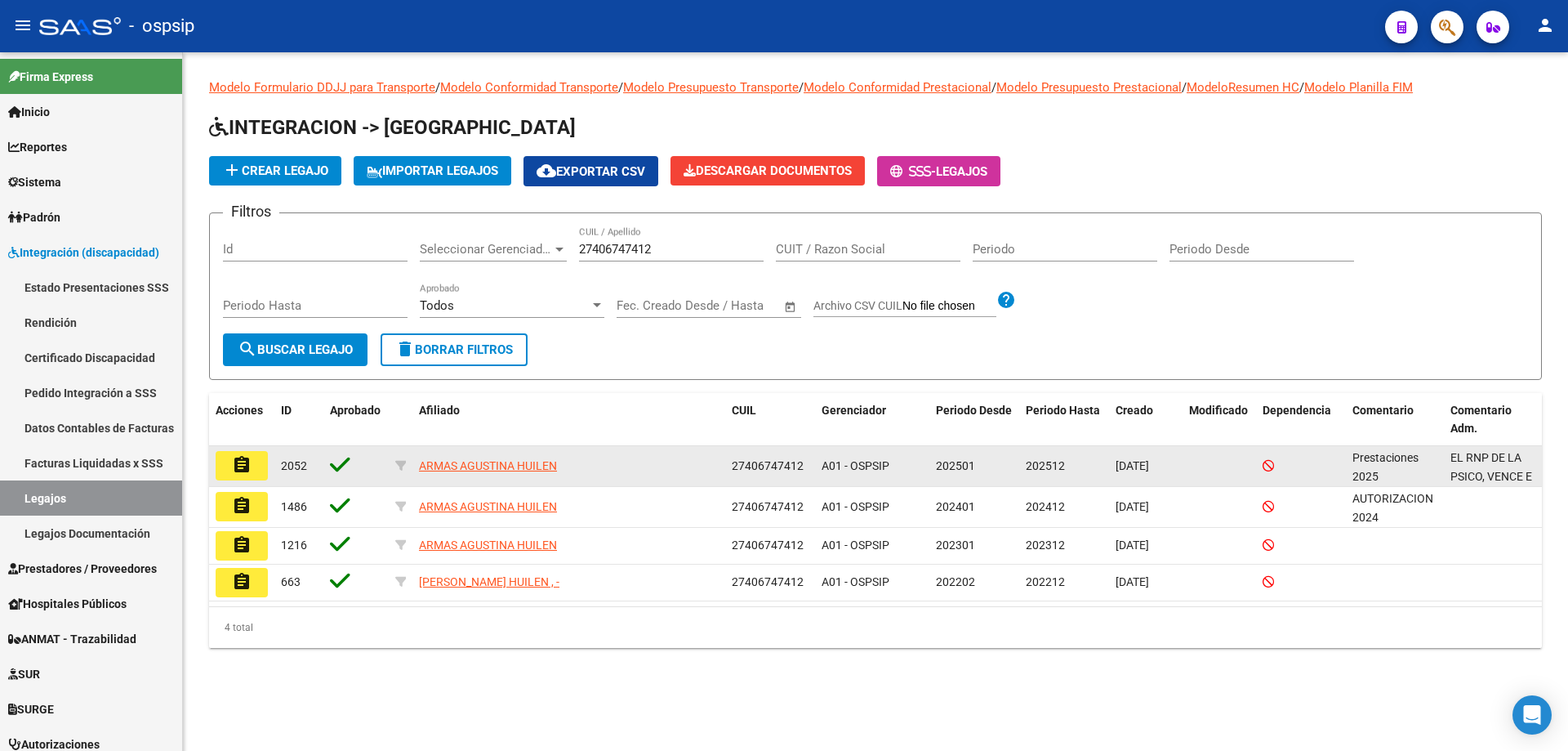
click at [229, 468] on button "assignment" at bounding box center [241, 466] width 52 height 30
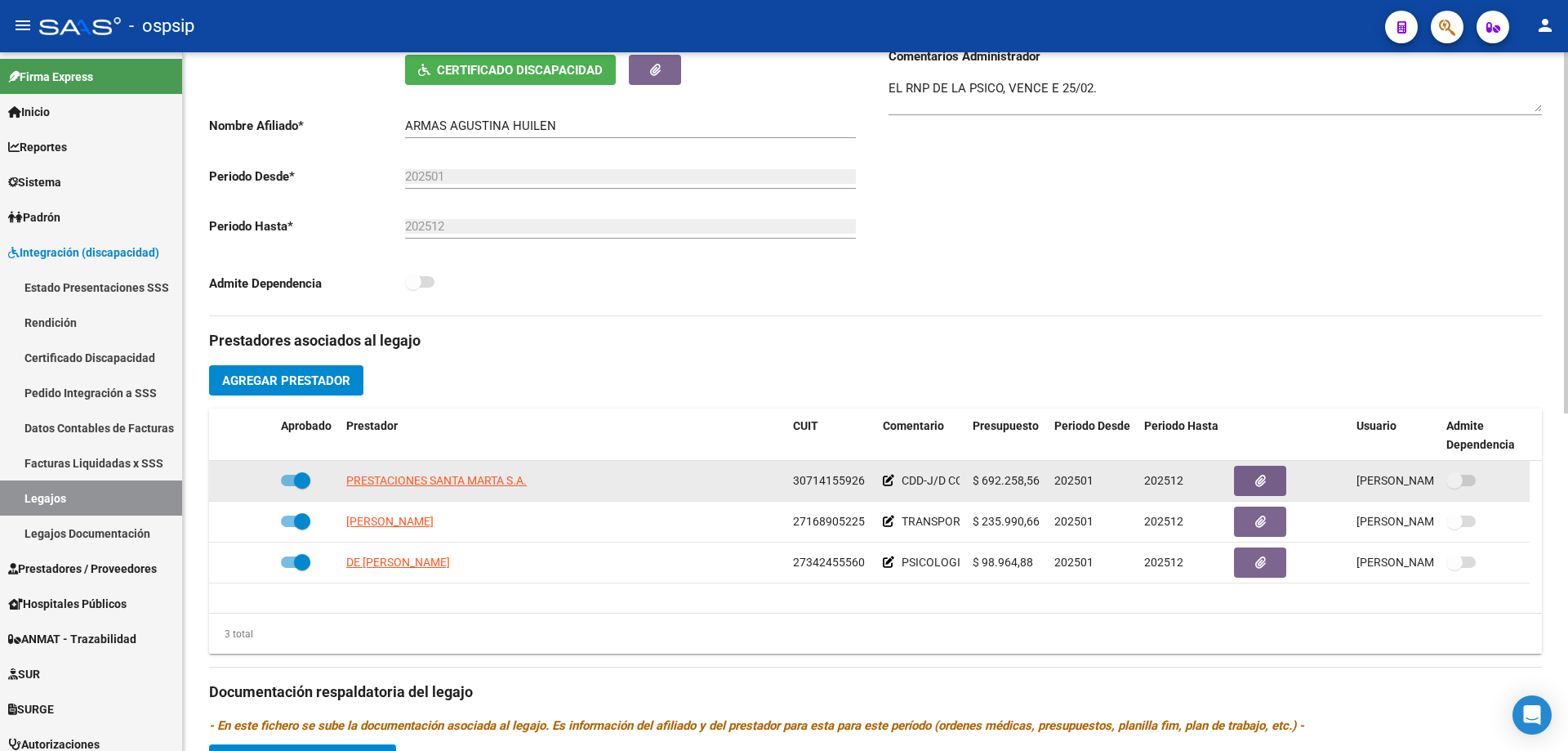
scroll to position [327, 0]
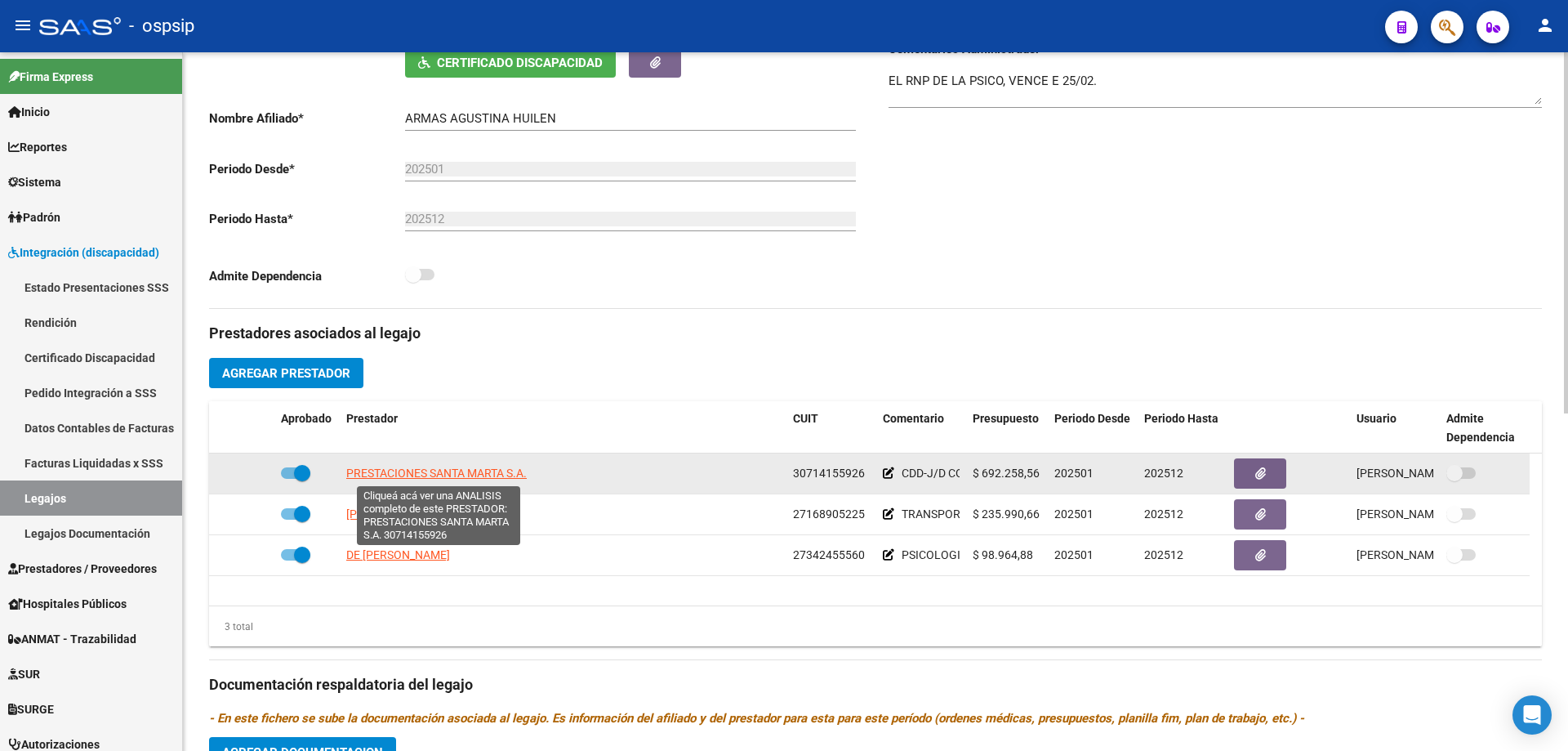
click at [494, 472] on span "PRESTACIONES SANTA MARTA S.A." at bounding box center [437, 472] width 181 height 13
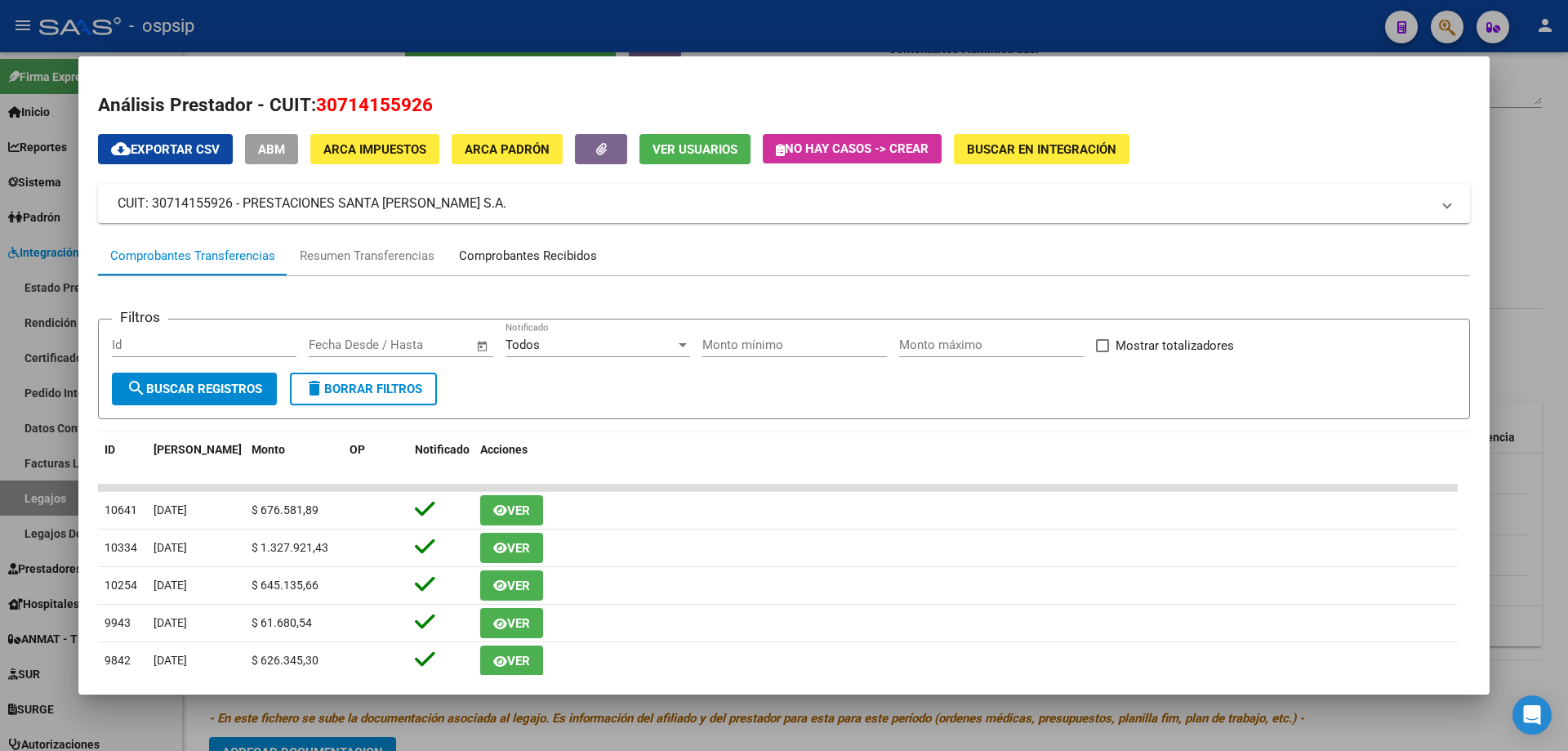
click at [566, 249] on div "Comprobantes Recibidos" at bounding box center [528, 256] width 138 height 19
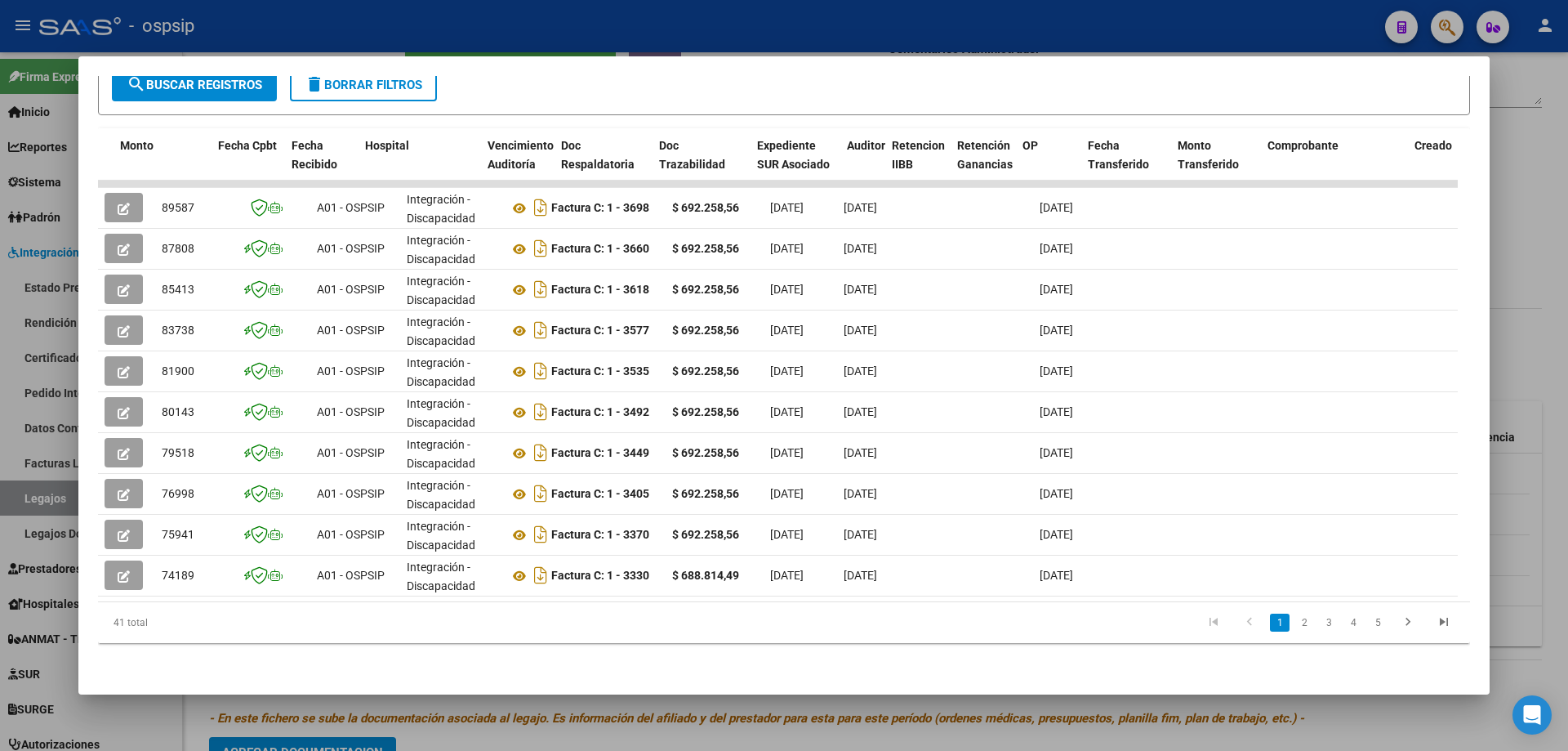
scroll to position [0, 1241]
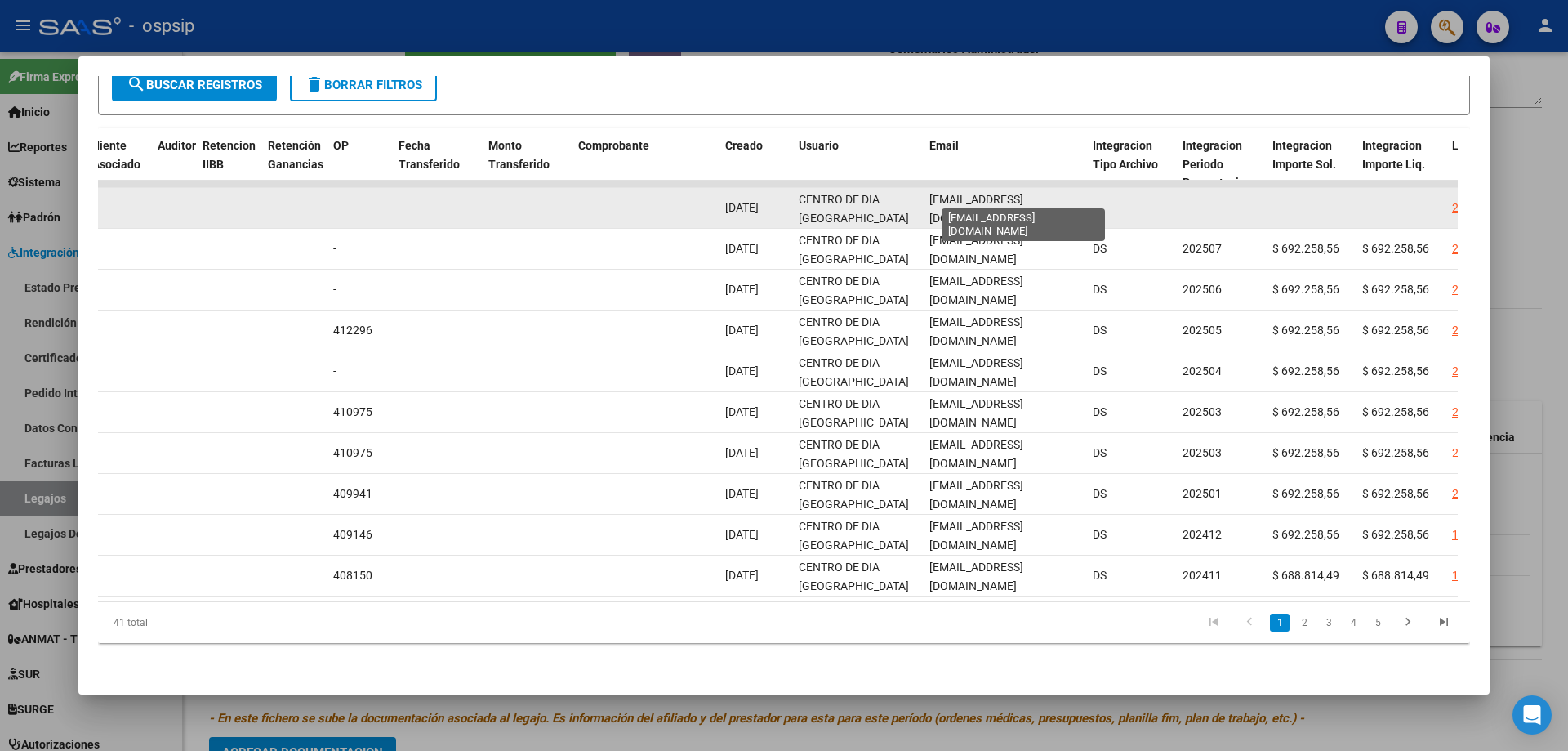
drag, startPoint x: 1080, startPoint y: 197, endPoint x: 934, endPoint y: 191, distance: 146.1
click at [948, 200] on div "89587 A01 - OSPSIP Integración - Discapacidad Factura C: 1 - 3698 $ 692.258,56 …" at bounding box center [620, 209] width 3528 height 41
drag, startPoint x: 929, startPoint y: 195, endPoint x: 1110, endPoint y: 195, distance: 181.0
click at [1110, 195] on div "89587 A01 - OSPSIP Integración - Discapacidad Factura C: 1 - 3698 $ 692.258,56 …" at bounding box center [620, 209] width 3528 height 41
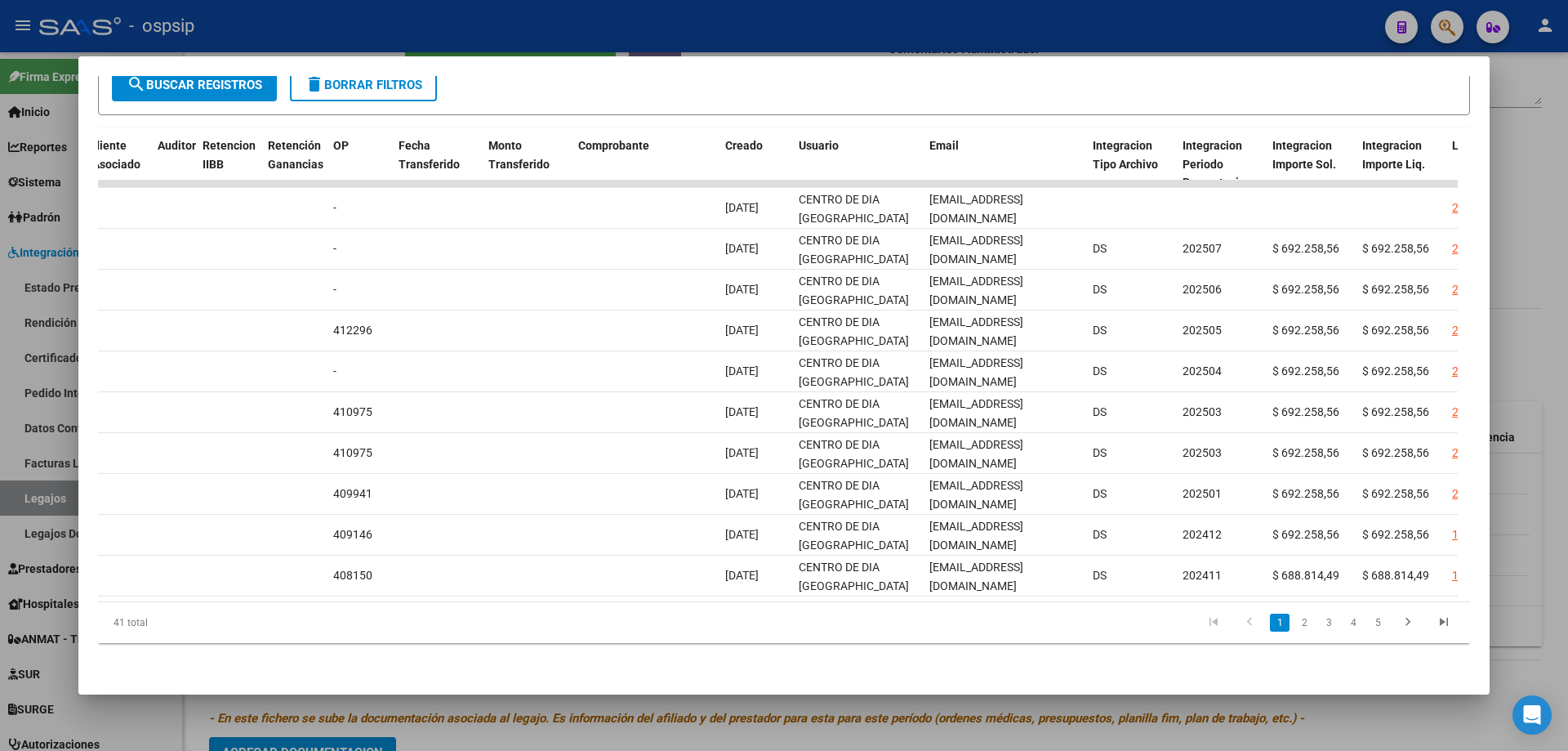
click at [1559, 225] on div at bounding box center [784, 376] width 1568 height 751
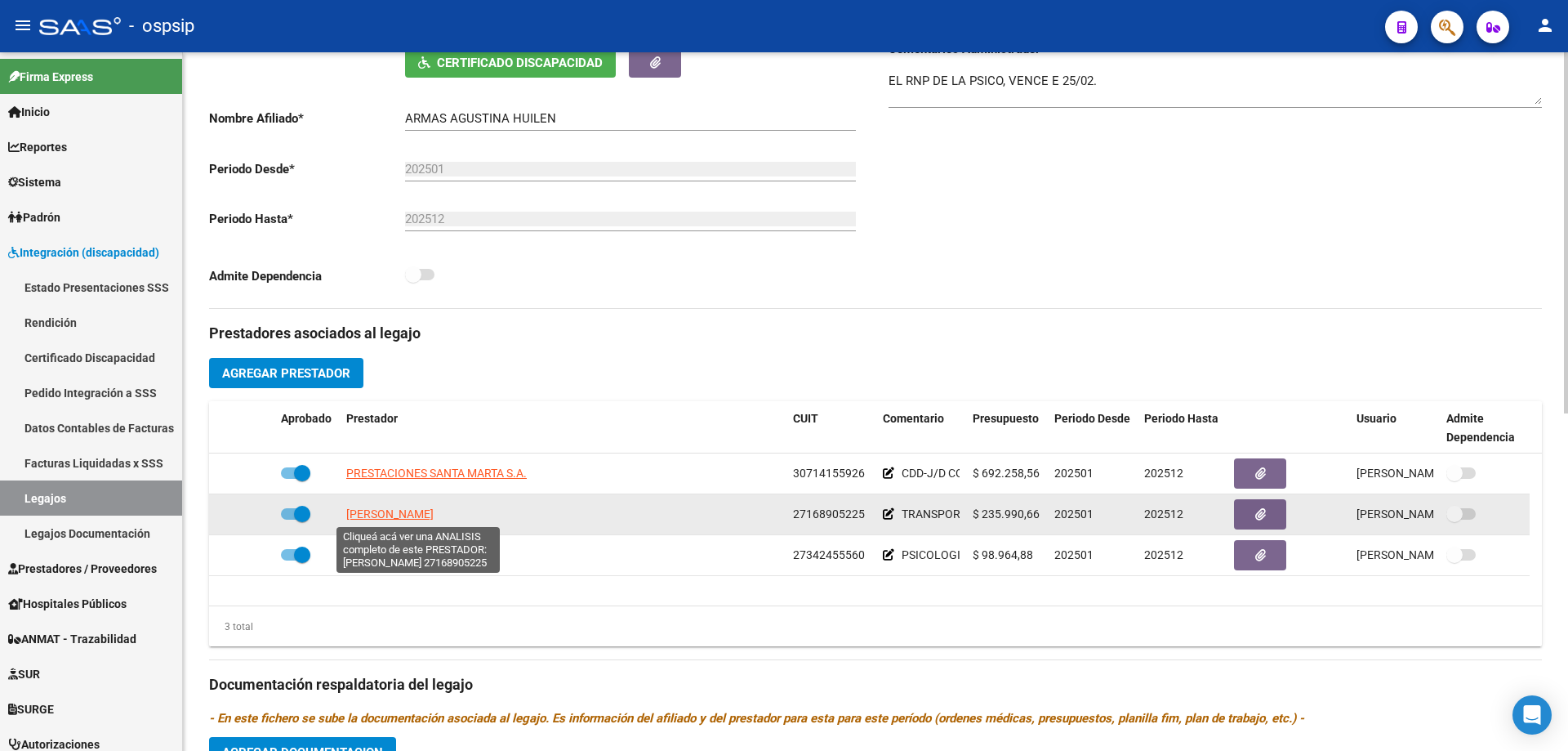
click at [361, 512] on span "[PERSON_NAME]" at bounding box center [390, 513] width 88 height 13
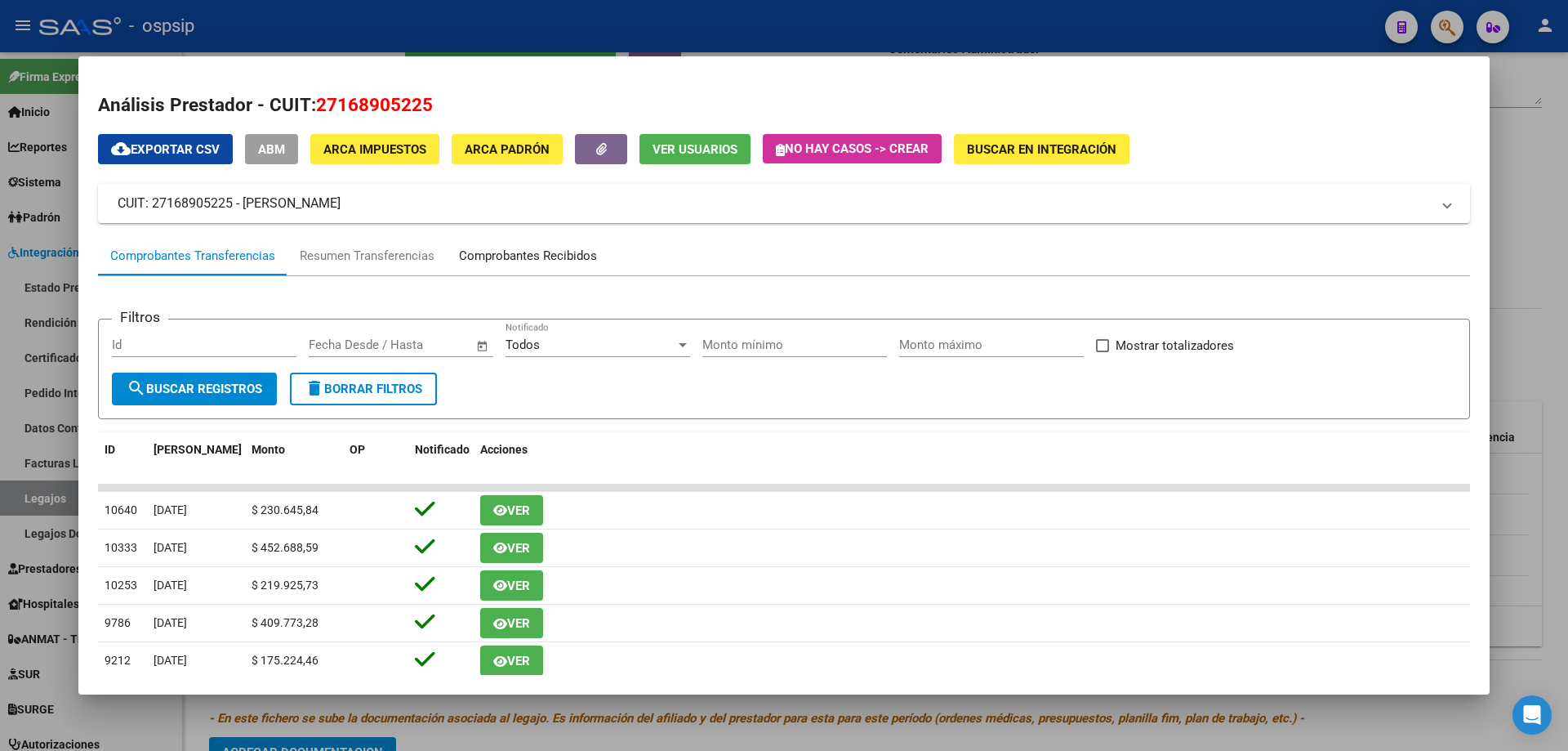
click at [579, 262] on div "Comprobantes Recibidos" at bounding box center [528, 256] width 138 height 19
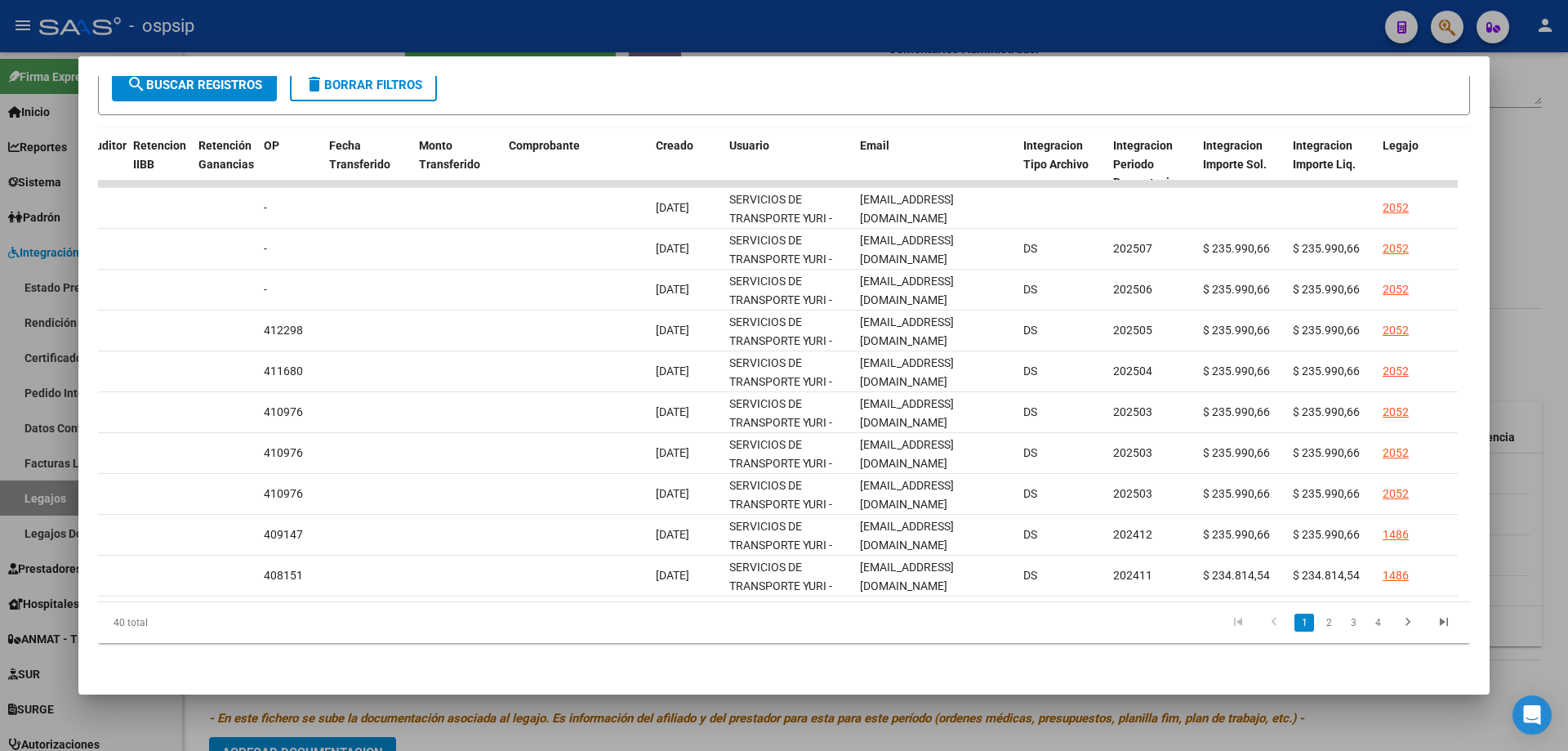
scroll to position [0, 1401]
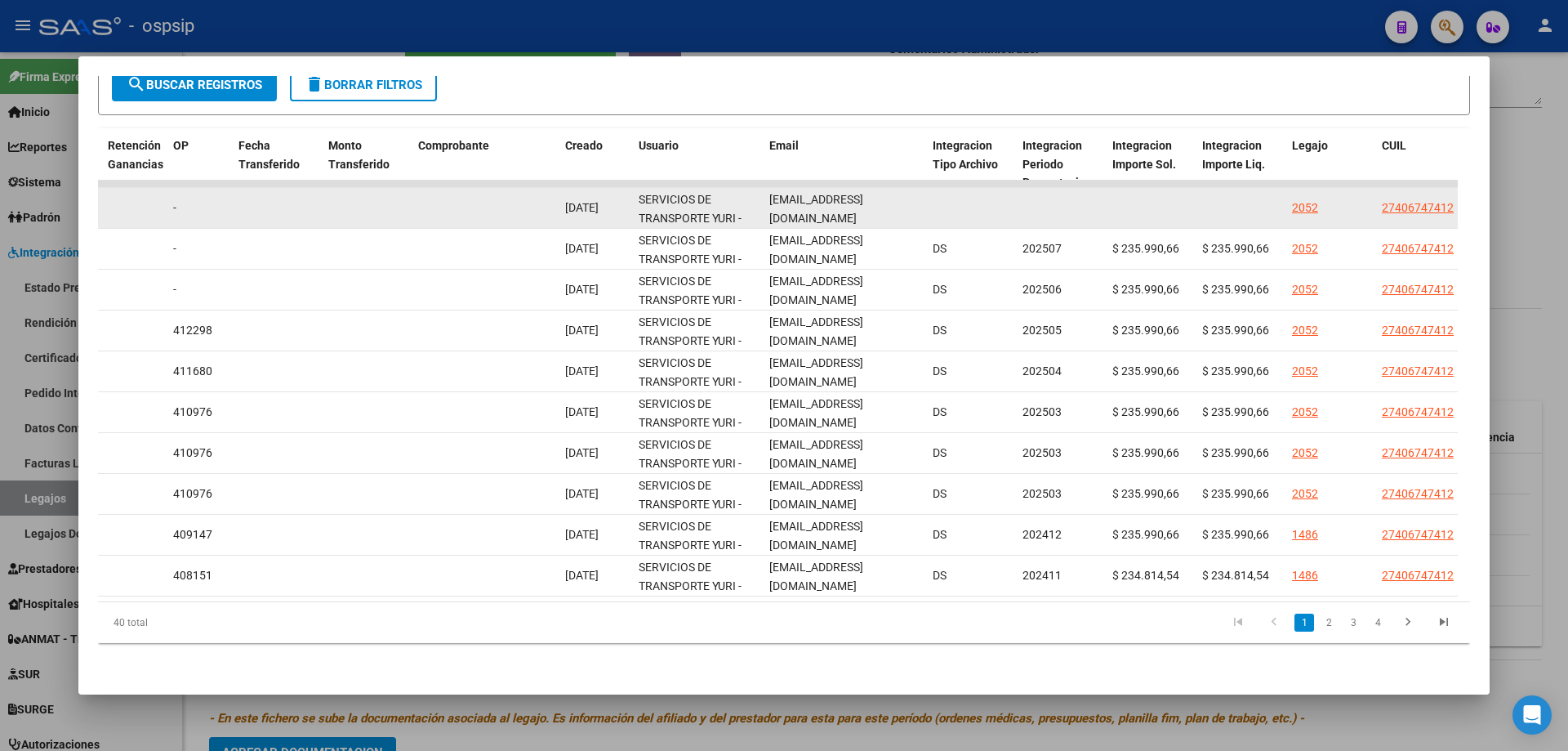
drag, startPoint x: 906, startPoint y: 192, endPoint x: 758, endPoint y: 199, distance: 148.2
click at [758, 199] on div "89708 A01 - OSPSIP Integración - Discapacidad Factura C: 3 - 2318 $ 235.990,66 …" at bounding box center [460, 209] width 3528 height 41
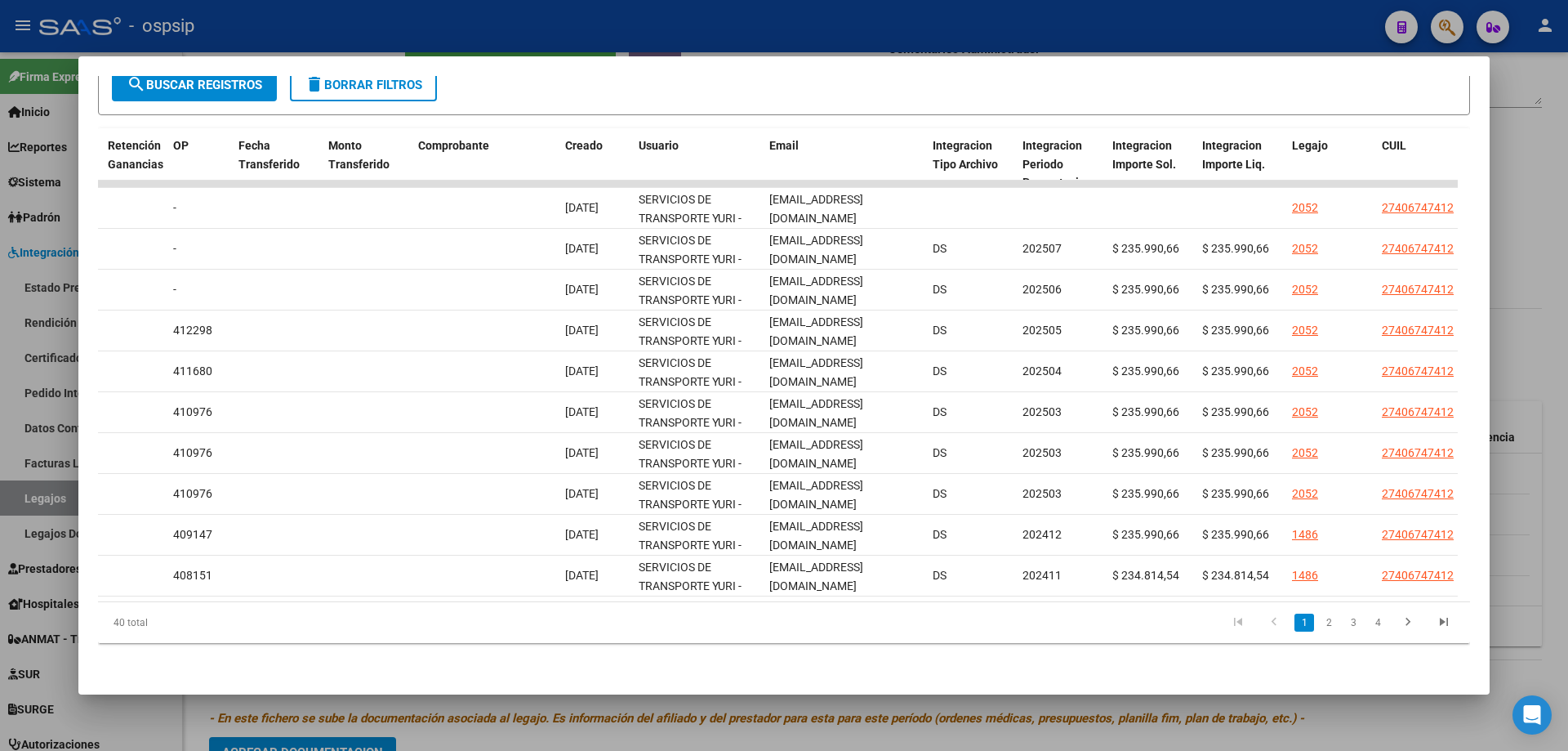
click at [1518, 204] on div at bounding box center [784, 376] width 1568 height 751
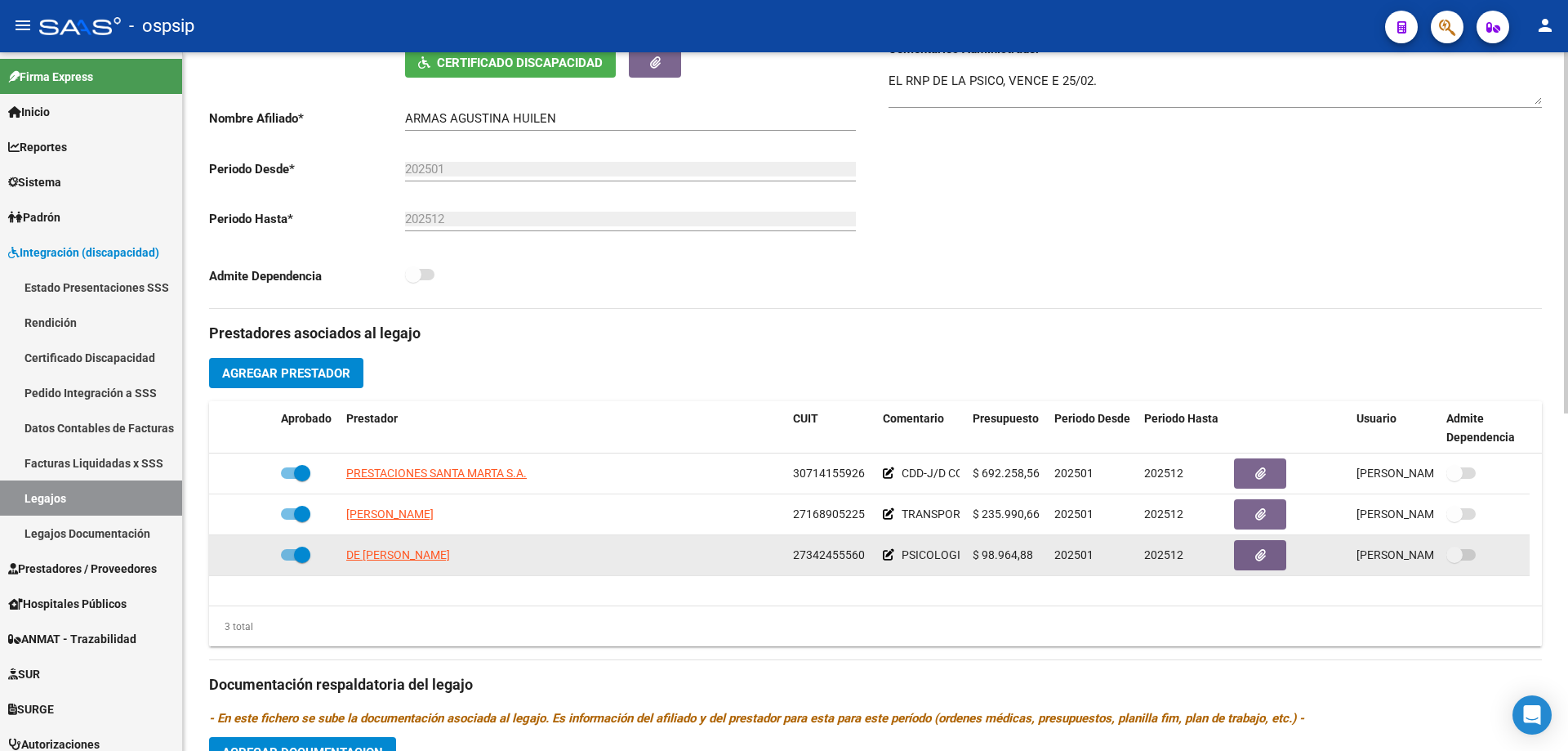
click at [448, 564] on app-link-go-to "DE [PERSON_NAME]" at bounding box center [398, 555] width 103 height 19
click at [449, 555] on span "DE [PERSON_NAME]" at bounding box center [398, 554] width 103 height 13
type textarea "27342455560"
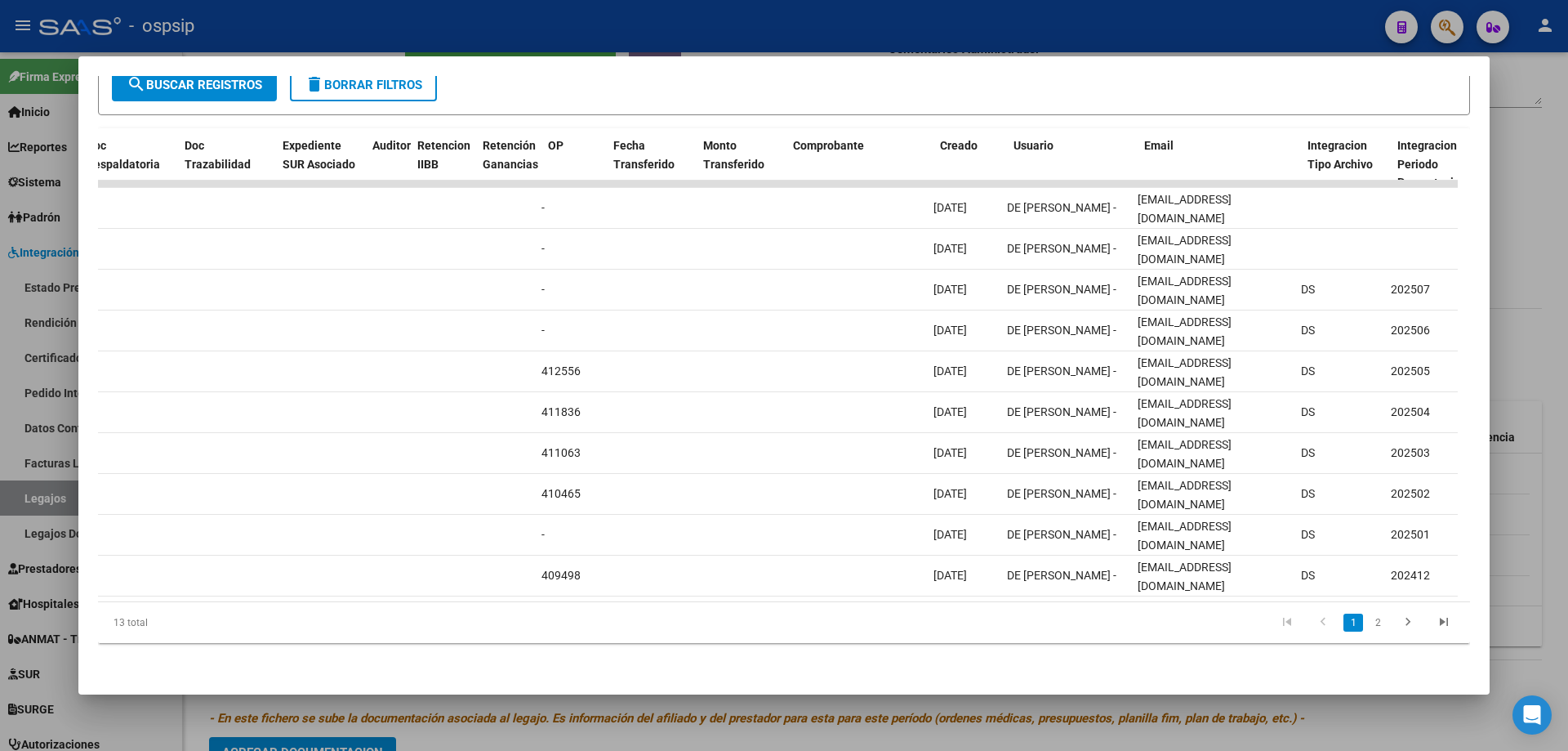
scroll to position [0, 1102]
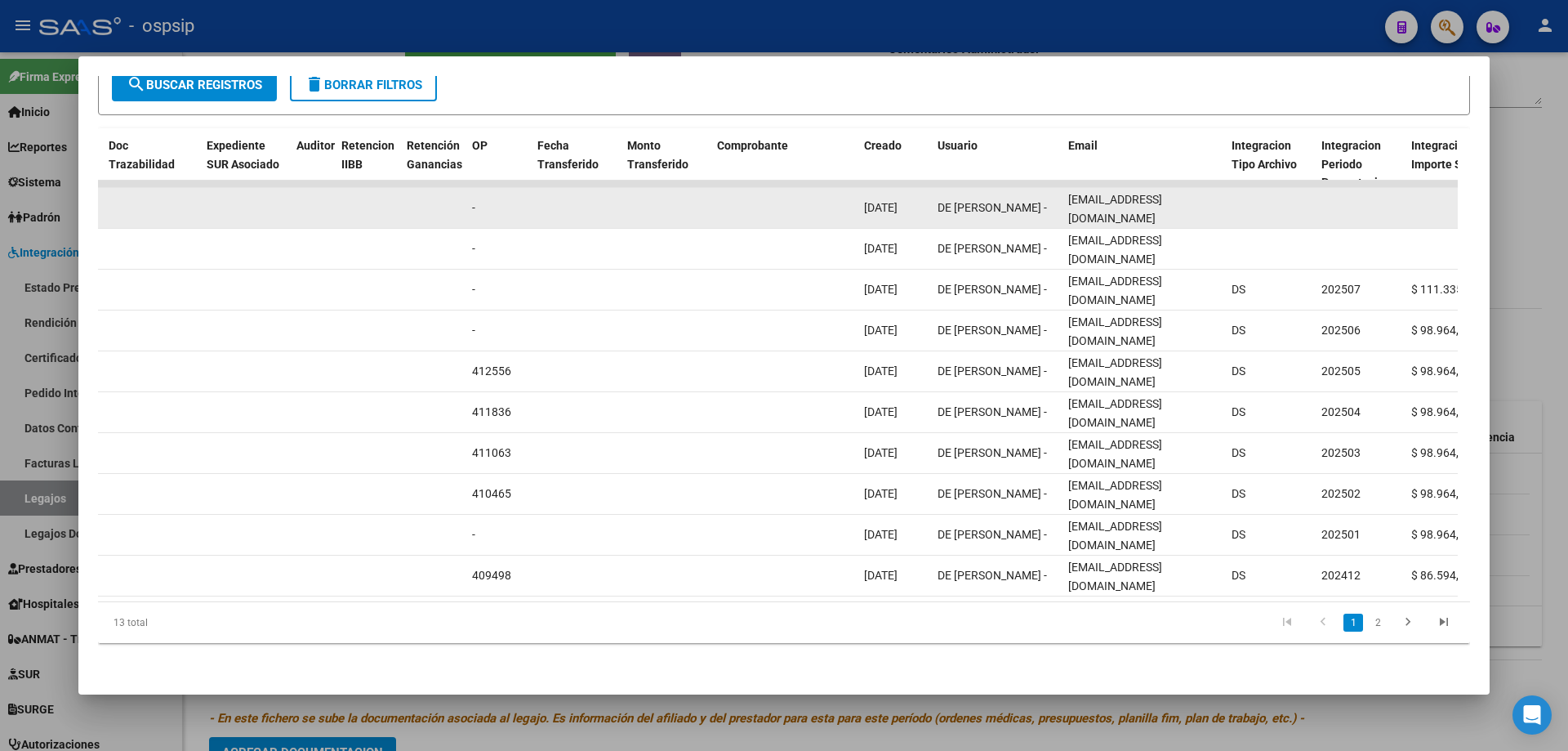
drag, startPoint x: 1060, startPoint y: 192, endPoint x: 1260, endPoint y: 196, distance: 200.0
click at [1260, 196] on div "88786 Integración - Discapacidad Factura C: 1 - 309 $ 98.964,88 [DATE] [DATE] -…" at bounding box center [759, 209] width 3528 height 41
click at [1279, 201] on datatable-body-cell at bounding box center [1270, 208] width 89 height 40
drag, startPoint x: 1068, startPoint y: 195, endPoint x: 1225, endPoint y: 198, distance: 157.0
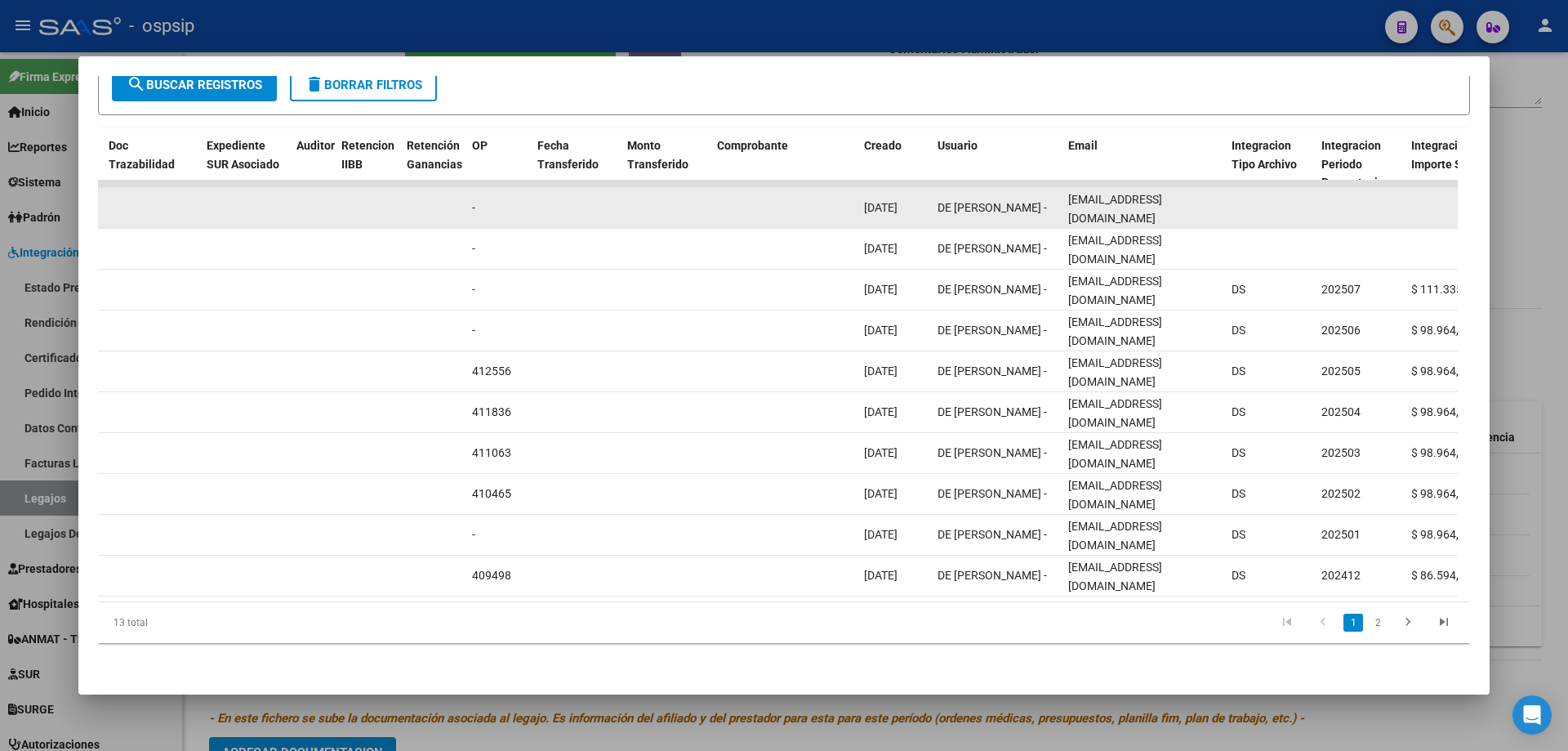
click at [1242, 203] on div "88786 Integración - Discapacidad Factura C: 1 - 309 $ 98.964,88 [DATE] [DATE] -…" at bounding box center [759, 209] width 3528 height 41
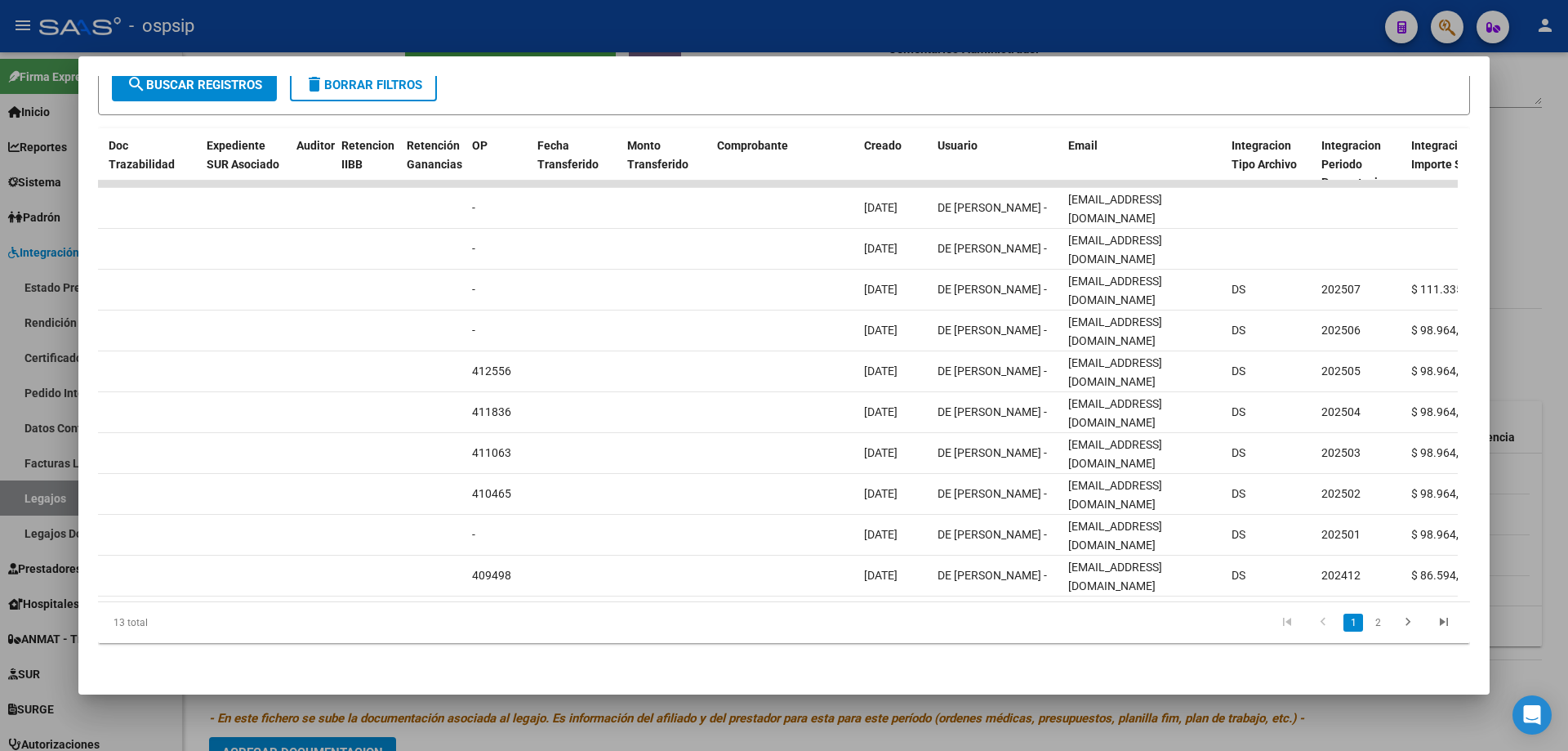
click at [1538, 262] on div at bounding box center [784, 376] width 1568 height 751
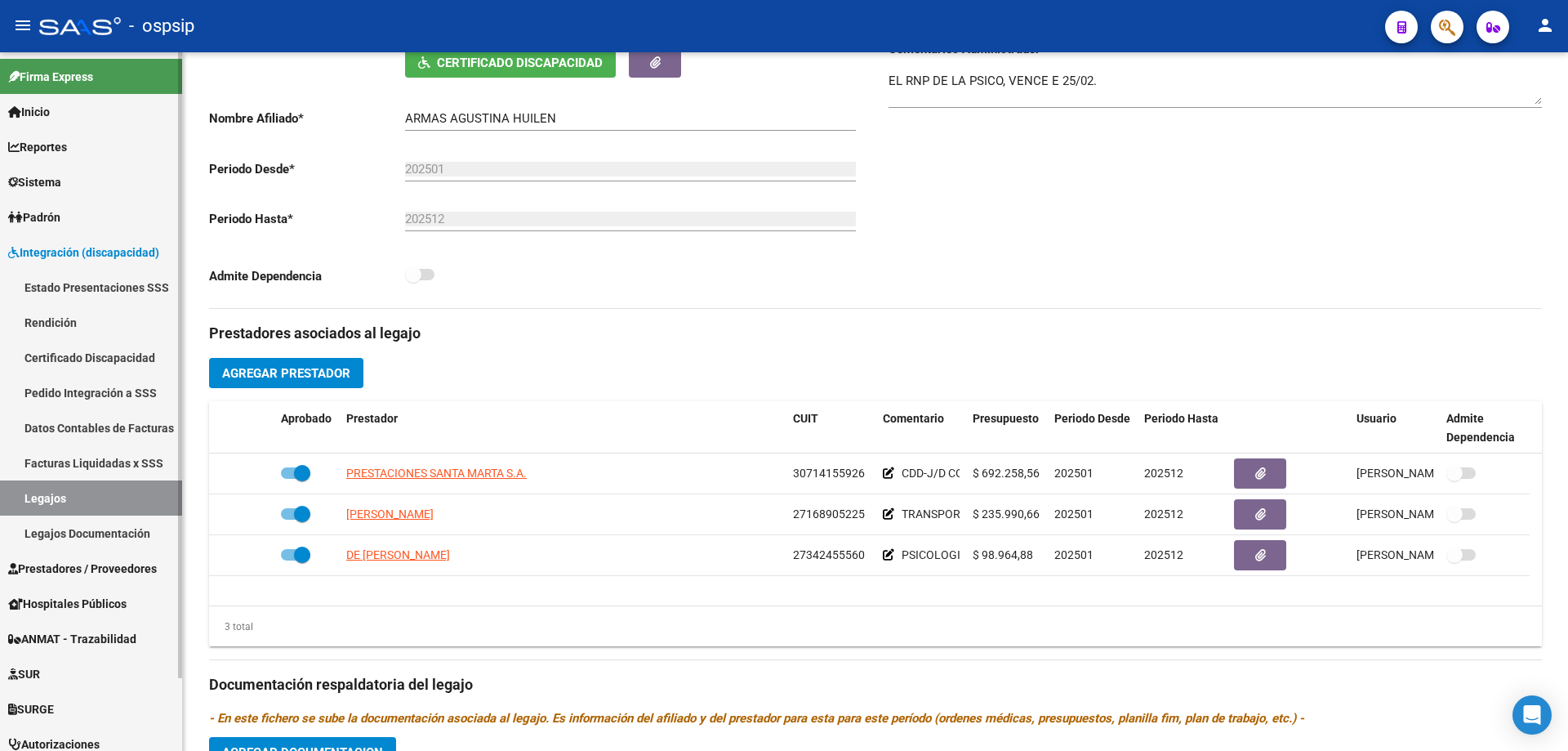
click at [72, 506] on link "Legajos" at bounding box center [90, 498] width 182 height 35
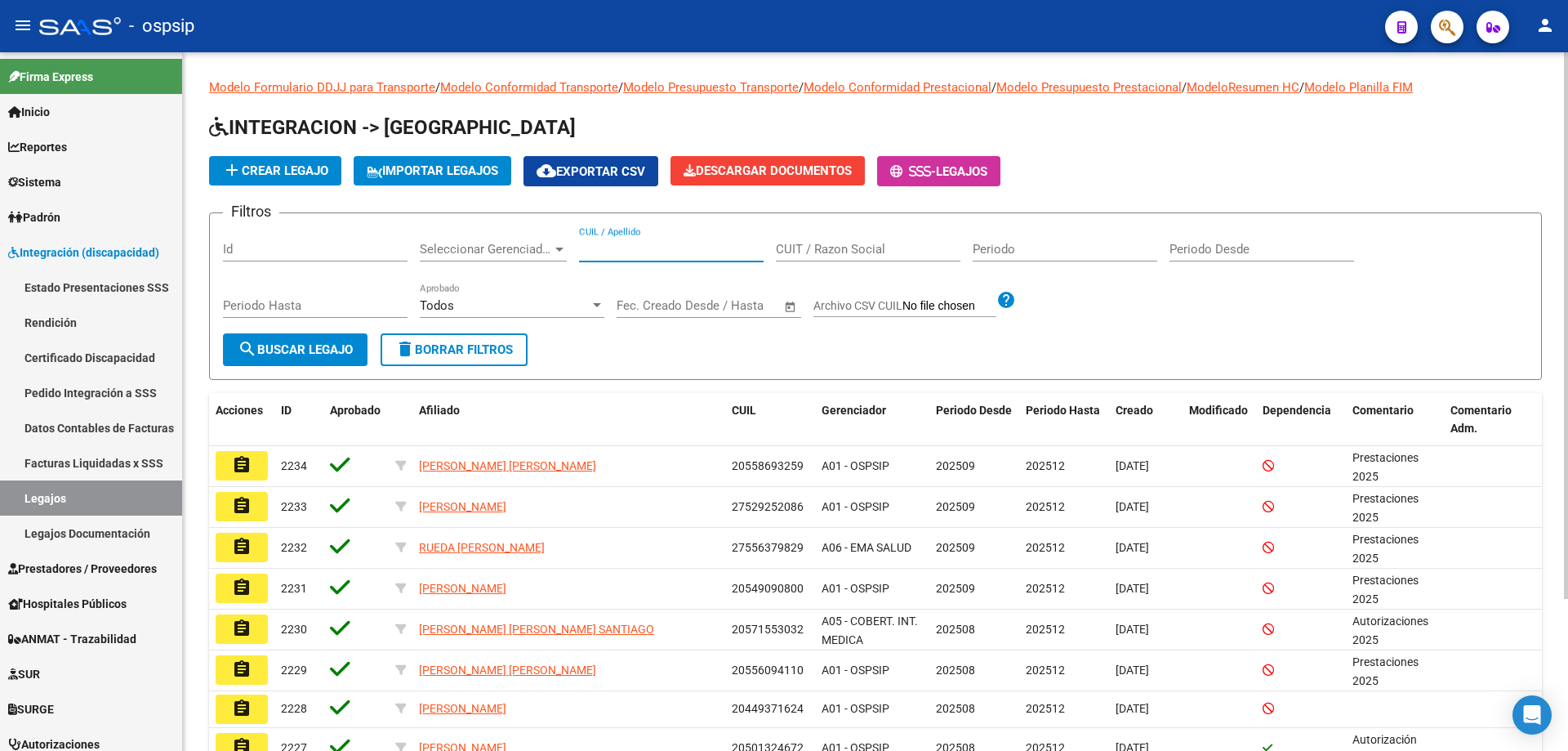
paste input "20502819683"
type input "20502819683"
click at [283, 348] on span "search Buscar Legajo" at bounding box center [295, 349] width 116 height 15
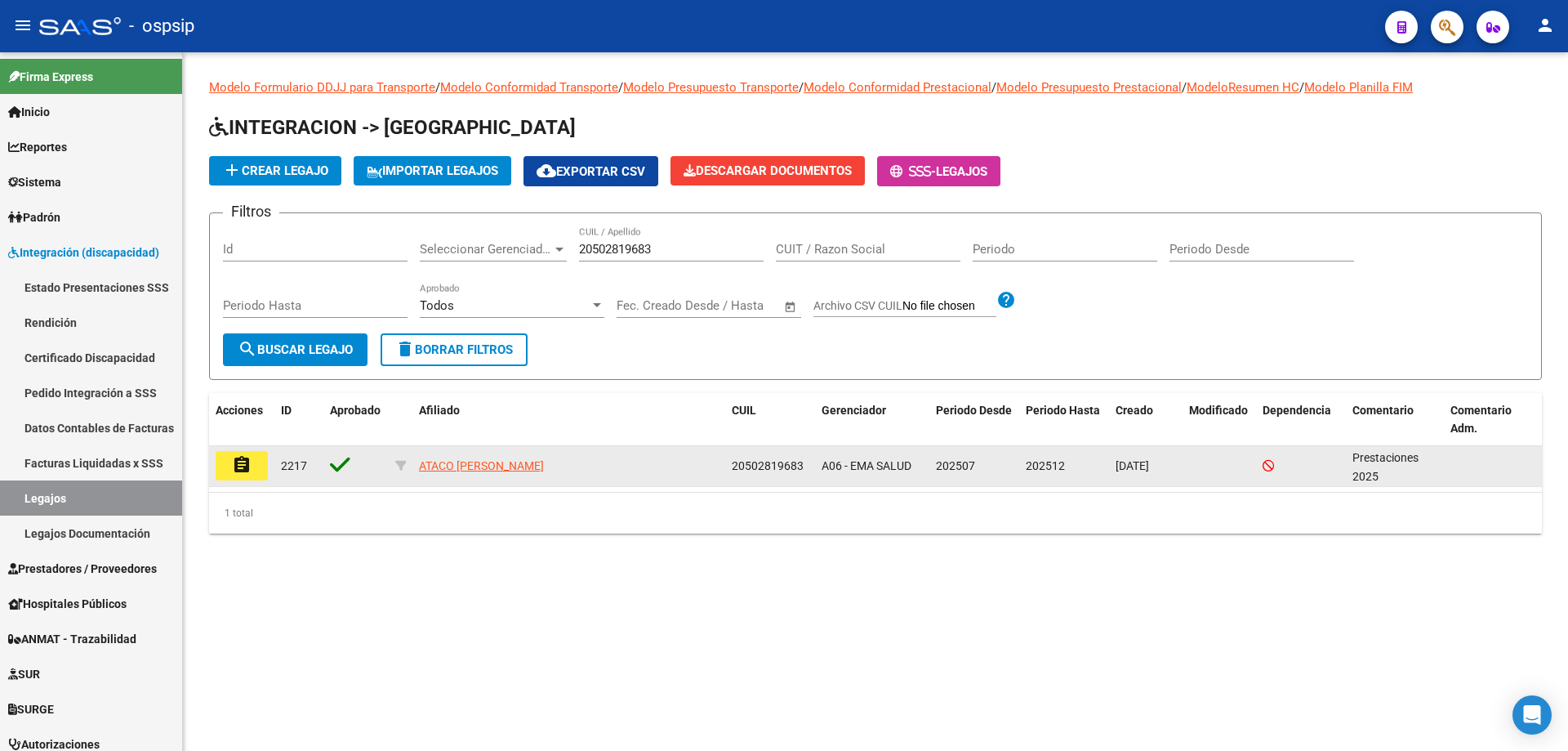
click at [247, 468] on mat-icon "assignment" at bounding box center [241, 464] width 20 height 20
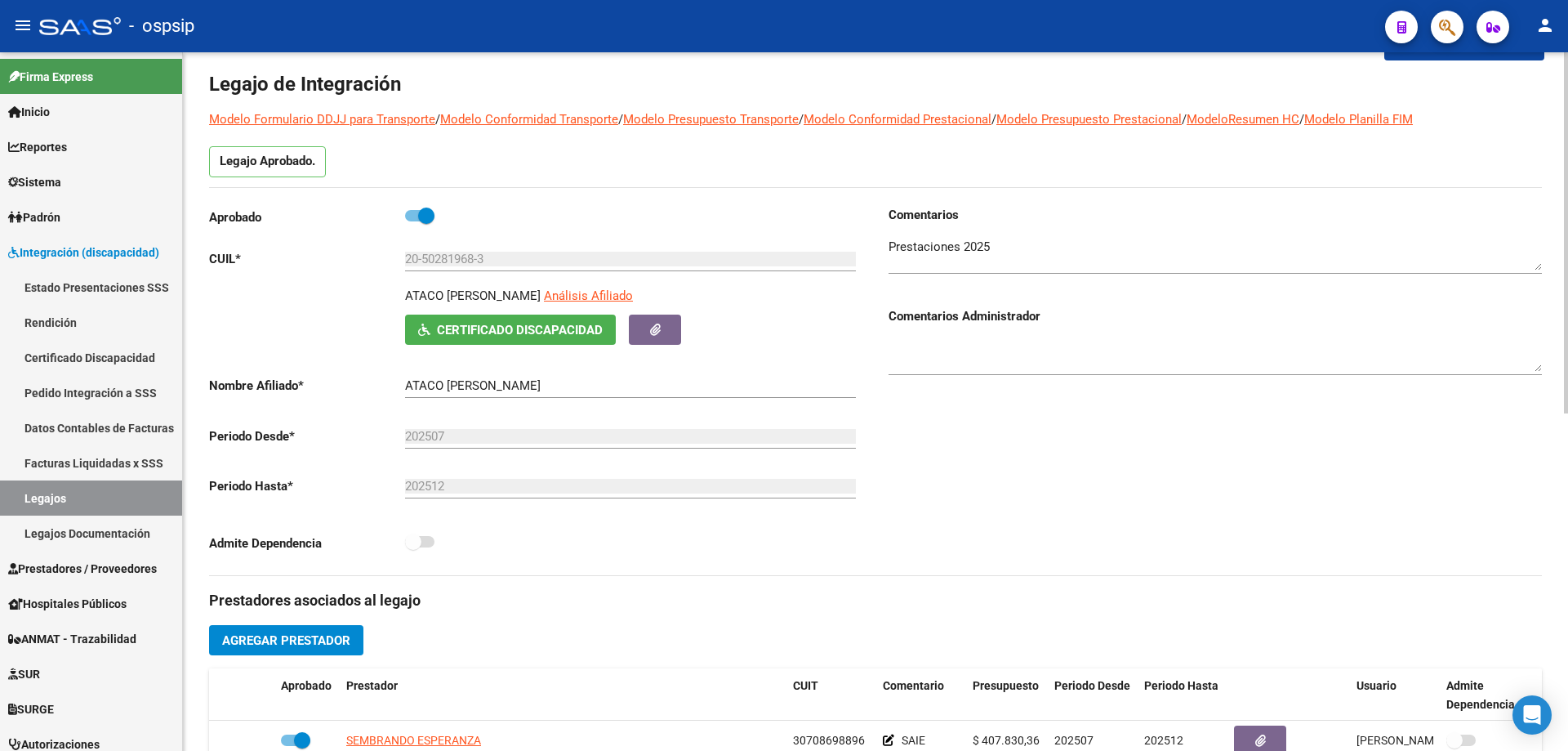
scroll to position [327, 0]
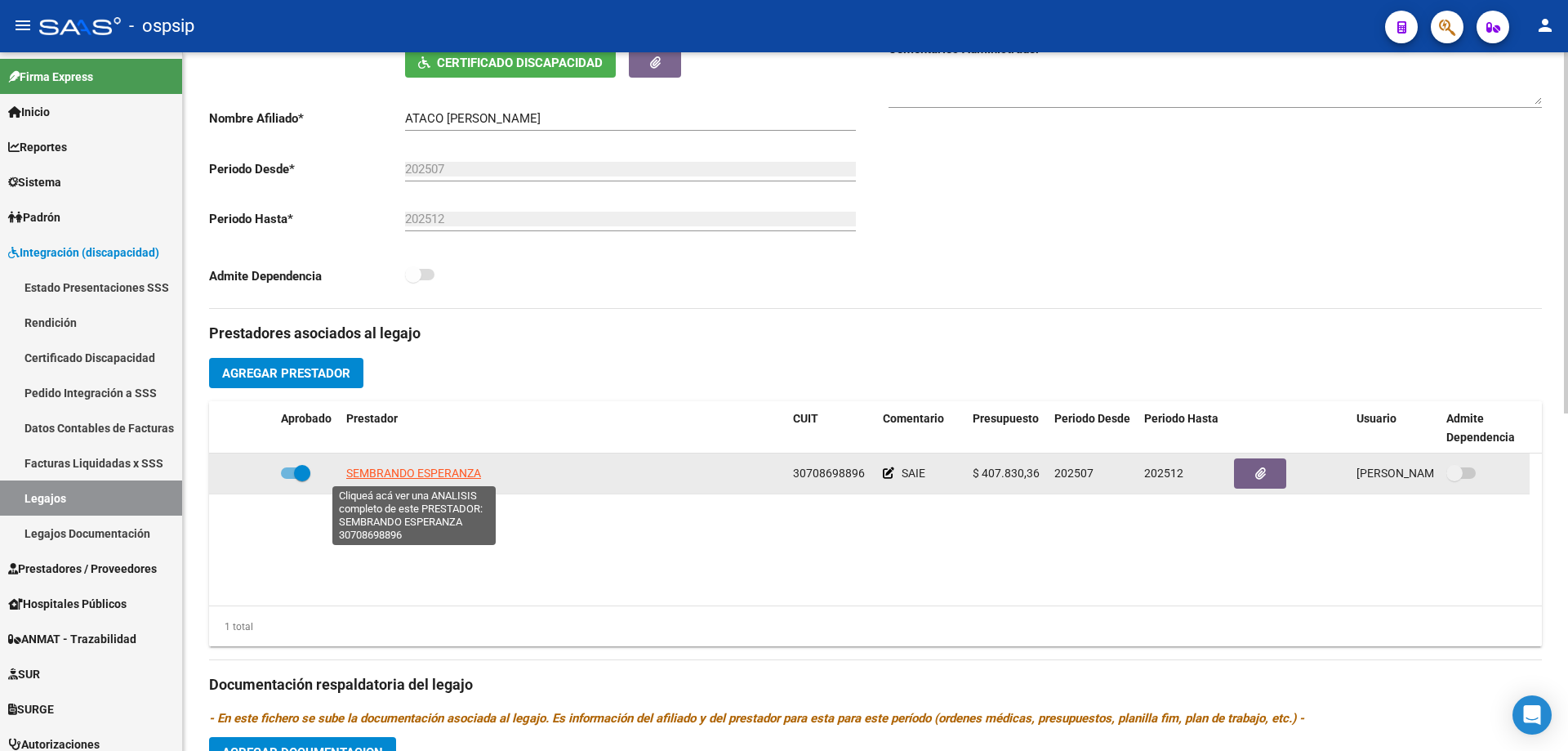
click at [435, 474] on span "SEMBRANDO ESPERANZA" at bounding box center [414, 472] width 135 height 13
type textarea "30708698896"
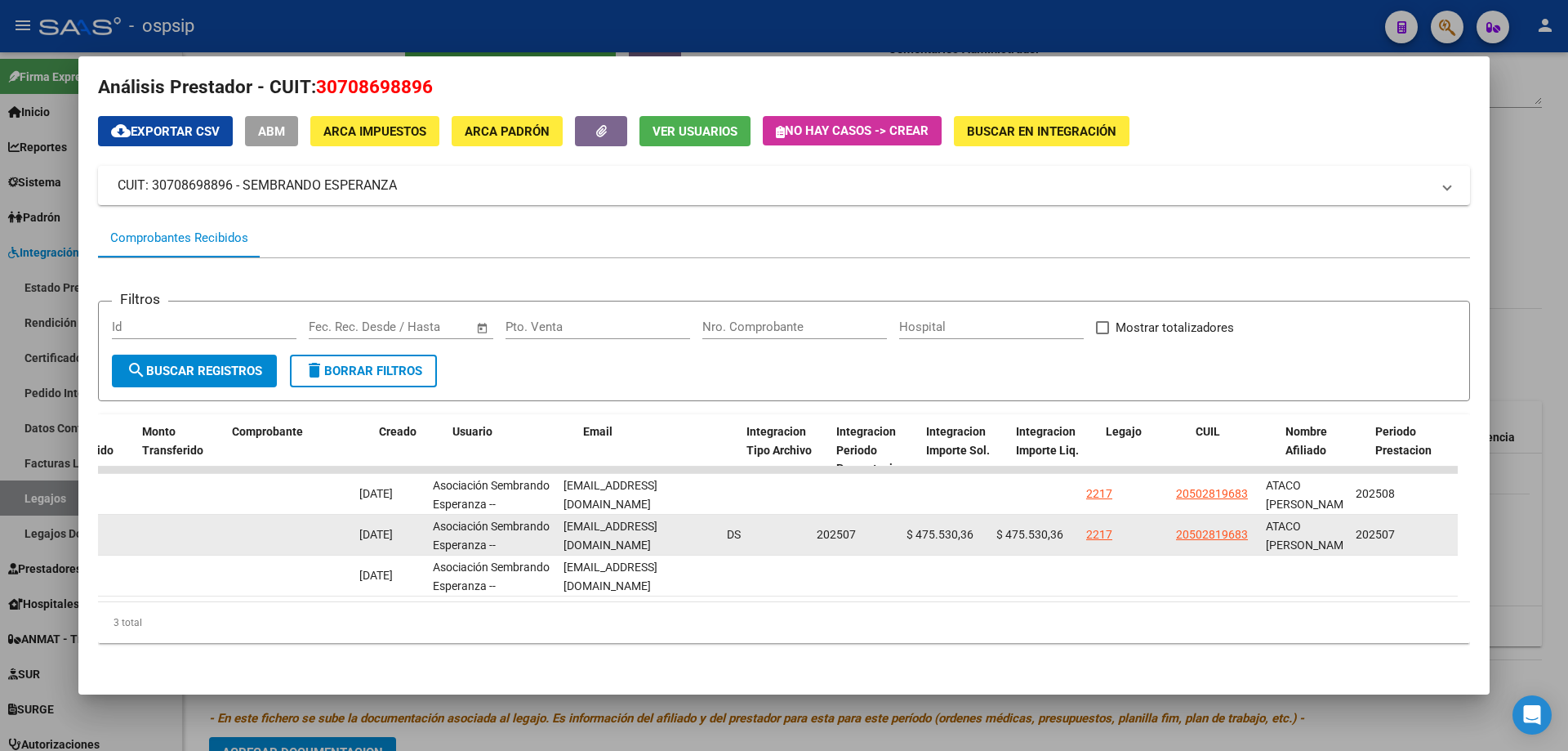
scroll to position [0, 1588]
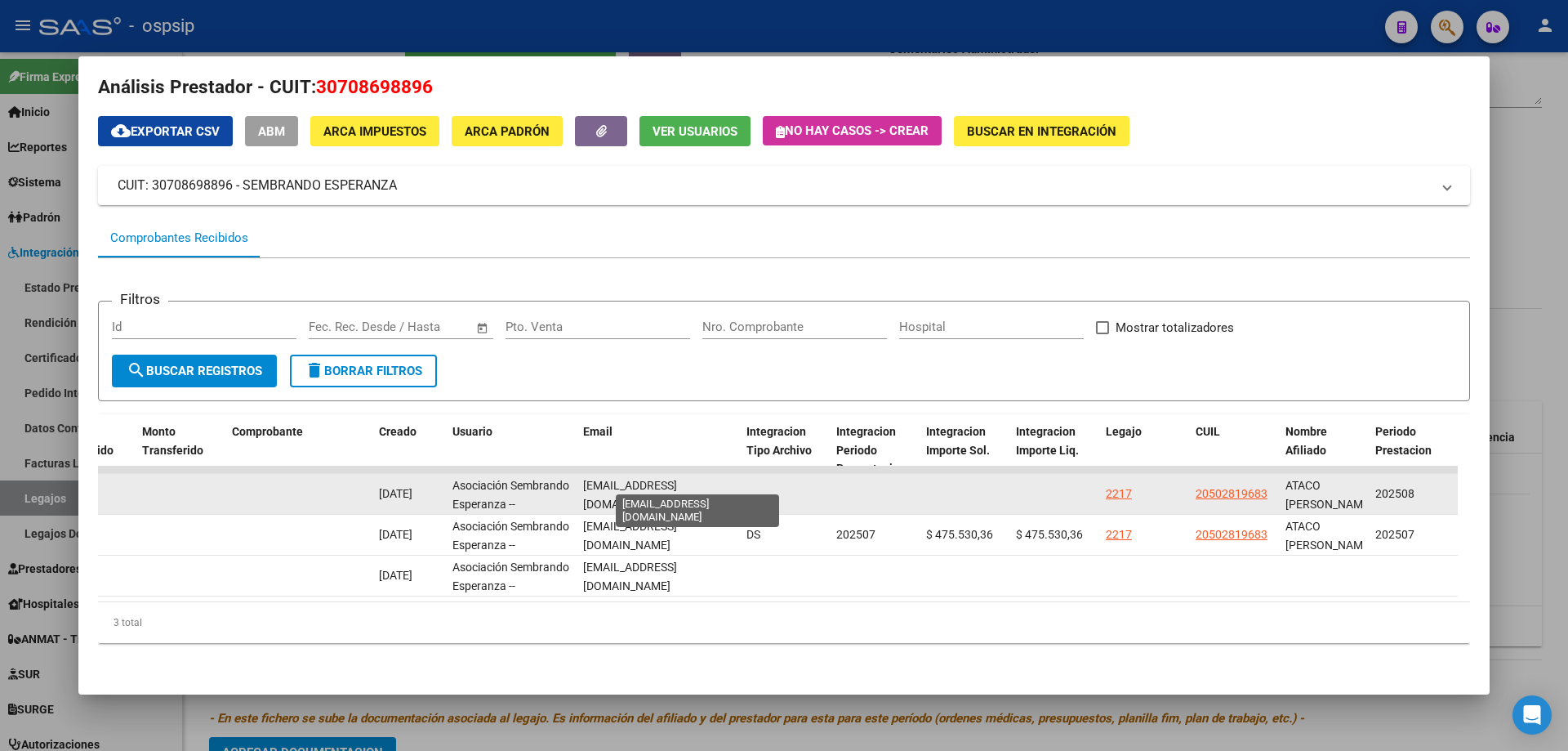
click at [585, 480] on span "[EMAIL_ADDRESS][DOMAIN_NAME]" at bounding box center [630, 495] width 94 height 32
drag, startPoint x: 579, startPoint y: 480, endPoint x: 683, endPoint y: 461, distance: 105.7
click at [764, 480] on div "89610 Integración - Discapacidad Factura C: 2 - 72 $ 475.839,72 [DATE] [DATE] […" at bounding box center [274, 494] width 3528 height 41
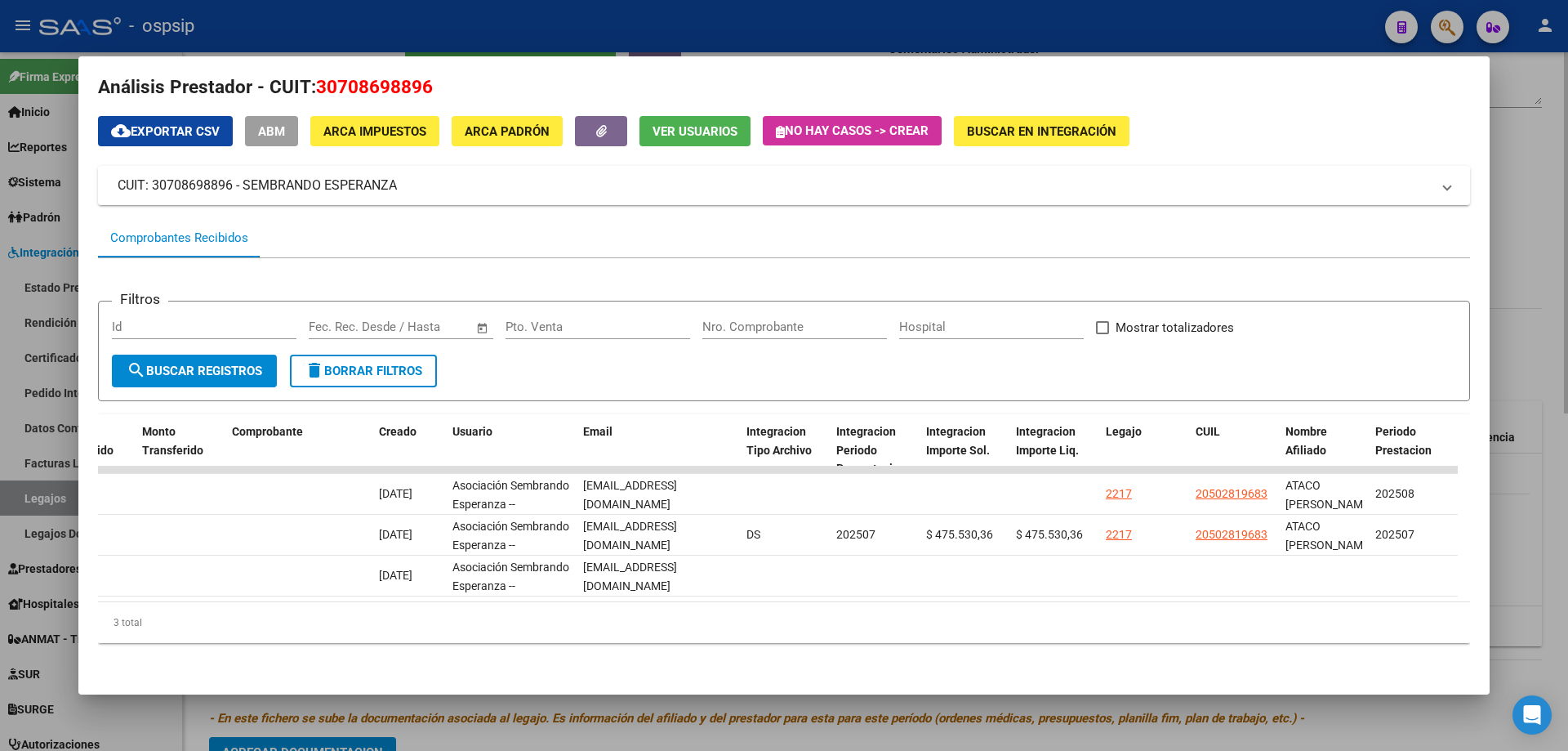
drag, startPoint x: 1563, startPoint y: 198, endPoint x: 1546, endPoint y: 200, distance: 17.1
click at [1557, 200] on div at bounding box center [784, 376] width 1568 height 751
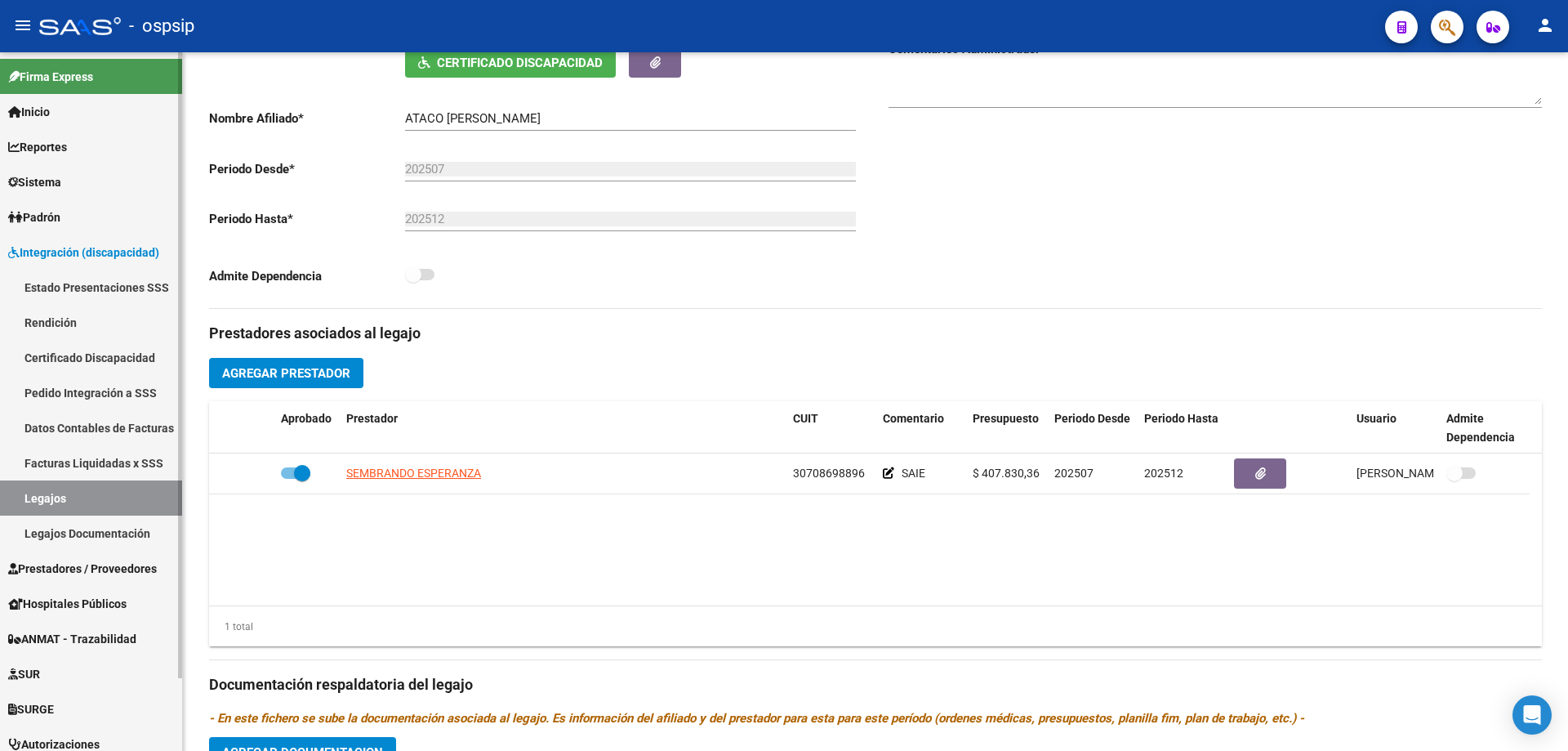
click at [81, 500] on link "Legajos" at bounding box center [90, 498] width 182 height 35
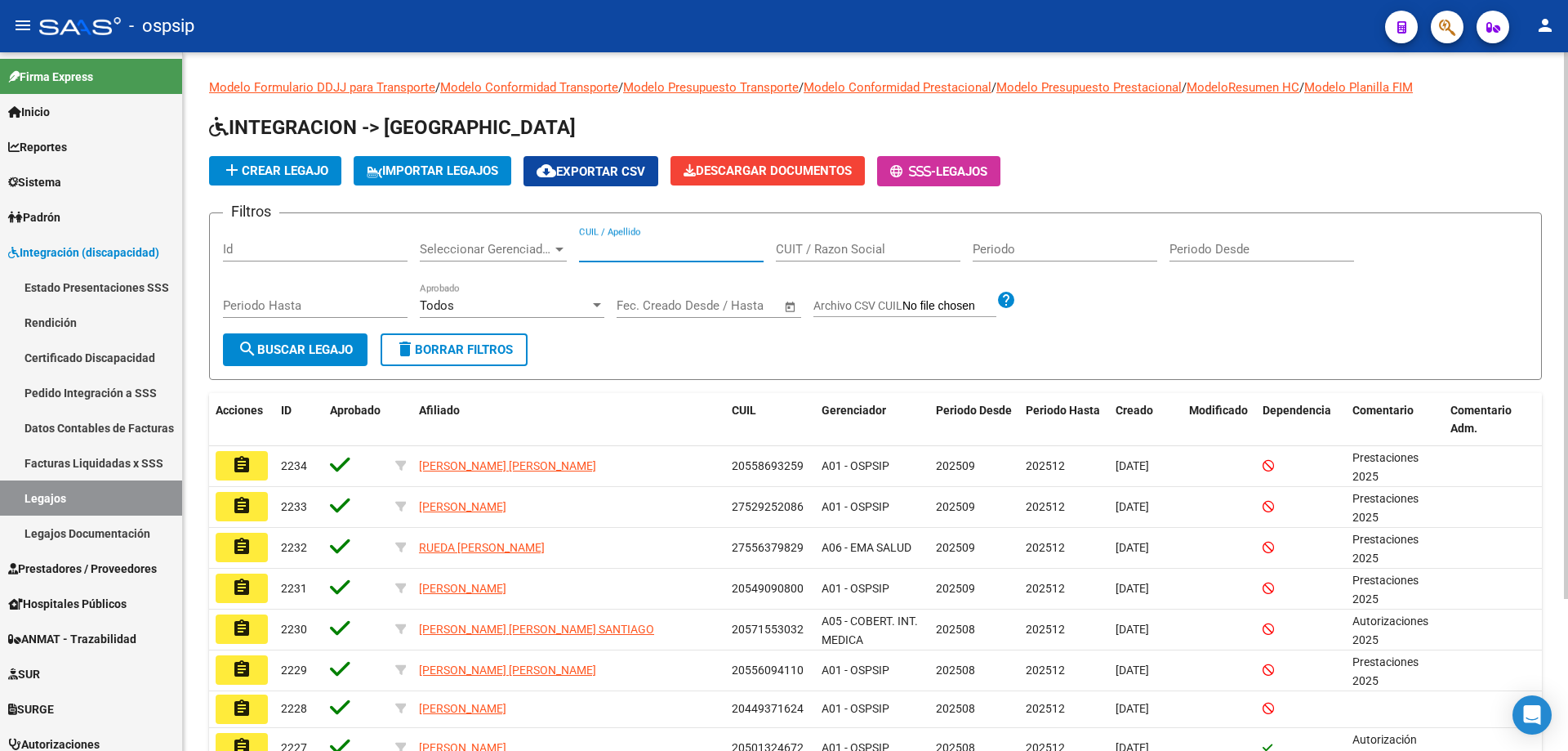
paste input "20573942060"
type input "20573942060"
click at [295, 337] on button "search Buscar Legajo" at bounding box center [294, 349] width 144 height 33
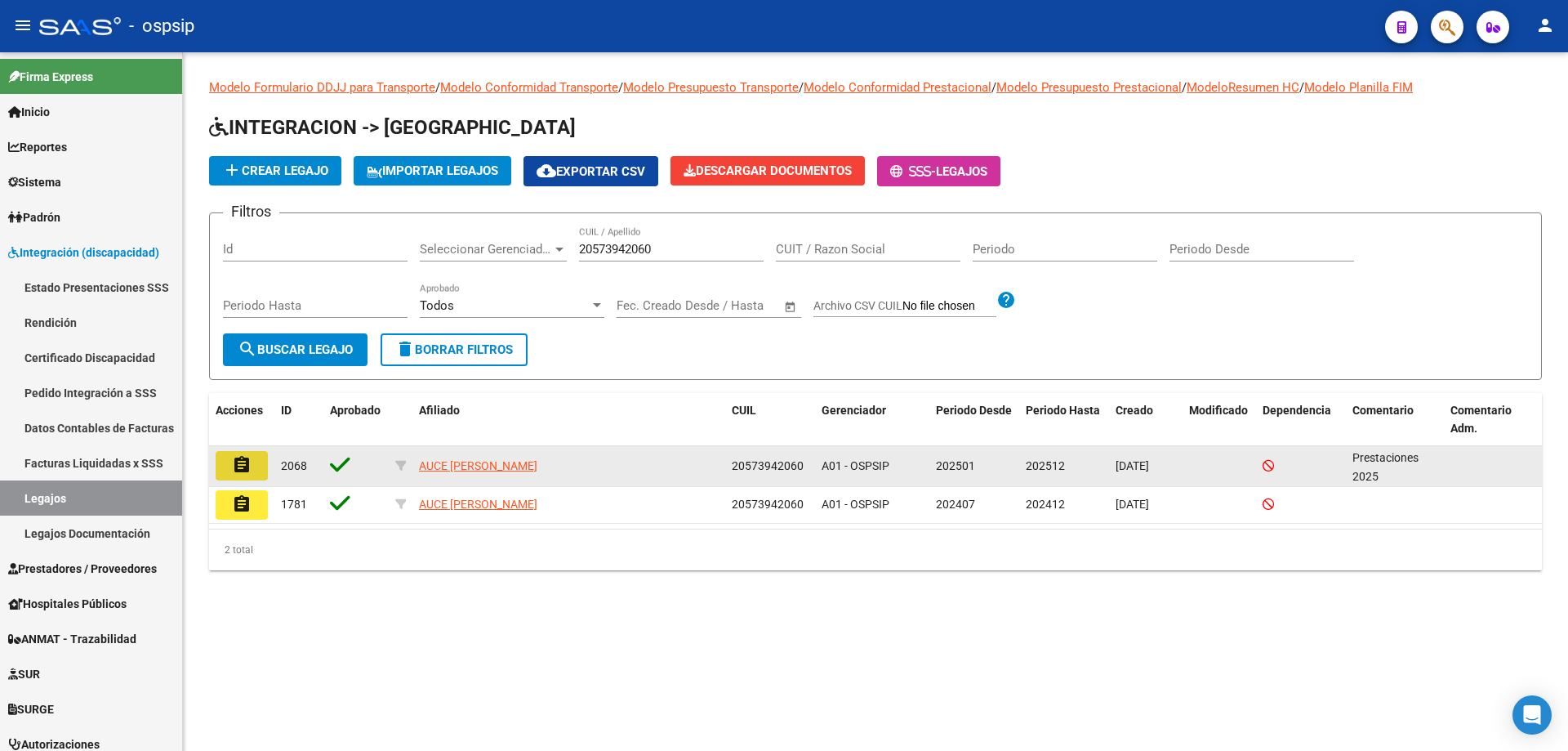
click at [230, 467] on button "assignment" at bounding box center [241, 466] width 52 height 30
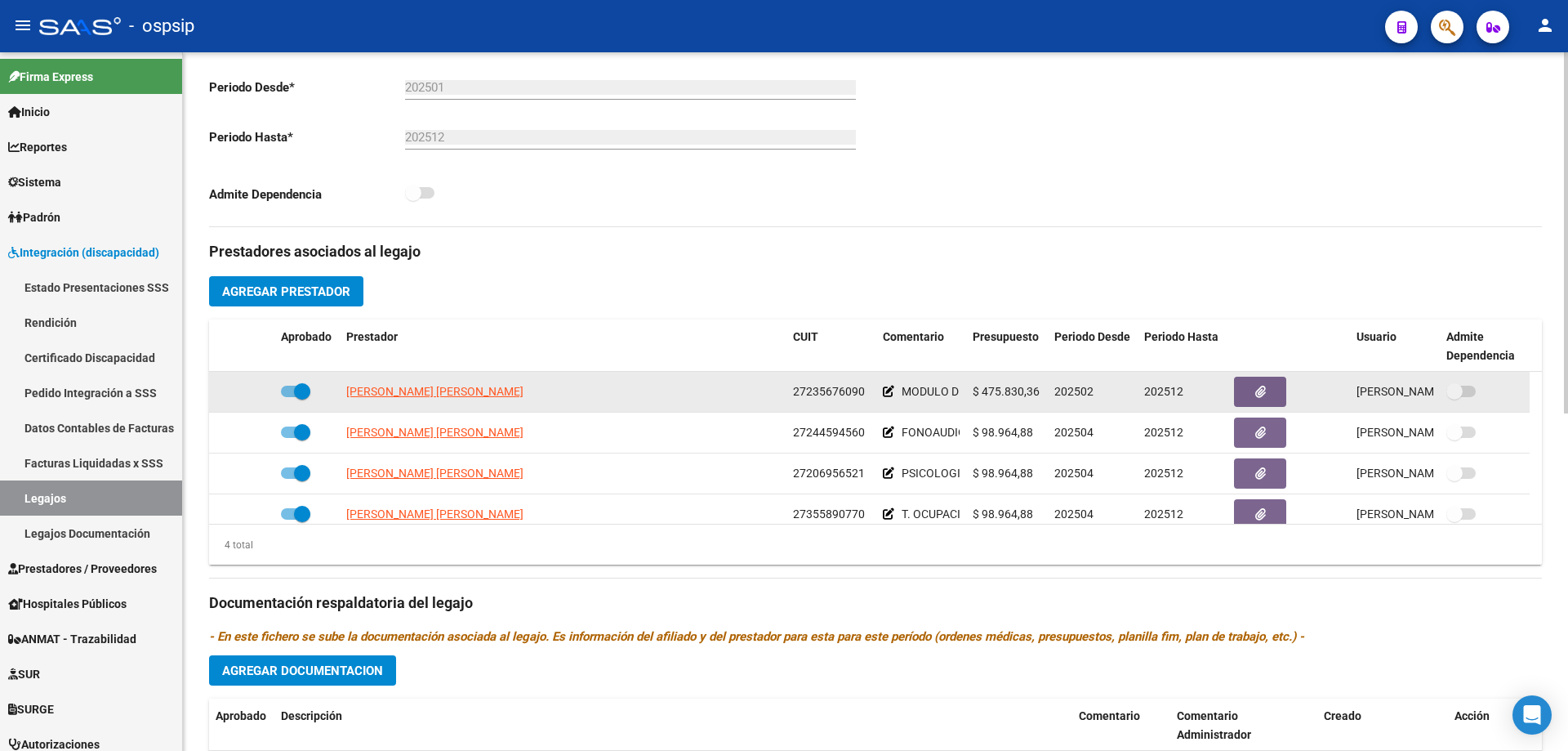
click at [460, 383] on app-link-go-to "[PERSON_NAME] [PERSON_NAME]" at bounding box center [435, 391] width 177 height 19
click at [463, 393] on span "[PERSON_NAME] [PERSON_NAME]" at bounding box center [435, 391] width 177 height 13
type textarea "27235676090"
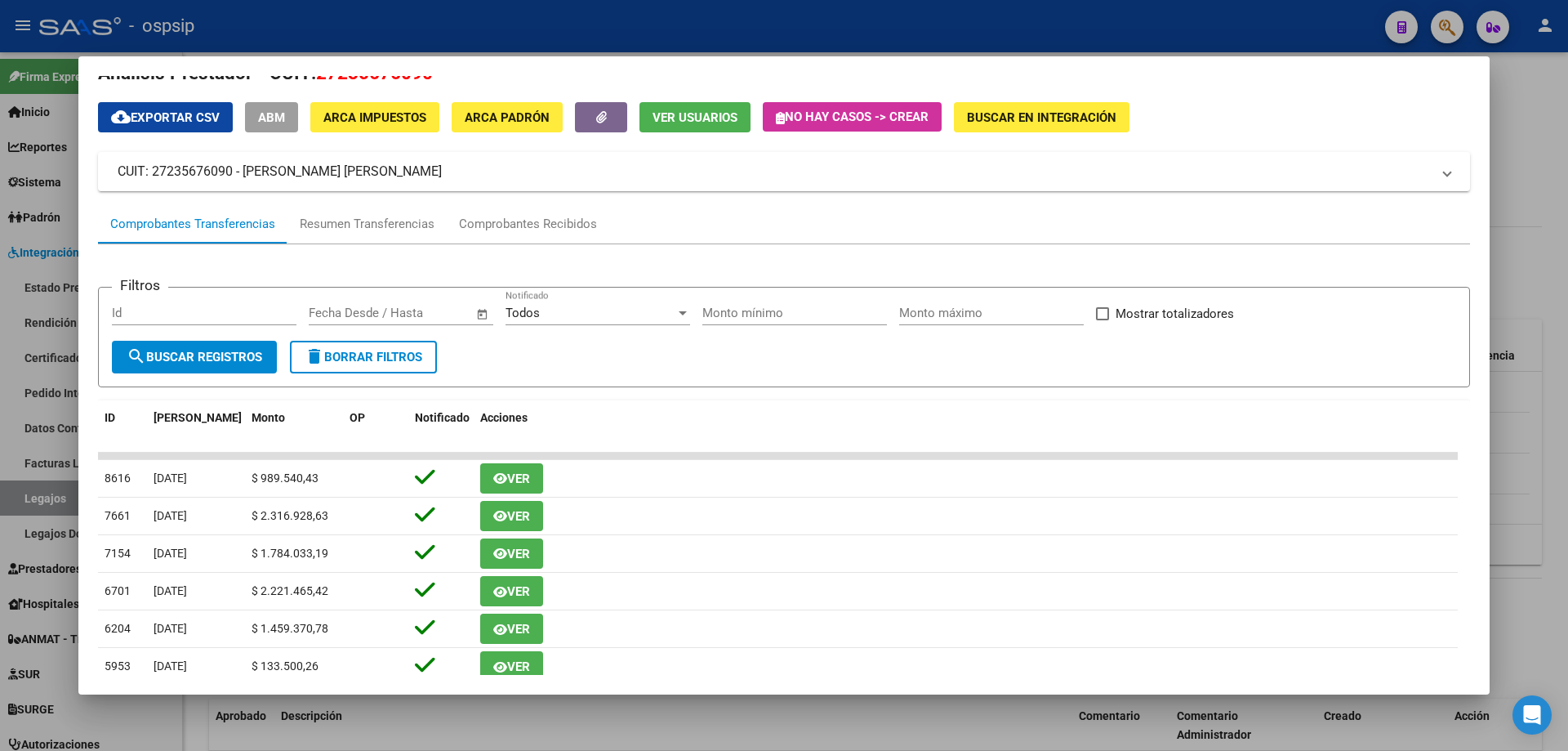
scroll to position [26, 0]
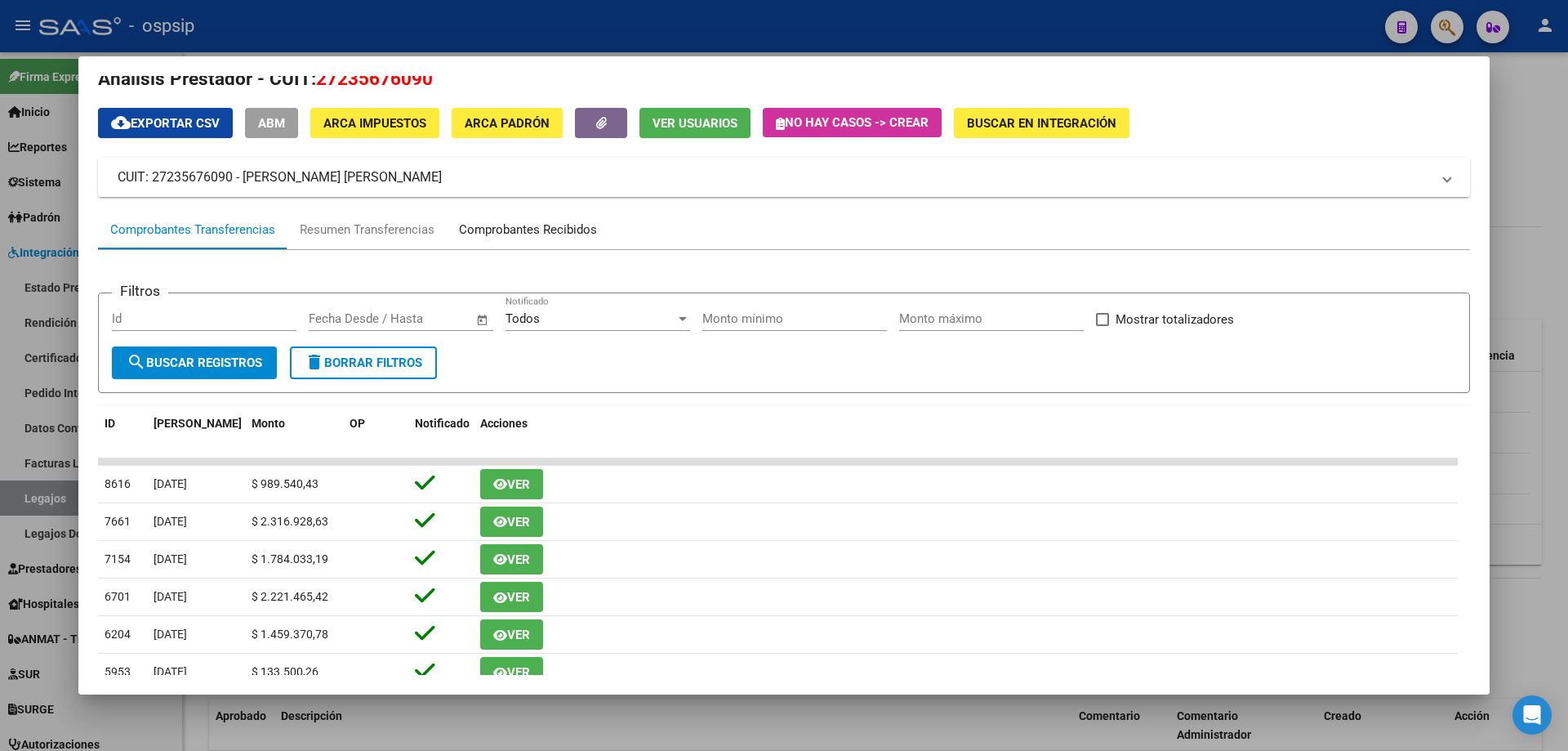
click at [553, 224] on div "Comprobantes Recibidos" at bounding box center [528, 230] width 138 height 19
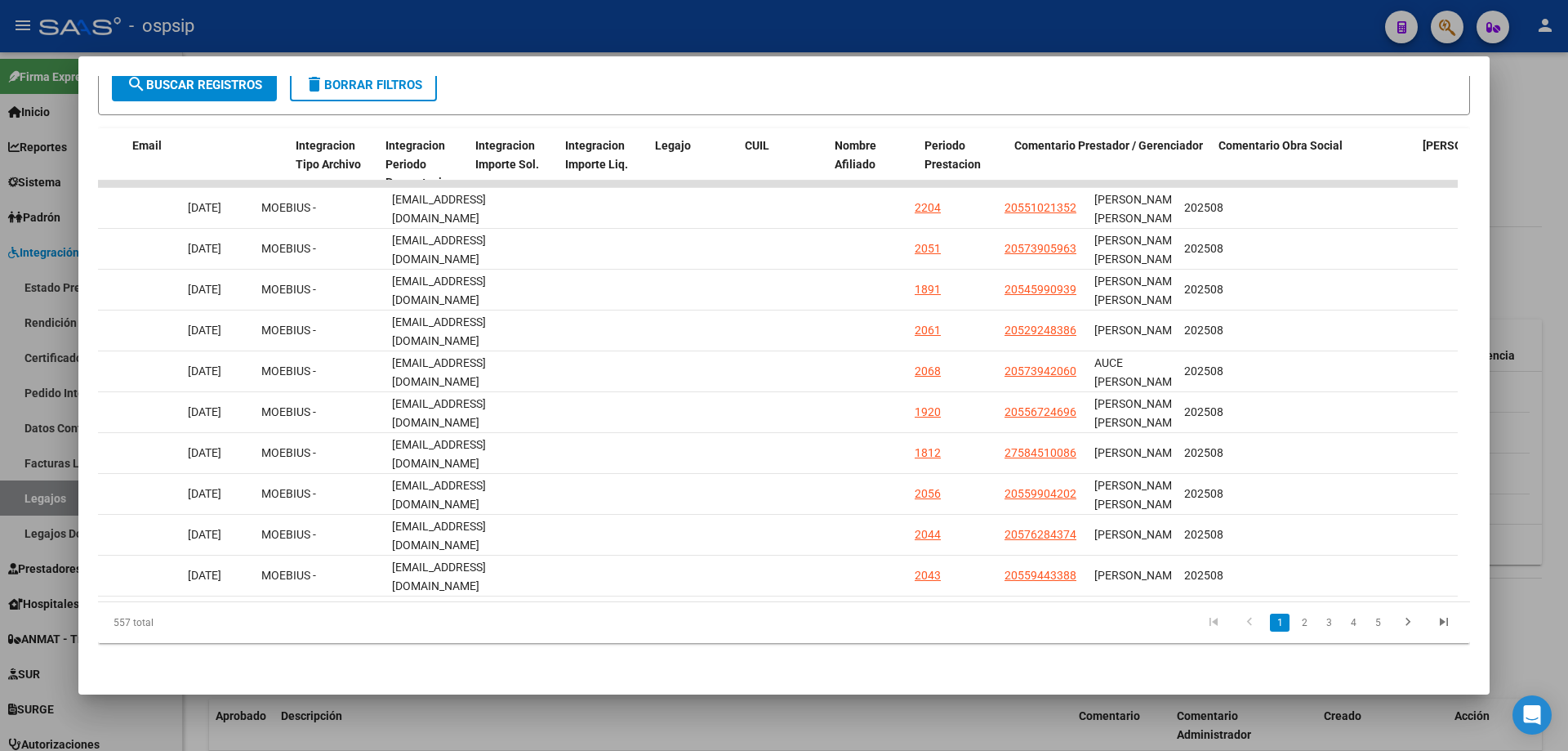
scroll to position [0, 2109]
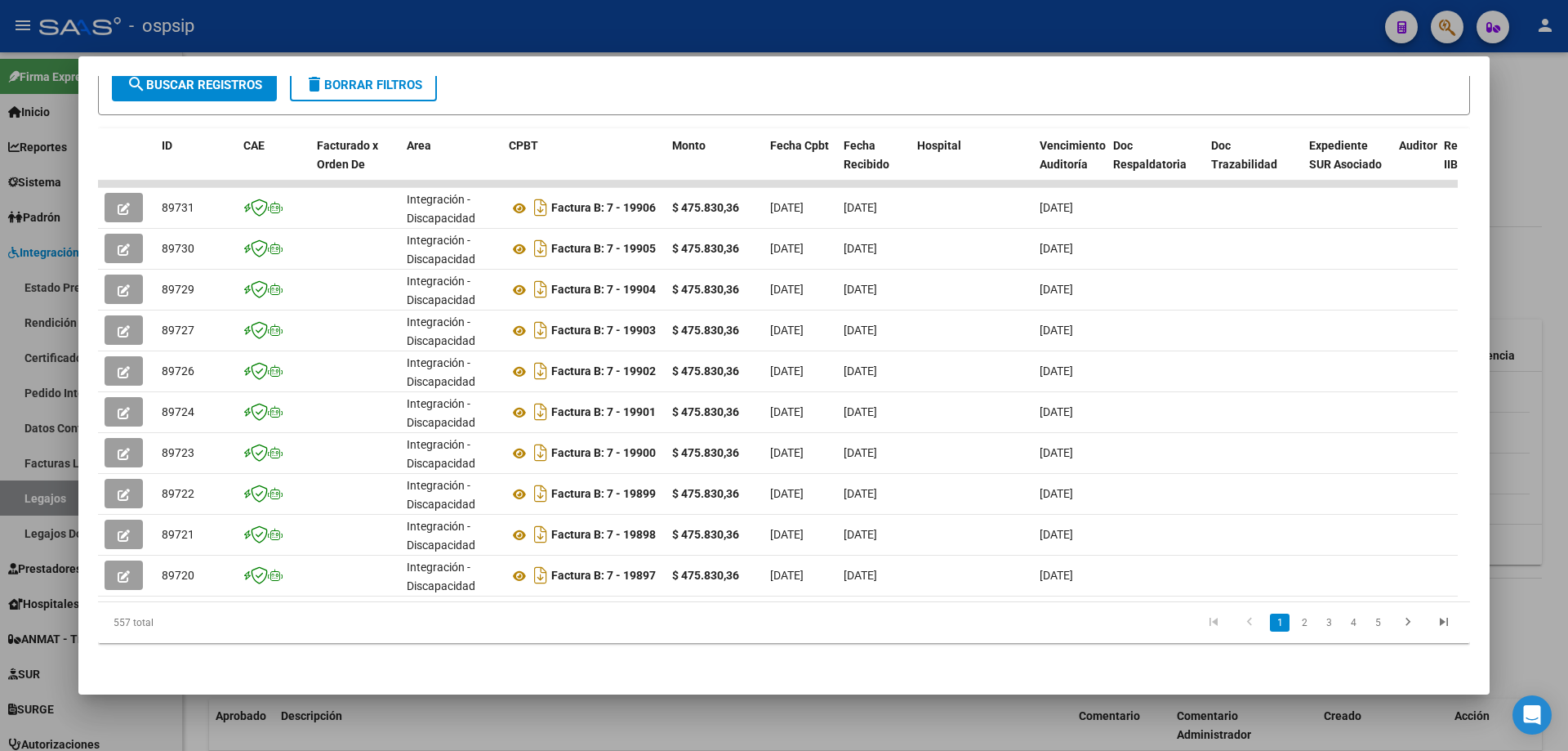
click at [1534, 237] on div at bounding box center [784, 376] width 1568 height 751
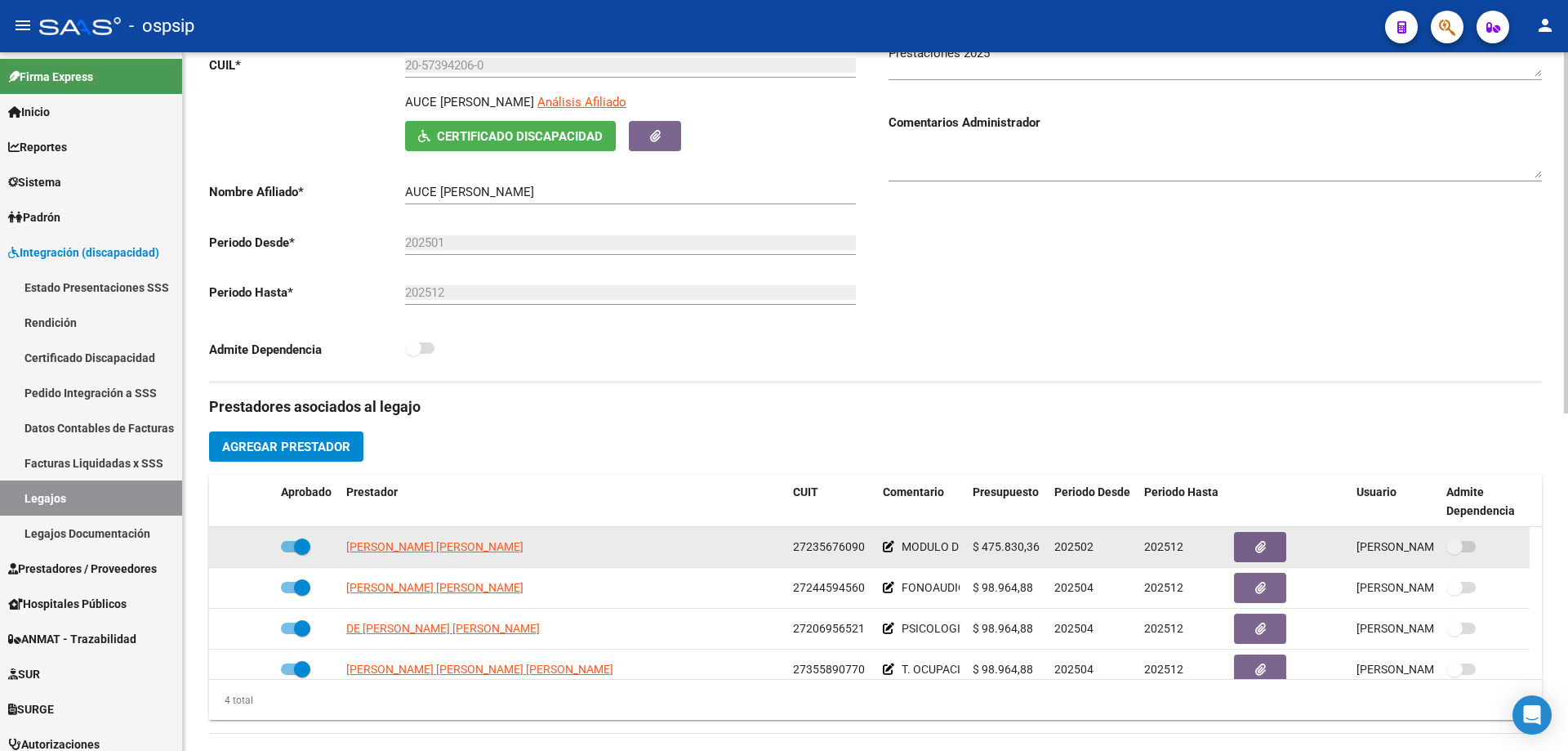
scroll to position [327, 0]
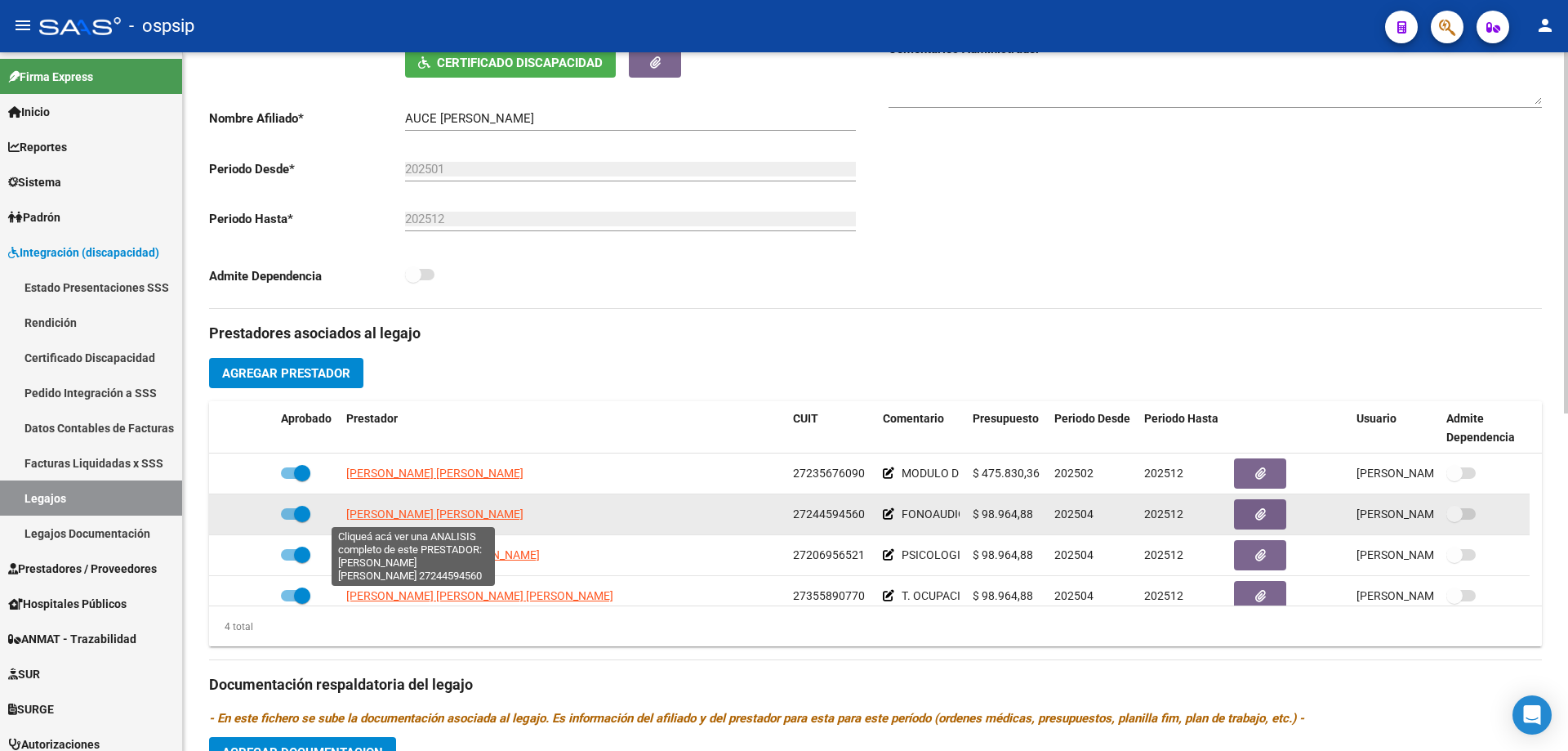
click at [440, 512] on span "[PERSON_NAME] [PERSON_NAME]" at bounding box center [435, 513] width 177 height 13
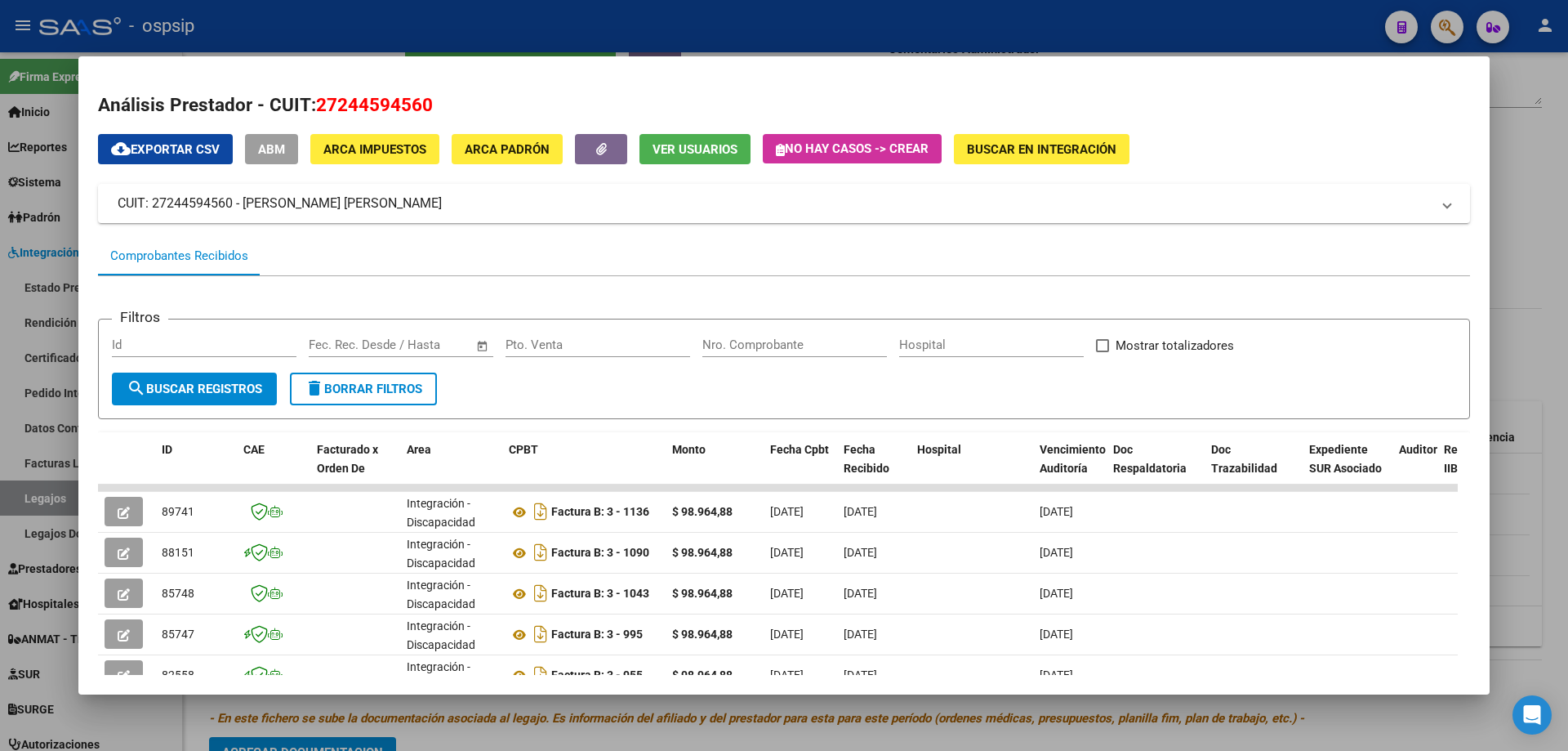
click at [1554, 336] on div at bounding box center [784, 376] width 1568 height 751
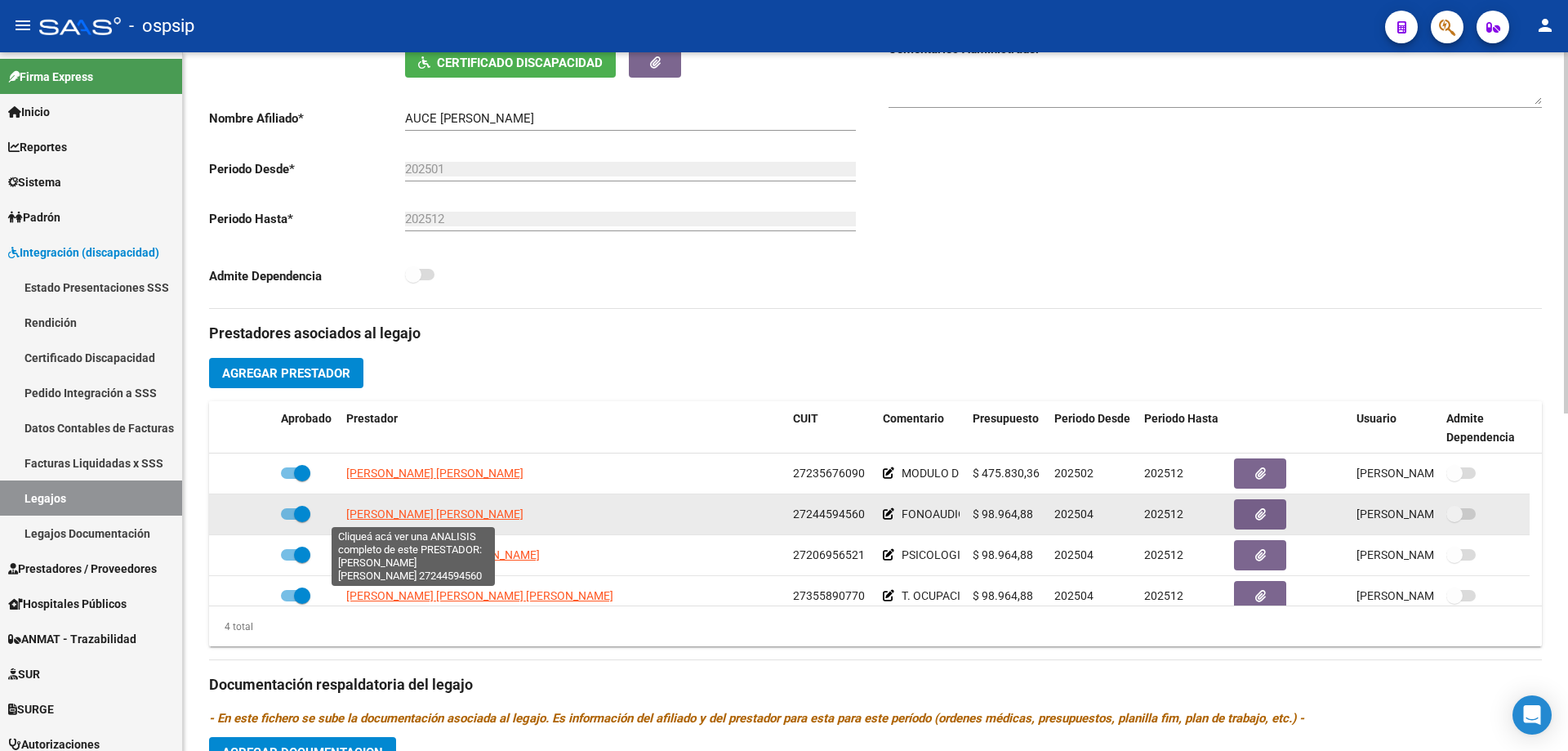
click at [374, 514] on span "[PERSON_NAME] [PERSON_NAME]" at bounding box center [435, 513] width 177 height 13
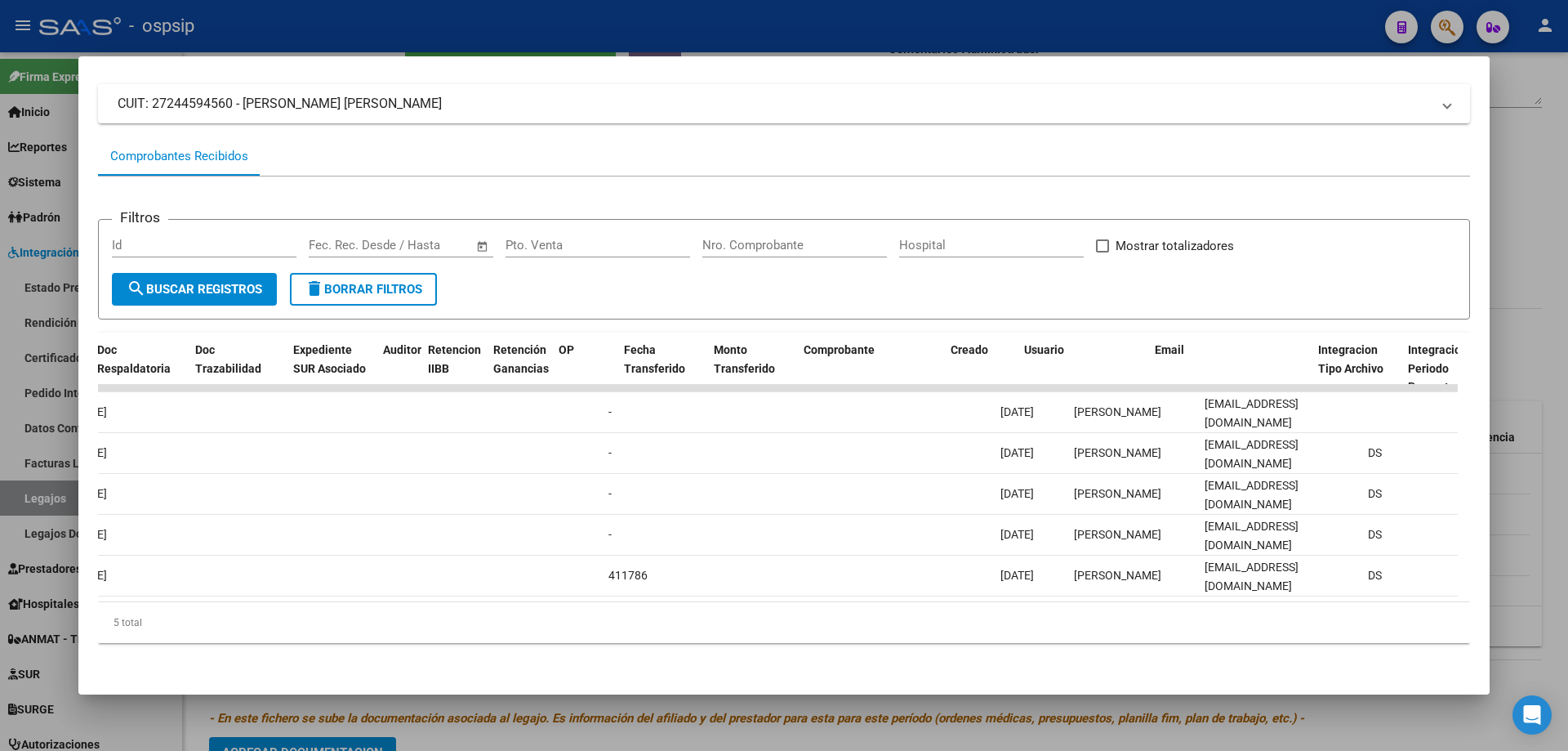
scroll to position [0, 1195]
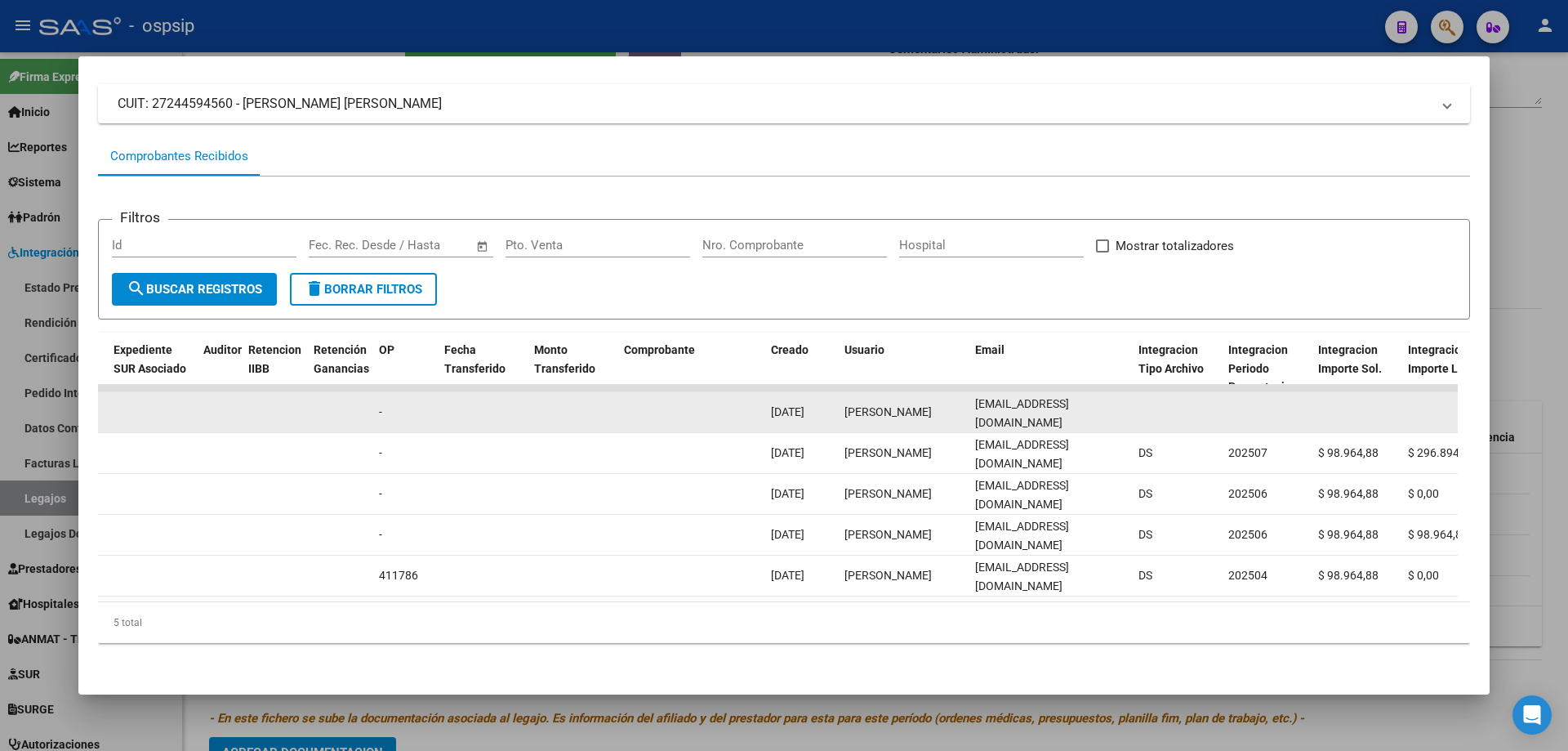
drag, startPoint x: 1124, startPoint y: 399, endPoint x: 961, endPoint y: 411, distance: 163.4
click at [961, 411] on div "89741 Integración - Discapacidad Factura B: 3 - 1136 $ 98.964,88 08/09/2025 10/…" at bounding box center [666, 413] width 3528 height 41
copy div "fgaritadaraio@yahoo.com.ar"
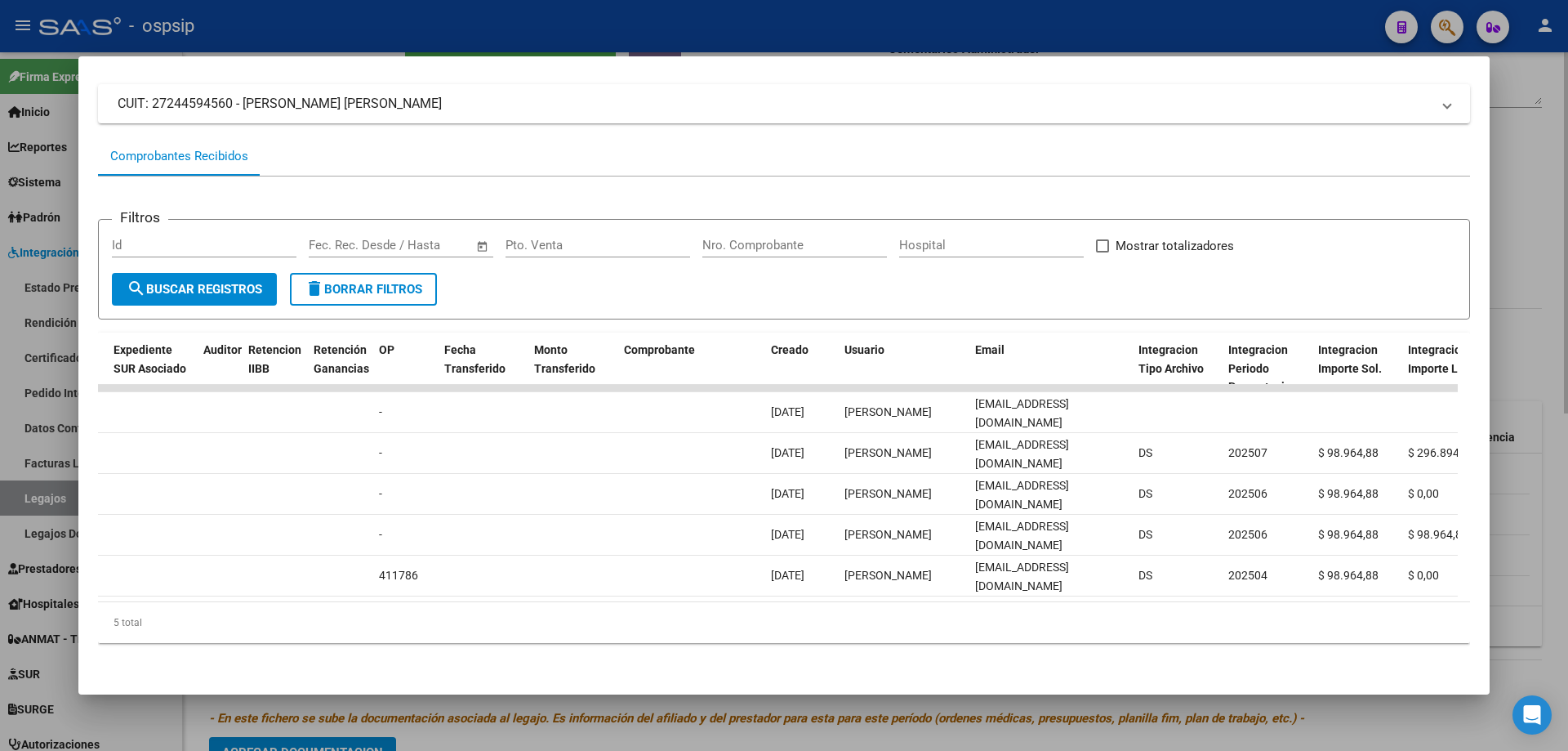
drag, startPoint x: 1498, startPoint y: 261, endPoint x: 1402, endPoint y: 387, distance: 158.4
click at [1507, 270] on div at bounding box center [784, 376] width 1568 height 751
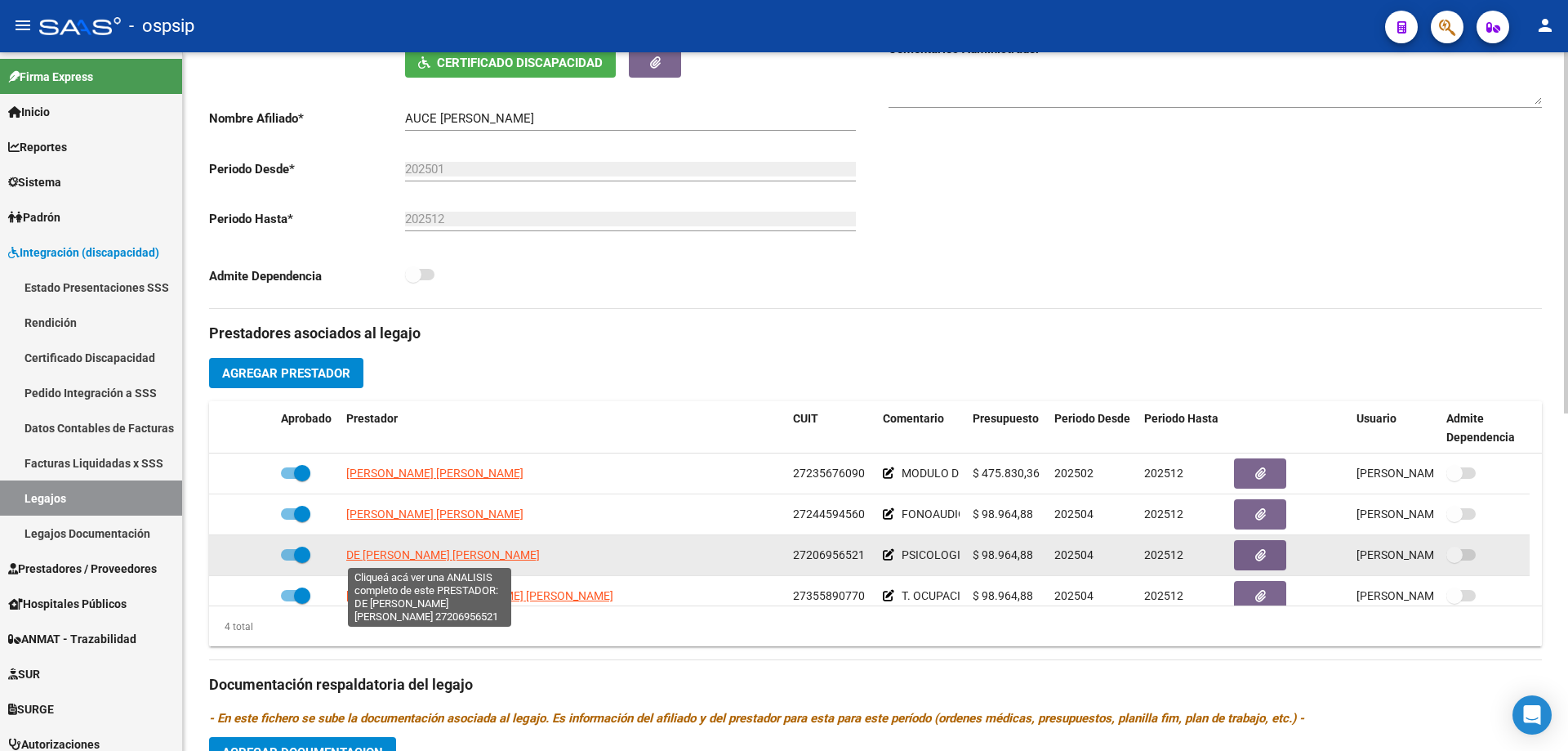
click at [389, 559] on span "[PERSON_NAME] [PERSON_NAME]" at bounding box center [443, 554] width 194 height 13
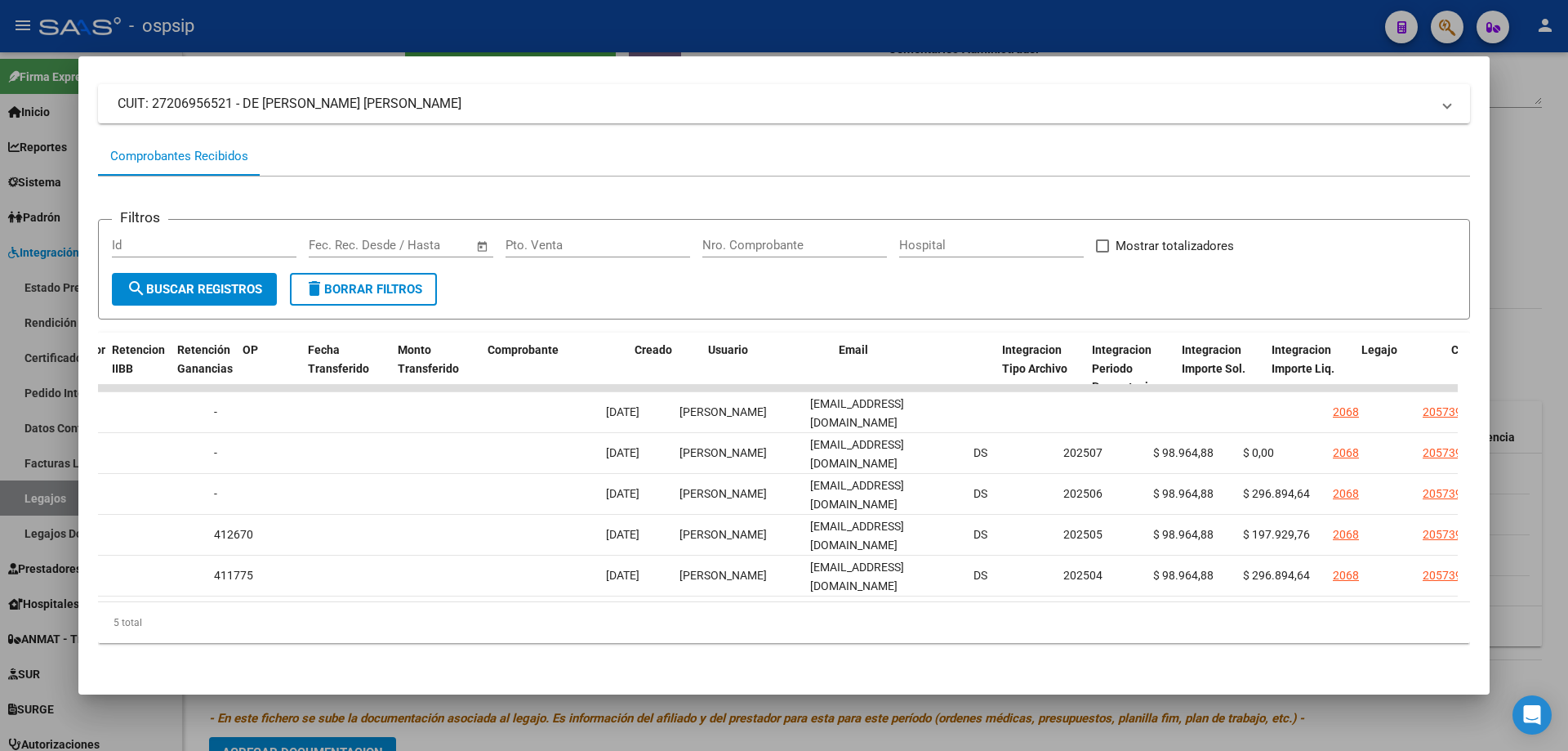
scroll to position [0, 1404]
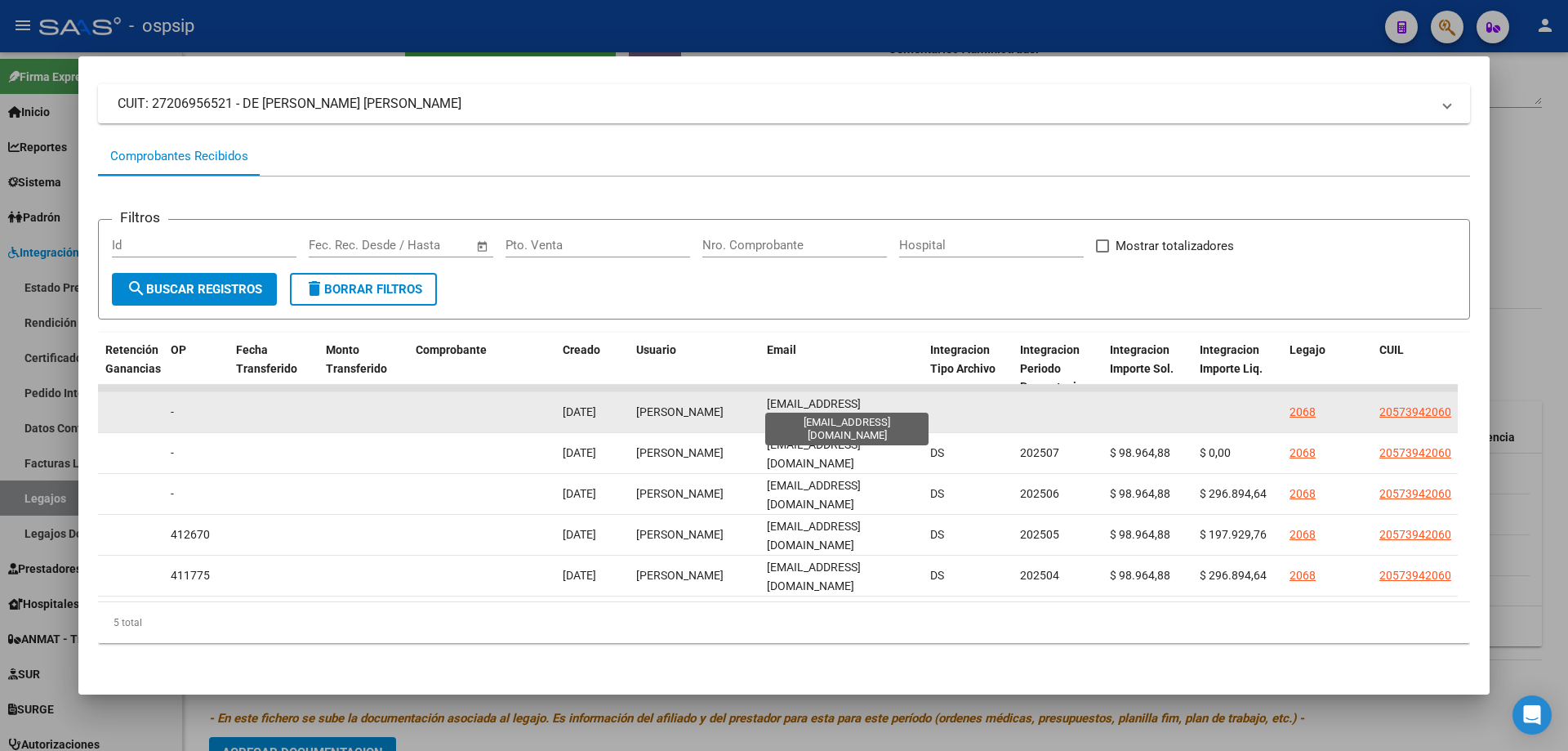
drag, startPoint x: 767, startPoint y: 397, endPoint x: 868, endPoint y: 389, distance: 101.3
click at [861, 404] on span "moni_ma371@hotmail.com" at bounding box center [813, 413] width 94 height 32
copy span "moni_ma371@hotmail.com"
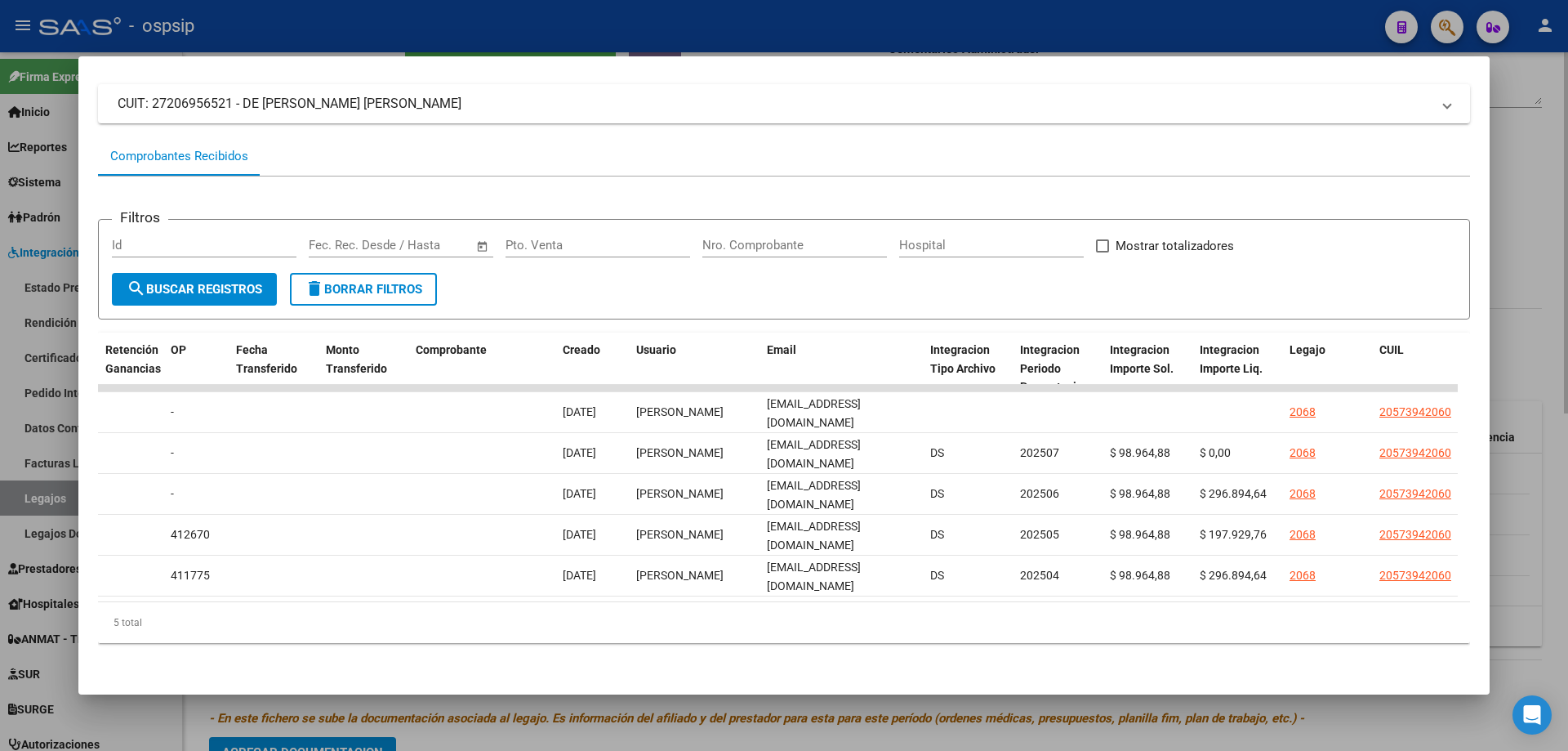
click at [1507, 260] on div at bounding box center [784, 376] width 1568 height 751
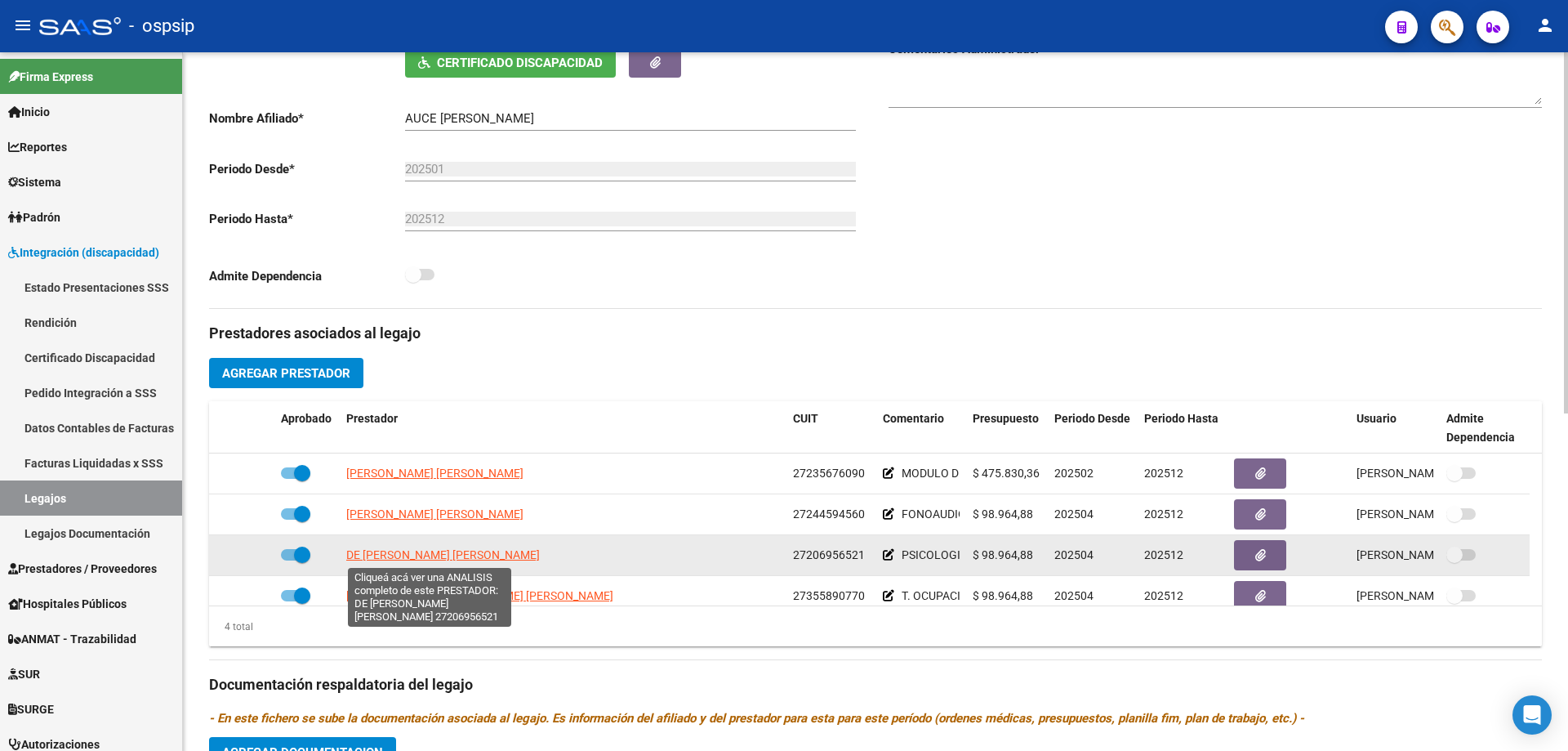
click at [440, 560] on span "[PERSON_NAME] [PERSON_NAME]" at bounding box center [443, 554] width 194 height 13
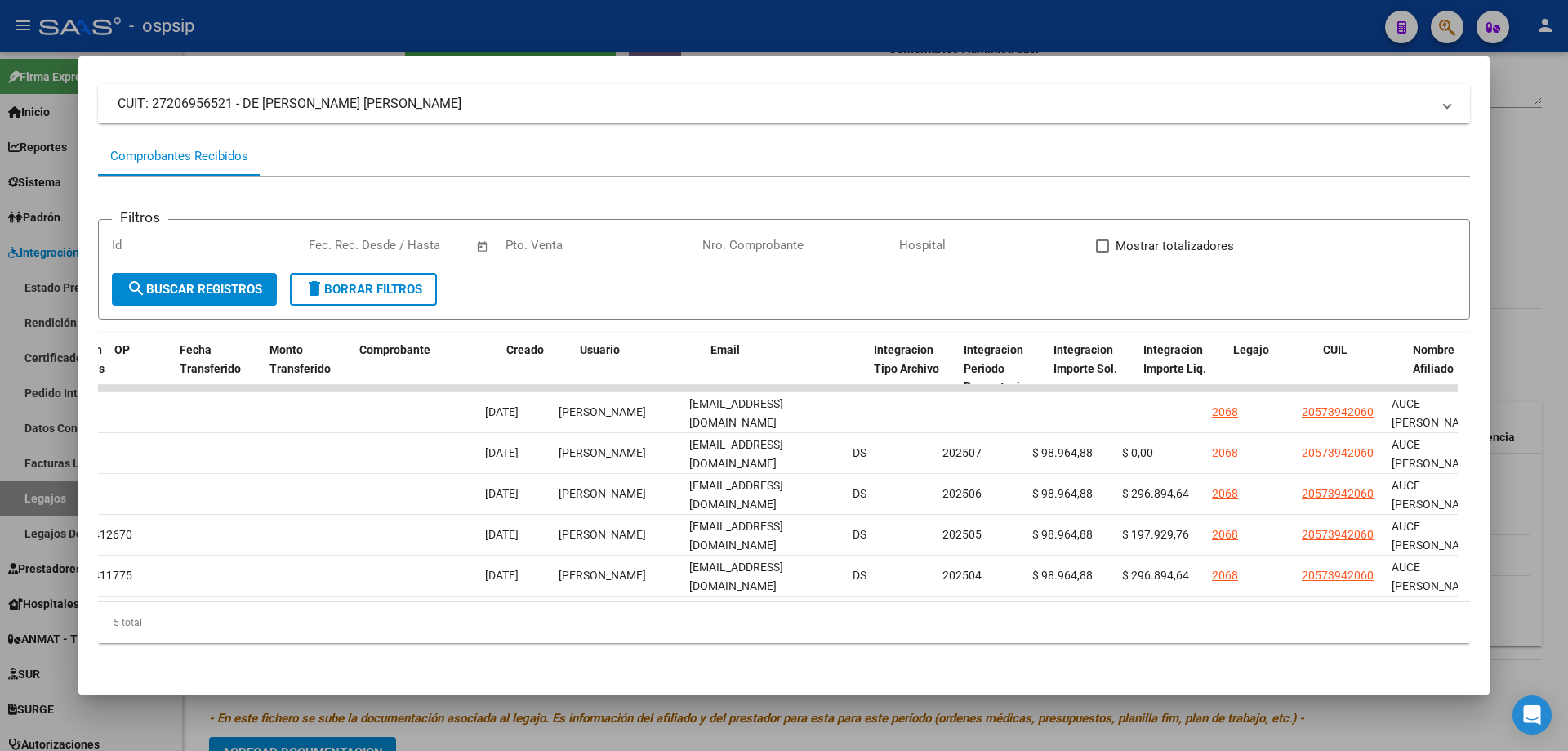
scroll to position [0, 1491]
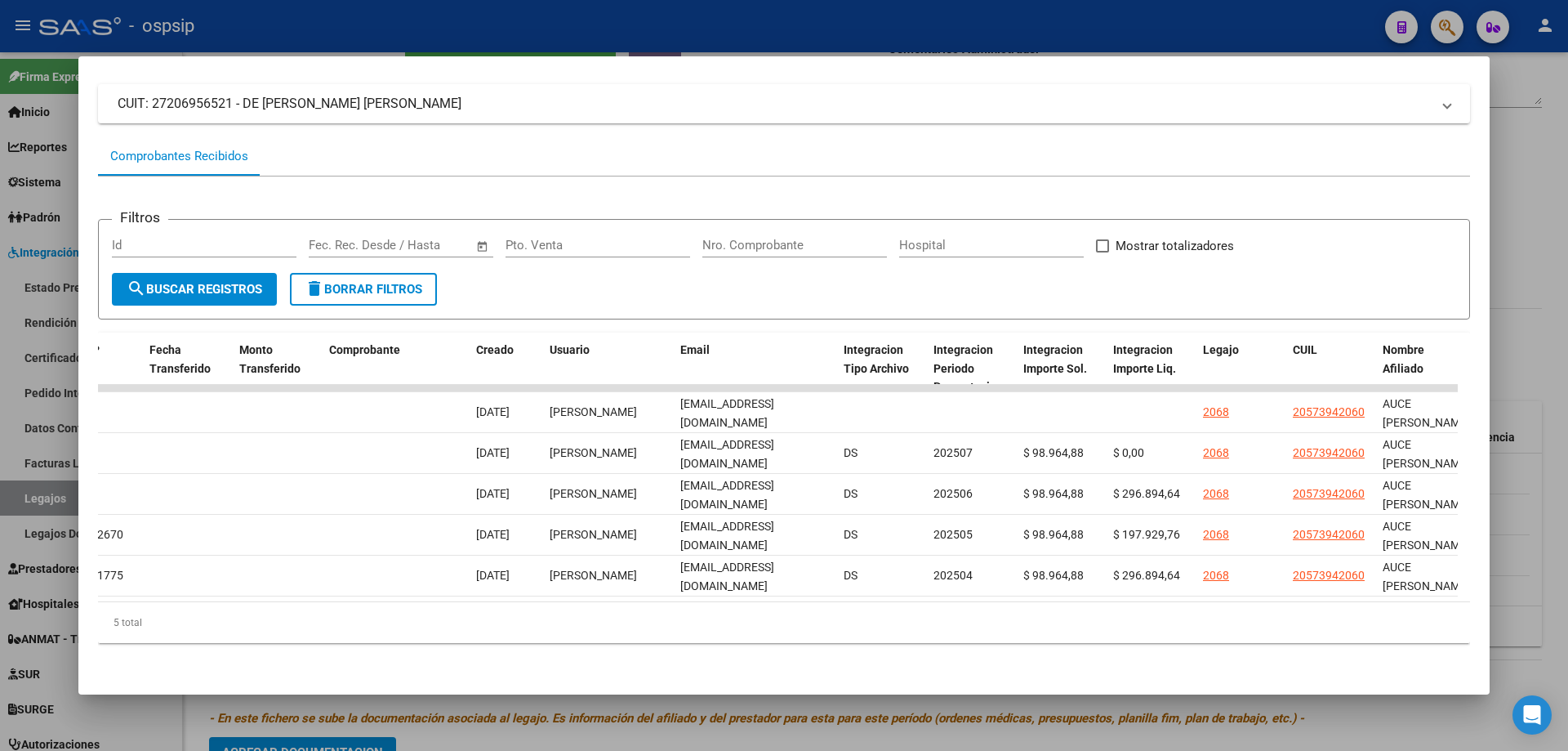
drag, startPoint x: 328, startPoint y: 589, endPoint x: 890, endPoint y: 629, distance: 563.4
click at [890, 629] on div "ID CAE Facturado x Orden De Area CPBT Monto Fecha Cpbt Fecha Recibido Hospital …" at bounding box center [784, 488] width 1372 height 311
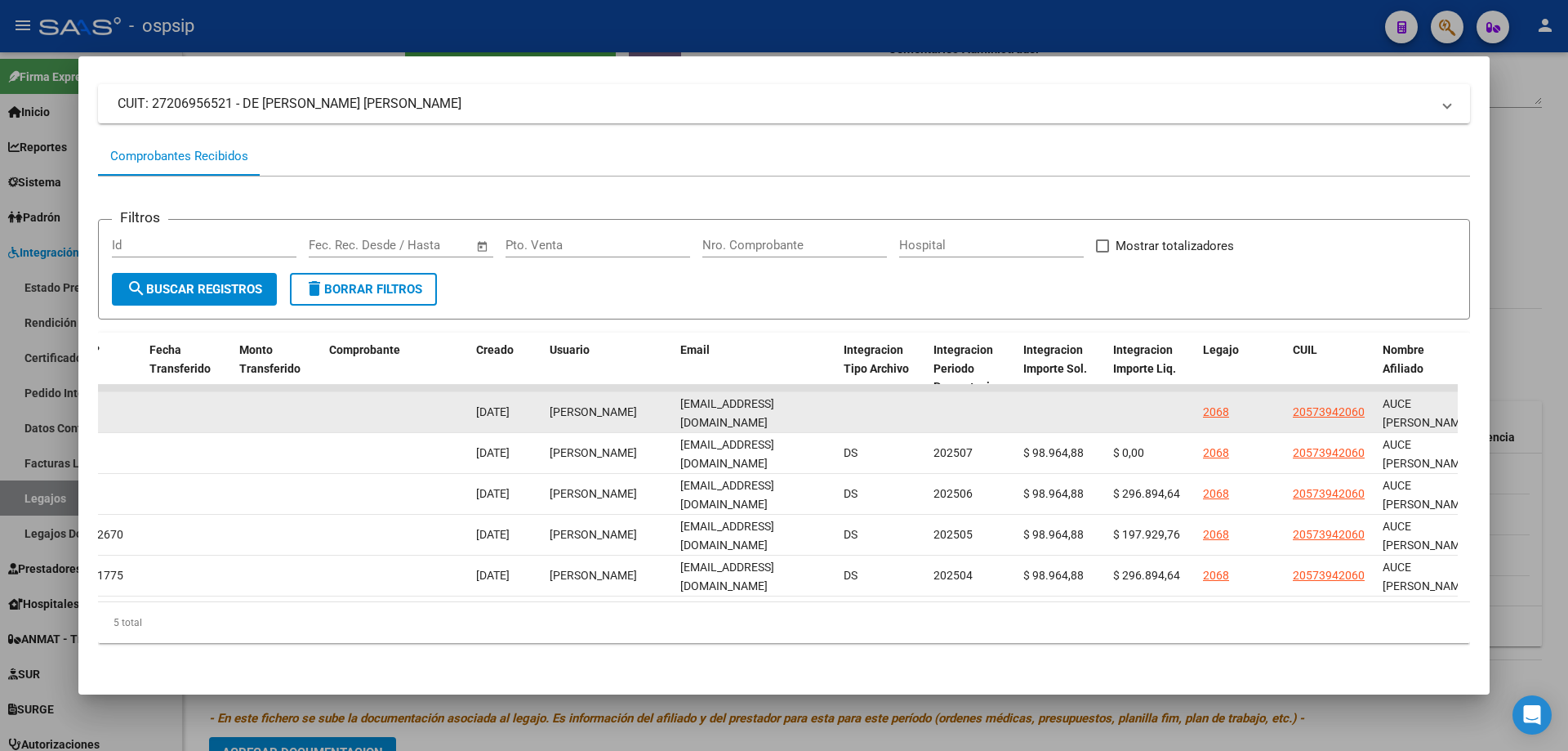
click at [676, 399] on datatable-body-cell "moni_ma371@hotmail.com" at bounding box center [755, 412] width 163 height 40
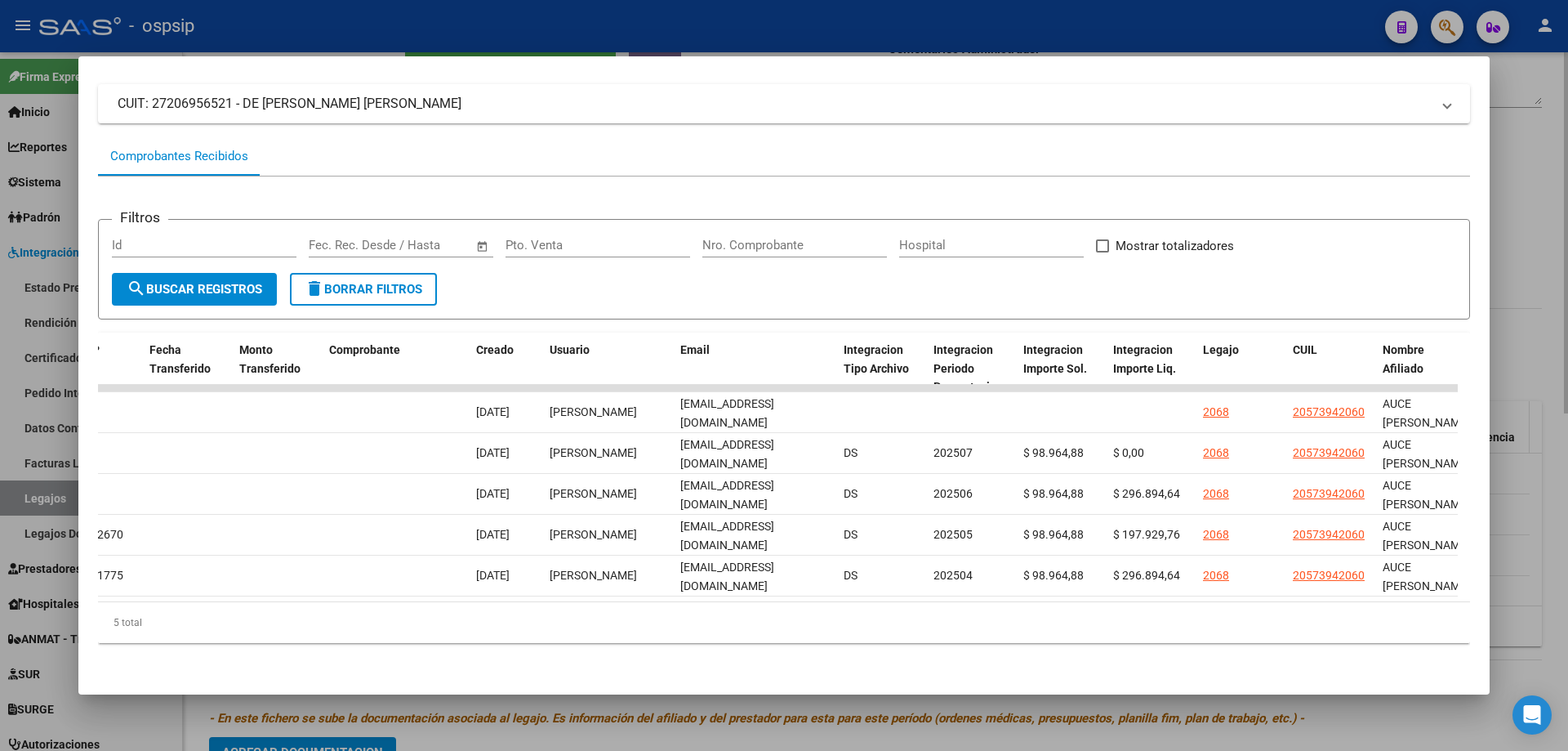
drag, startPoint x: 1529, startPoint y: 387, endPoint x: 1513, endPoint y: 422, distance: 38.5
click at [1528, 387] on div at bounding box center [784, 376] width 1568 height 751
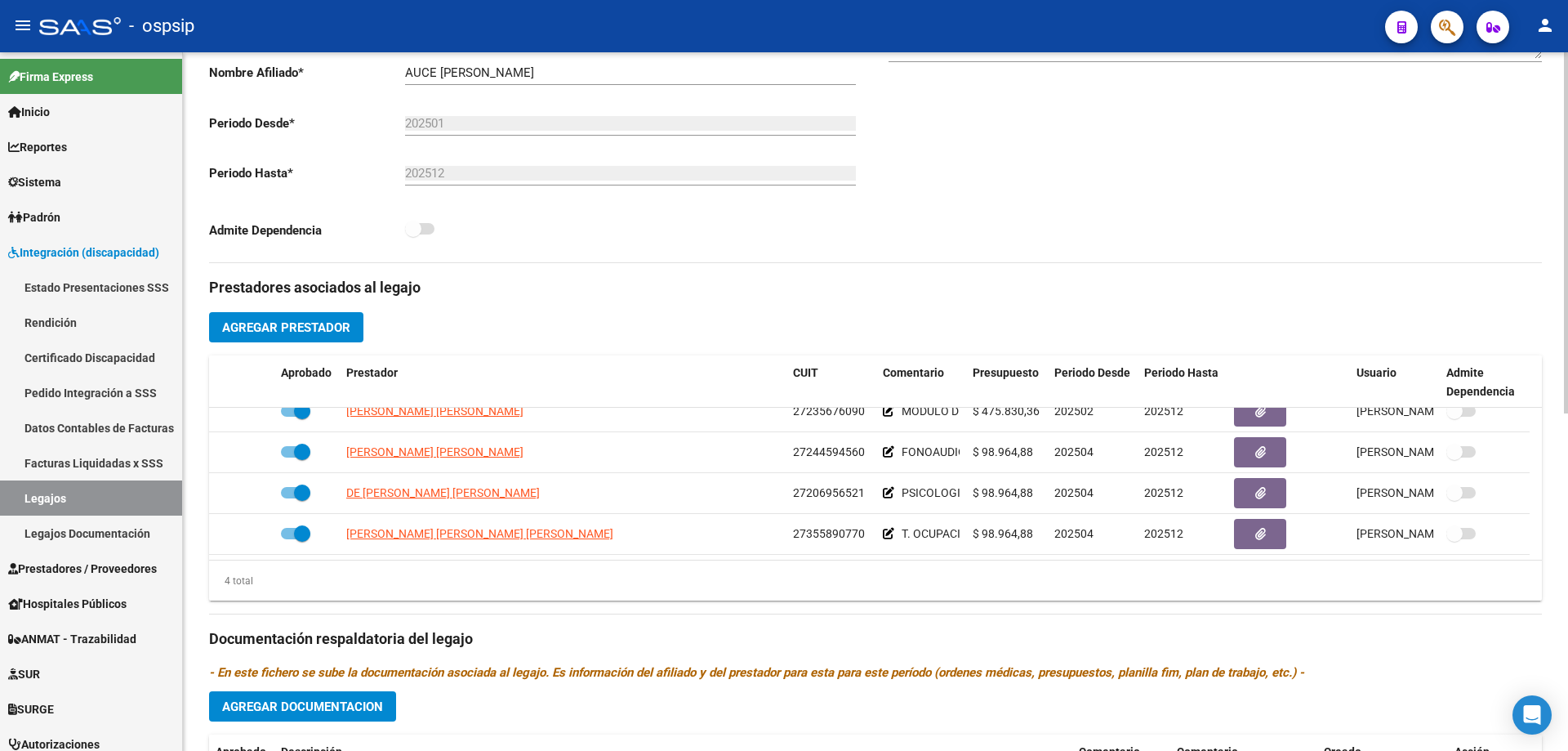
scroll to position [408, 0]
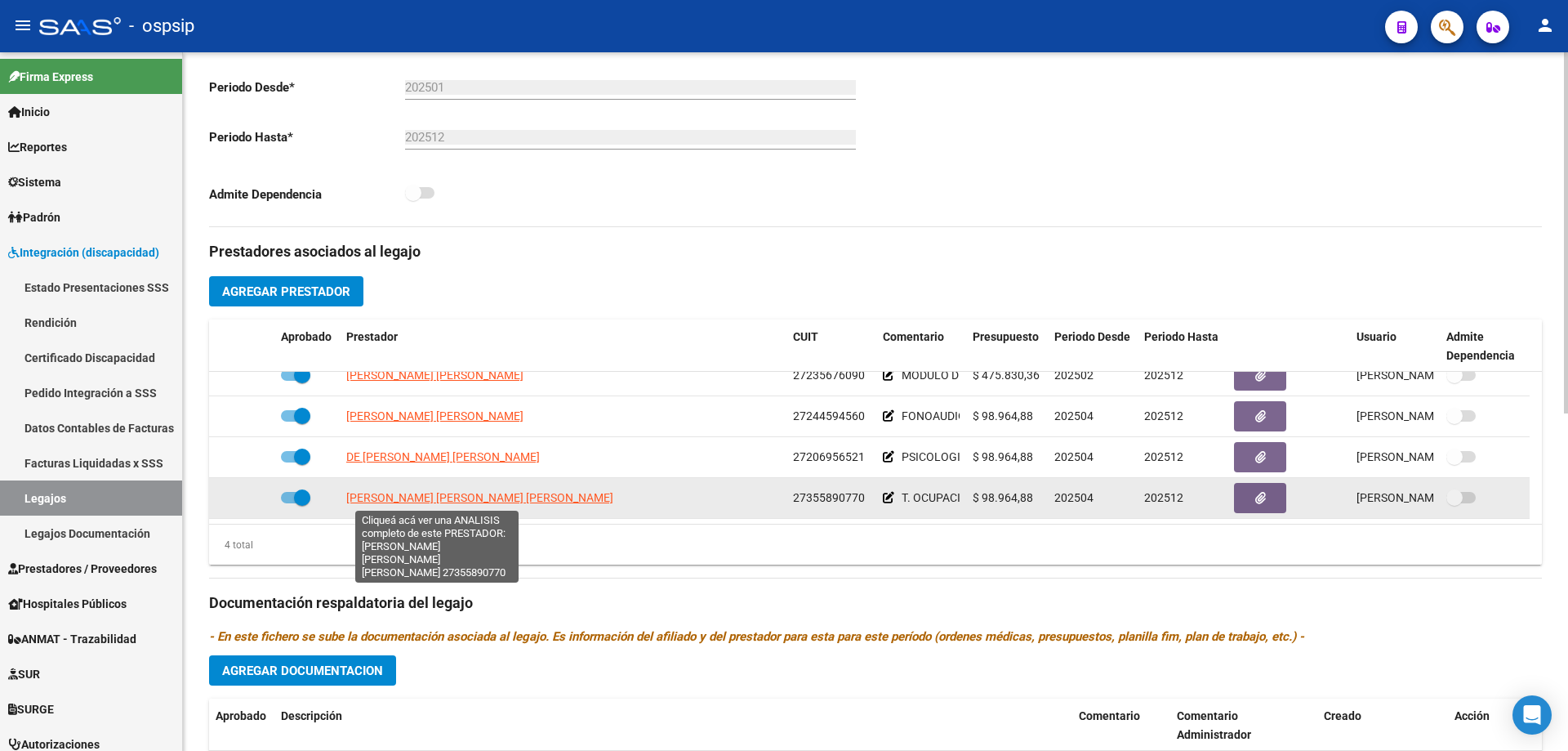
click at [427, 493] on span "[PERSON_NAME] [PERSON_NAME]" at bounding box center [480, 498] width 267 height 13
type textarea "27355890770"
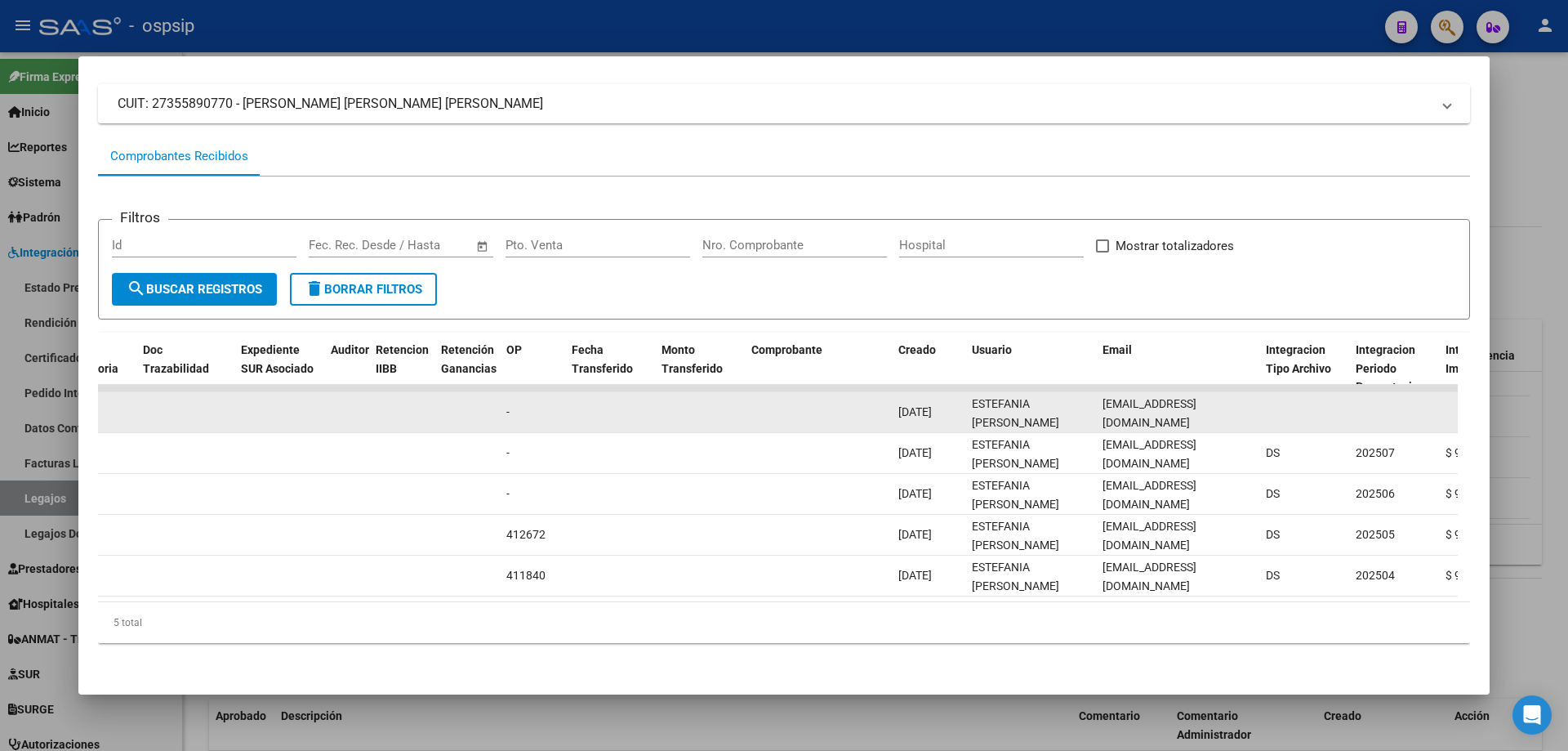
scroll to position [0, 6]
drag, startPoint x: 1096, startPoint y: 396, endPoint x: 1222, endPoint y: 393, distance: 126.0
click at [1265, 412] on div "89070 Integración - Discapacidad Factura C: 1 - 547 $ 98.964,88 01/09/2025 04/0…" at bounding box center [794, 413] width 3528 height 41
copy div "to.tolozaestefania@gmail.com"
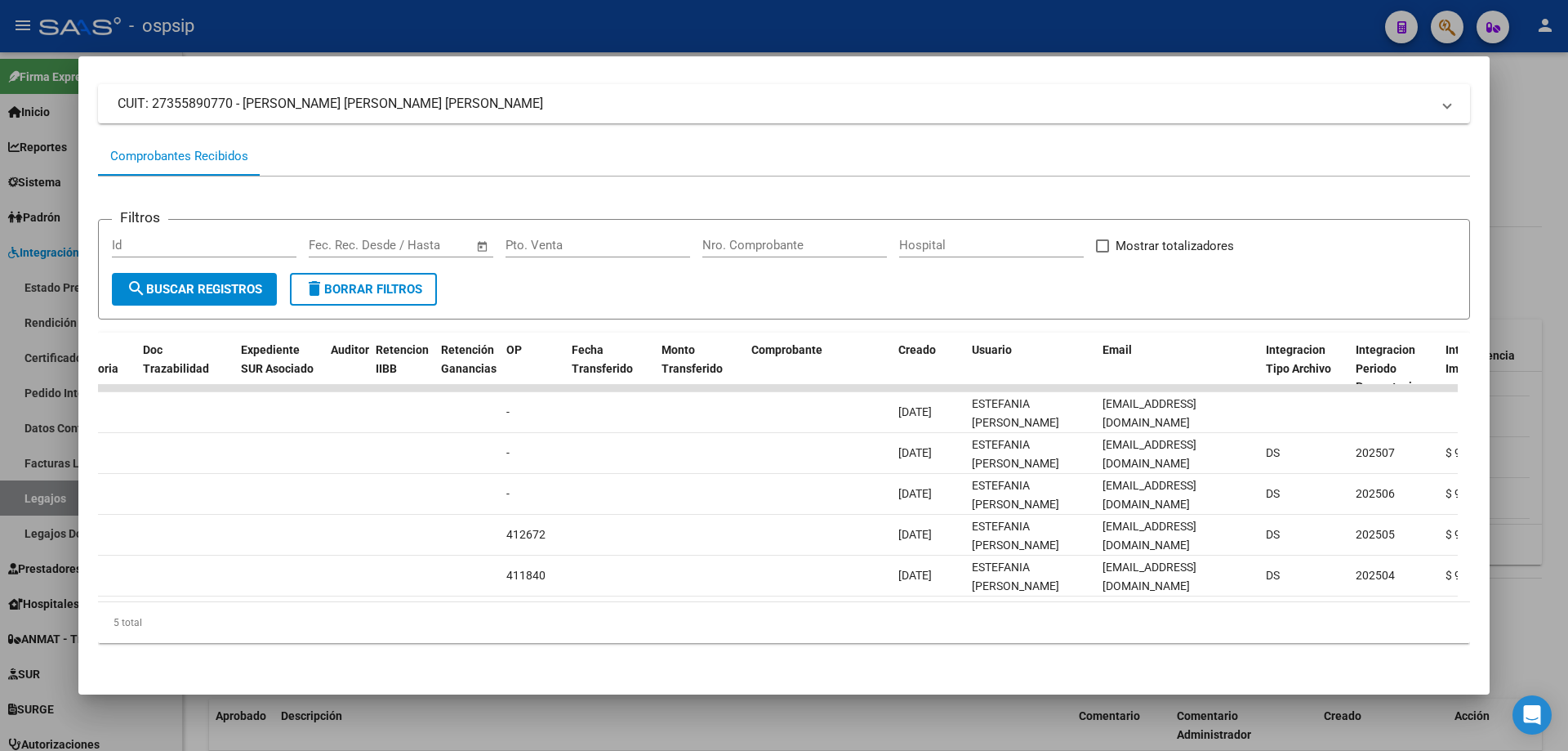
click at [1514, 198] on div at bounding box center [784, 376] width 1568 height 751
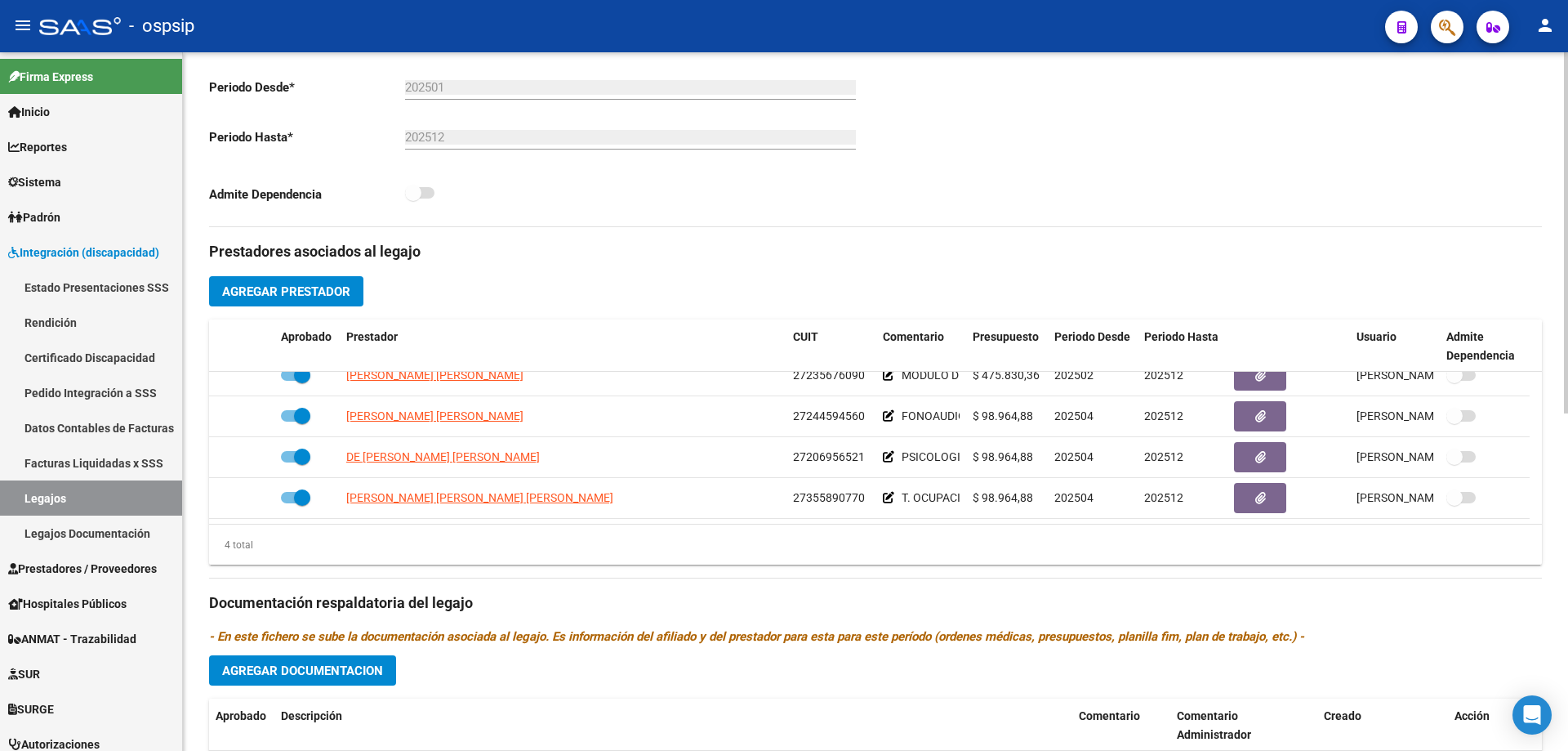
scroll to position [0, 0]
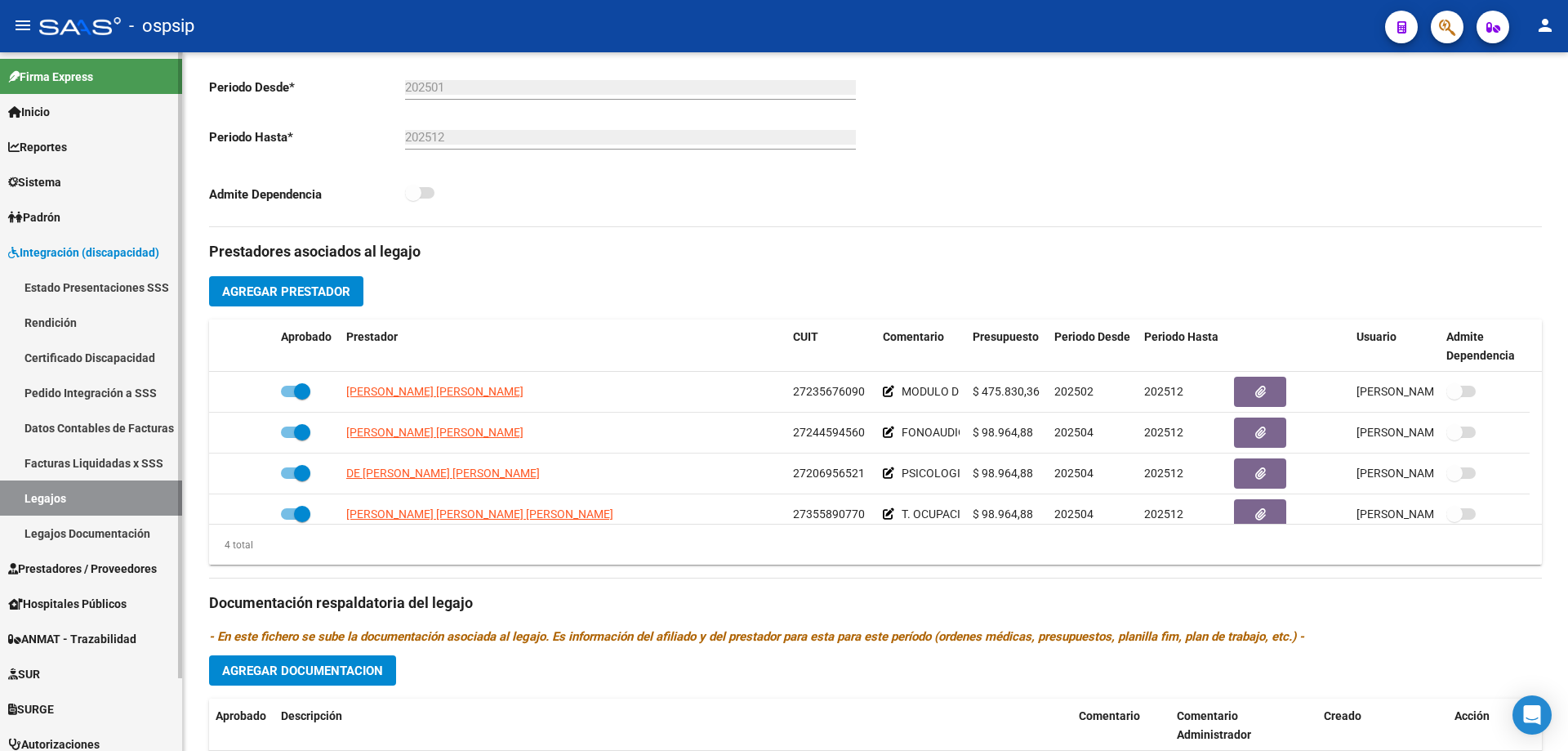
click at [80, 499] on link "Legajos" at bounding box center [90, 498] width 182 height 35
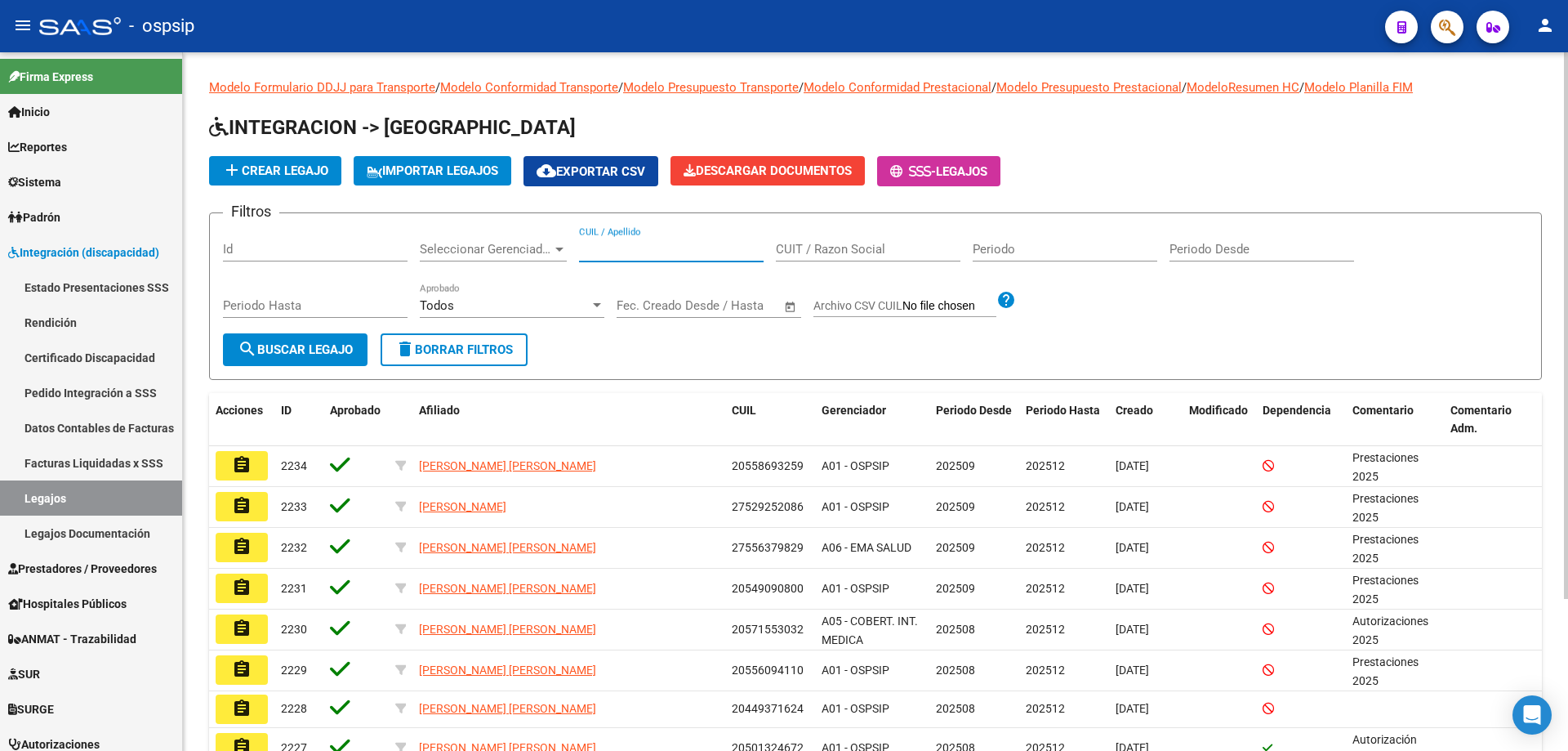
paste input "20397691846"
type input "20397691846"
click at [306, 362] on button "search Buscar Legajo" at bounding box center [294, 349] width 144 height 33
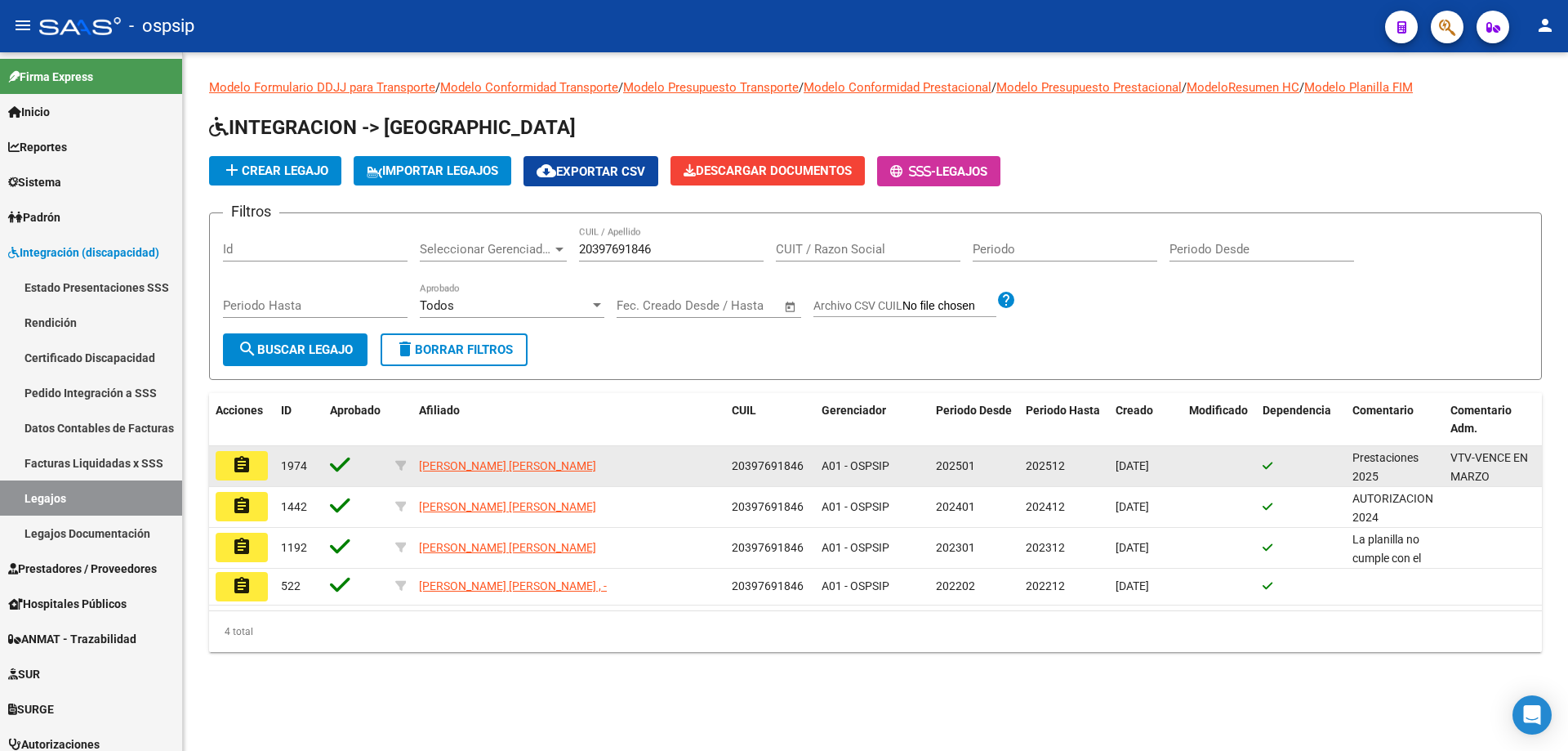
click at [256, 456] on button "assignment" at bounding box center [241, 466] width 52 height 30
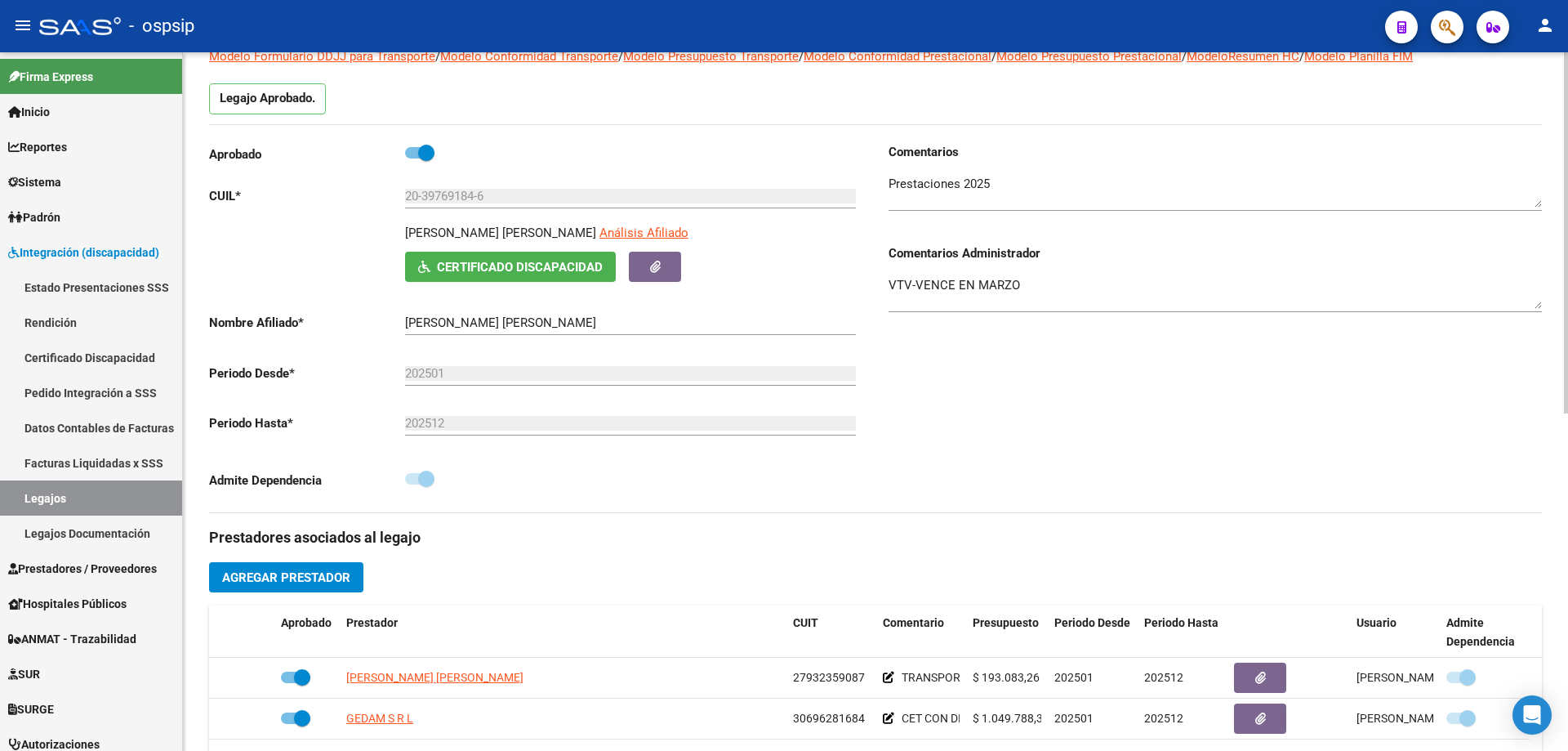
scroll to position [245, 0]
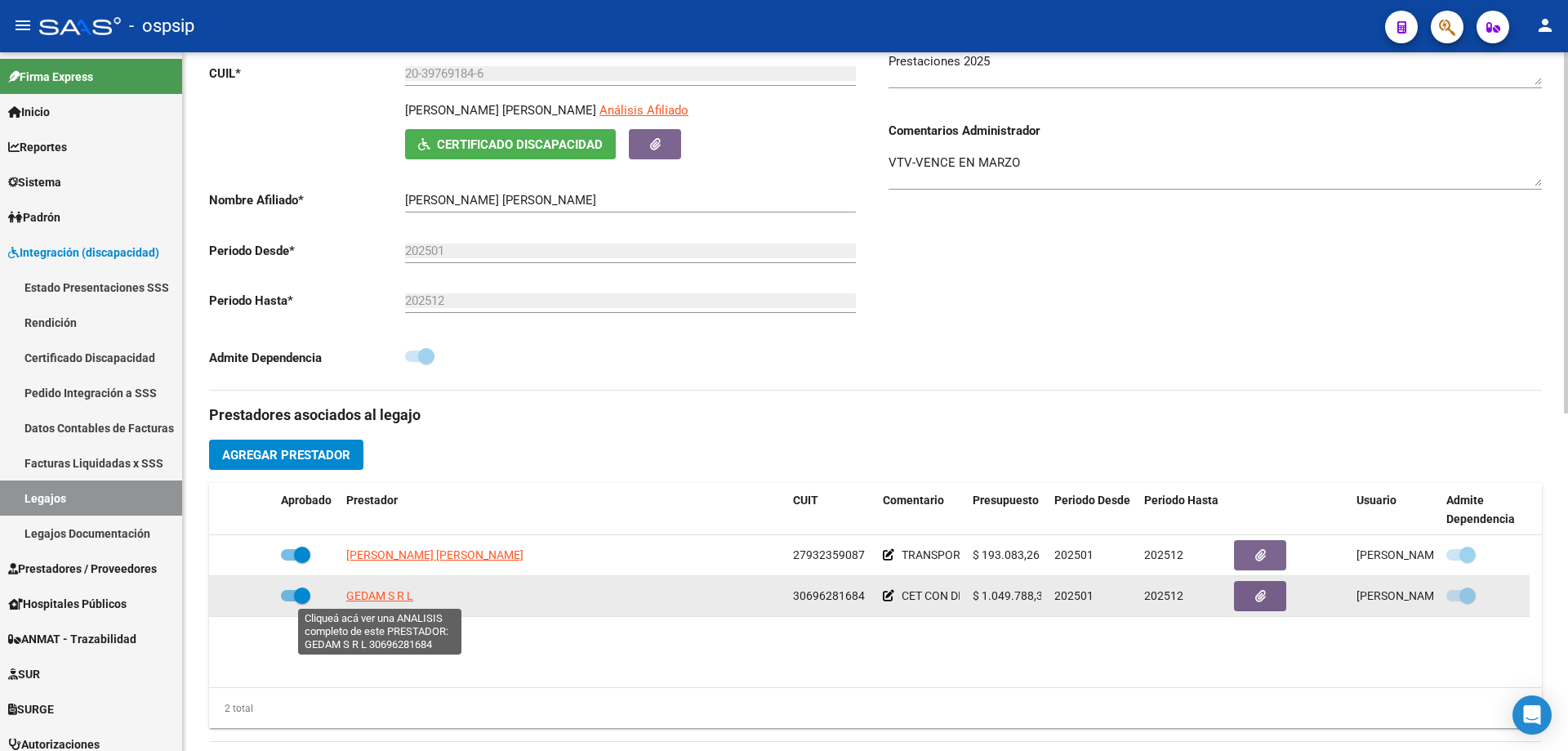
click at [363, 594] on span "GEDAM S R L" at bounding box center [380, 595] width 67 height 13
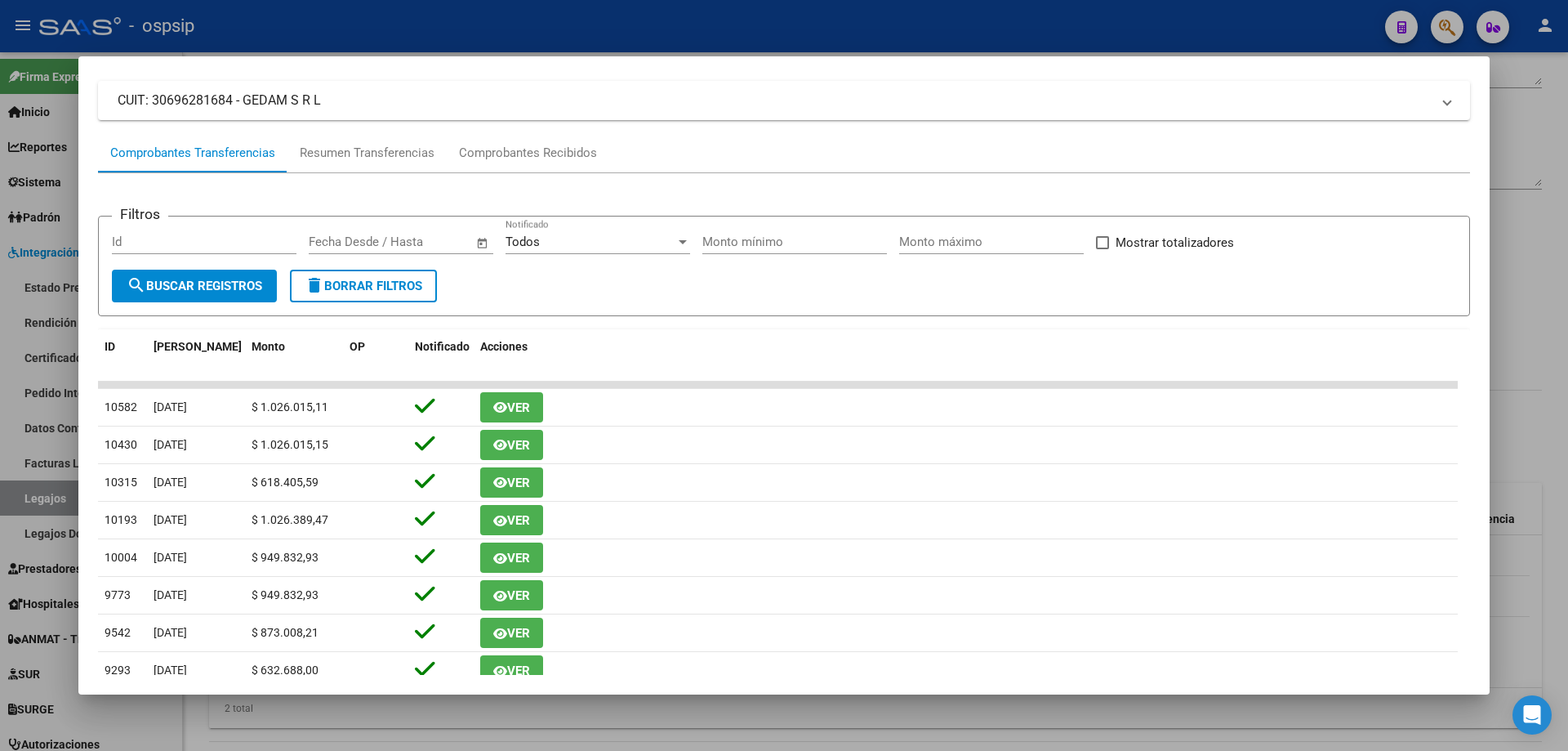
scroll to position [0, 0]
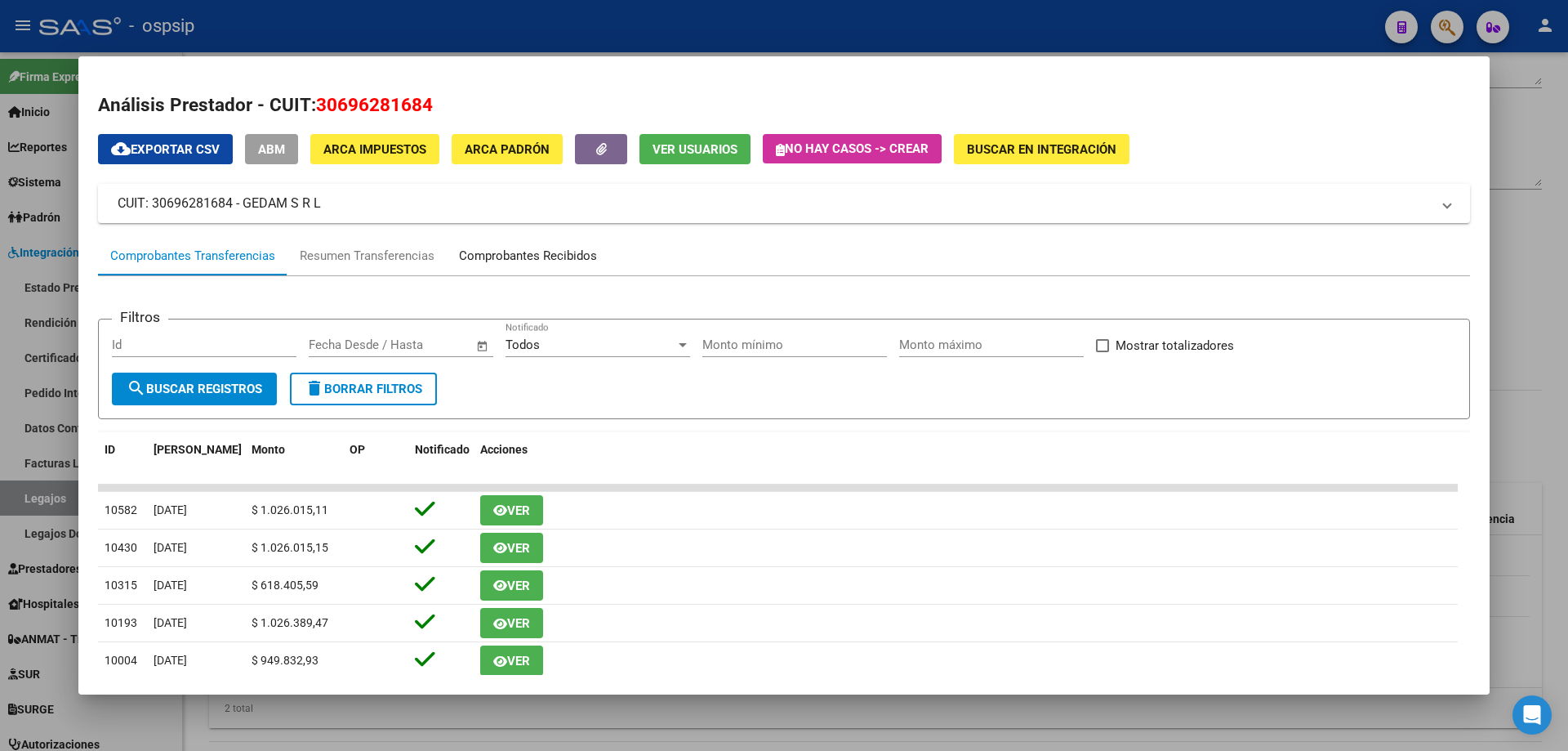
click at [521, 247] on div "Comprobantes Recibidos" at bounding box center [528, 256] width 138 height 19
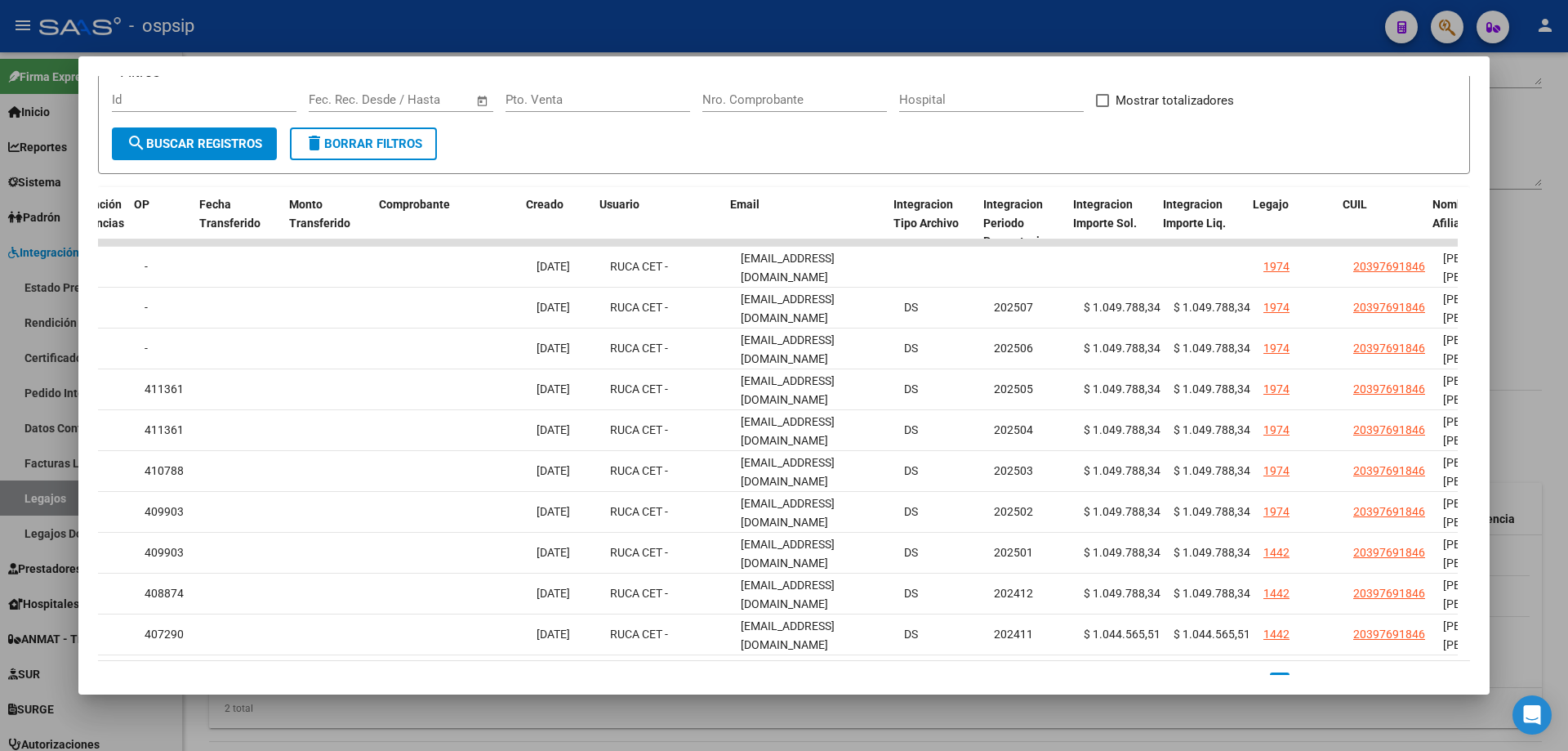
scroll to position [0, 1440]
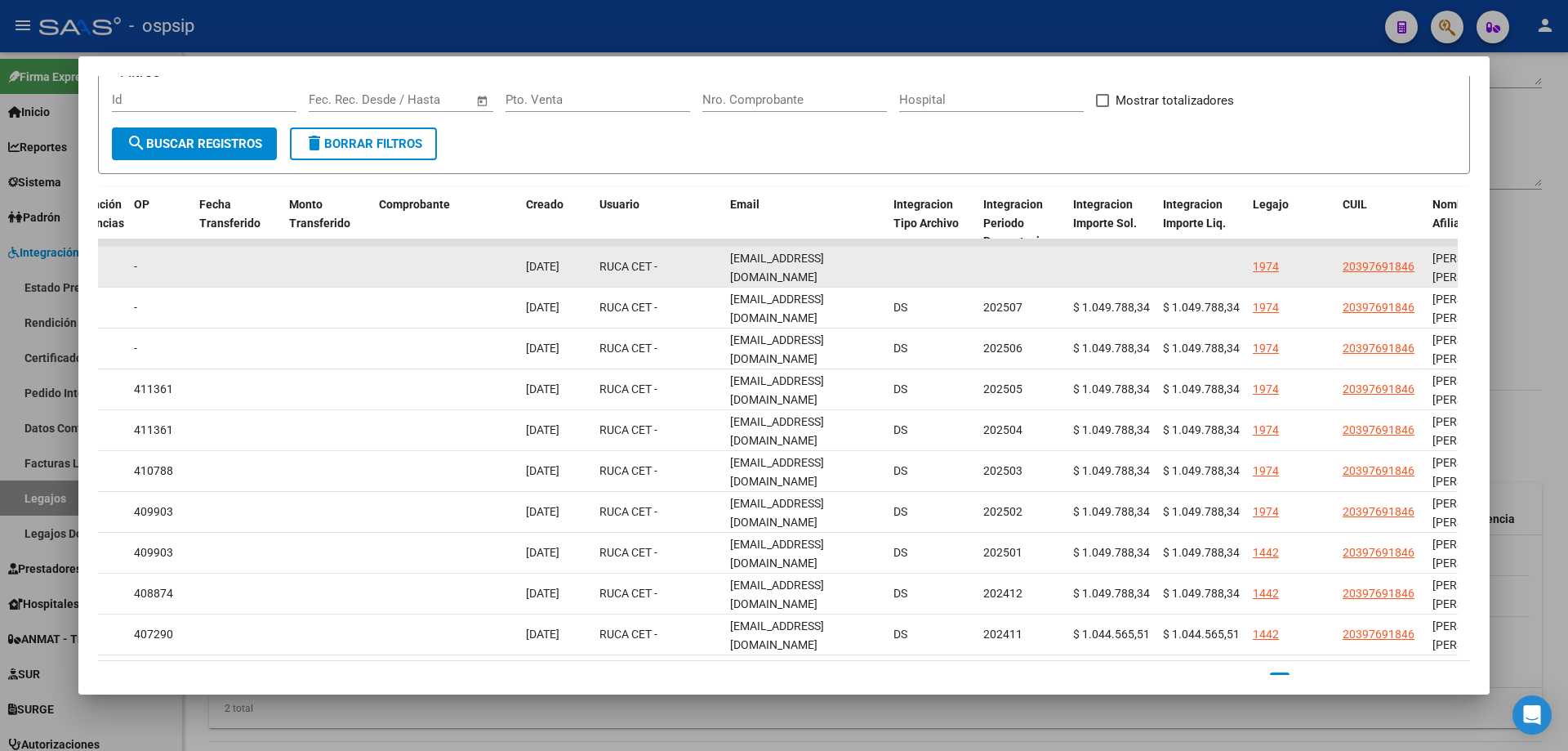
drag, startPoint x: 730, startPoint y: 266, endPoint x: 812, endPoint y: 253, distance: 83.0
click at [852, 261] on div "rucacet@gmail.com" at bounding box center [805, 266] width 150 height 34
copy span "rucacet@gmail.com"
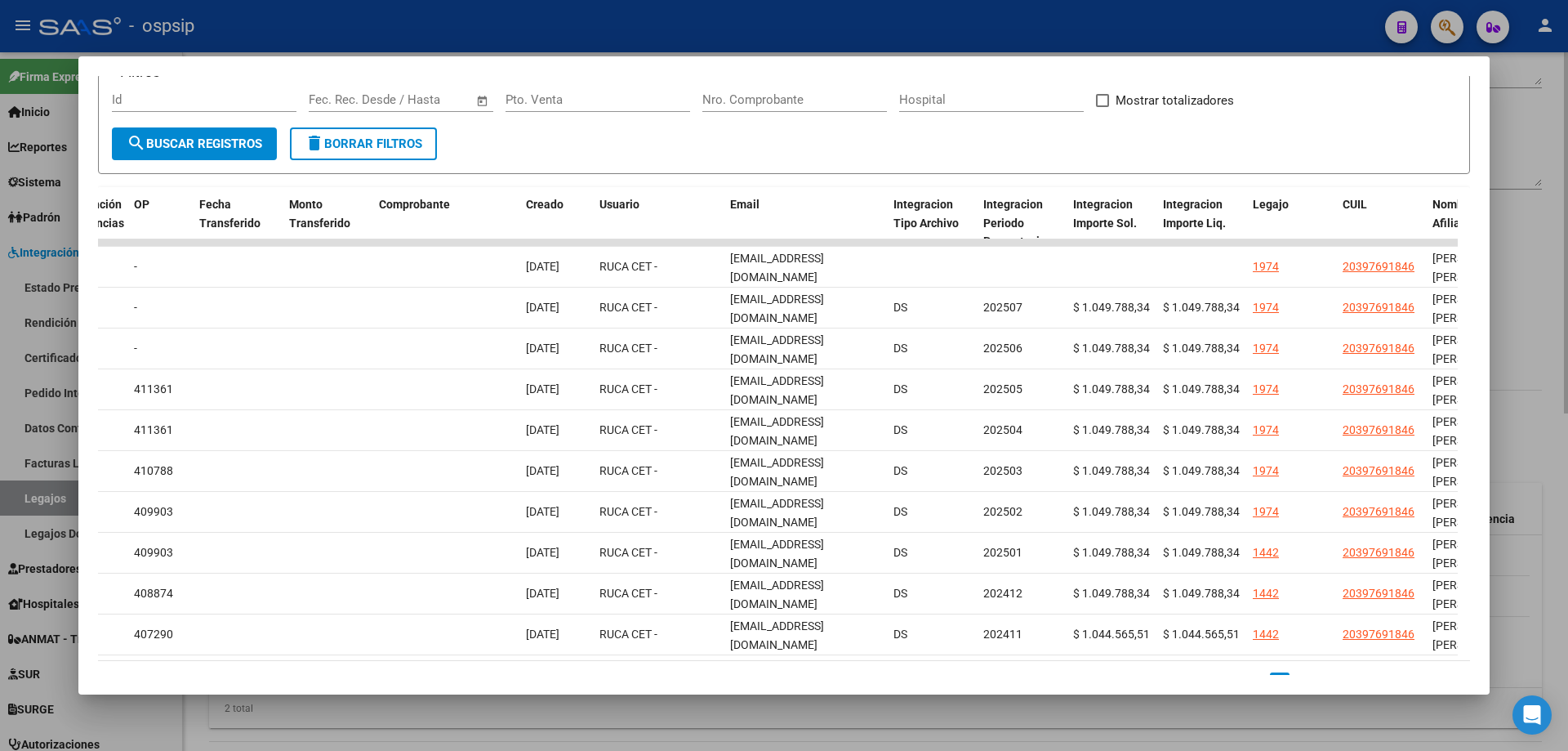
click at [1523, 173] on div at bounding box center [784, 376] width 1568 height 751
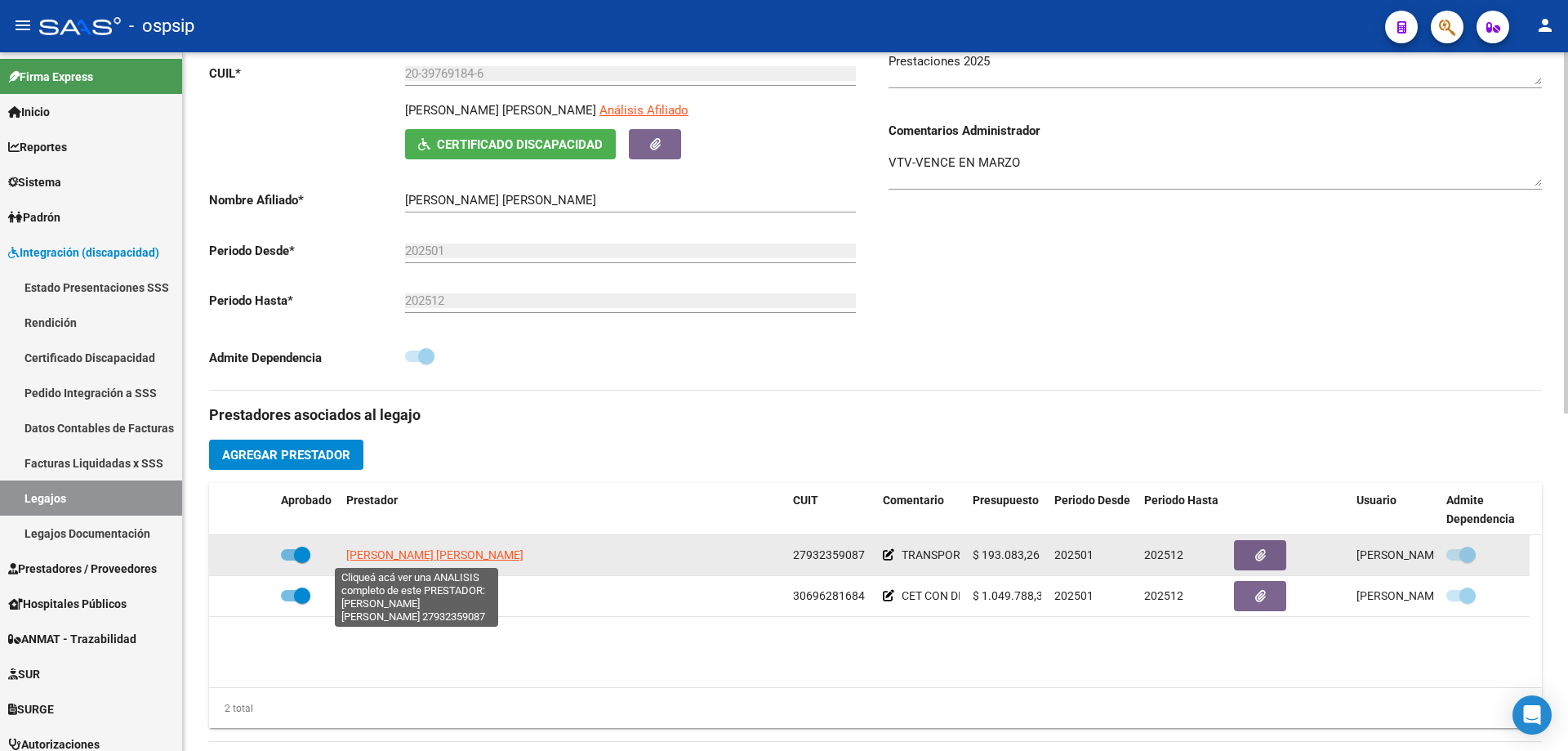
click at [446, 559] on span "ROMERO ESPINOLA ADELA" at bounding box center [435, 554] width 177 height 13
type textarea "27932359087"
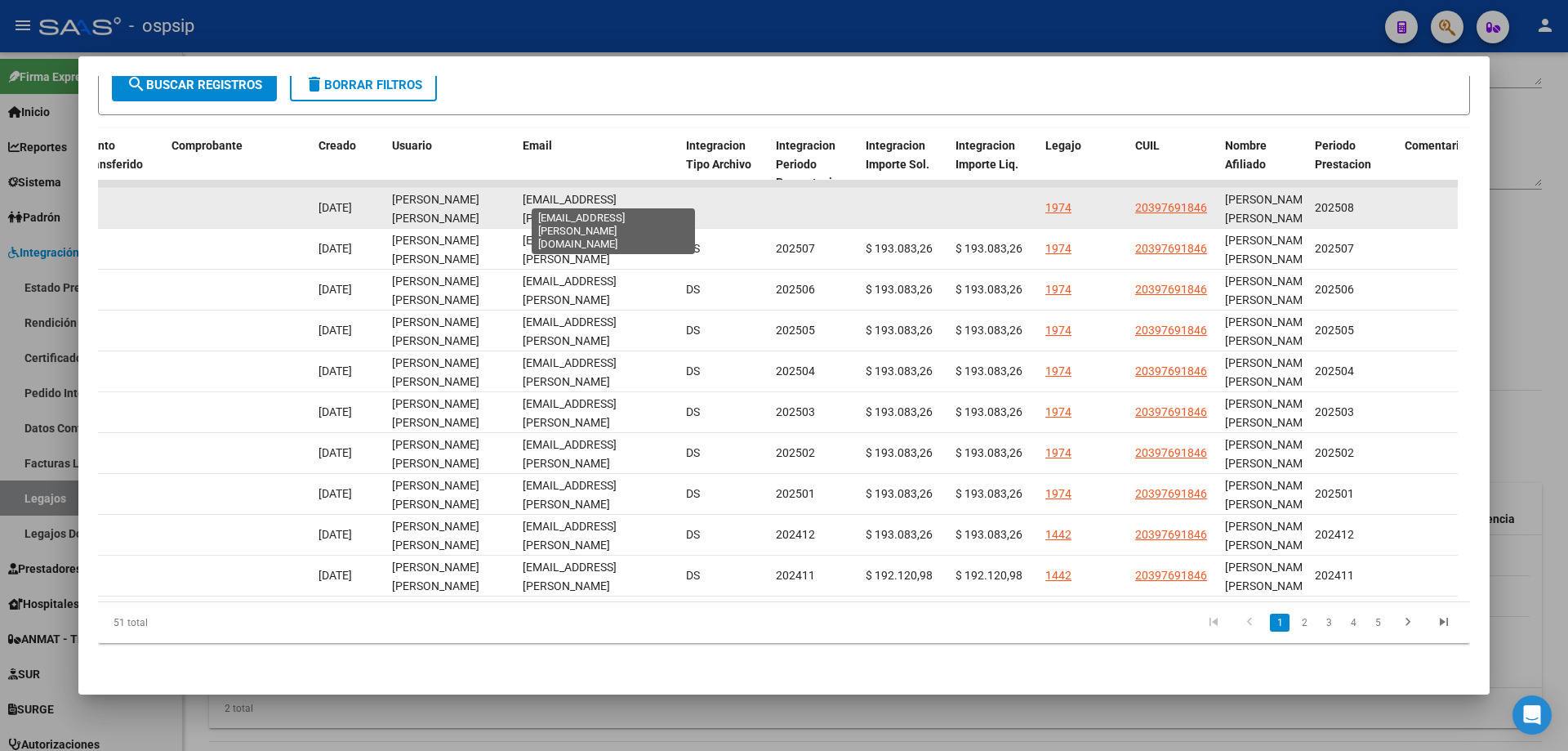
scroll to position [0, 31]
drag, startPoint x: 519, startPoint y: 190, endPoint x: 691, endPoint y: 211, distance: 173.3
click at [691, 211] on div "88958 Integración - Discapacidad Factura C: 3 - 1118 $ 193.083,26 03/09/2025 03…" at bounding box center [213, 209] width 3528 height 41
copy div "transporte.escolar.luna@gmail.com"
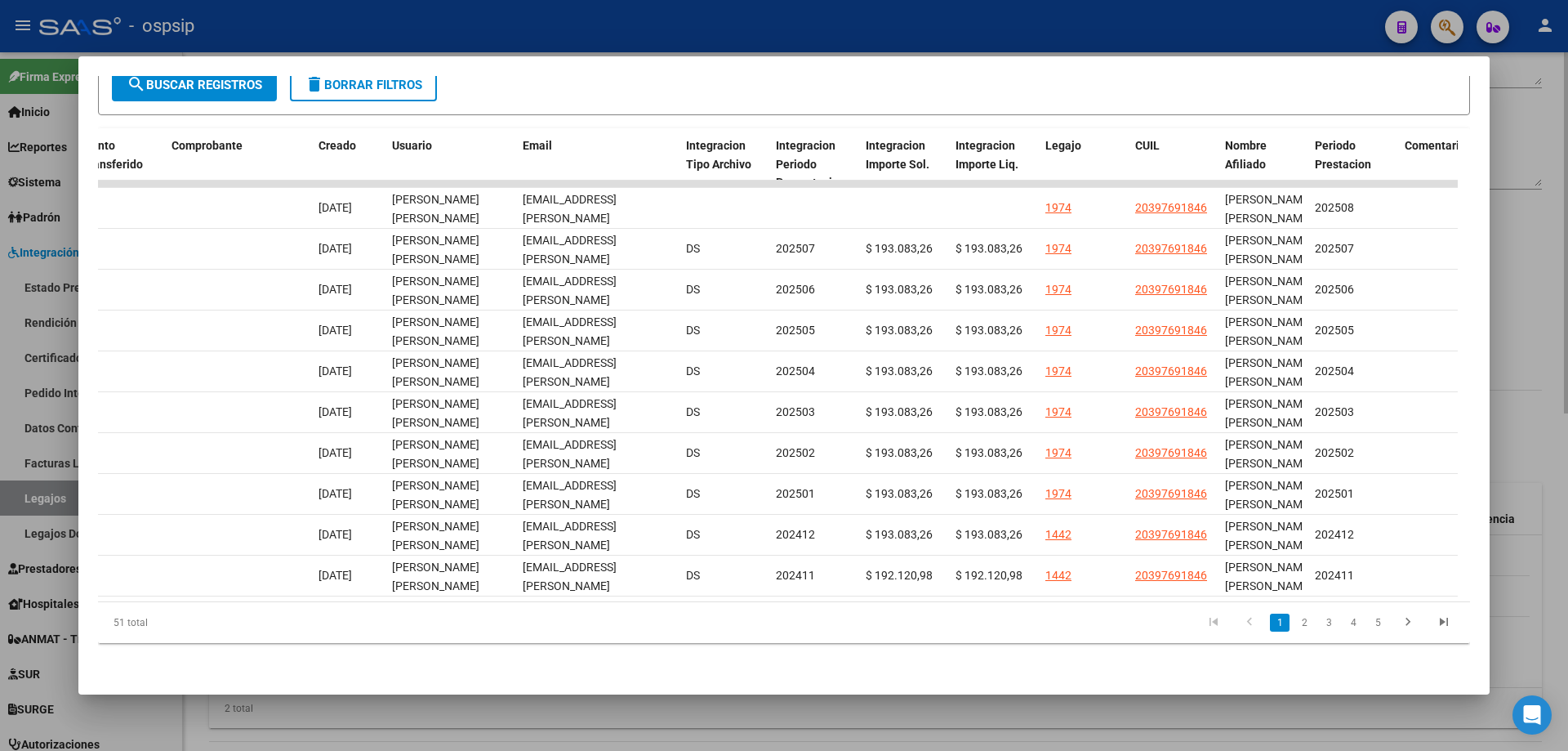
drag, startPoint x: 1559, startPoint y: 477, endPoint x: 1548, endPoint y: 483, distance: 12.5
click at [1553, 479] on div at bounding box center [784, 376] width 1568 height 751
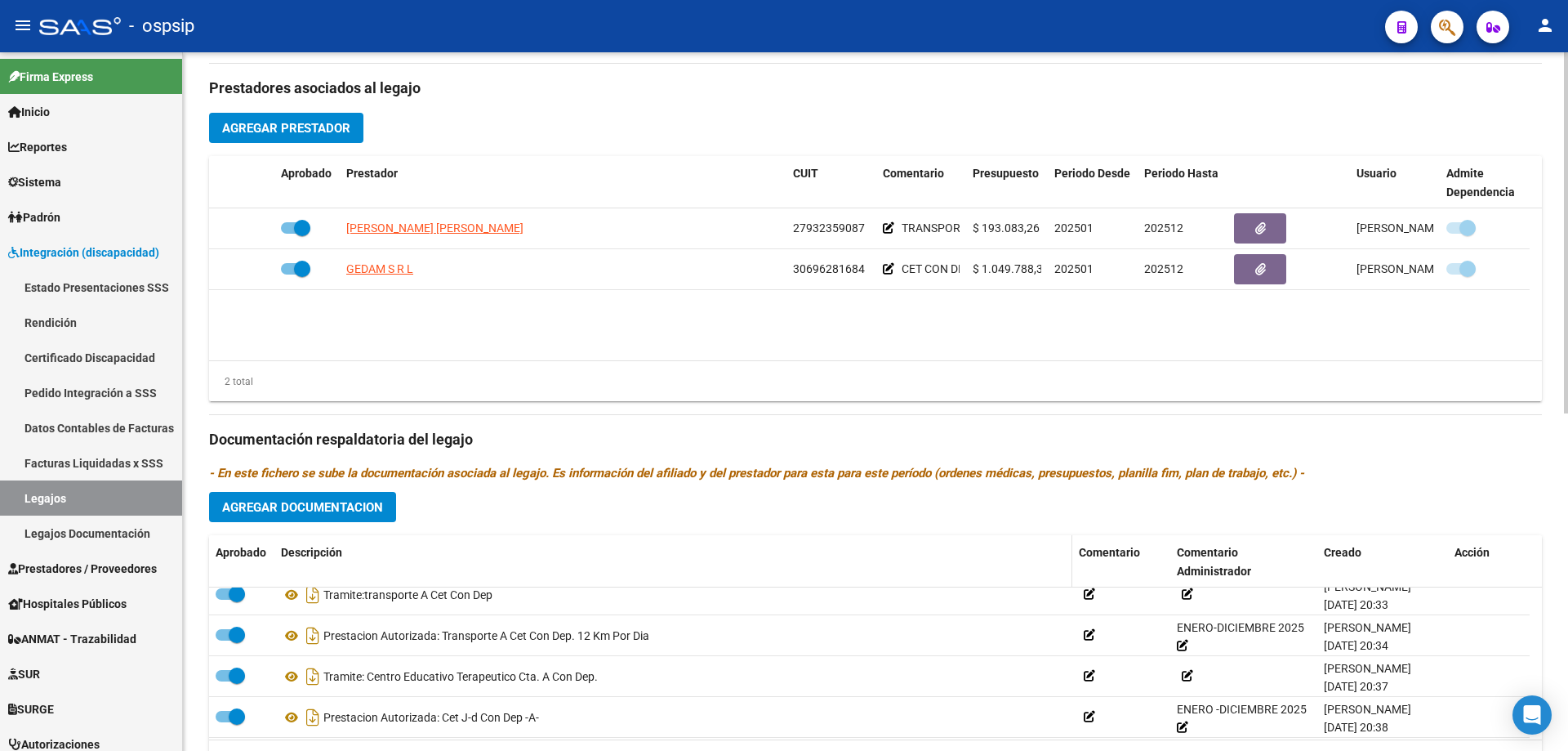
scroll to position [17, 0]
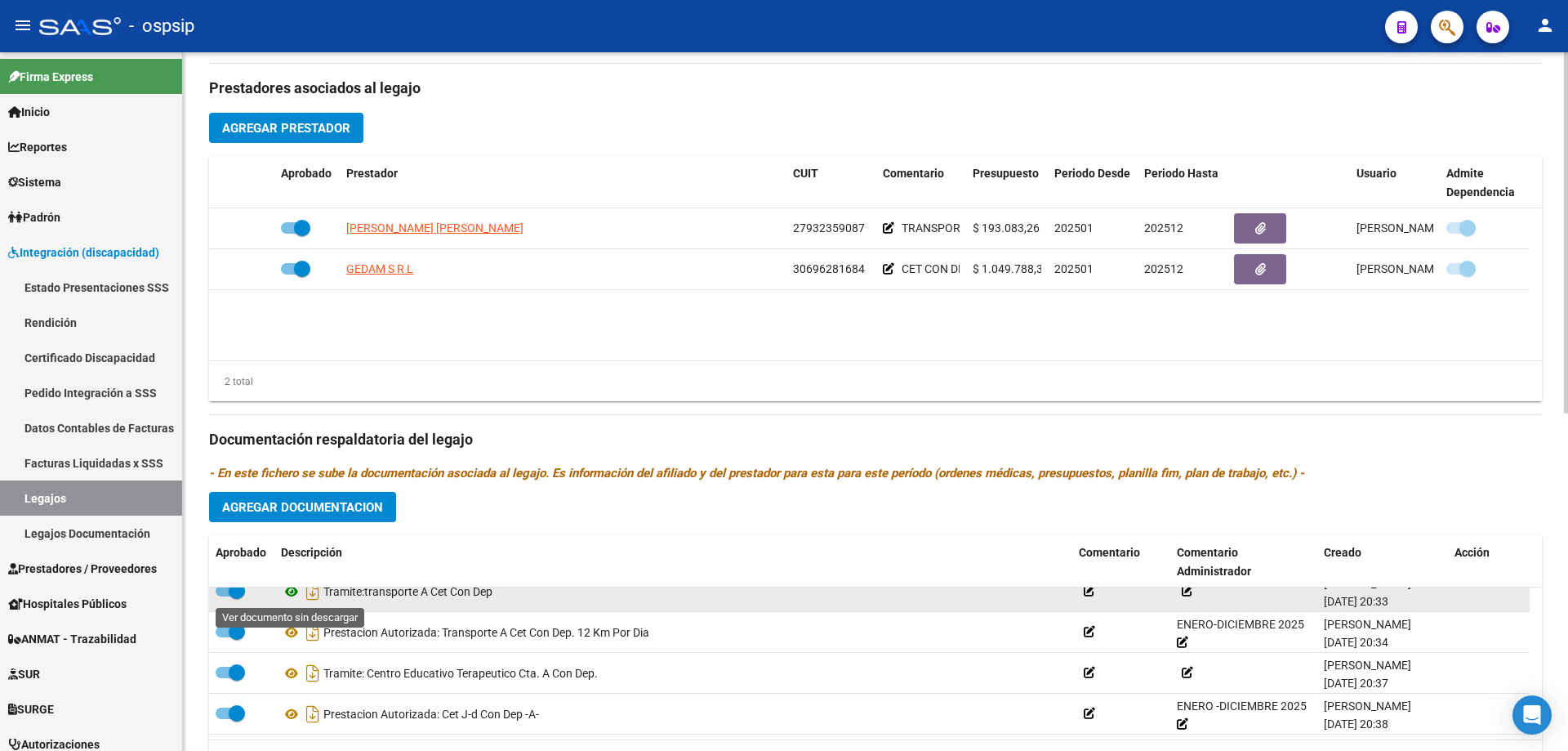
click at [293, 592] on icon at bounding box center [292, 591] width 21 height 20
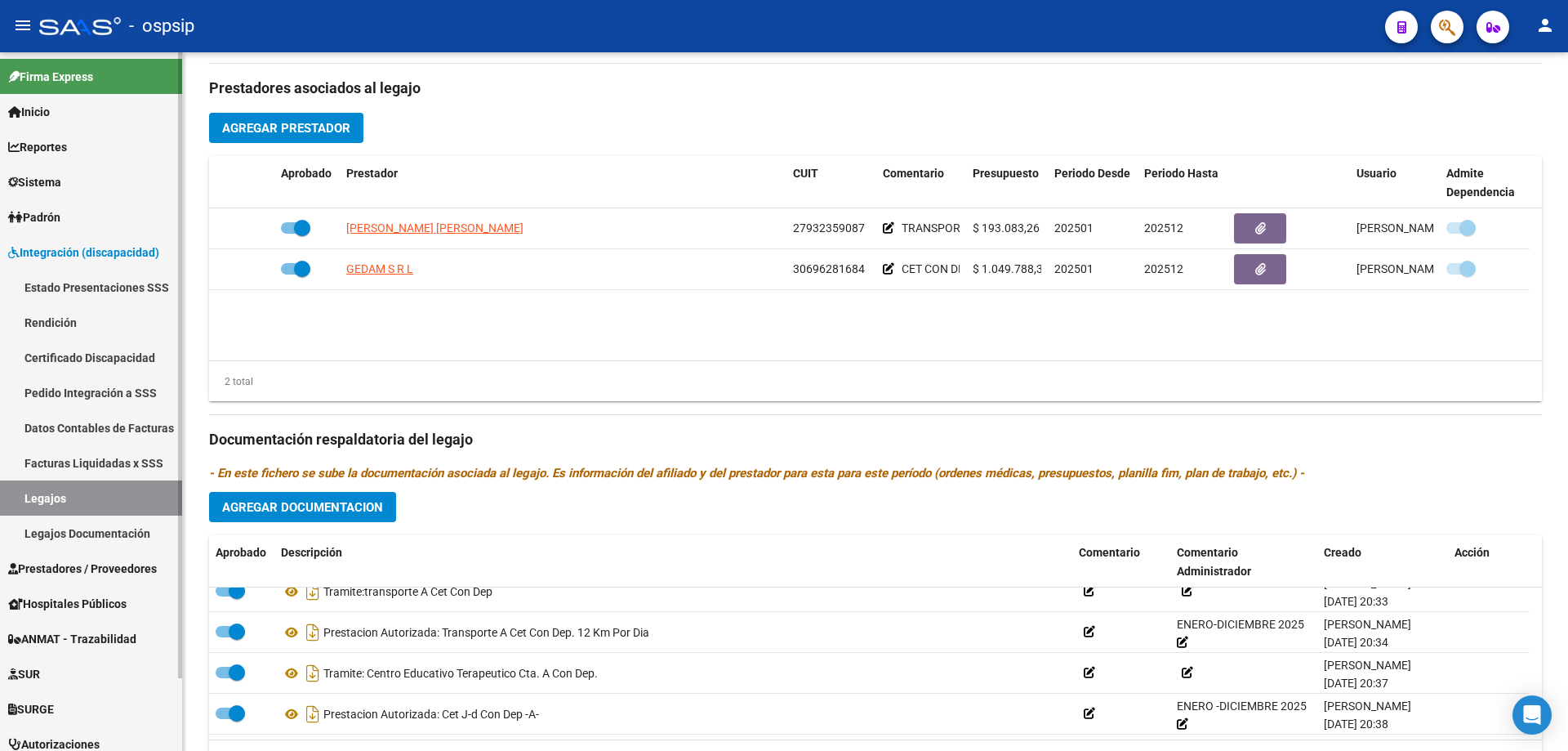
click at [58, 501] on link "Legajos" at bounding box center [90, 498] width 182 height 35
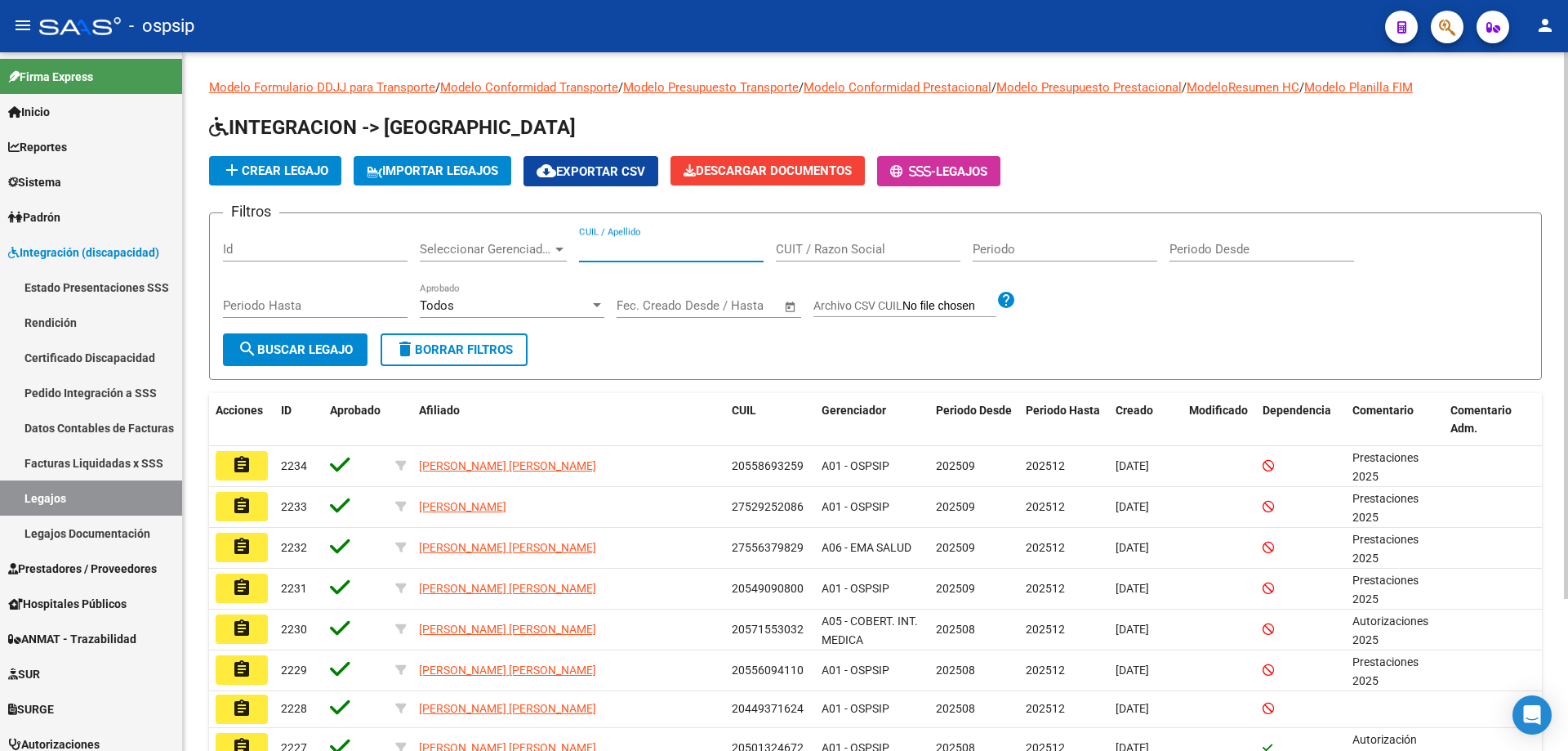
click at [629, 248] on input "CUIL / Apellido" at bounding box center [671, 249] width 184 height 15
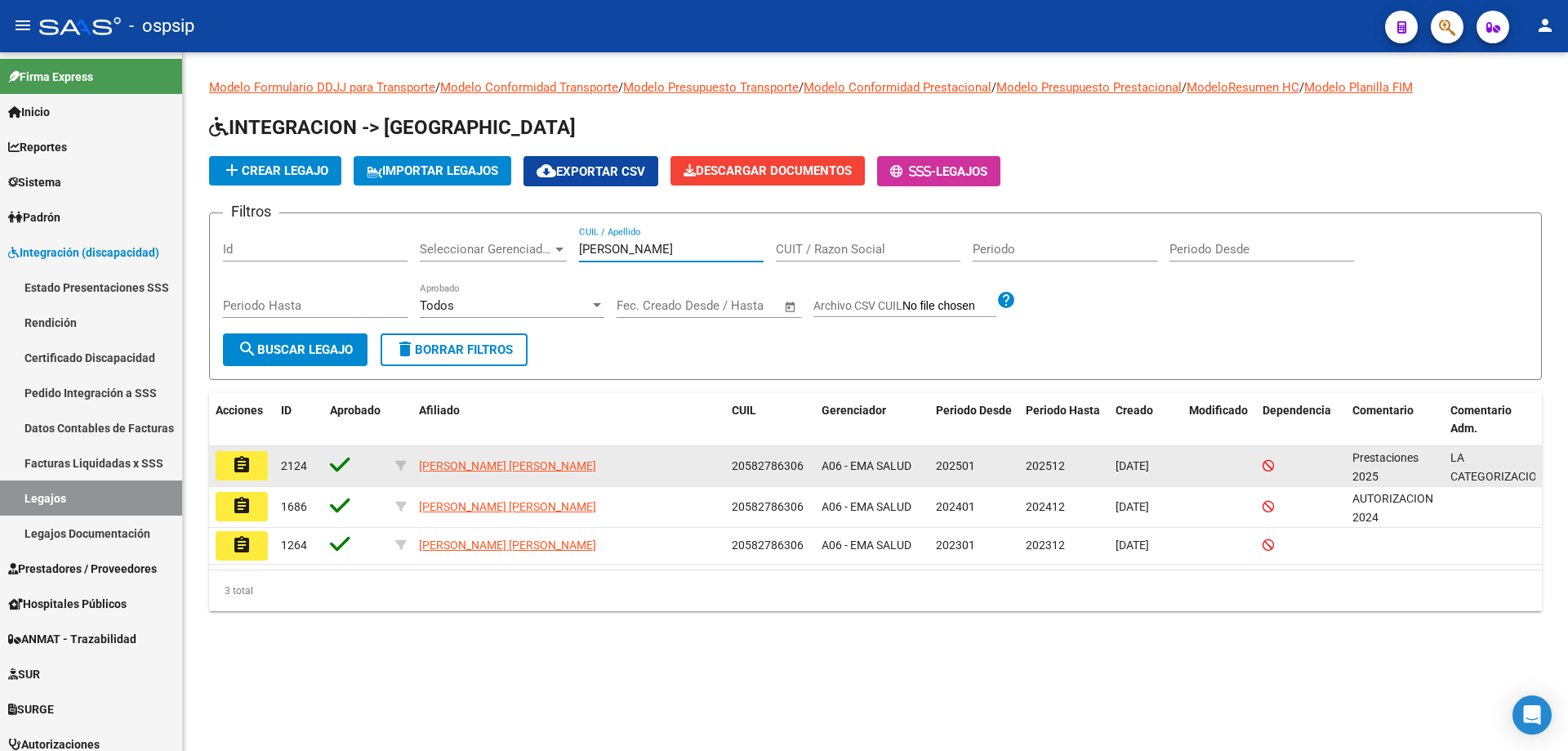
type input "camargo"
click at [228, 465] on button "assignment" at bounding box center [241, 466] width 52 height 30
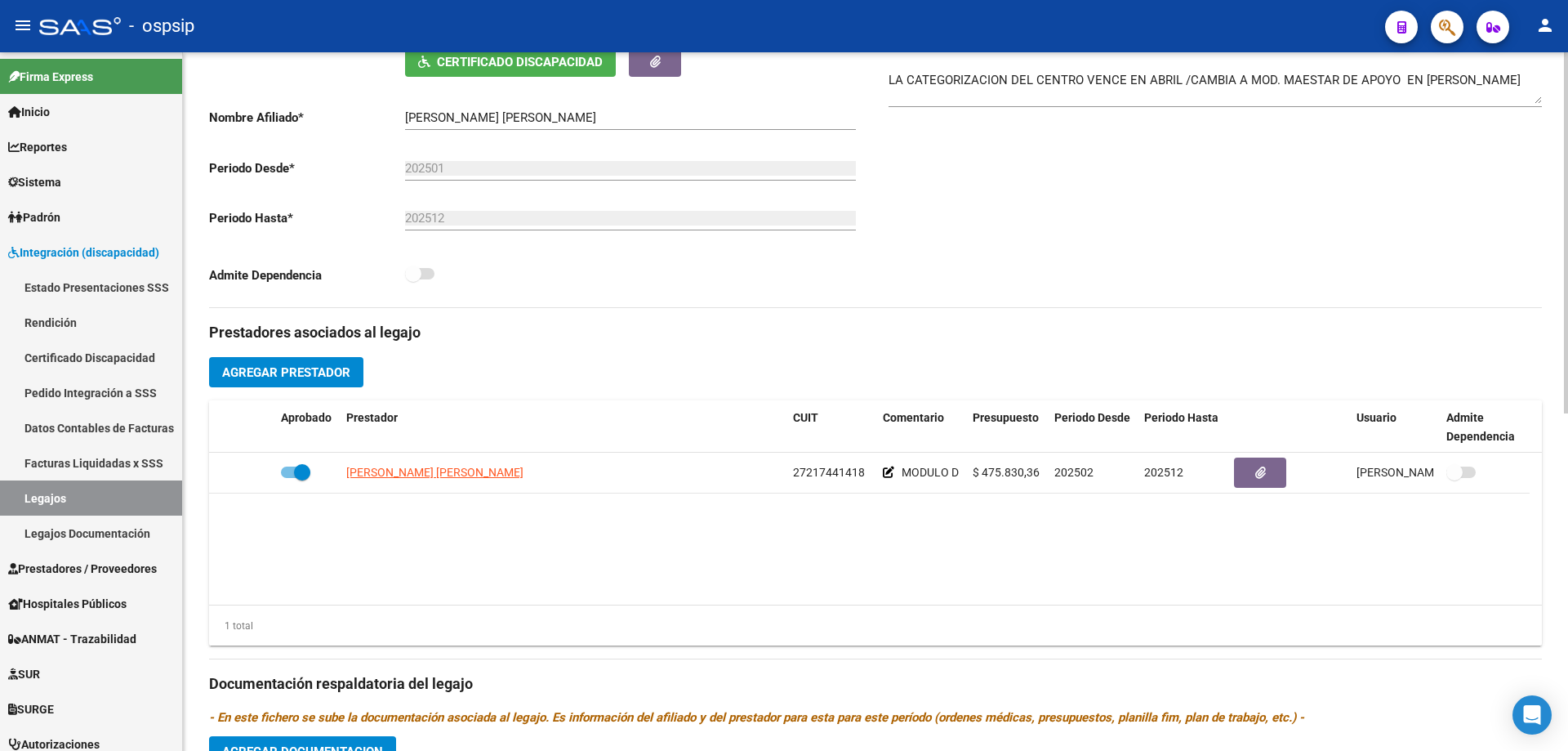
scroll to position [408, 0]
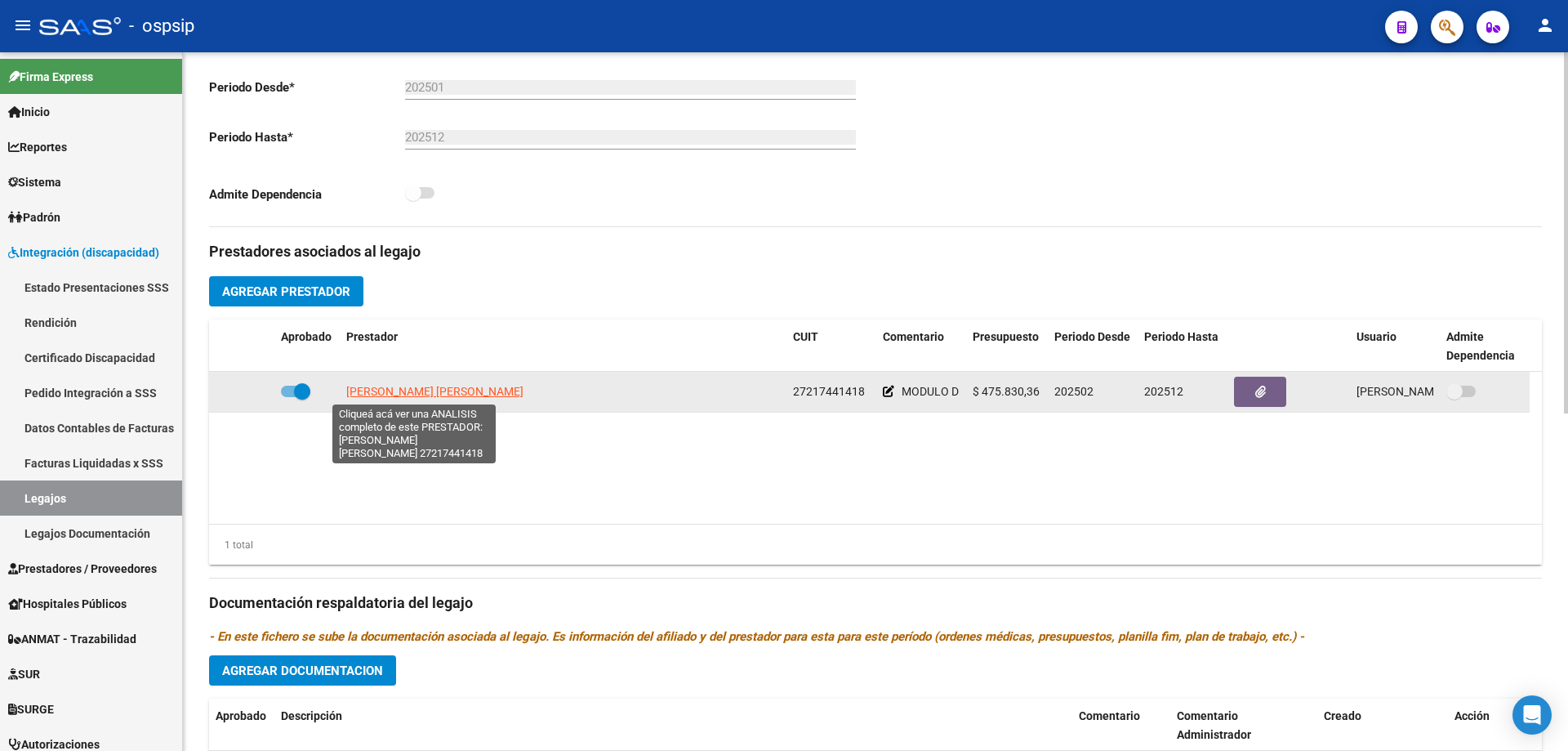
click at [407, 385] on span "PORCEL VIVIANA ANDREA" at bounding box center [435, 391] width 177 height 13
type textarea "27217441418"
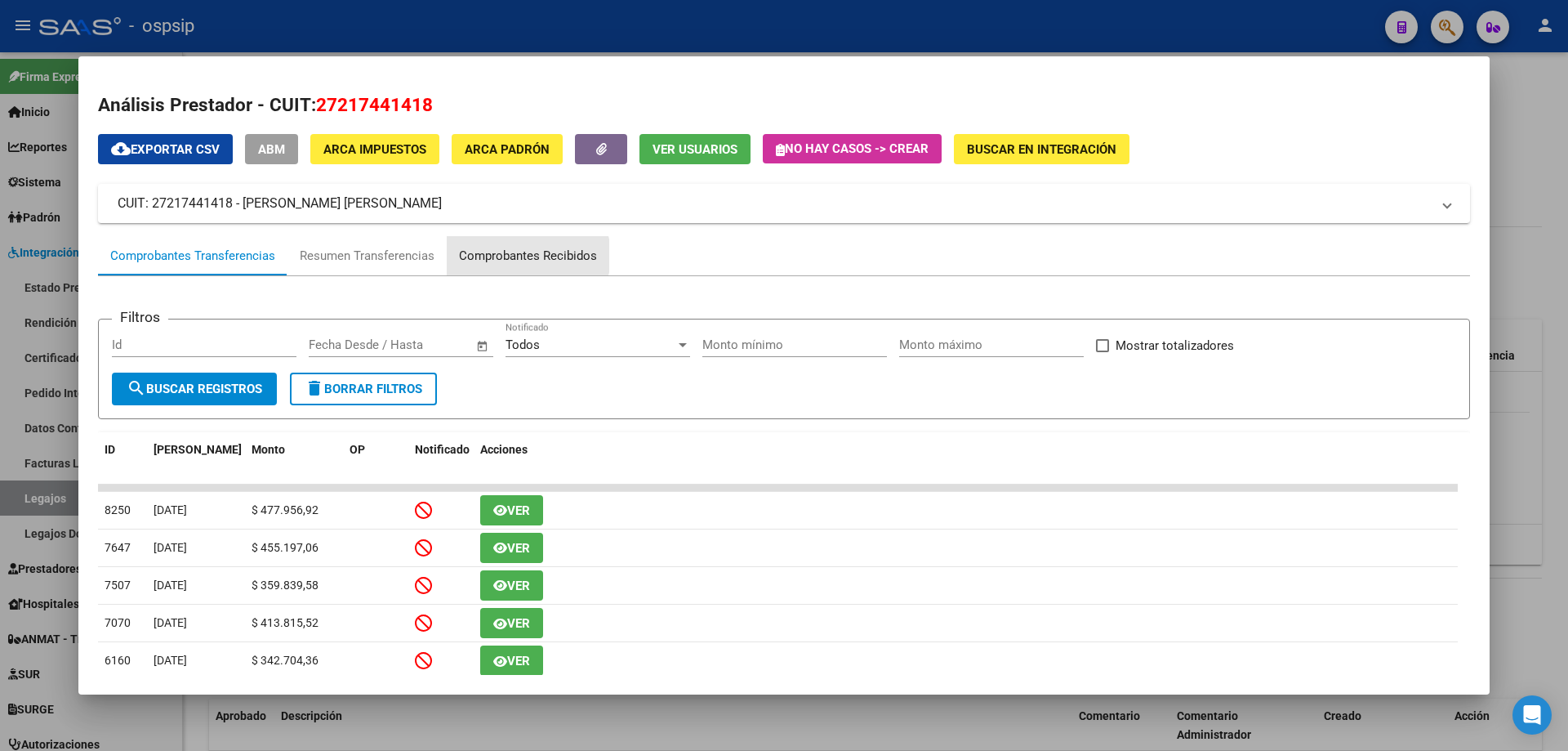
click at [525, 255] on div "Comprobantes Recibidos" at bounding box center [528, 256] width 138 height 19
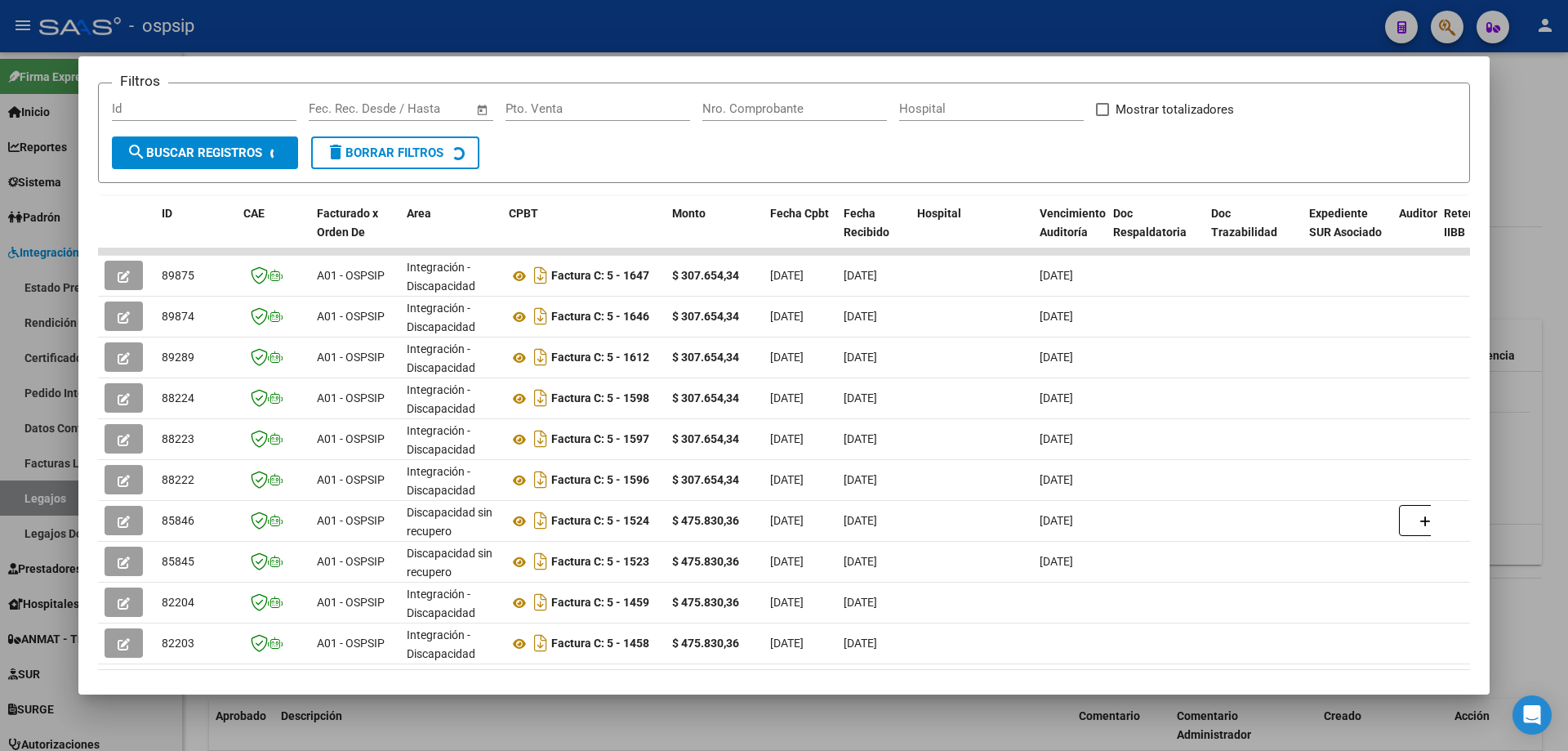
scroll to position [245, 0]
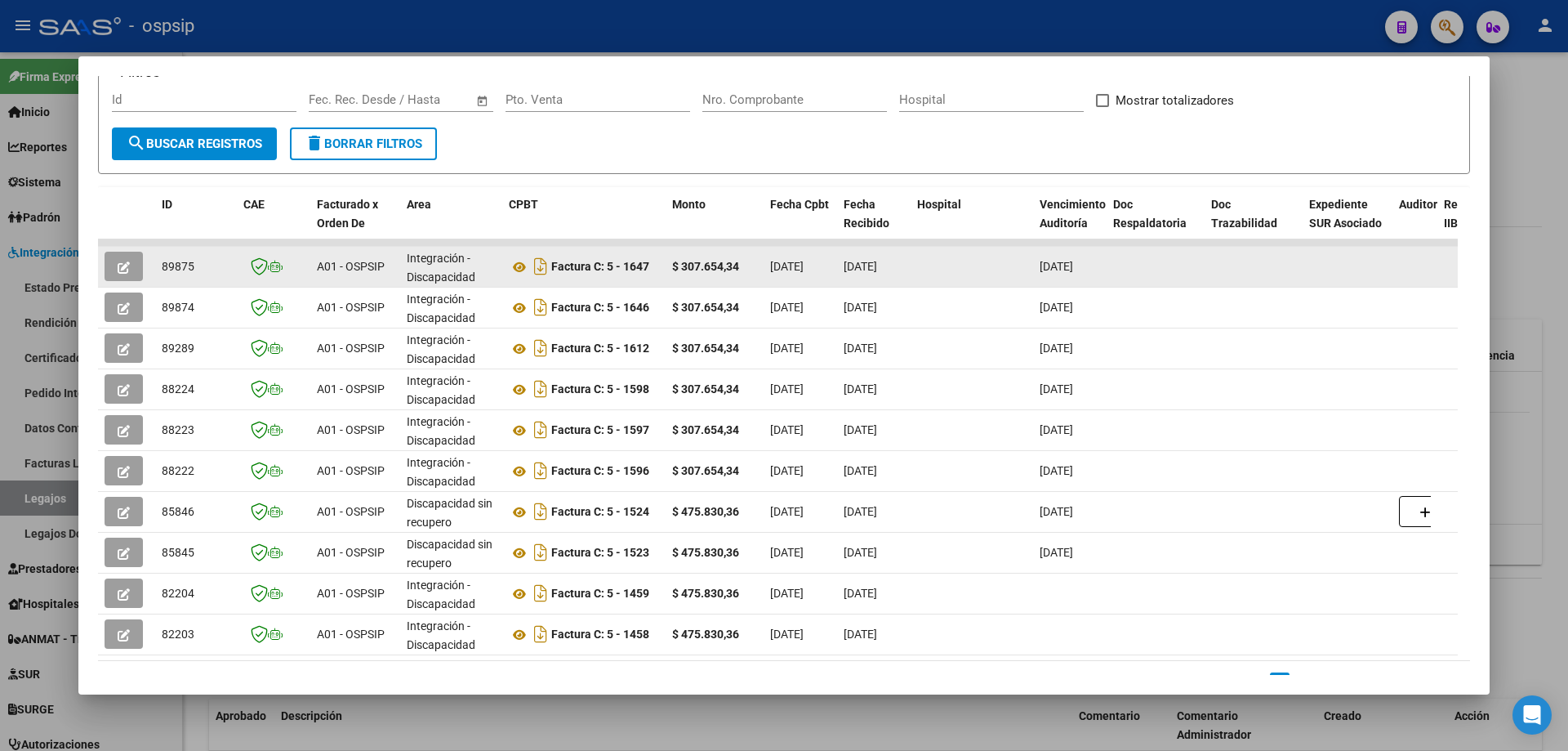
click at [133, 267] on button "button" at bounding box center [123, 266] width 38 height 30
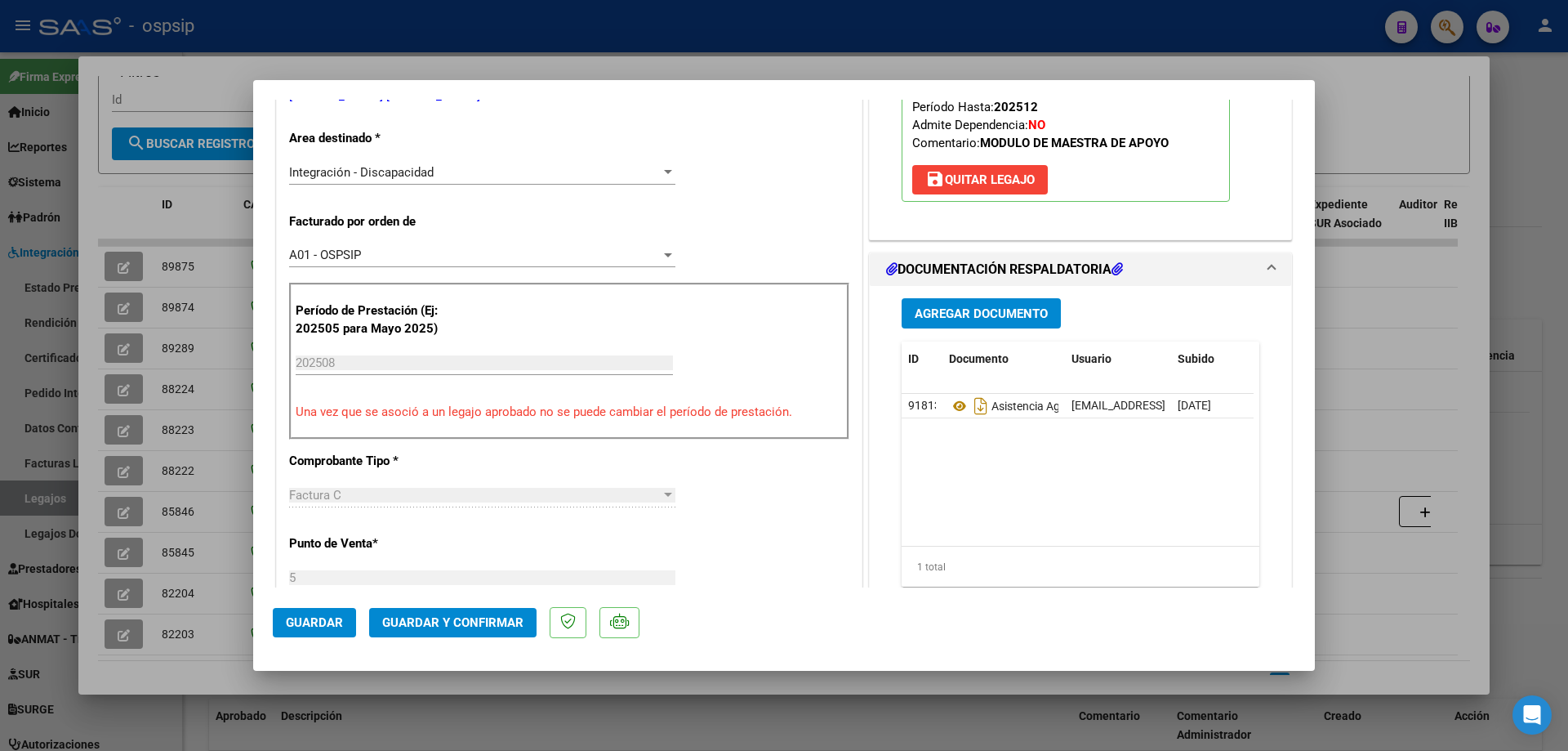
scroll to position [408, 0]
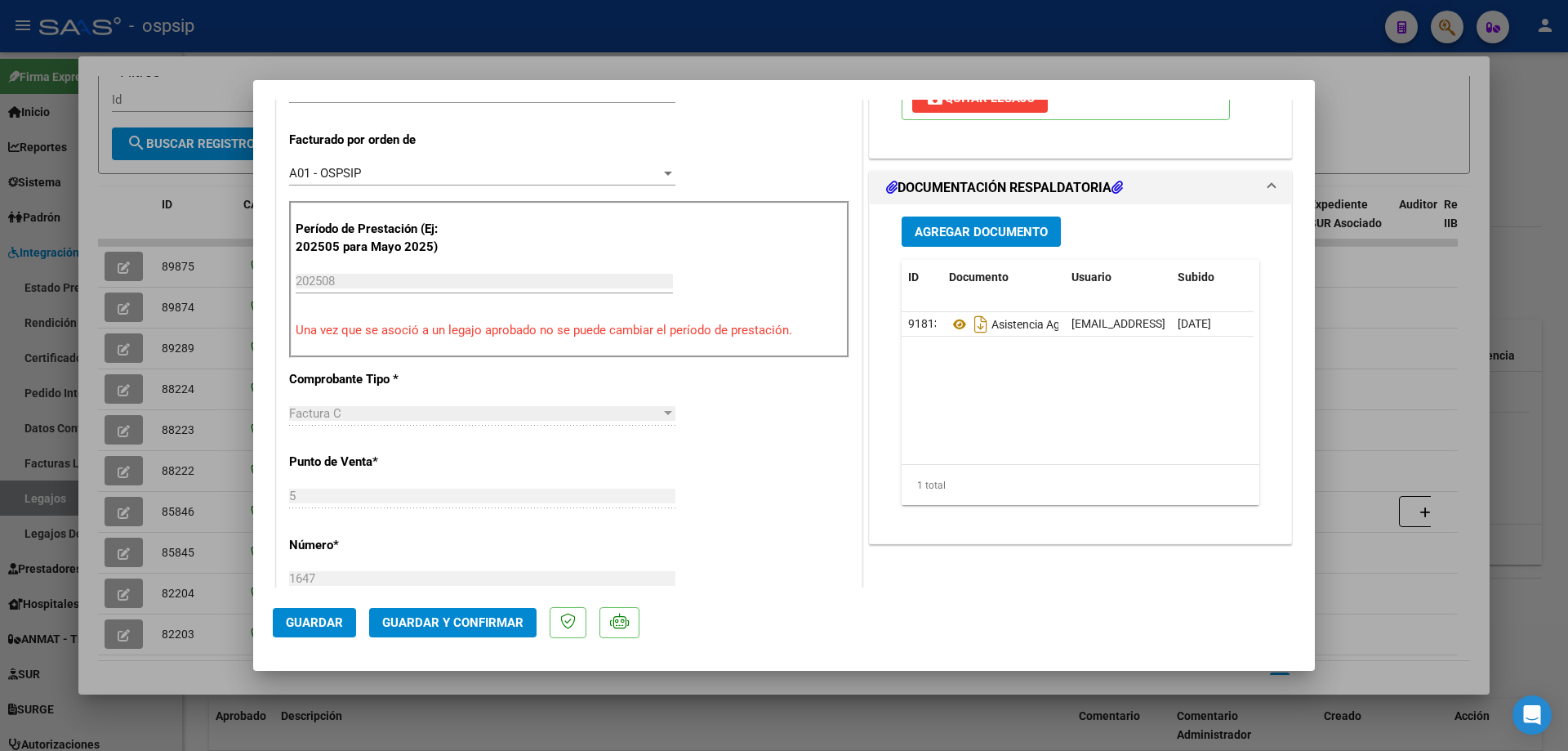
click at [1553, 209] on div at bounding box center [784, 376] width 1568 height 751
type input "$ 0,00"
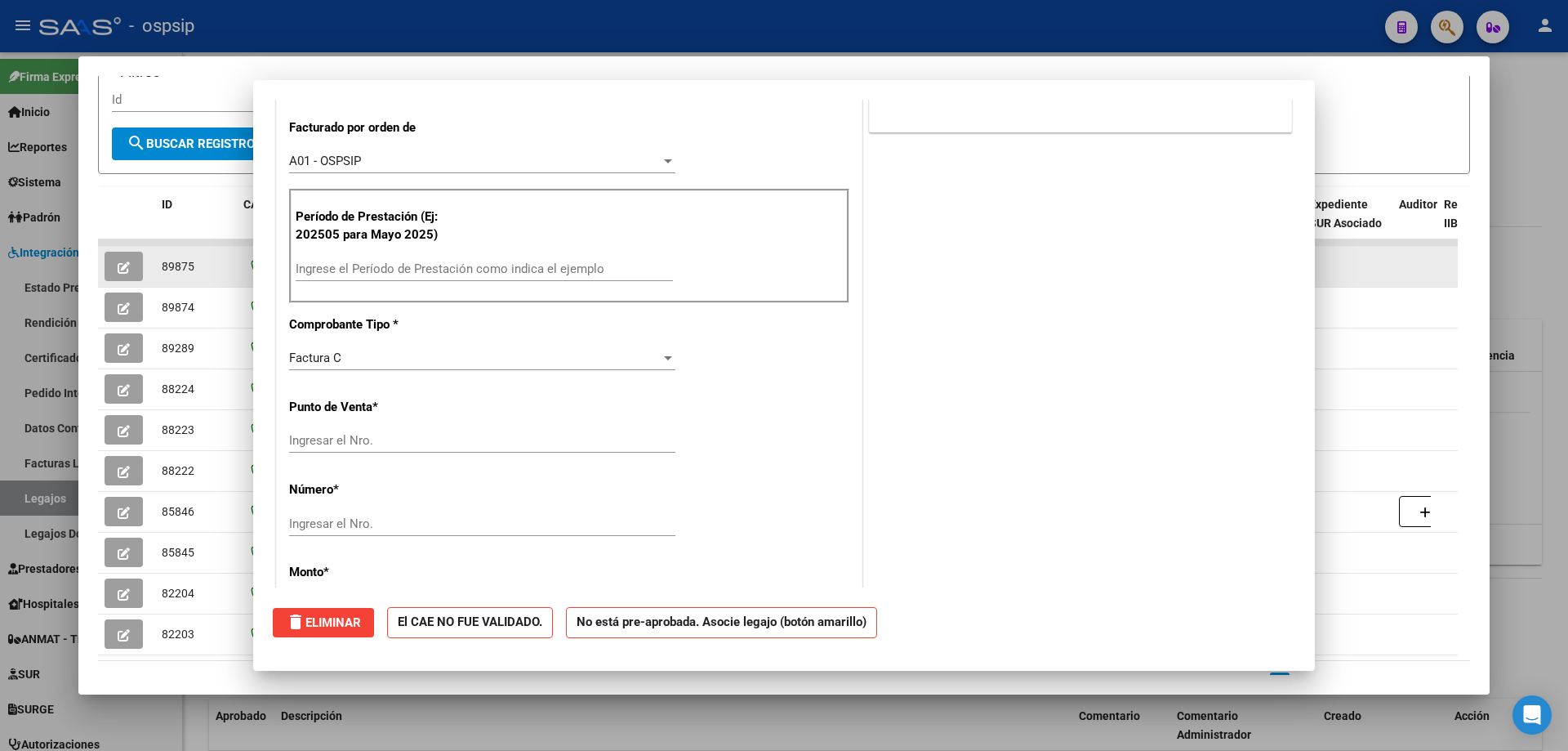
scroll to position [0, 0]
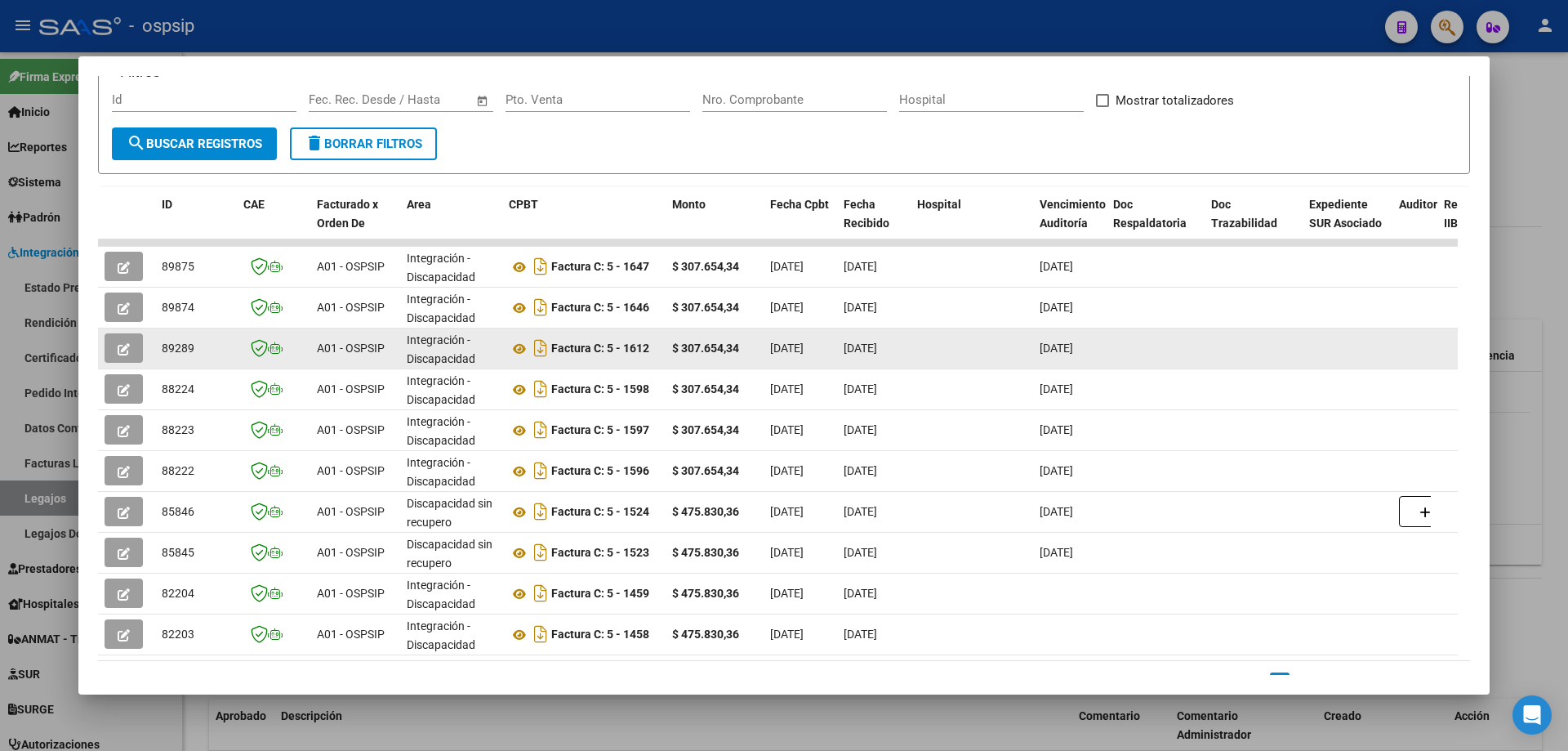
click at [138, 350] on button "button" at bounding box center [123, 348] width 38 height 30
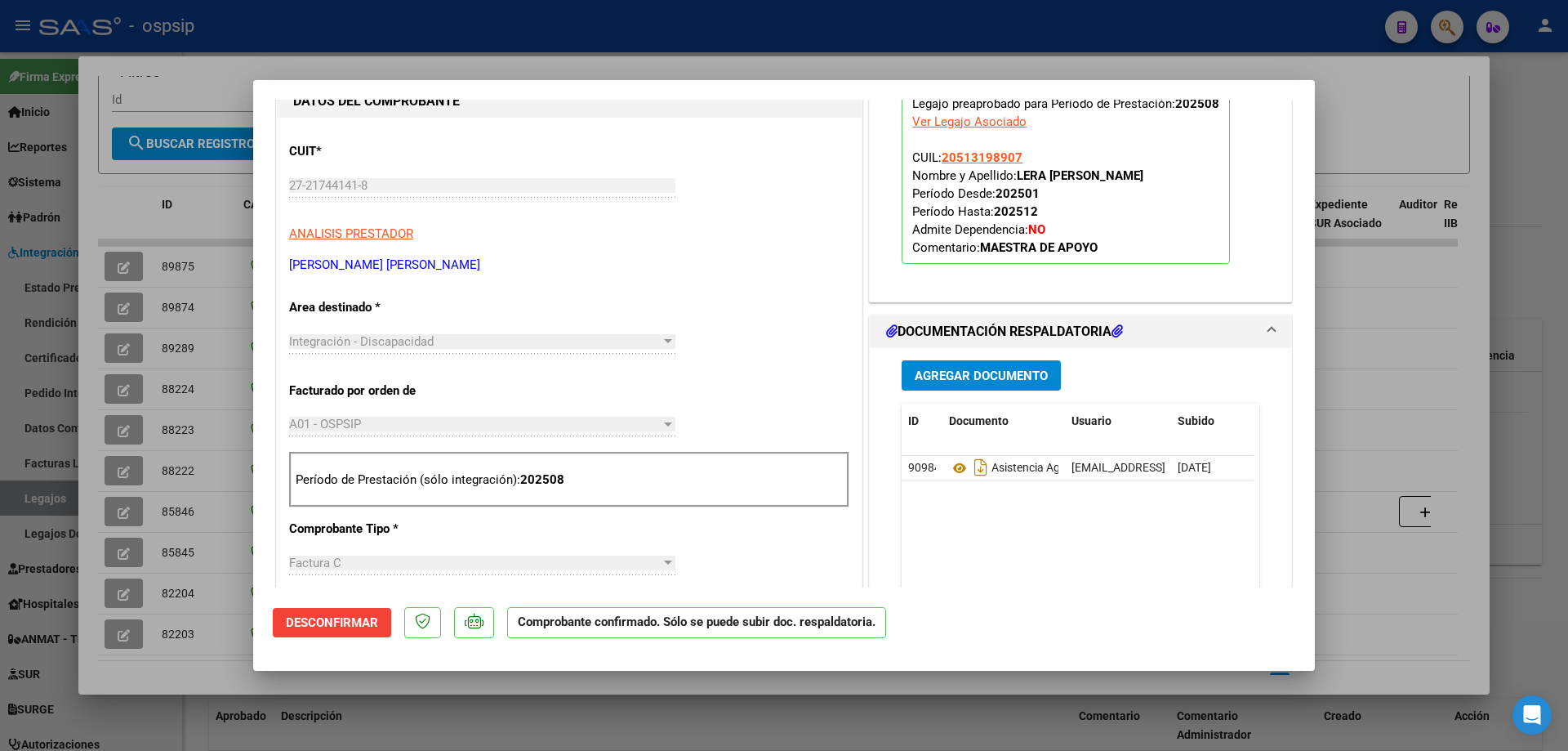
scroll to position [408, 0]
drag, startPoint x: 1567, startPoint y: 384, endPoint x: 1535, endPoint y: 393, distance: 33.2
click at [1564, 385] on div at bounding box center [784, 376] width 1568 height 751
type input "$ 0,00"
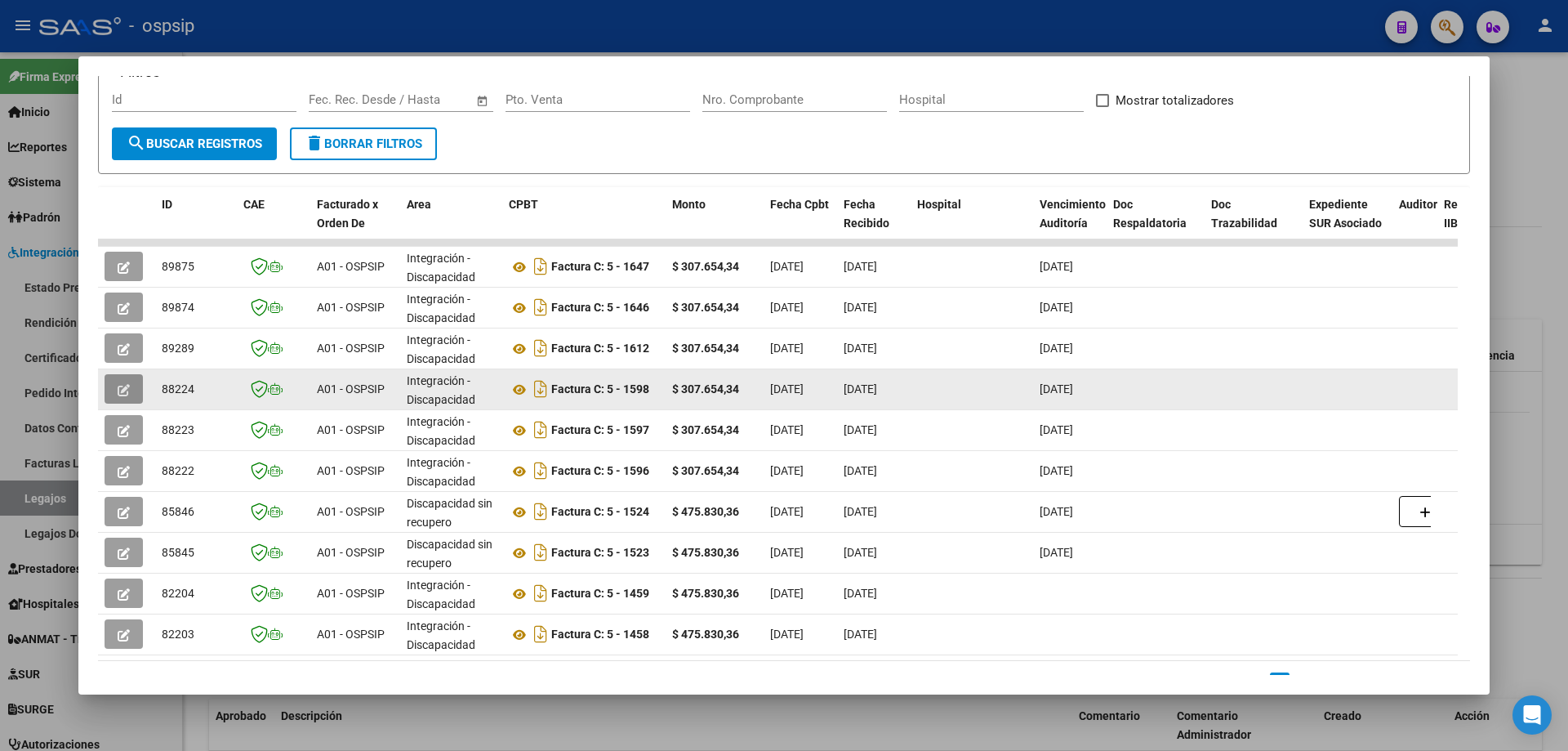
click at [142, 398] on button "button" at bounding box center [123, 389] width 38 height 30
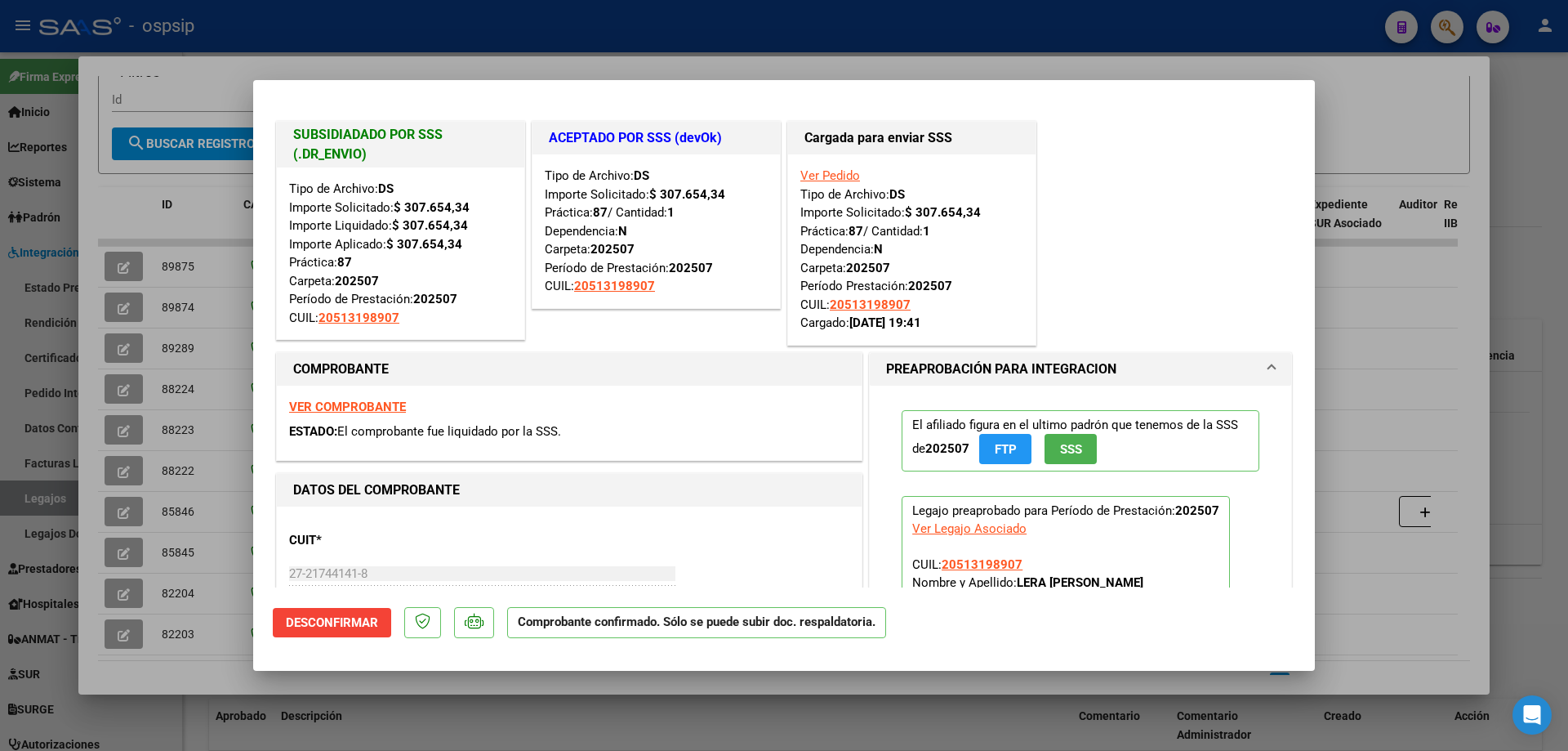
scroll to position [327, 0]
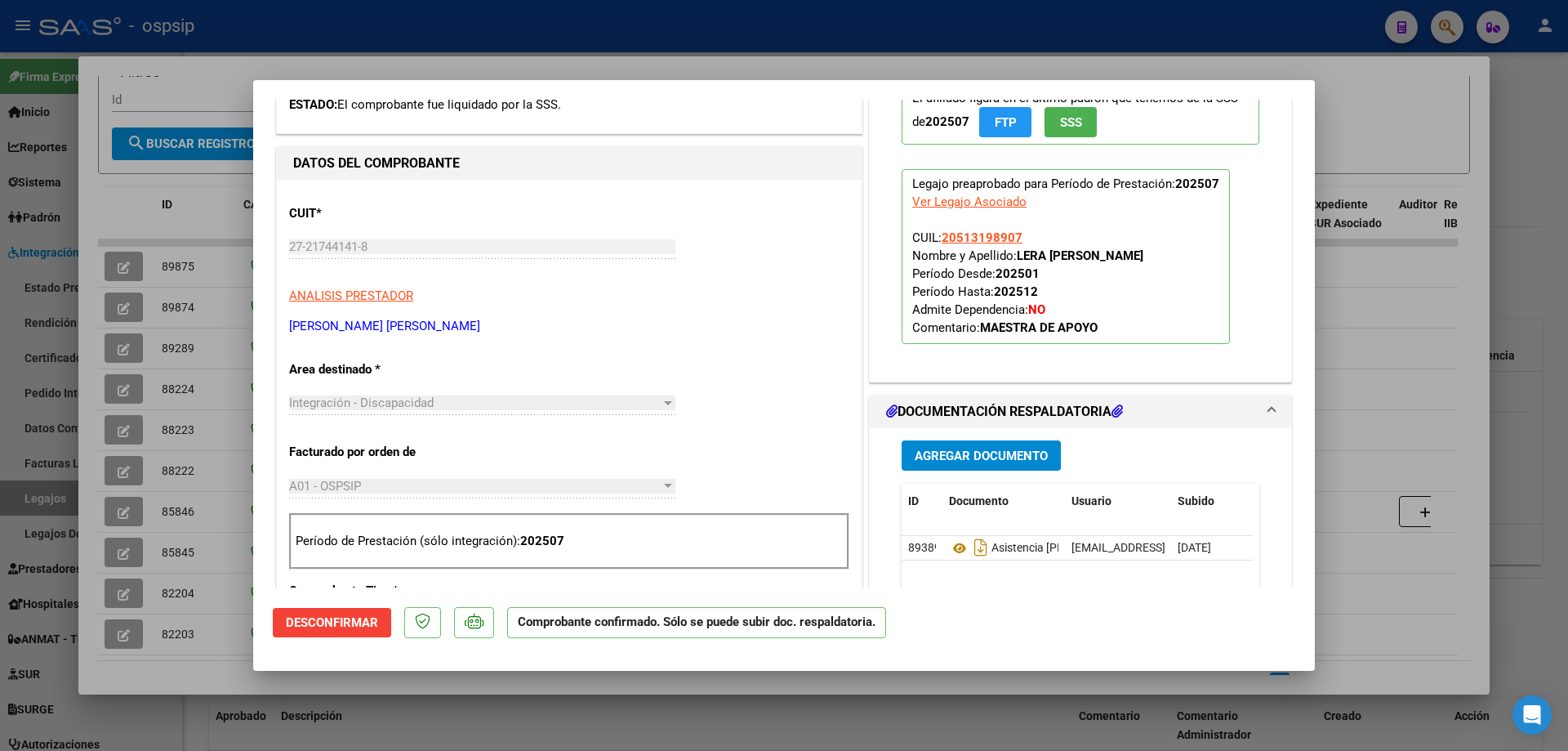
click at [1537, 436] on div at bounding box center [784, 376] width 1568 height 751
type input "$ 0,00"
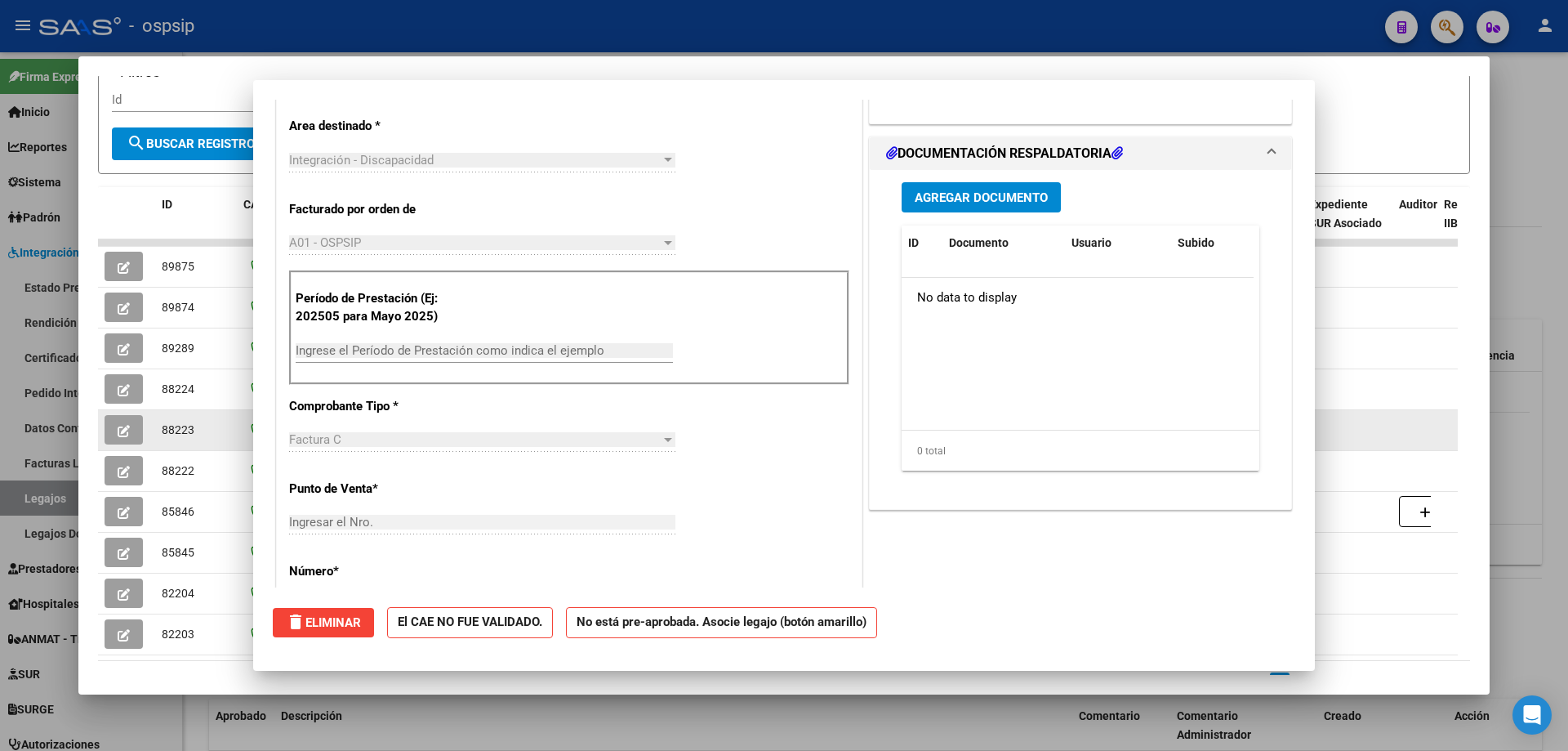
scroll to position [0, 0]
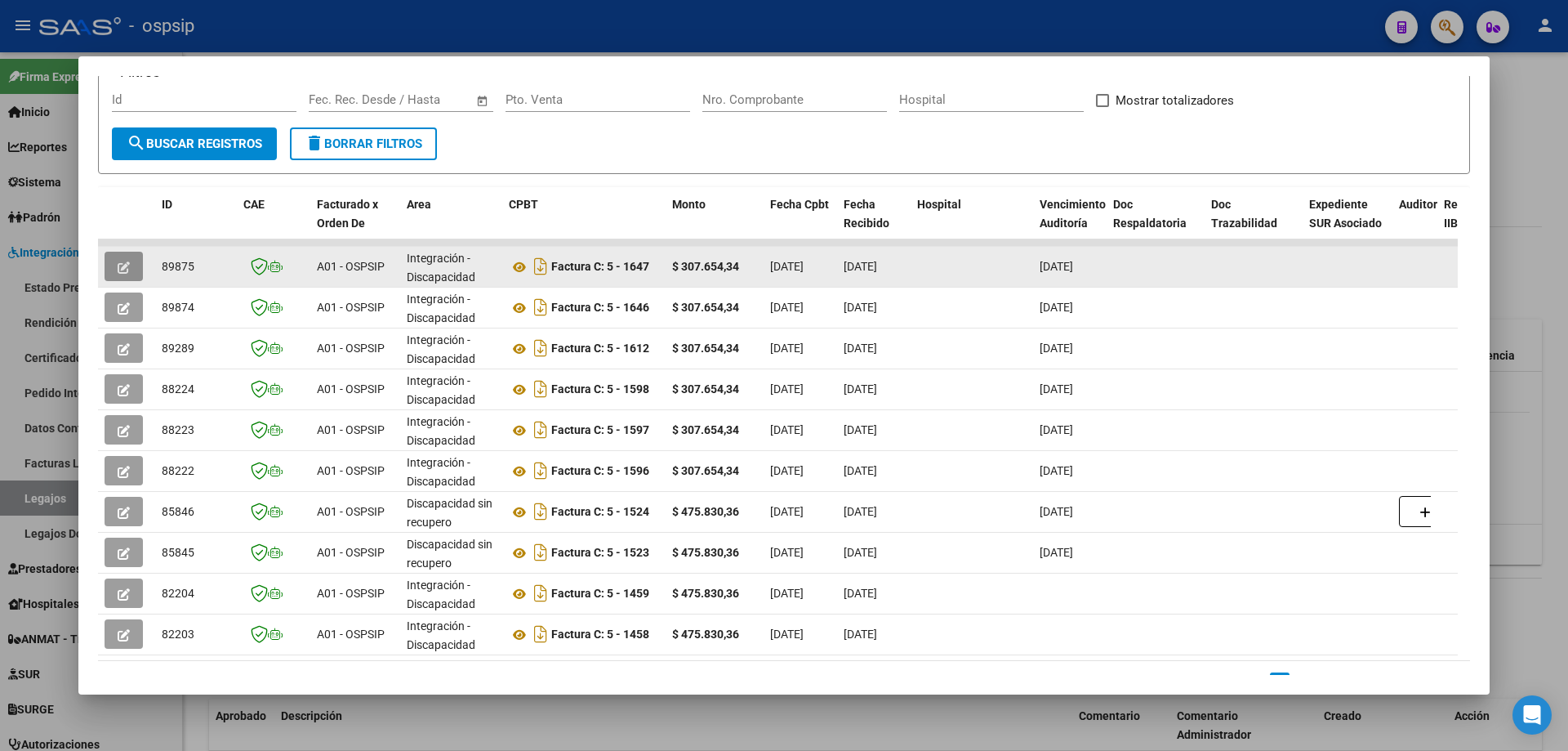
click at [123, 272] on icon "button" at bounding box center [123, 266] width 12 height 12
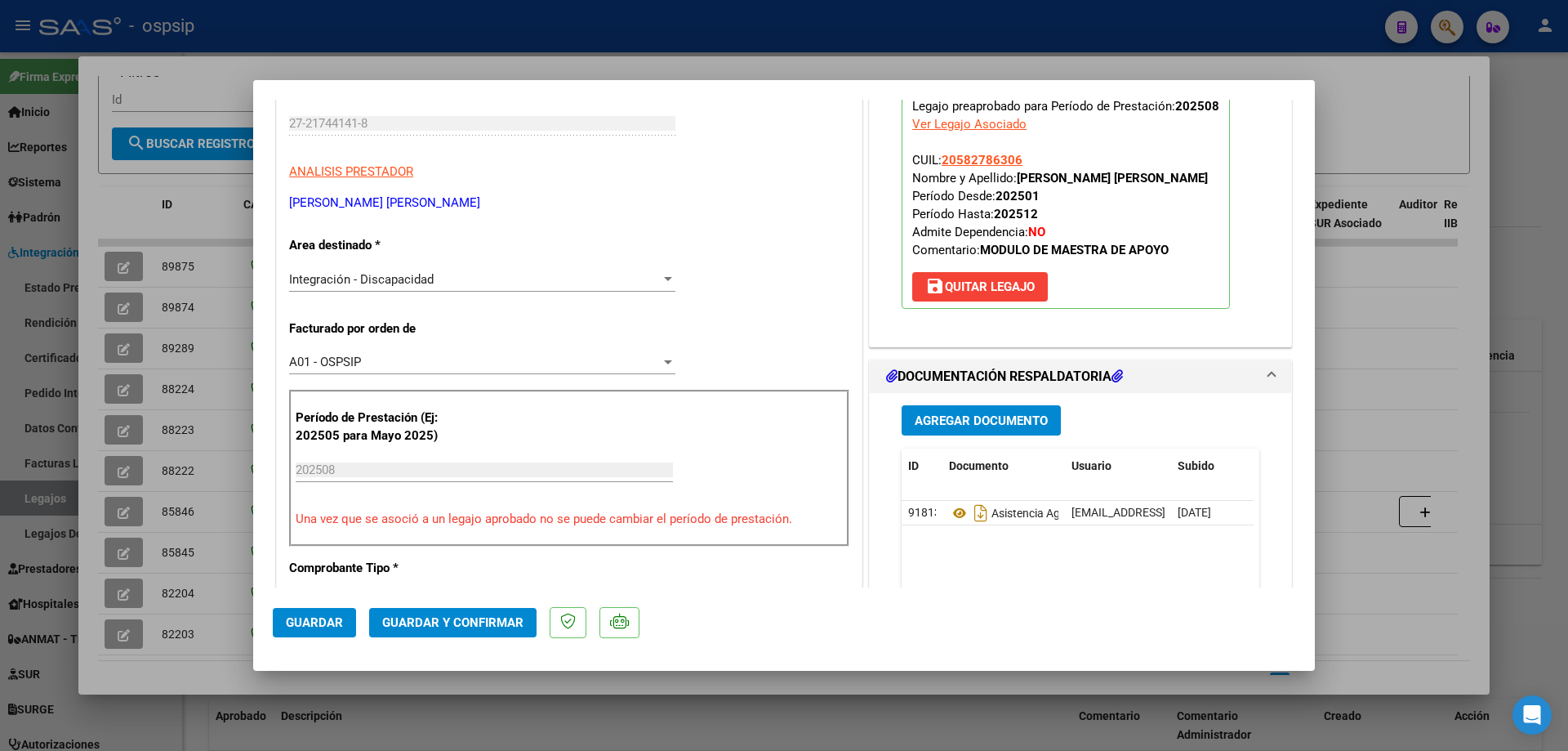
scroll to position [245, 0]
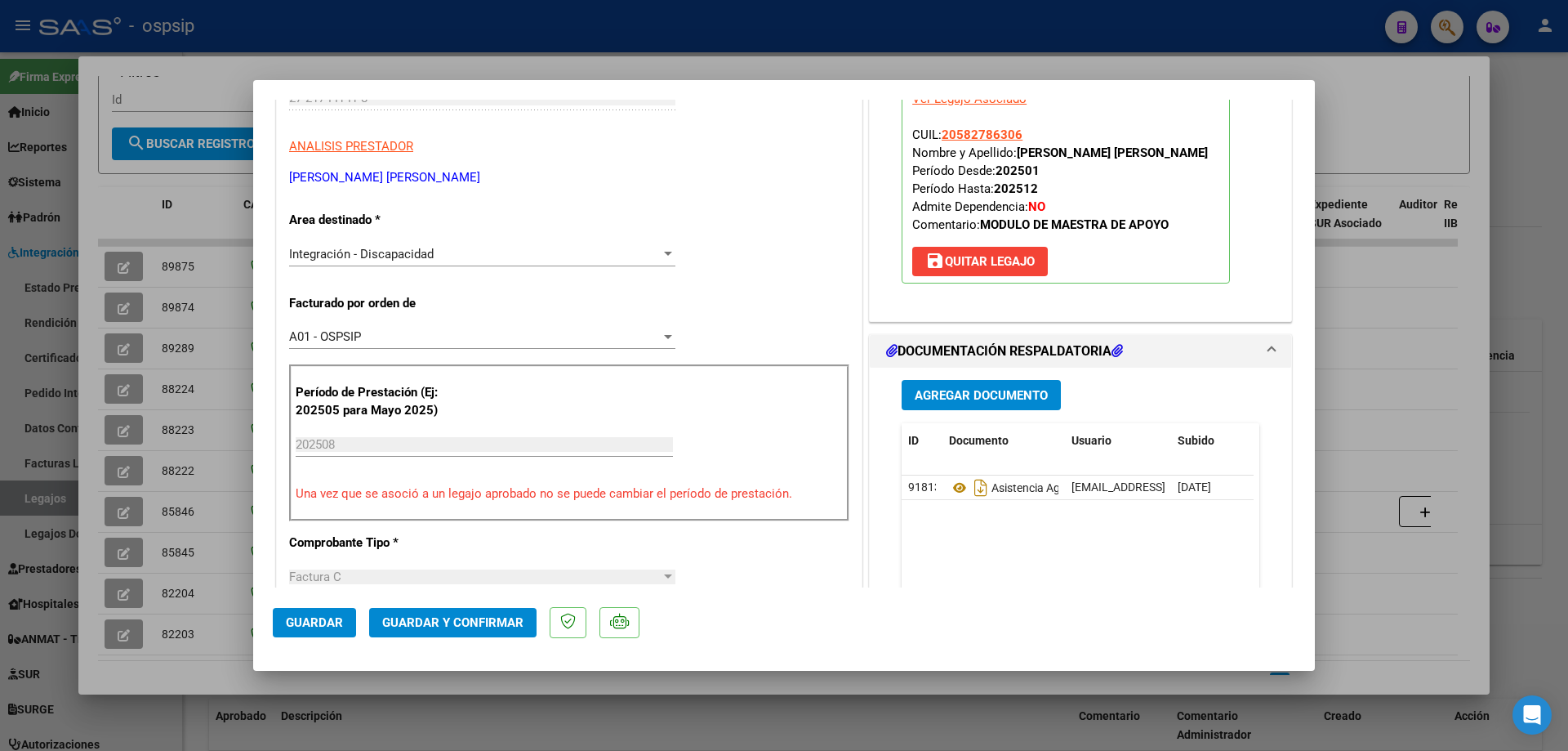
drag, startPoint x: 1532, startPoint y: 283, endPoint x: 781, endPoint y: 154, distance: 762.0
click at [1526, 287] on div at bounding box center [784, 376] width 1568 height 751
type input "$ 0,00"
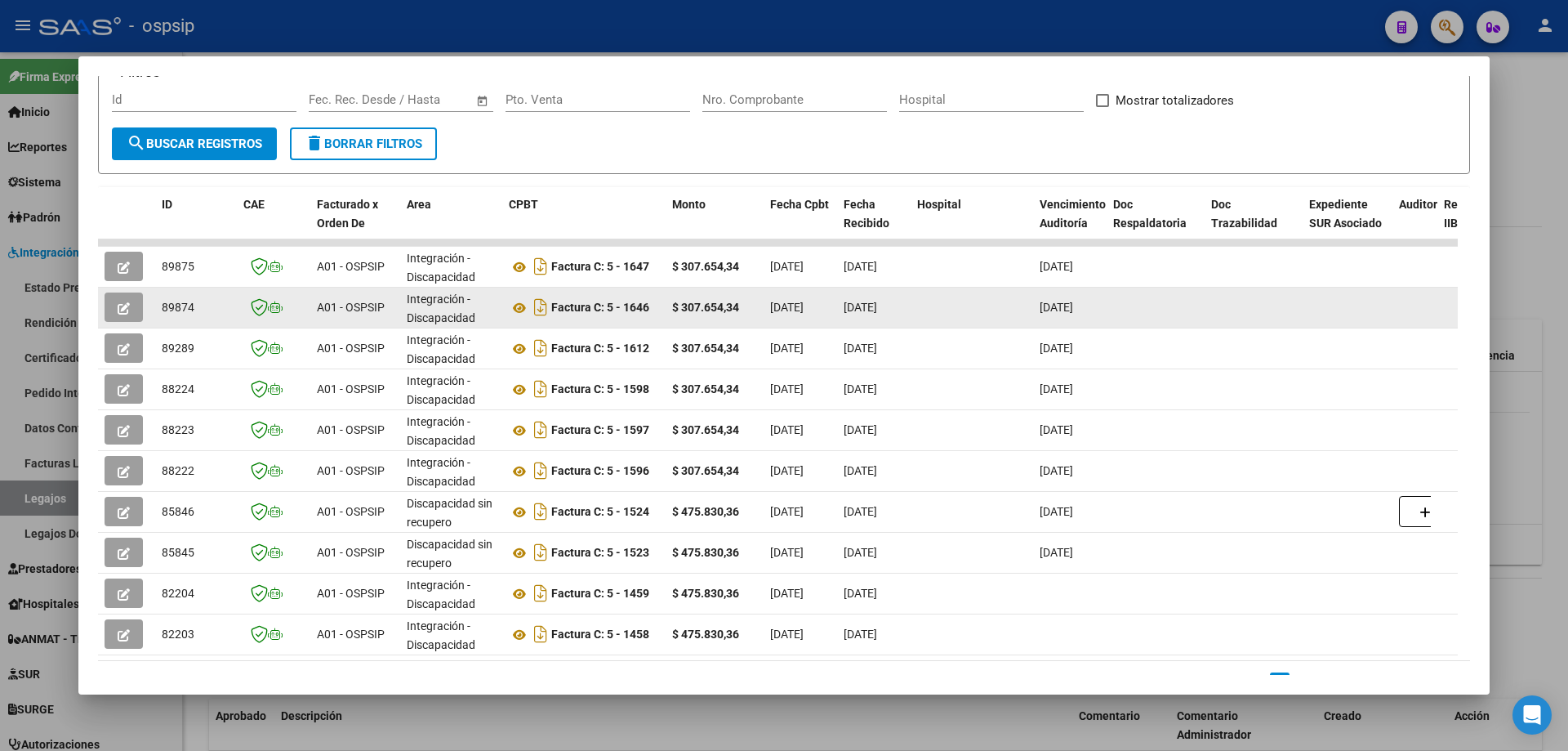
click at [125, 310] on icon "button" at bounding box center [123, 307] width 12 height 12
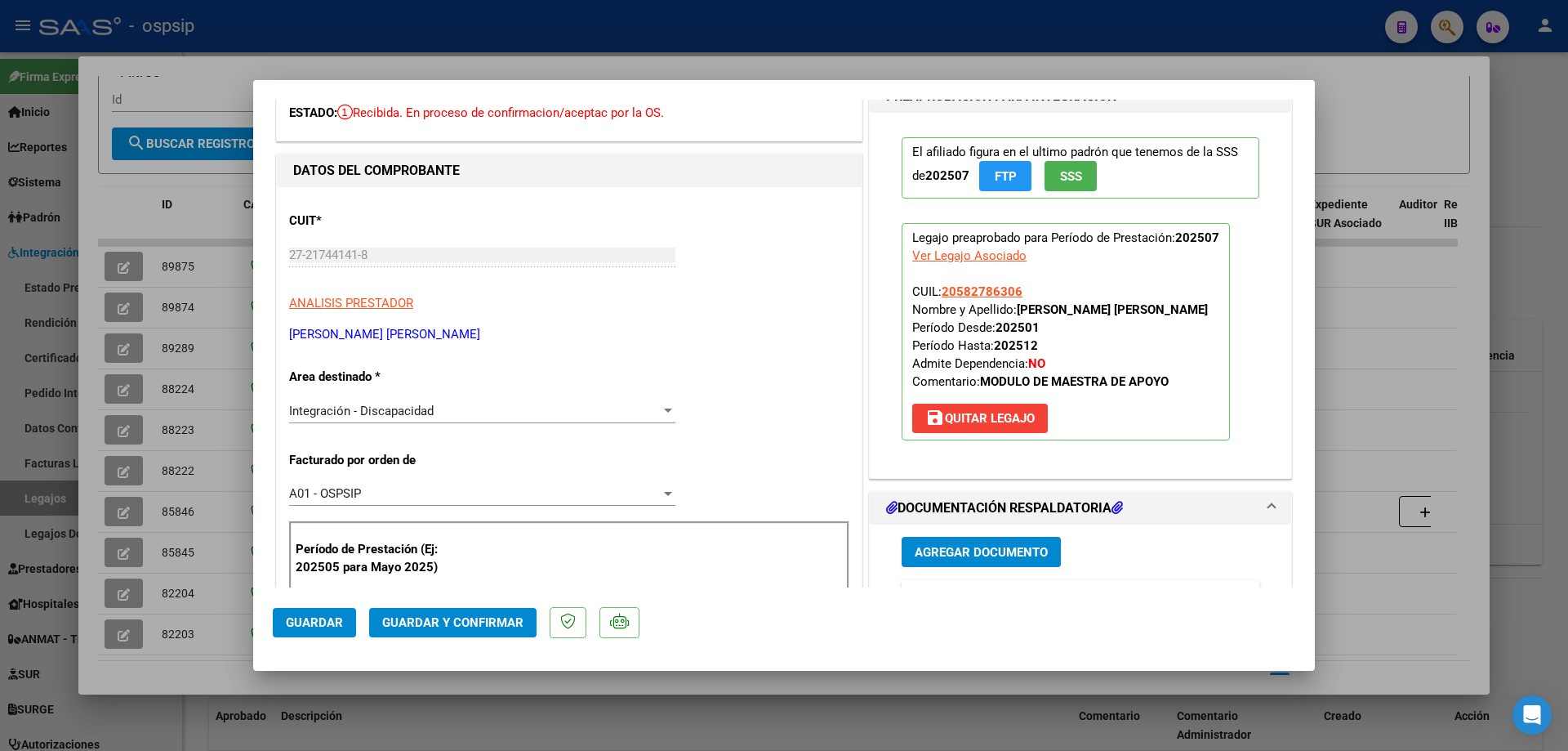
scroll to position [245, 0]
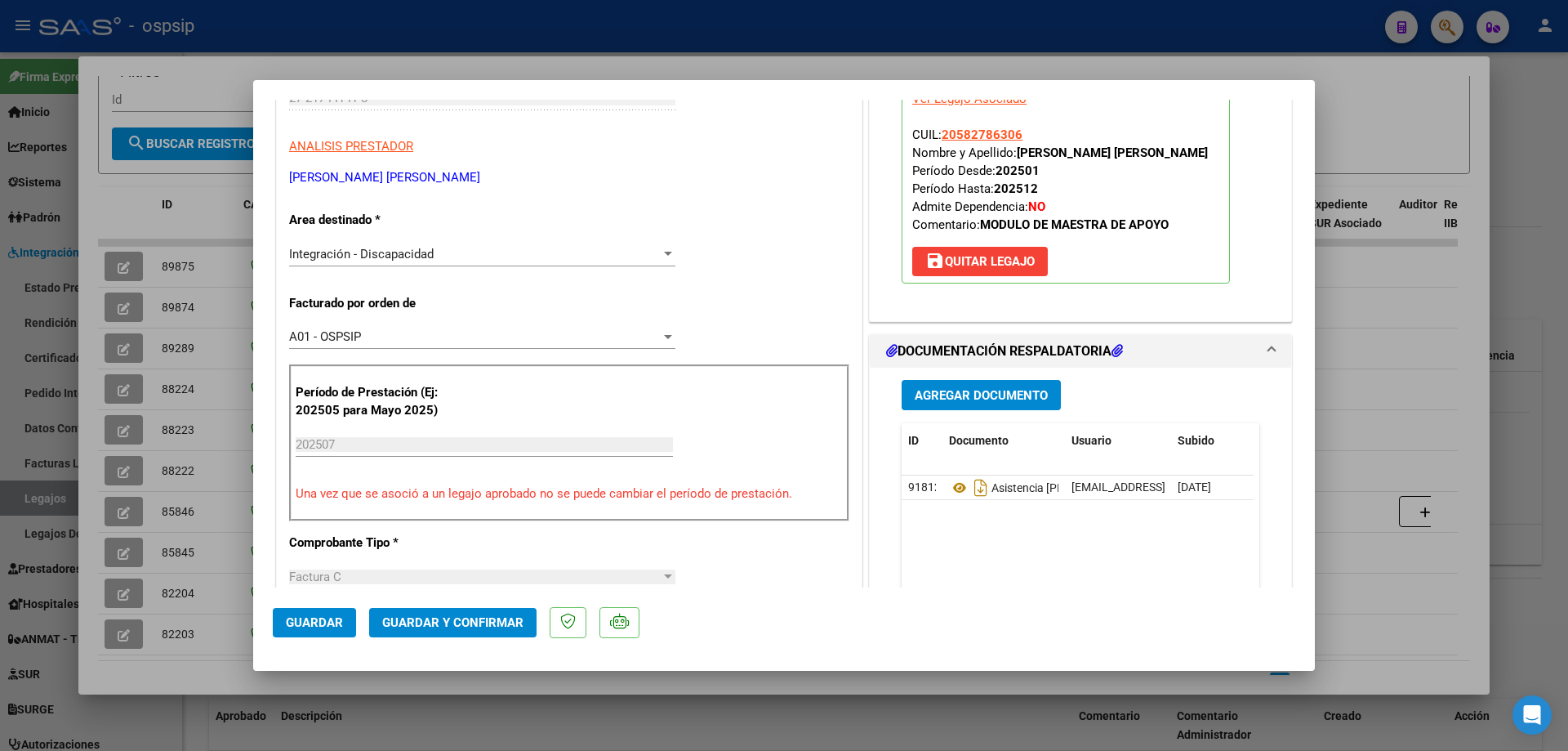
click at [1520, 348] on div at bounding box center [784, 376] width 1568 height 751
type input "$ 0,00"
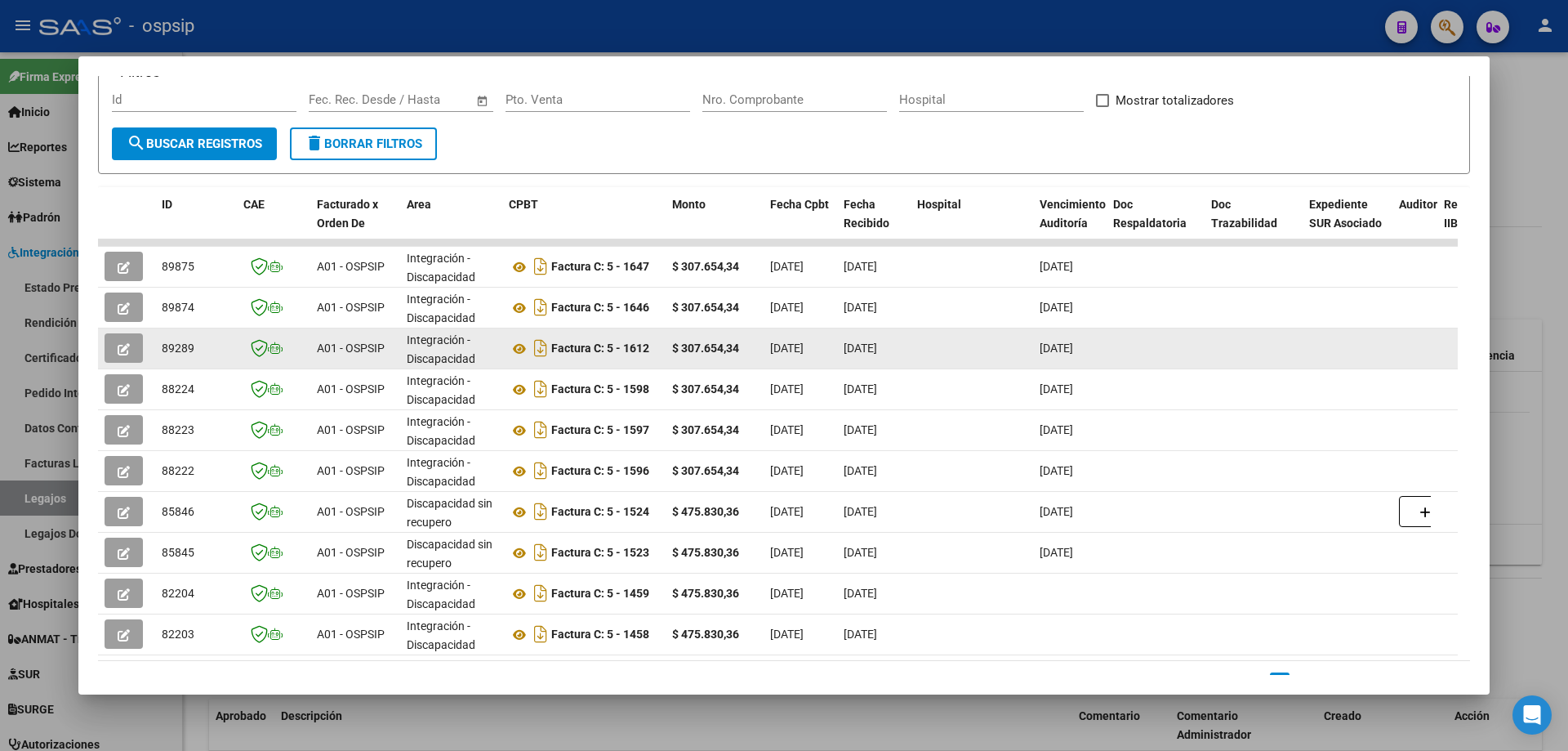
click at [116, 343] on button "button" at bounding box center [123, 348] width 38 height 30
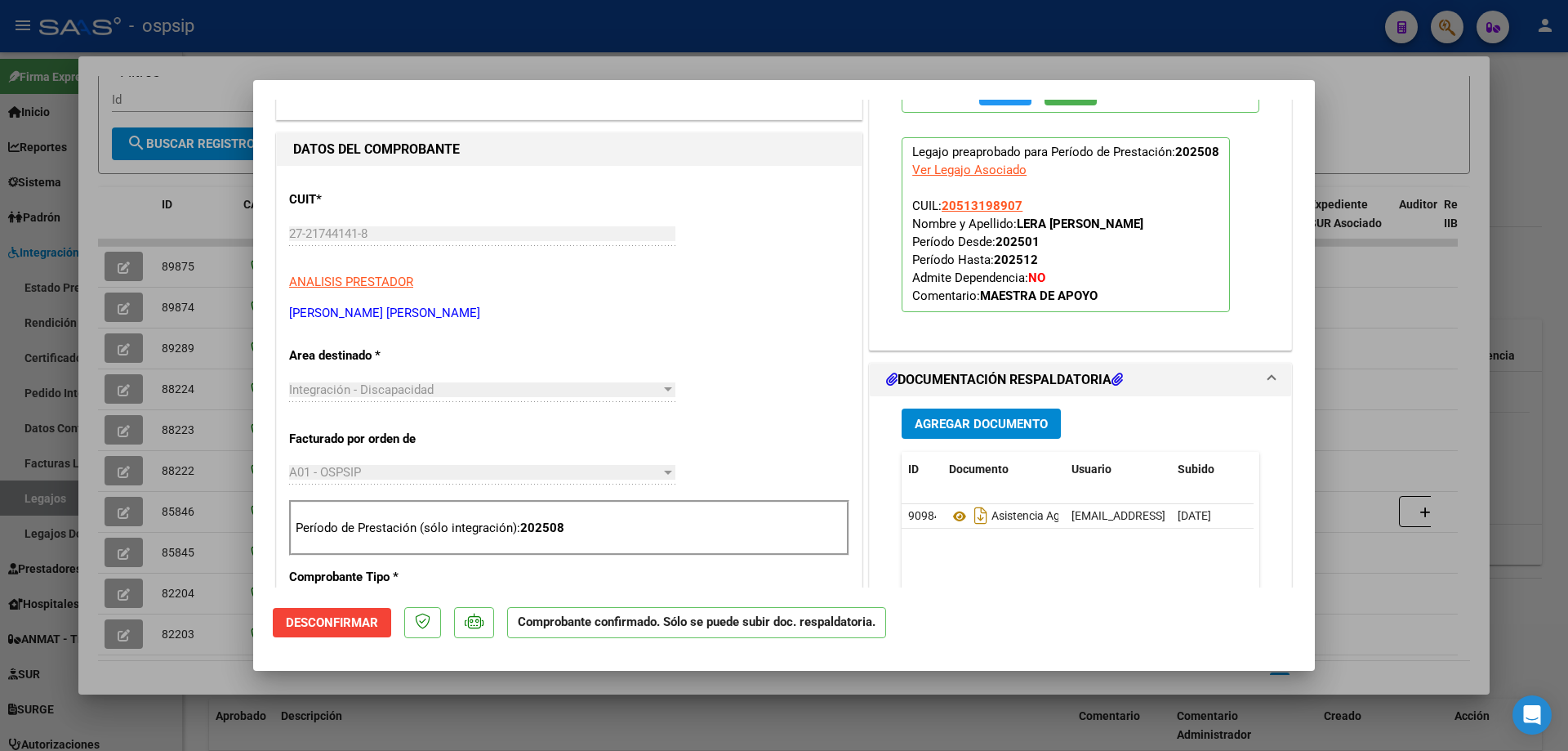
scroll to position [327, 0]
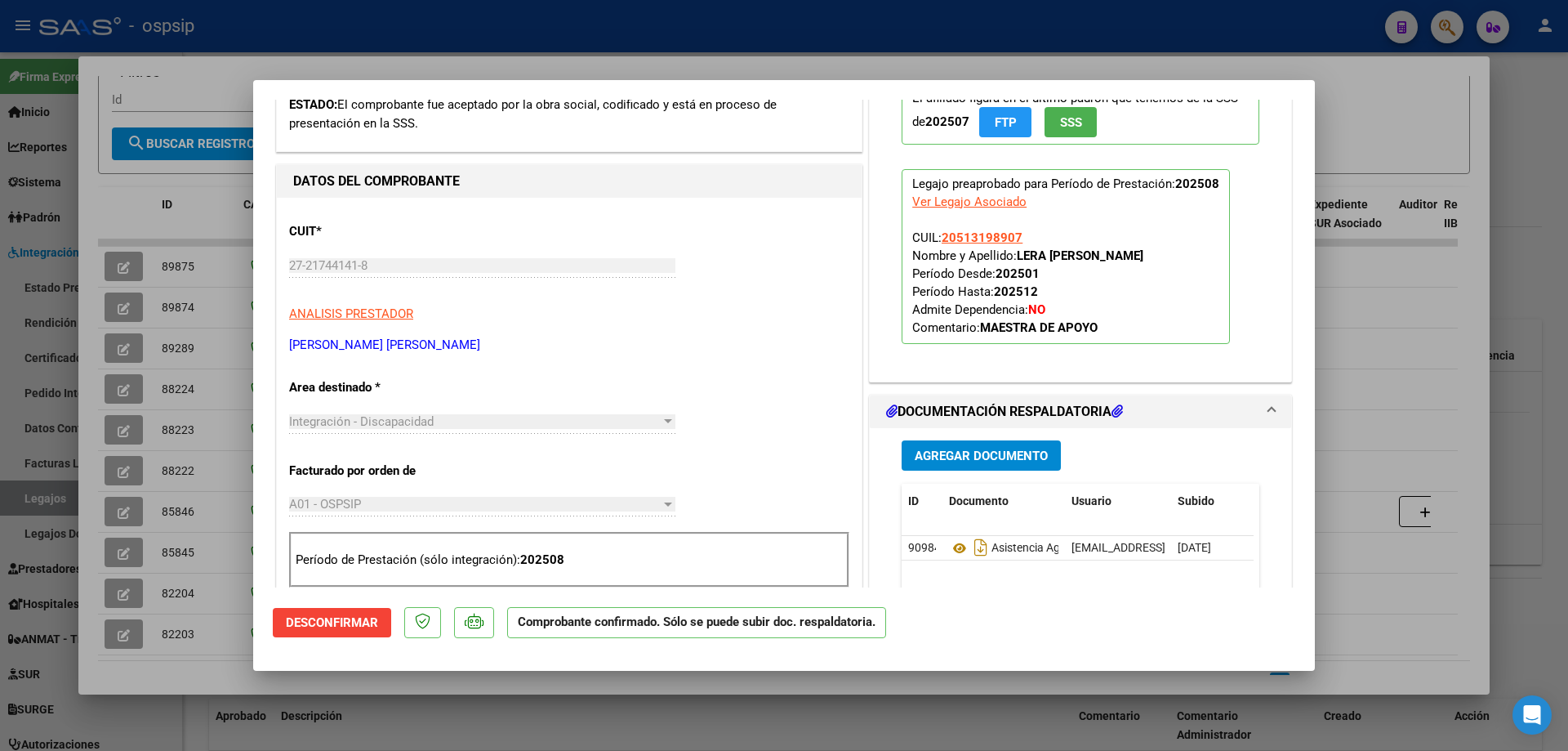
click at [1347, 320] on div at bounding box center [784, 376] width 1568 height 751
type input "$ 0,00"
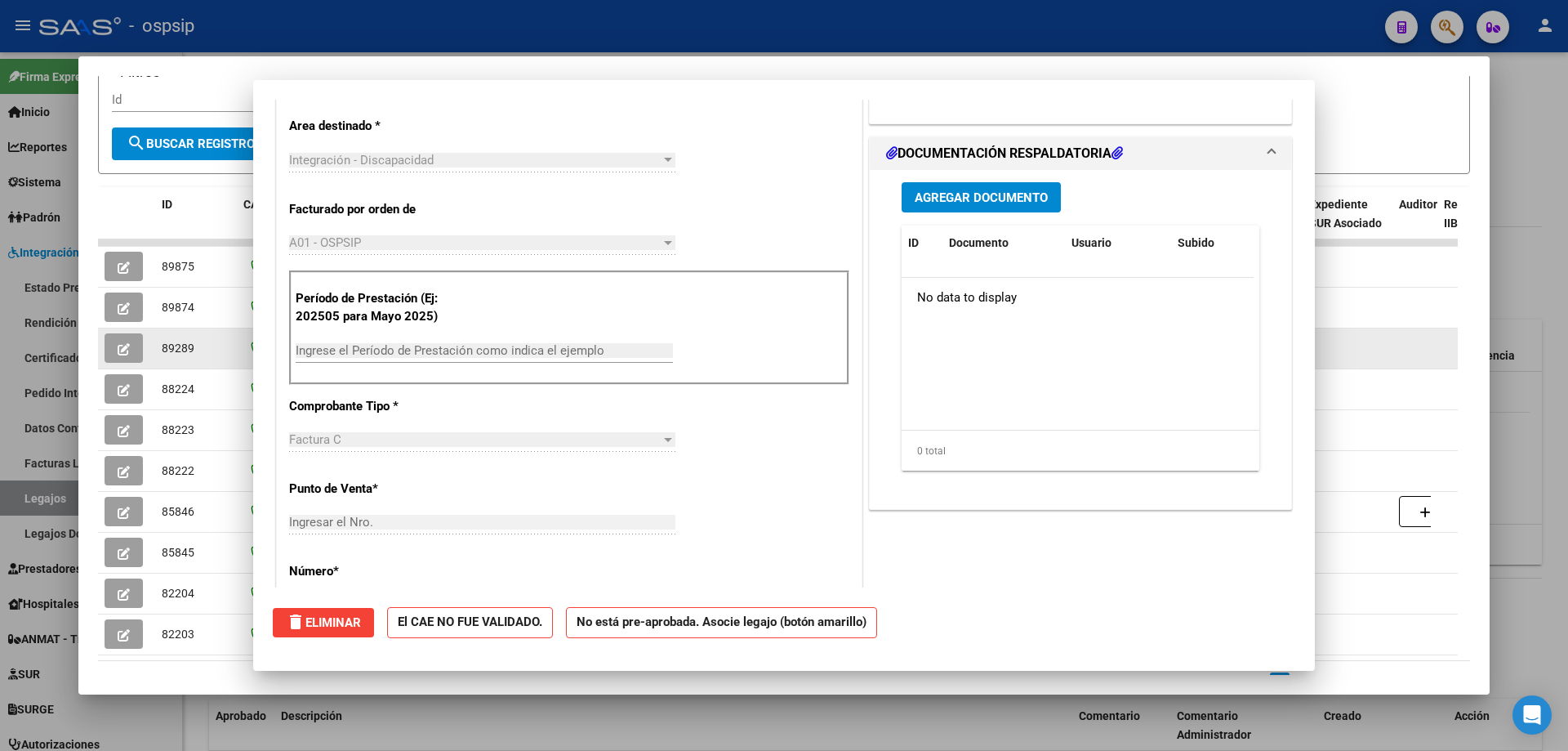
scroll to position [96, 0]
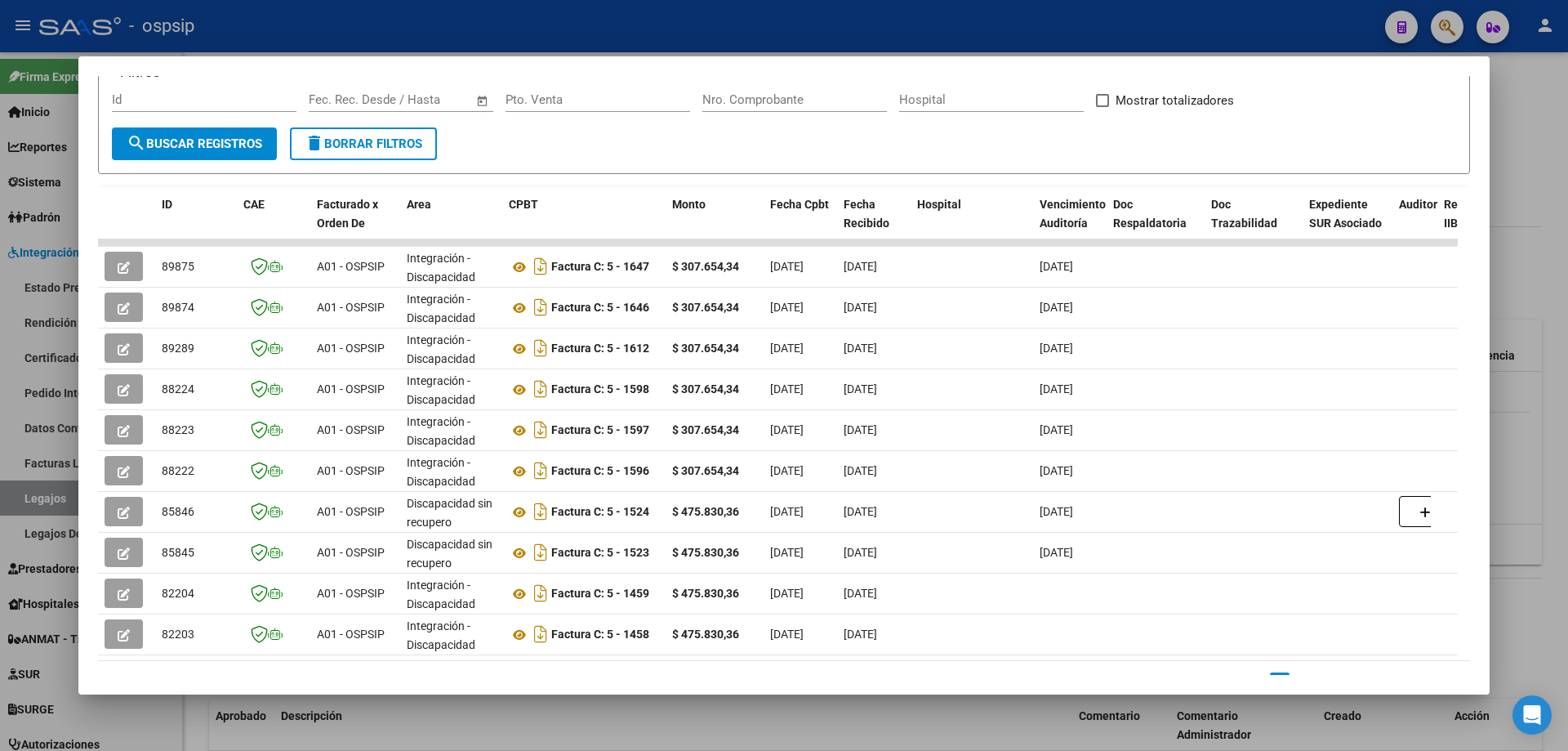
click at [1552, 270] on div at bounding box center [784, 376] width 1568 height 751
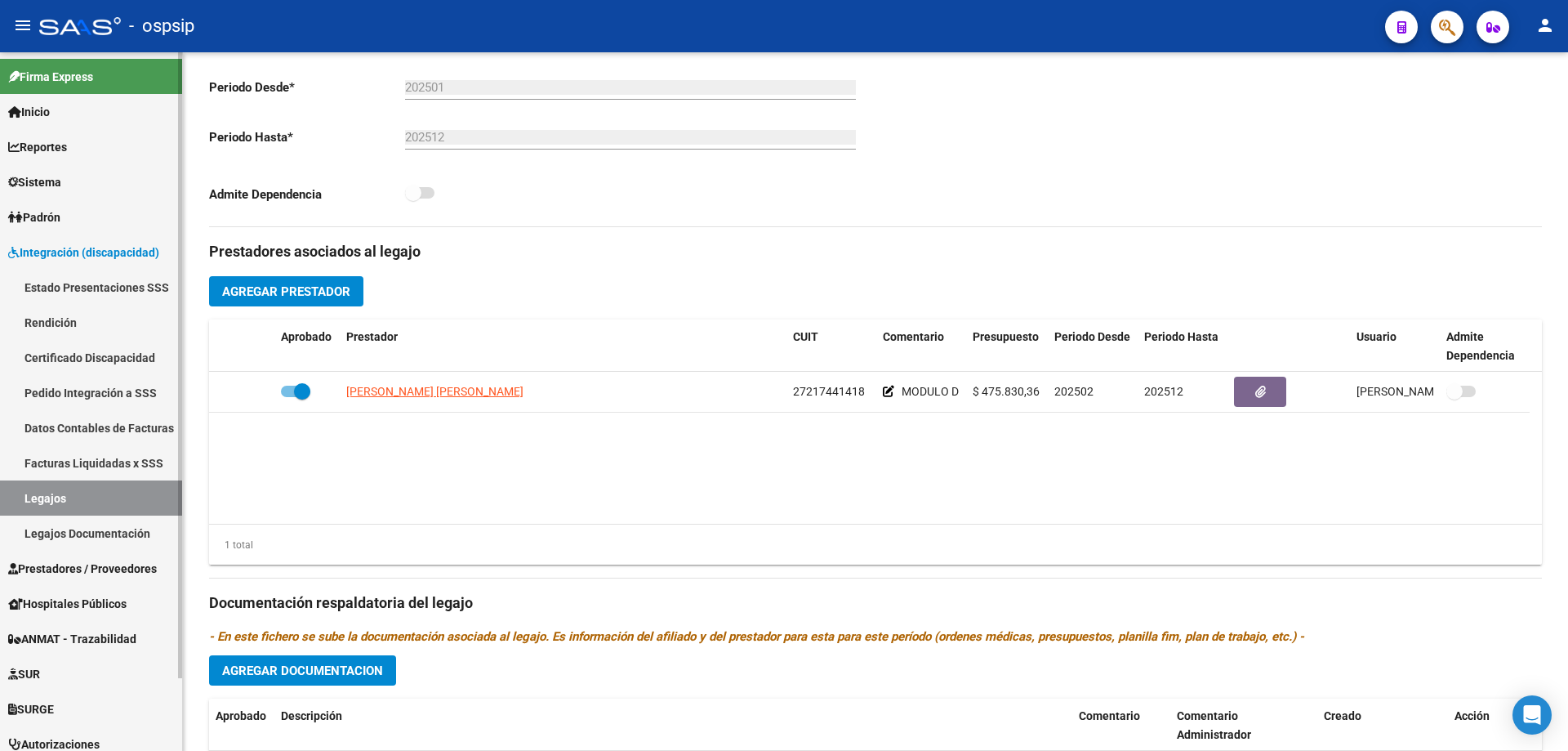
click at [96, 495] on link "Legajos" at bounding box center [90, 498] width 182 height 35
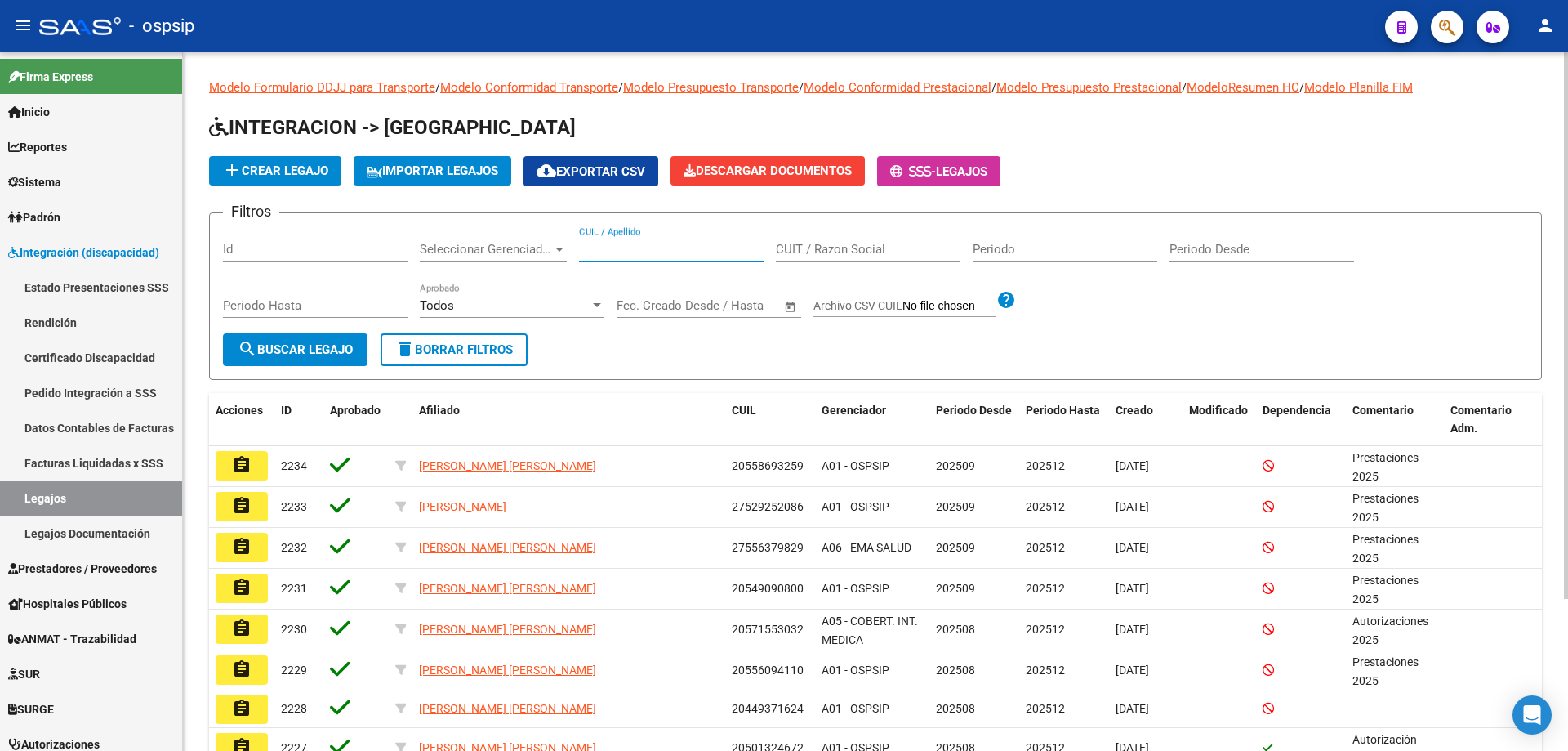
paste input "20570846826"
type input "20570846826"
click at [301, 343] on span "search Buscar Legajo" at bounding box center [295, 349] width 116 height 15
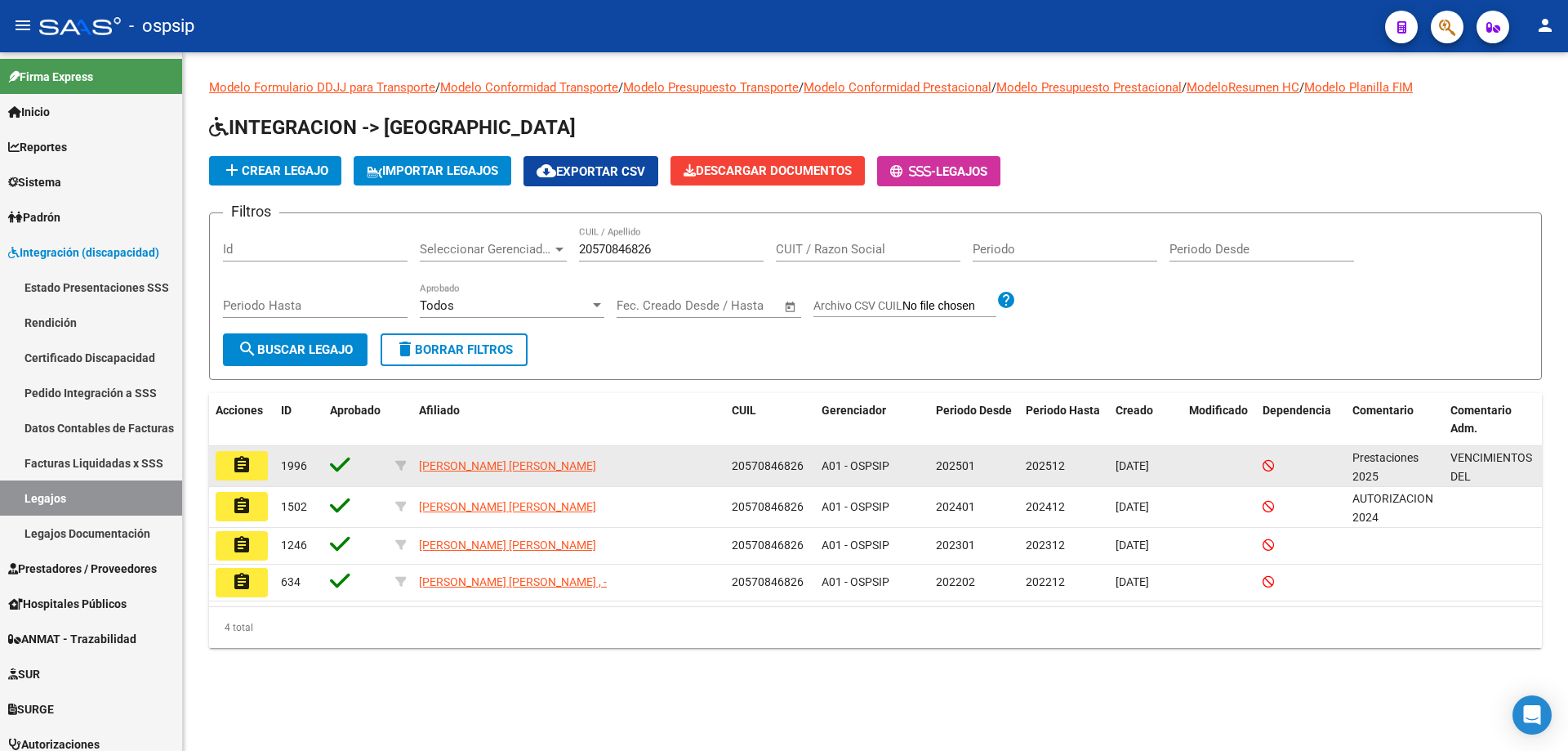
click at [256, 463] on button "assignment" at bounding box center [241, 466] width 52 height 30
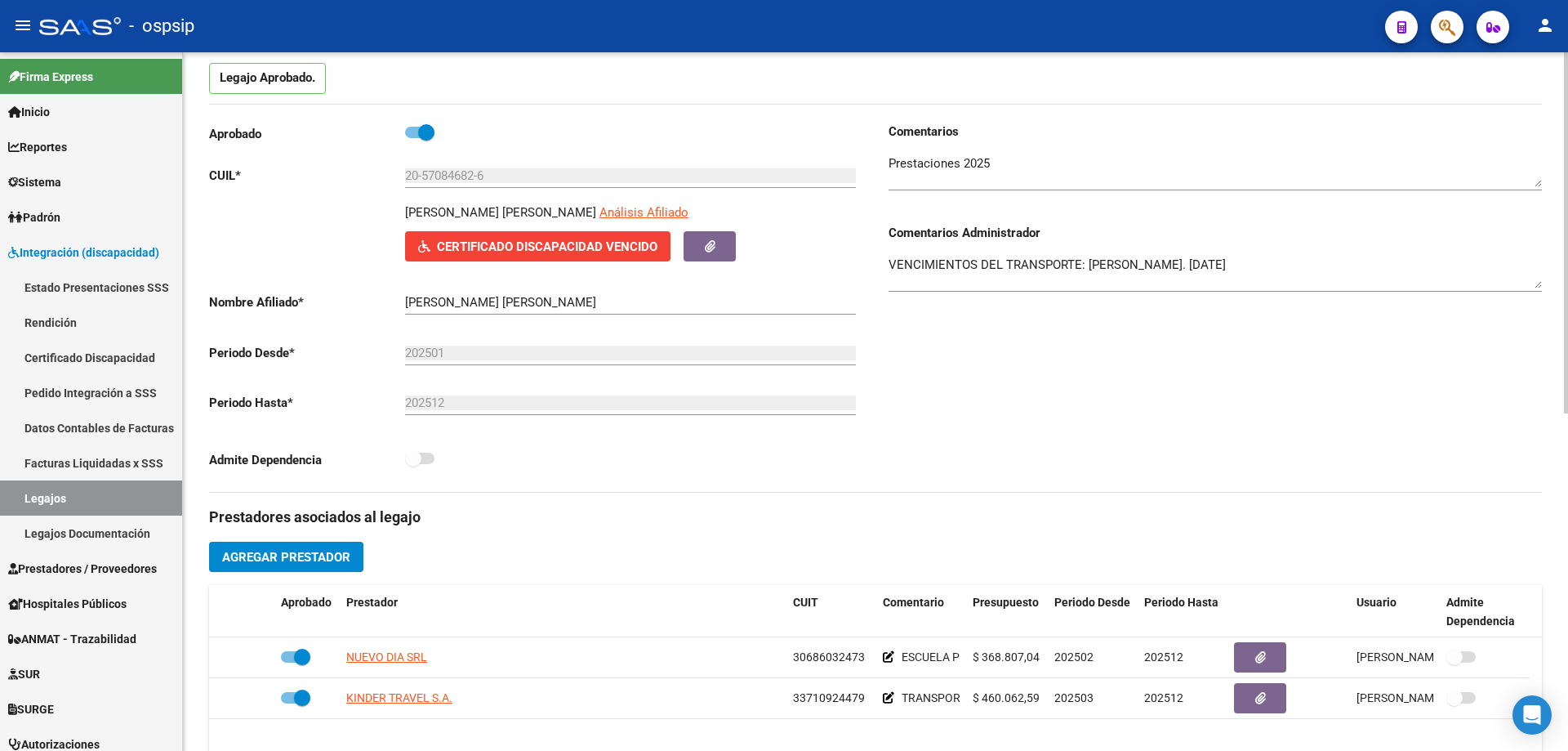
scroll to position [327, 0]
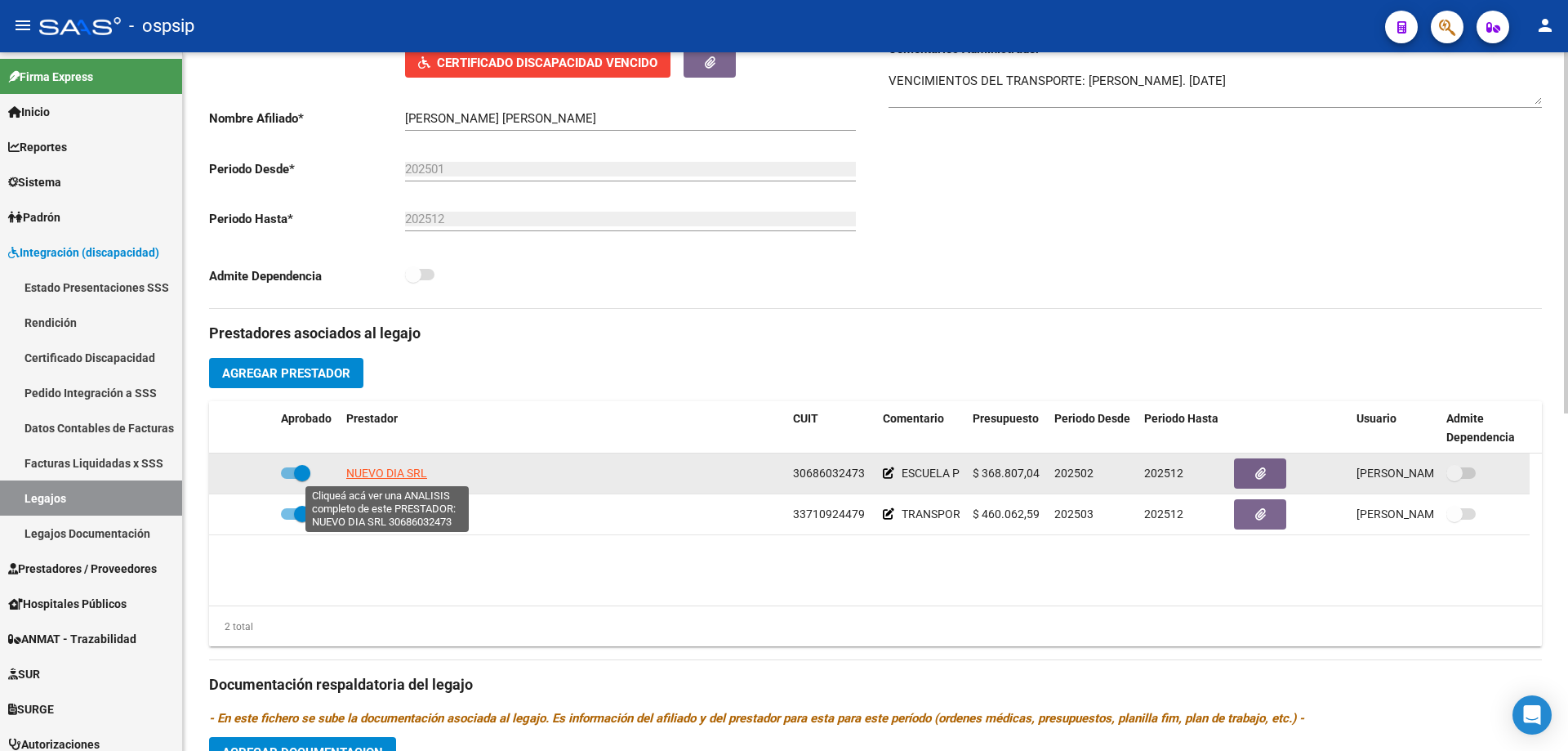
click at [392, 466] on span "NUEVO DIA SRL" at bounding box center [387, 472] width 81 height 13
type textarea "30686032473"
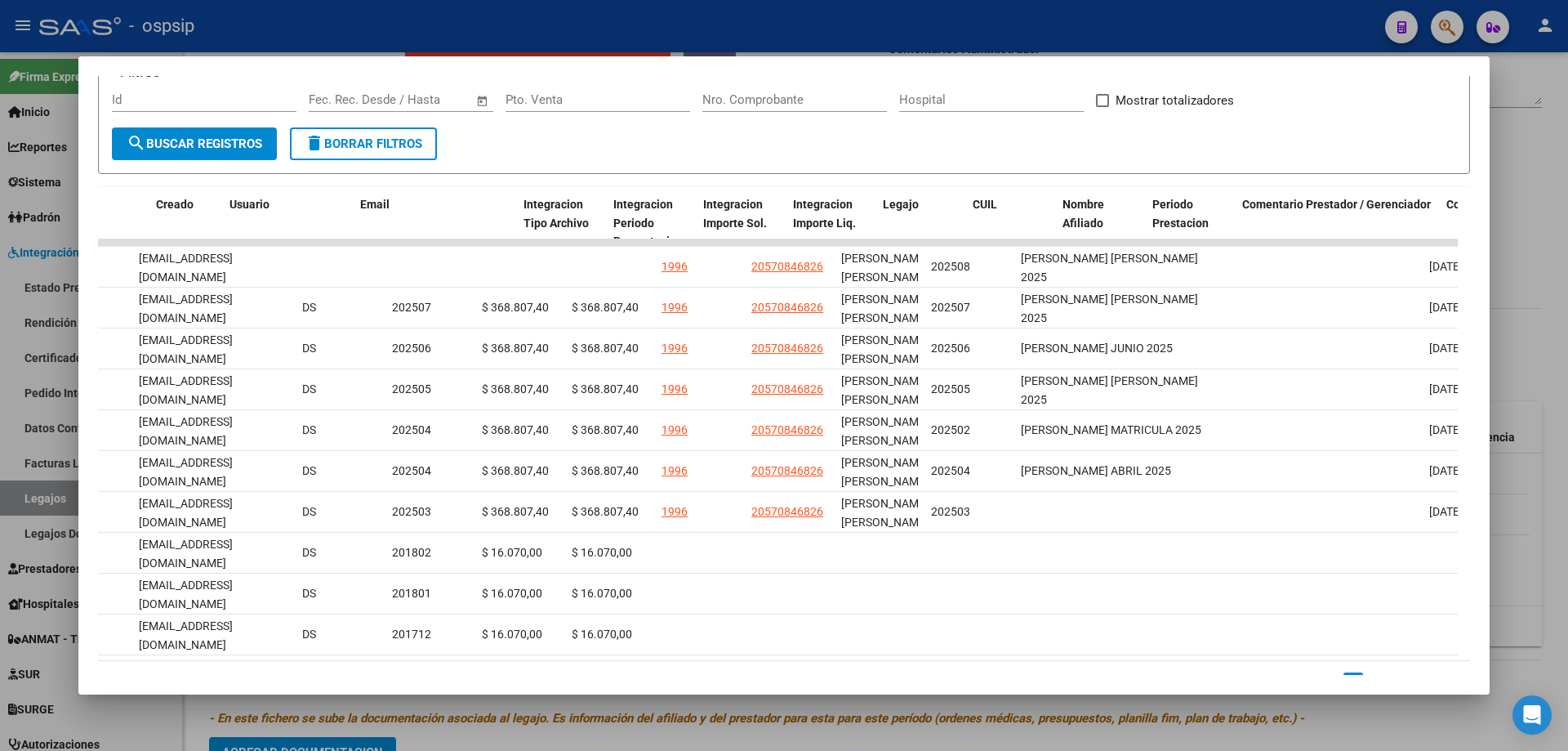
scroll to position [316, 0]
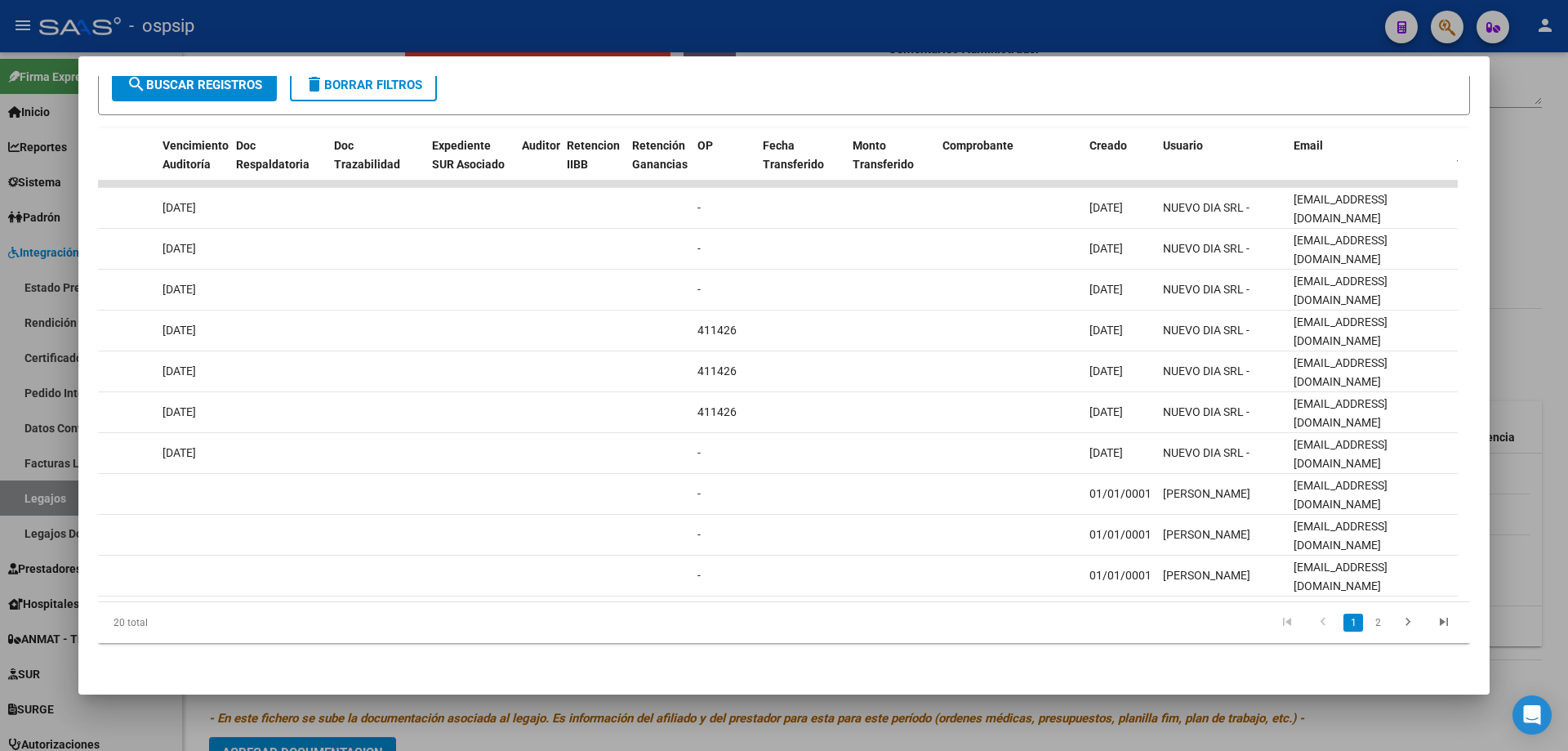
drag, startPoint x: 1081, startPoint y: 660, endPoint x: 743, endPoint y: 644, distance: 338.4
click at [650, 696] on div "Análisis Prestador - CUIT: 30686032473 cloud_download Exportar CSV ABM ARCA Imp…" at bounding box center [784, 376] width 1568 height 751
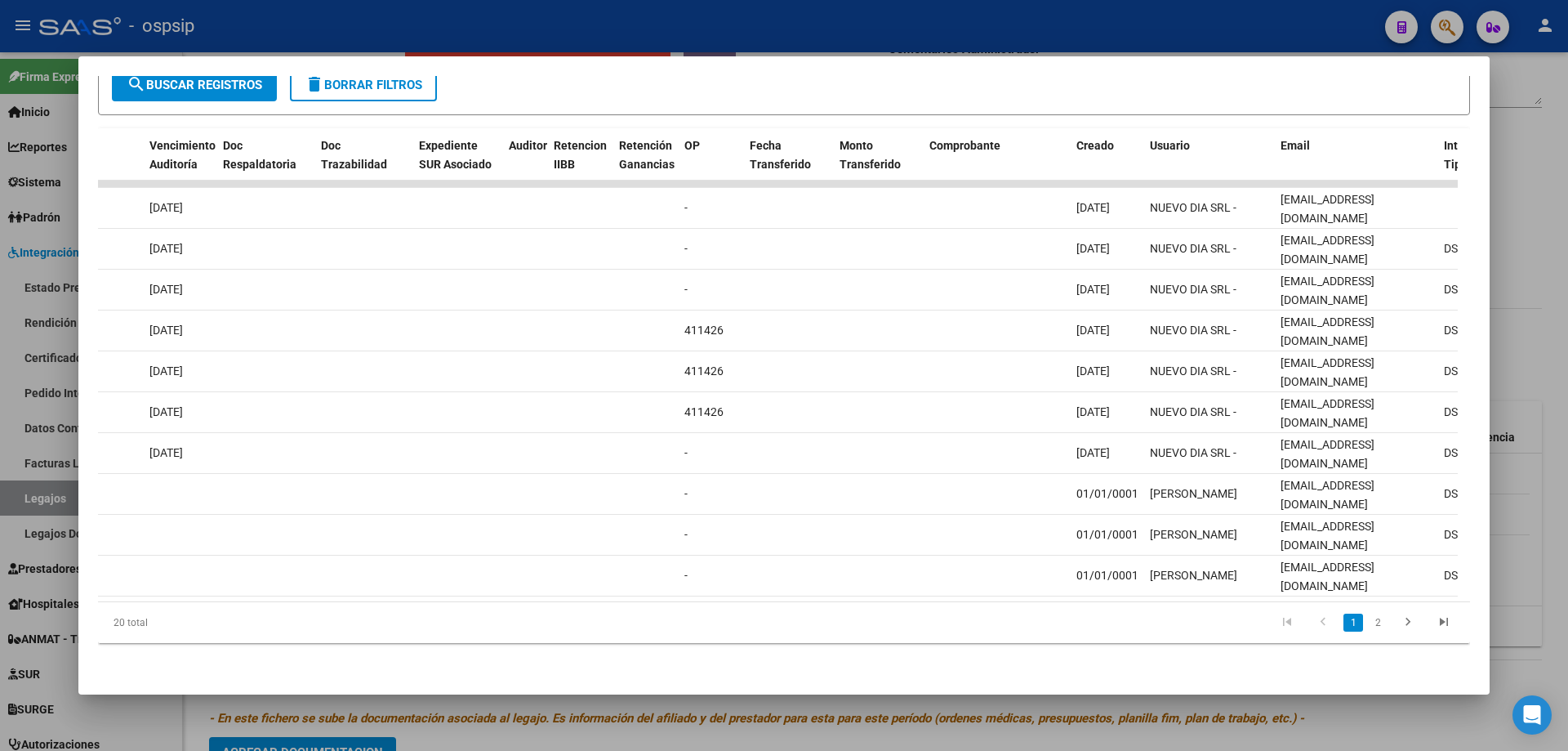
click at [1564, 612] on div at bounding box center [784, 376] width 1568 height 751
